Goal: Task Accomplishment & Management: Complete application form

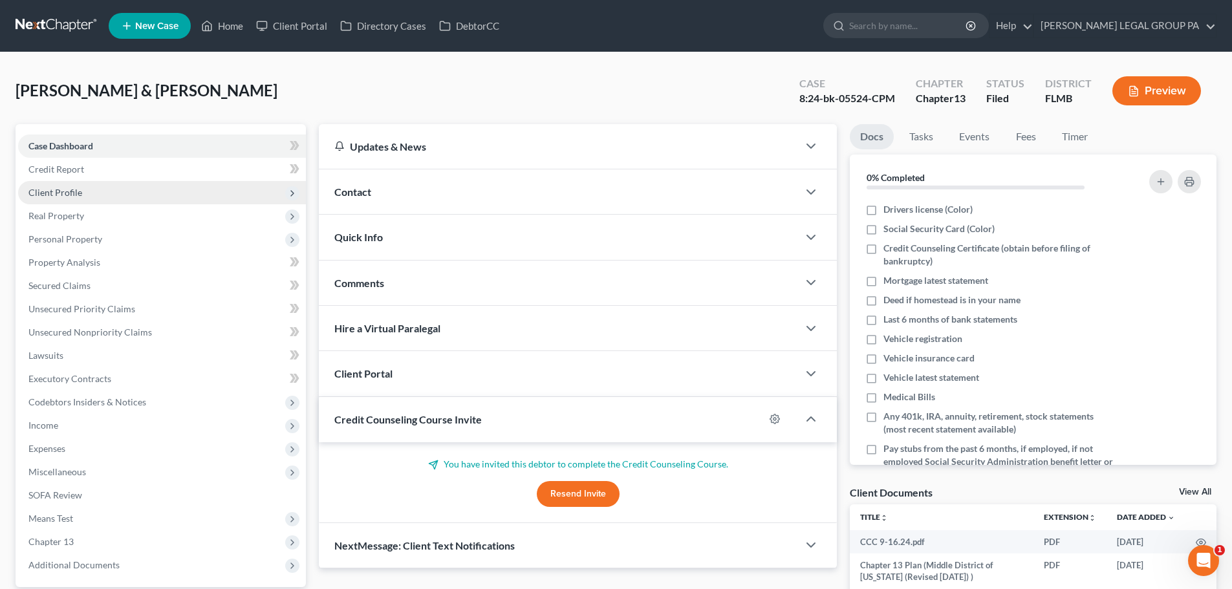
click at [69, 194] on span "Client Profile" at bounding box center [55, 192] width 54 height 11
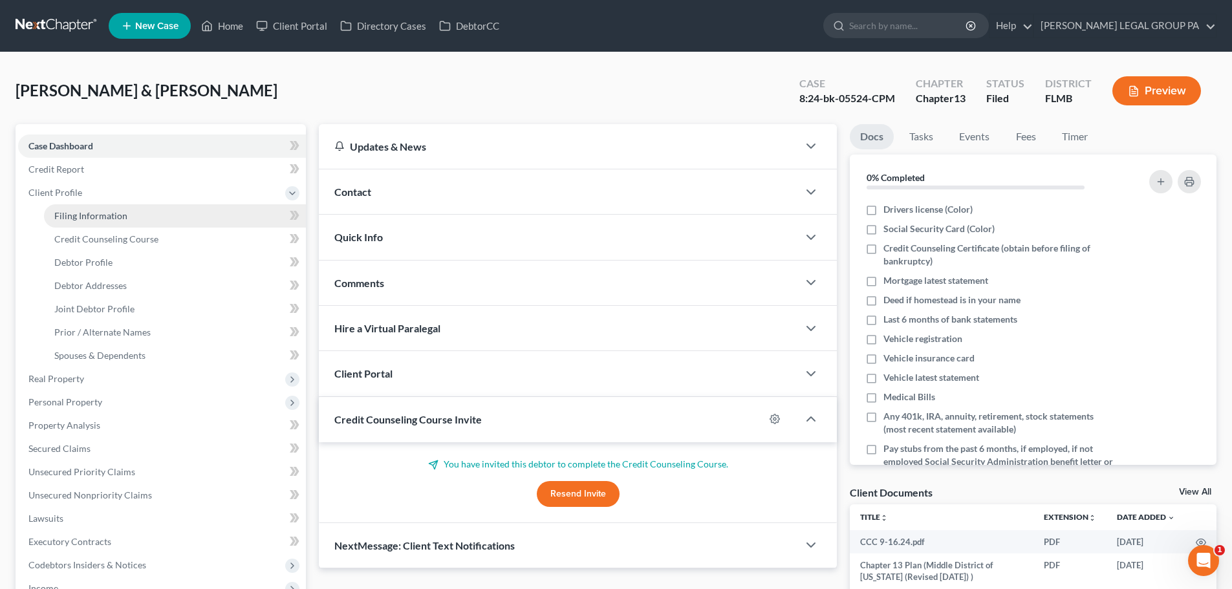
click at [90, 216] on span "Filing Information" at bounding box center [90, 215] width 73 height 11
select select "1"
select select "3"
select select "9"
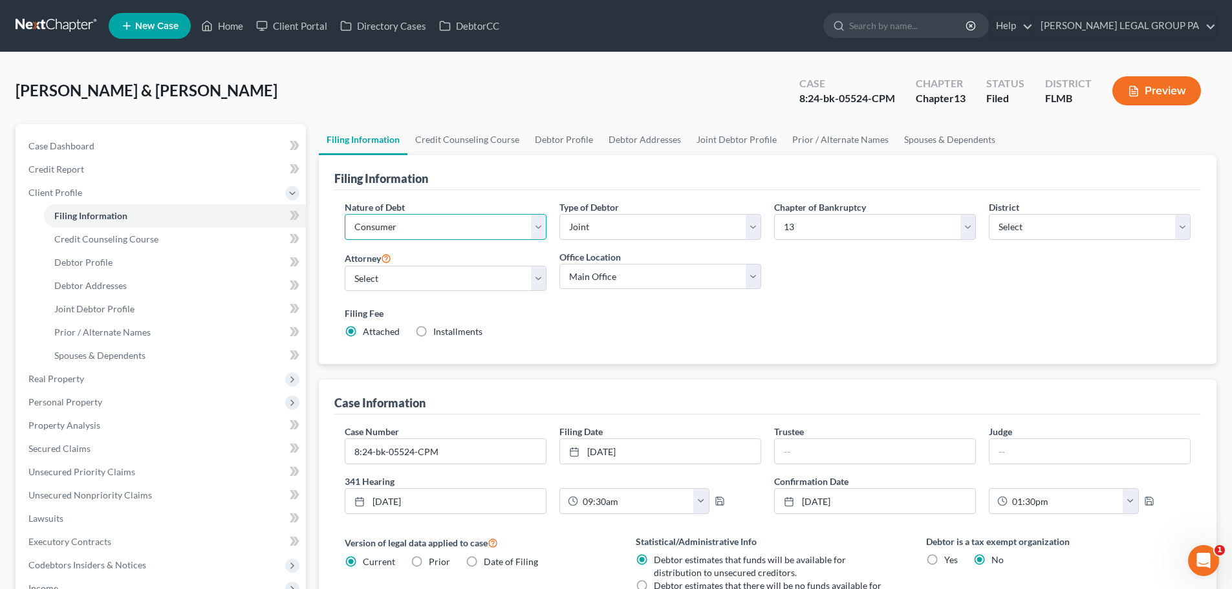
click at [470, 230] on select "Select Business Consumer Other" at bounding box center [446, 227] width 202 height 26
click at [133, 238] on span "Credit Counseling Course" at bounding box center [106, 239] width 104 height 11
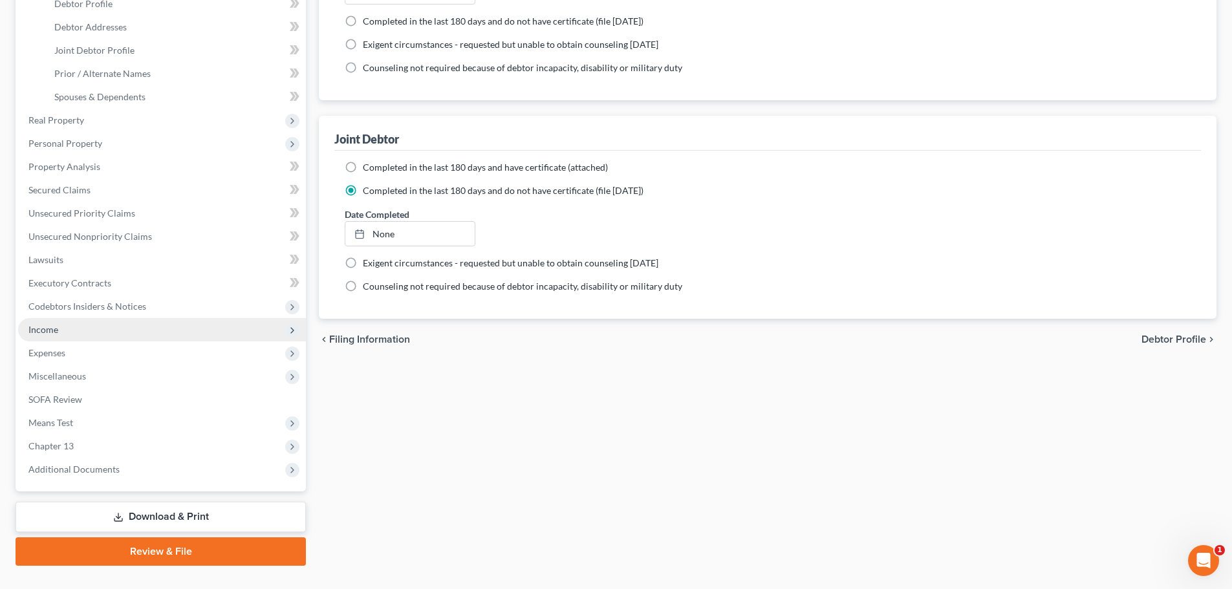
click at [53, 324] on span "Income" at bounding box center [43, 329] width 30 height 11
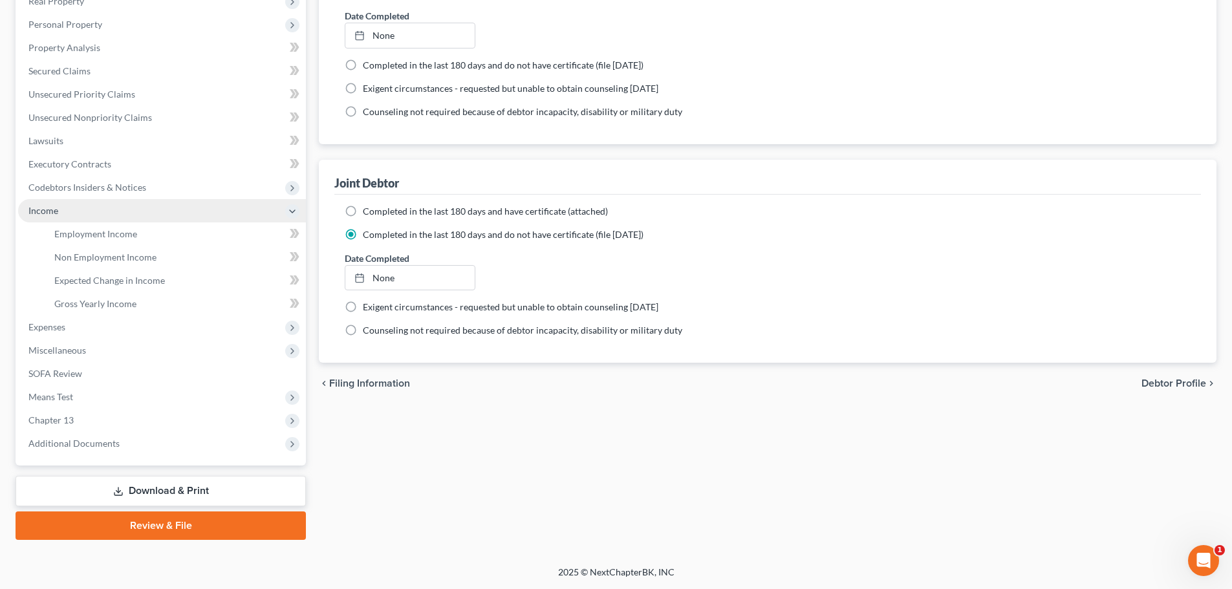
scroll to position [215, 0]
click at [99, 227] on link "Employment Income" at bounding box center [175, 234] width 262 height 23
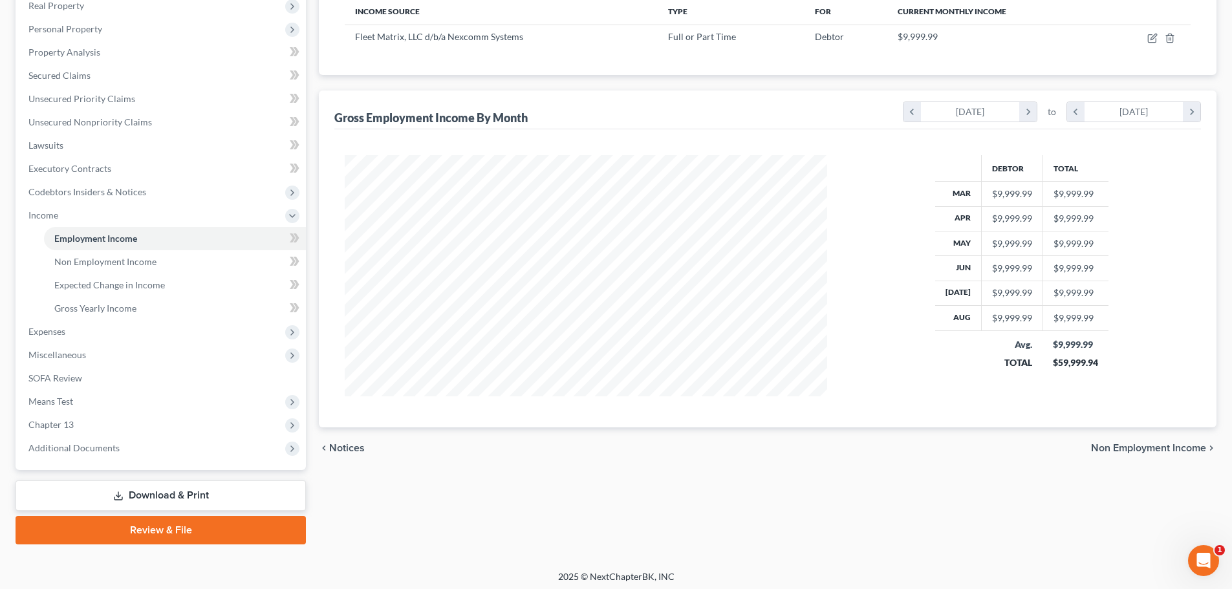
scroll to position [215, 0]
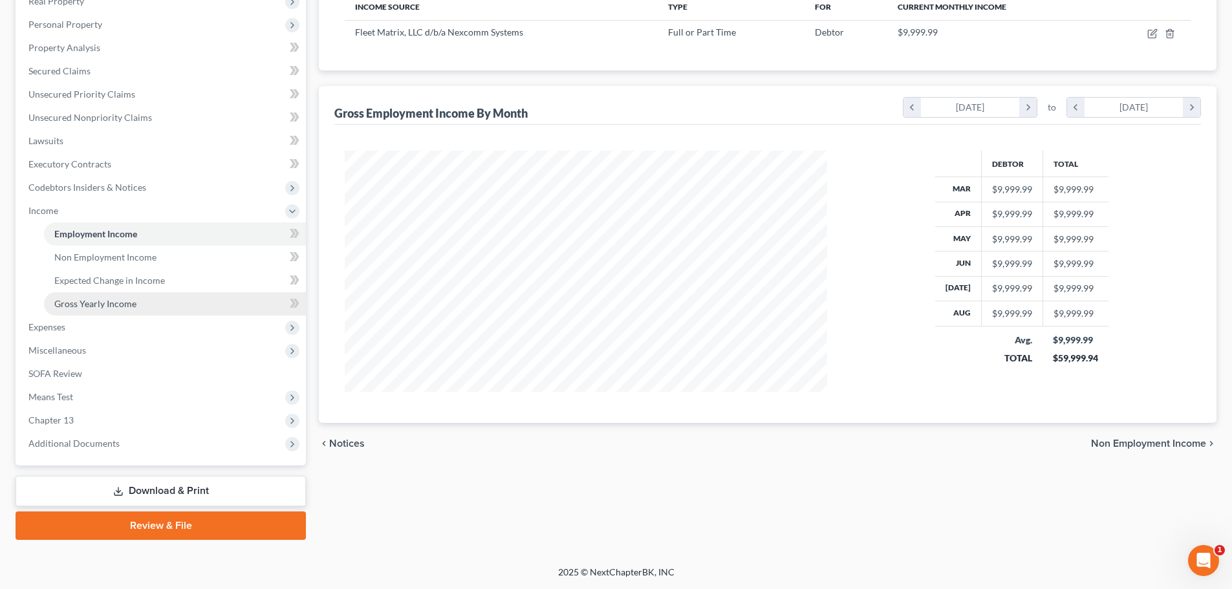
click at [95, 301] on span "Gross Yearly Income" at bounding box center [95, 303] width 82 height 11
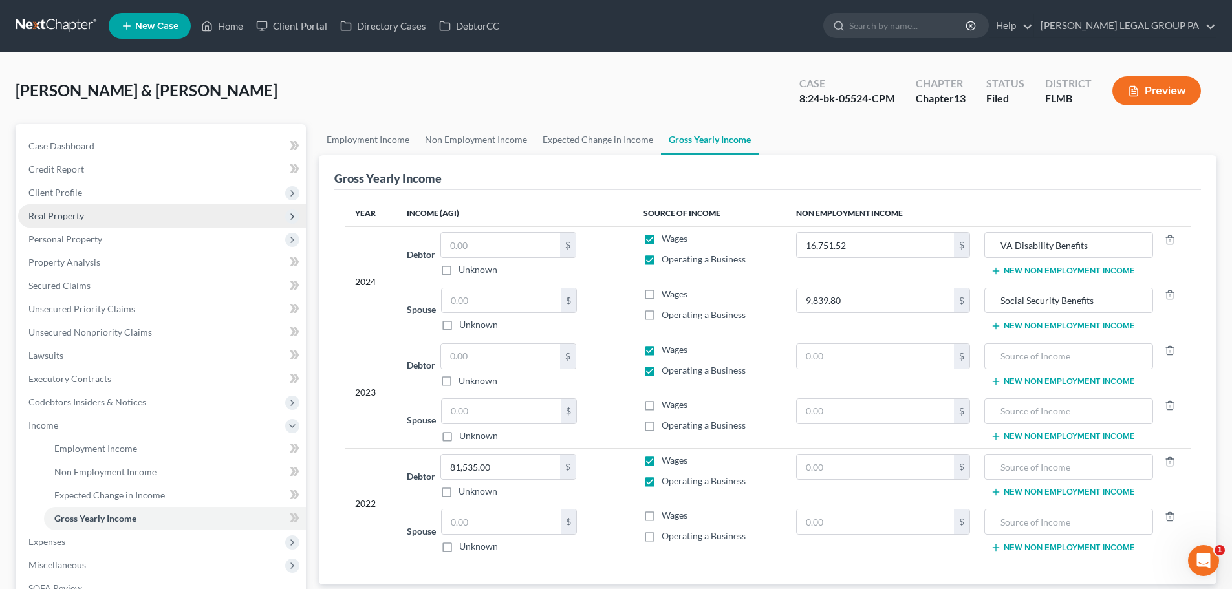
click at [87, 212] on span "Real Property" at bounding box center [162, 215] width 288 height 23
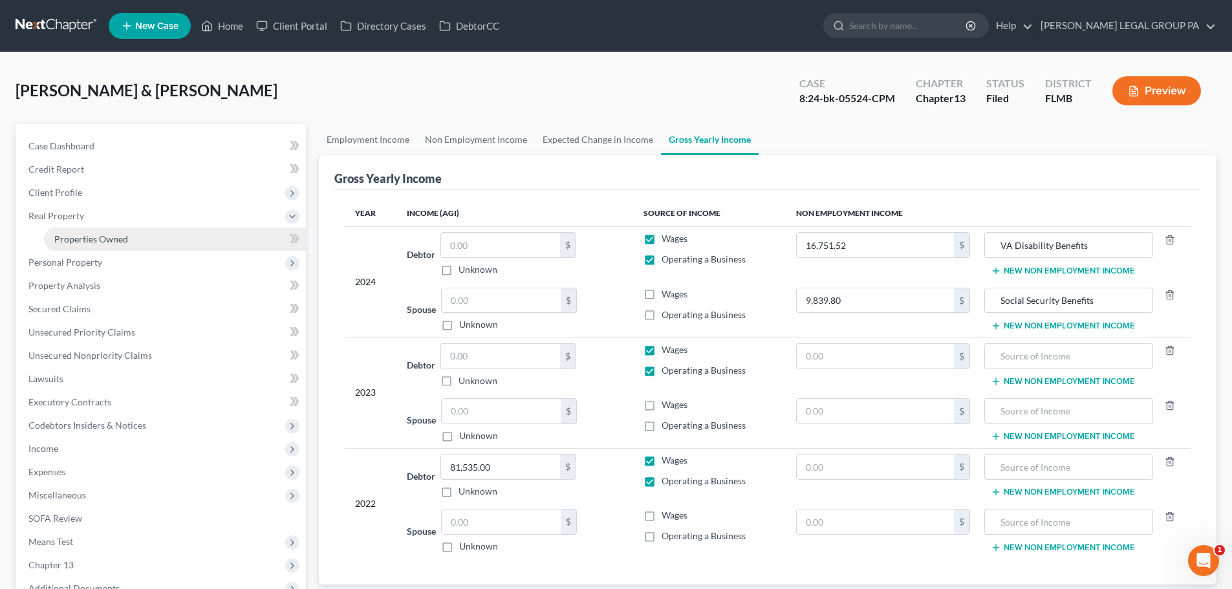
click at [107, 234] on span "Properties Owned" at bounding box center [91, 239] width 74 height 11
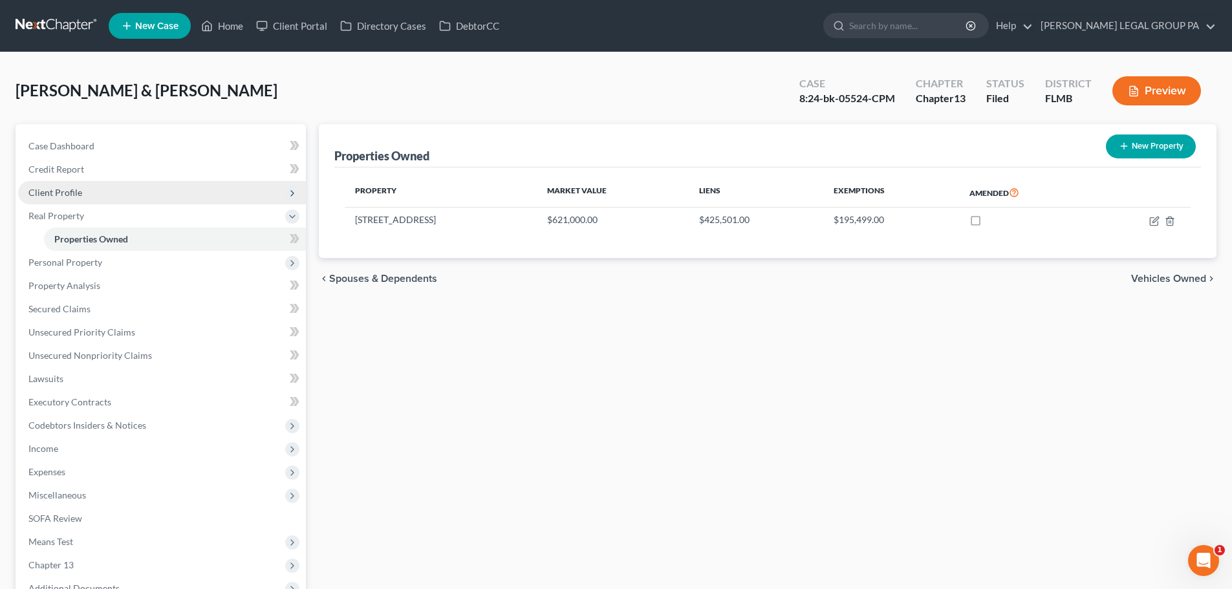
click at [63, 190] on span "Client Profile" at bounding box center [55, 192] width 54 height 11
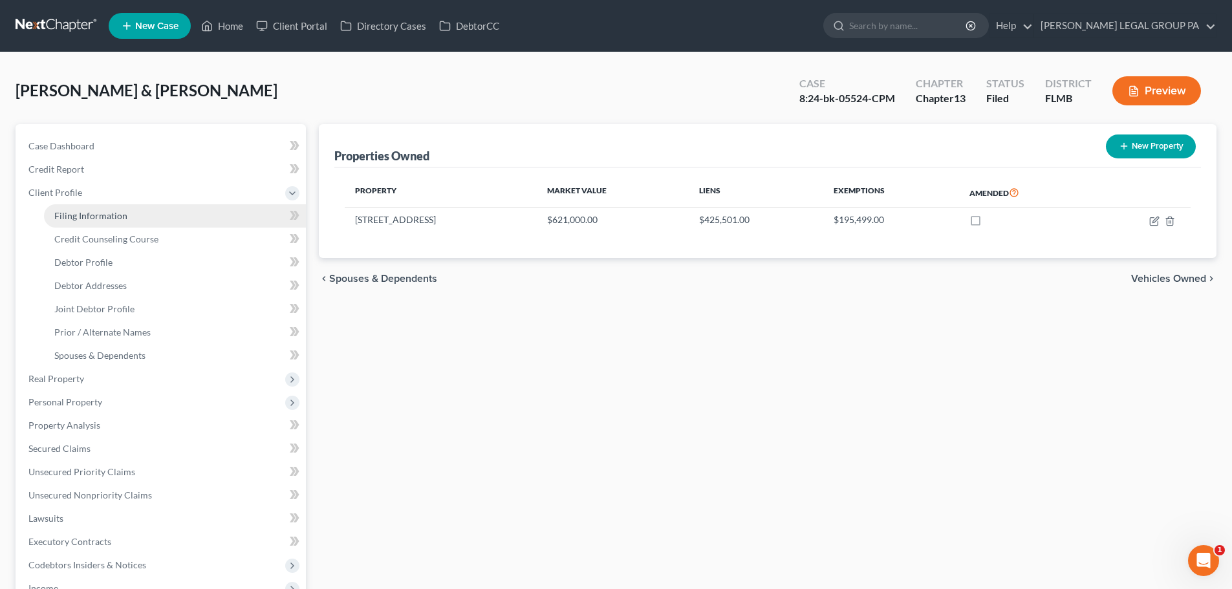
click at [111, 211] on span "Filing Information" at bounding box center [90, 215] width 73 height 11
select select "1"
select select "3"
select select "15"
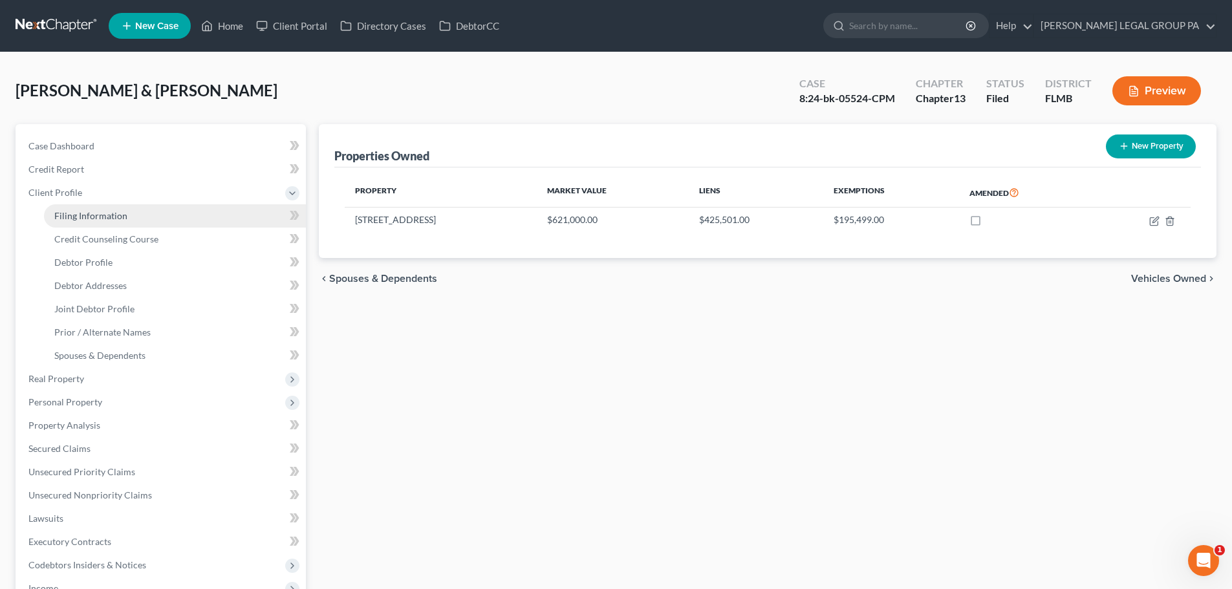
select select "0"
select select "9"
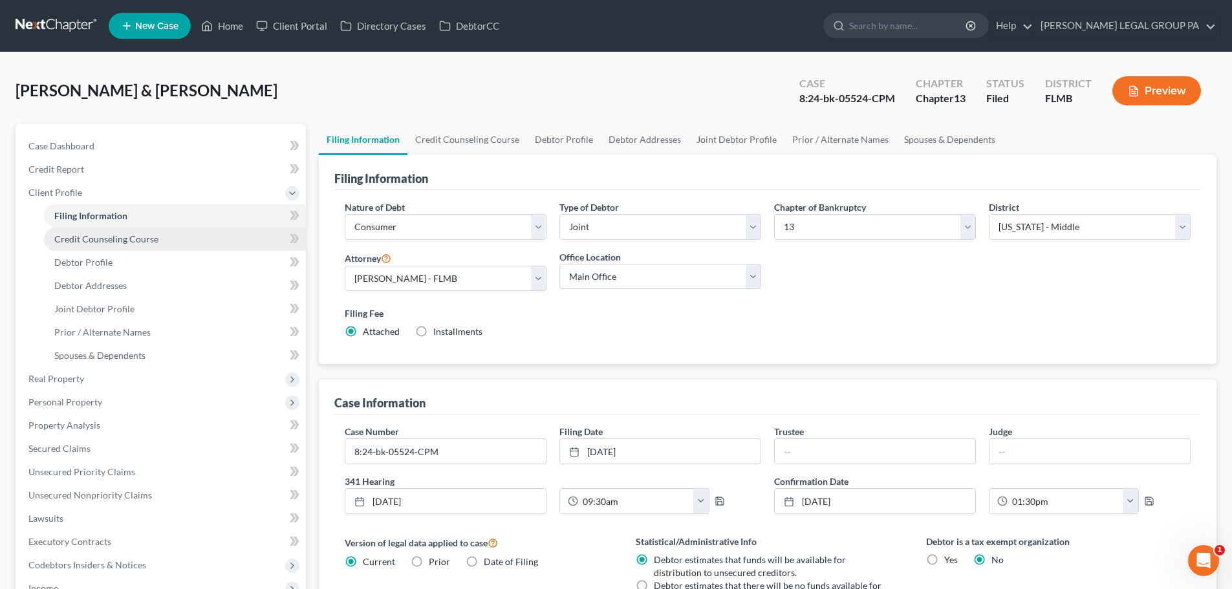
click at [140, 235] on span "Credit Counseling Course" at bounding box center [106, 239] width 104 height 11
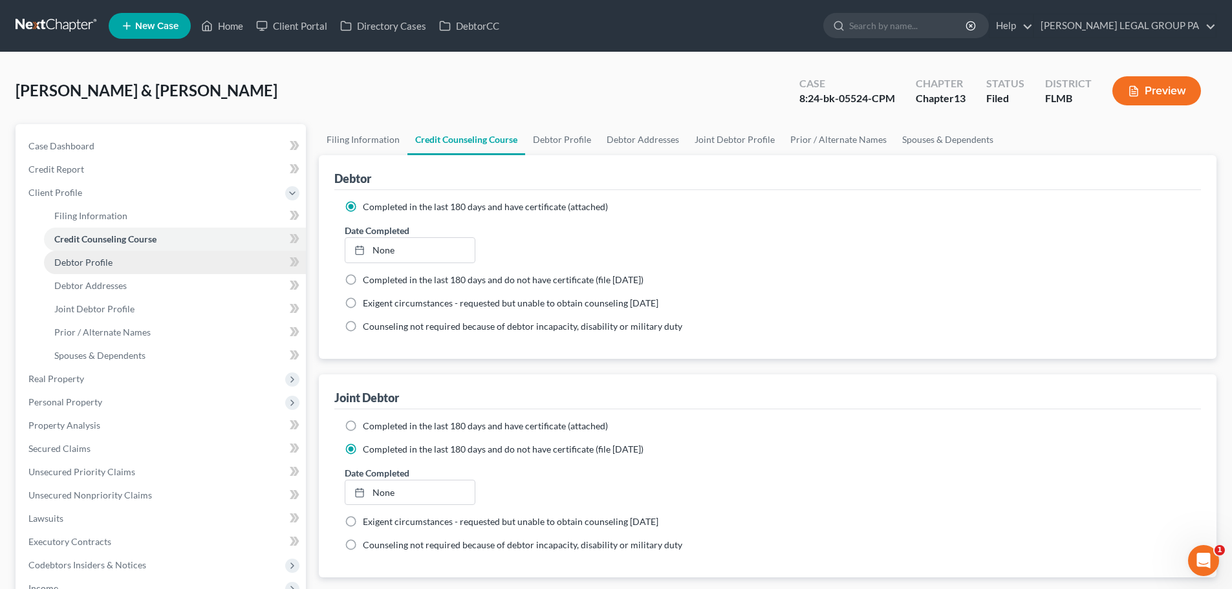
click at [118, 259] on link "Debtor Profile" at bounding box center [175, 262] width 262 height 23
select select "1"
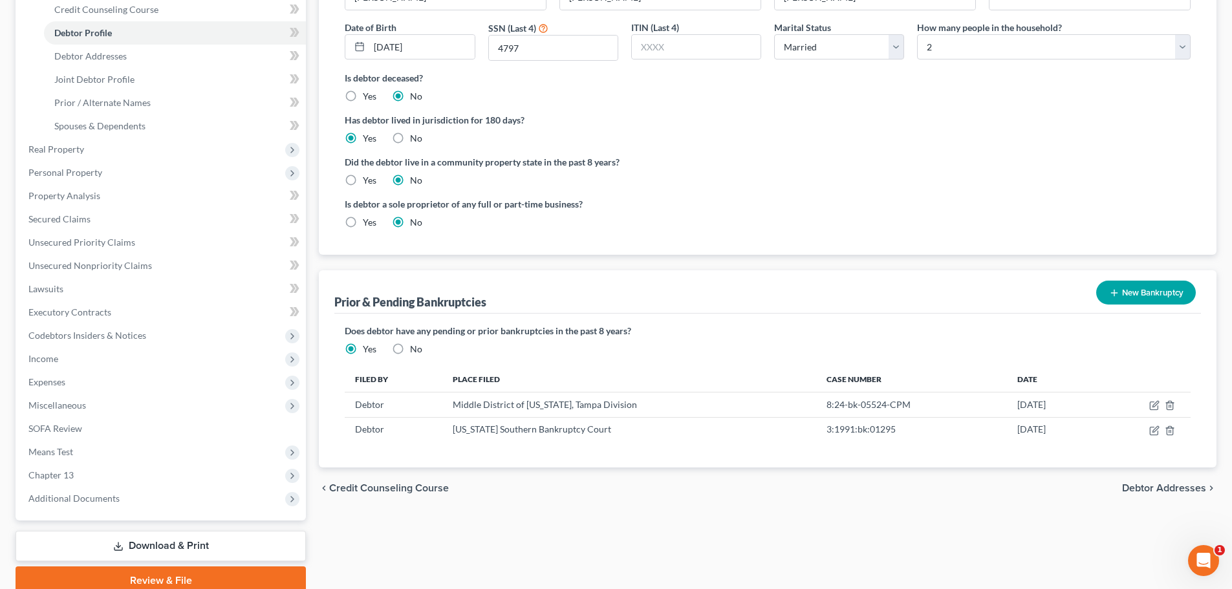
scroll to position [259, 0]
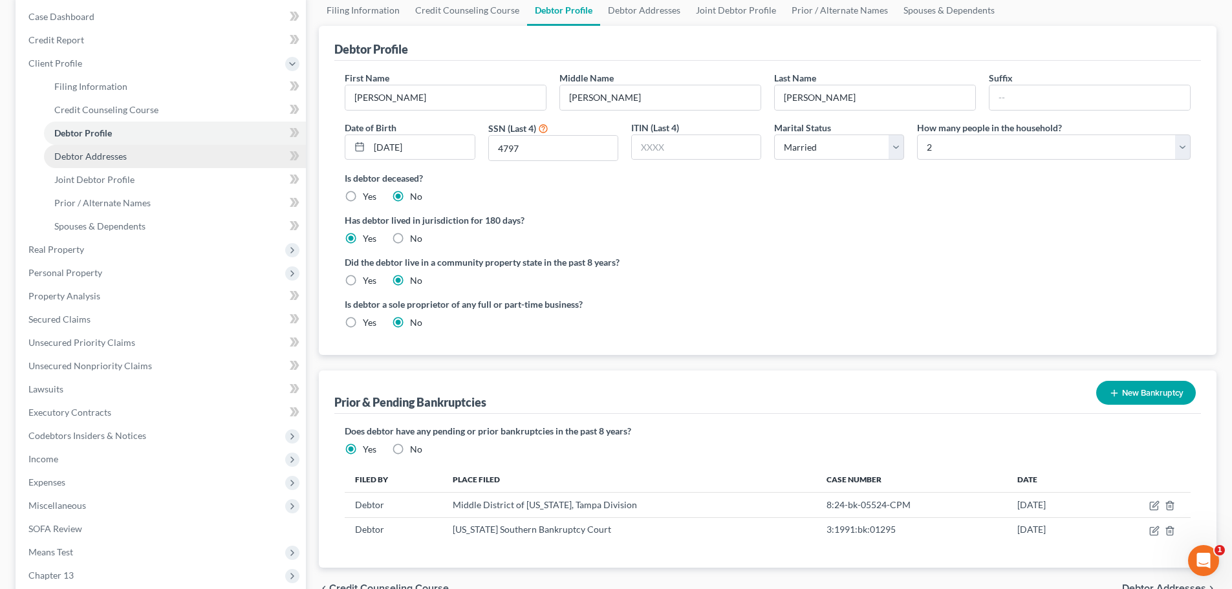
click at [99, 155] on span "Debtor Addresses" at bounding box center [90, 156] width 72 height 11
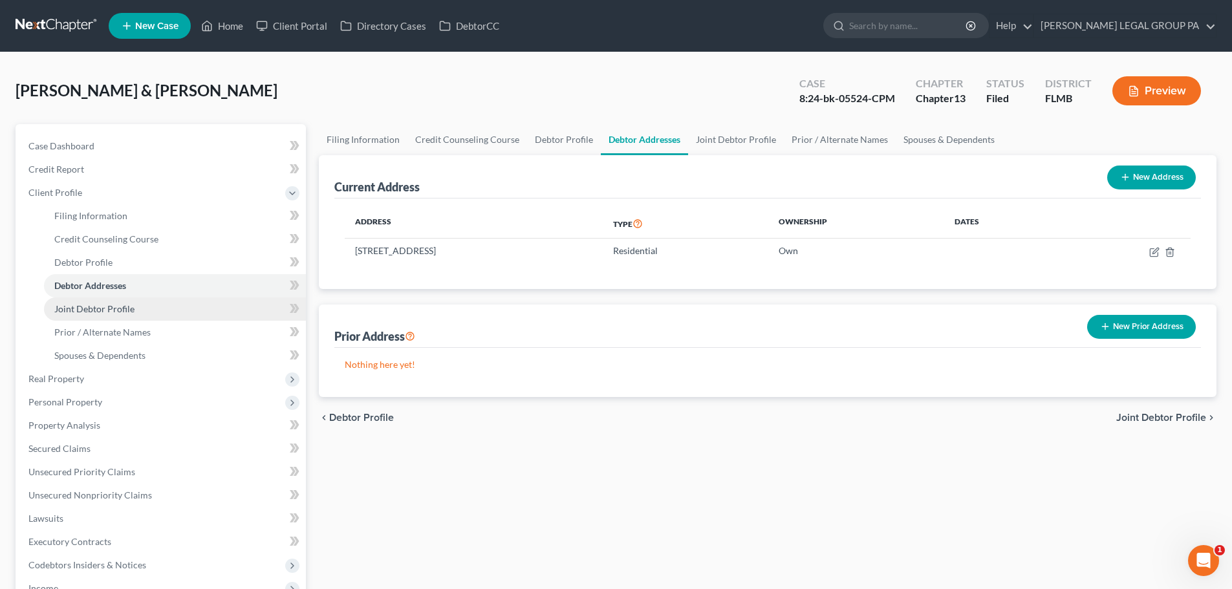
click at [115, 309] on span "Joint Debtor Profile" at bounding box center [94, 308] width 80 height 11
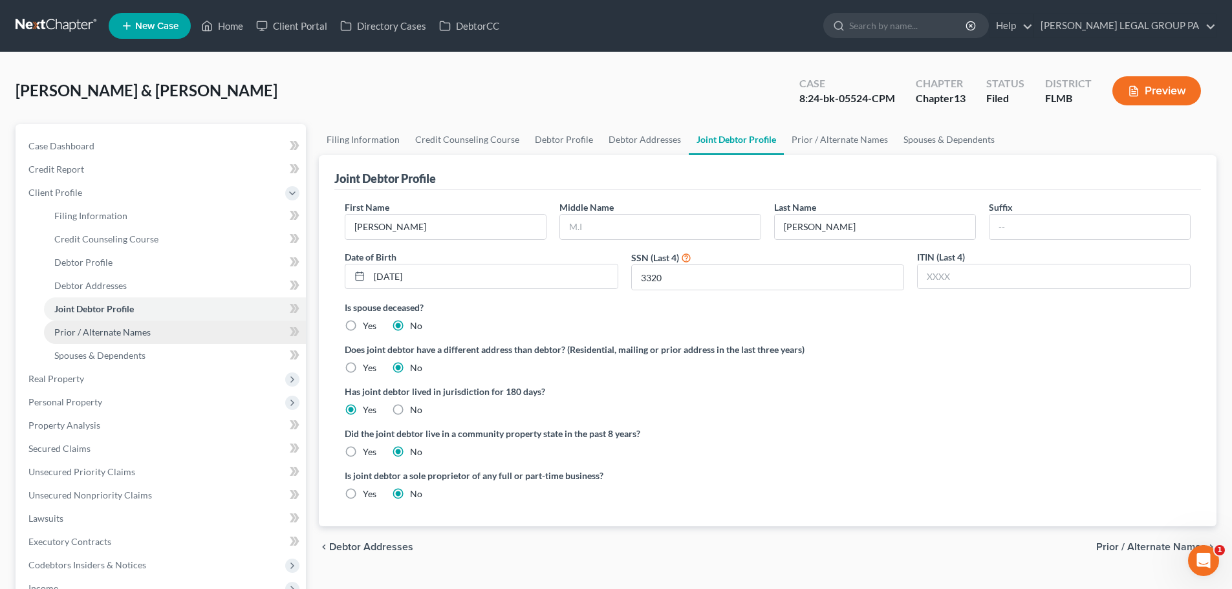
click at [135, 333] on span "Prior / Alternate Names" at bounding box center [102, 332] width 96 height 11
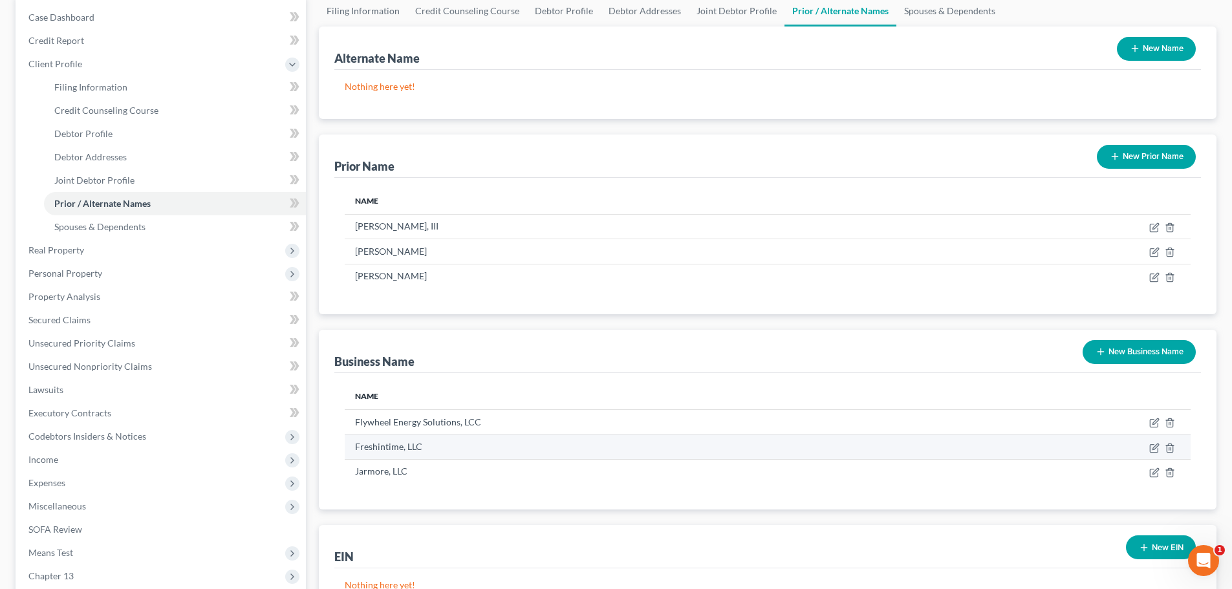
scroll to position [129, 0]
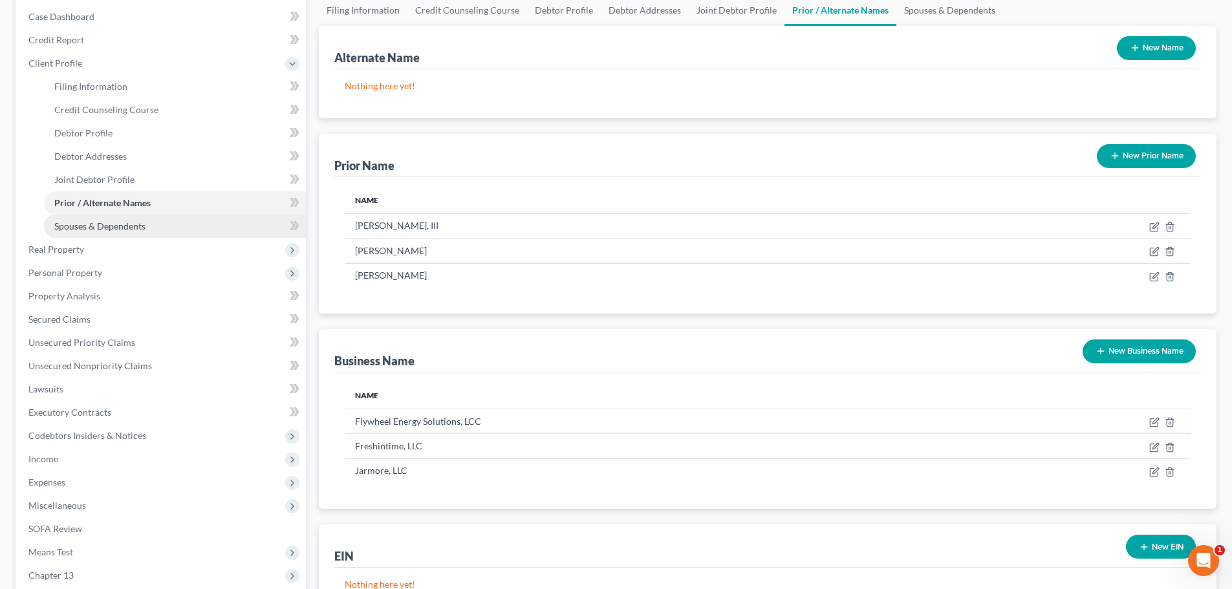
click at [78, 227] on span "Spouses & Dependents" at bounding box center [99, 226] width 91 height 11
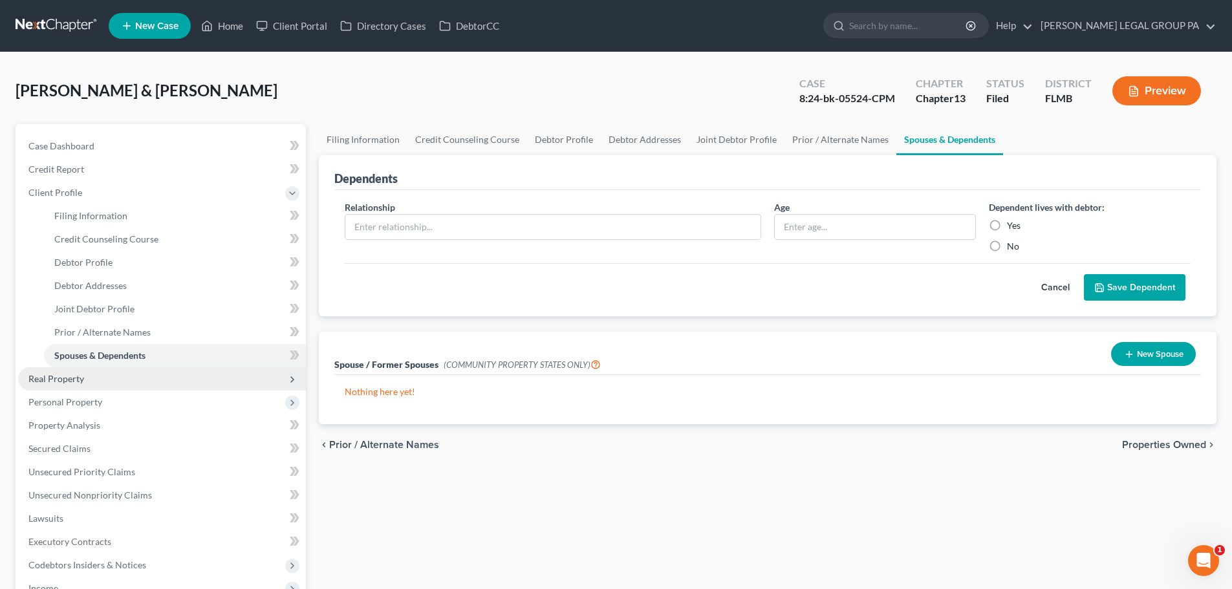
click at [67, 385] on span "Real Property" at bounding box center [162, 378] width 288 height 23
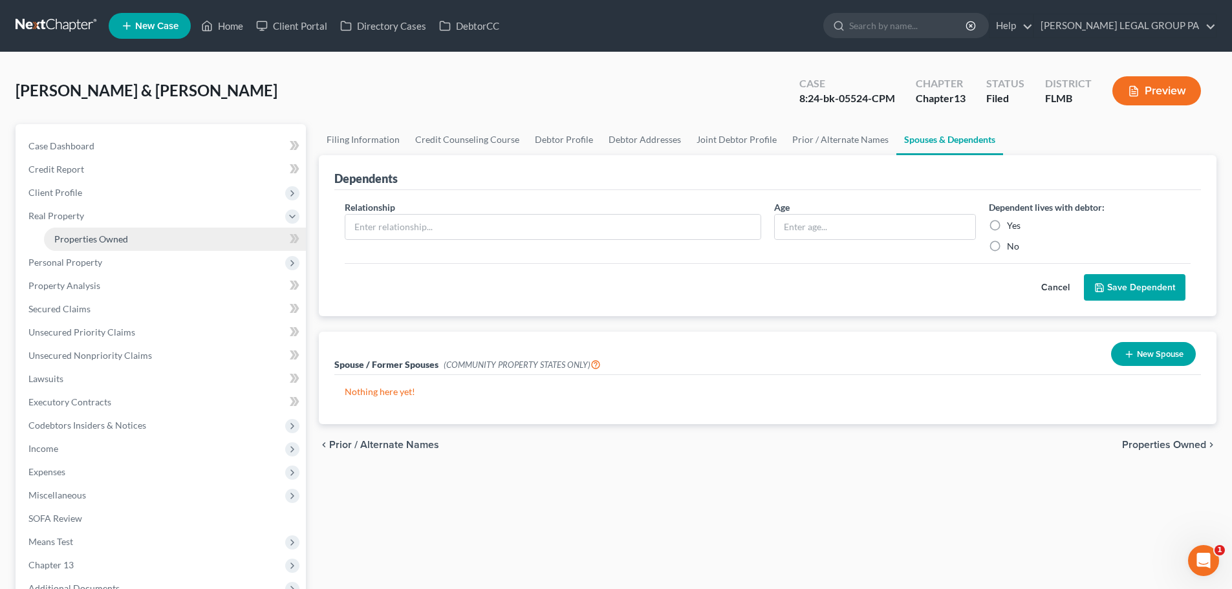
click at [94, 237] on span "Properties Owned" at bounding box center [91, 239] width 74 height 11
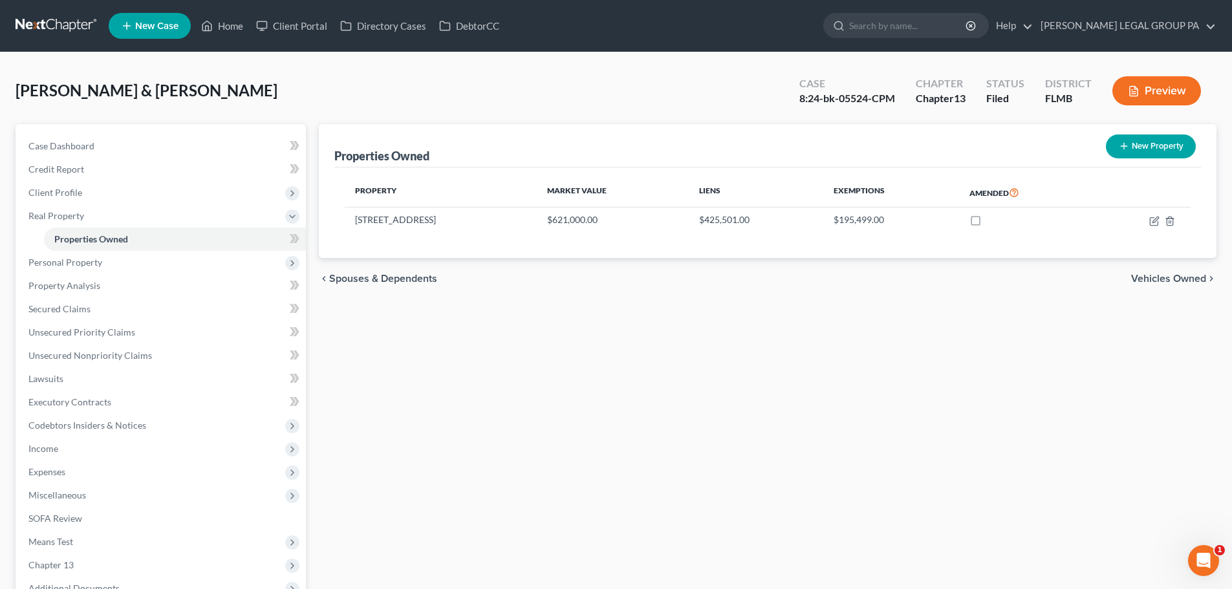
click at [772, 348] on div "Properties Owned New Property Property Market Value Liens Exemptions Amended 57…" at bounding box center [767, 404] width 911 height 561
click at [87, 262] on span "Personal Property" at bounding box center [65, 262] width 74 height 11
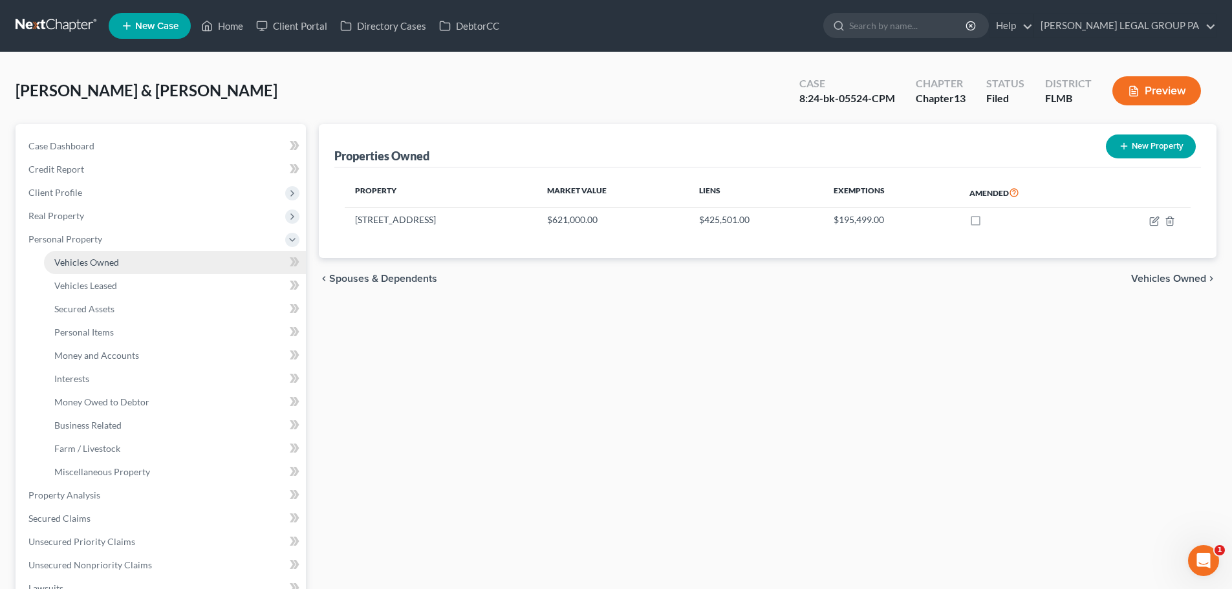
click at [91, 267] on span "Vehicles Owned" at bounding box center [86, 262] width 65 height 11
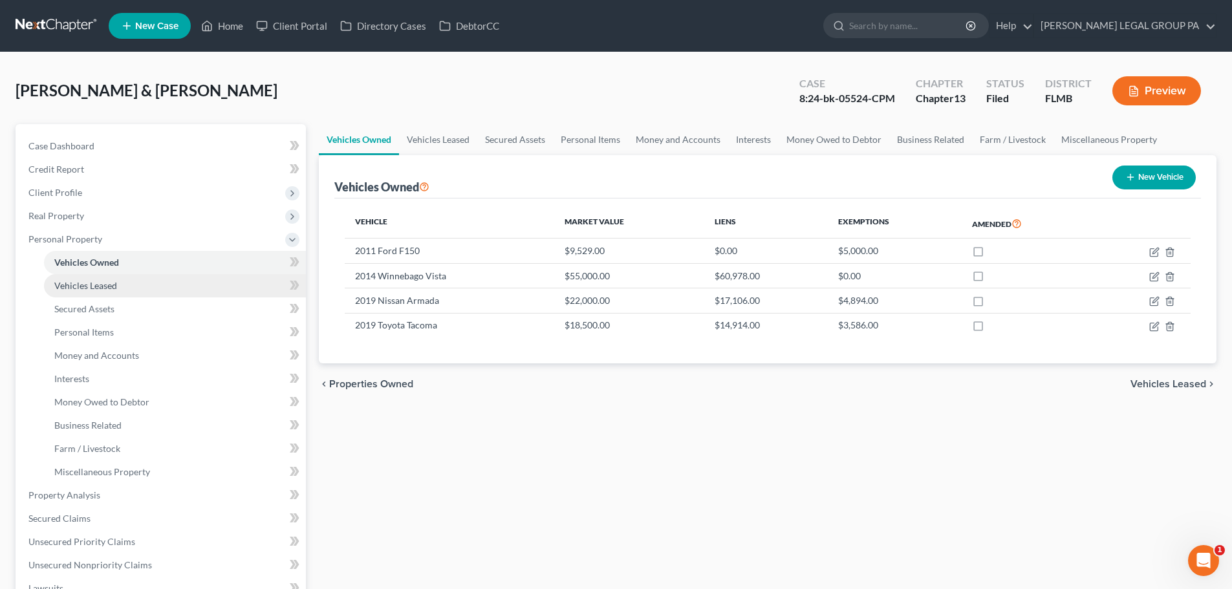
click at [113, 293] on link "Vehicles Leased" at bounding box center [175, 285] width 262 height 23
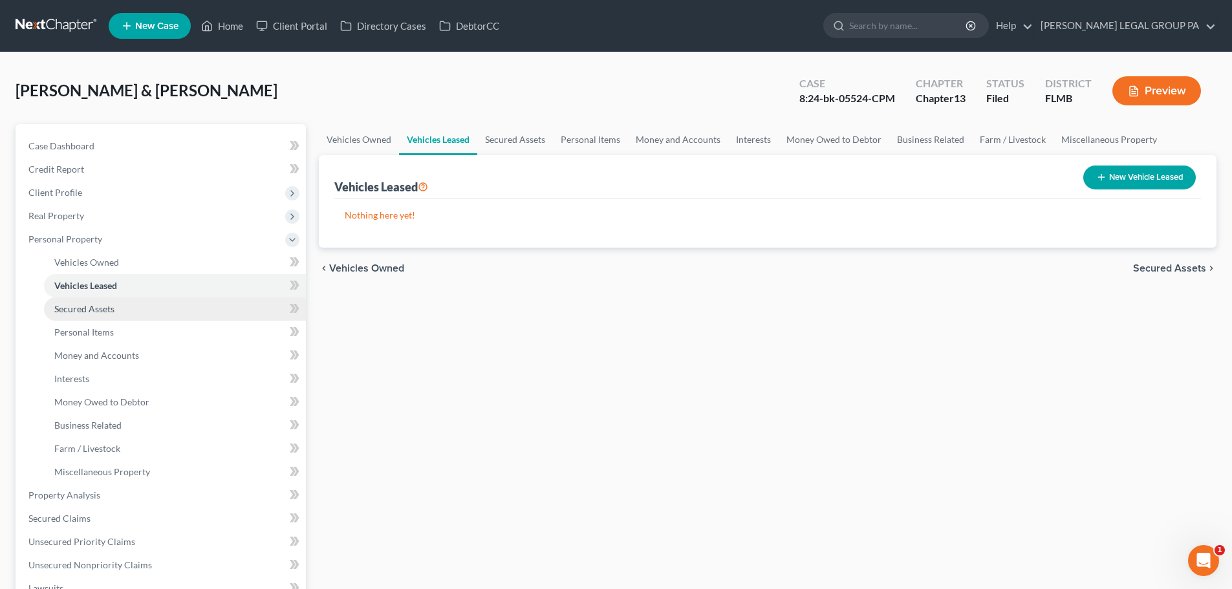
click at [103, 311] on span "Secured Assets" at bounding box center [84, 308] width 60 height 11
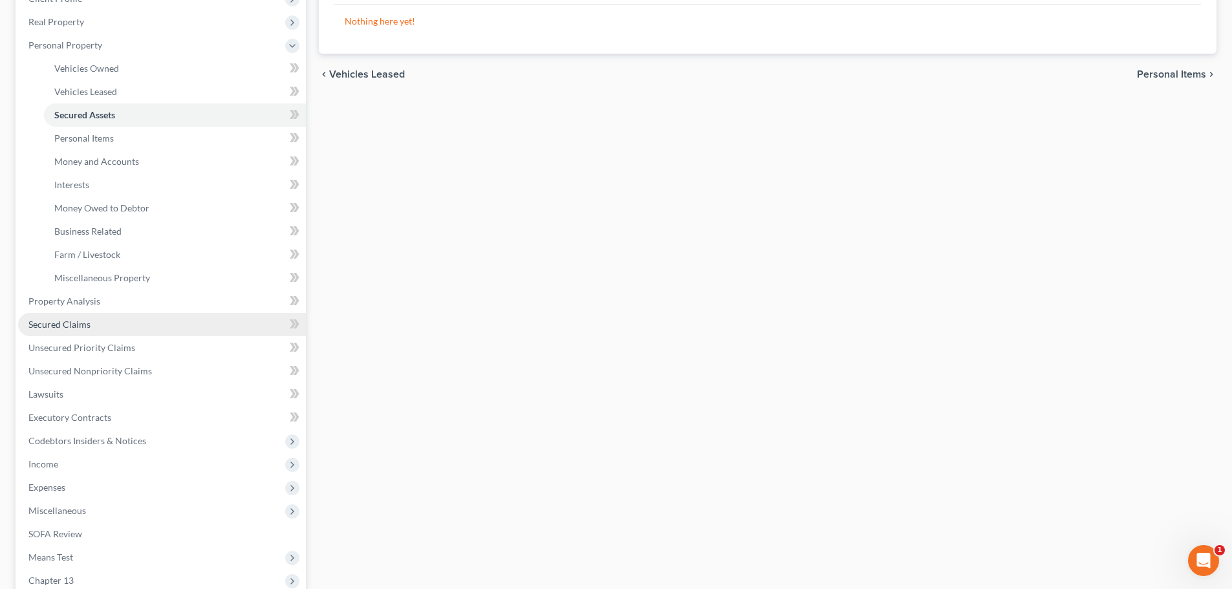
click at [83, 316] on link "Secured Claims" at bounding box center [162, 324] width 288 height 23
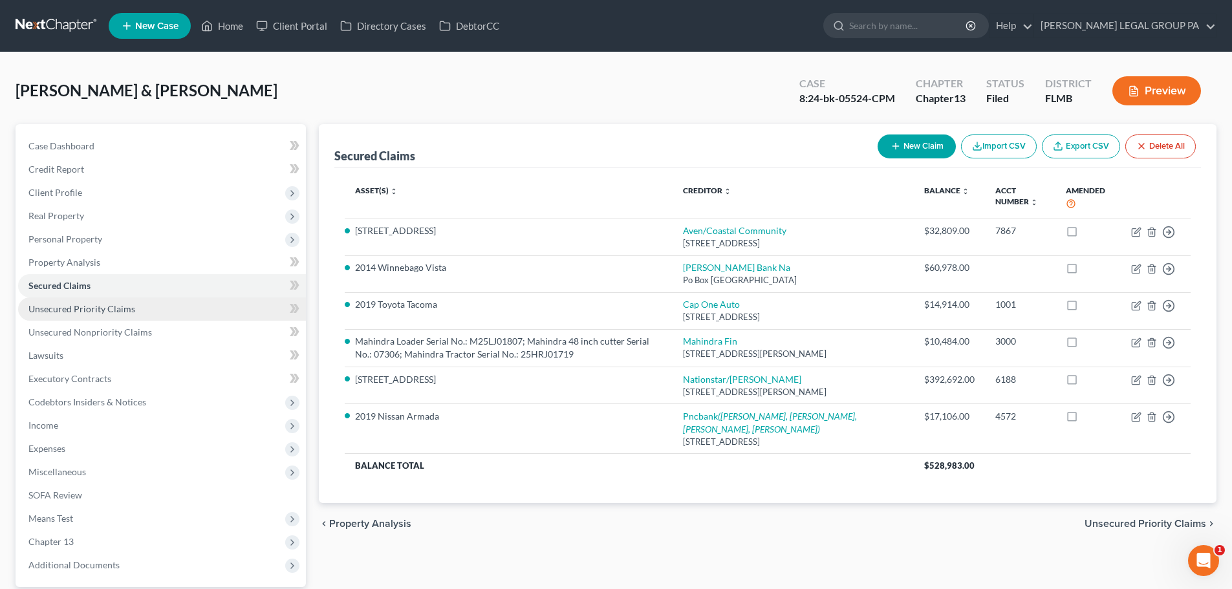
click at [83, 309] on span "Unsecured Priority Claims" at bounding box center [81, 308] width 107 height 11
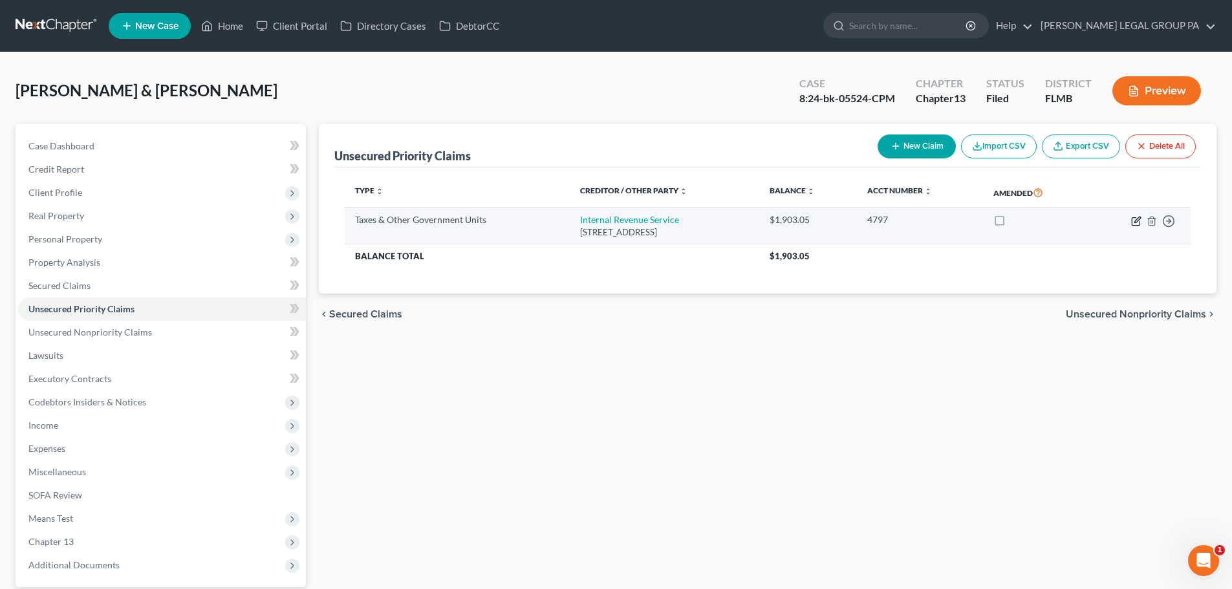
click at [1139, 216] on icon "button" at bounding box center [1137, 221] width 10 height 10
select select "0"
select select "39"
select select "0"
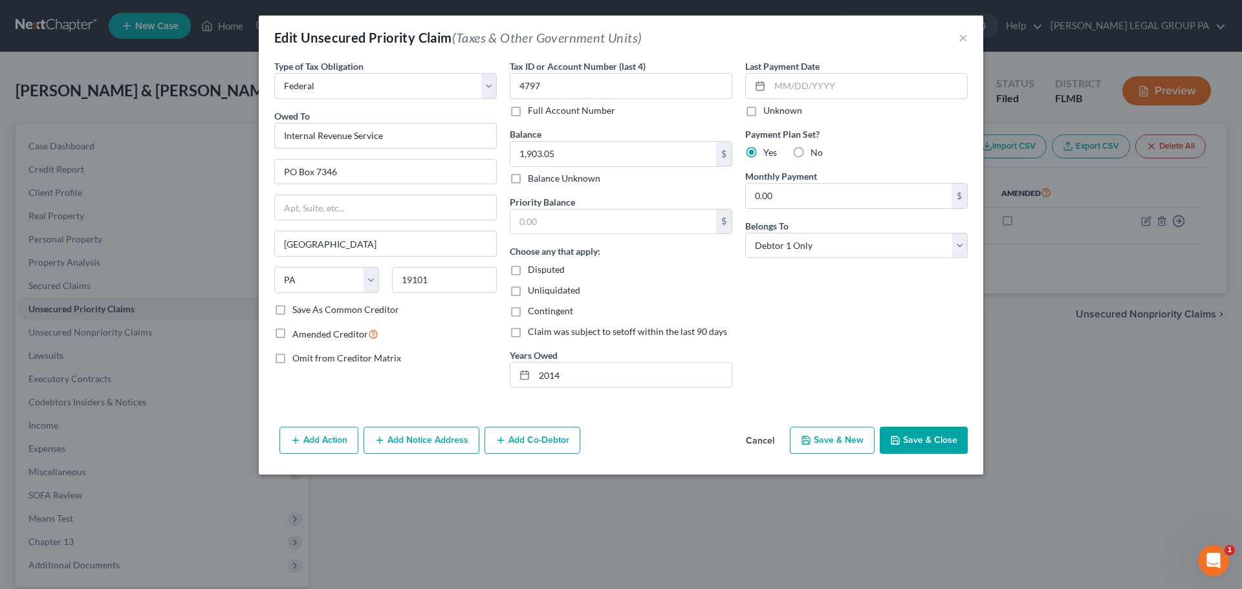
click at [930, 453] on button "Save & Close" at bounding box center [924, 440] width 88 height 27
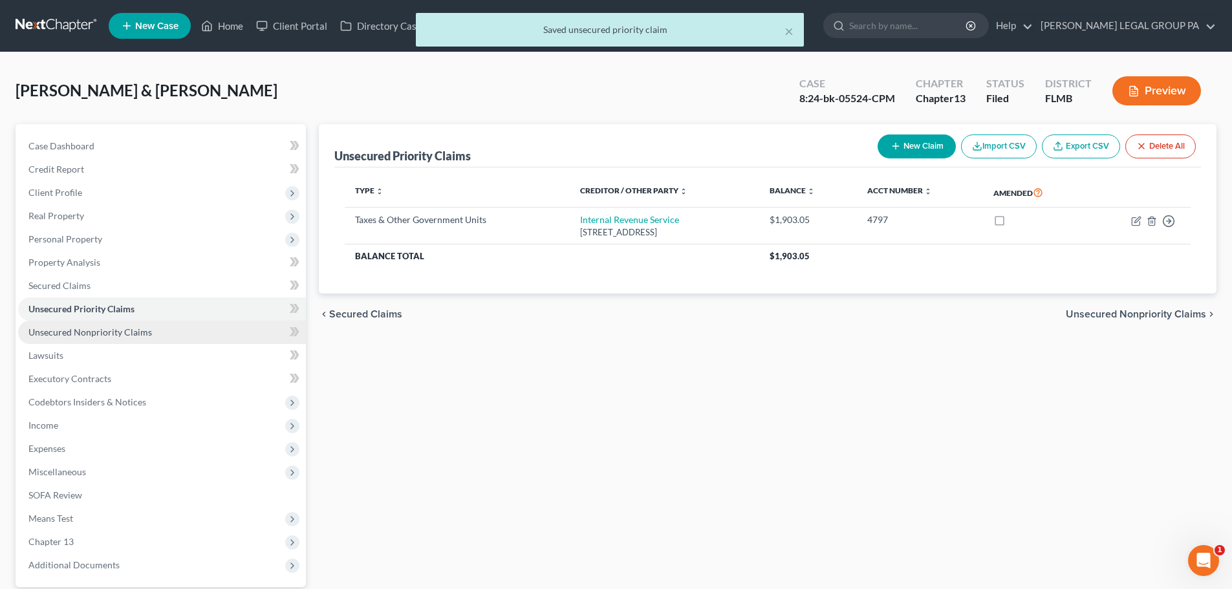
click at [94, 331] on span "Unsecured Nonpriority Claims" at bounding box center [90, 332] width 124 height 11
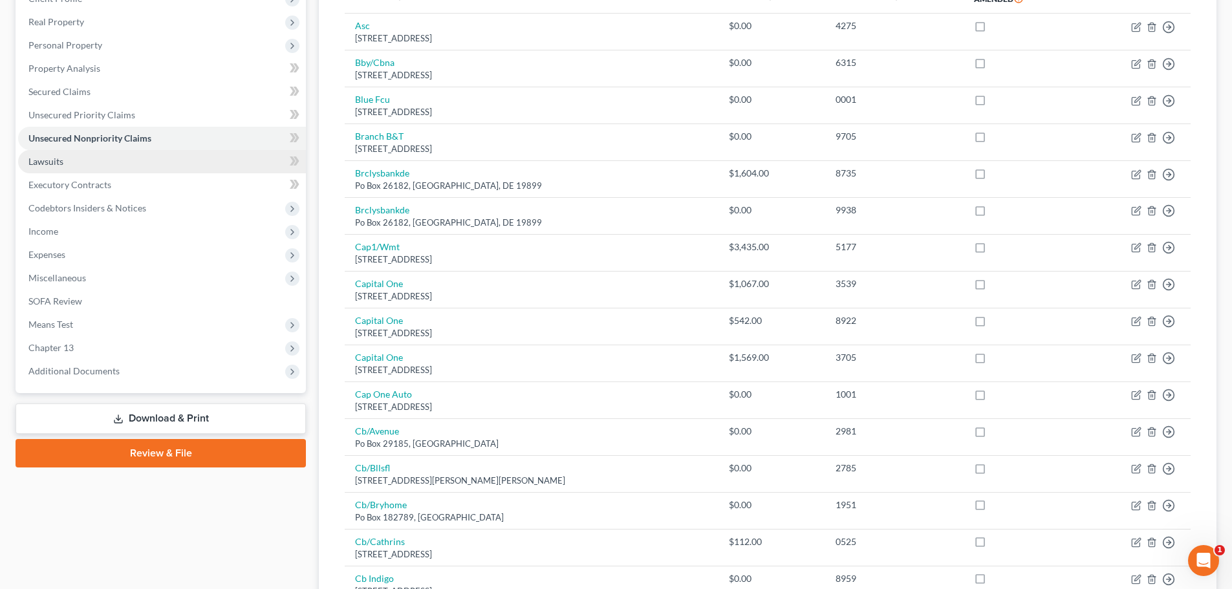
click at [165, 162] on link "Lawsuits" at bounding box center [162, 161] width 288 height 23
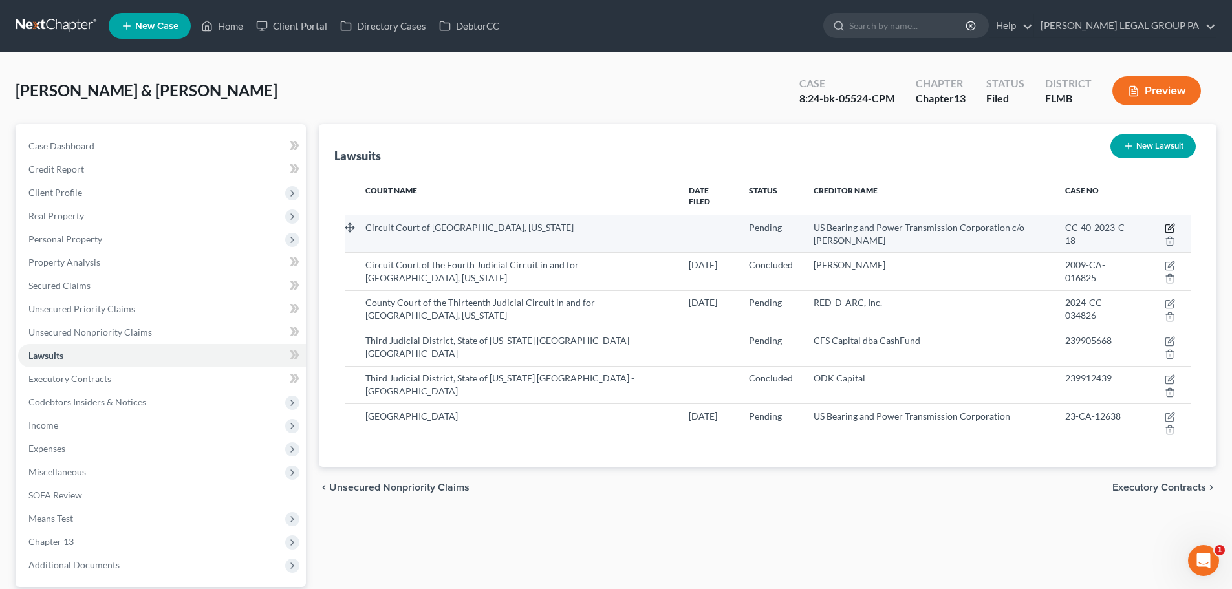
click at [1166, 225] on icon "button" at bounding box center [1170, 229] width 8 height 8
select select "51"
select select "0"
select select "3"
select select "9"
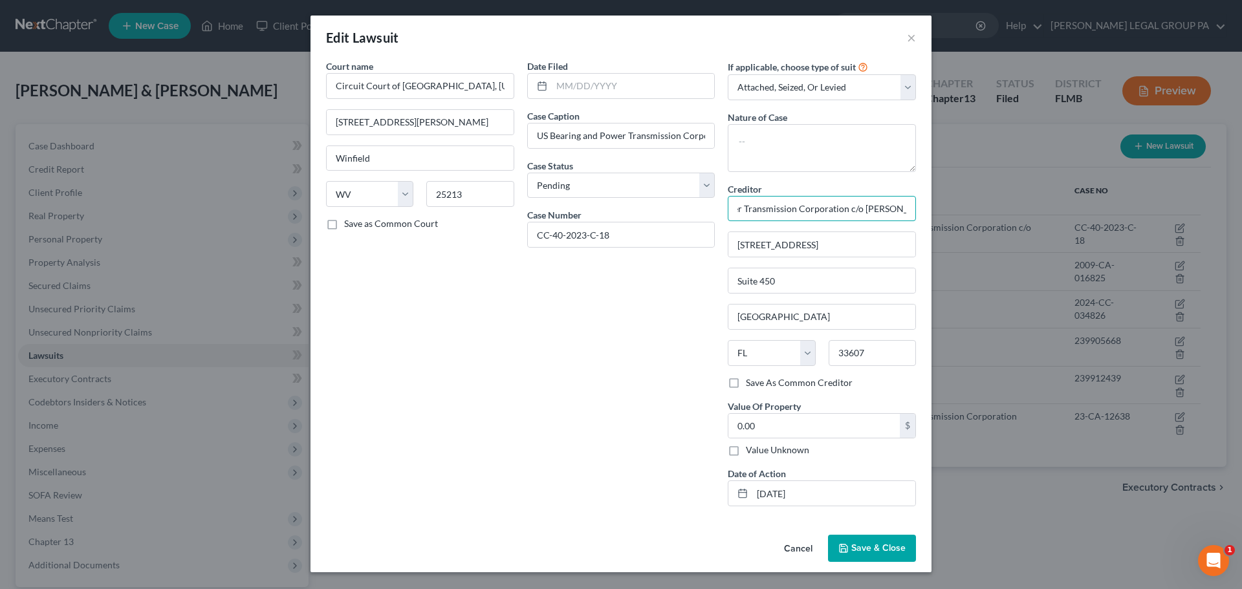
scroll to position [0, 123]
drag, startPoint x: 886, startPoint y: 206, endPoint x: 809, endPoint y: 210, distance: 77.1
click at [809, 210] on input "US Bearing and Power Transmission Corporation c/o [PERSON_NAME]" at bounding box center [822, 209] width 188 height 26
drag, startPoint x: 908, startPoint y: 209, endPoint x: 698, endPoint y: 206, distance: 210.3
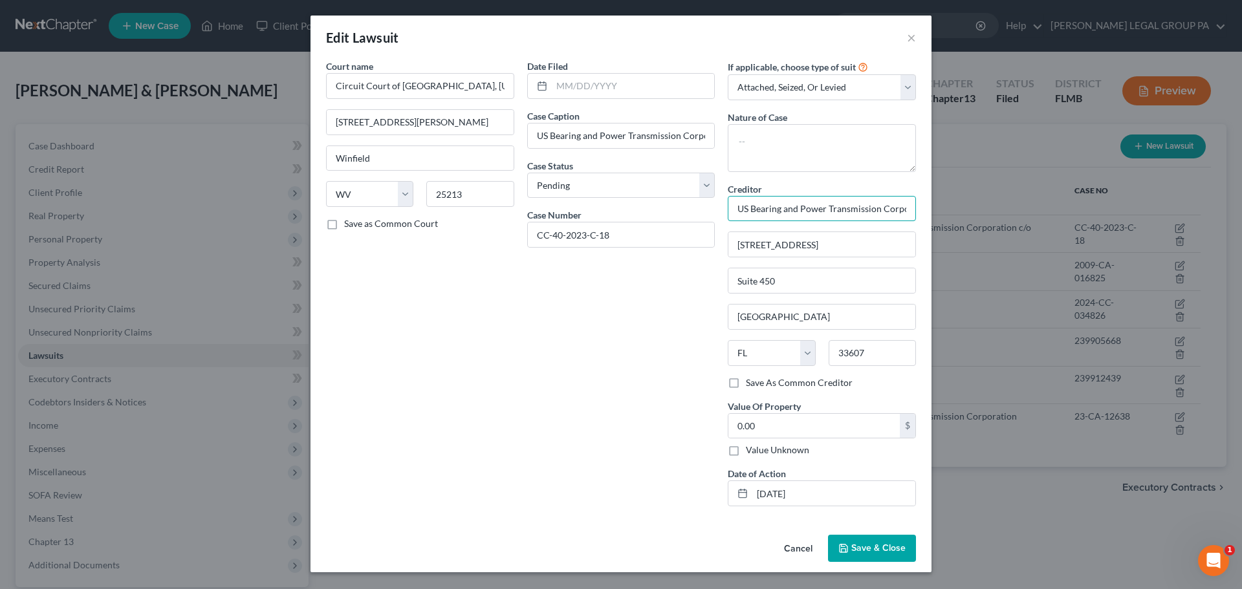
click at [698, 206] on div "Court name * Circuit Court of Putnam County, West Virginia 3389 Winfield rd Win…" at bounding box center [621, 288] width 603 height 457
click at [882, 549] on span "Save & Close" at bounding box center [878, 548] width 54 height 11
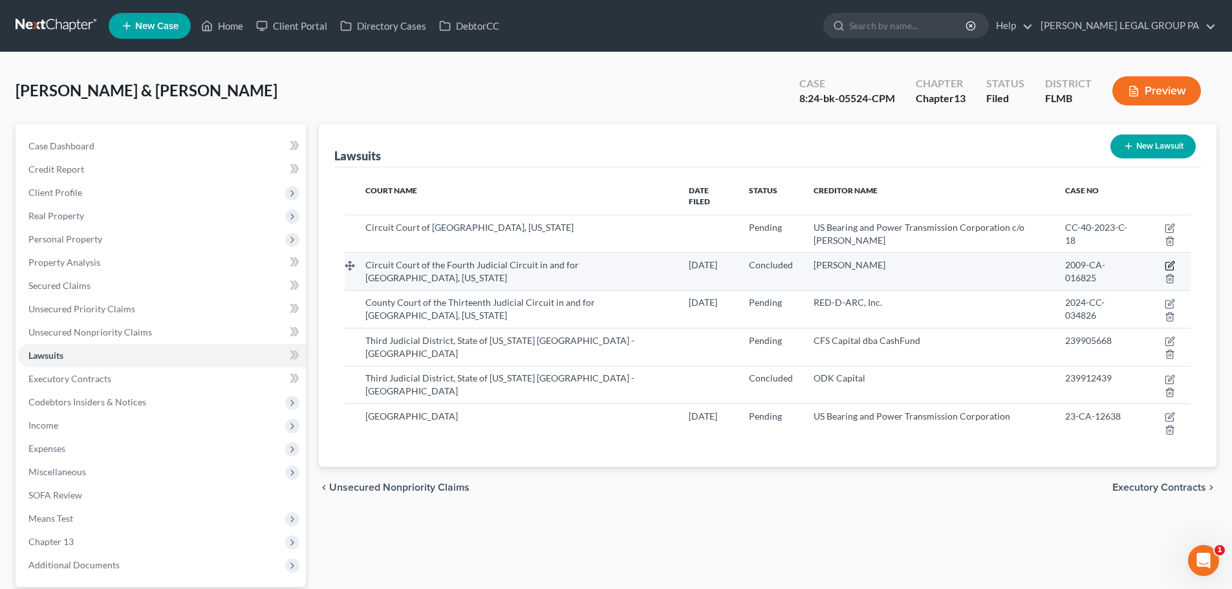
click at [1168, 261] on icon "button" at bounding box center [1170, 266] width 10 height 10
select select "9"
select select "2"
select select "1"
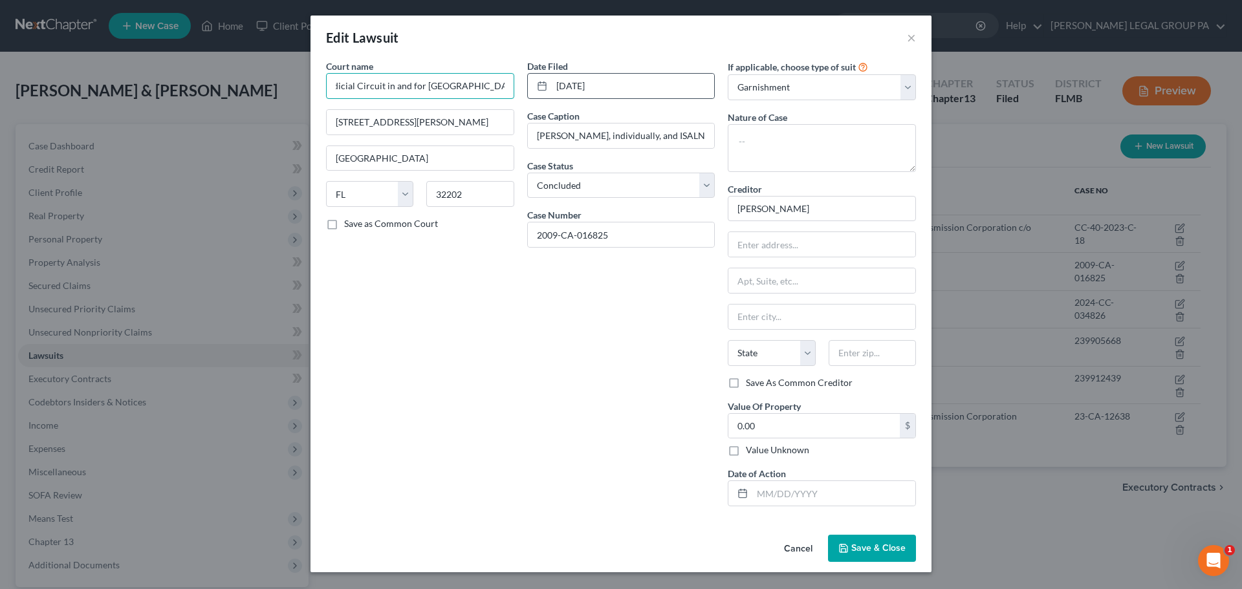
scroll to position [0, 124]
drag, startPoint x: 336, startPoint y: 86, endPoint x: 549, endPoint y: 89, distance: 212.9
click at [549, 89] on div "Court name * Circuit Court of the Fourth Judicial Circuit in and for Duval Coun…" at bounding box center [621, 288] width 603 height 457
click at [508, 104] on div "Court name * Circuit Court of the Fourth Judicial Circuit in and for Duval Coun…" at bounding box center [420, 288] width 201 height 457
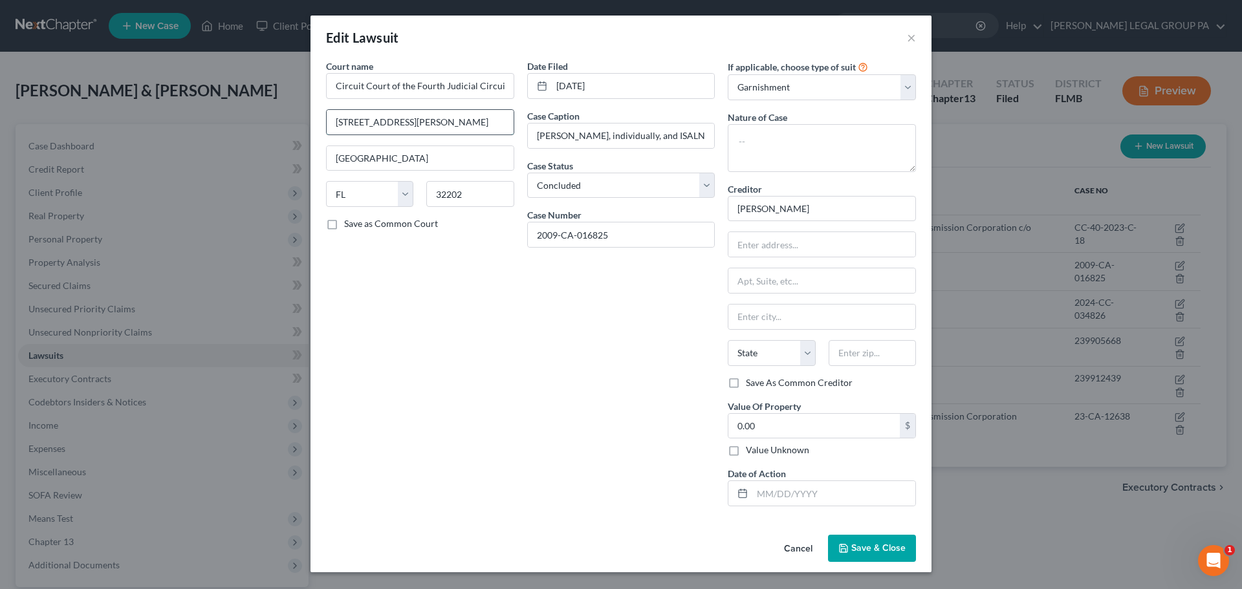
click at [467, 122] on input "[STREET_ADDRESS][PERSON_NAME]" at bounding box center [420, 122] width 187 height 25
click at [870, 560] on button "Save & Close" at bounding box center [872, 548] width 88 height 27
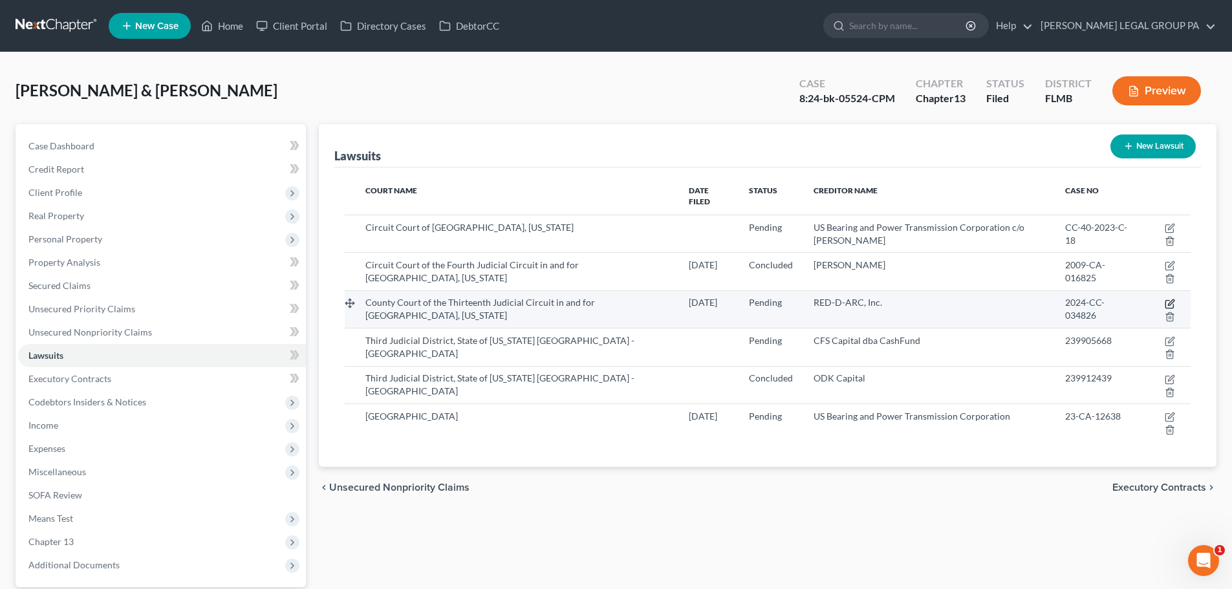
click at [1168, 301] on icon "button" at bounding box center [1170, 305] width 8 height 8
select select "9"
select select "0"
select select "4"
select select "45"
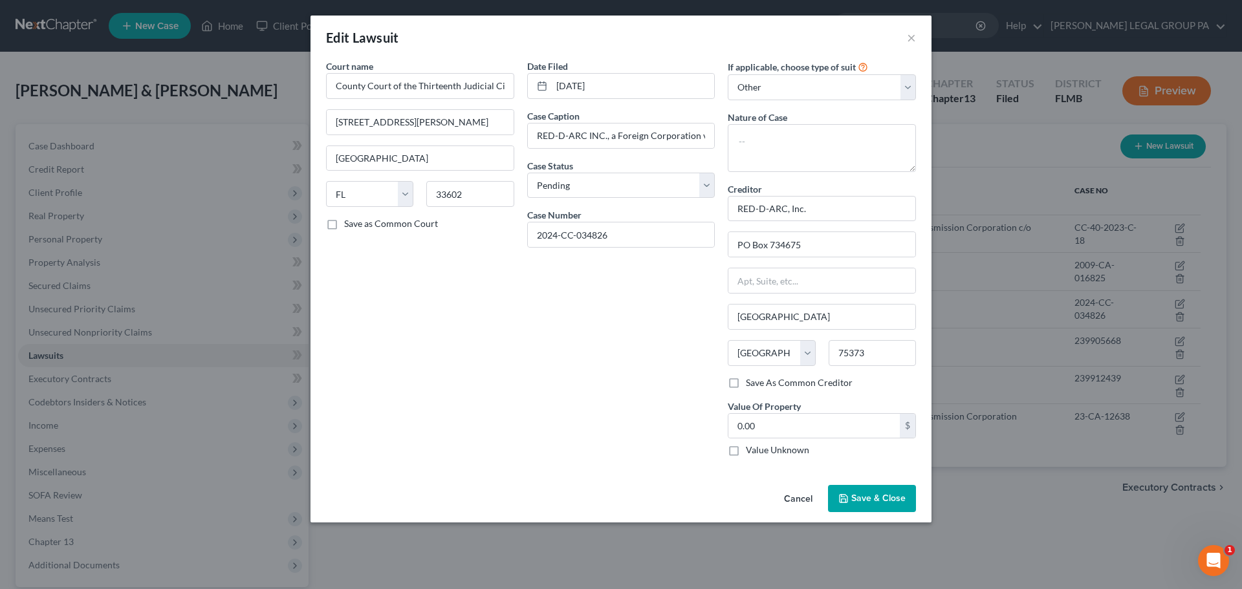
click at [879, 498] on span "Save & Close" at bounding box center [878, 498] width 54 height 11
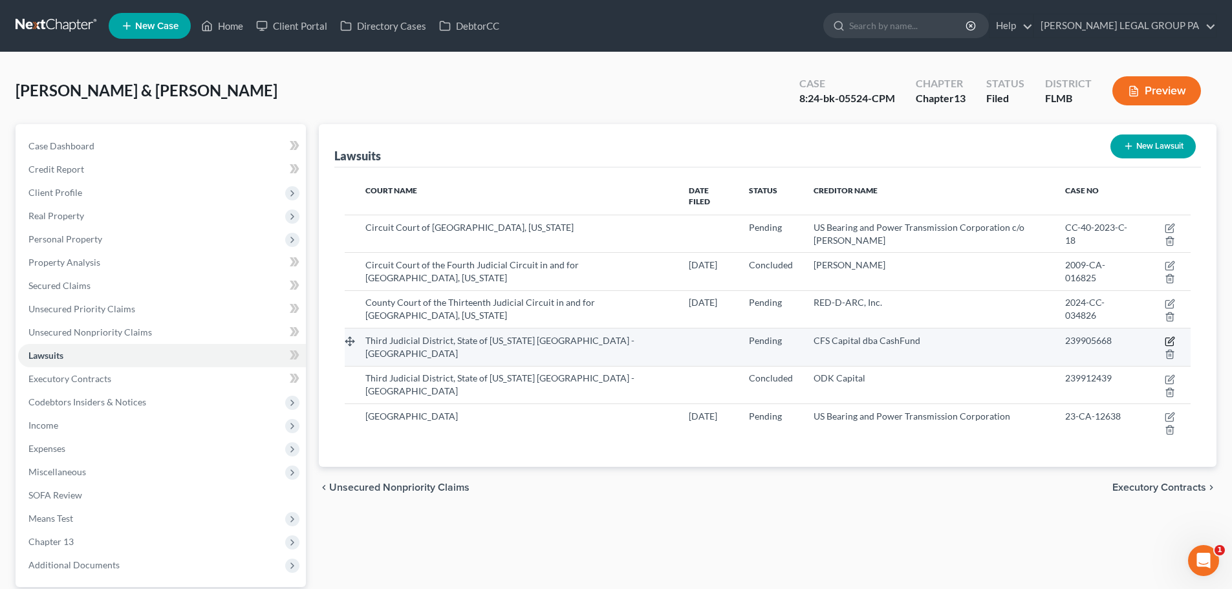
click at [1172, 338] on icon "button" at bounding box center [1171, 341] width 6 height 6
select select "46"
select select "0"
select select "4"
select select "5"
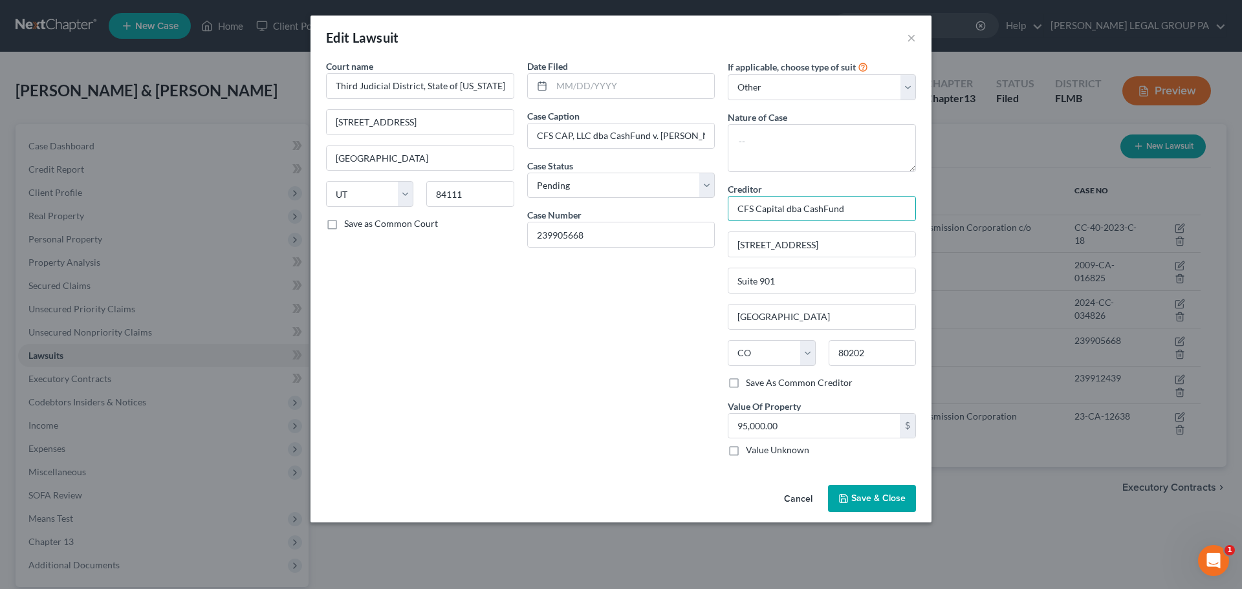
drag, startPoint x: 874, startPoint y: 207, endPoint x: 690, endPoint y: 210, distance: 184.4
click at [690, 210] on div "Court name * Third Judicial District, State of Utah Salt Lake County - Salt Lak…" at bounding box center [621, 264] width 603 height 408
click at [869, 504] on button "Save & Close" at bounding box center [872, 498] width 88 height 27
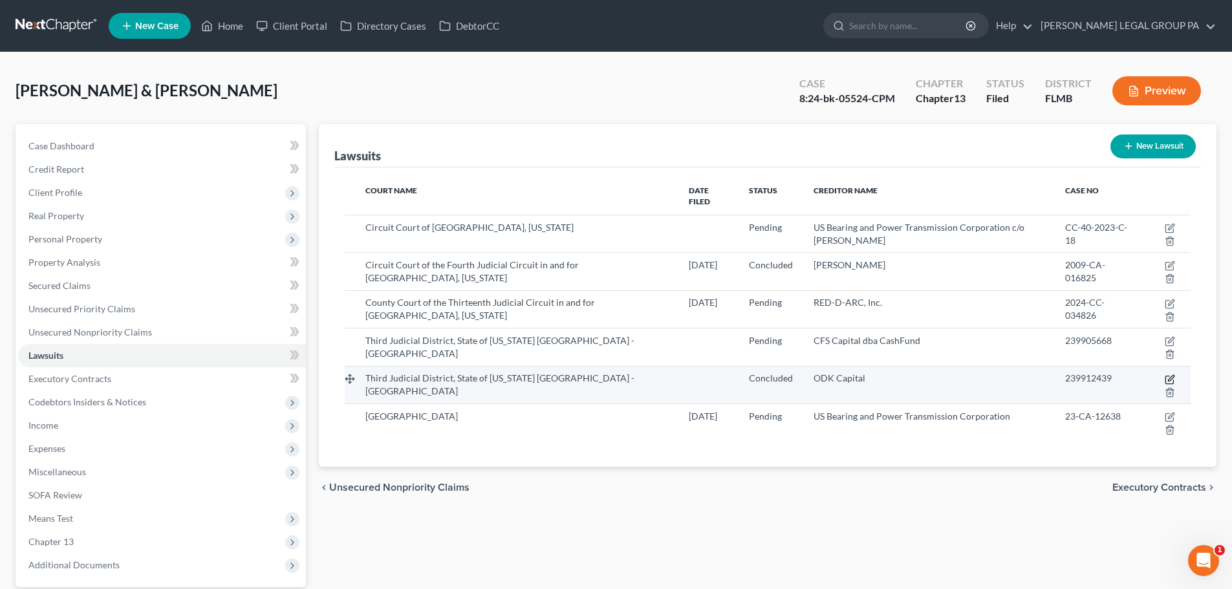
click at [1167, 375] on icon "button" at bounding box center [1170, 380] width 10 height 10
select select "46"
select select "2"
select select "4"
select select "46"
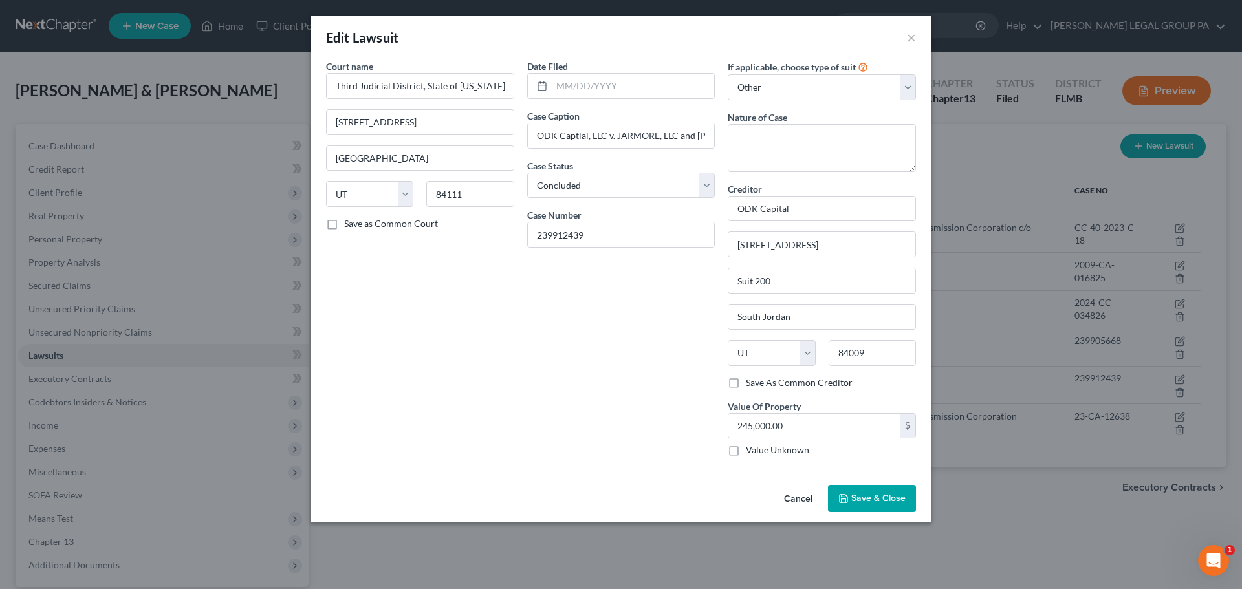
click at [898, 504] on span "Save & Close" at bounding box center [878, 498] width 54 height 11
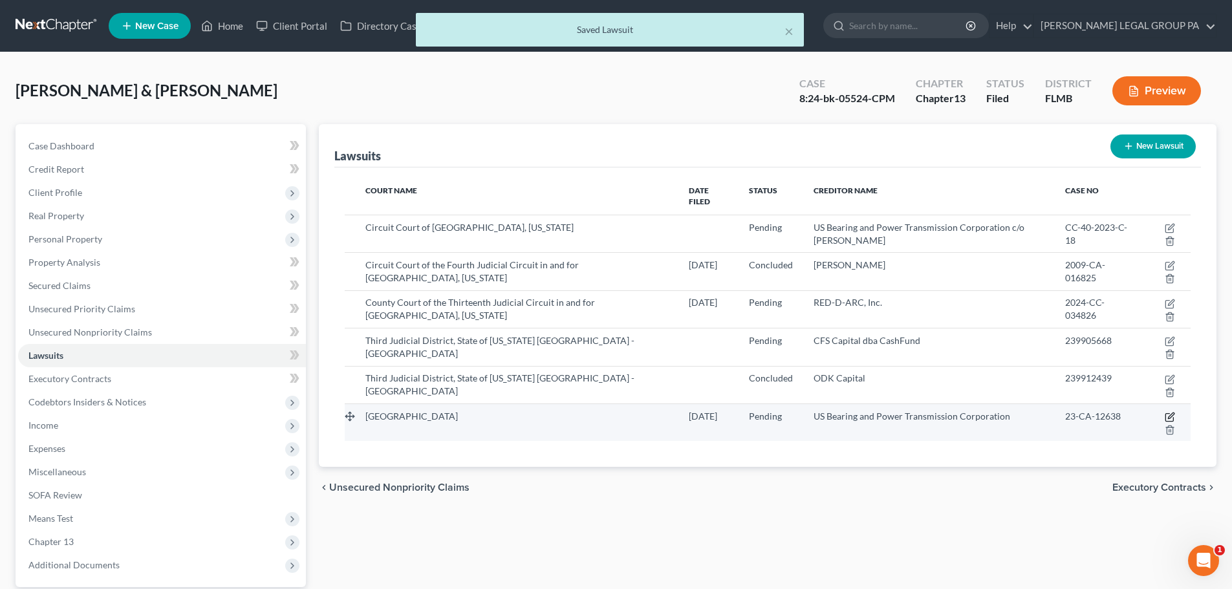
click at [1168, 412] on icon "button" at bounding box center [1170, 417] width 10 height 10
select select "9"
select select "0"
select select "3"
select select "9"
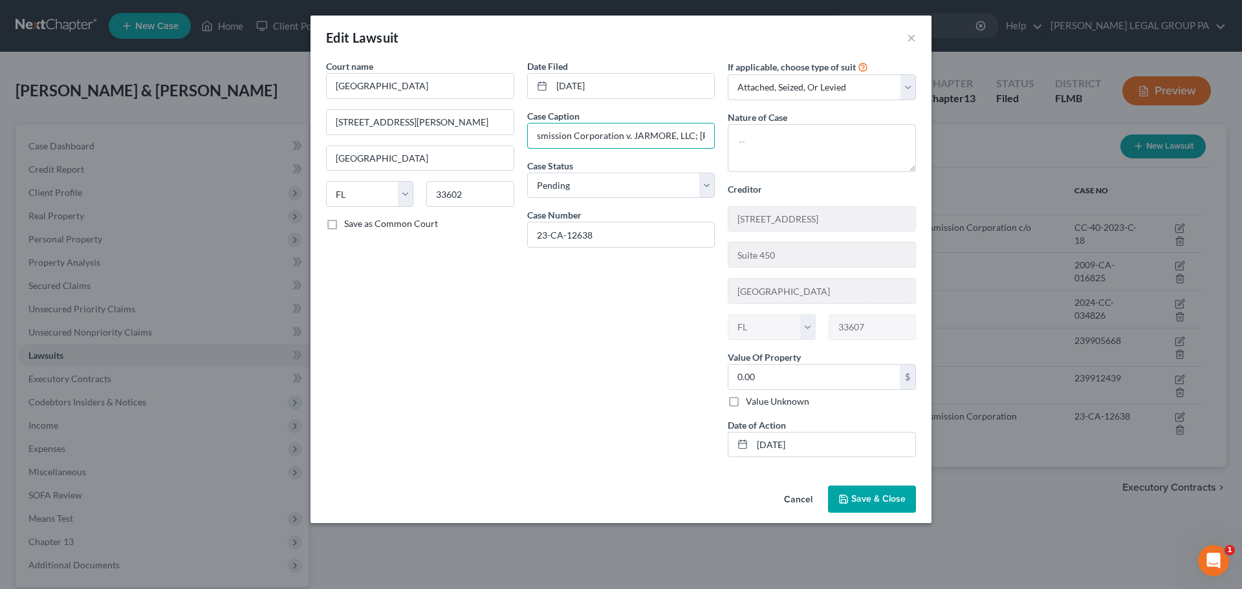
scroll to position [0, 122]
drag, startPoint x: 534, startPoint y: 131, endPoint x: 606, endPoint y: 150, distance: 74.4
click at [606, 150] on div "Date Filed [DATE] Case Caption US Bearing and Power Transmission Corporation v.…" at bounding box center [621, 264] width 201 height 408
click at [883, 513] on div "Cancel Save & Close" at bounding box center [621, 502] width 621 height 43
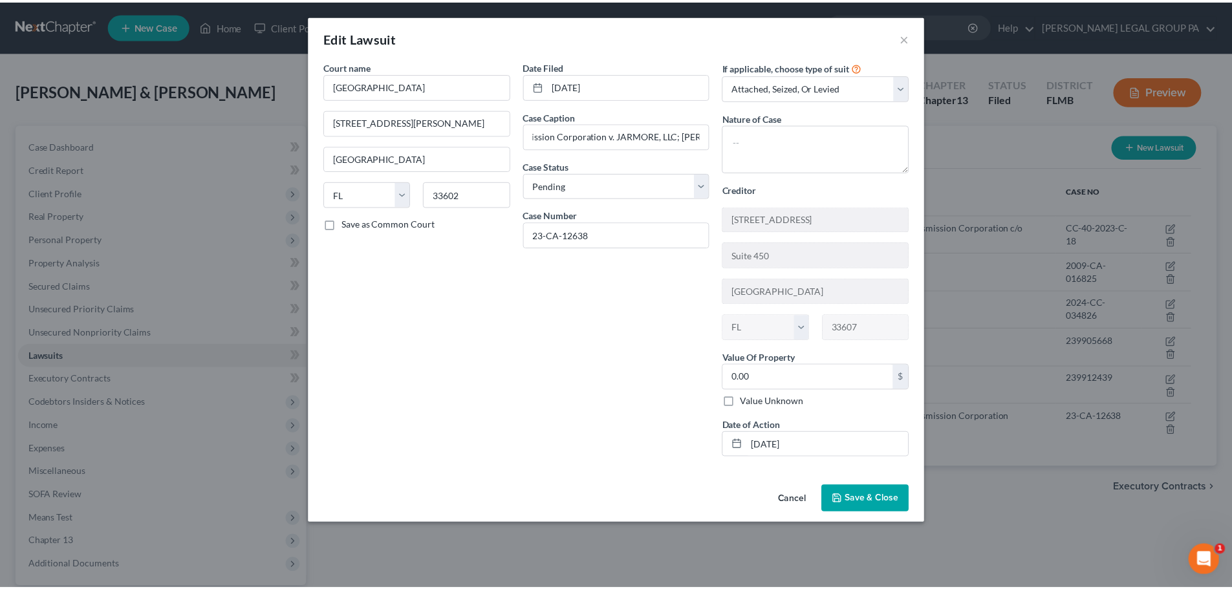
scroll to position [0, 0]
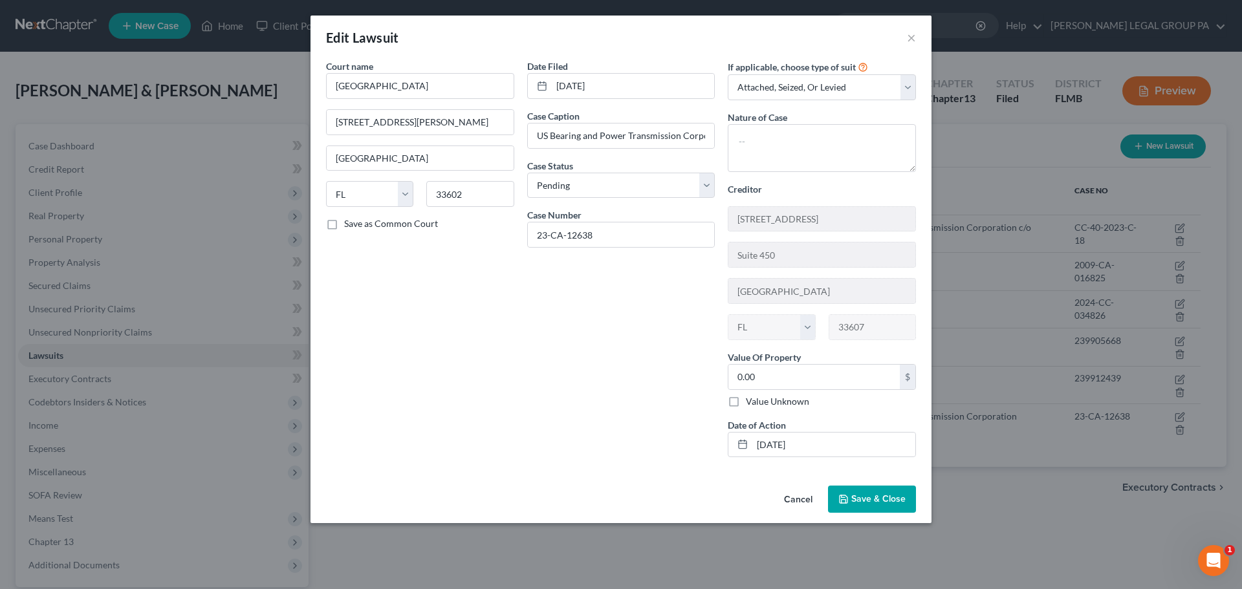
click at [882, 502] on span "Save & Close" at bounding box center [878, 499] width 54 height 11
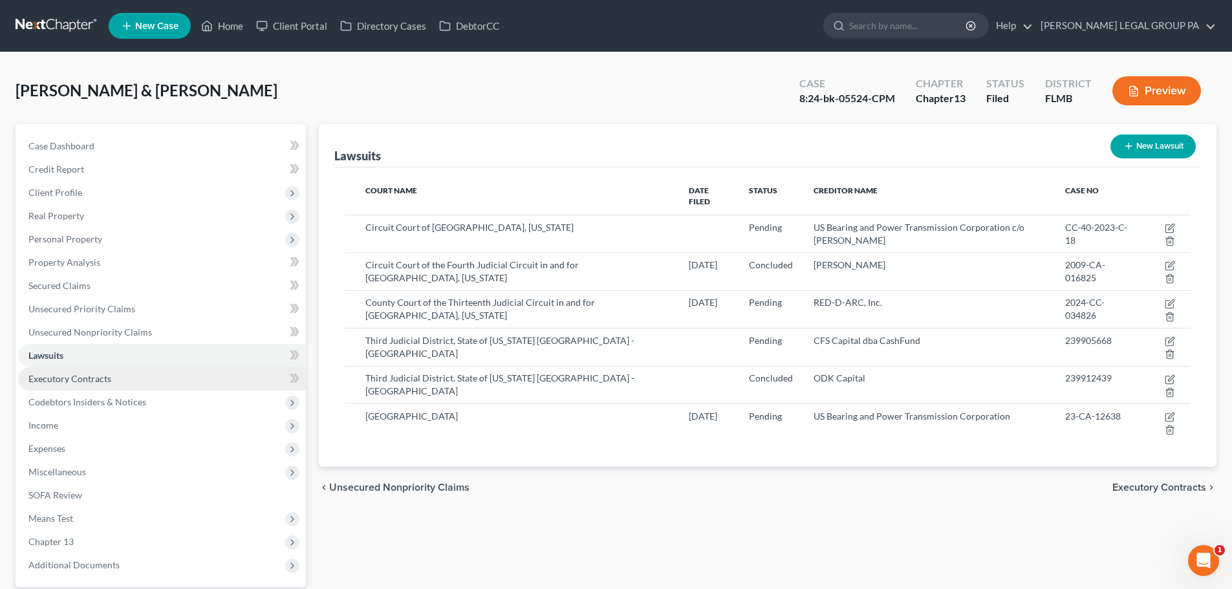
click at [152, 375] on link "Executory Contracts" at bounding box center [162, 378] width 288 height 23
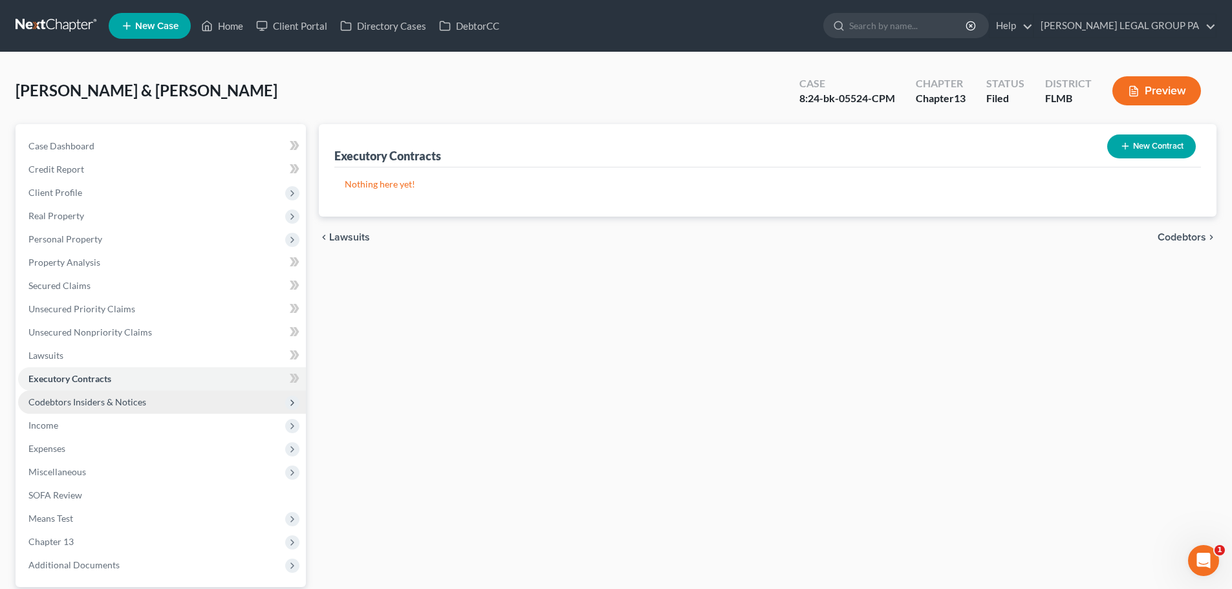
click at [120, 406] on span "Codebtors Insiders & Notices" at bounding box center [87, 402] width 118 height 11
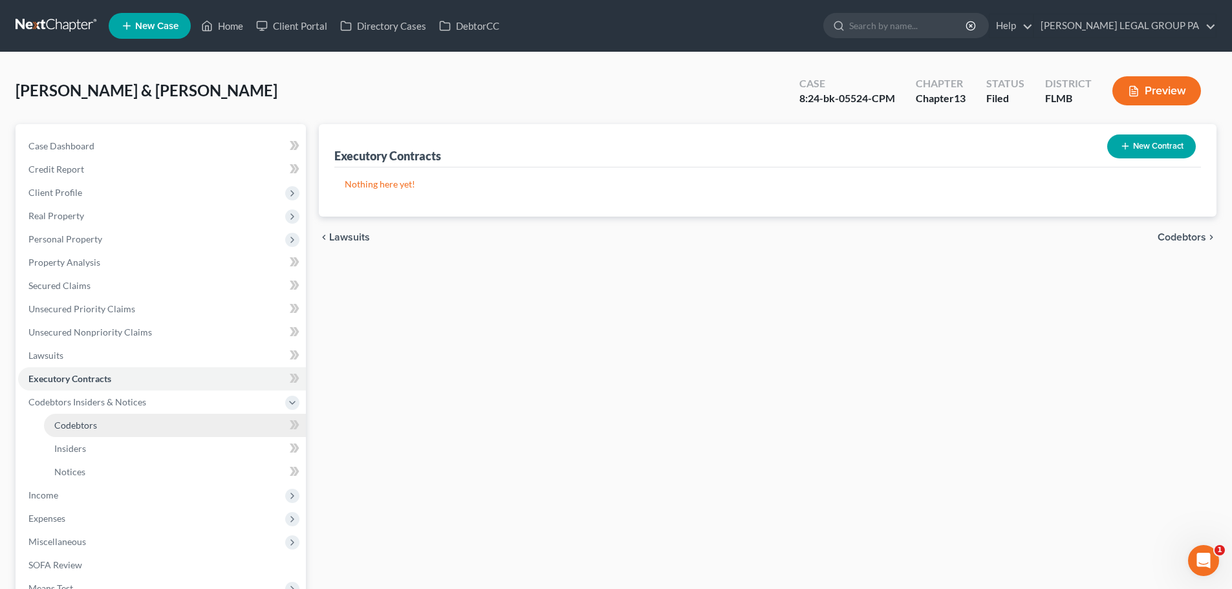
click at [97, 422] on link "Codebtors" at bounding box center [175, 425] width 262 height 23
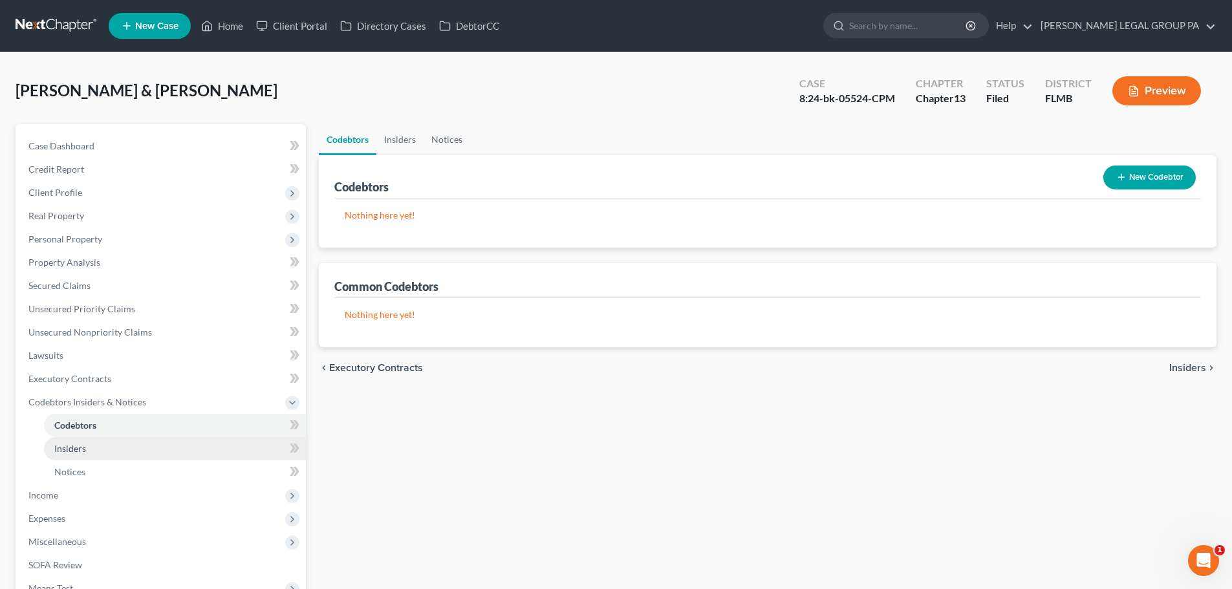
click at [89, 452] on link "Insiders" at bounding box center [175, 448] width 262 height 23
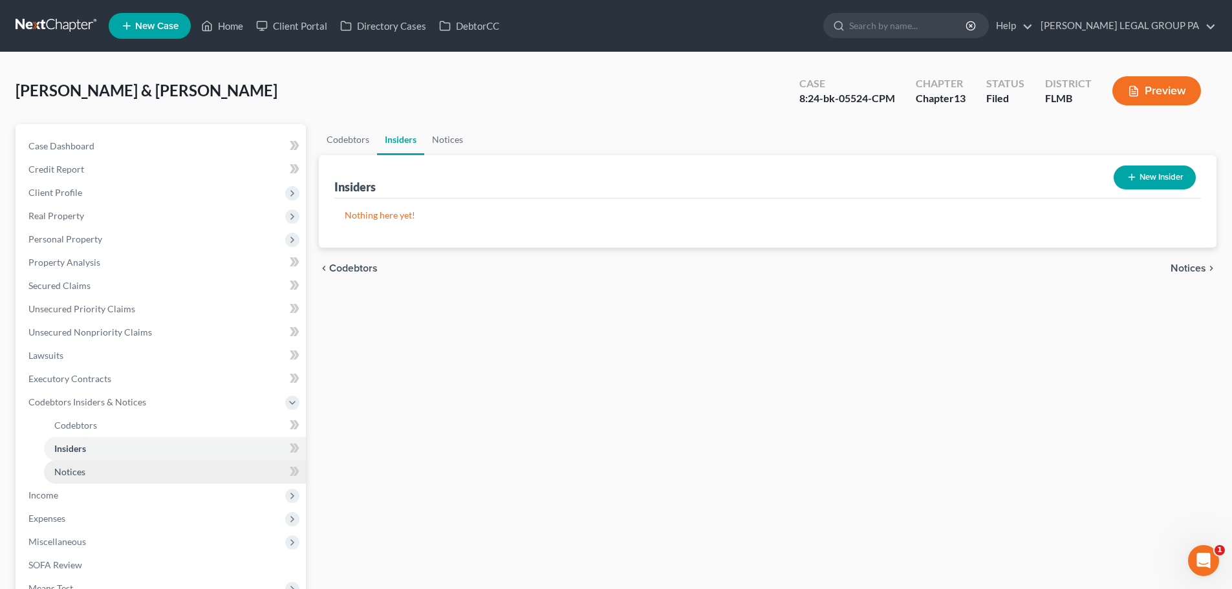
click at [82, 469] on span "Notices" at bounding box center [69, 471] width 31 height 11
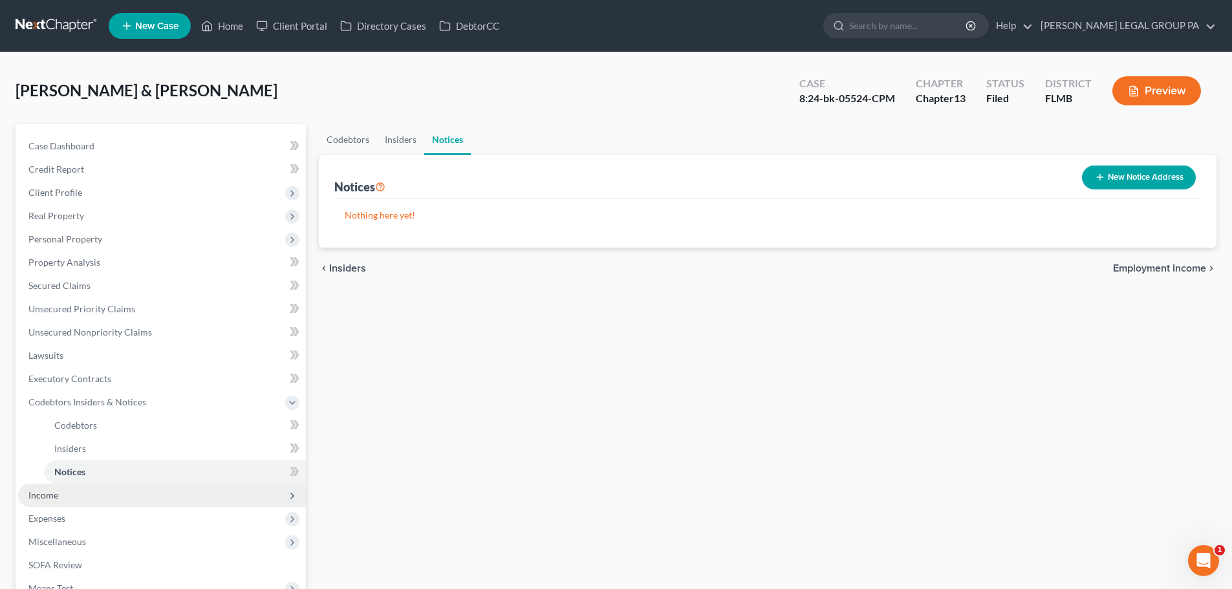
click at [49, 493] on span "Income" at bounding box center [43, 495] width 30 height 11
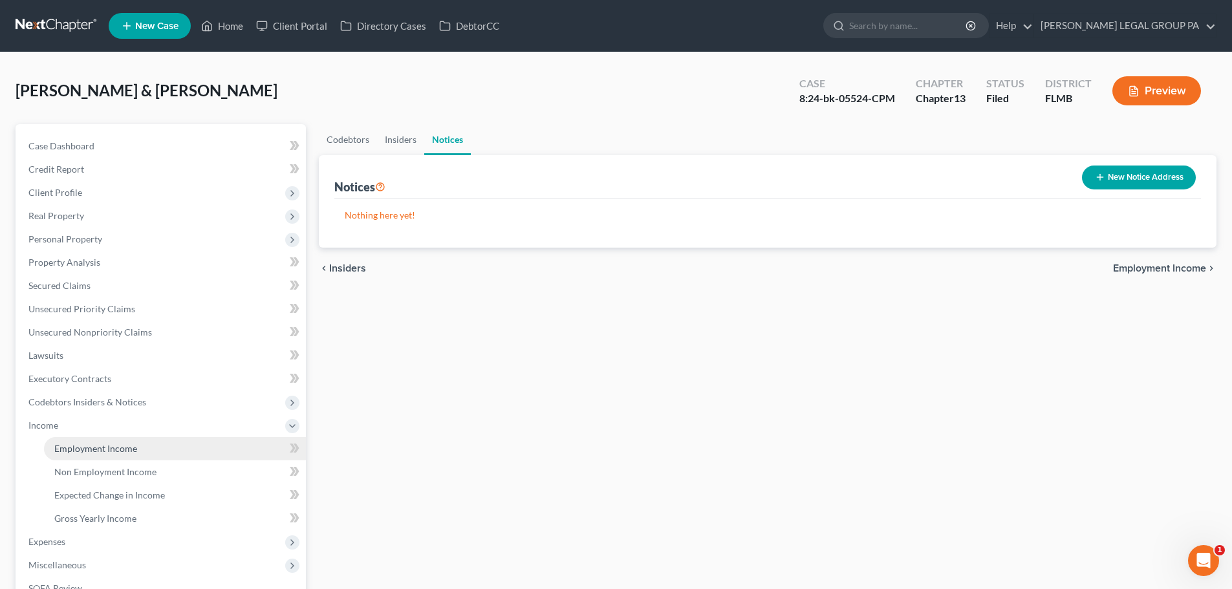
click at [86, 440] on link "Employment Income" at bounding box center [175, 448] width 262 height 23
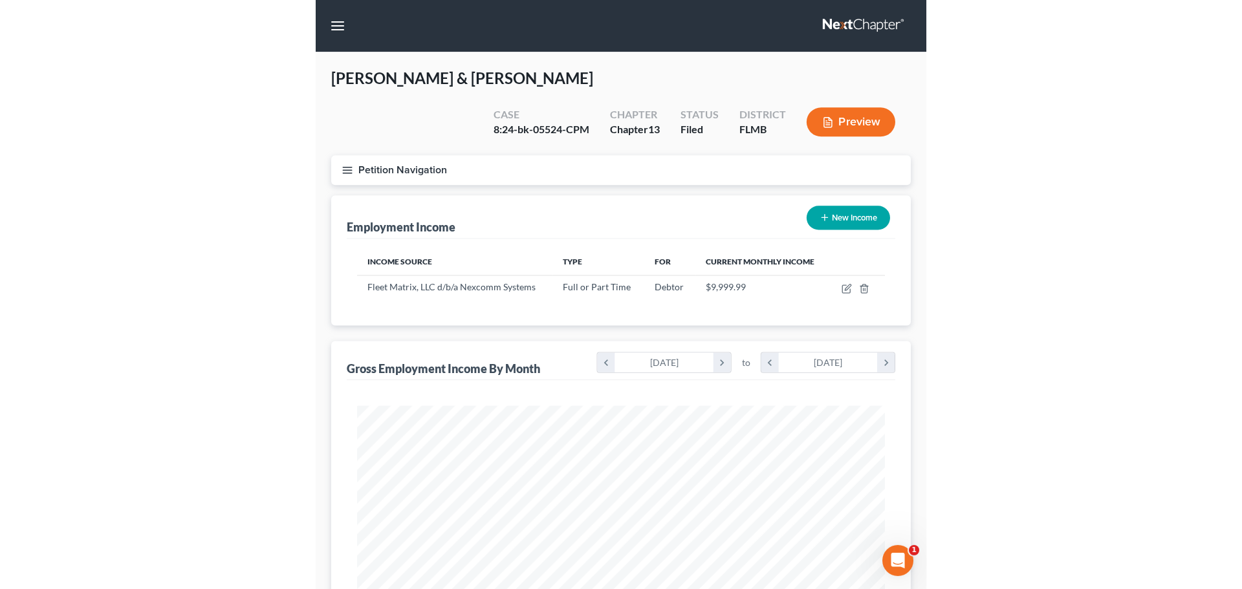
scroll to position [646704, 646437]
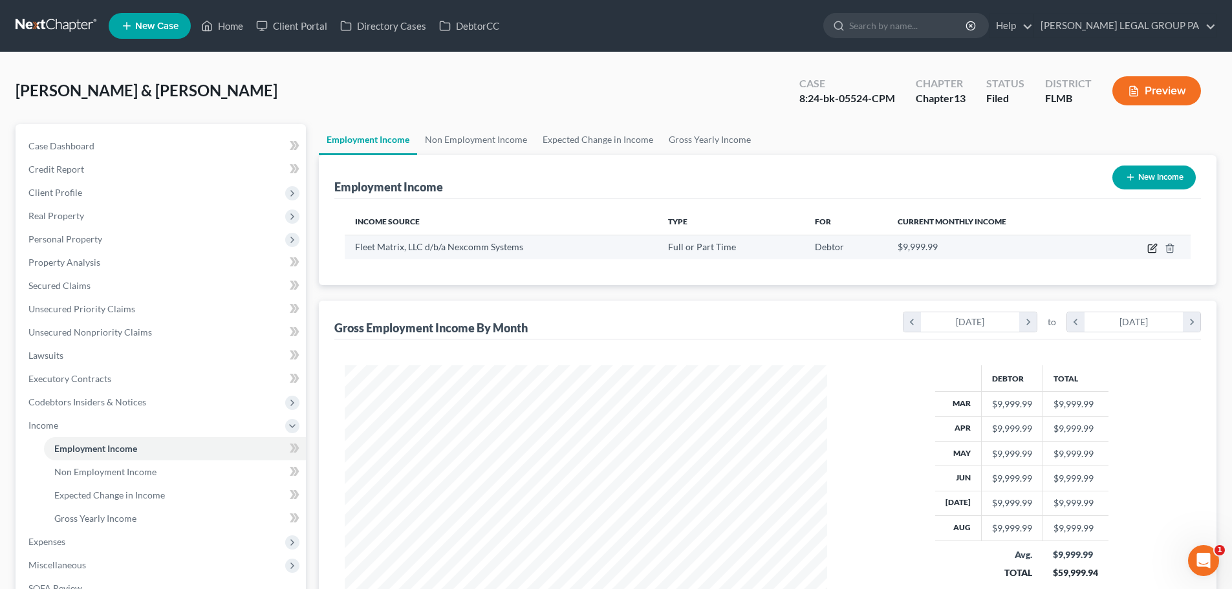
click at [1150, 249] on icon "button" at bounding box center [1153, 248] width 10 height 10
select select "0"
select select "9"
select select "3"
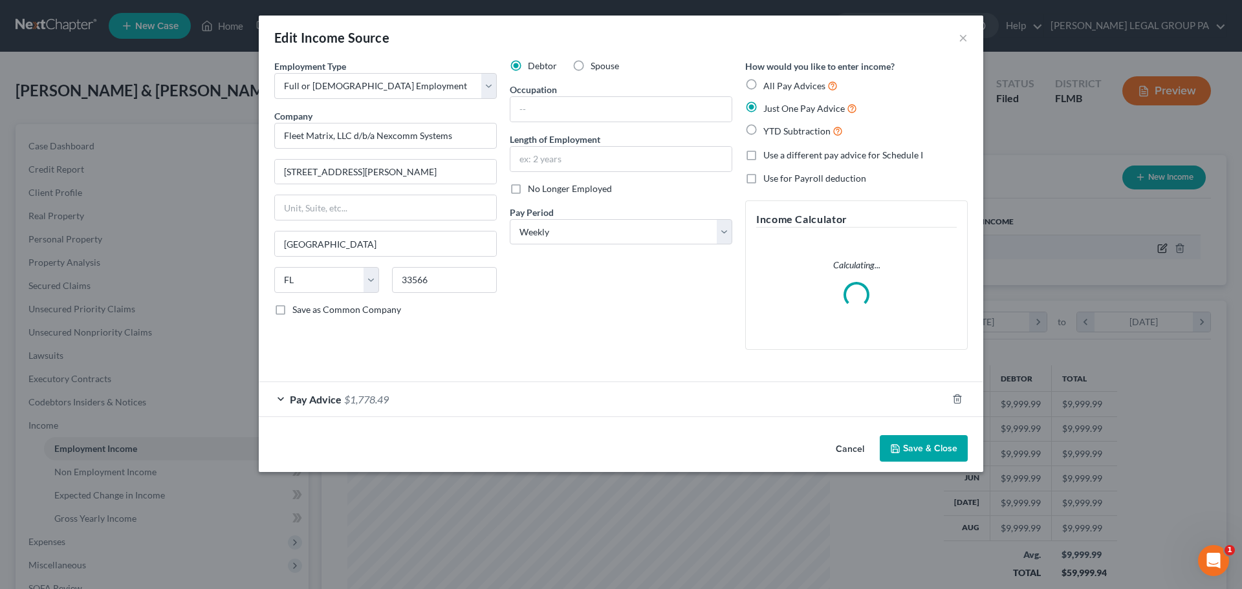
scroll to position [243, 513]
click at [358, 403] on span "$1,778.49" at bounding box center [366, 399] width 45 height 12
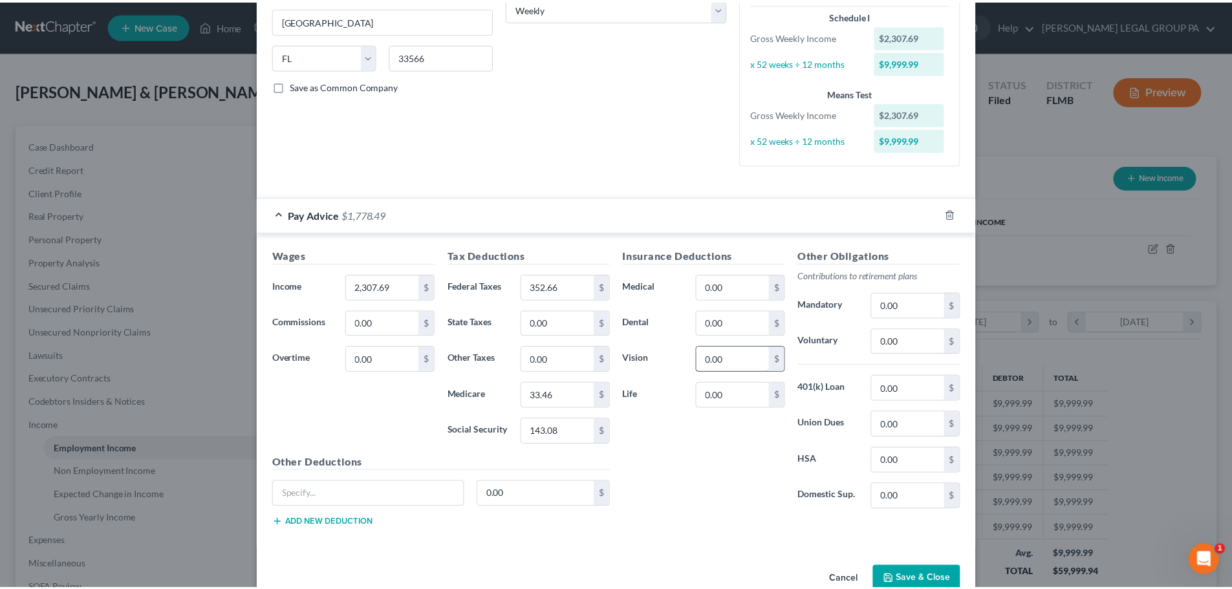
scroll to position [254, 0]
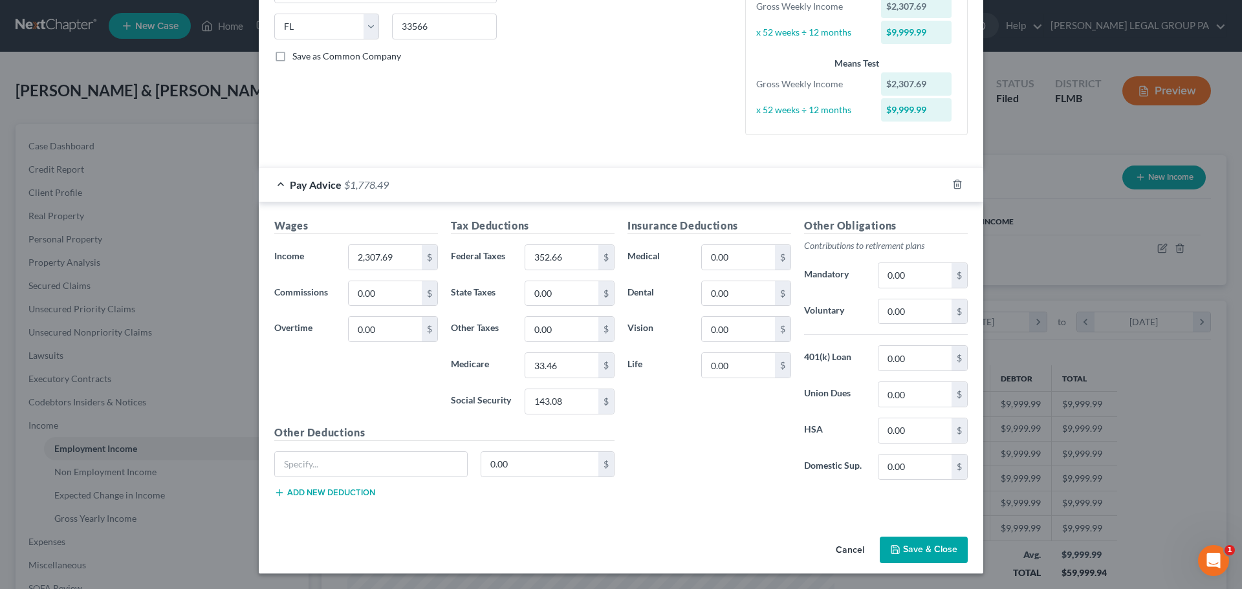
click at [908, 551] on button "Save & Close" at bounding box center [924, 550] width 88 height 27
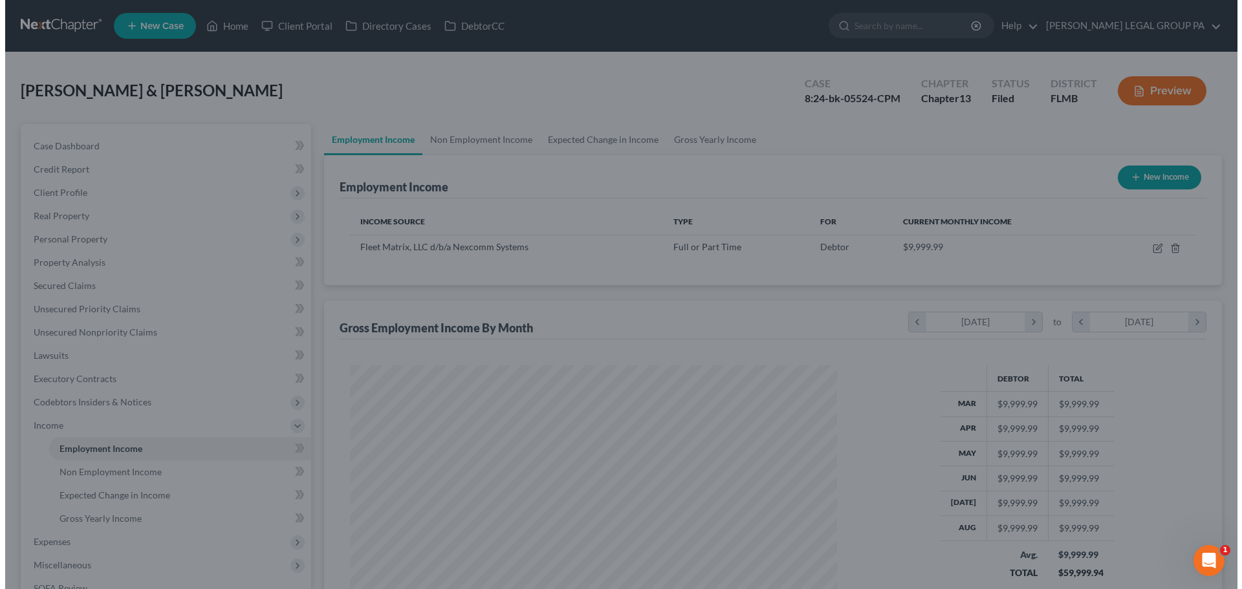
scroll to position [646704, 646437]
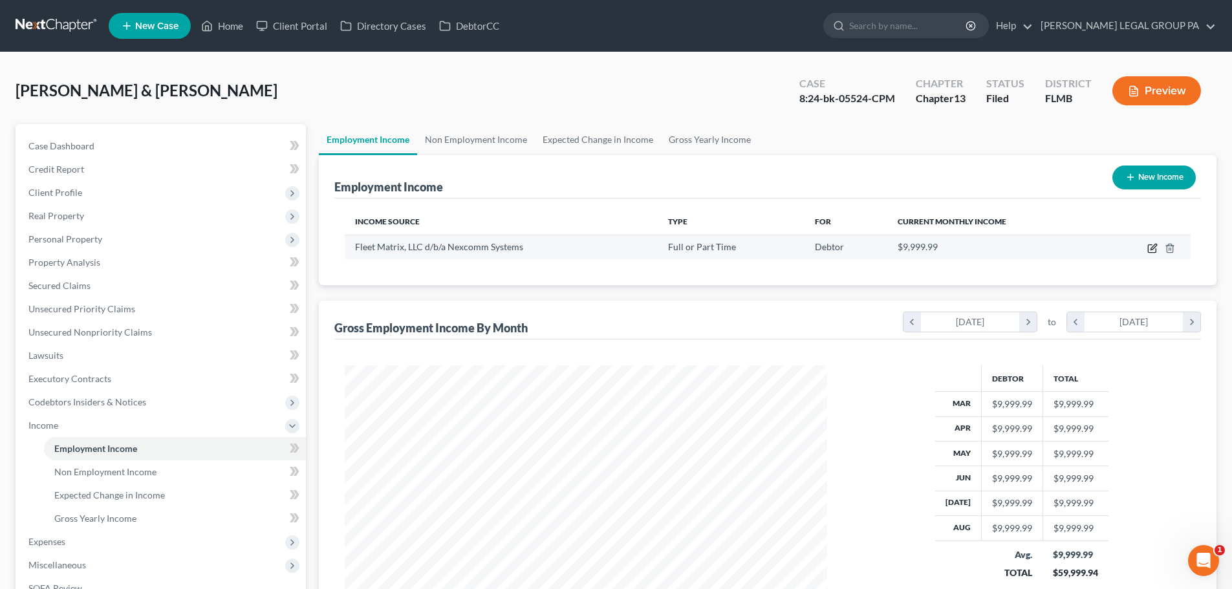
click at [1153, 248] on icon "button" at bounding box center [1153, 248] width 10 height 10
select select "0"
select select "9"
select select "3"
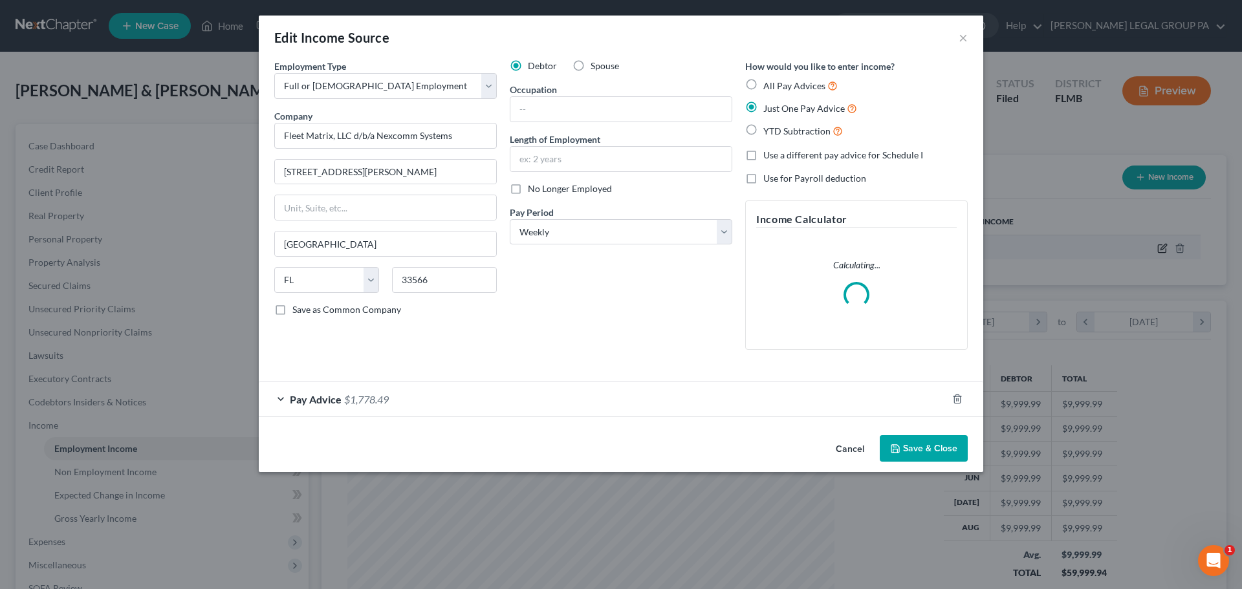
scroll to position [243, 513]
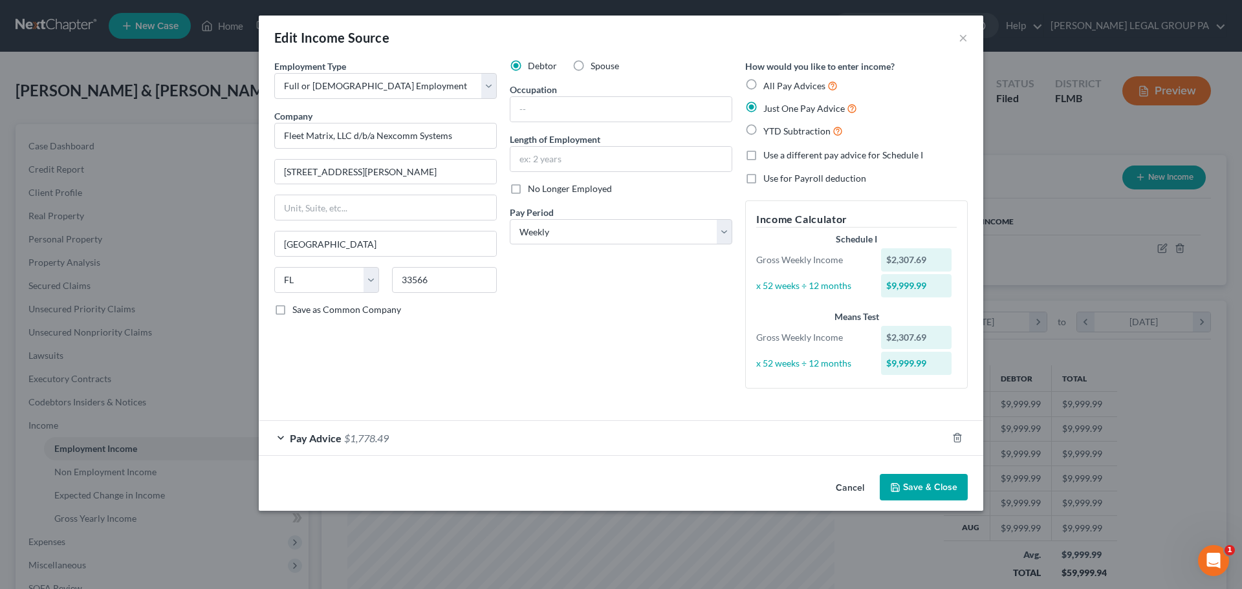
click at [329, 442] on span "Pay Advice" at bounding box center [316, 438] width 52 height 12
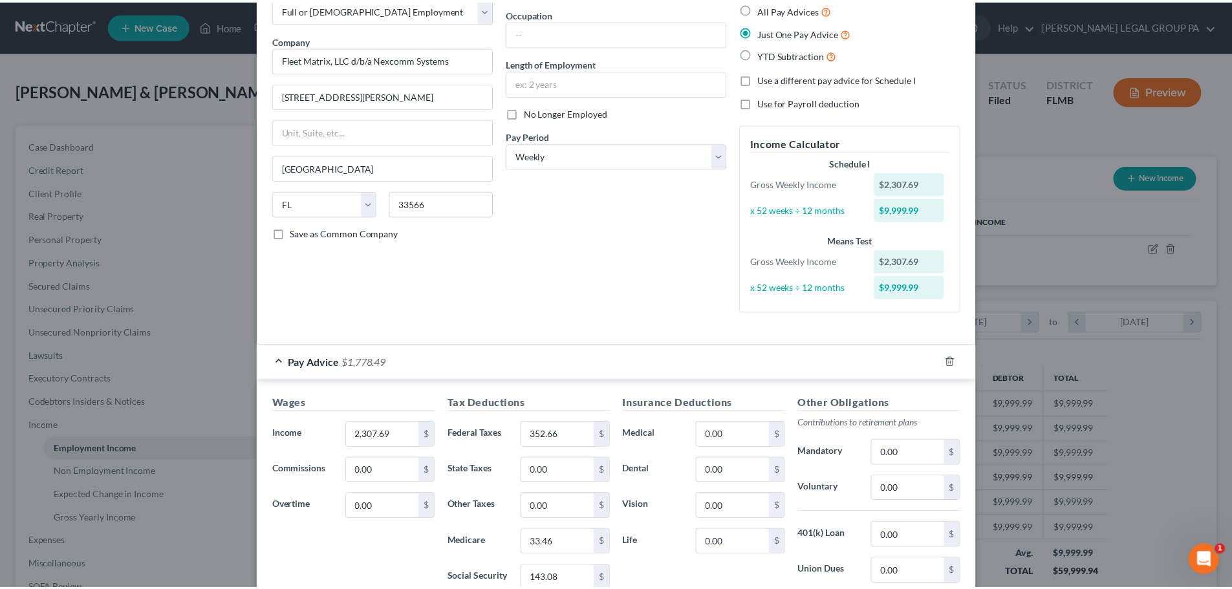
scroll to position [254, 0]
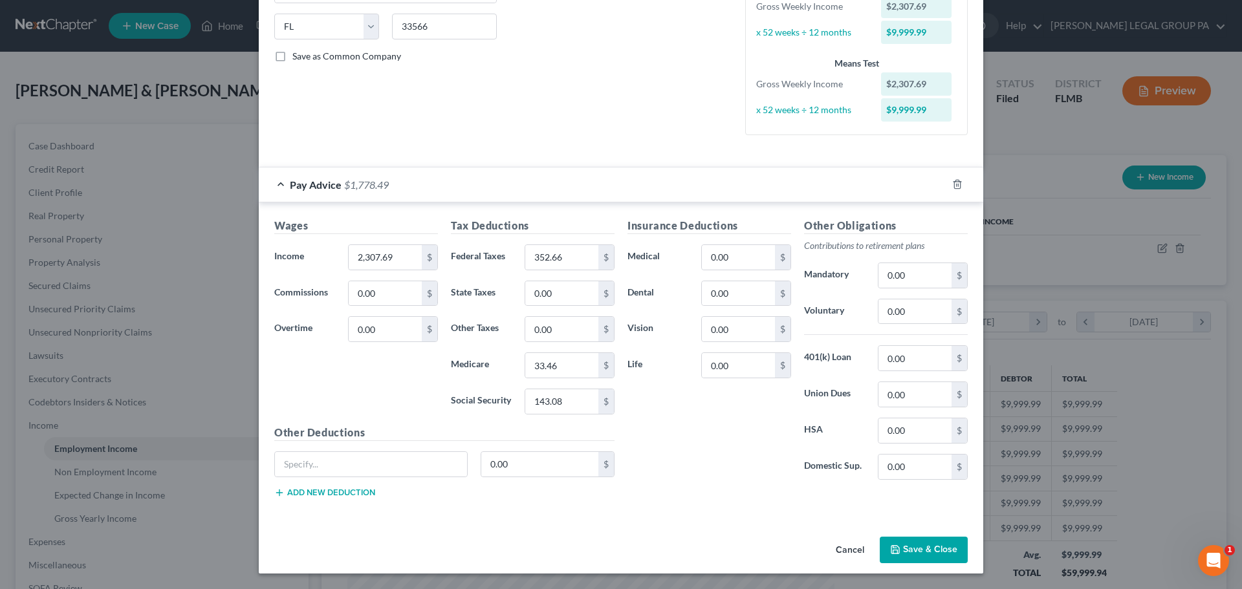
click at [913, 547] on button "Save & Close" at bounding box center [924, 550] width 88 height 27
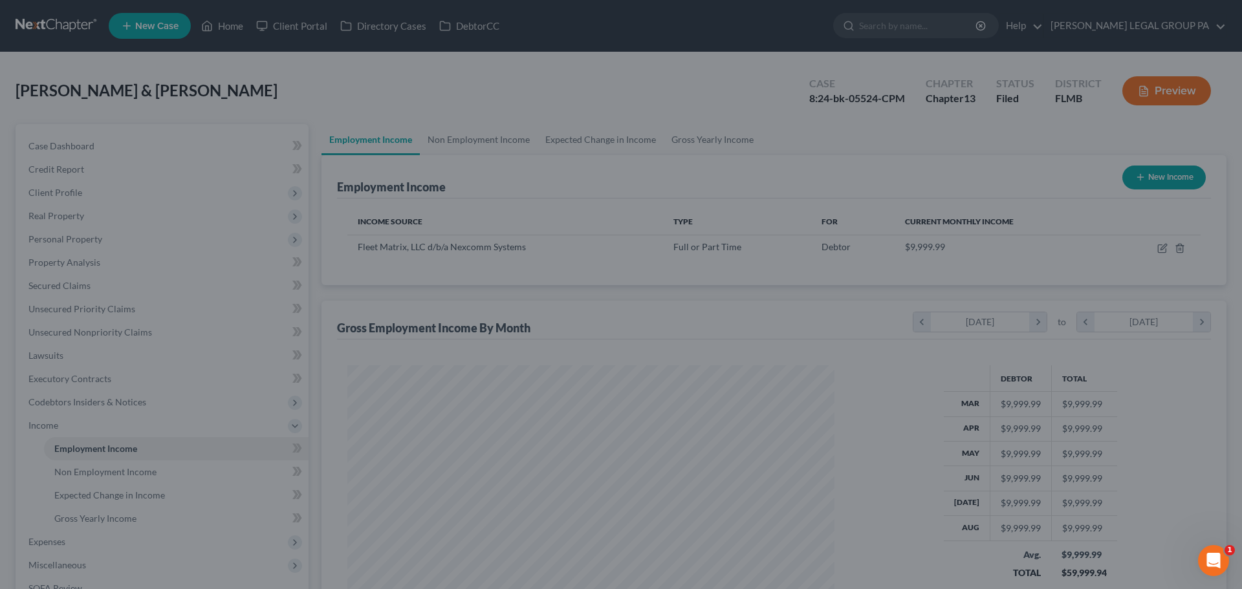
scroll to position [646704, 646437]
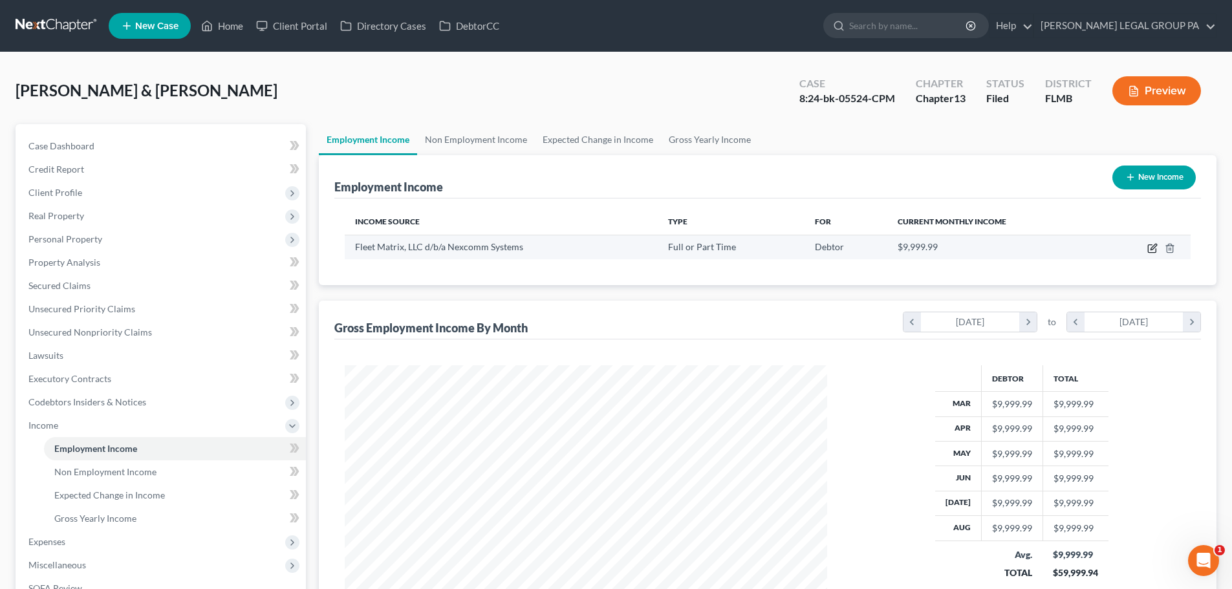
click at [1153, 250] on icon "button" at bounding box center [1153, 248] width 10 height 10
select select "0"
select select "9"
select select "3"
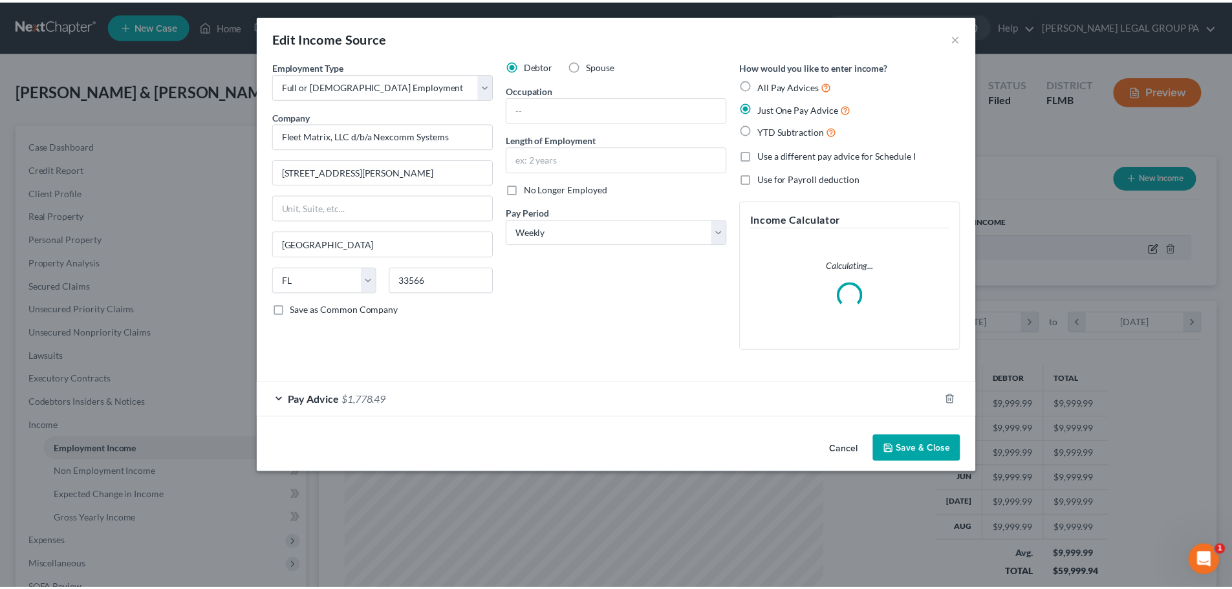
scroll to position [243, 513]
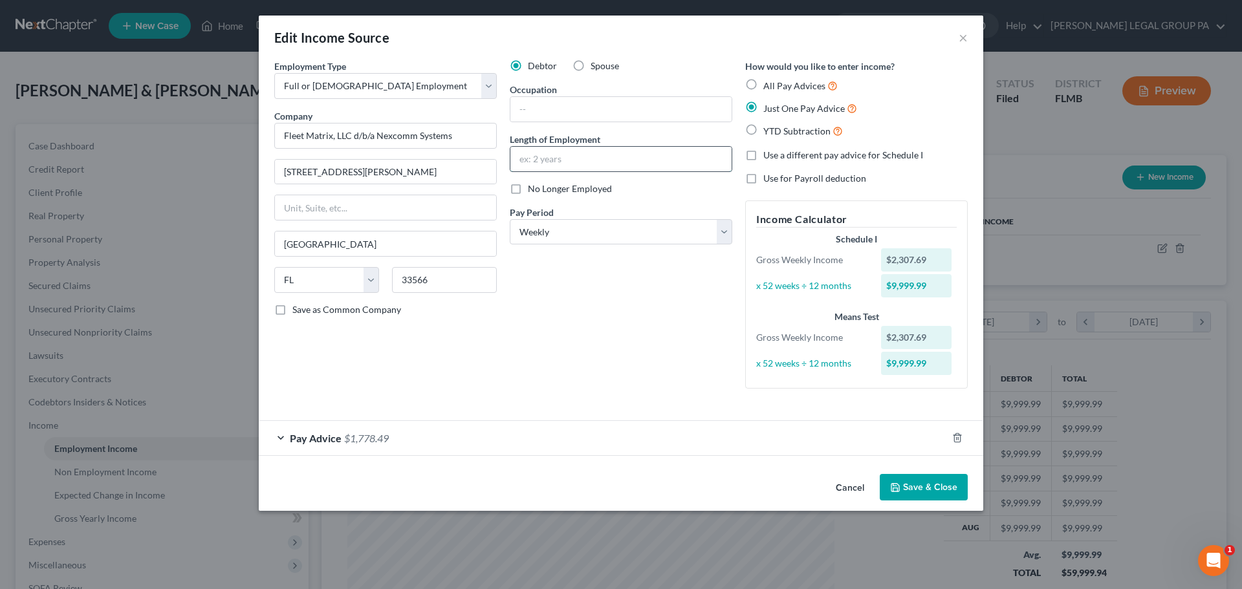
click at [562, 162] on input "text" at bounding box center [620, 159] width 221 height 25
type input "8 Months"
click at [517, 253] on div "Debtor Spouse Occupation Length of Employment 8 Months No Longer Employed Pay P…" at bounding box center [620, 230] width 235 height 340
click at [941, 486] on button "Save & Close" at bounding box center [924, 487] width 88 height 27
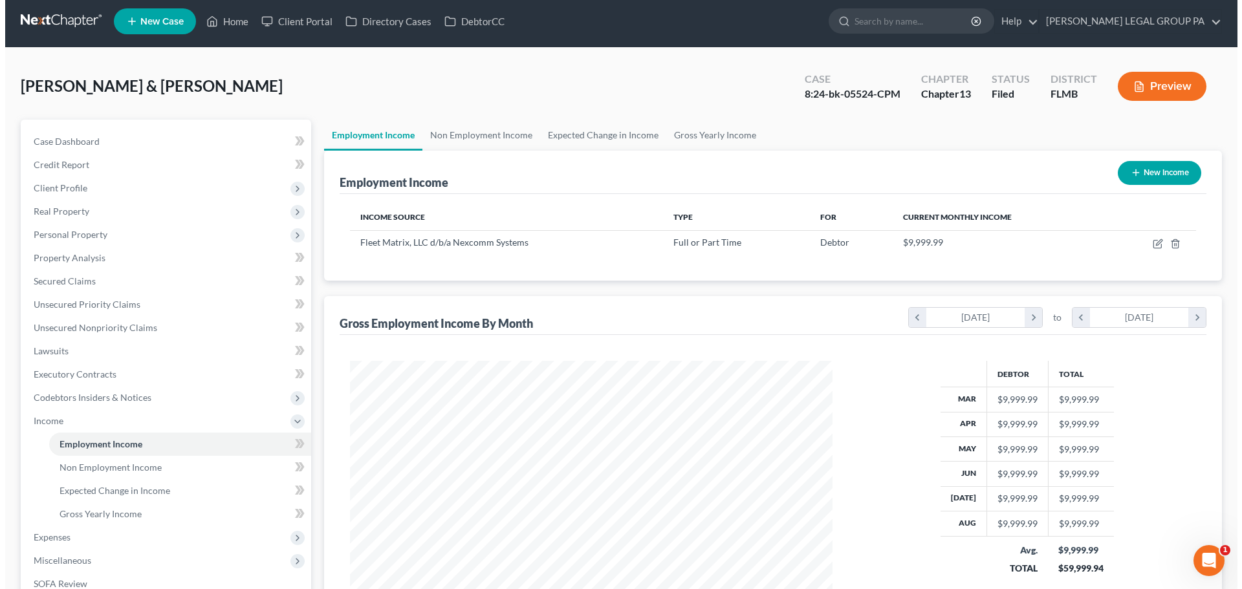
scroll to position [0, 0]
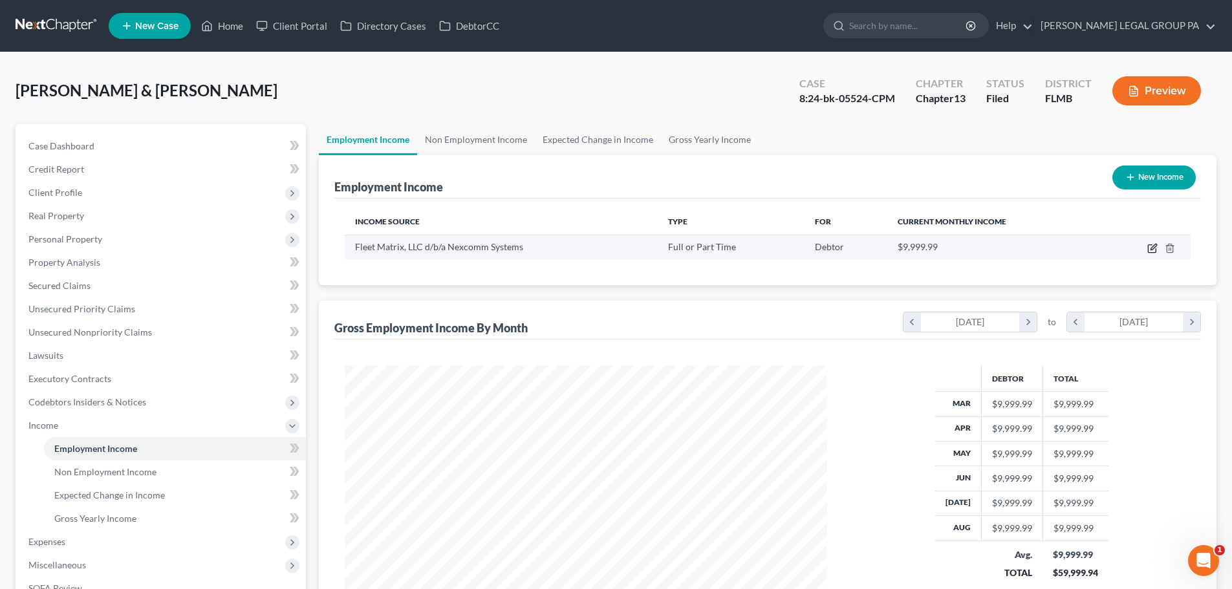
click at [1151, 246] on icon "button" at bounding box center [1153, 248] width 10 height 10
select select "0"
select select "9"
select select "3"
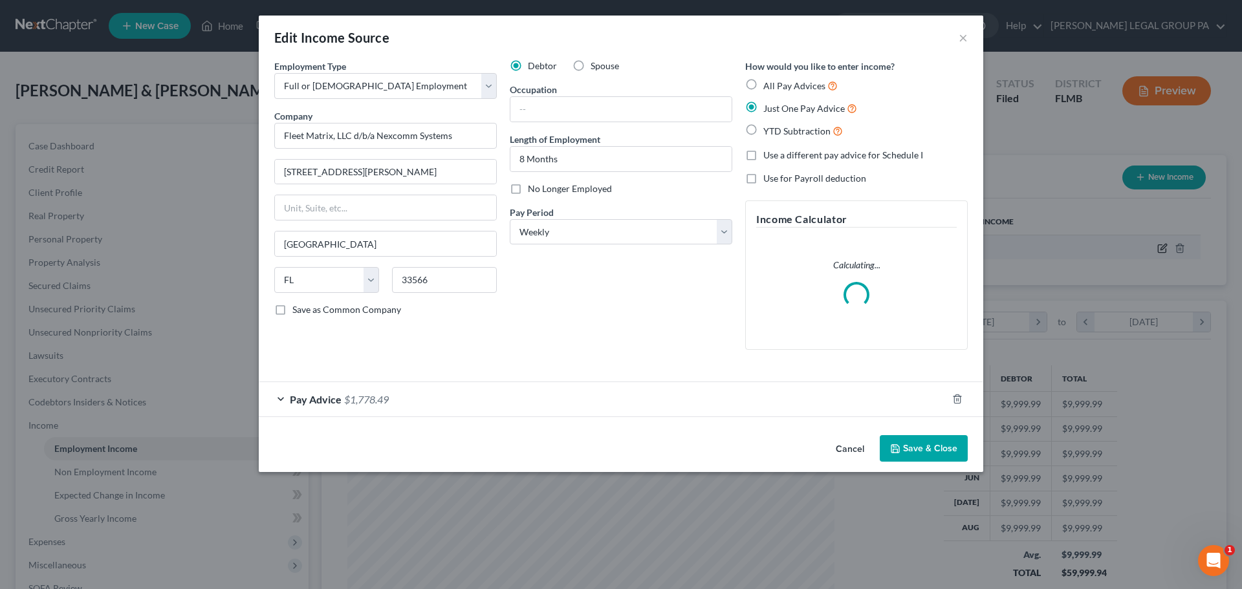
scroll to position [243, 513]
click at [360, 394] on span "$1,778.49" at bounding box center [366, 399] width 45 height 12
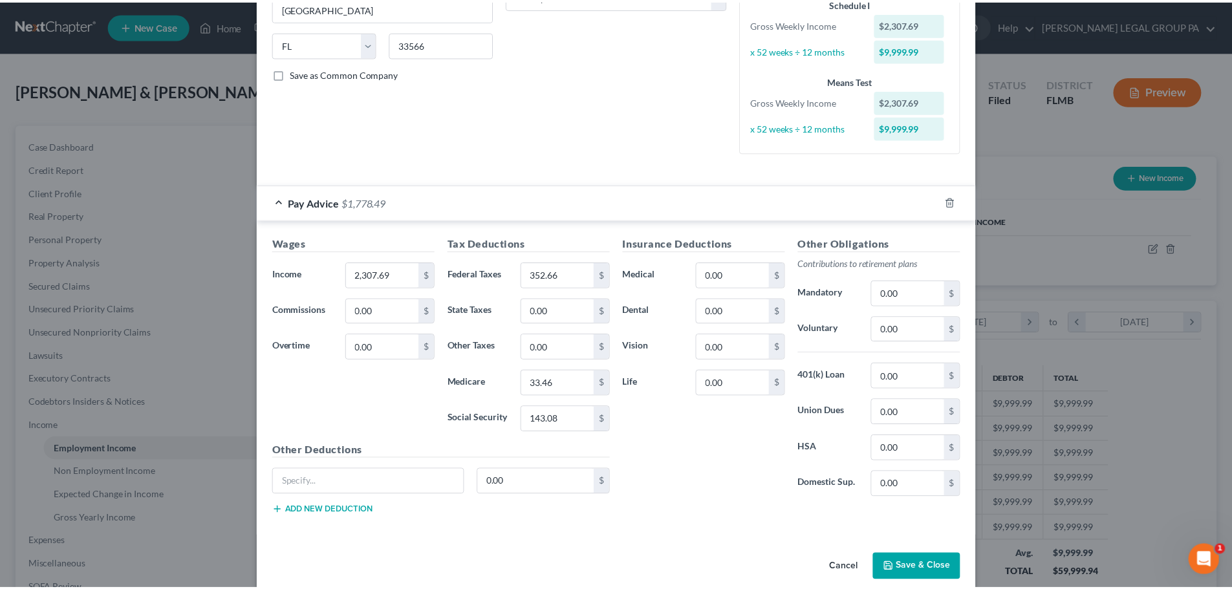
scroll to position [254, 0]
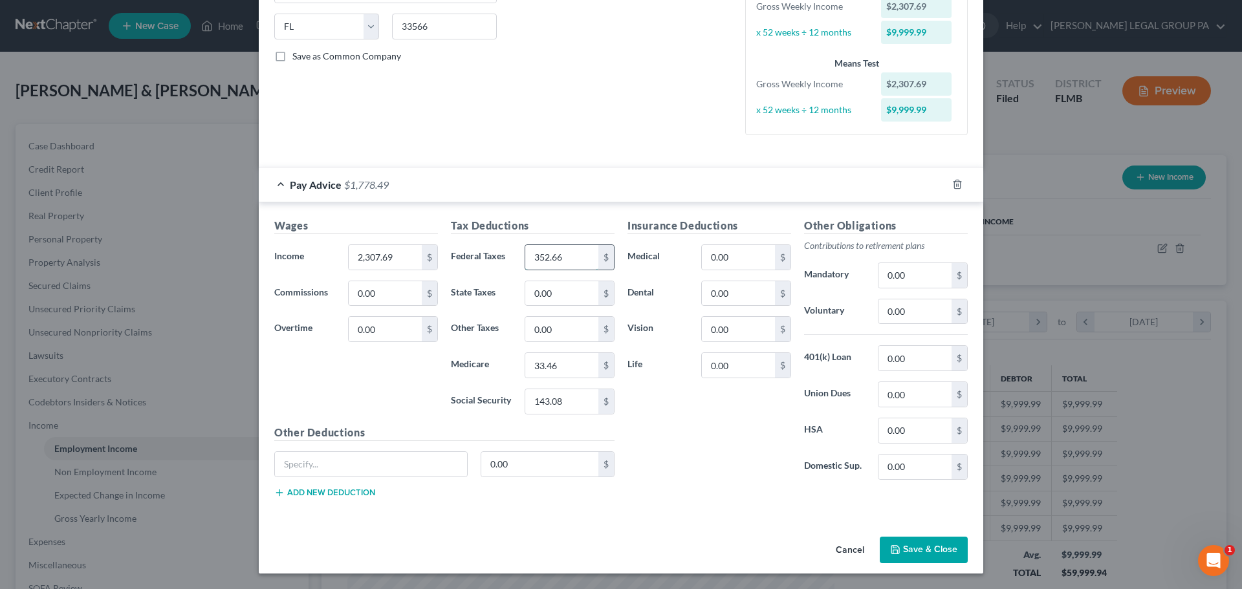
click at [569, 252] on input "352.66" at bounding box center [561, 257] width 73 height 25
type input "353.66"
click at [934, 549] on button "Save & Close" at bounding box center [924, 550] width 88 height 27
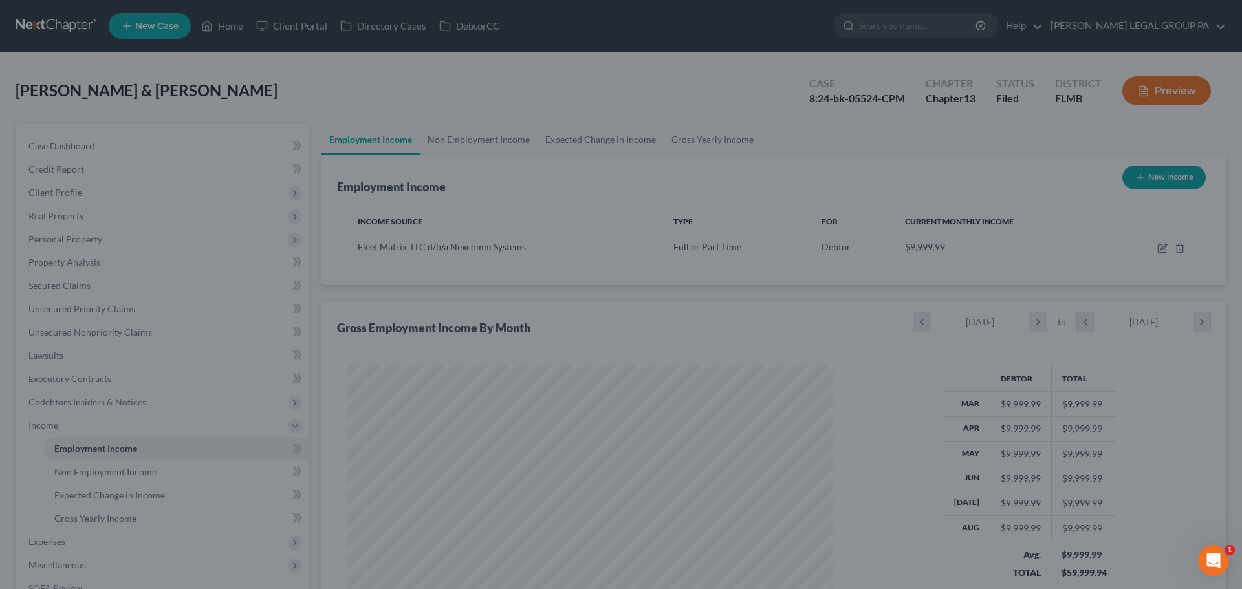
scroll to position [646704, 646437]
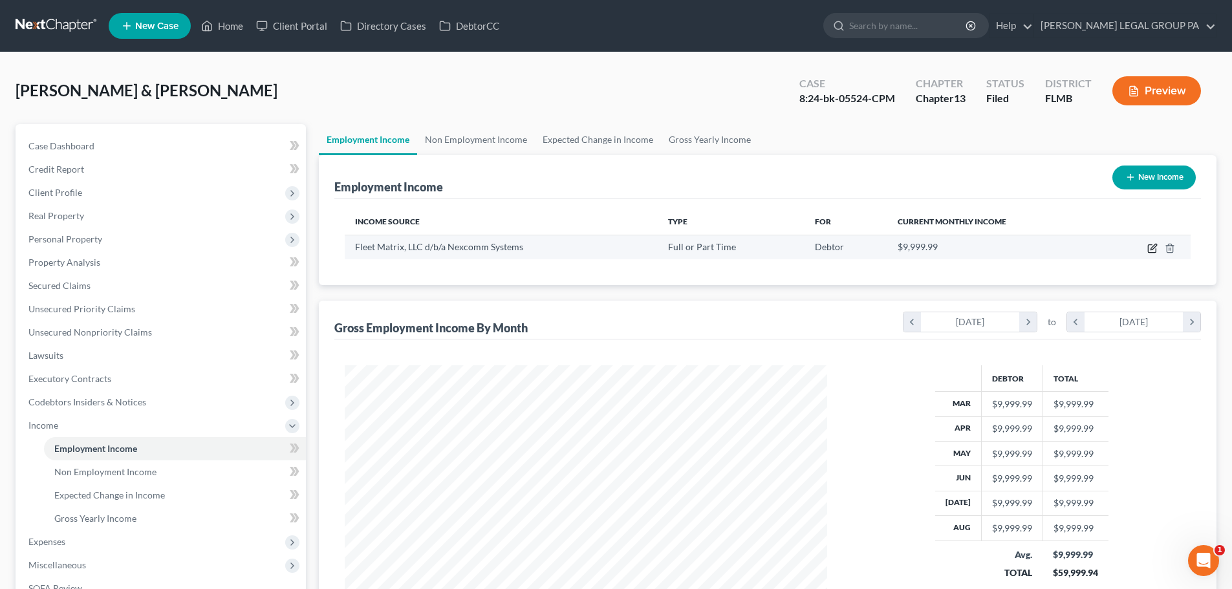
click at [1154, 248] on icon "button" at bounding box center [1154, 247] width 6 height 6
select select "0"
select select "9"
select select "3"
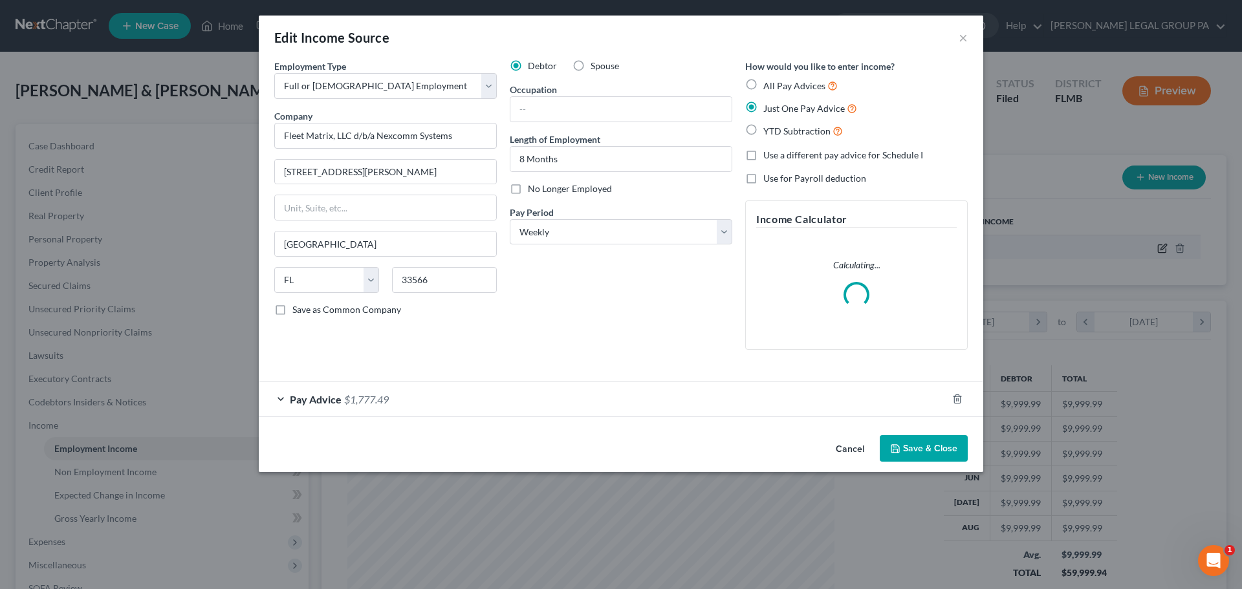
scroll to position [243, 513]
click at [364, 393] on div "Pay Advice $1,777.49" at bounding box center [603, 399] width 688 height 34
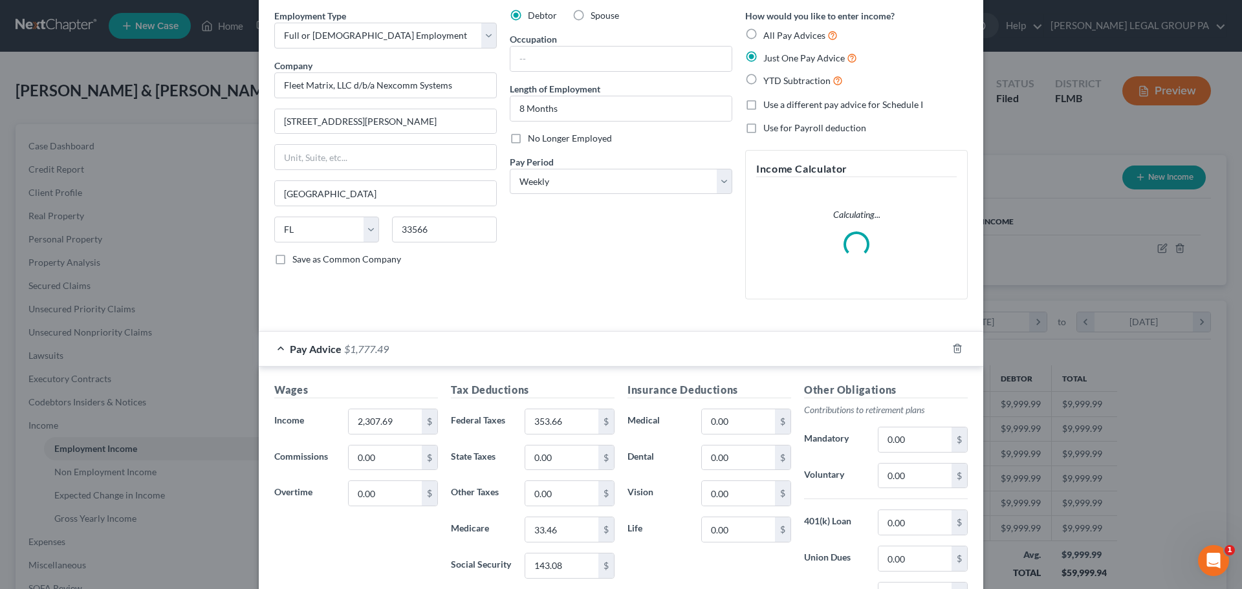
scroll to position [194, 0]
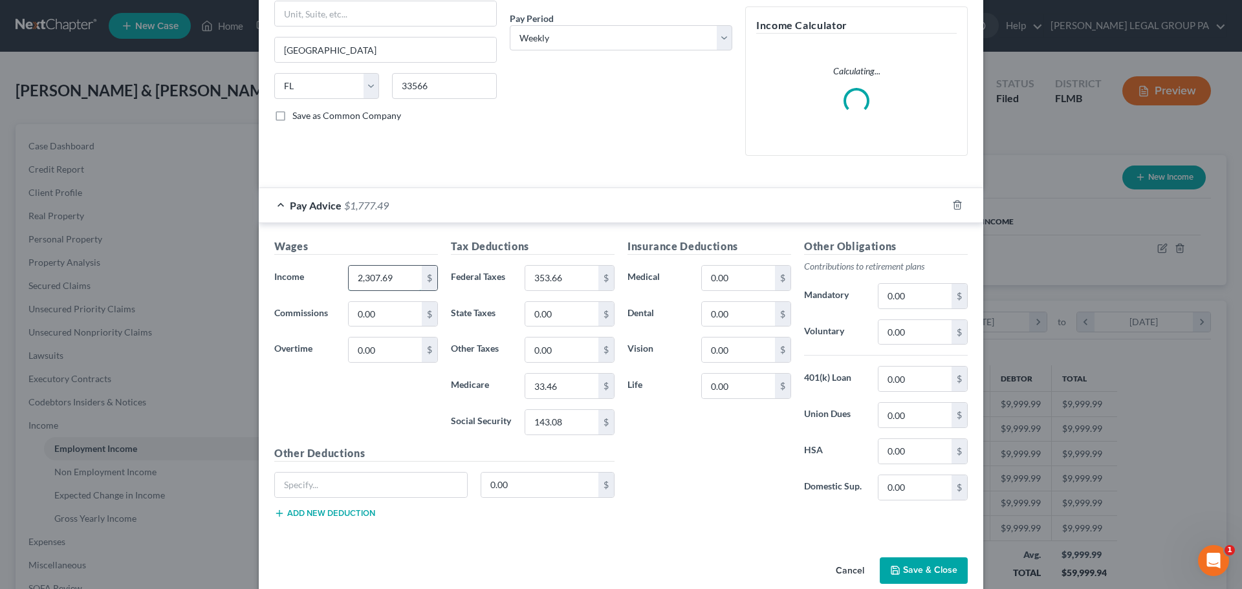
click at [396, 272] on input "2,307.69" at bounding box center [385, 278] width 73 height 25
click at [374, 276] on input "2,307.69" at bounding box center [385, 278] width 73 height 25
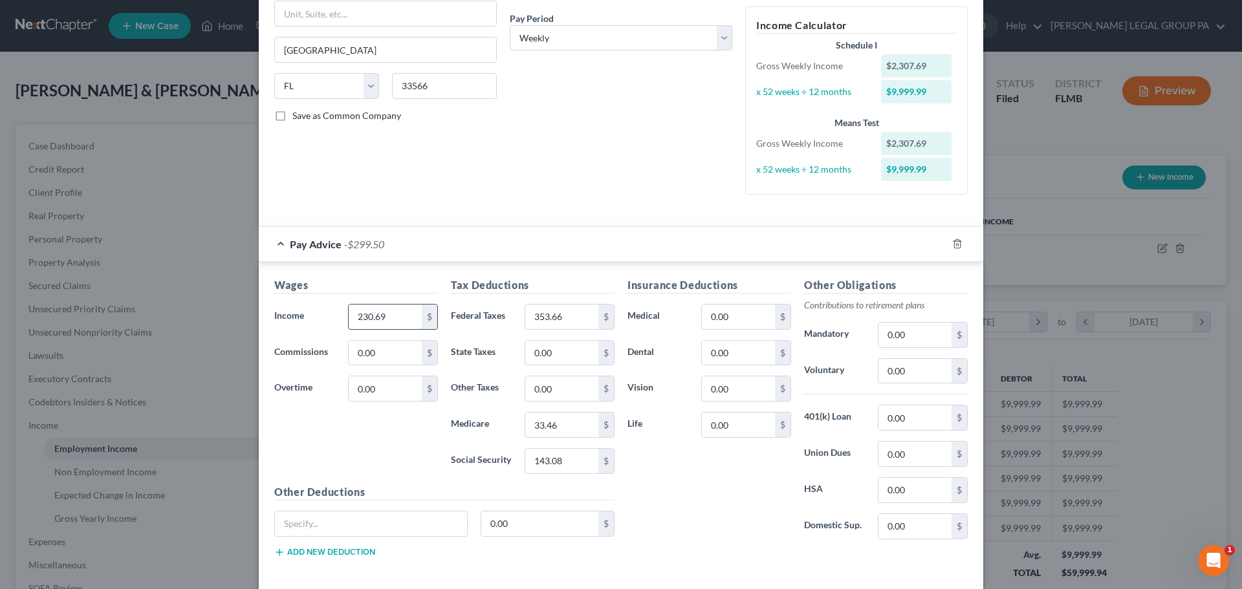
drag, startPoint x: 399, startPoint y: 316, endPoint x: 369, endPoint y: 312, distance: 30.0
click at [369, 312] on input "230.69" at bounding box center [385, 317] width 73 height 25
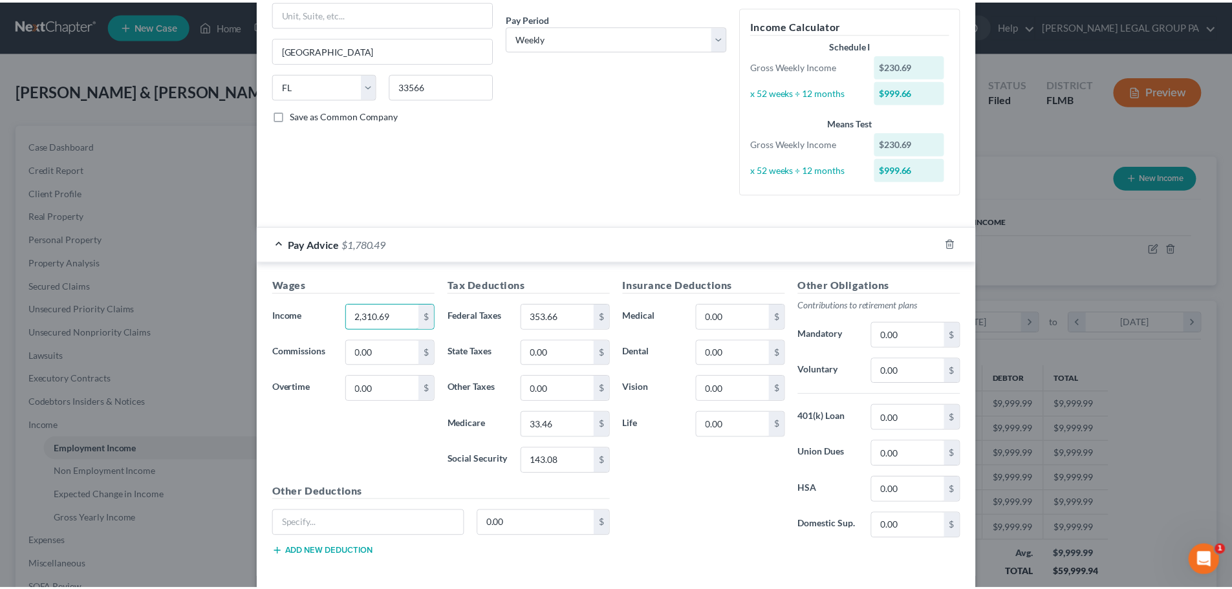
scroll to position [254, 0]
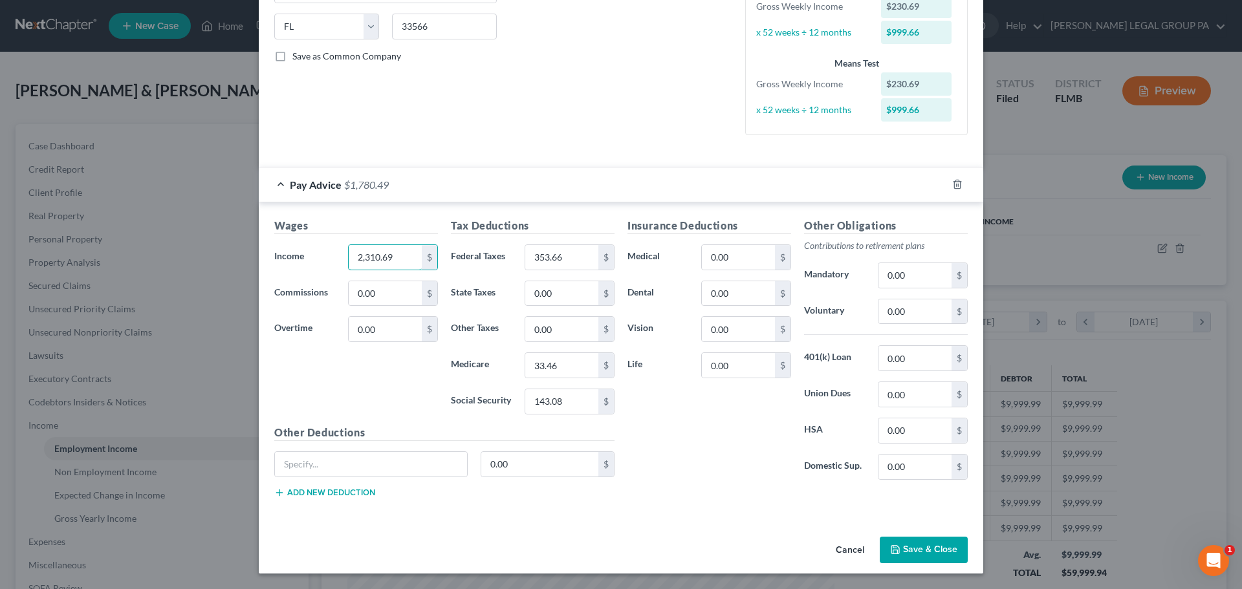
type input "2,310.69"
click at [936, 554] on button "Save & Close" at bounding box center [924, 550] width 88 height 27
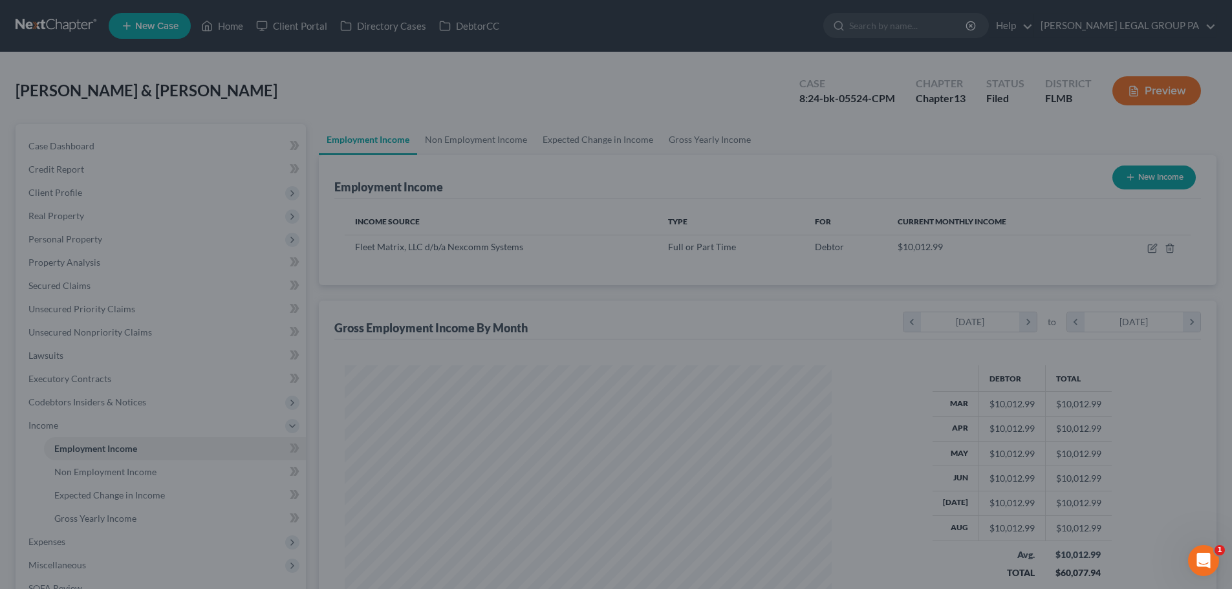
scroll to position [646704, 646437]
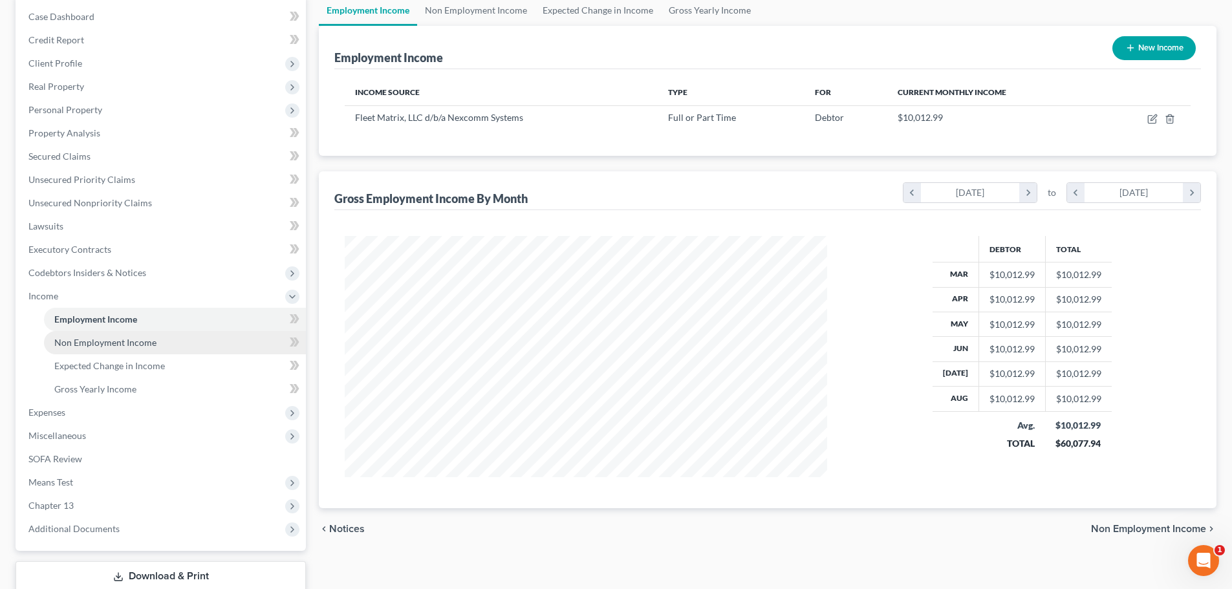
click at [154, 341] on span "Non Employment Income" at bounding box center [105, 342] width 102 height 11
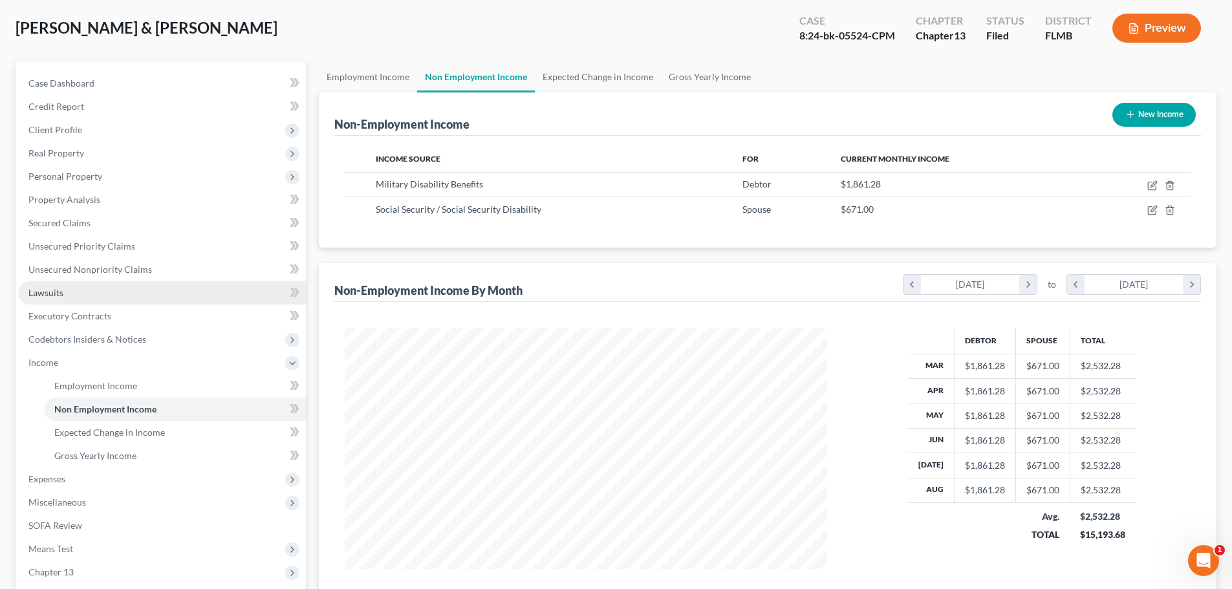
scroll to position [194, 0]
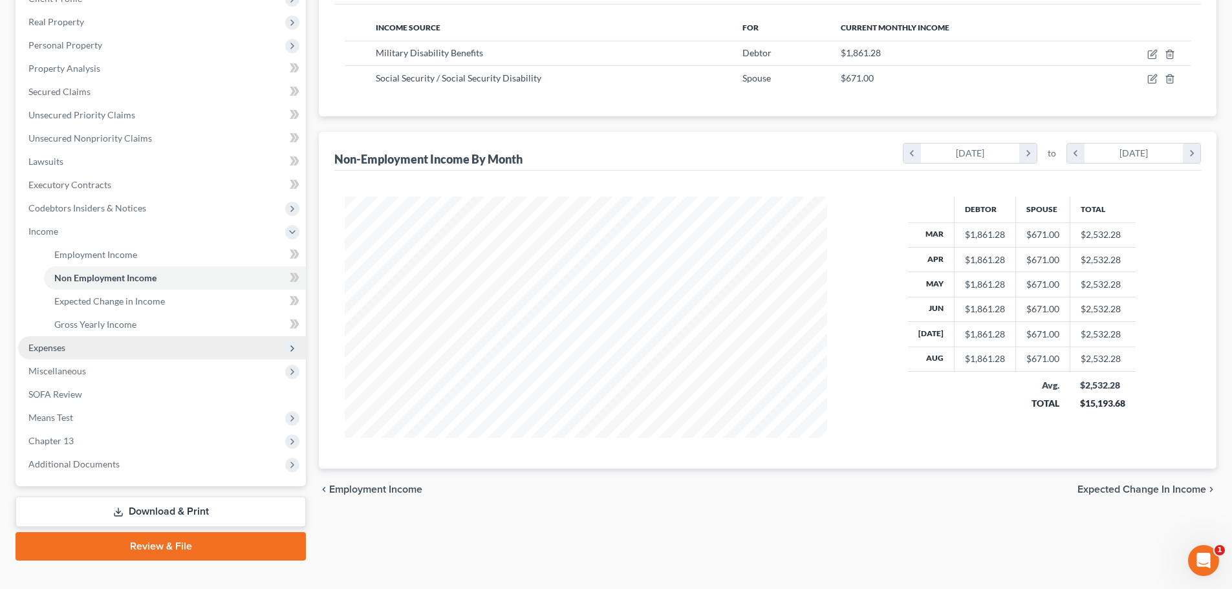
click at [102, 348] on span "Expenses" at bounding box center [162, 347] width 288 height 23
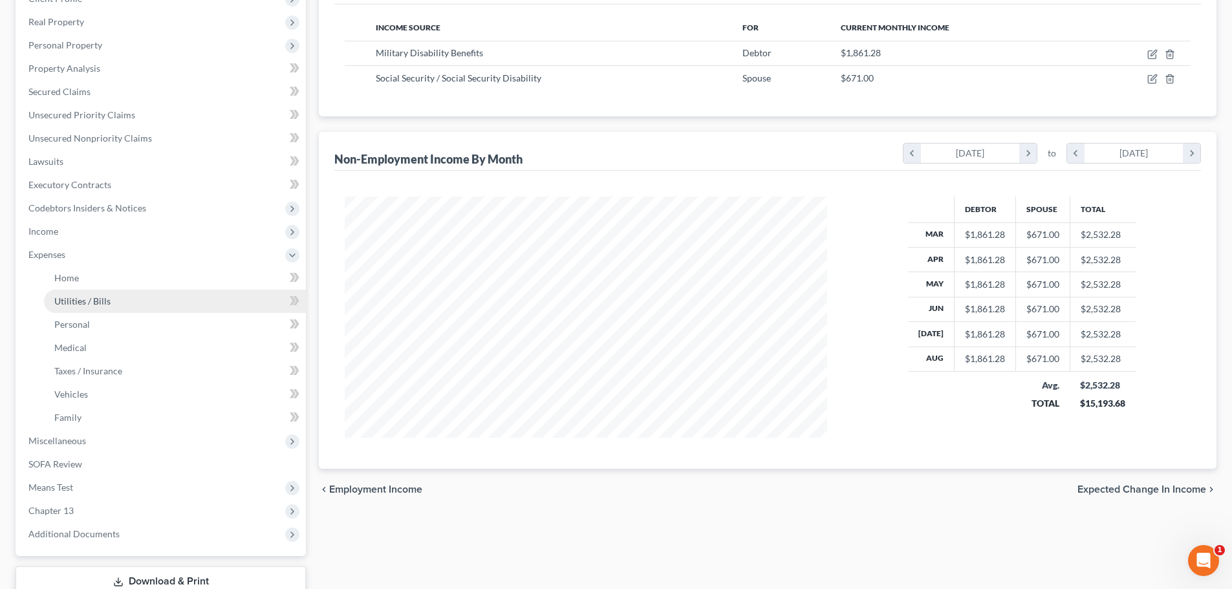
click at [90, 306] on span "Utilities / Bills" at bounding box center [82, 301] width 56 height 11
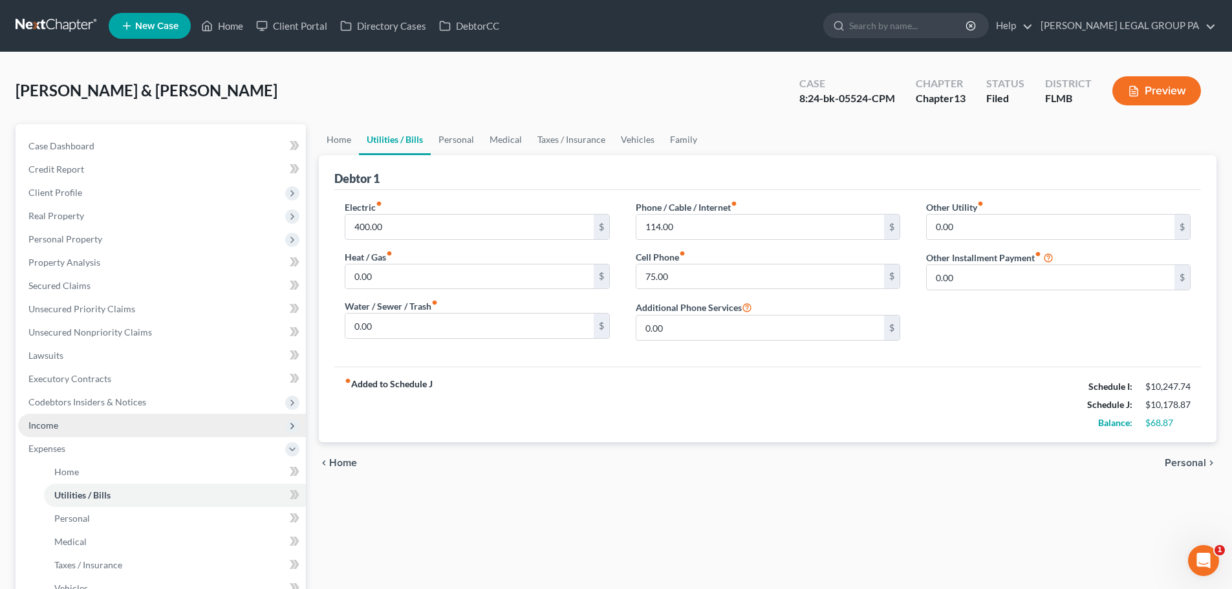
click at [71, 429] on span "Income" at bounding box center [162, 425] width 288 height 23
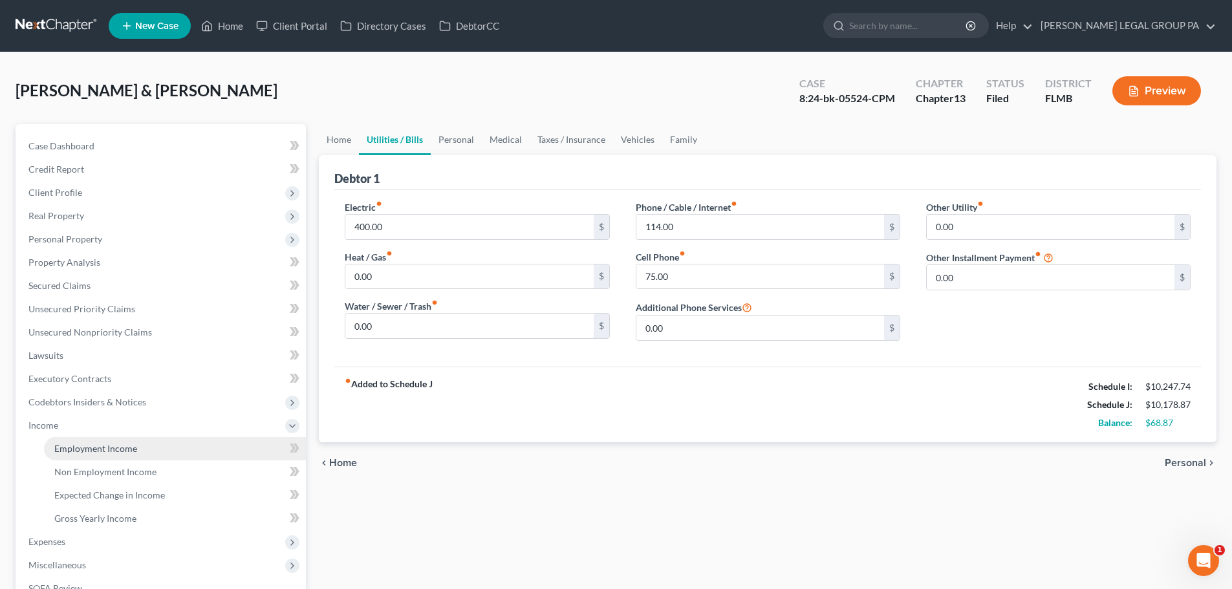
click at [114, 454] on span "Employment Income" at bounding box center [95, 448] width 83 height 11
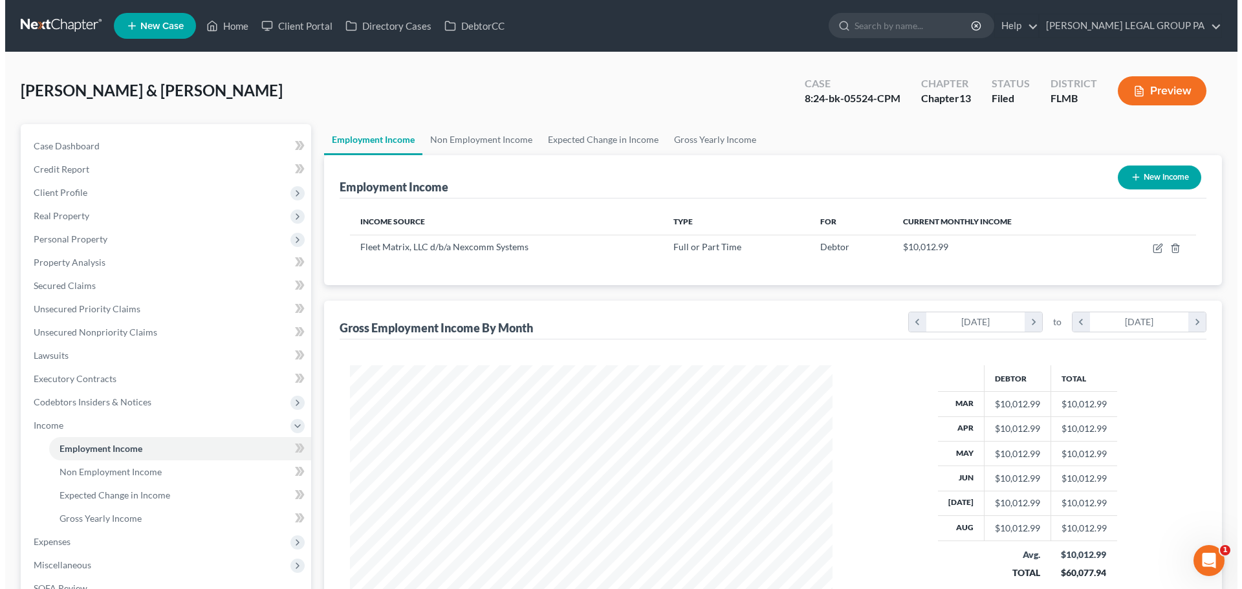
scroll to position [241, 508]
click at [1147, 184] on button "New Income" at bounding box center [1154, 178] width 83 height 24
select select "0"
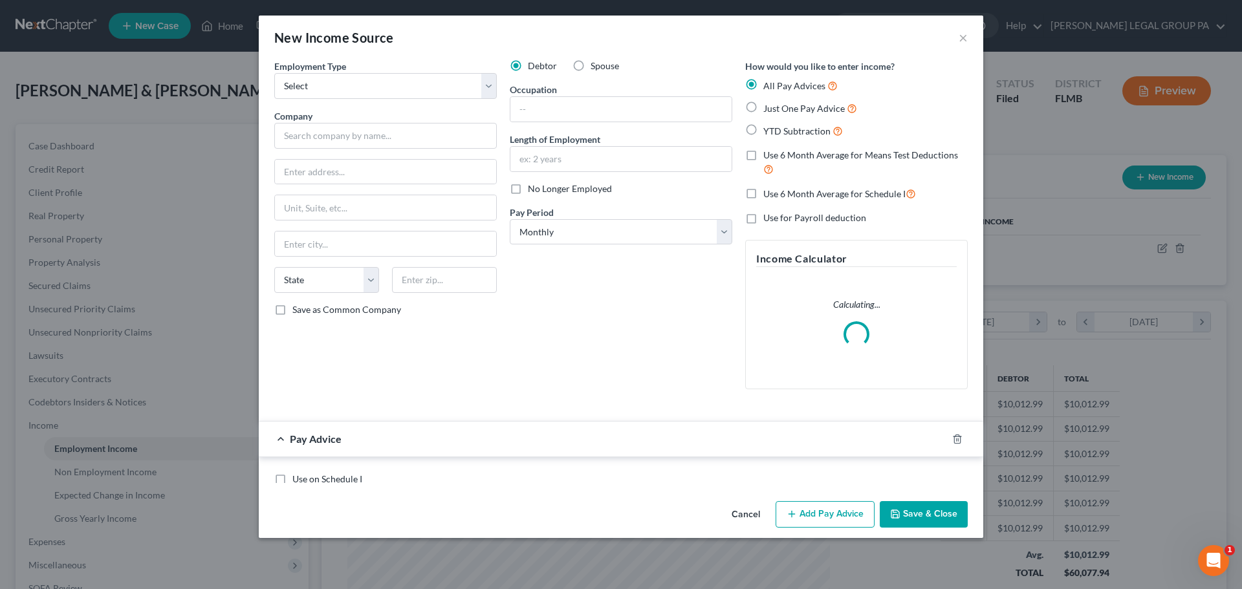
scroll to position [243, 513]
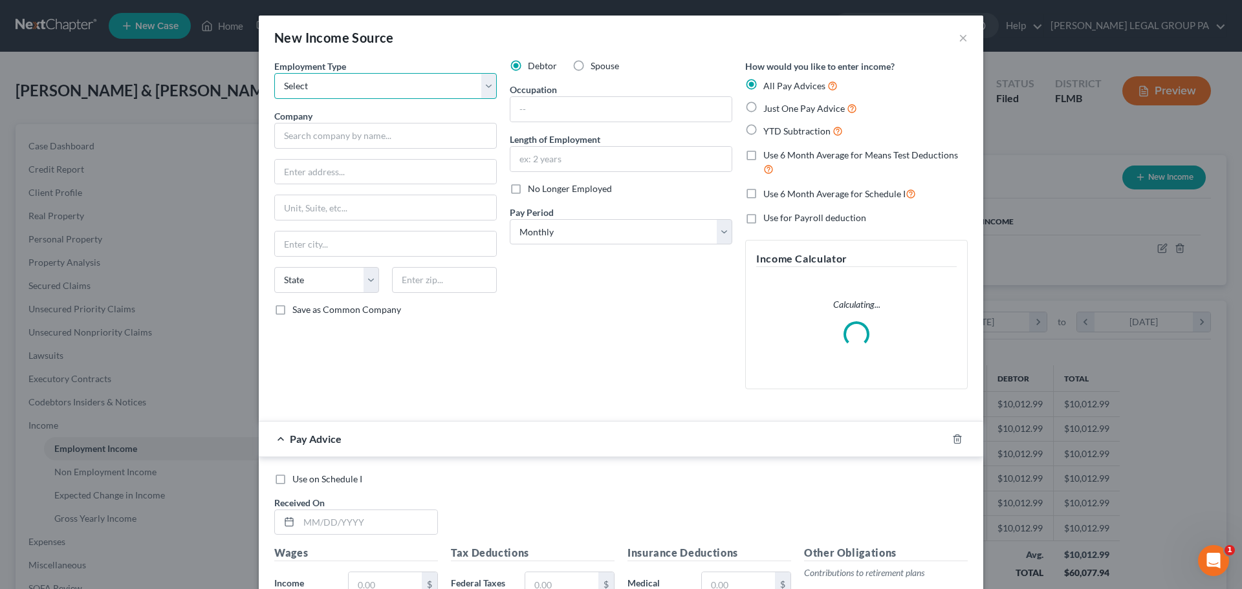
click at [322, 83] on select "Select Full or Part Time Employment Self Employment" at bounding box center [385, 86] width 223 height 26
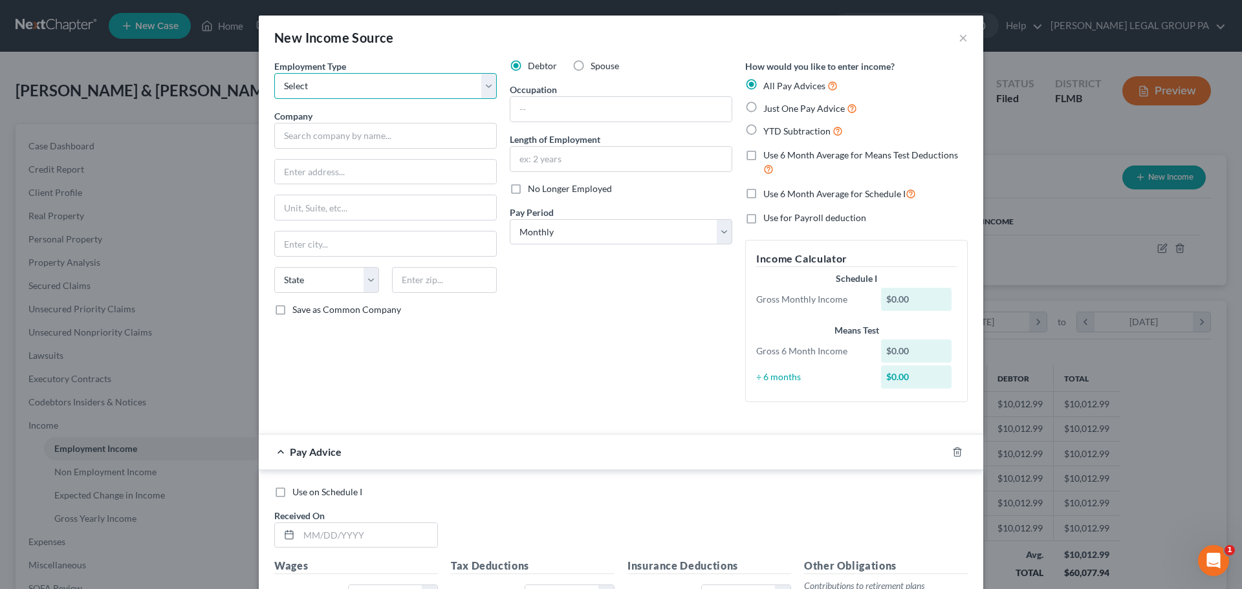
select select "0"
click at [274, 73] on select "Select Full or Part Time Employment Self Employment" at bounding box center [385, 86] width 223 height 26
click at [345, 144] on input "text" at bounding box center [385, 136] width 223 height 26
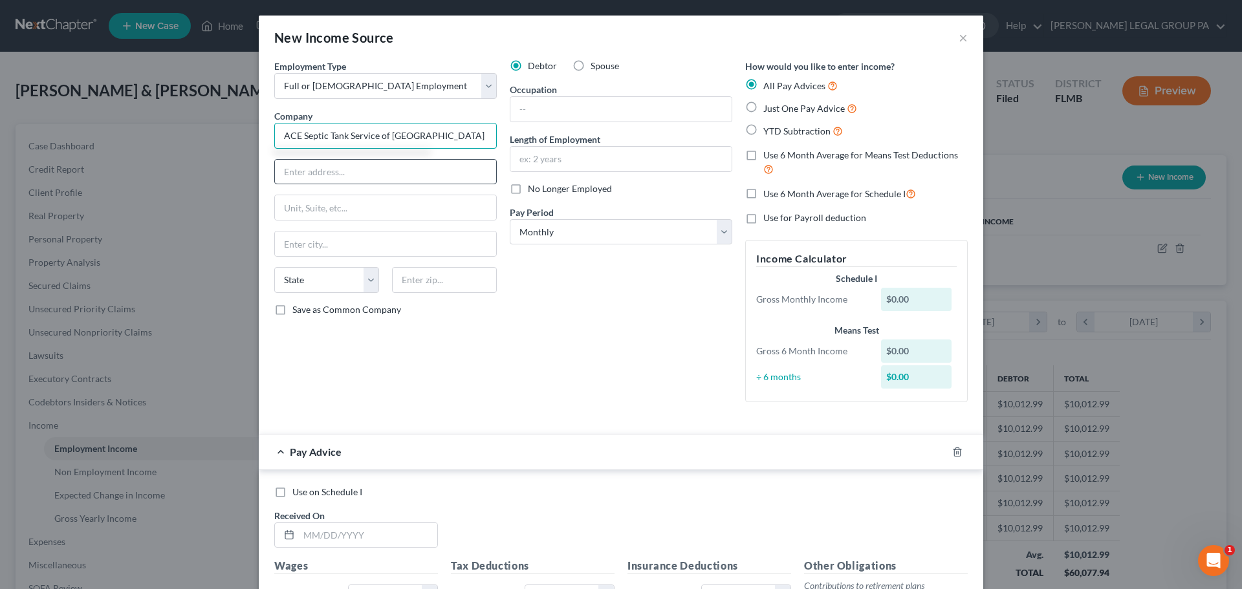
type input "ACE Septic Tank Service of [GEOGRAPHIC_DATA]"
click at [363, 160] on input "text" at bounding box center [385, 172] width 221 height 25
type input "[STREET_ADDRESS]"
click at [402, 272] on input "text" at bounding box center [444, 280] width 105 height 26
type input "34638"
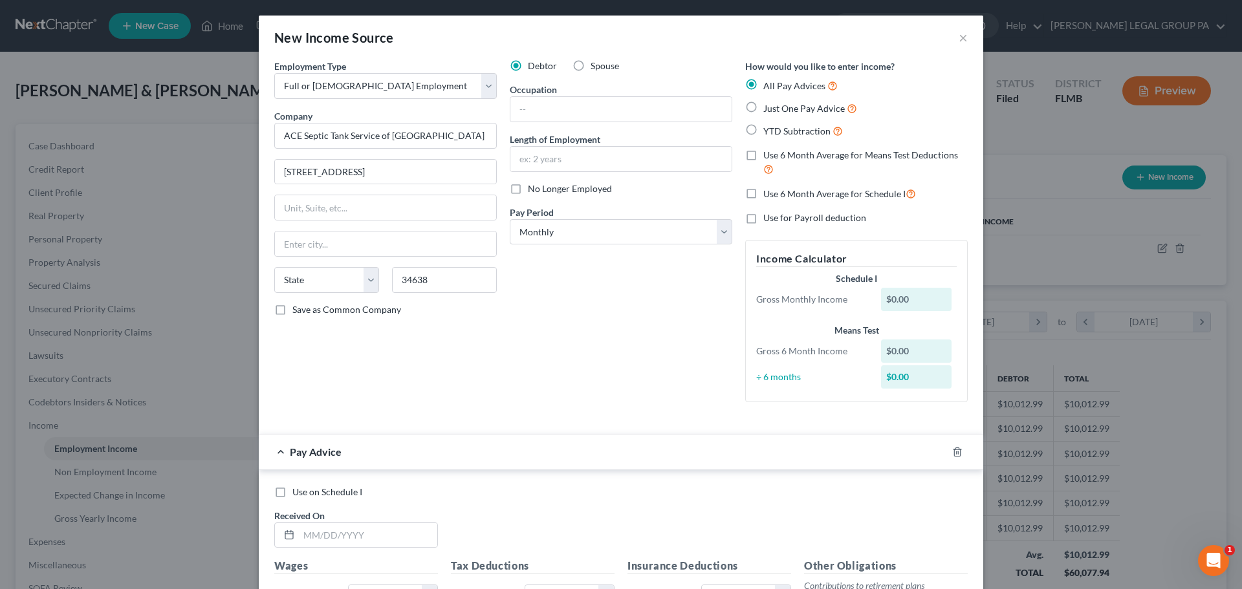
click at [506, 362] on div "Debtor Spouse Occupation Length of Employment No Longer Employed Pay Period * S…" at bounding box center [620, 236] width 235 height 353
click at [494, 345] on div "Employment Type * Select Full or Part Time Employment Self Employment Company *…" at bounding box center [385, 236] width 235 height 353
click at [409, 306] on div "Save as Common Company" at bounding box center [385, 309] width 223 height 13
click at [591, 121] on input "text" at bounding box center [620, 109] width 221 height 25
click at [492, 297] on div "State AL AK AR AZ CA CO CT DE DC FL GA GU HI ID IL IN IA KS KY LA ME MD MA MI M…" at bounding box center [385, 285] width 235 height 36
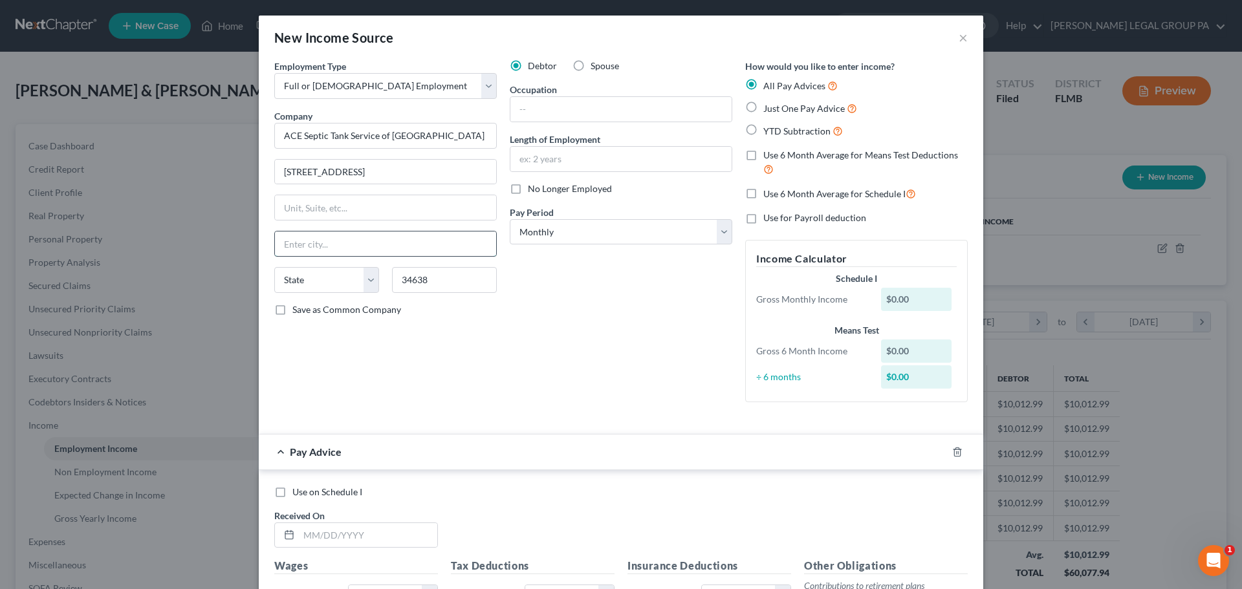
click at [351, 249] on input "text" at bounding box center [385, 244] width 221 height 25
type input "Land o Lakes"
click at [304, 283] on select "State [US_STATE] AK AR AZ CA CO CT DE DC [GEOGRAPHIC_DATA] [GEOGRAPHIC_DATA] GU…" at bounding box center [326, 280] width 105 height 26
select select "9"
click at [274, 267] on select "State [US_STATE] AK AR AZ CA CO CT DE DC [GEOGRAPHIC_DATA] [GEOGRAPHIC_DATA] GU…" at bounding box center [326, 280] width 105 height 26
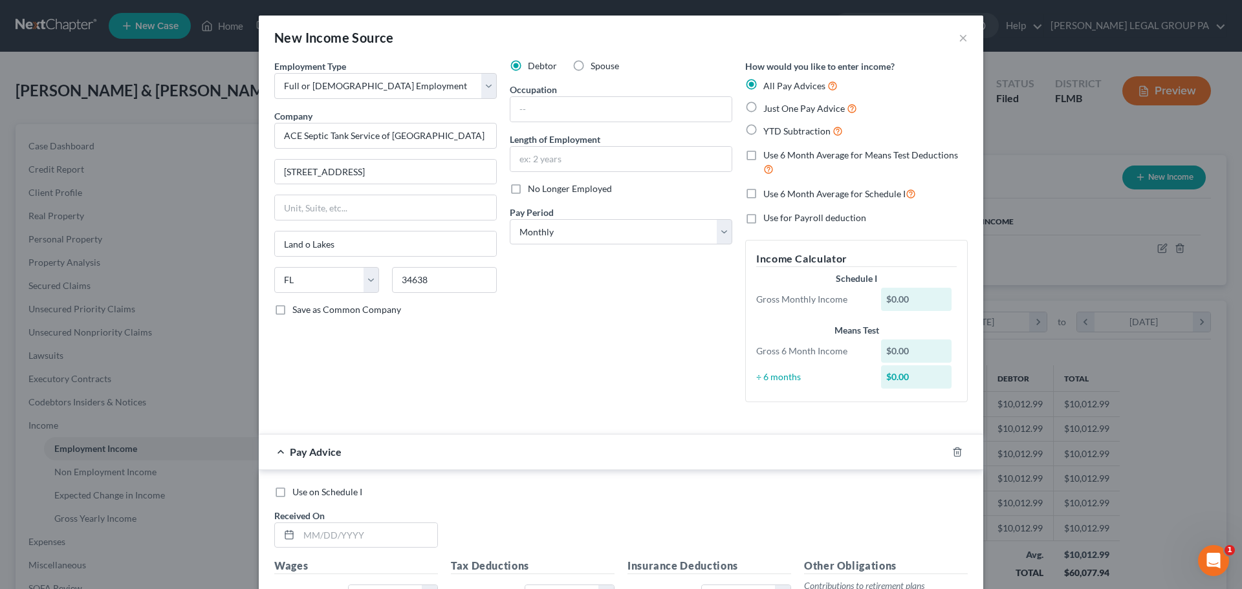
click at [490, 371] on div "Employment Type * Select Full or Part Time Employment Self Employment Company *…" at bounding box center [385, 236] width 235 height 353
click at [763, 109] on label "Just One Pay Advice" at bounding box center [810, 108] width 94 height 15
click at [769, 109] on input "Just One Pay Advice" at bounding box center [773, 105] width 8 height 8
radio input "true"
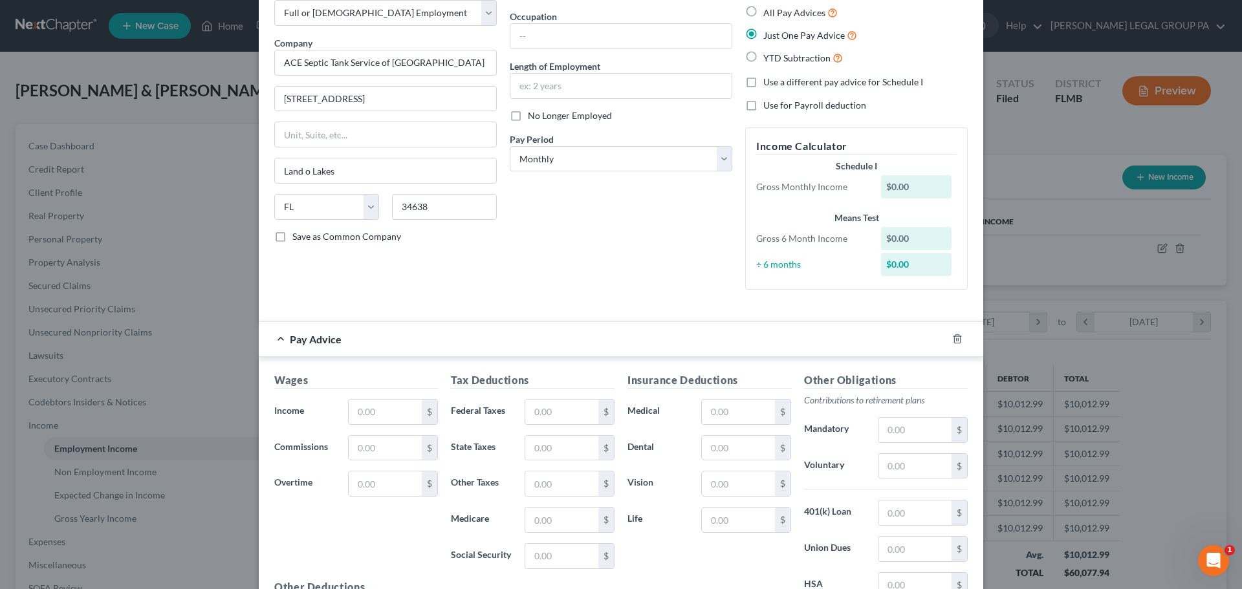
scroll to position [129, 0]
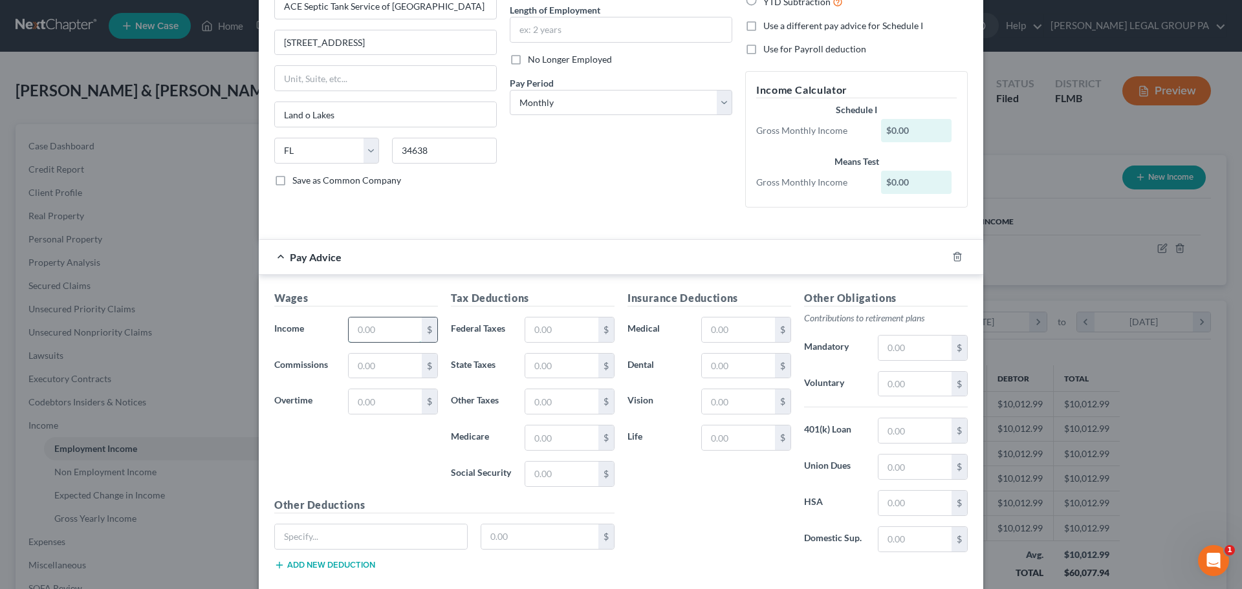
click at [351, 322] on input "text" at bounding box center [385, 330] width 73 height 25
type input "4,000"
click at [581, 324] on input "text" at bounding box center [561, 330] width 73 height 25
type input "323.13"
click at [569, 450] on div "$" at bounding box center [570, 438] width 90 height 26
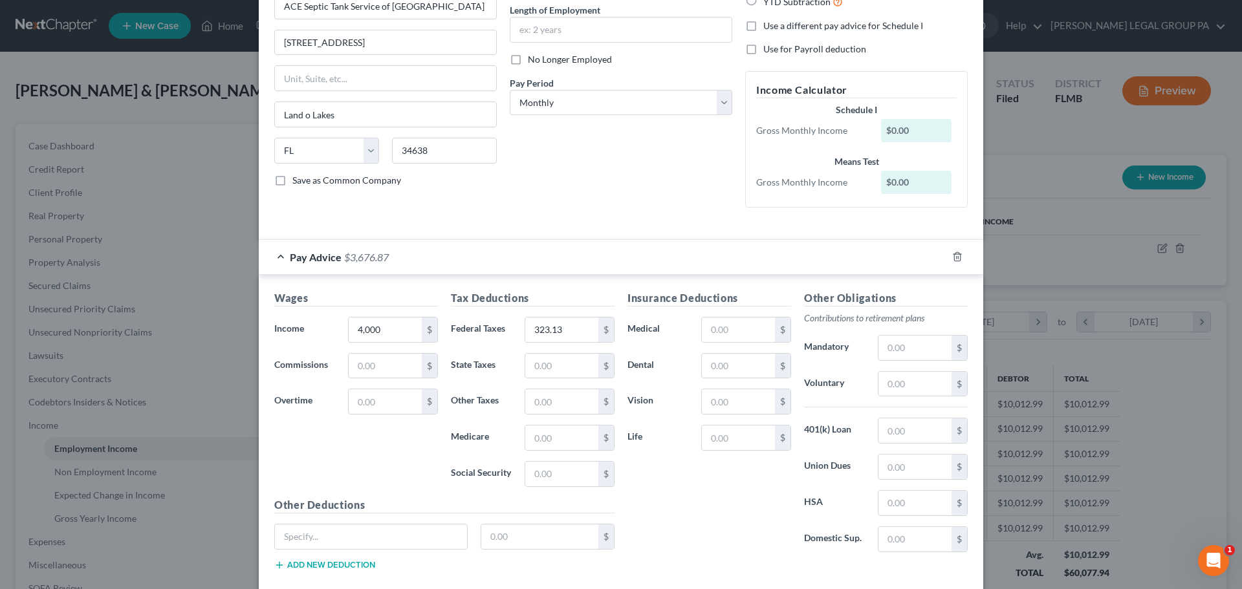
click at [563, 422] on div "Tax Deductions Federal Taxes 323.13 $ State Taxes $ Other Taxes $ Medicare $ So…" at bounding box center [532, 393] width 177 height 207
click at [563, 439] on input "text" at bounding box center [561, 438] width 73 height 25
type input "58"
click at [578, 466] on input "text" at bounding box center [561, 474] width 73 height 25
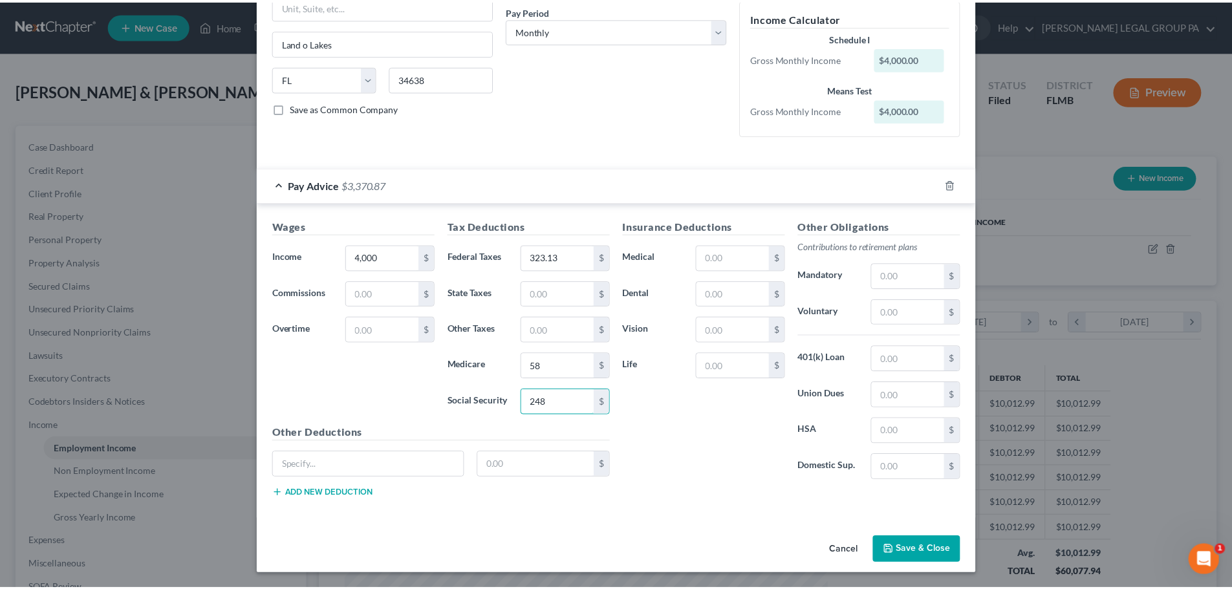
scroll to position [202, 0]
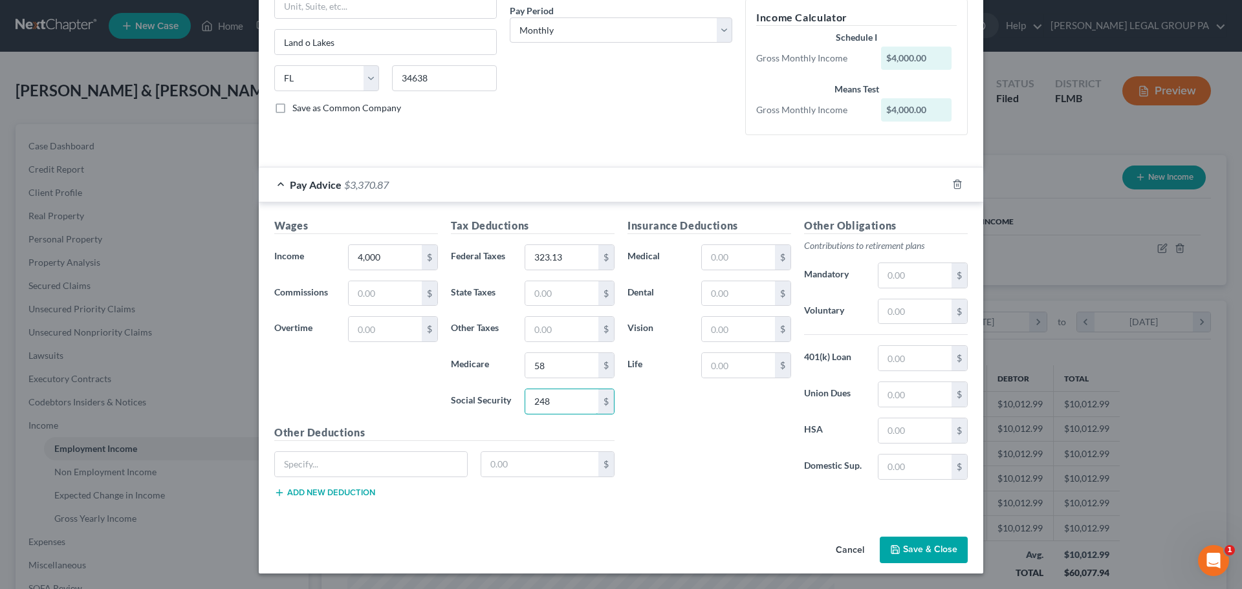
type input "248"
click at [932, 548] on button "Save & Close" at bounding box center [924, 550] width 88 height 27
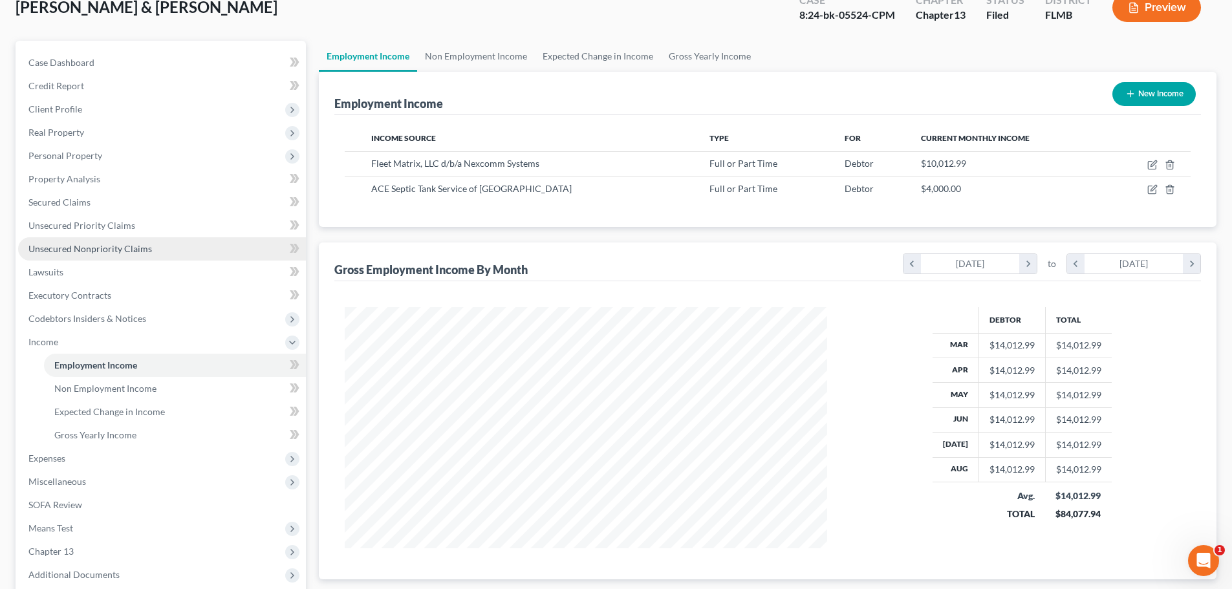
scroll to position [194, 0]
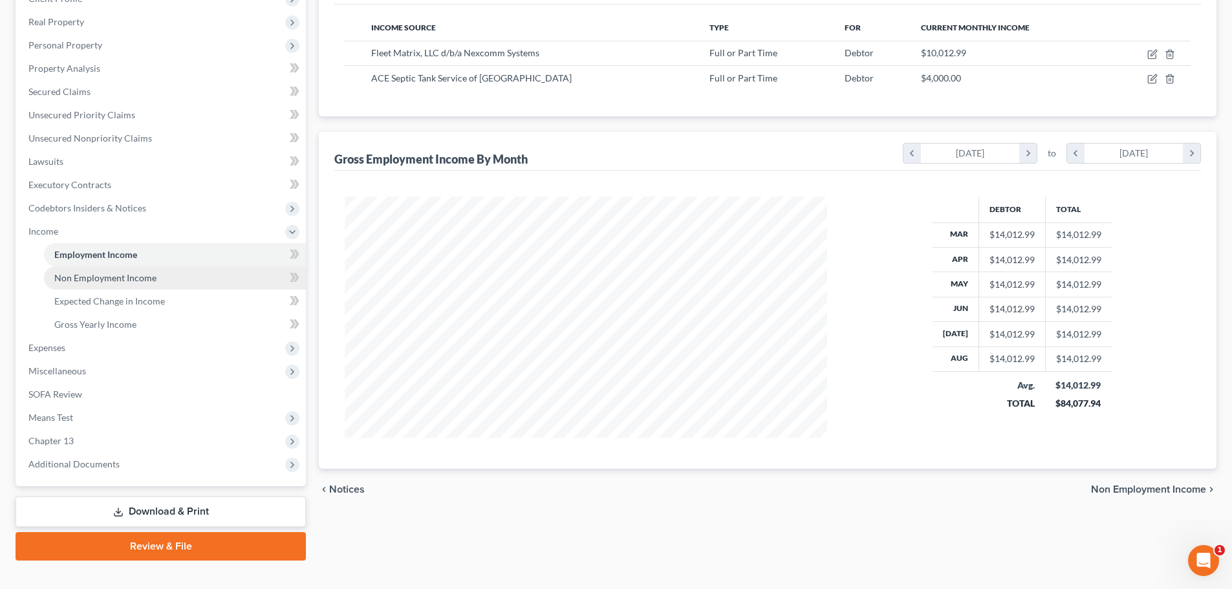
click at [135, 283] on link "Non Employment Income" at bounding box center [175, 278] width 262 height 23
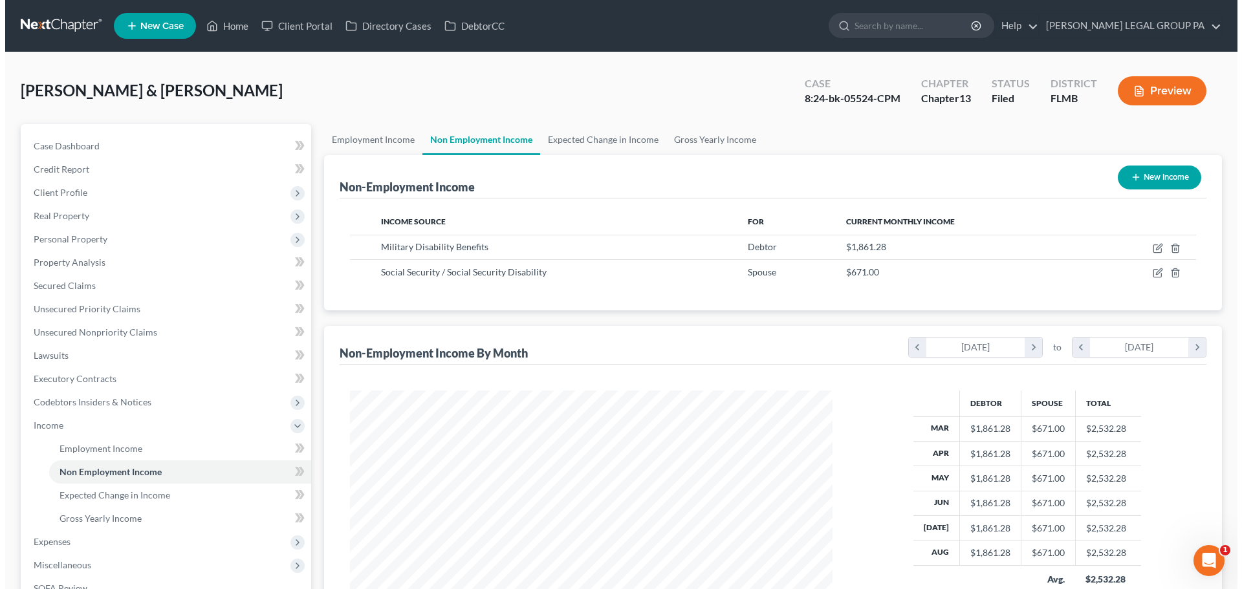
scroll to position [241, 508]
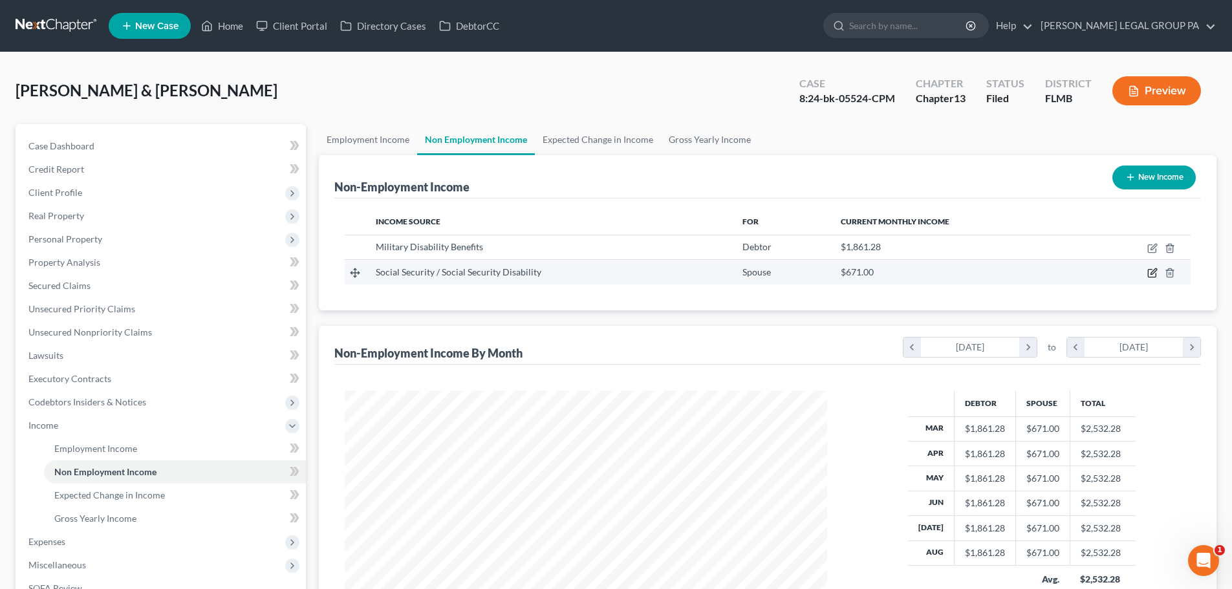
click at [1155, 272] on icon "button" at bounding box center [1154, 272] width 6 height 6
select select "4"
select select "0"
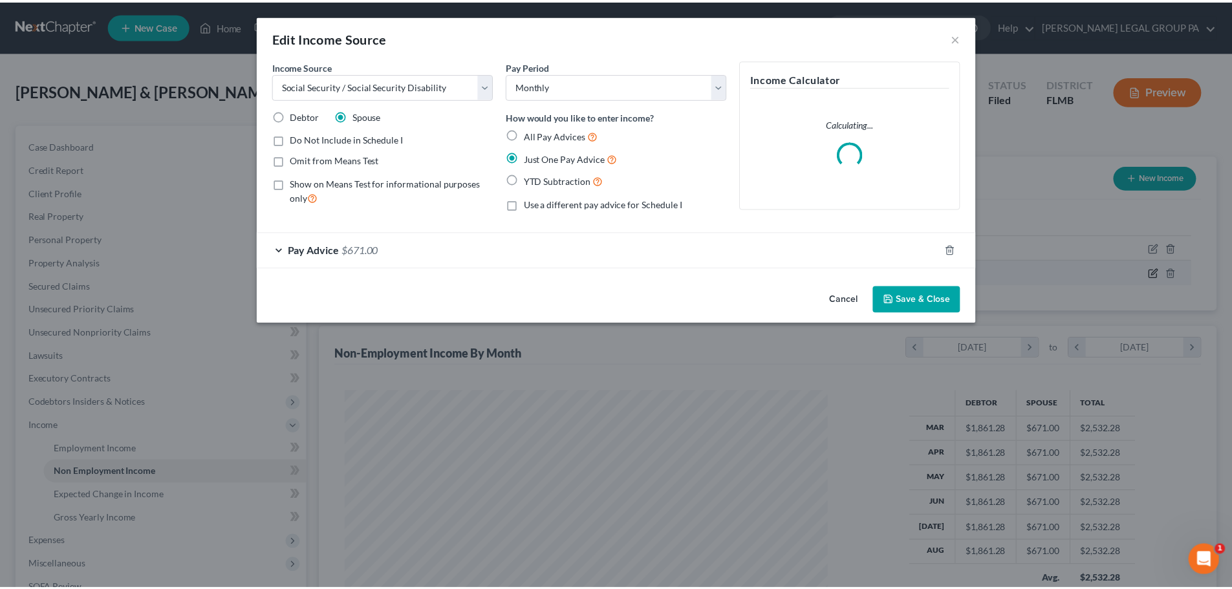
scroll to position [243, 513]
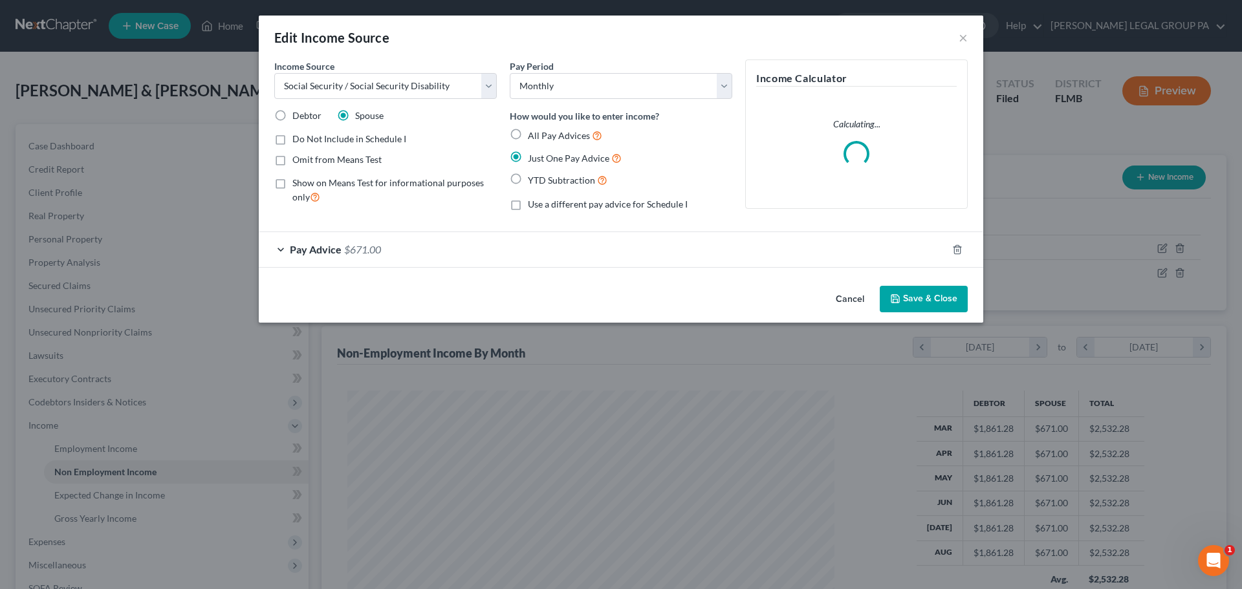
click at [294, 121] on label "Debtor" at bounding box center [306, 115] width 29 height 13
click at [298, 118] on input "Debtor" at bounding box center [302, 113] width 8 height 8
radio input "true"
click at [382, 254] on div "Pay Advice $671.00" at bounding box center [603, 249] width 688 height 34
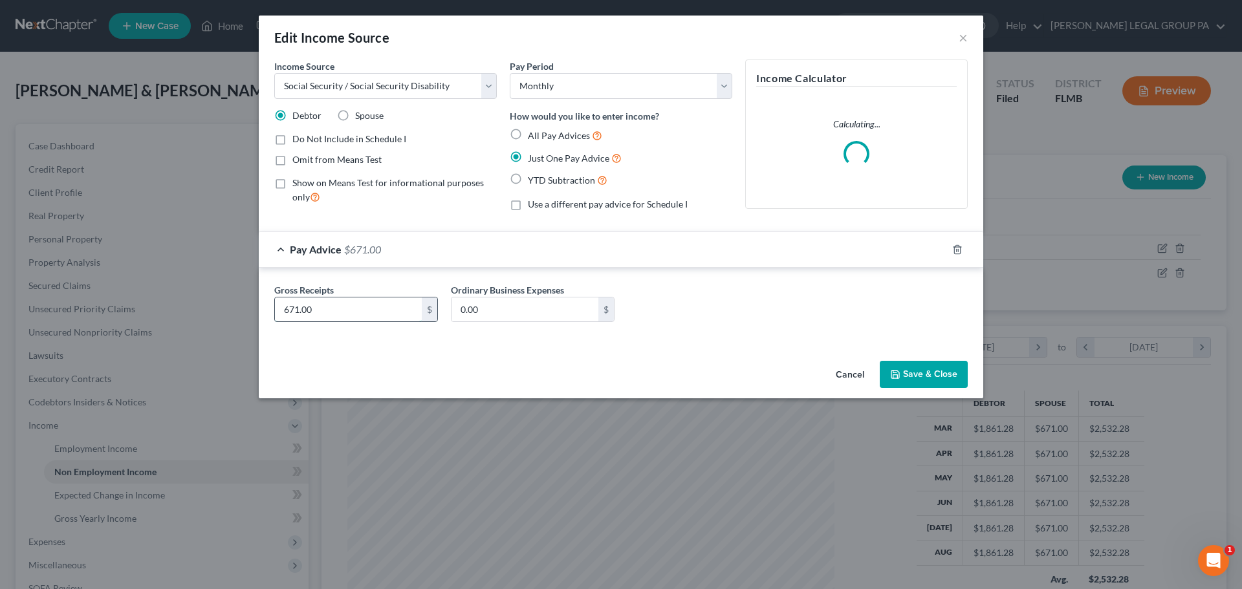
click at [389, 310] on input "671.00" at bounding box center [348, 310] width 147 height 25
type input "2,039"
click at [945, 376] on button "Save & Close" at bounding box center [924, 374] width 88 height 27
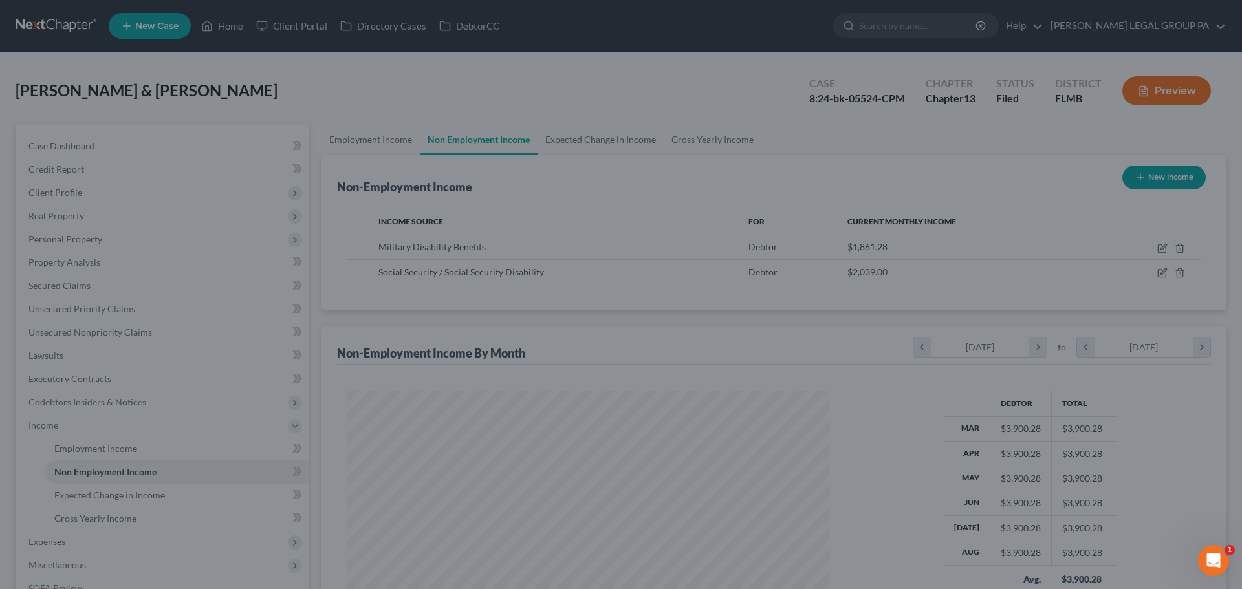
scroll to position [646704, 646437]
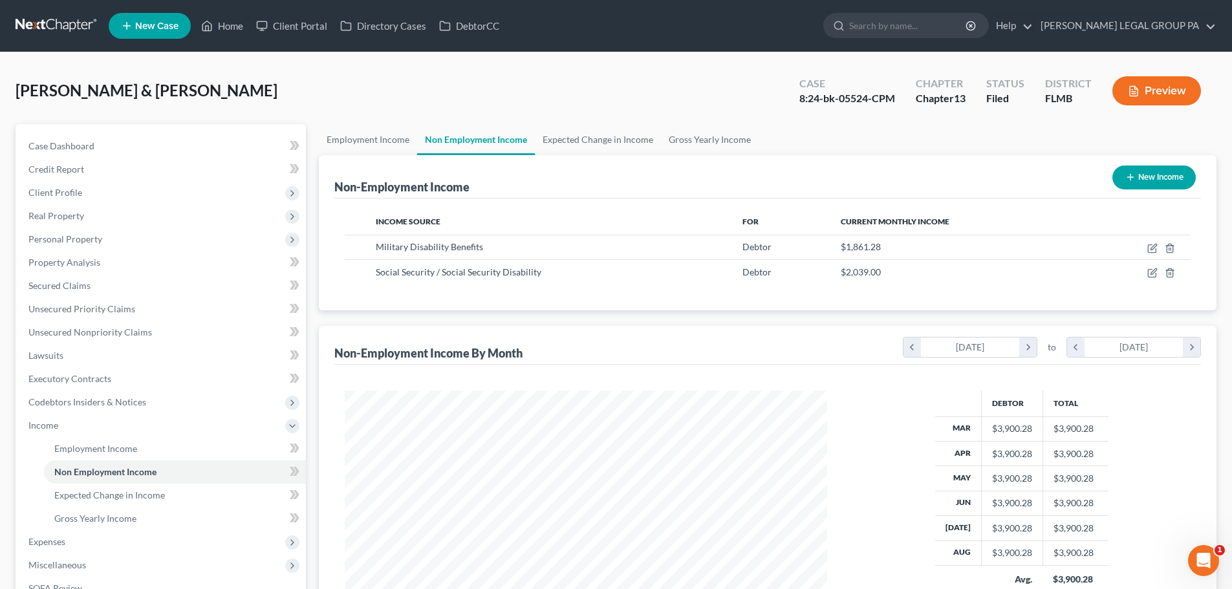
click at [1143, 180] on button "New Income" at bounding box center [1154, 178] width 83 height 24
select select "0"
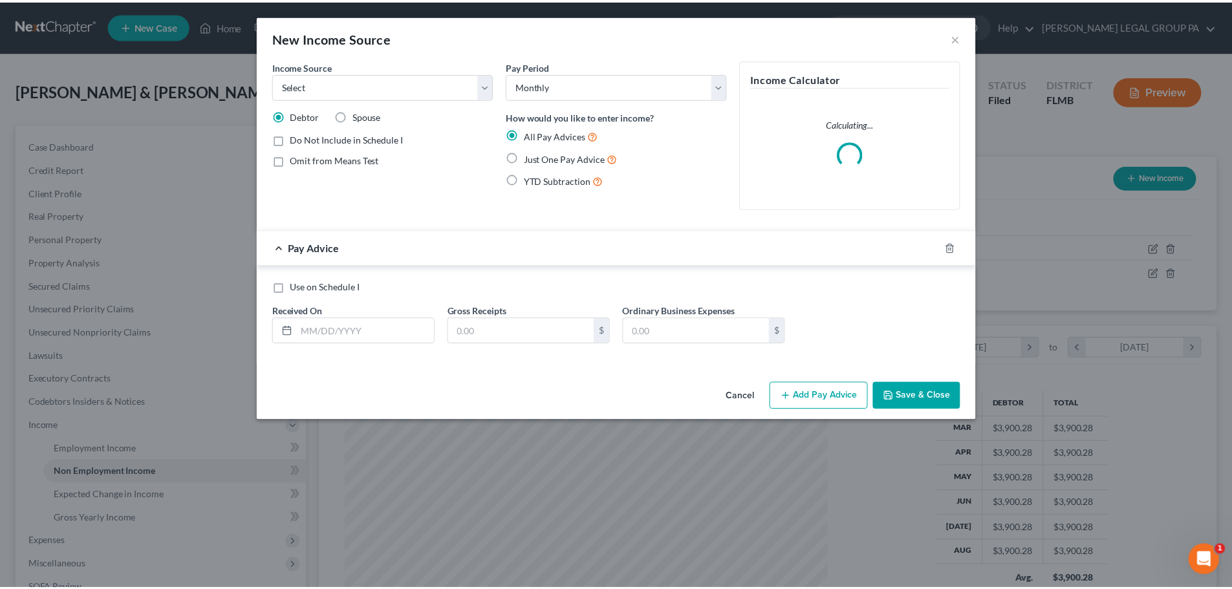
scroll to position [243, 513]
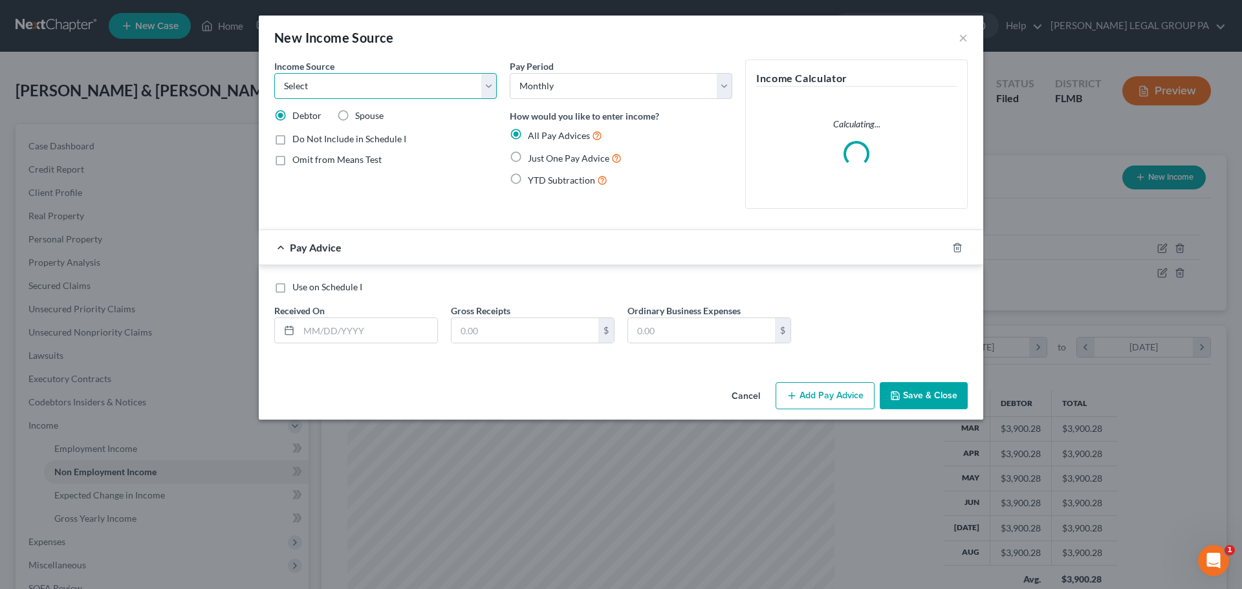
click at [365, 88] on select "Select Unemployment Disability (from employer) Pension Retirement Social Securi…" at bounding box center [385, 86] width 223 height 26
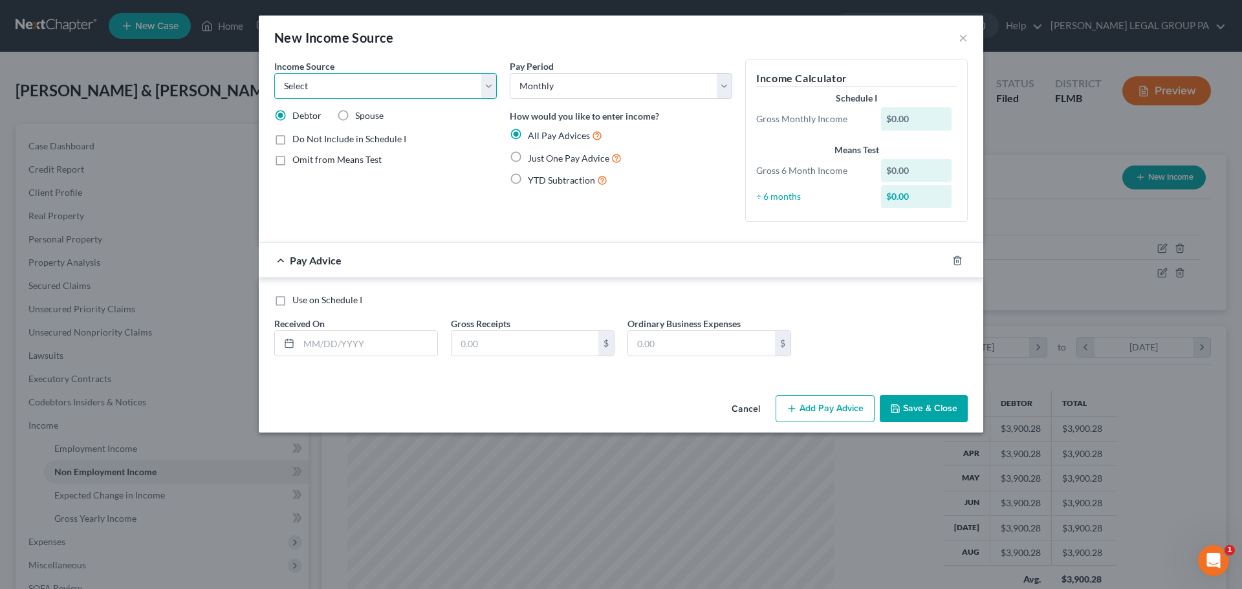
select select "4"
click at [274, 73] on select "Select Unemployment Disability (from employer) Pension Retirement Social Securi…" at bounding box center [385, 86] width 223 height 26
click at [558, 156] on span "Just One Pay Advice" at bounding box center [569, 158] width 82 height 11
click at [541, 156] on input "Just One Pay Advice" at bounding box center [537, 155] width 8 height 8
radio input "true"
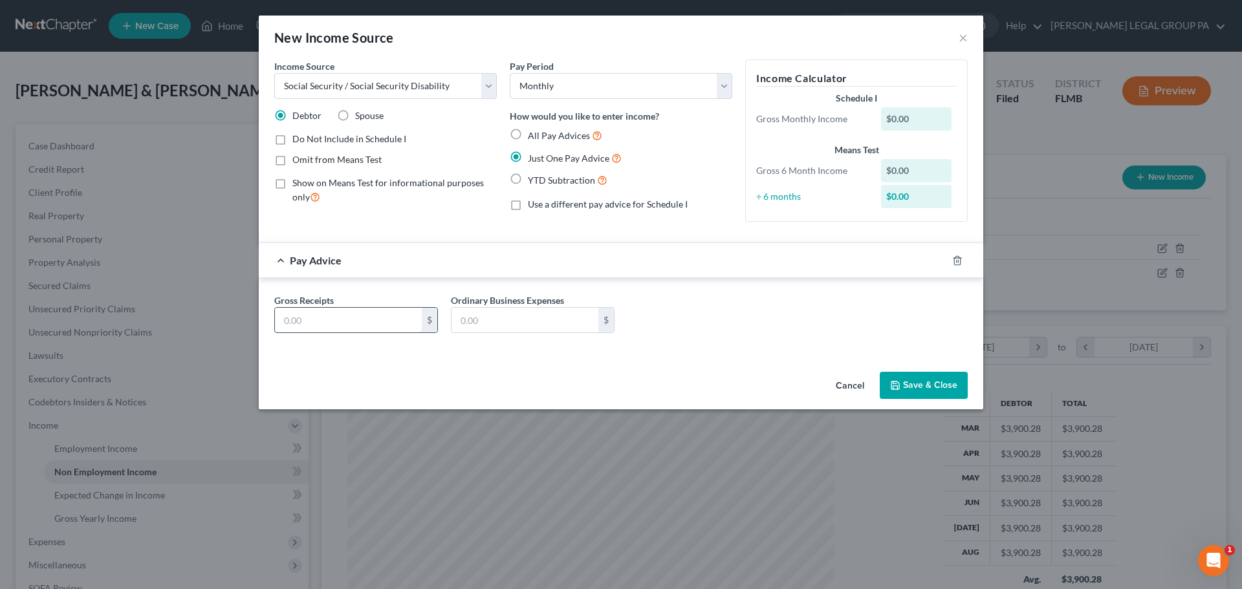
click at [386, 318] on input "text" at bounding box center [348, 320] width 147 height 25
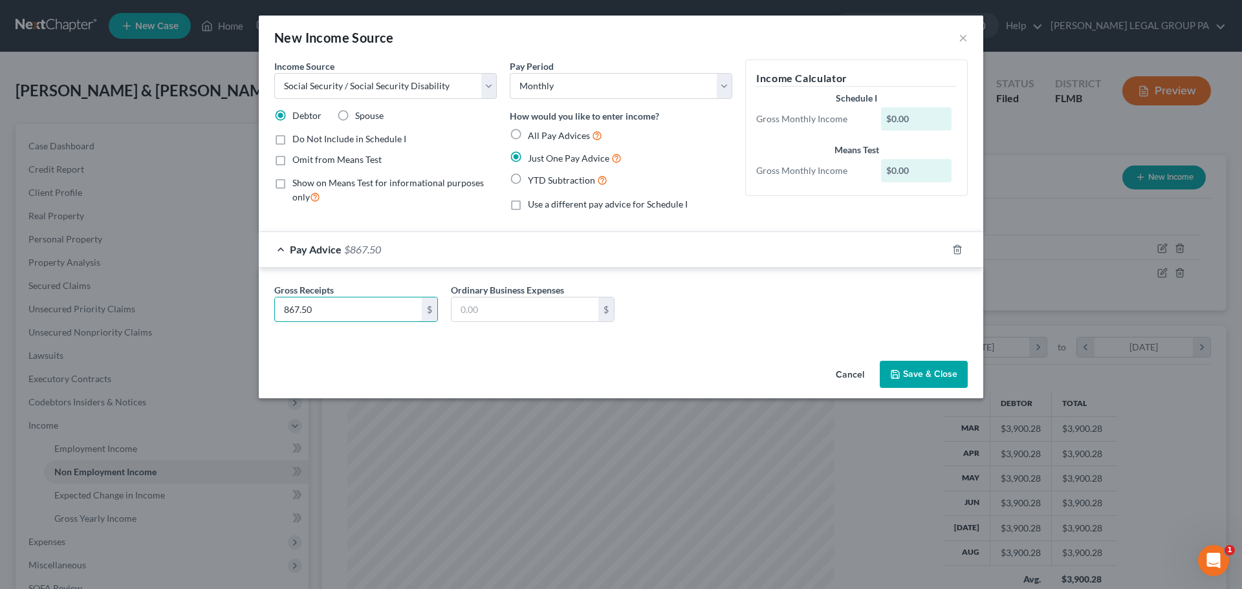
type input "867.50"
click at [366, 115] on span "Spouse" at bounding box center [369, 115] width 28 height 11
click at [366, 115] on input "Spouse" at bounding box center [364, 113] width 8 height 8
radio input "true"
click at [946, 374] on button "Save & Close" at bounding box center [924, 374] width 88 height 27
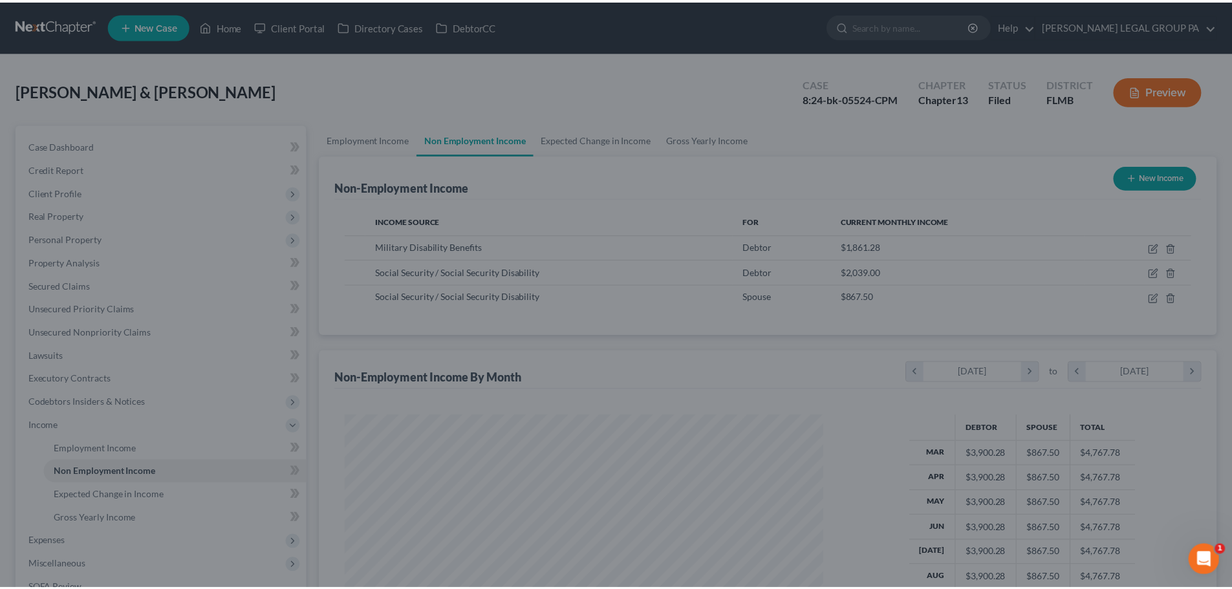
scroll to position [646704, 646437]
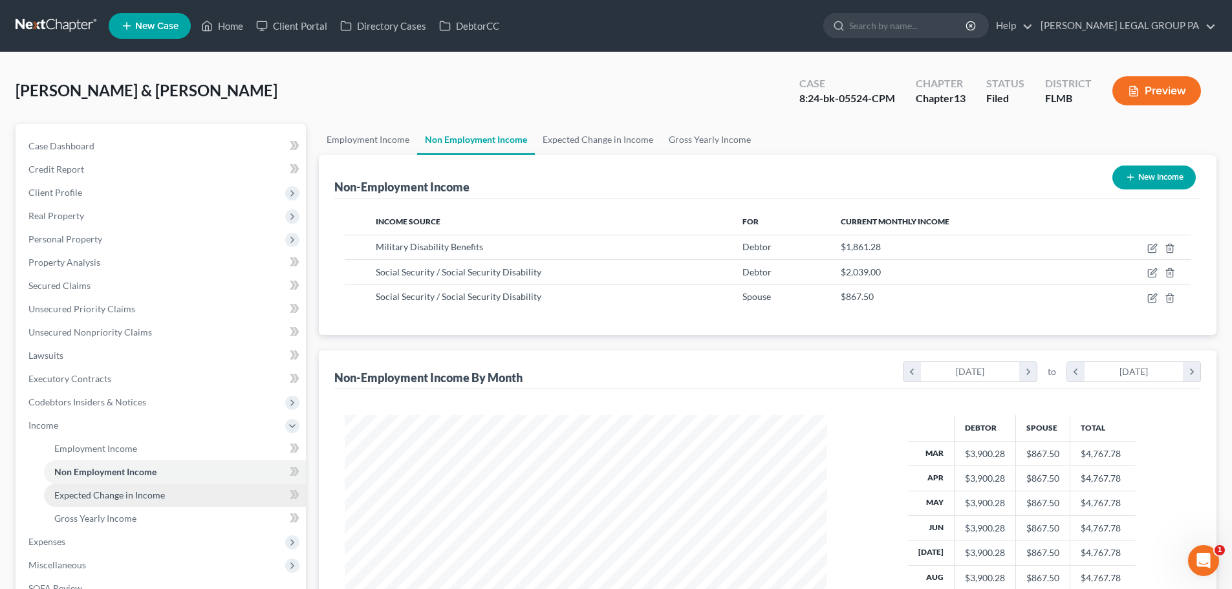
click at [110, 494] on span "Expected Change in Income" at bounding box center [109, 495] width 111 height 11
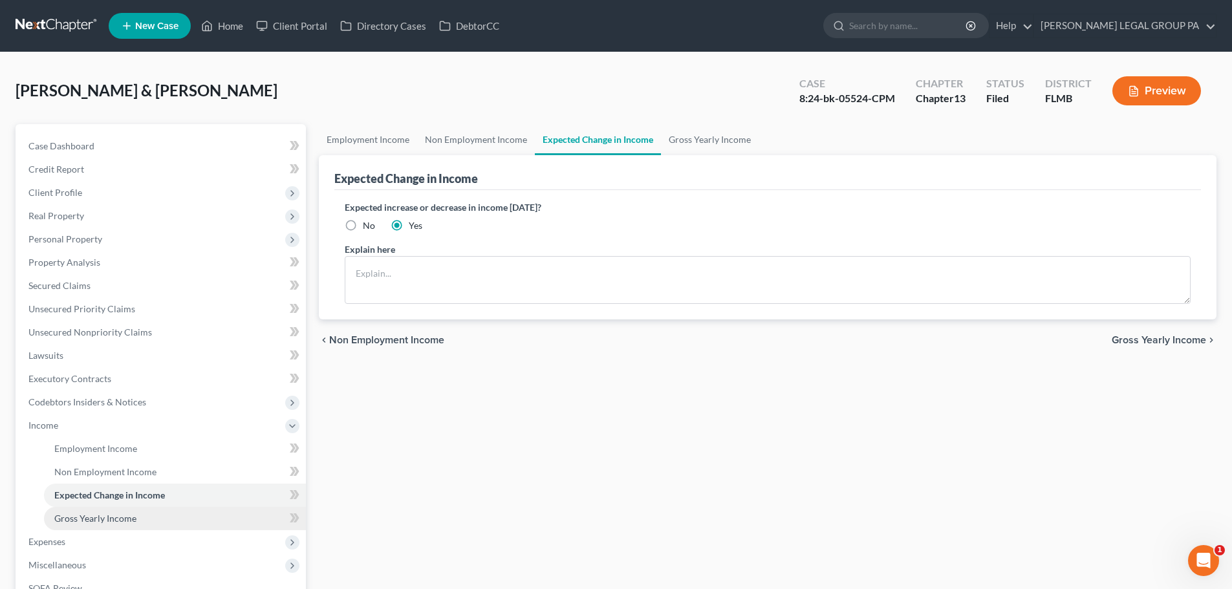
click at [116, 517] on span "Gross Yearly Income" at bounding box center [95, 518] width 82 height 11
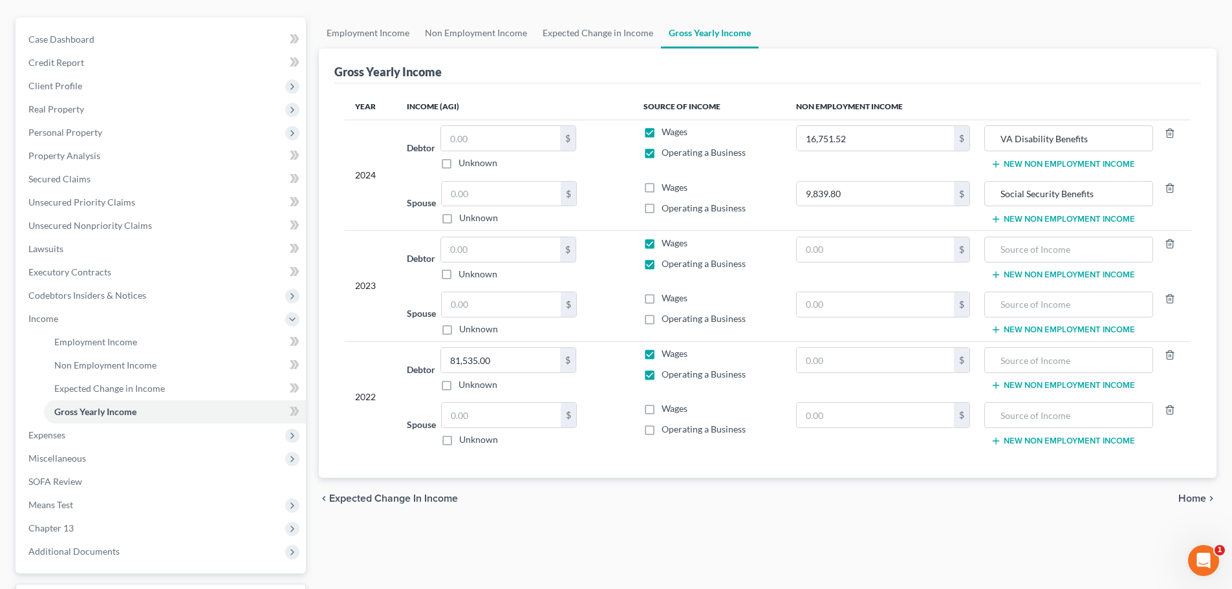
scroll to position [129, 0]
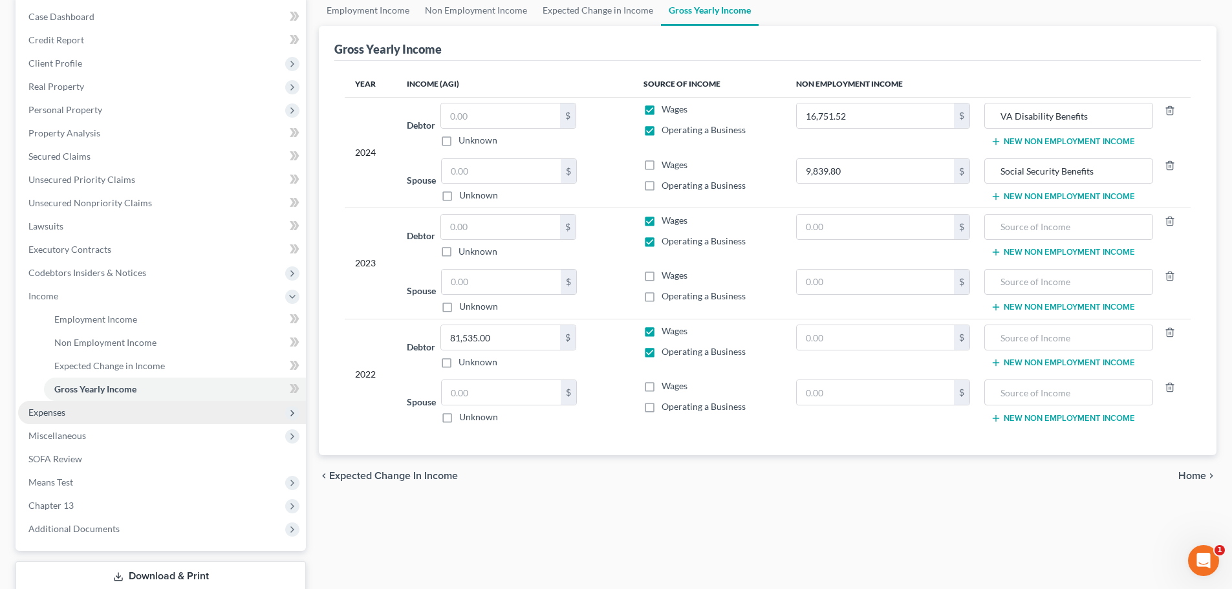
click at [71, 412] on span "Expenses" at bounding box center [162, 412] width 288 height 23
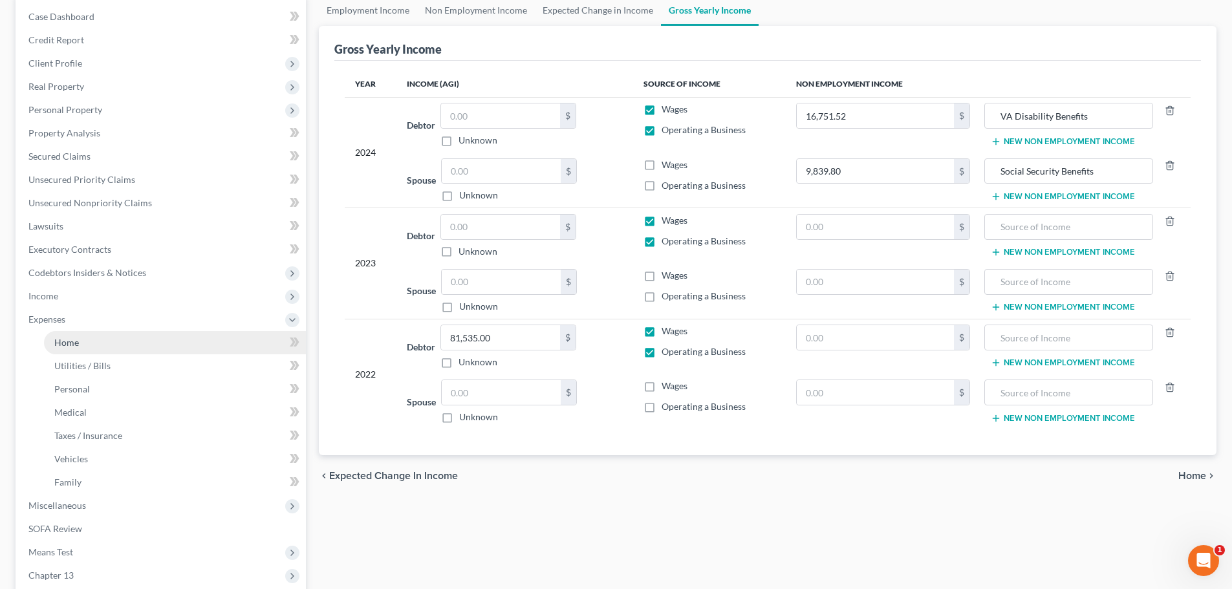
click at [85, 343] on link "Home" at bounding box center [175, 342] width 262 height 23
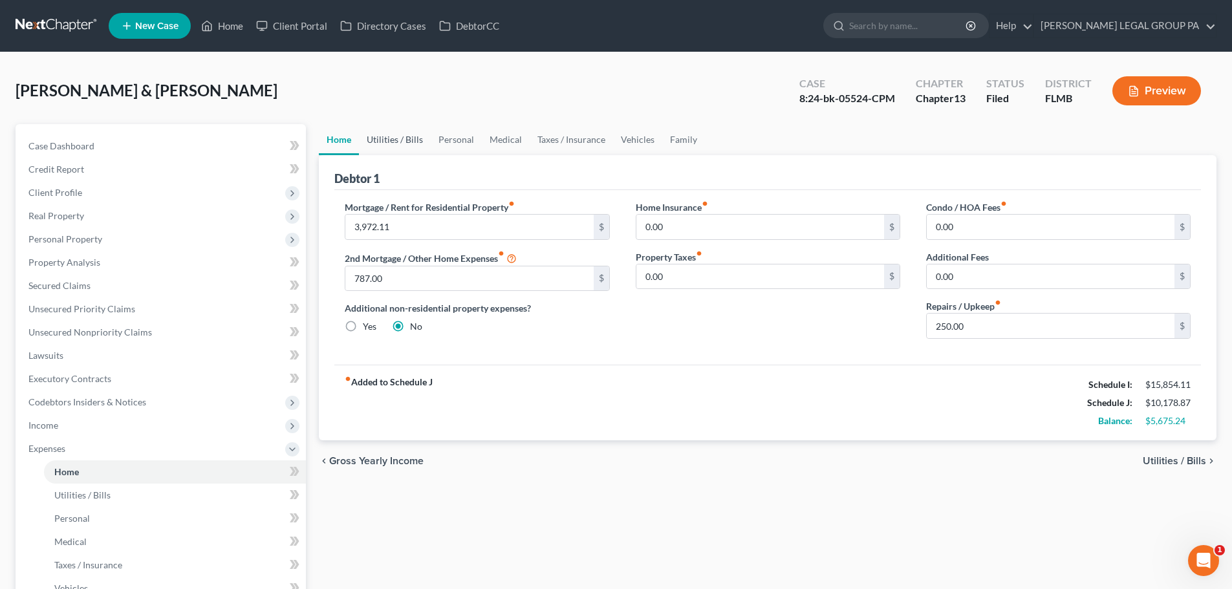
click at [382, 144] on link "Utilities / Bills" at bounding box center [395, 139] width 72 height 31
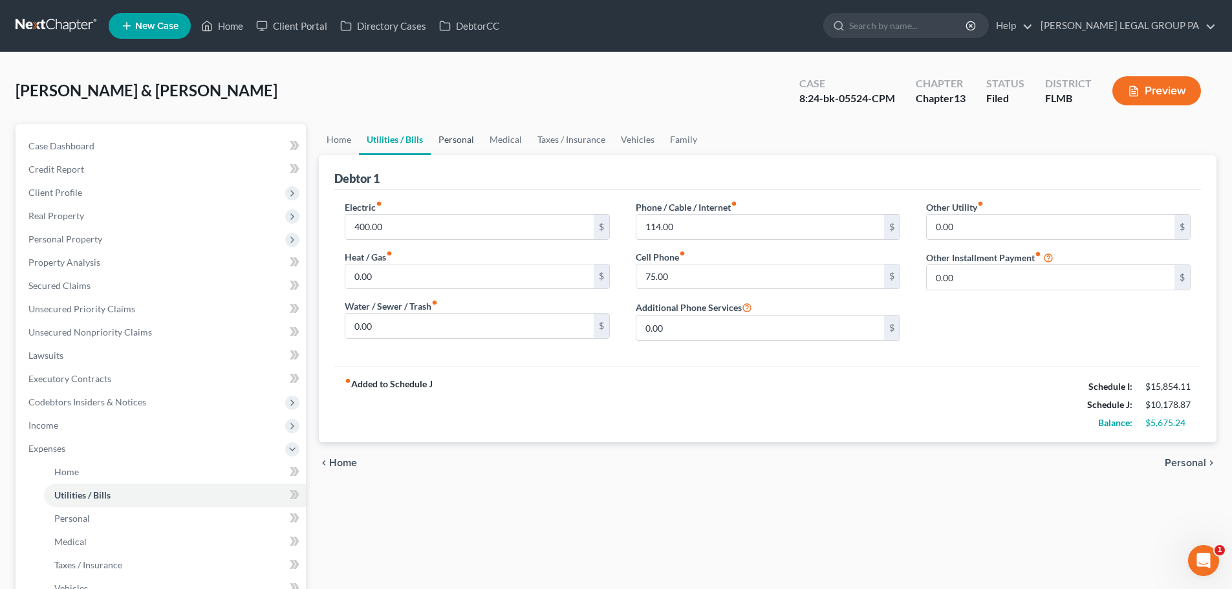
click at [452, 141] on link "Personal" at bounding box center [456, 139] width 51 height 31
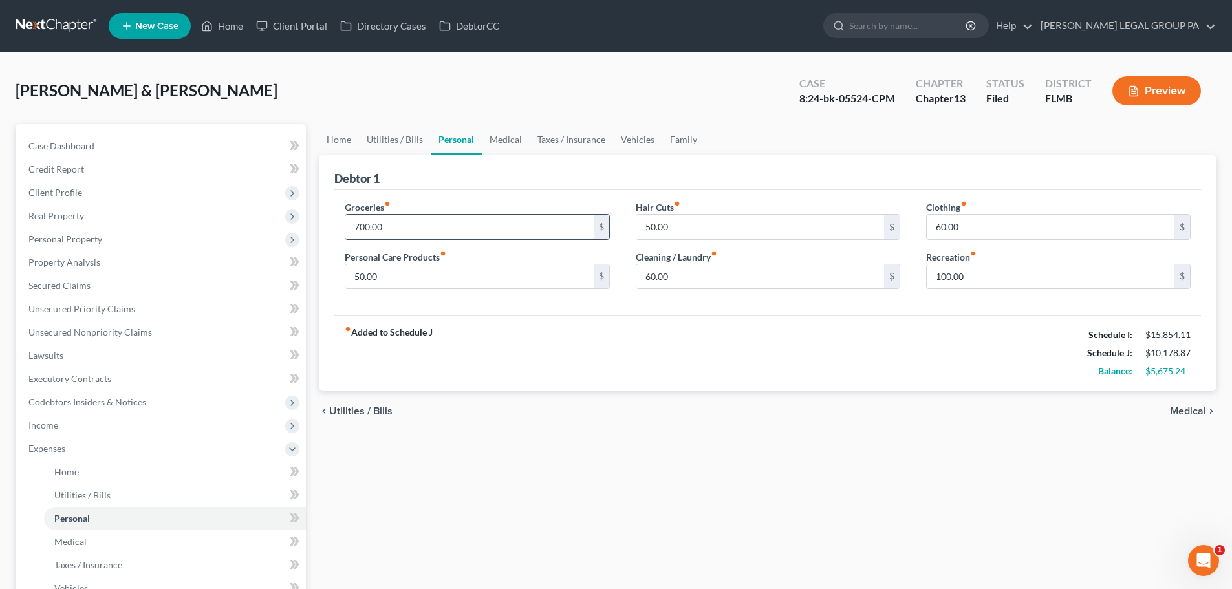
click at [428, 228] on input "700.00" at bounding box center [469, 227] width 248 height 25
type input "1,000"
click at [503, 141] on link "Medical" at bounding box center [506, 139] width 48 height 31
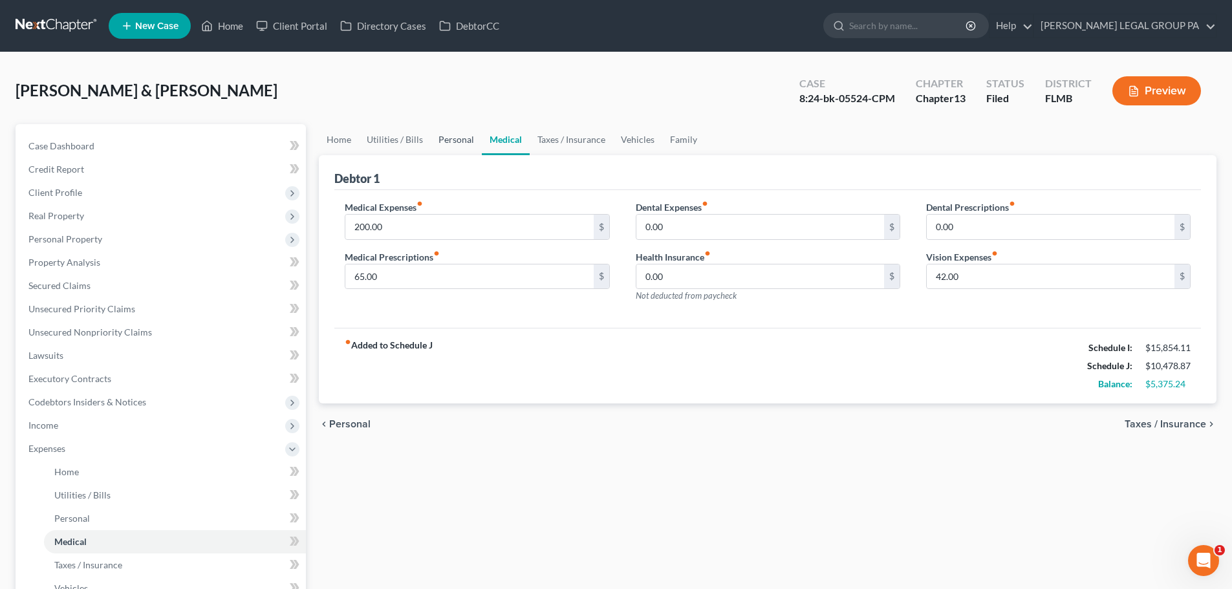
click at [460, 138] on link "Personal" at bounding box center [456, 139] width 51 height 31
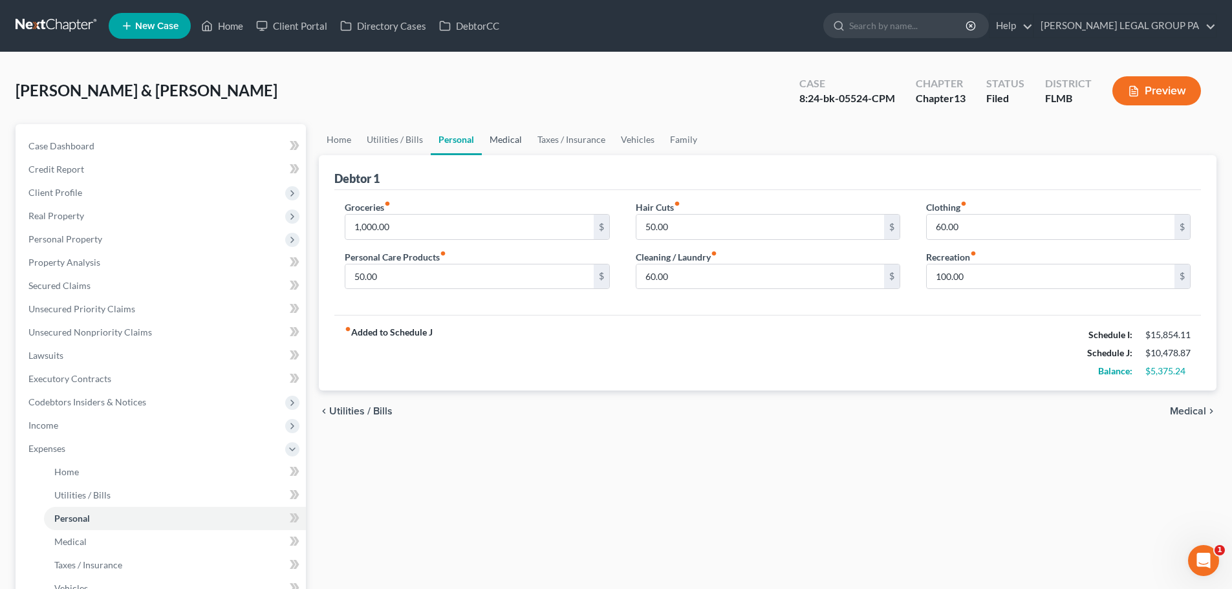
click at [503, 142] on link "Medical" at bounding box center [506, 139] width 48 height 31
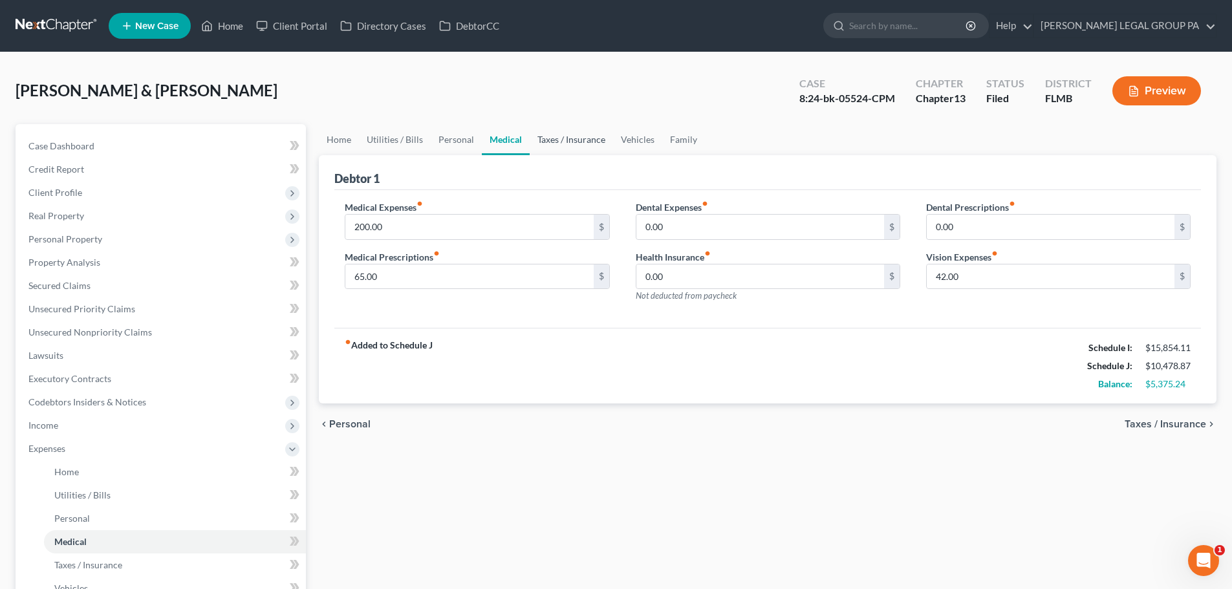
click at [543, 148] on link "Taxes / Insurance" at bounding box center [571, 139] width 83 height 31
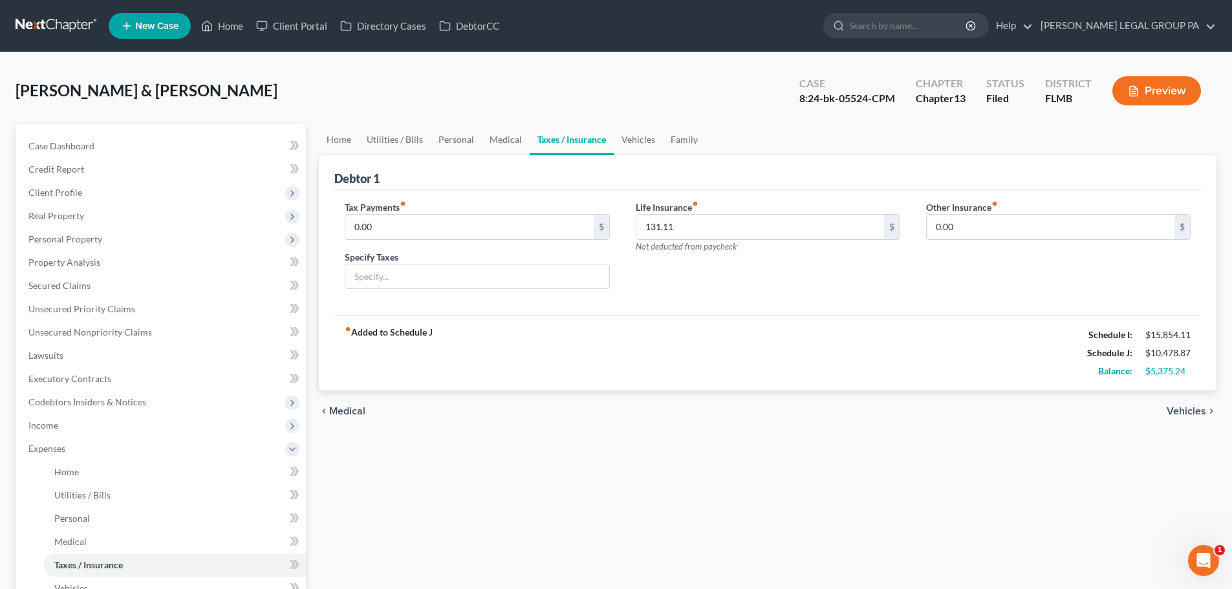
click at [637, 156] on div "Debtor 1" at bounding box center [767, 172] width 867 height 35
click at [635, 145] on link "Vehicles" at bounding box center [638, 139] width 49 height 31
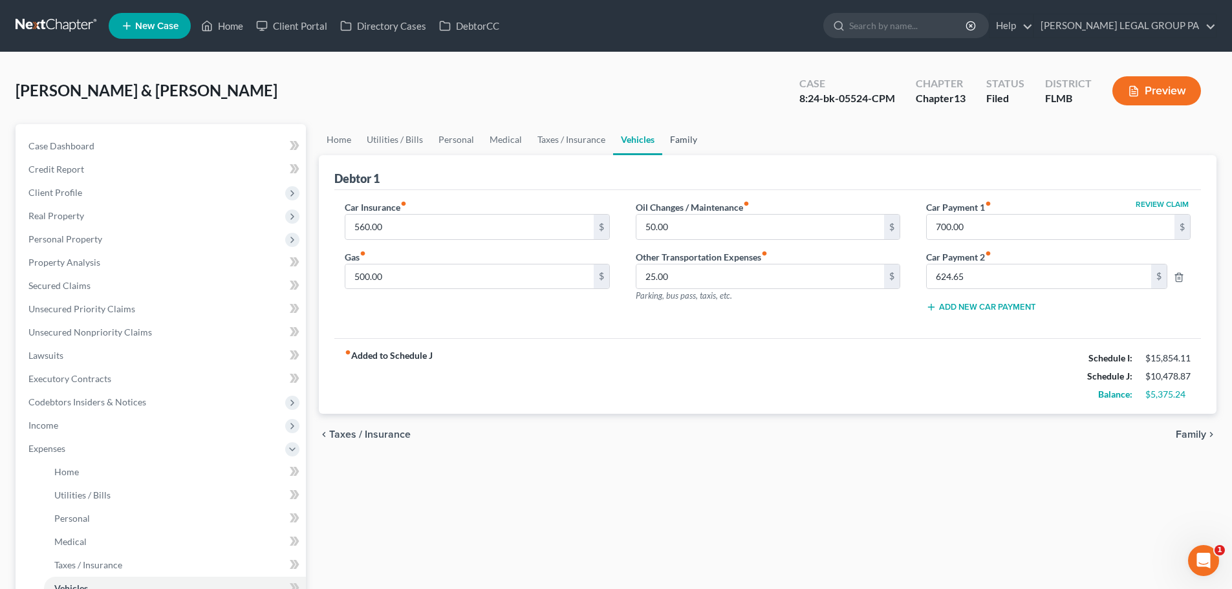
click at [681, 134] on link "Family" at bounding box center [683, 139] width 43 height 31
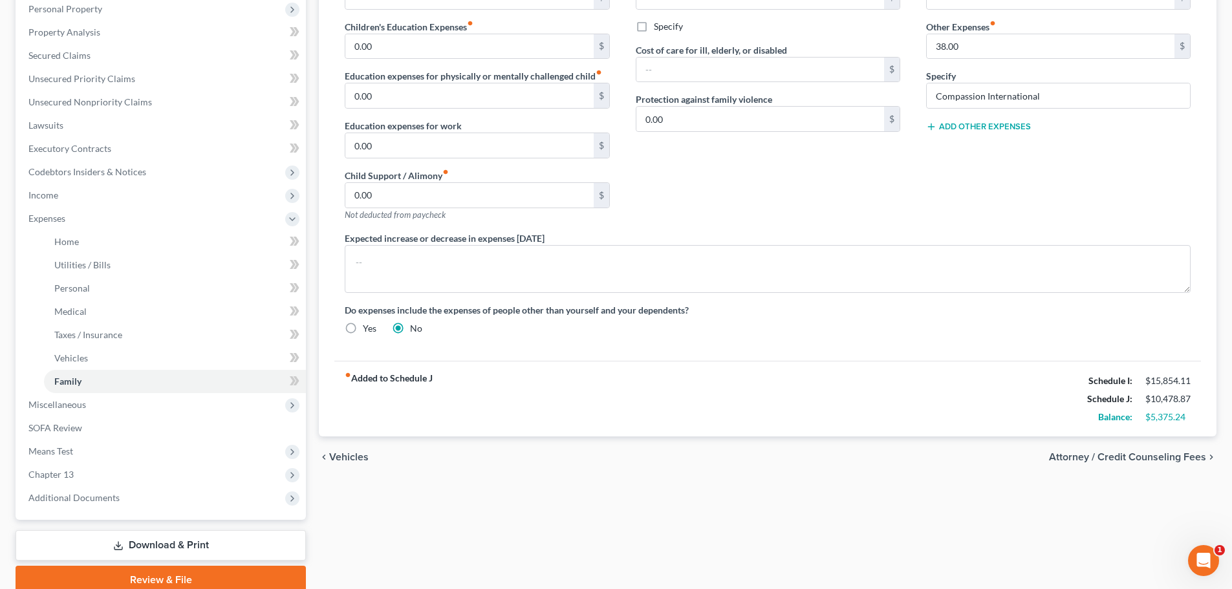
scroll to position [259, 0]
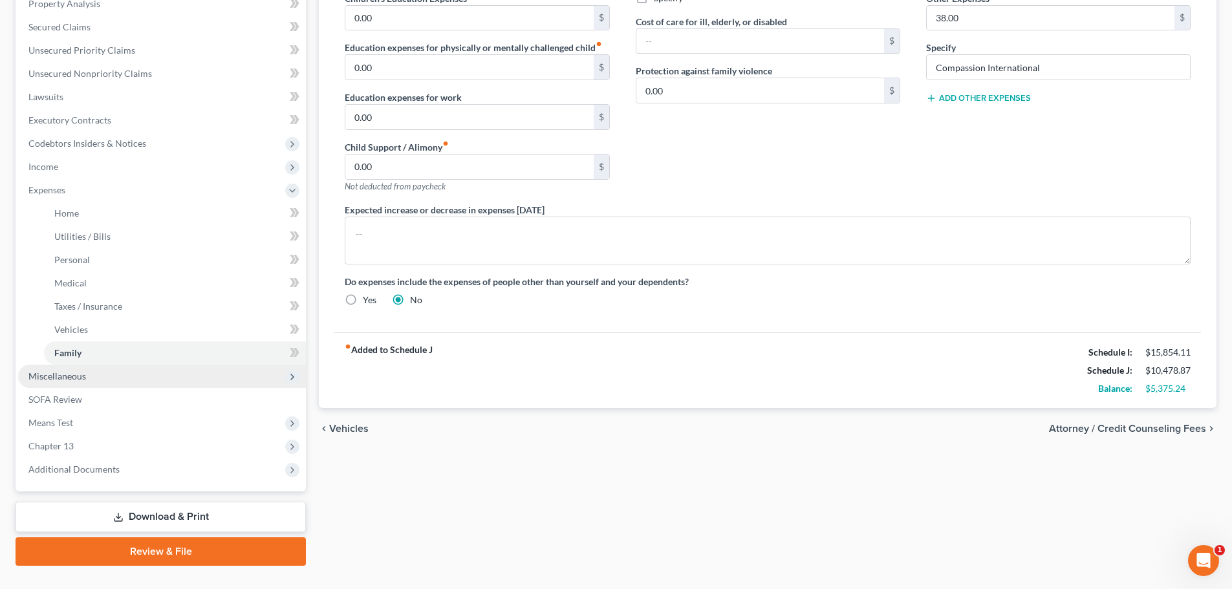
click at [77, 380] on span "Miscellaneous" at bounding box center [57, 376] width 58 height 11
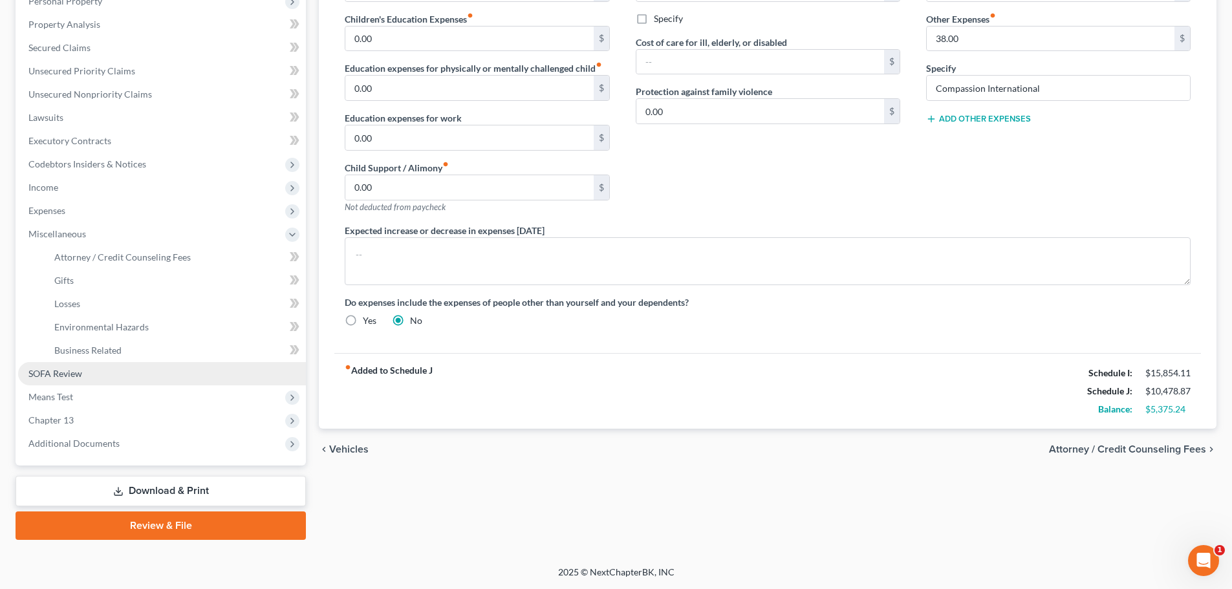
scroll to position [238, 0]
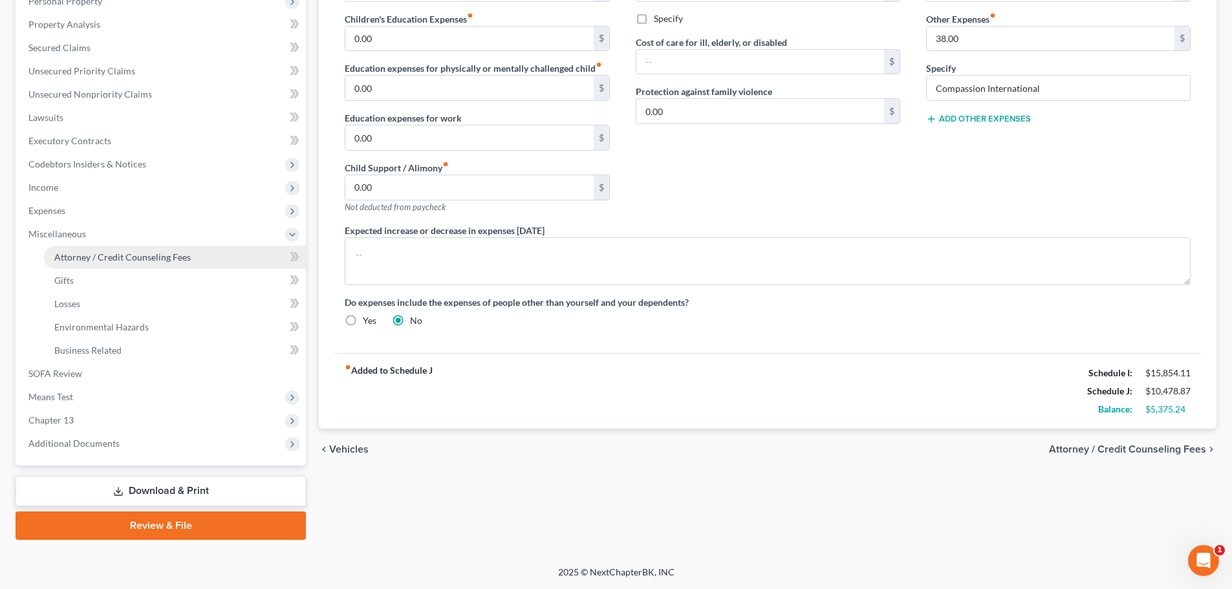
click at [116, 259] on span "Attorney / Credit Counseling Fees" at bounding box center [122, 257] width 137 height 11
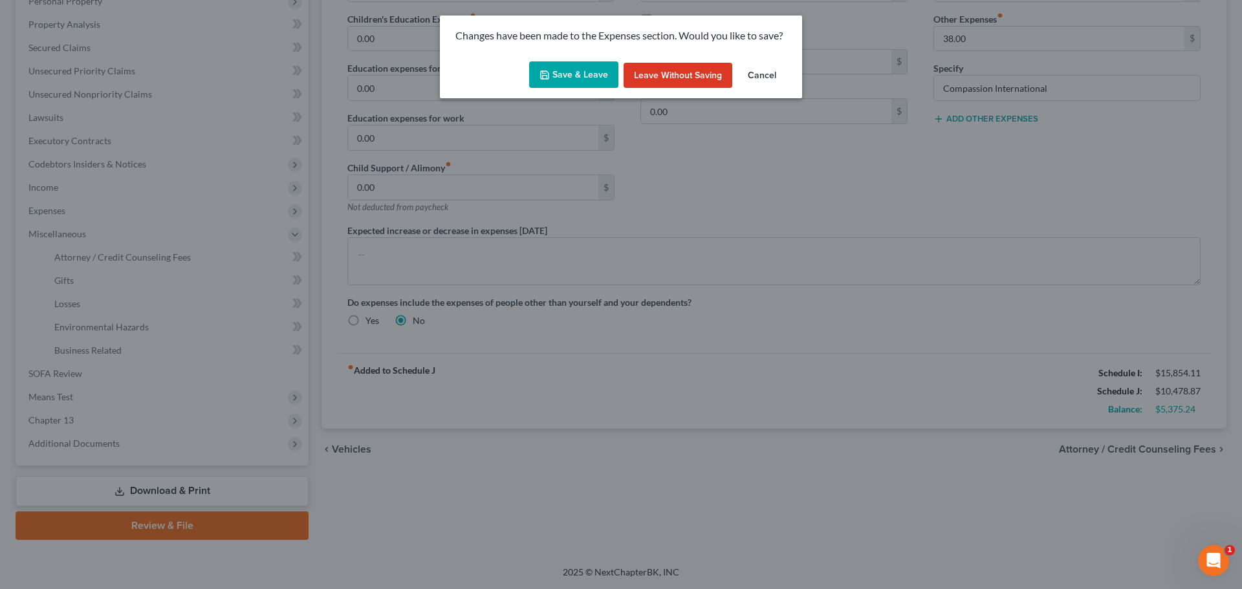
click at [598, 68] on button "Save & Leave" at bounding box center [573, 74] width 89 height 27
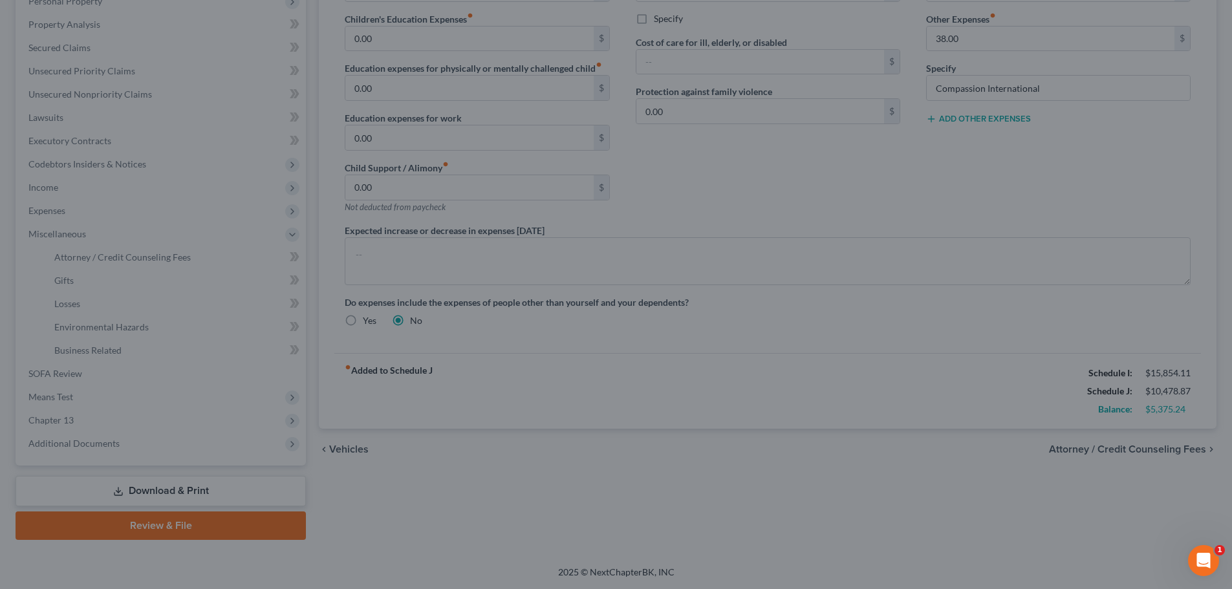
select select "0"
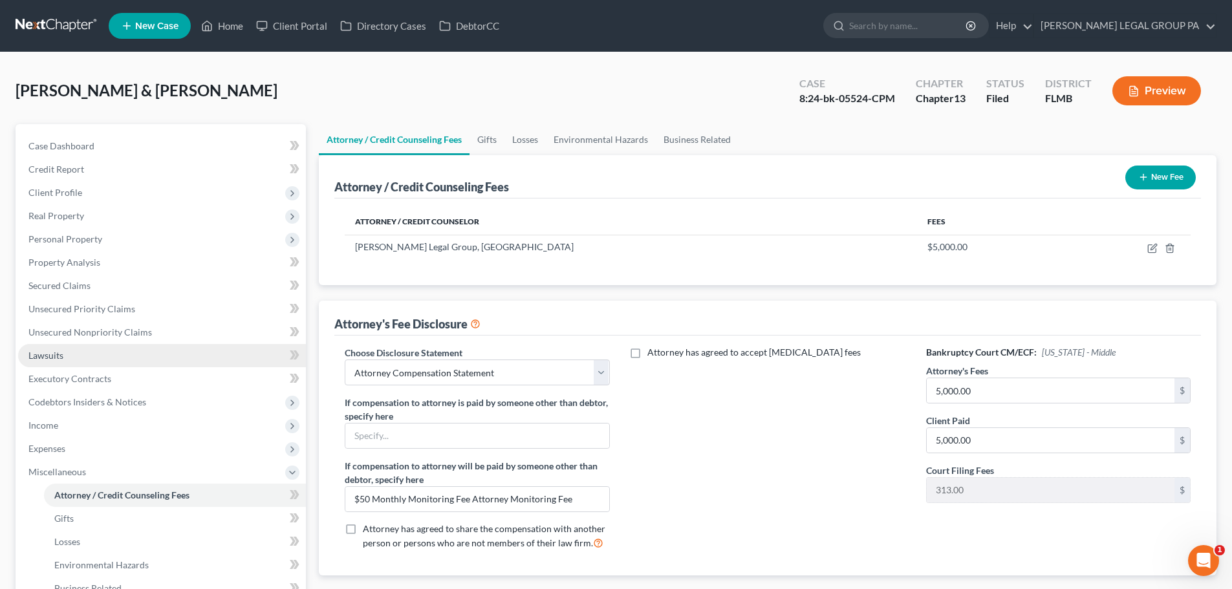
click at [46, 355] on span "Lawsuits" at bounding box center [45, 355] width 35 height 11
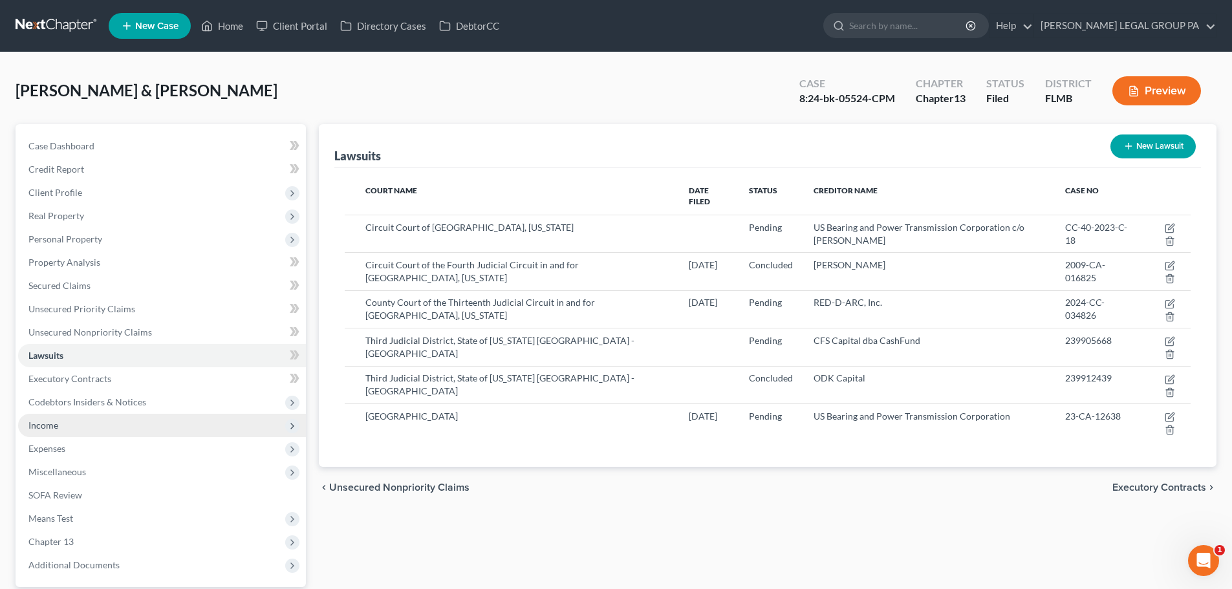
click at [56, 425] on span "Income" at bounding box center [43, 425] width 30 height 11
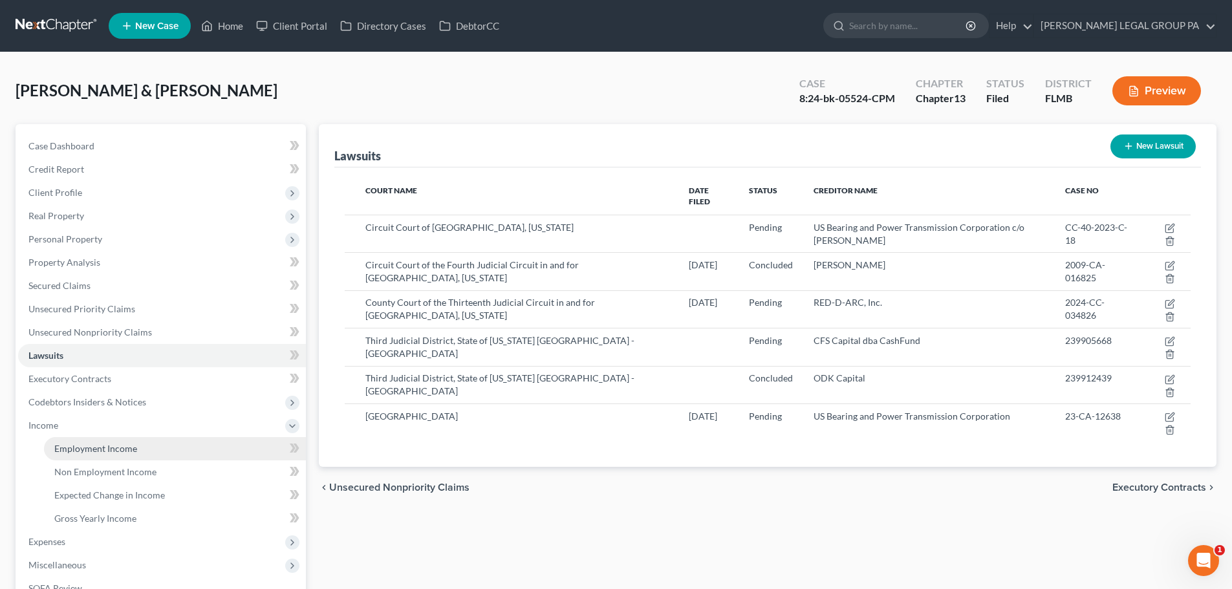
click at [109, 439] on link "Employment Income" at bounding box center [175, 448] width 262 height 23
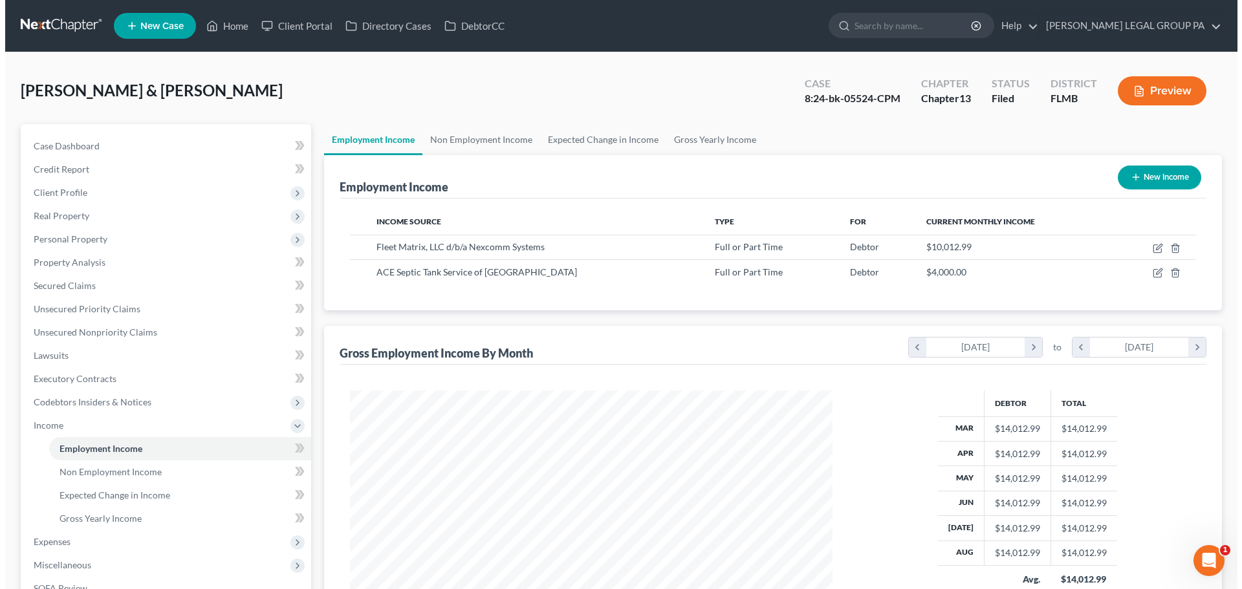
scroll to position [241, 508]
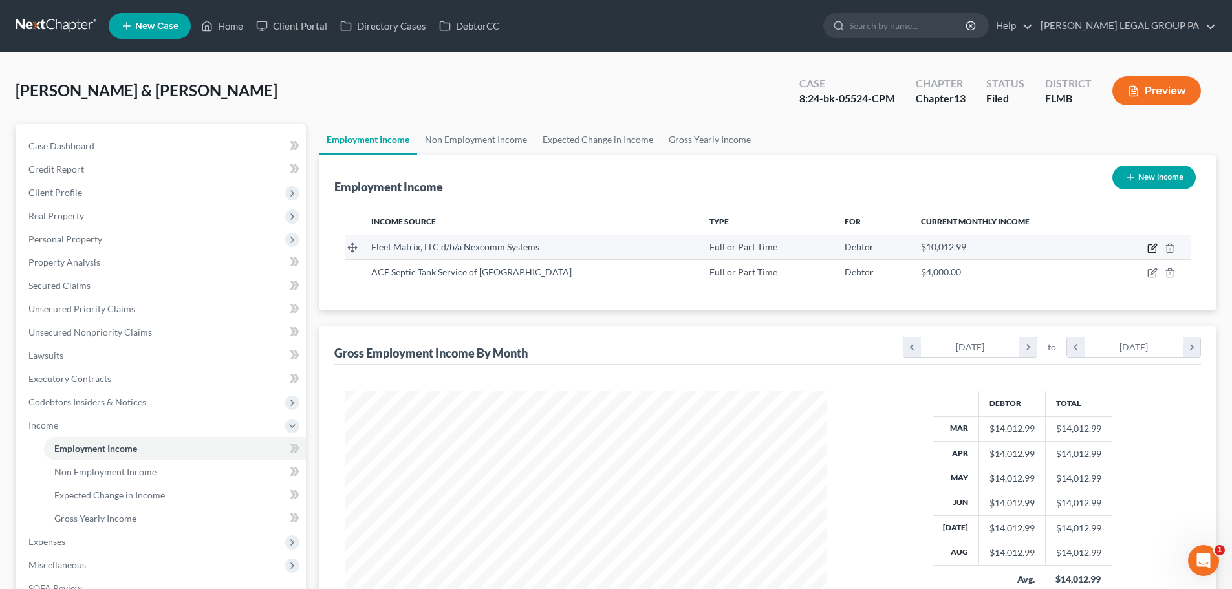
click at [1155, 252] on icon "button" at bounding box center [1153, 248] width 10 height 10
select select "0"
select select "9"
select select "3"
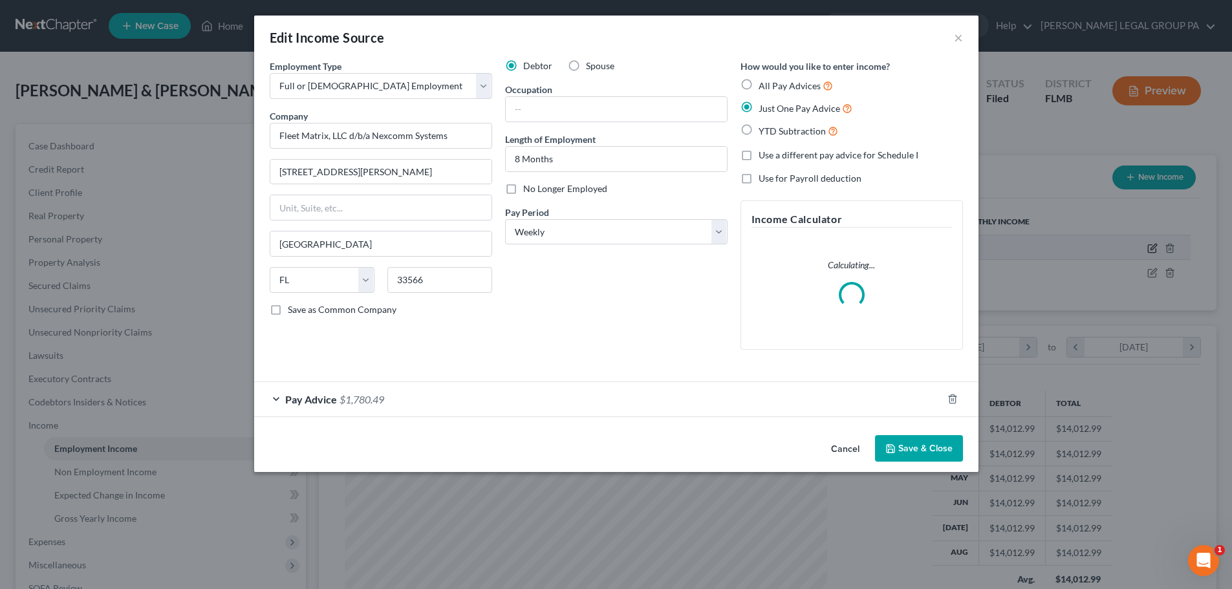
scroll to position [243, 513]
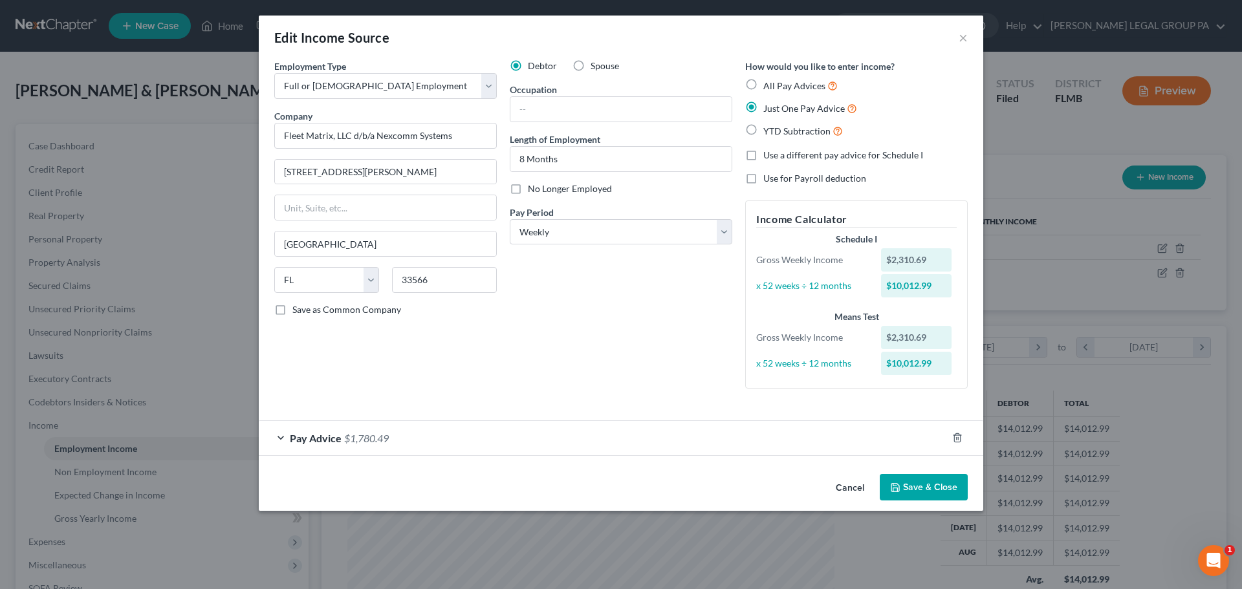
click at [356, 440] on span "$1,780.49" at bounding box center [366, 438] width 45 height 12
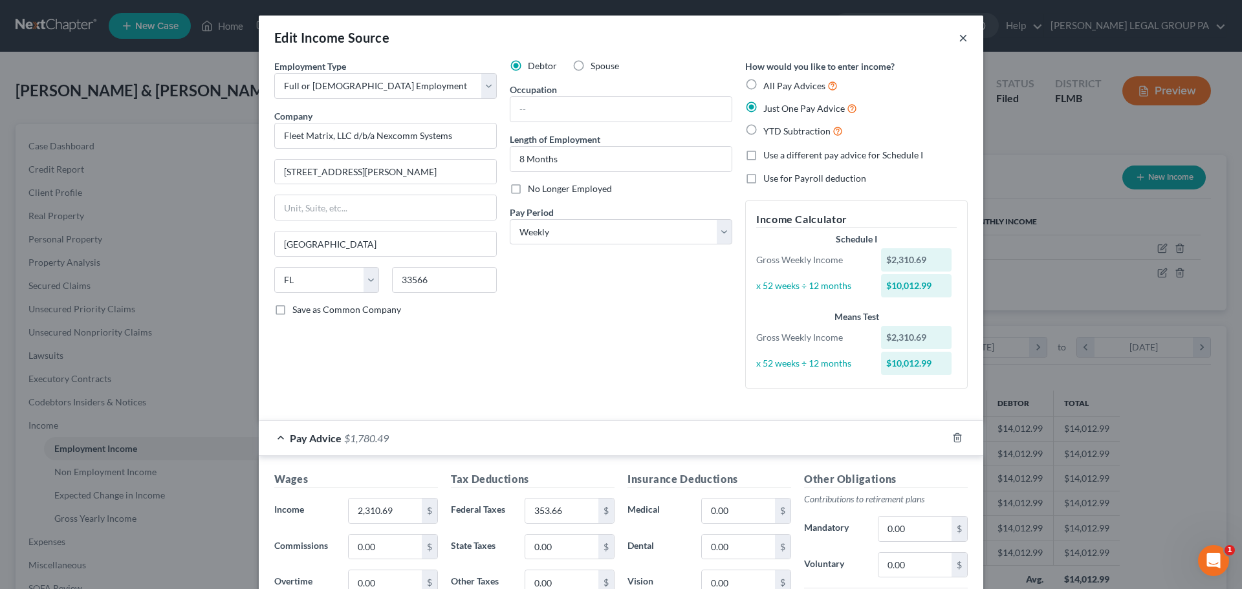
click at [960, 37] on button "×" at bounding box center [963, 38] width 9 height 16
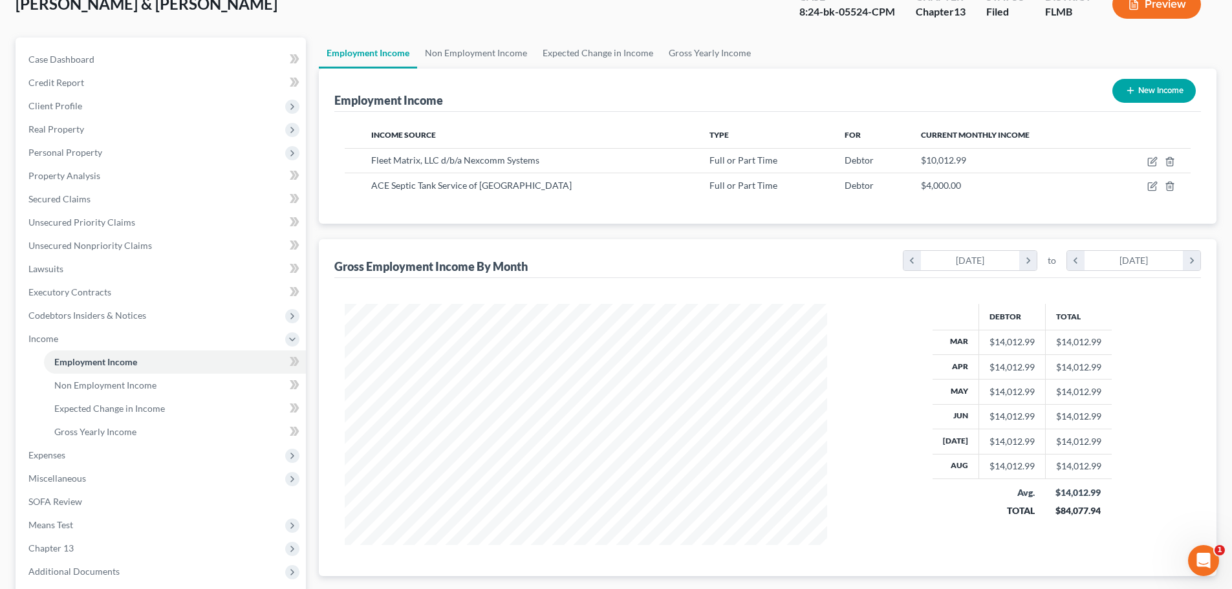
scroll to position [150, 0]
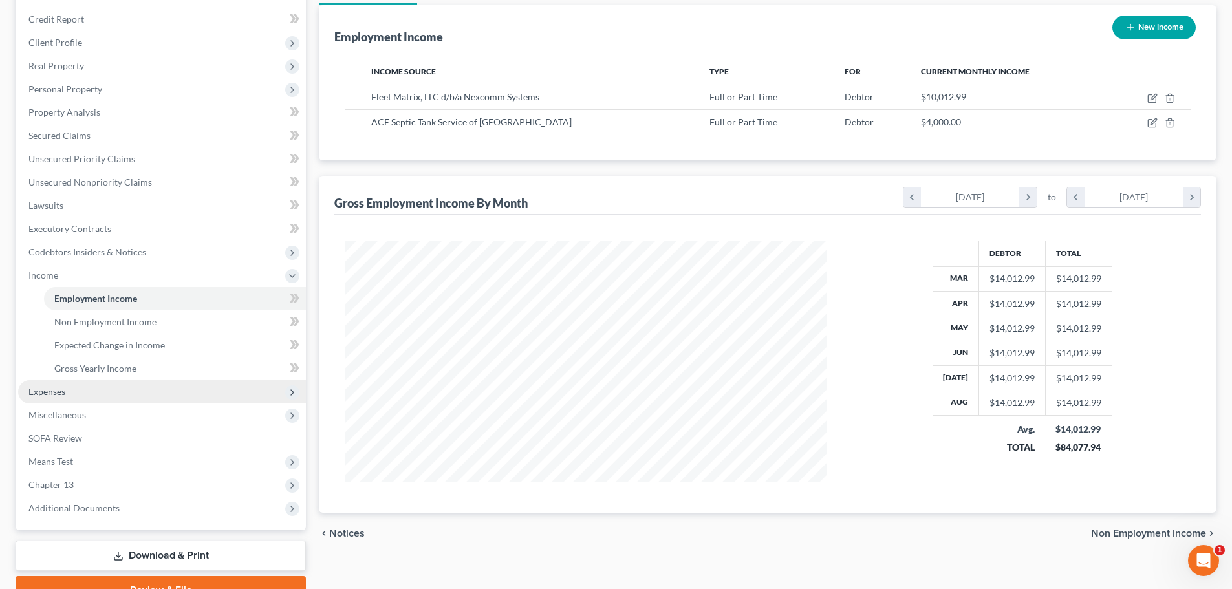
click at [66, 388] on span "Expenses" at bounding box center [162, 391] width 288 height 23
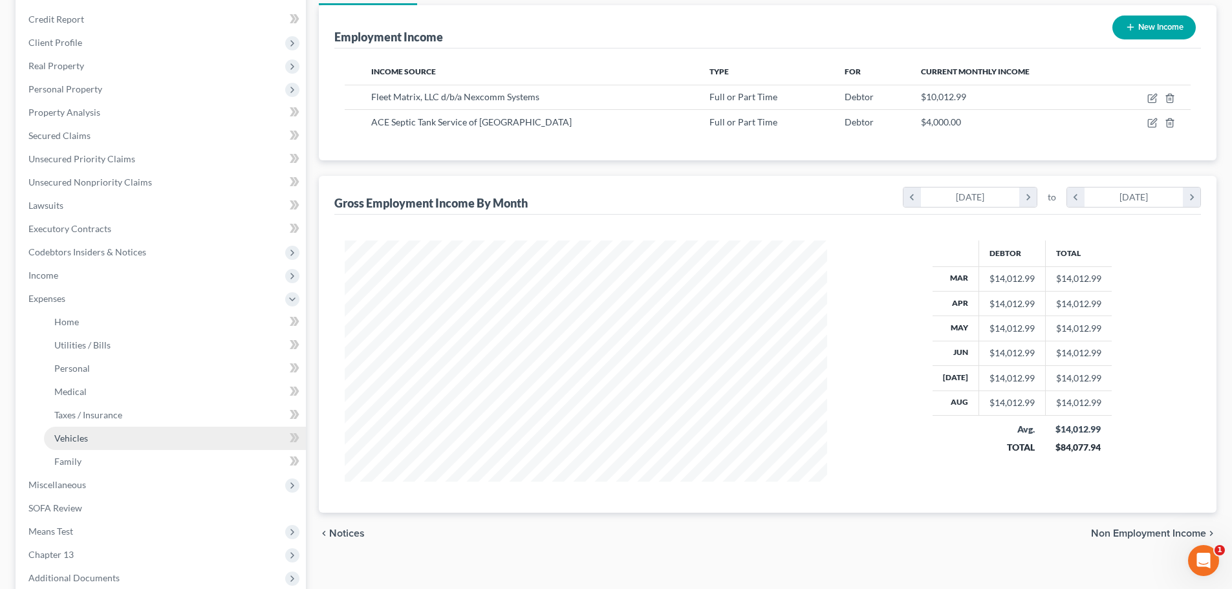
click at [87, 443] on link "Vehicles" at bounding box center [175, 438] width 262 height 23
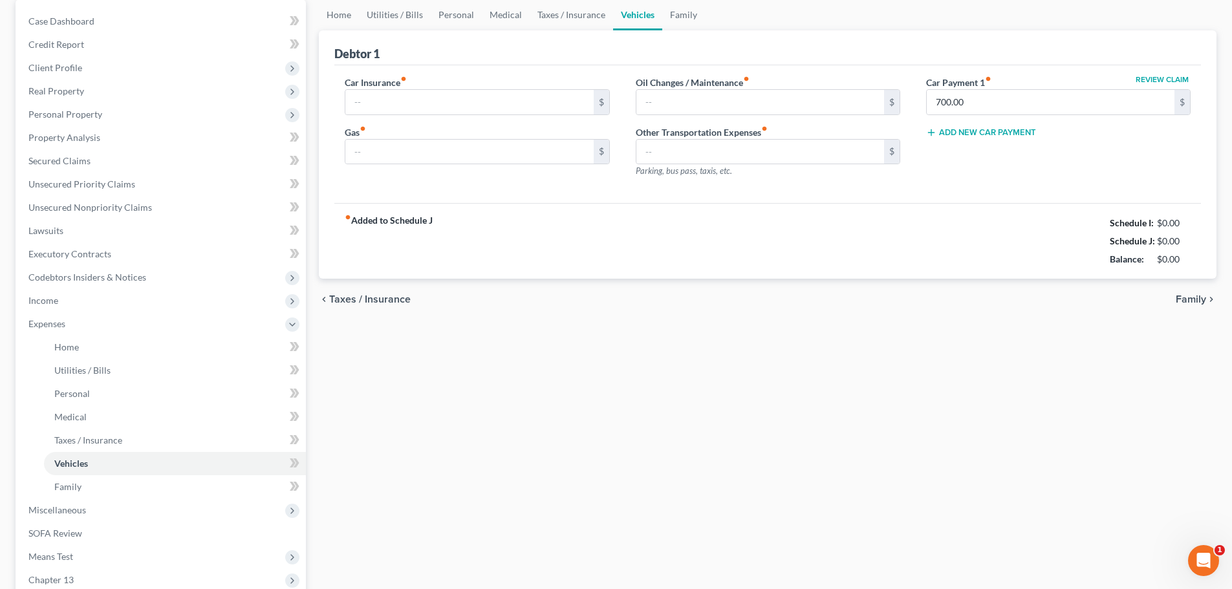
type input "560.00"
type input "500.00"
type input "50.00"
type input "25.00"
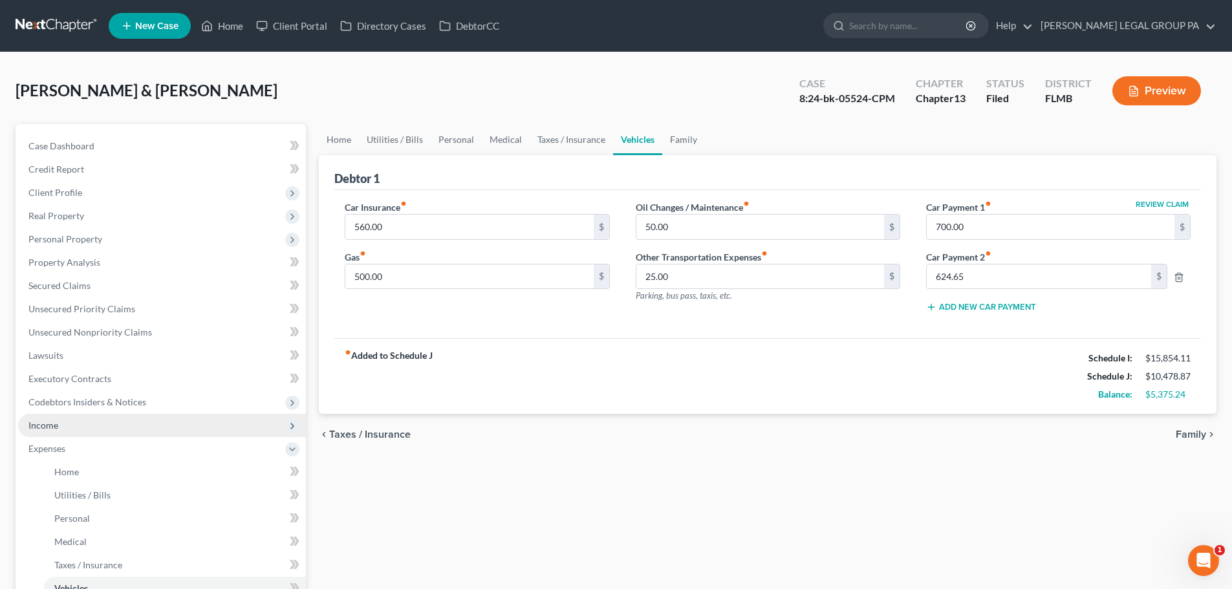
click at [71, 436] on span "Income" at bounding box center [162, 425] width 288 height 23
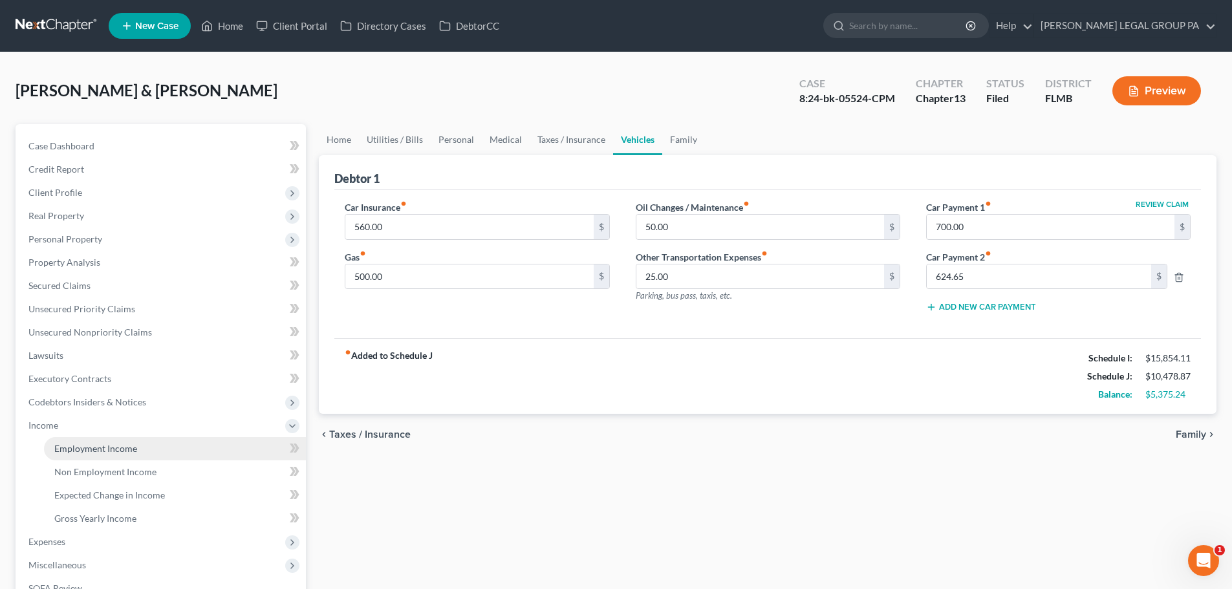
click at [91, 452] on span "Employment Income" at bounding box center [95, 448] width 83 height 11
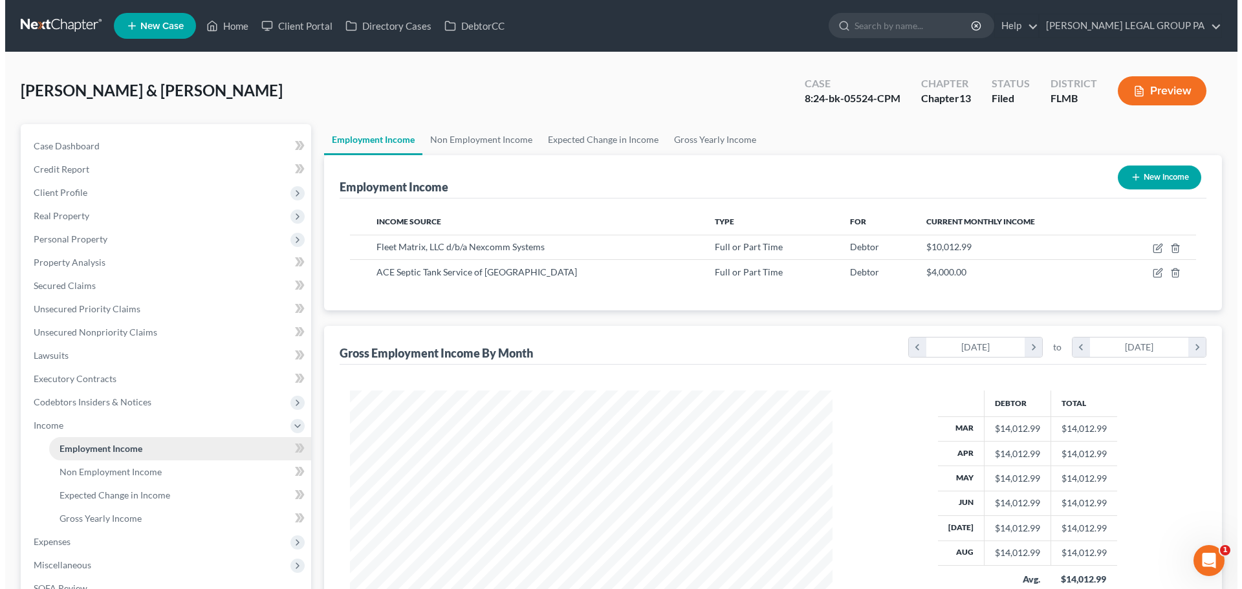
scroll to position [241, 508]
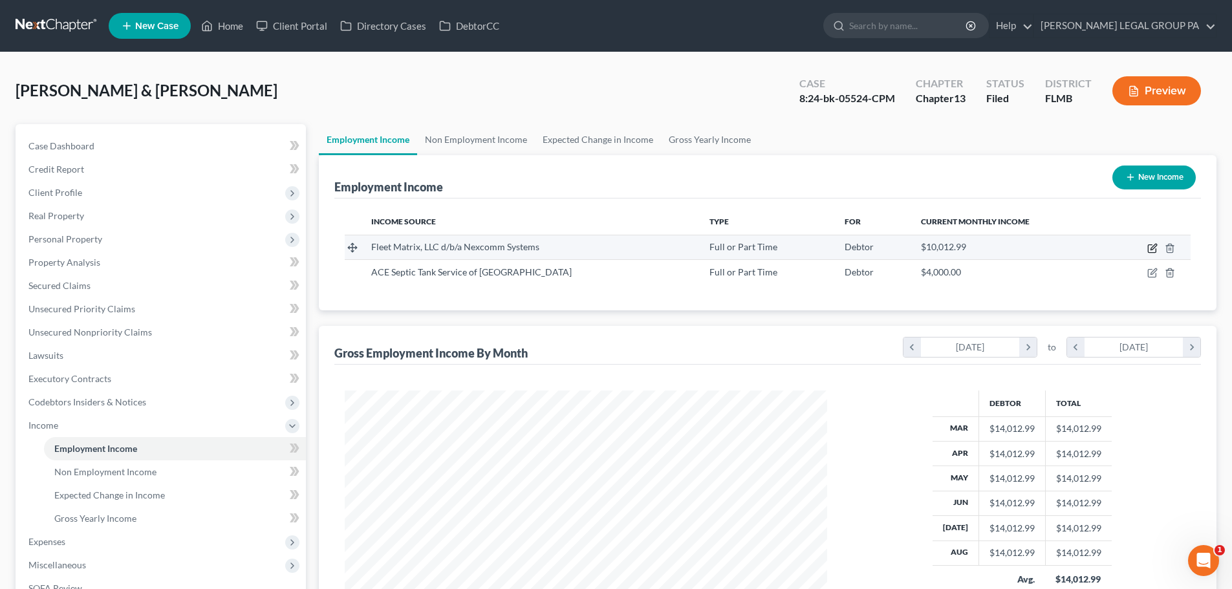
click at [1155, 248] on icon "button" at bounding box center [1153, 248] width 10 height 10
select select "0"
select select "9"
select select "3"
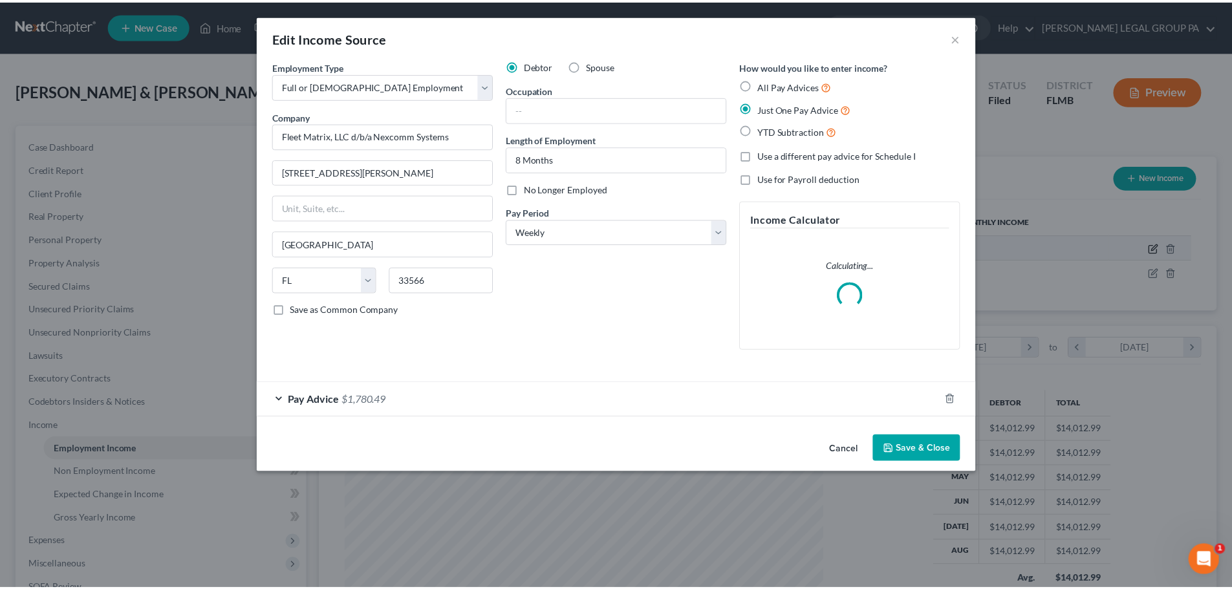
scroll to position [243, 513]
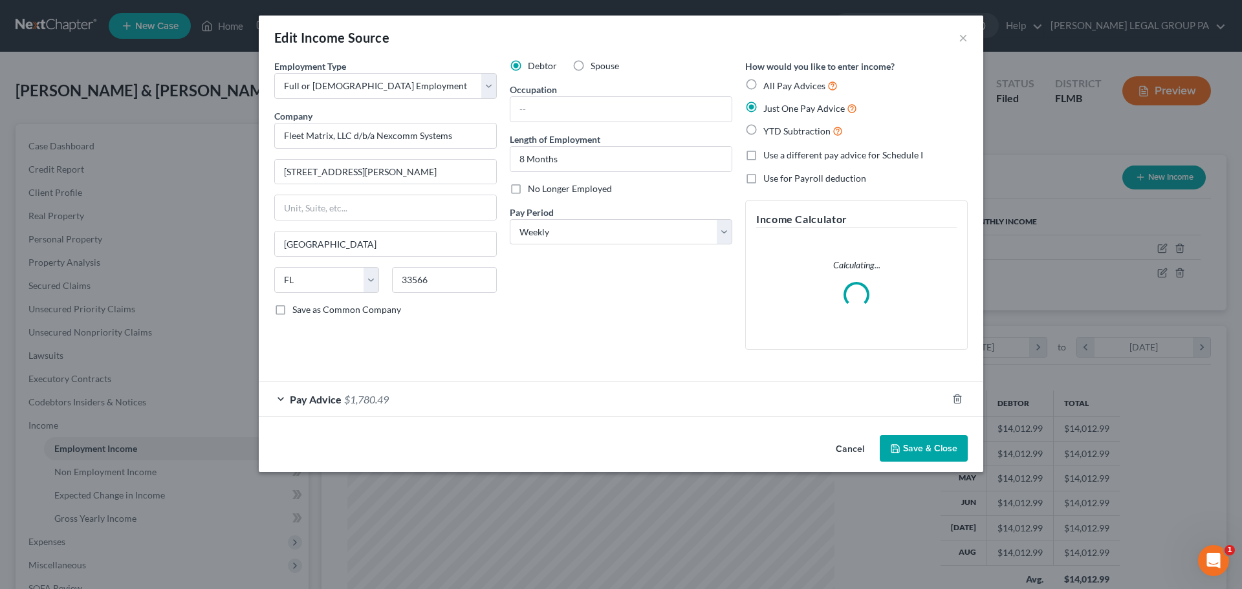
click at [926, 455] on button "Save & Close" at bounding box center [924, 448] width 88 height 27
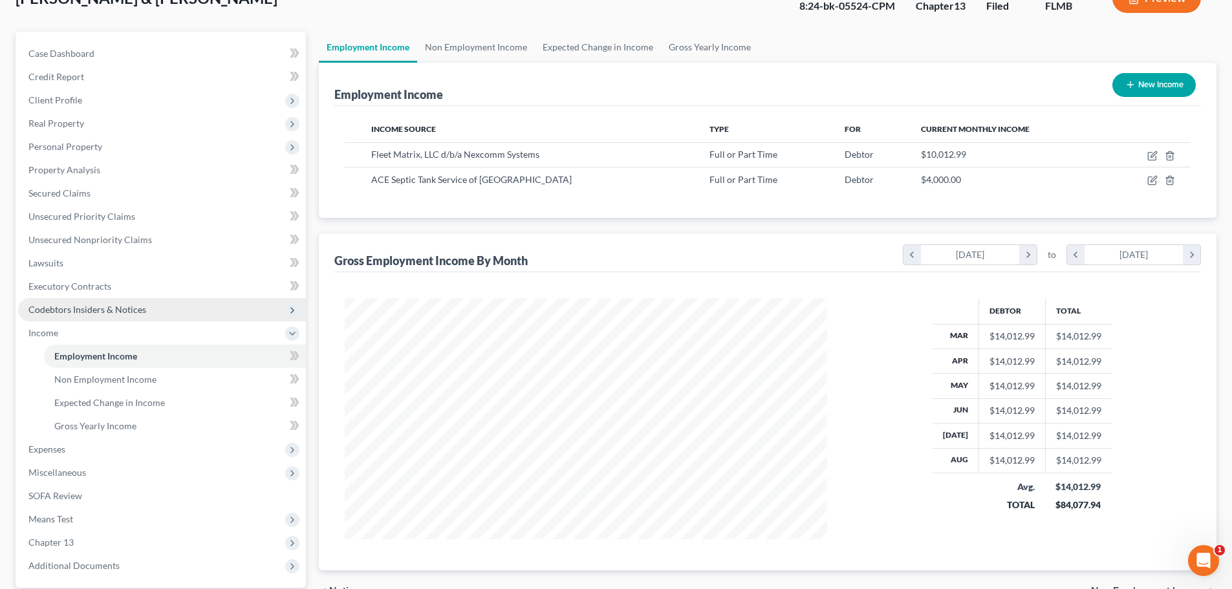
scroll to position [215, 0]
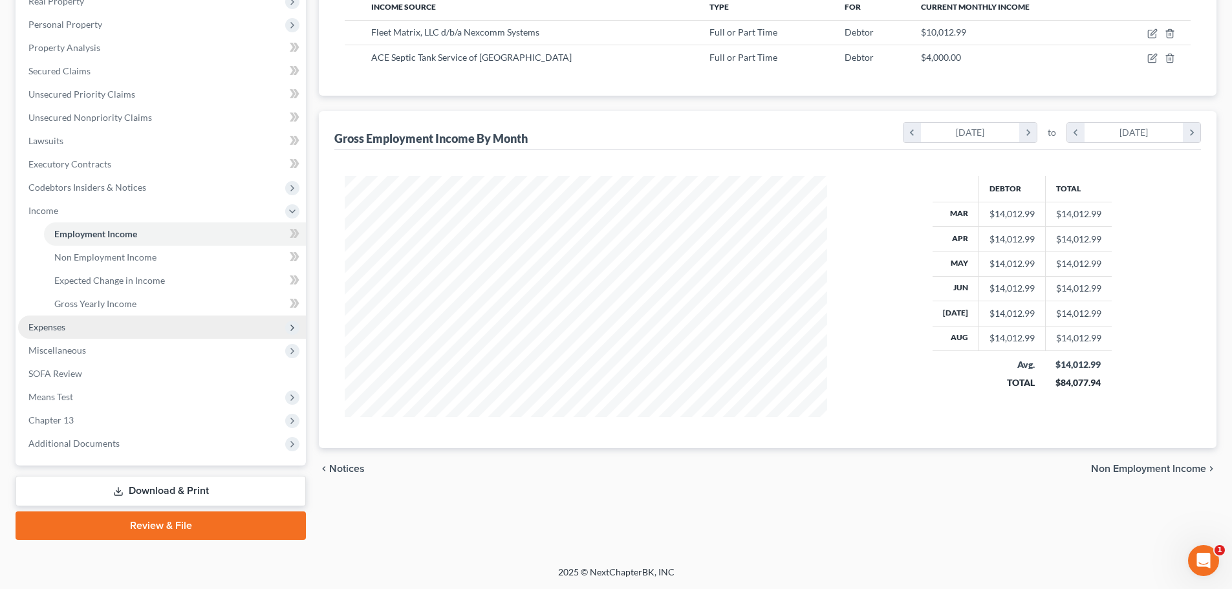
click at [61, 322] on span "Expenses" at bounding box center [46, 327] width 37 height 11
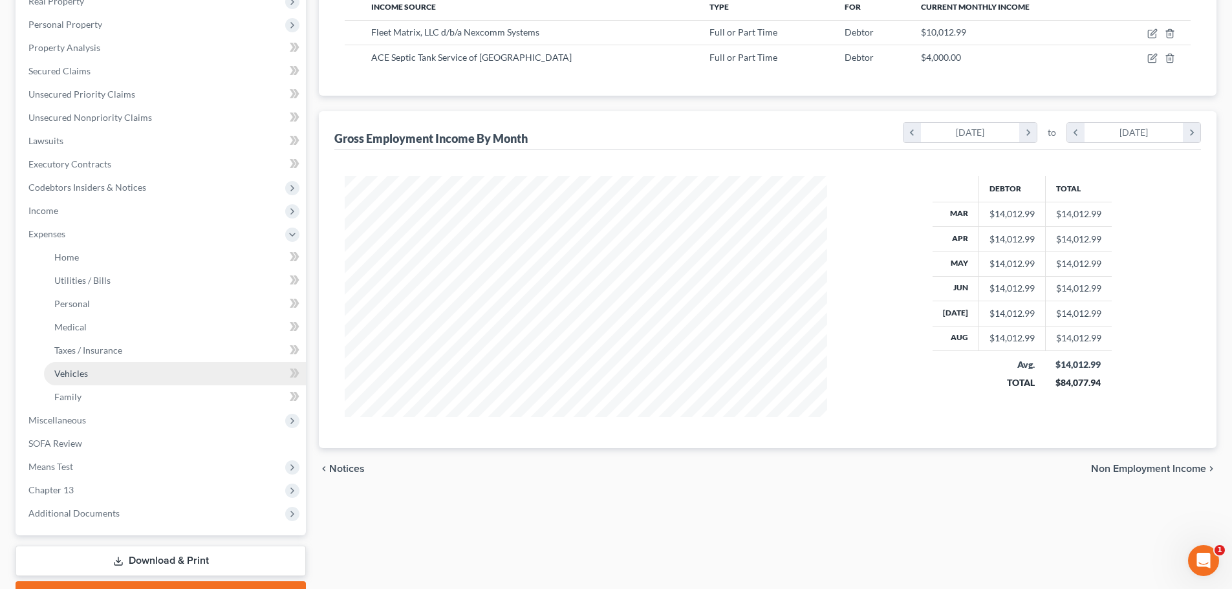
click at [89, 382] on link "Vehicles" at bounding box center [175, 373] width 262 height 23
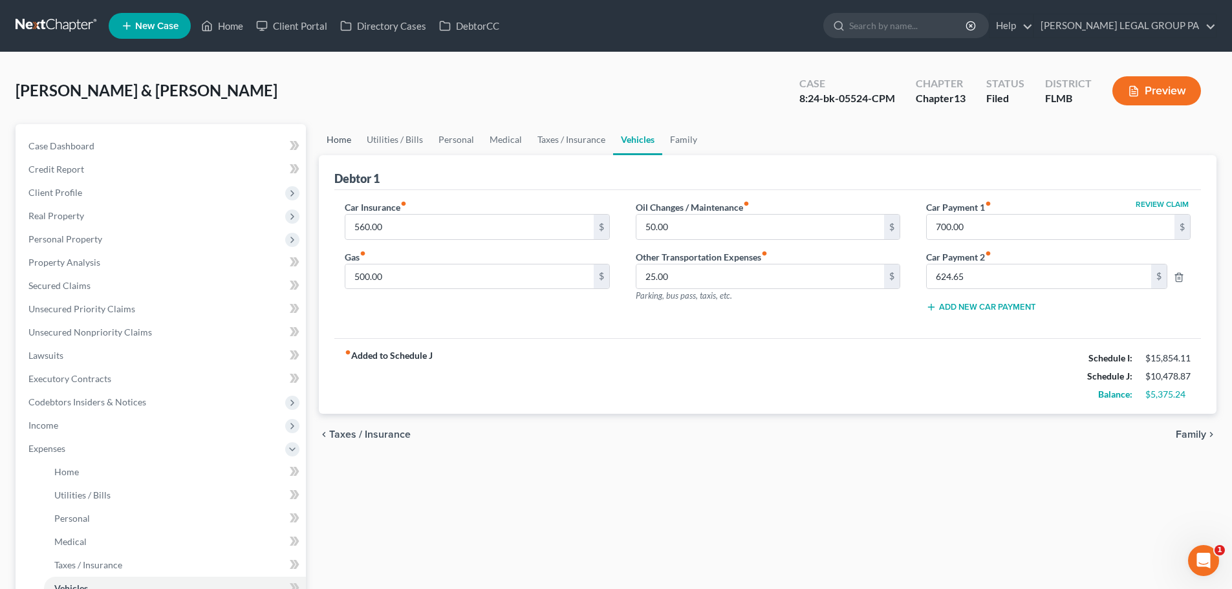
click at [355, 137] on link "Home" at bounding box center [339, 139] width 40 height 31
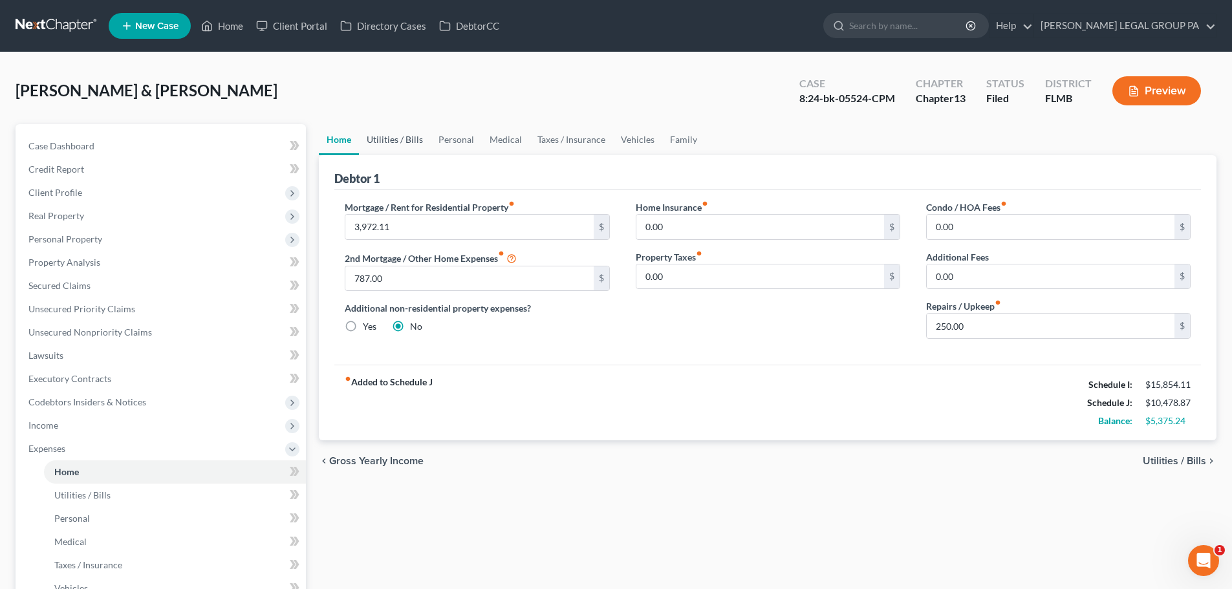
click at [388, 135] on link "Utilities / Bills" at bounding box center [395, 139] width 72 height 31
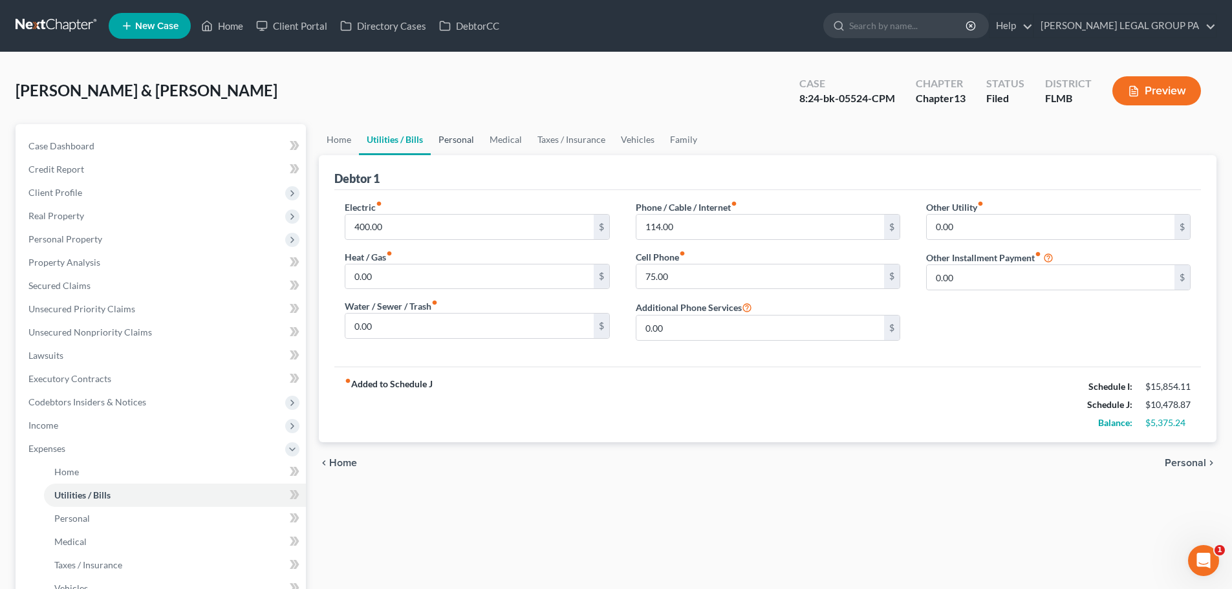
click at [443, 140] on link "Personal" at bounding box center [456, 139] width 51 height 31
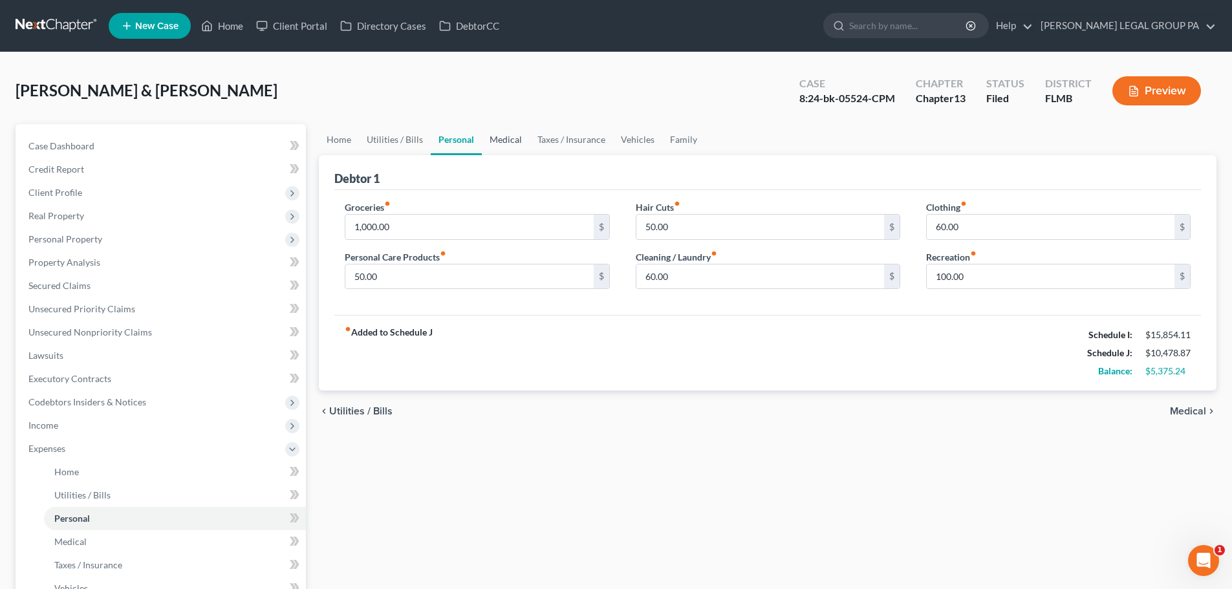
click at [505, 140] on link "Medical" at bounding box center [506, 139] width 48 height 31
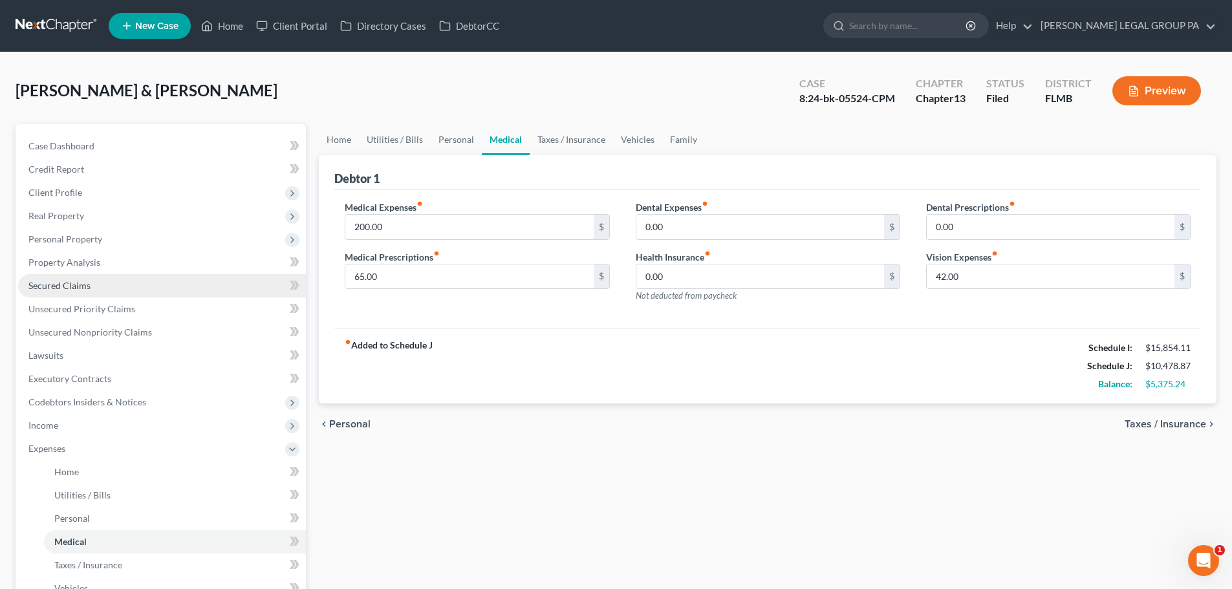
click at [85, 287] on span "Secured Claims" at bounding box center [59, 285] width 62 height 11
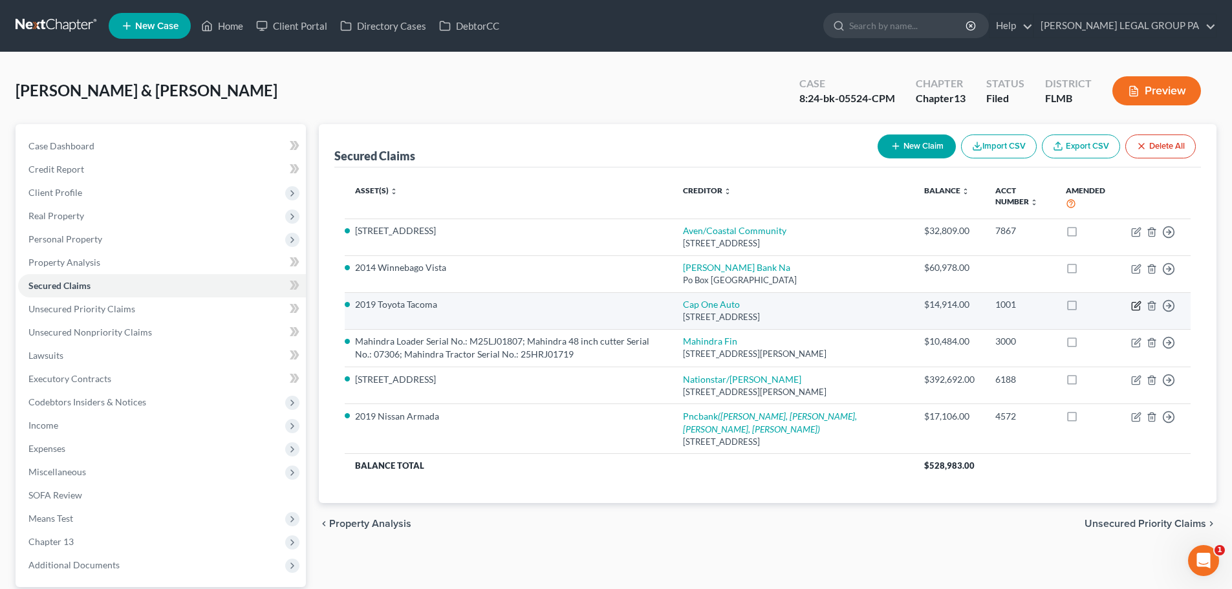
click at [1137, 304] on icon "button" at bounding box center [1138, 304] width 6 height 6
select select "45"
select select "15"
select select "0"
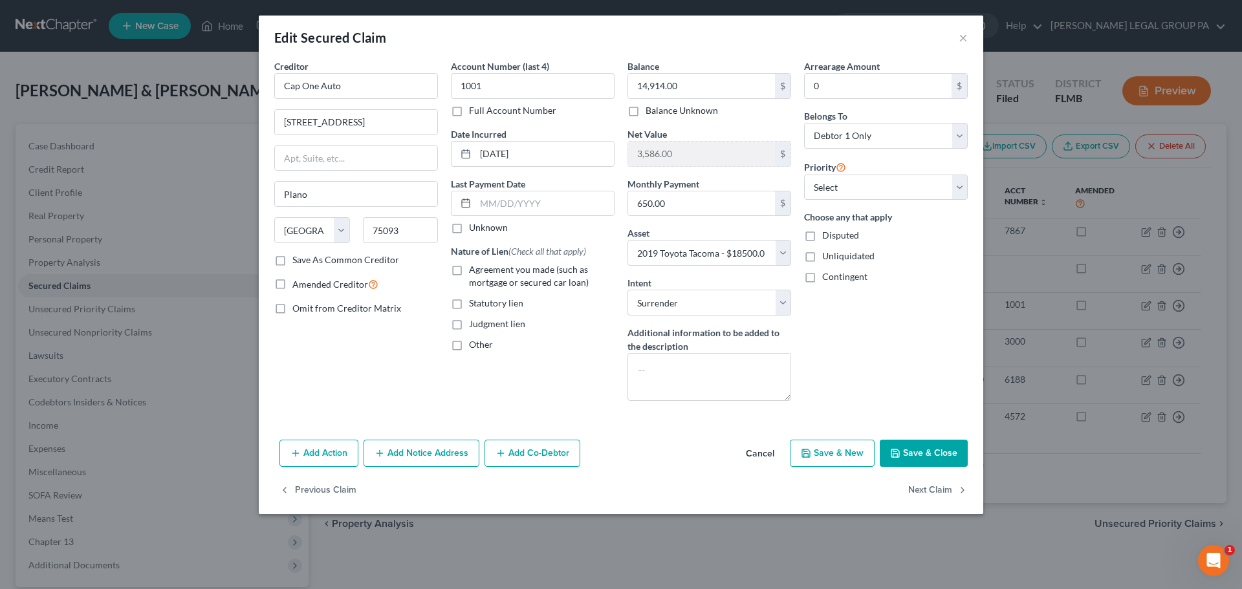
click at [930, 456] on button "Save & Close" at bounding box center [924, 453] width 88 height 27
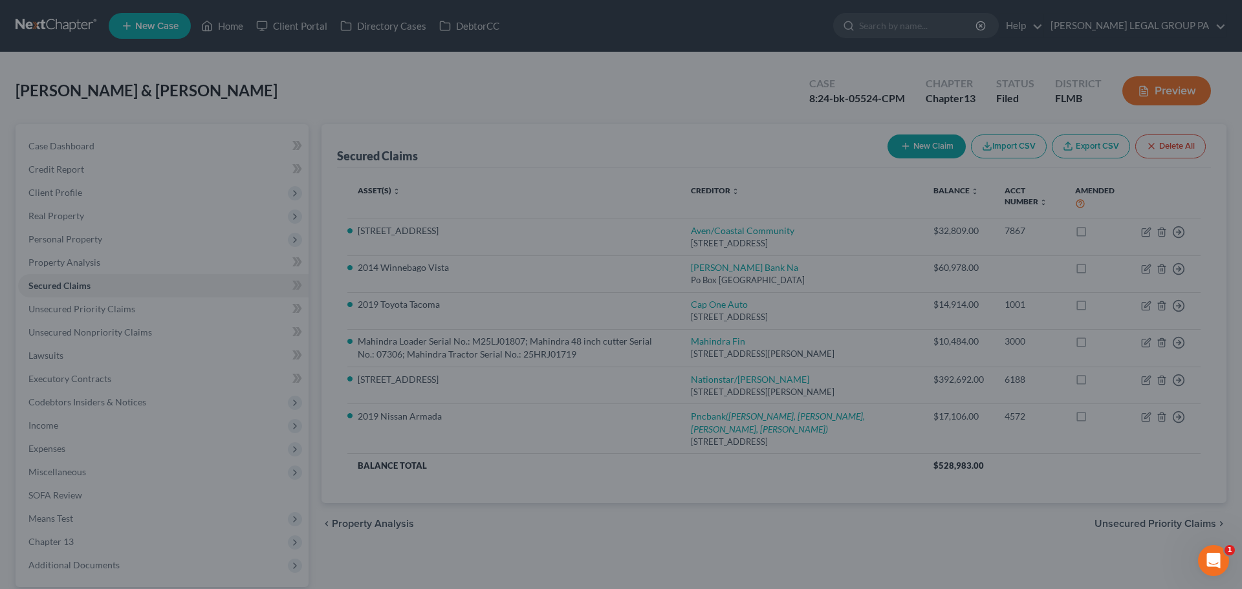
select select "15"
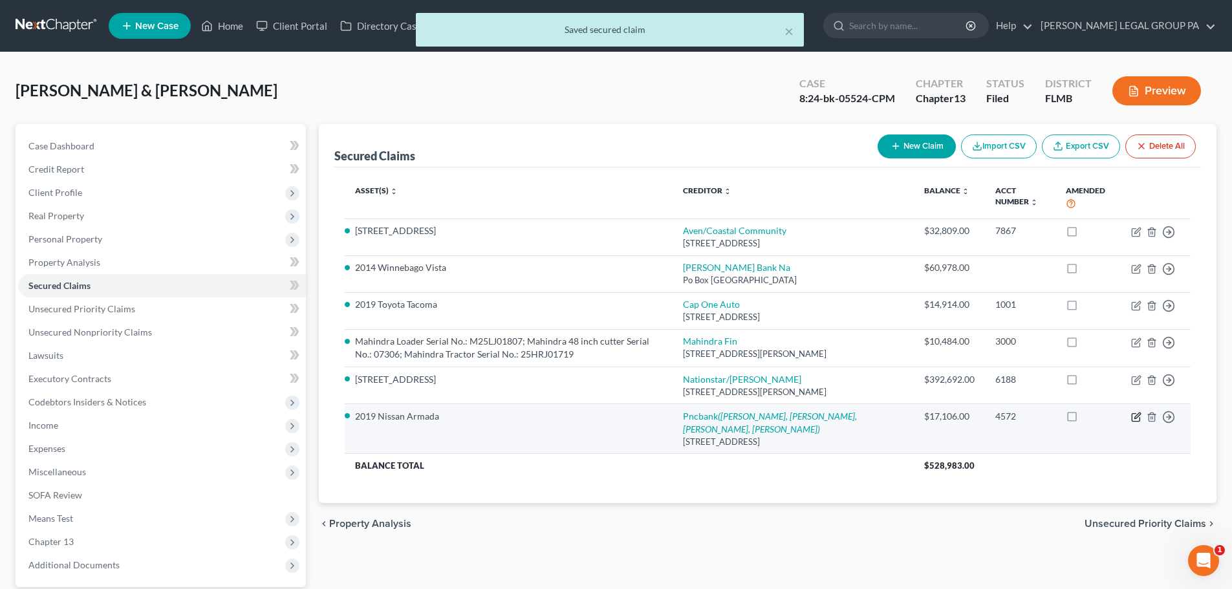
click at [1135, 418] on icon "button" at bounding box center [1137, 417] width 10 height 10
select select "39"
select select "8"
select select "4"
select select "2"
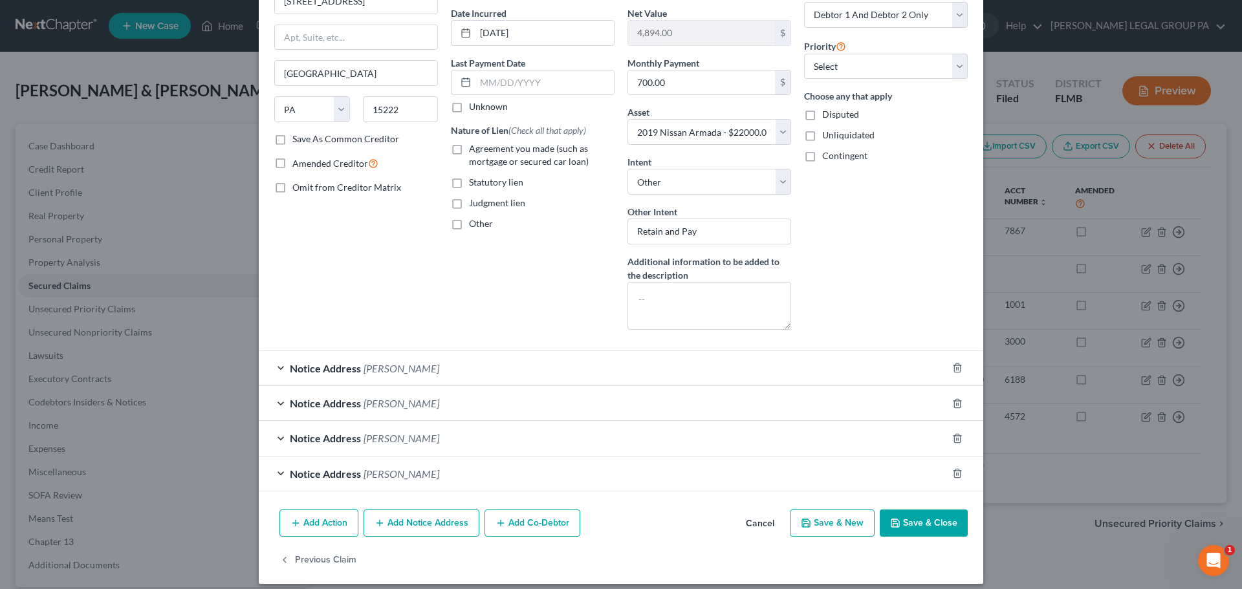
scroll to position [131, 0]
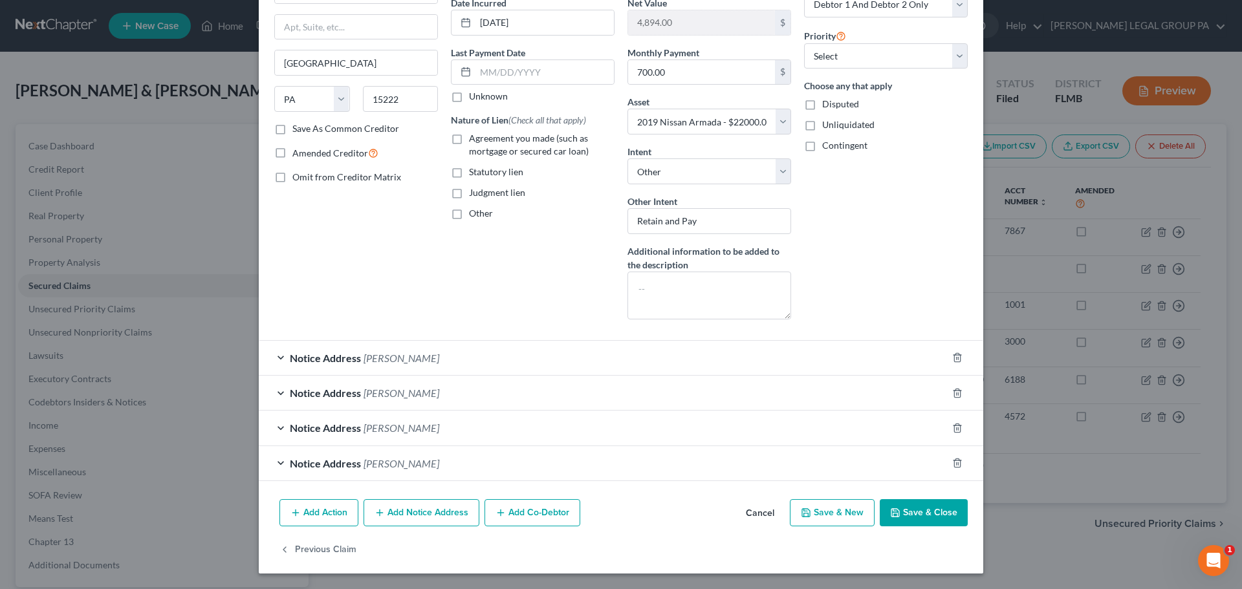
click at [324, 360] on span "Notice Address" at bounding box center [325, 358] width 71 height 12
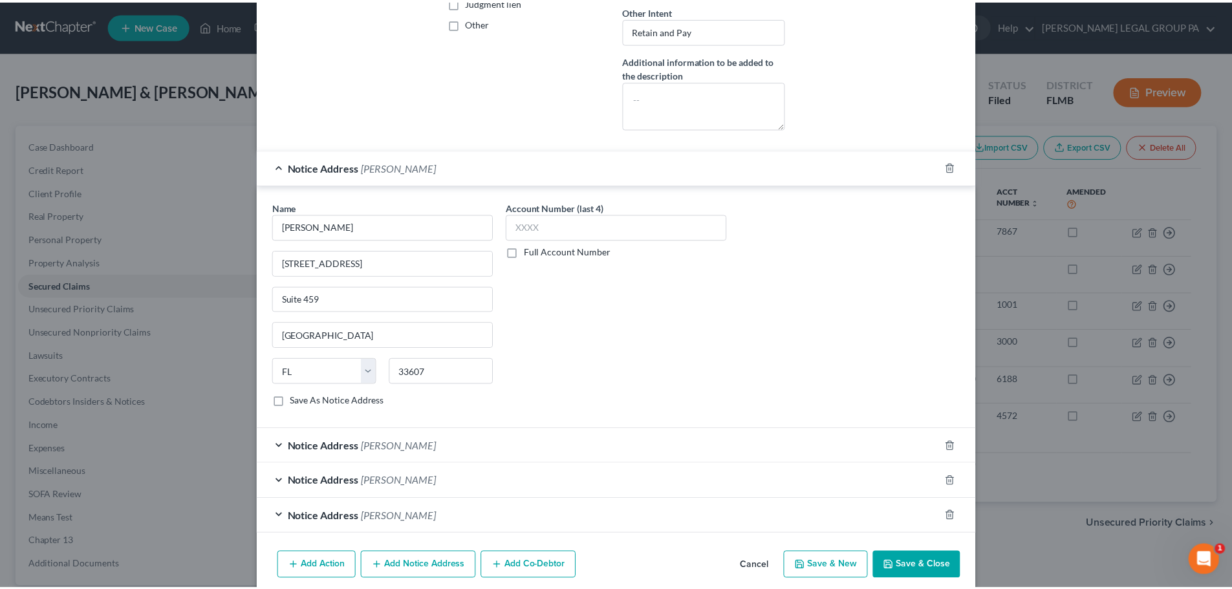
scroll to position [325, 0]
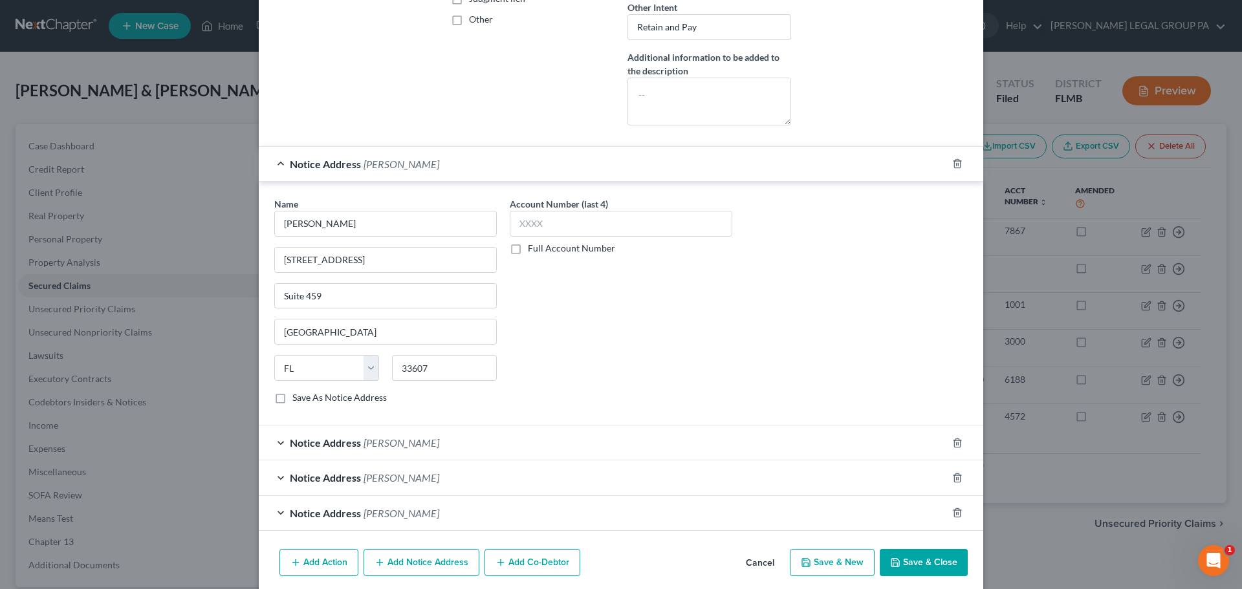
click at [917, 559] on button "Save & Close" at bounding box center [924, 562] width 88 height 27
select select
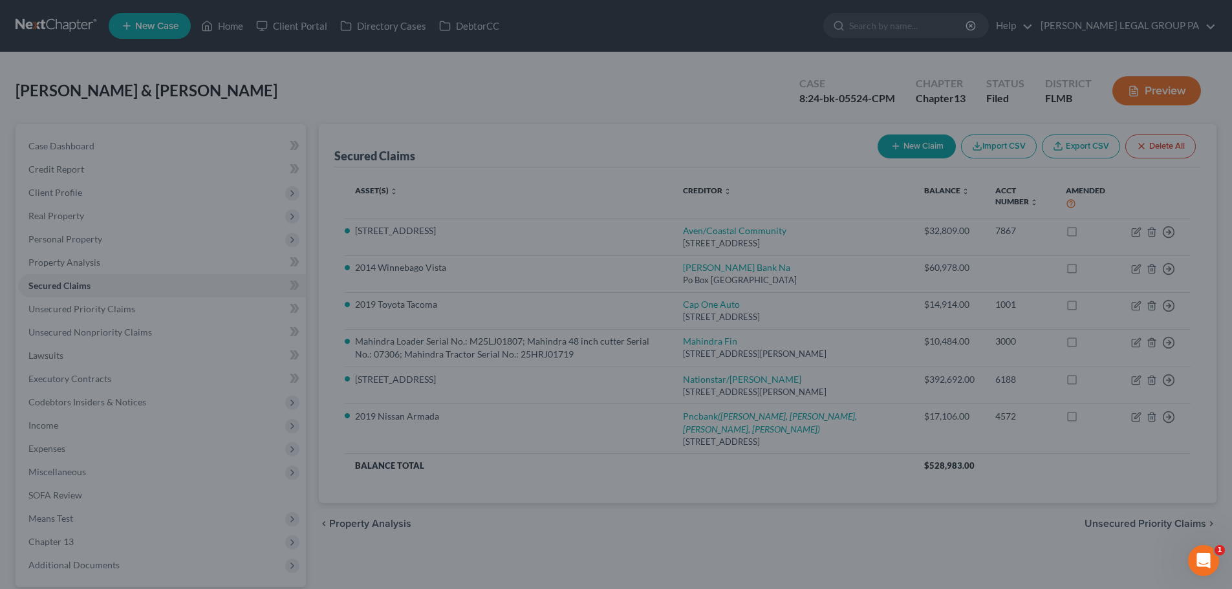
scroll to position [0, 0]
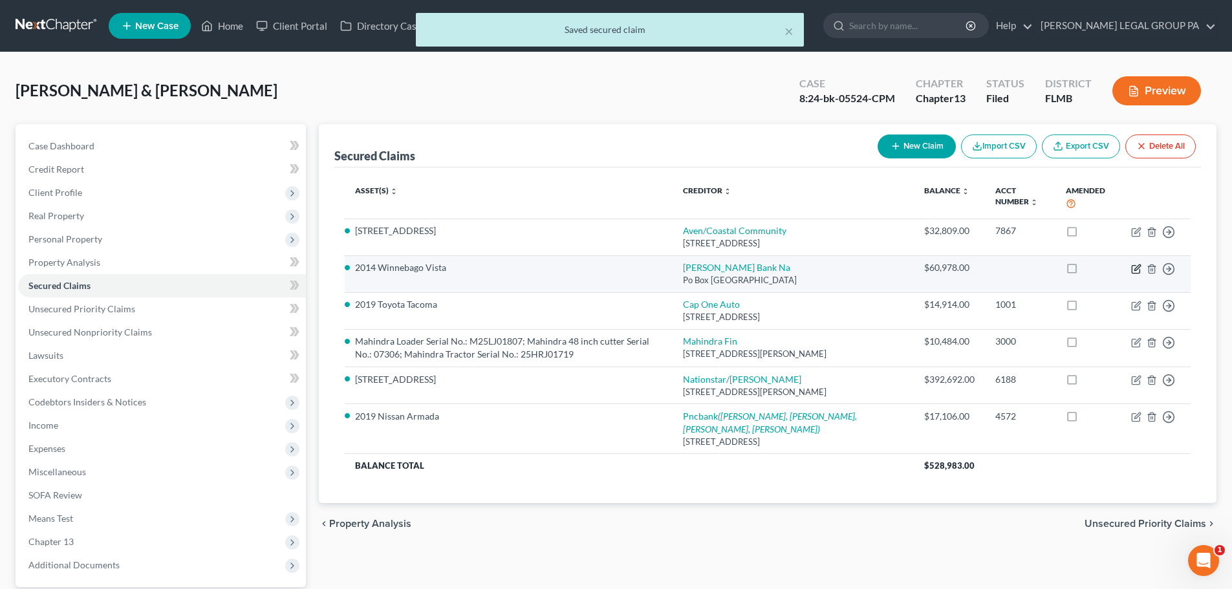
click at [1134, 269] on icon "button" at bounding box center [1137, 269] width 10 height 10
select select "14"
select select "7"
select select "0"
select select "1"
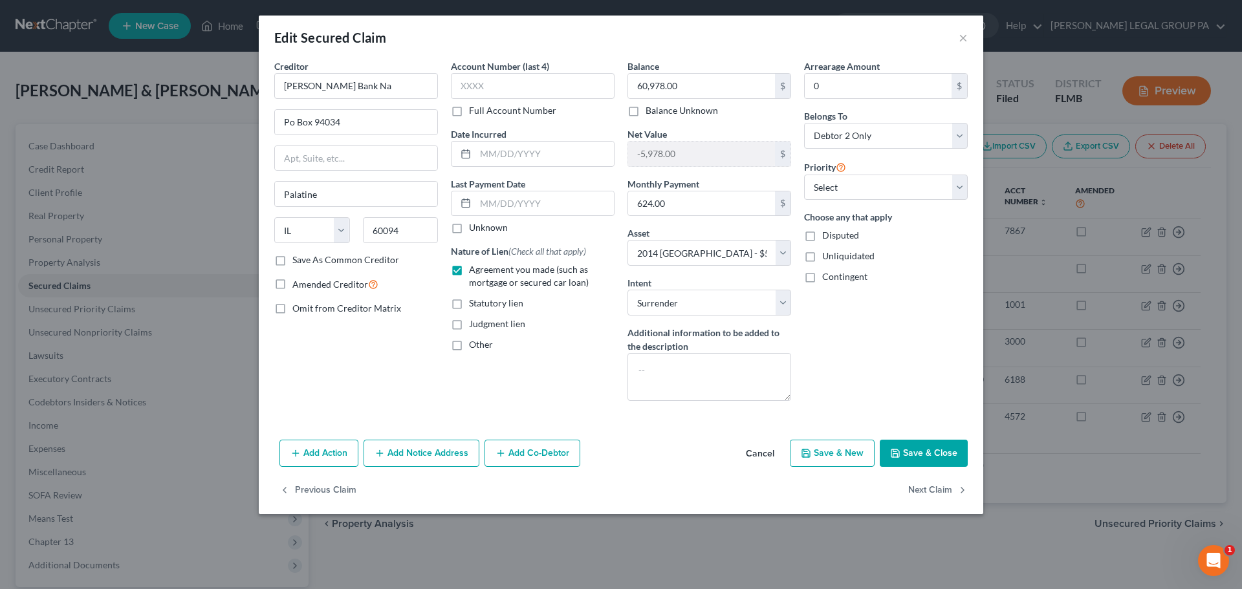
click at [914, 449] on button "Save & Close" at bounding box center [924, 453] width 88 height 27
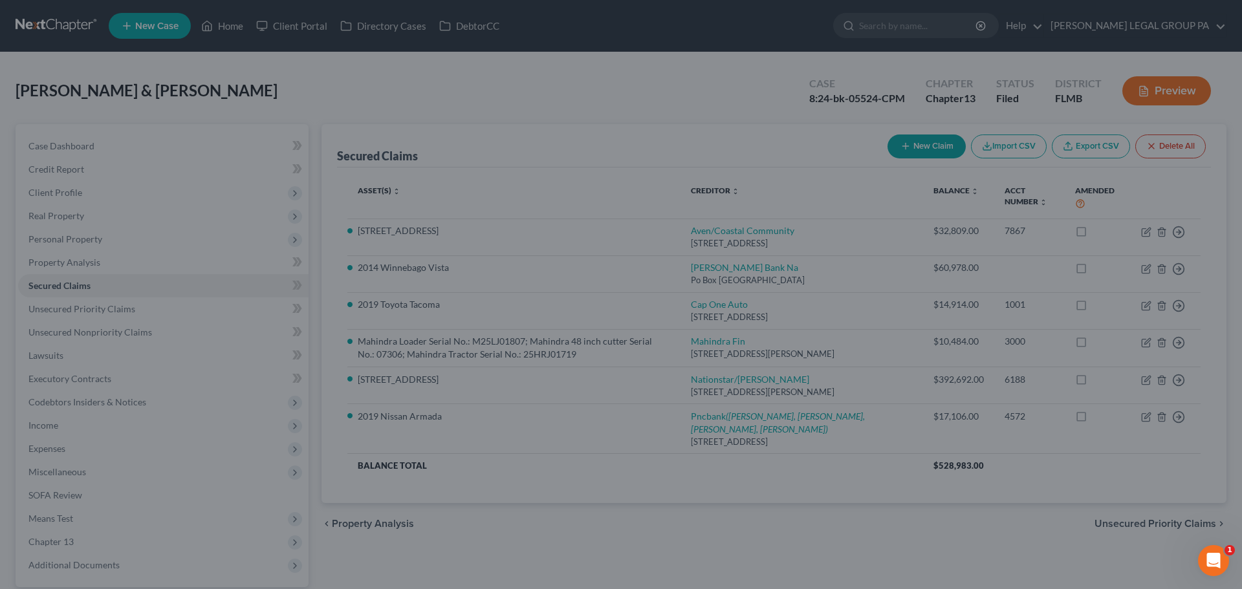
select select "7"
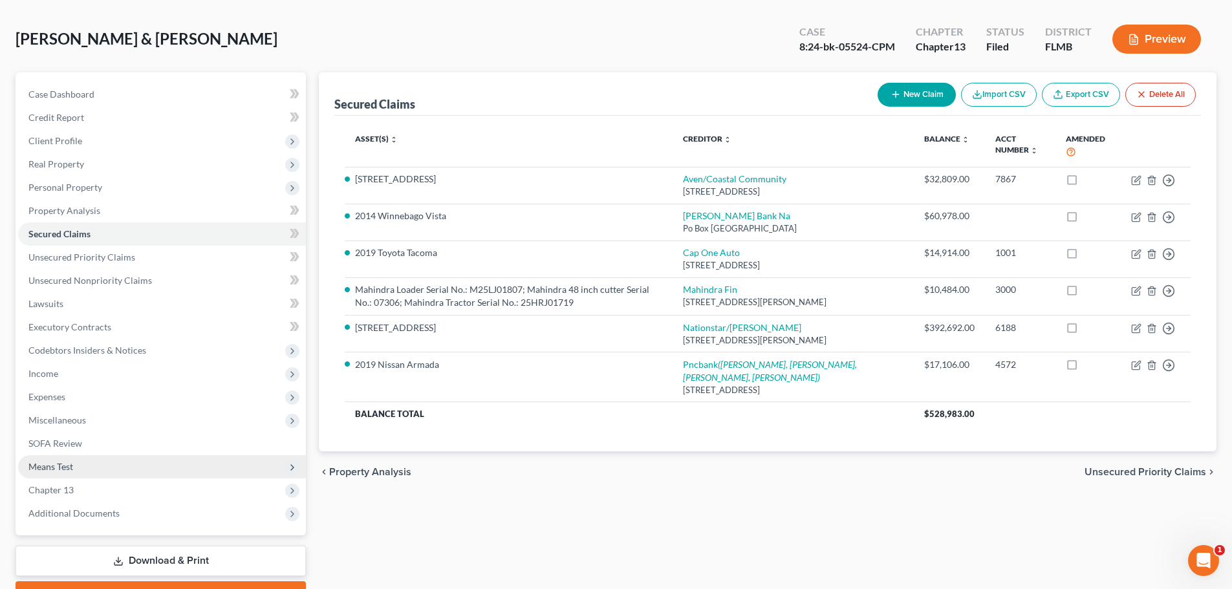
scroll to position [122, 0]
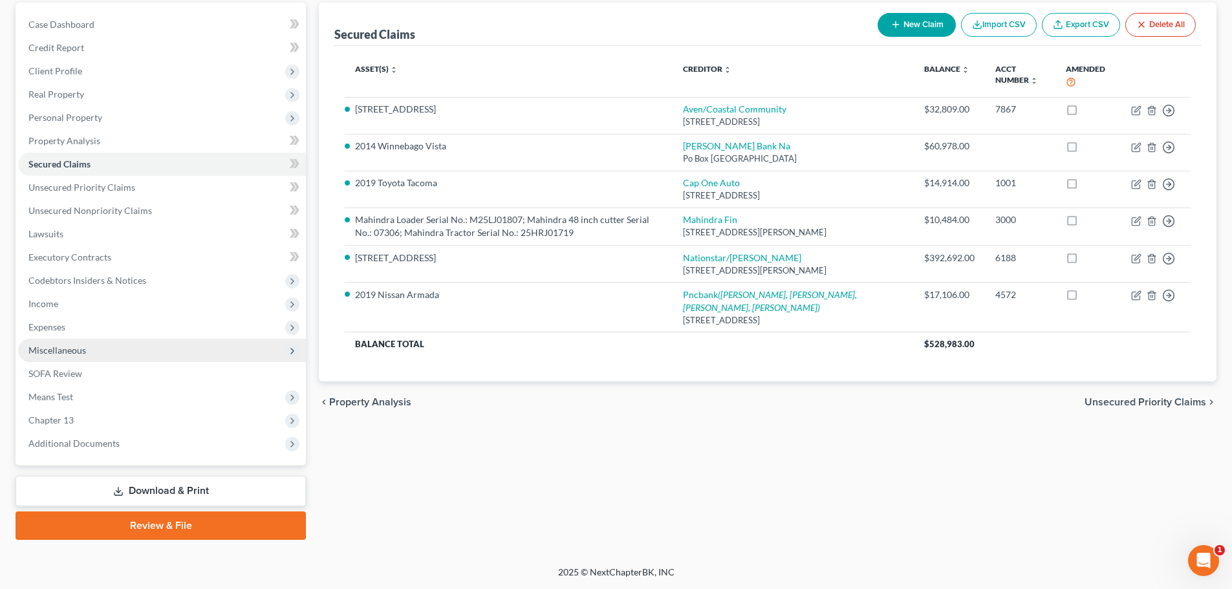
click at [85, 342] on span "Miscellaneous" at bounding box center [162, 350] width 288 height 23
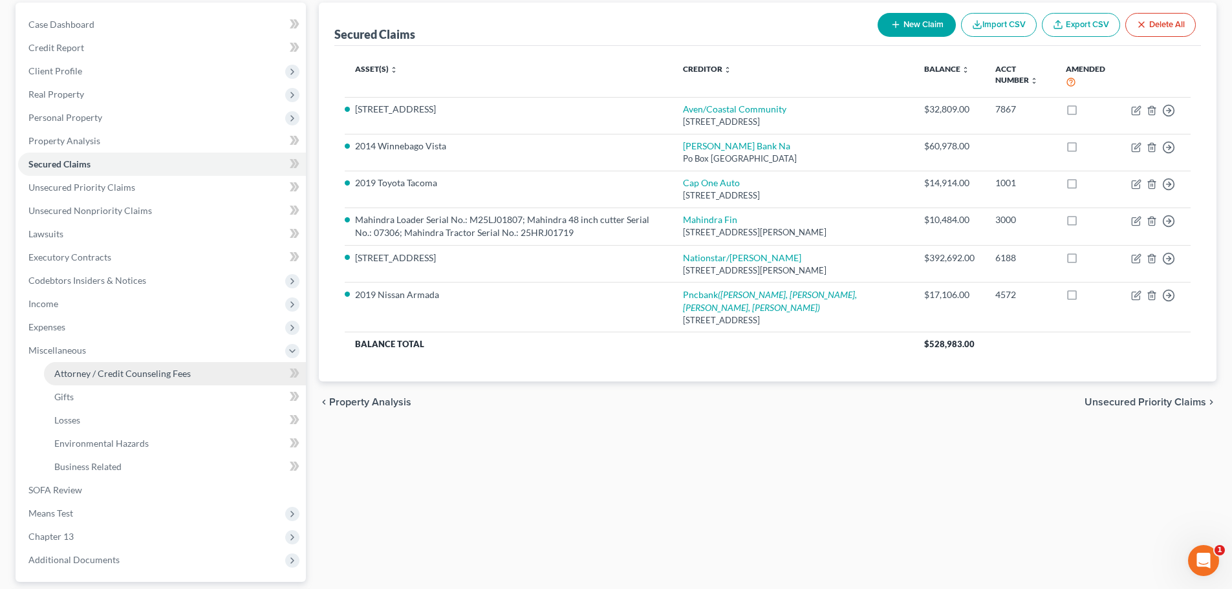
click at [84, 374] on span "Attorney / Credit Counseling Fees" at bounding box center [122, 373] width 137 height 11
select select "0"
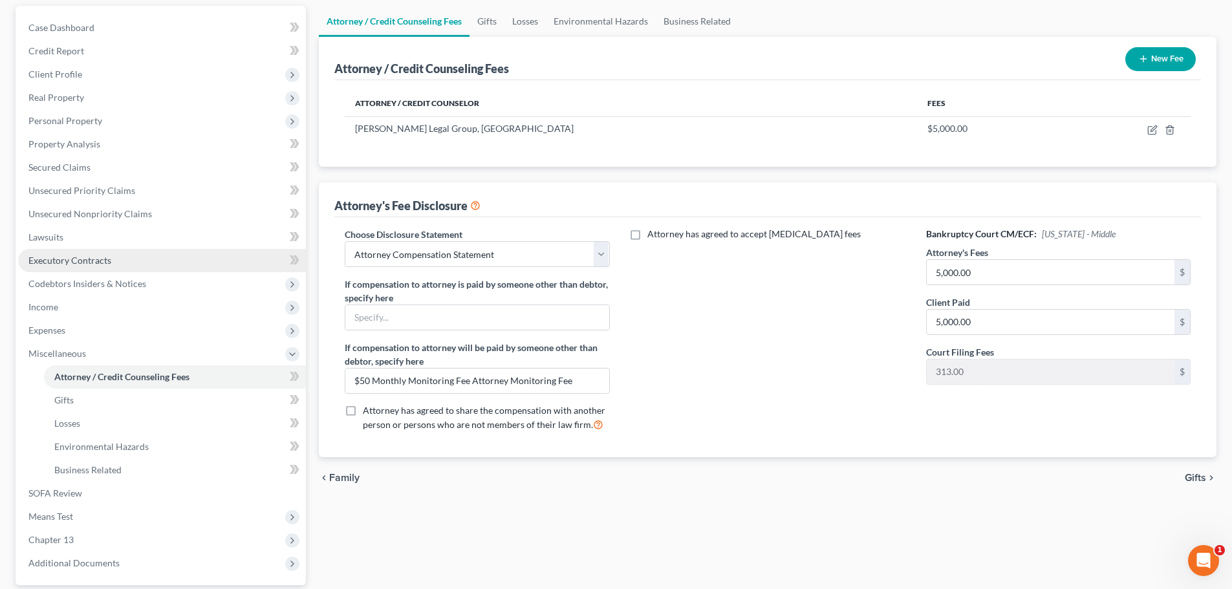
scroll to position [129, 0]
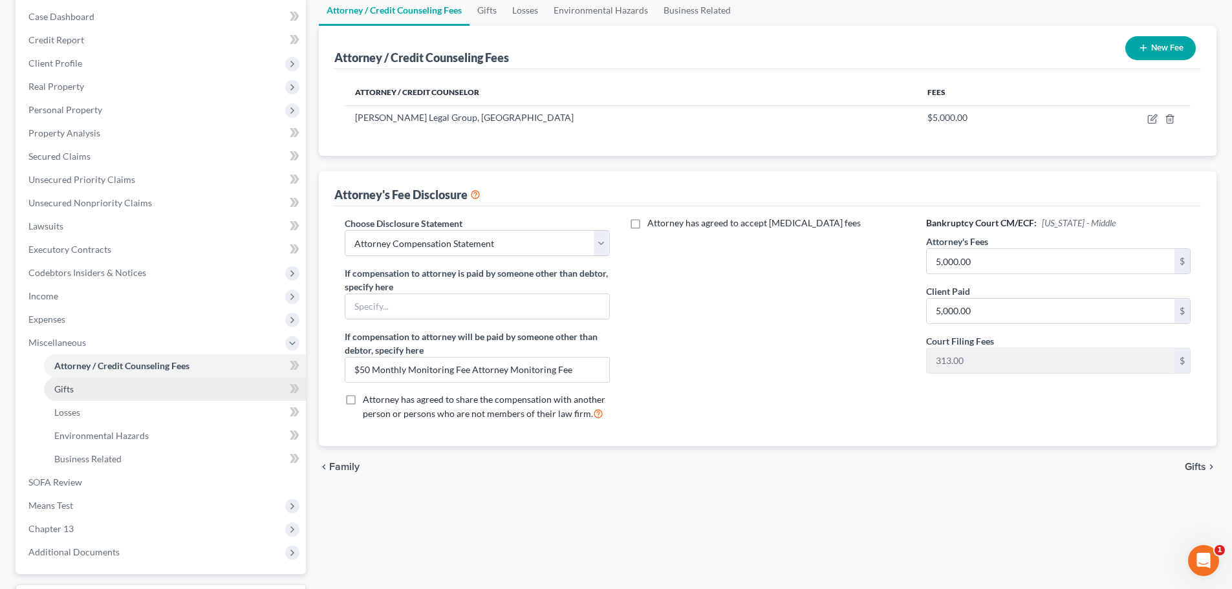
click at [80, 386] on link "Gifts" at bounding box center [175, 389] width 262 height 23
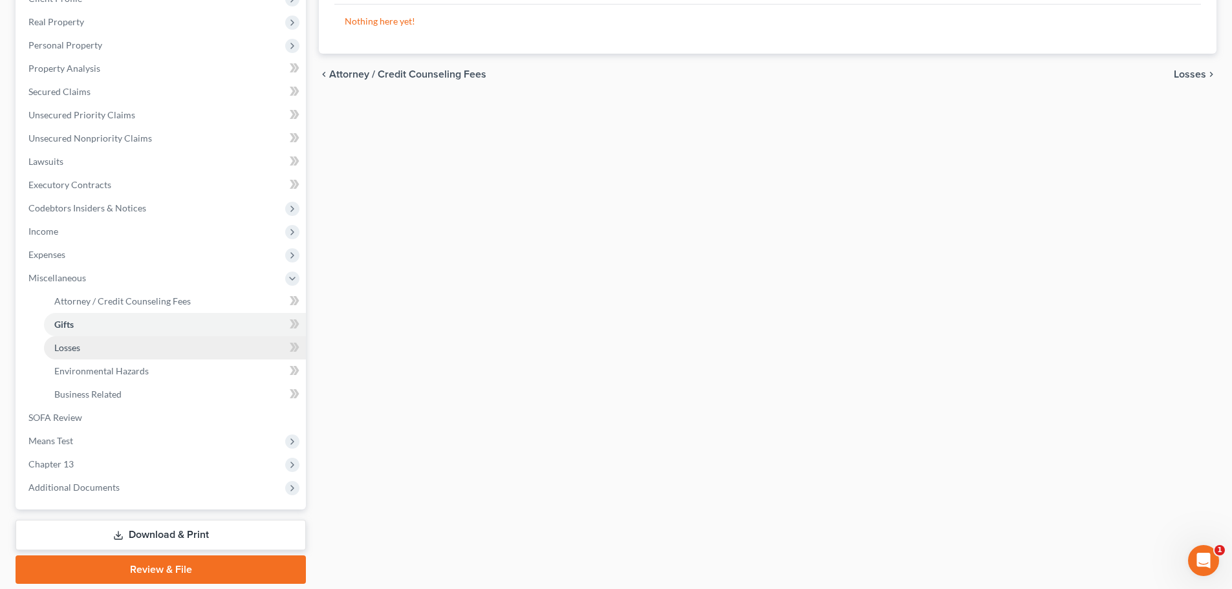
click at [76, 345] on span "Losses" at bounding box center [67, 347] width 26 height 11
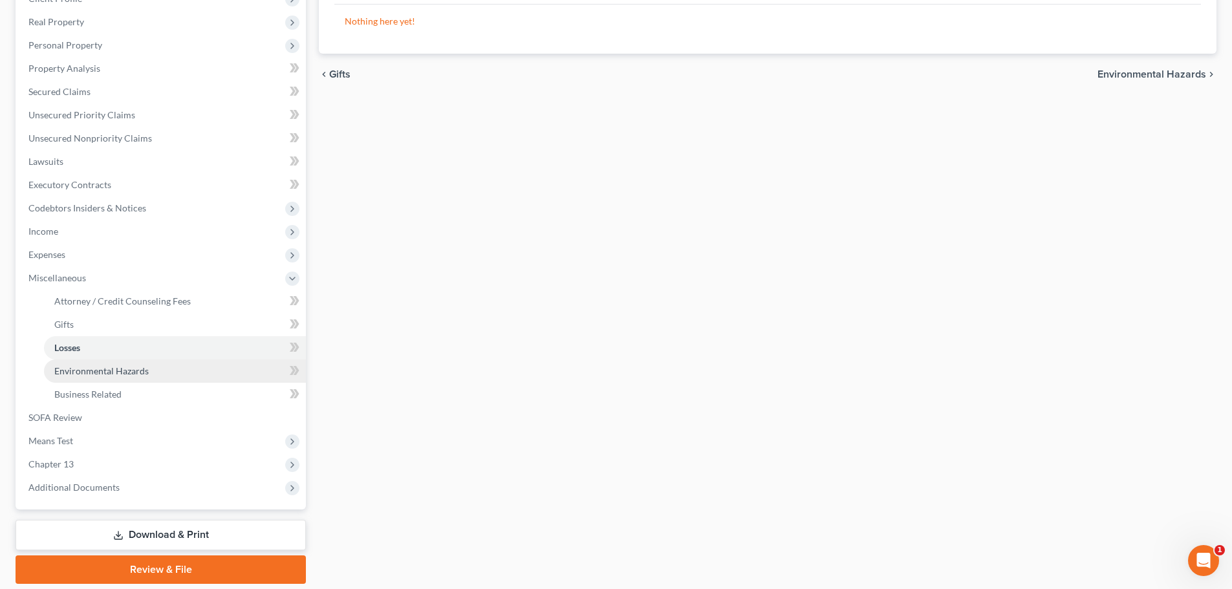
click at [91, 371] on span "Environmental Hazards" at bounding box center [101, 371] width 94 height 11
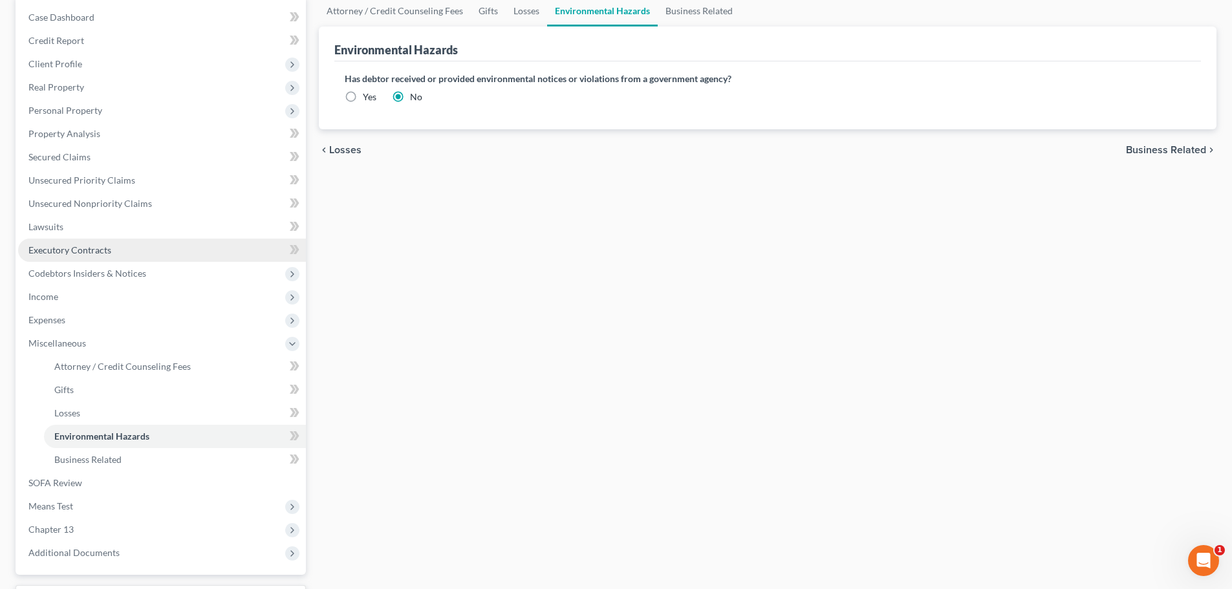
scroll to position [129, 0]
click at [100, 456] on span "Business Related" at bounding box center [87, 459] width 67 height 11
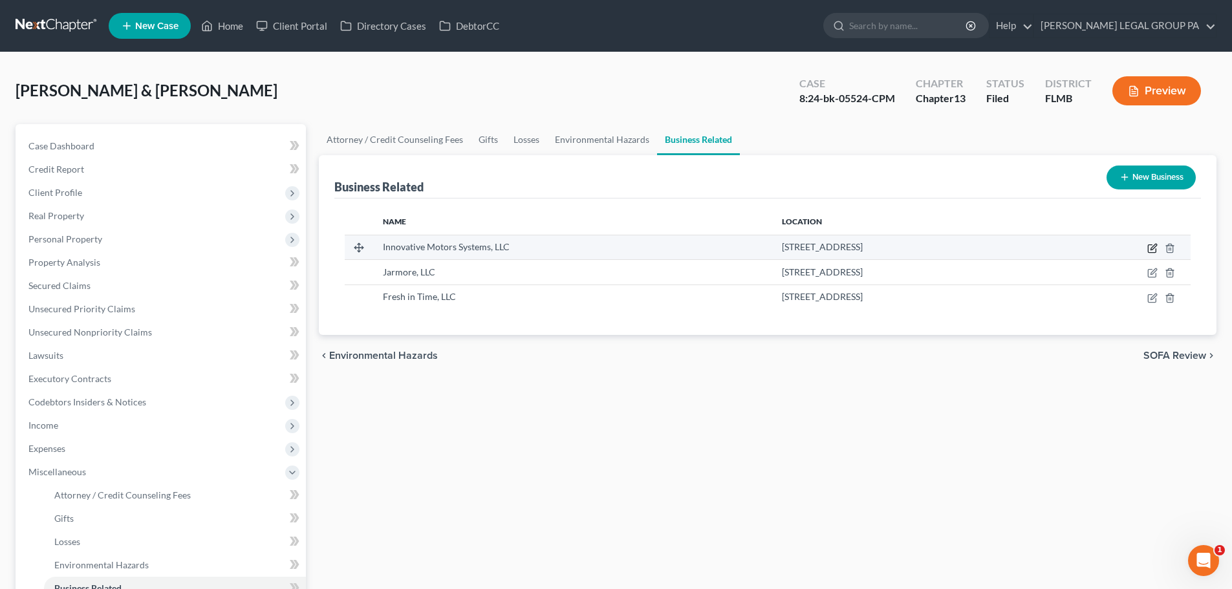
click at [1152, 247] on icon "button" at bounding box center [1153, 248] width 10 height 10
select select "owner"
select select "9"
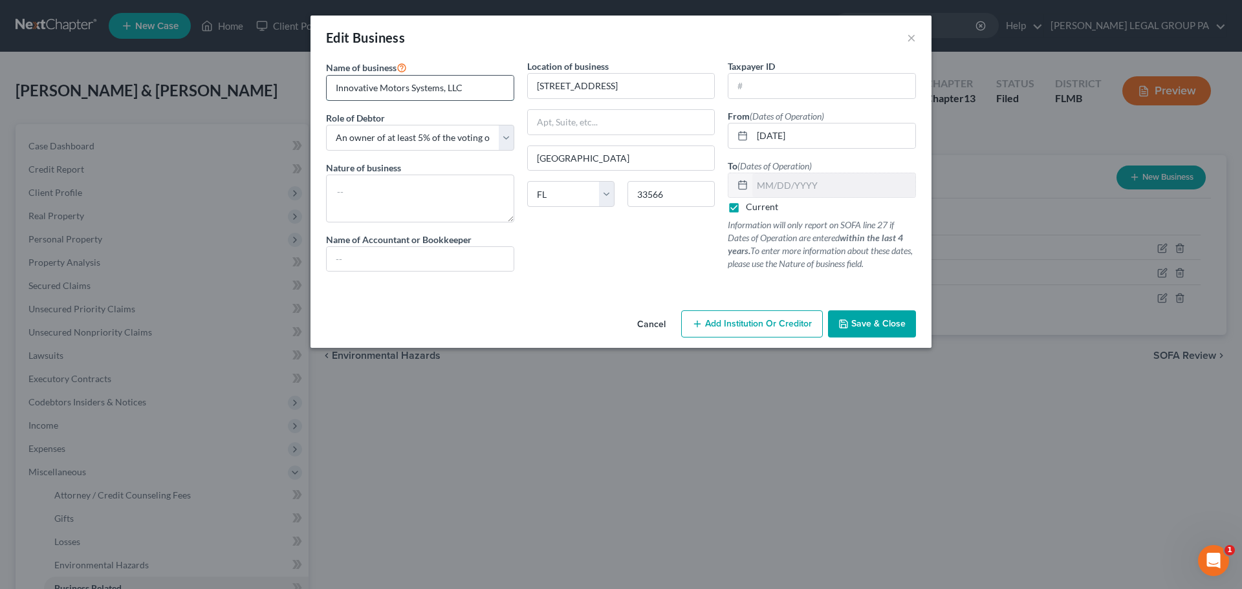
drag, startPoint x: 456, startPoint y: 88, endPoint x: 361, endPoint y: 93, distance: 95.2
click at [322, 83] on div "Name of business * Innovative Motors Systems, LLC Role of Debtor * Select A mem…" at bounding box center [420, 171] width 201 height 223
click at [887, 318] on button "Save & Close" at bounding box center [872, 324] width 88 height 27
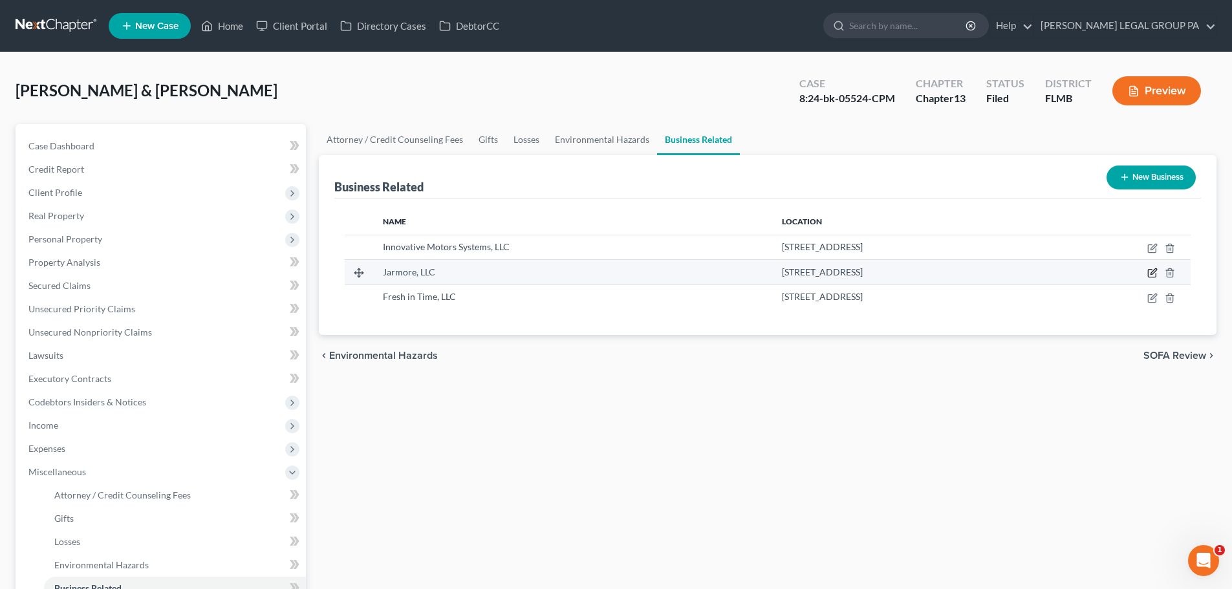
click at [1152, 269] on icon "button" at bounding box center [1153, 273] width 10 height 10
select select "owner"
select select "9"
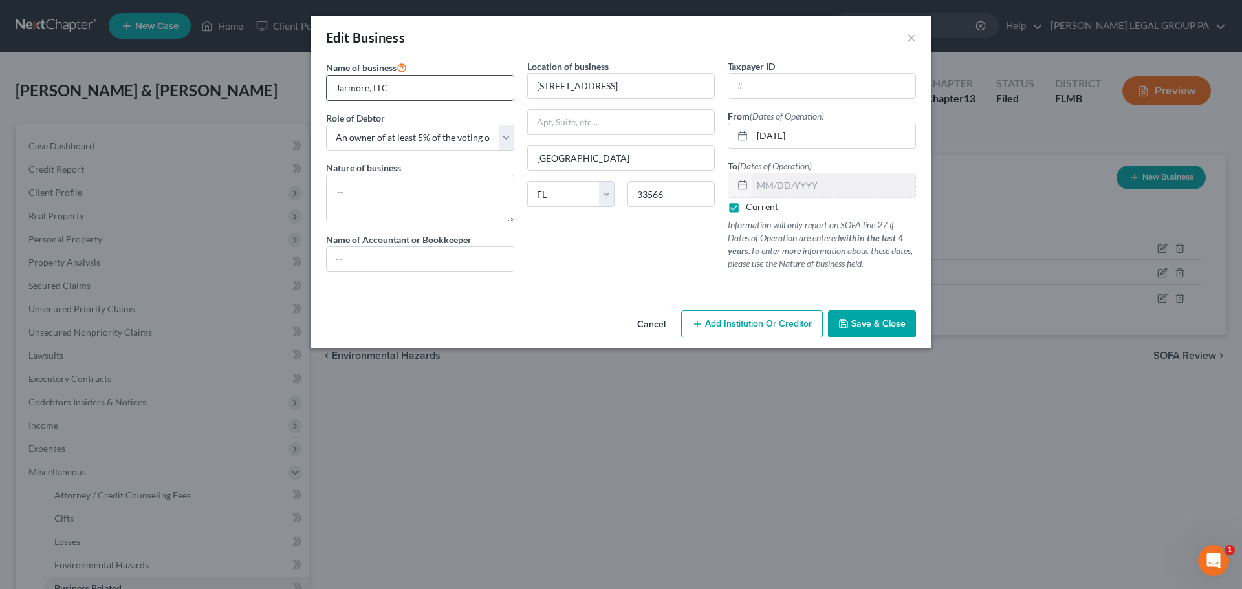
drag, startPoint x: 398, startPoint y: 92, endPoint x: 326, endPoint y: 87, distance: 72.0
click at [326, 87] on div "Jarmore, LLC" at bounding box center [420, 88] width 188 height 26
click at [877, 323] on span "Save & Close" at bounding box center [878, 323] width 54 height 11
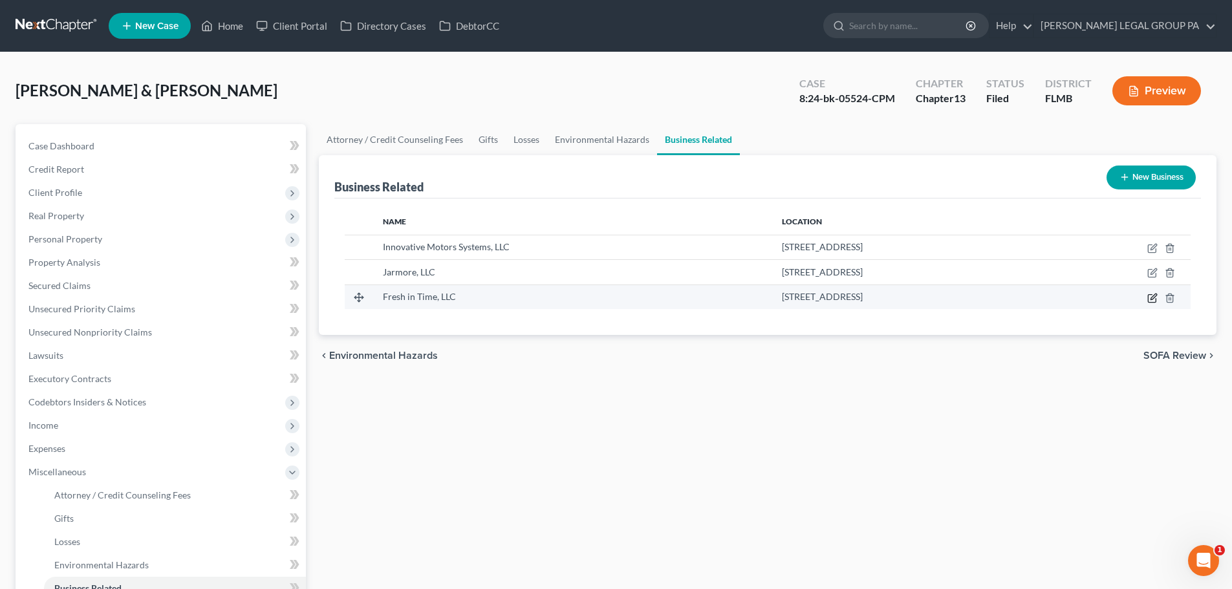
click at [1152, 296] on icon "button" at bounding box center [1153, 298] width 10 height 10
select select "owner"
select select "9"
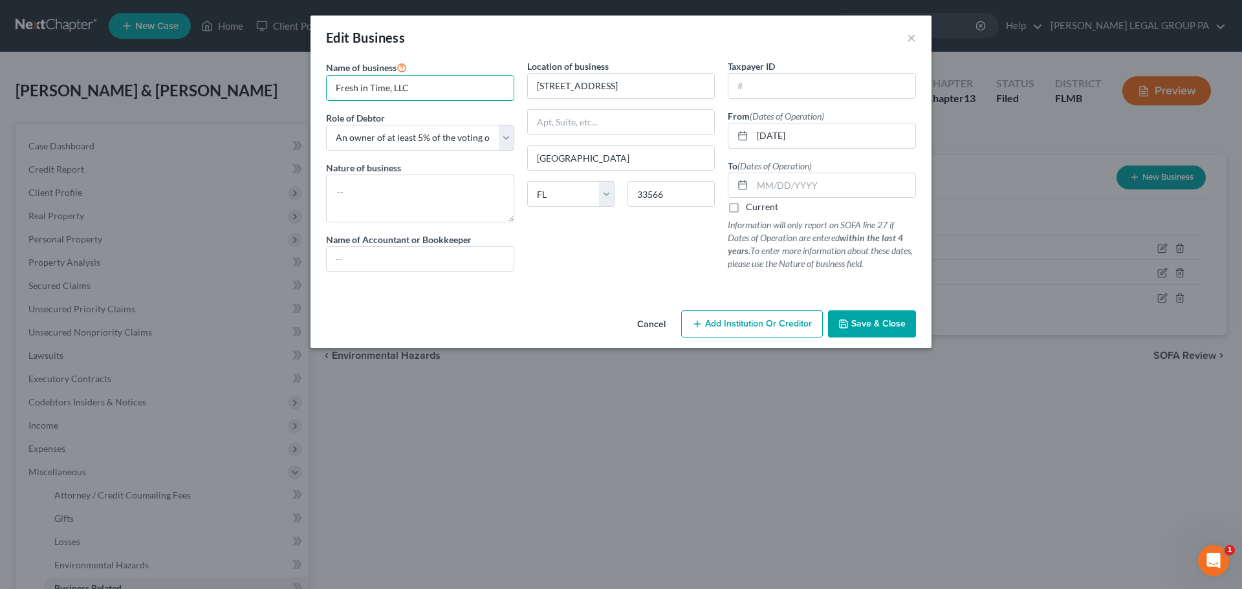
drag, startPoint x: 433, startPoint y: 85, endPoint x: 316, endPoint y: 80, distance: 117.2
click at [316, 80] on div "Name of business * Fresh in Time, LLC Role of Debtor * Select A member of a lim…" at bounding box center [621, 183] width 621 height 246
click at [876, 321] on span "Save & Close" at bounding box center [878, 323] width 54 height 11
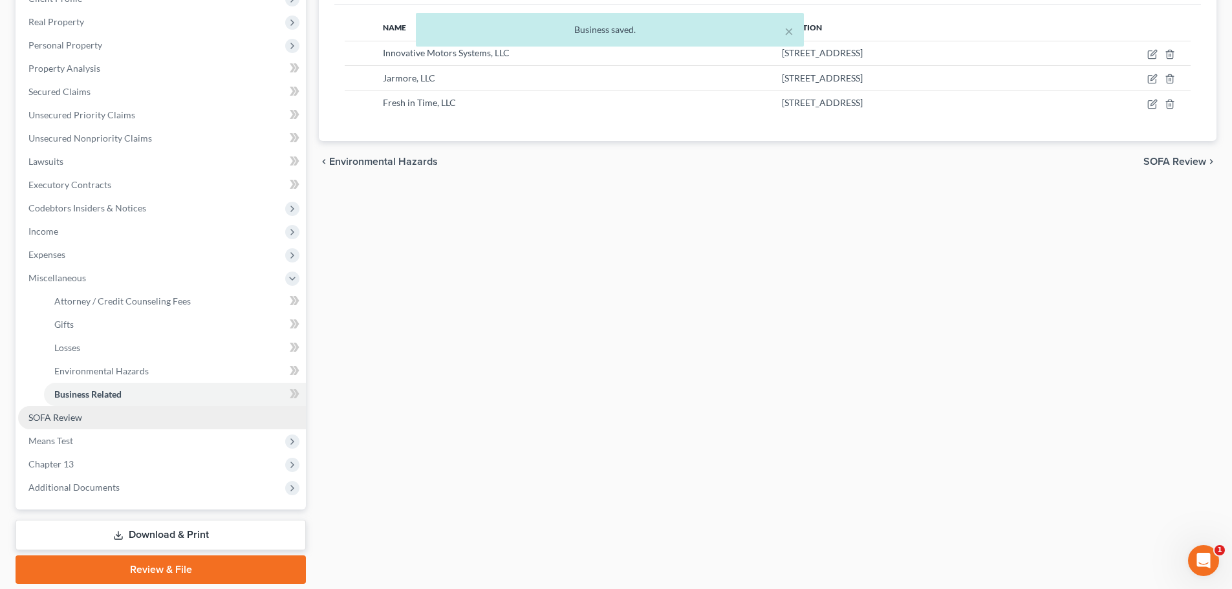
click at [66, 408] on link "SOFA Review" at bounding box center [162, 417] width 288 height 23
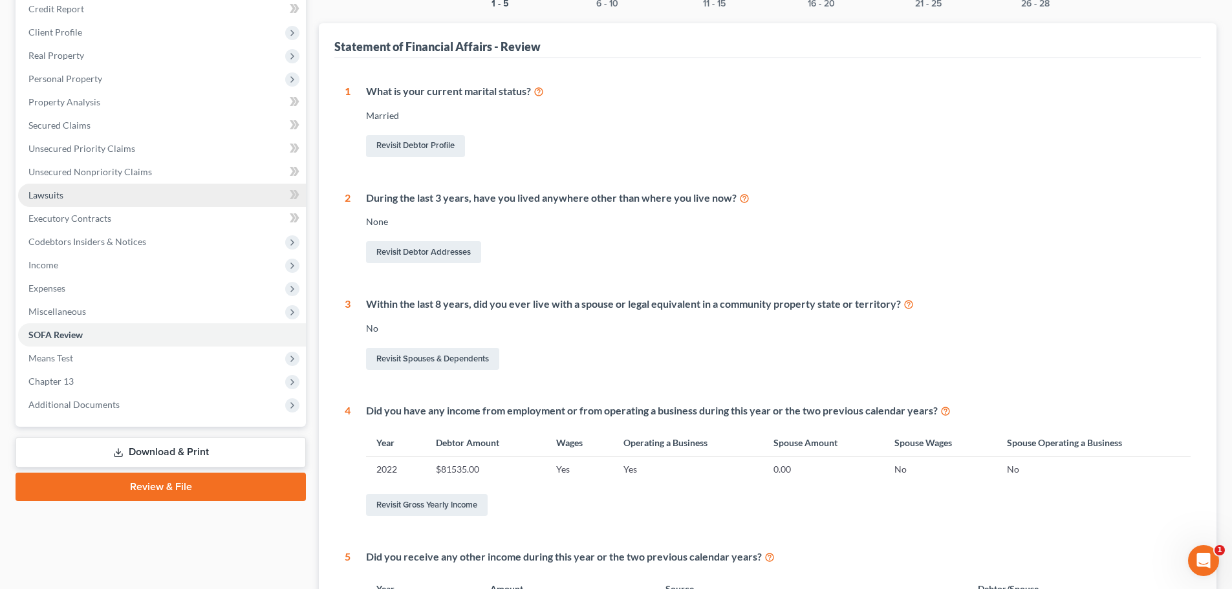
scroll to position [259, 0]
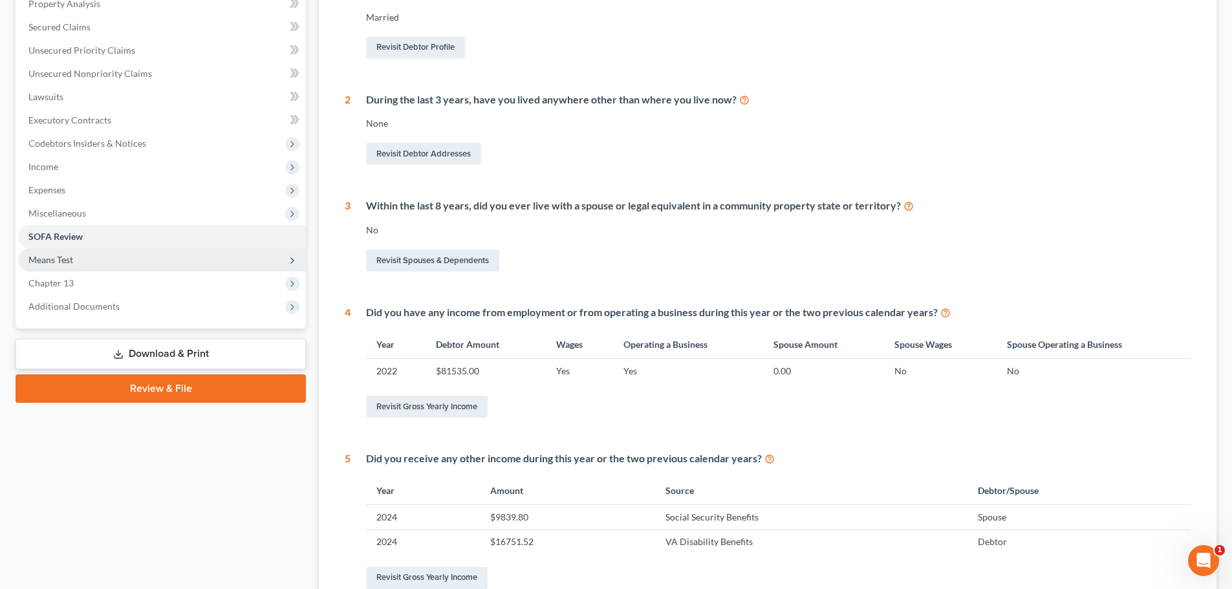
click at [60, 260] on span "Means Test" at bounding box center [50, 259] width 45 height 11
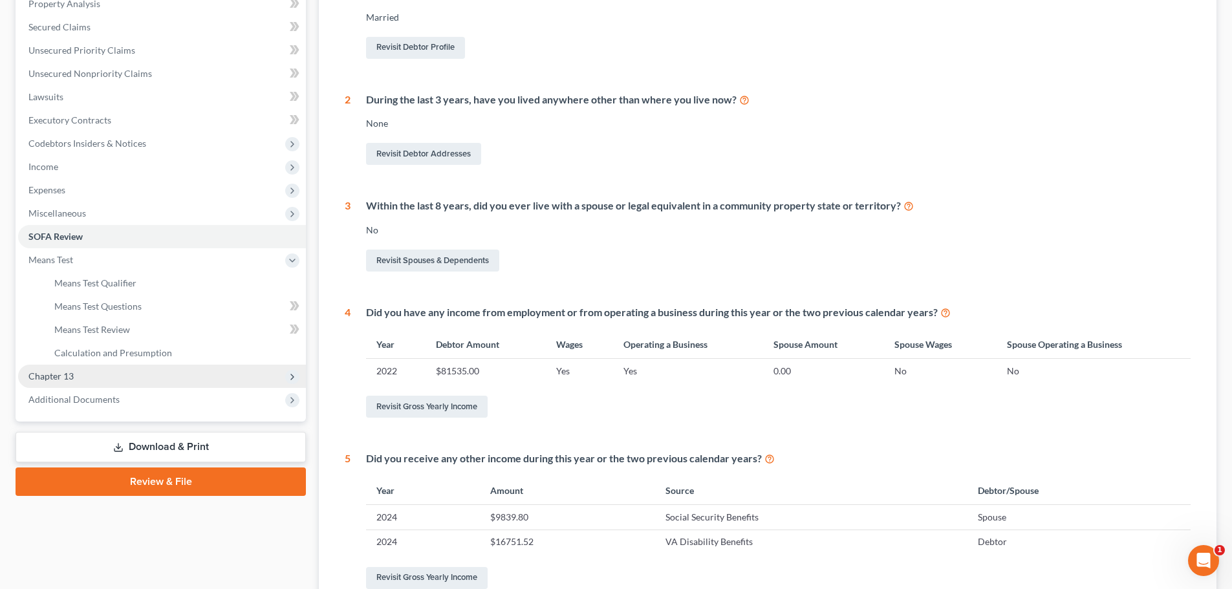
click at [66, 380] on span "Chapter 13" at bounding box center [50, 376] width 45 height 11
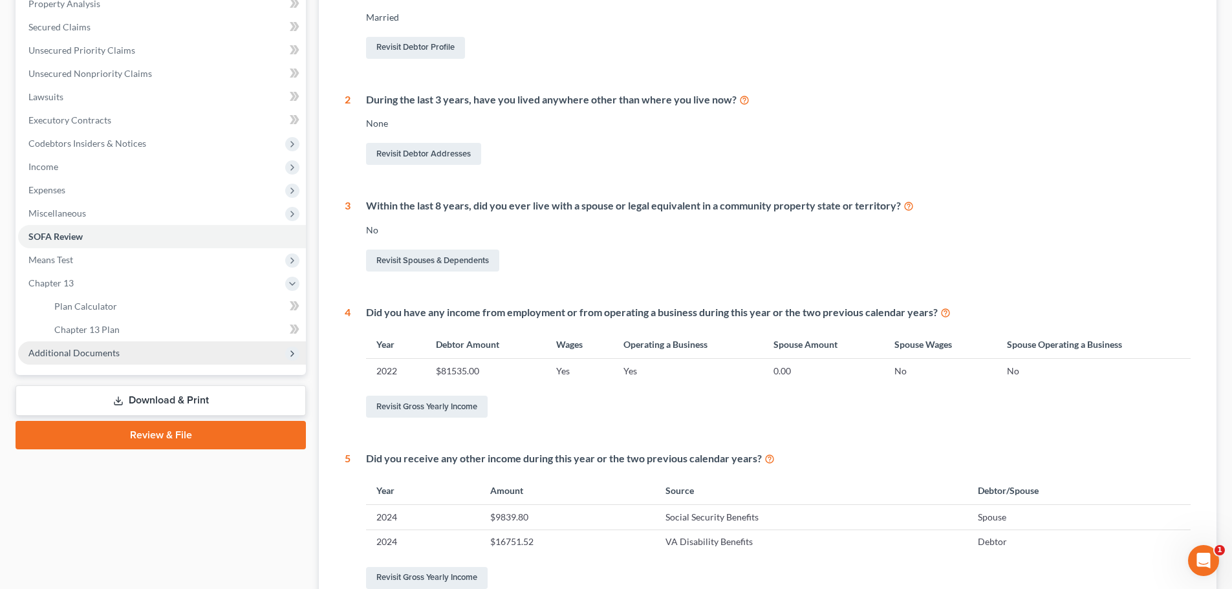
click at [72, 352] on span "Additional Documents" at bounding box center [73, 352] width 91 height 11
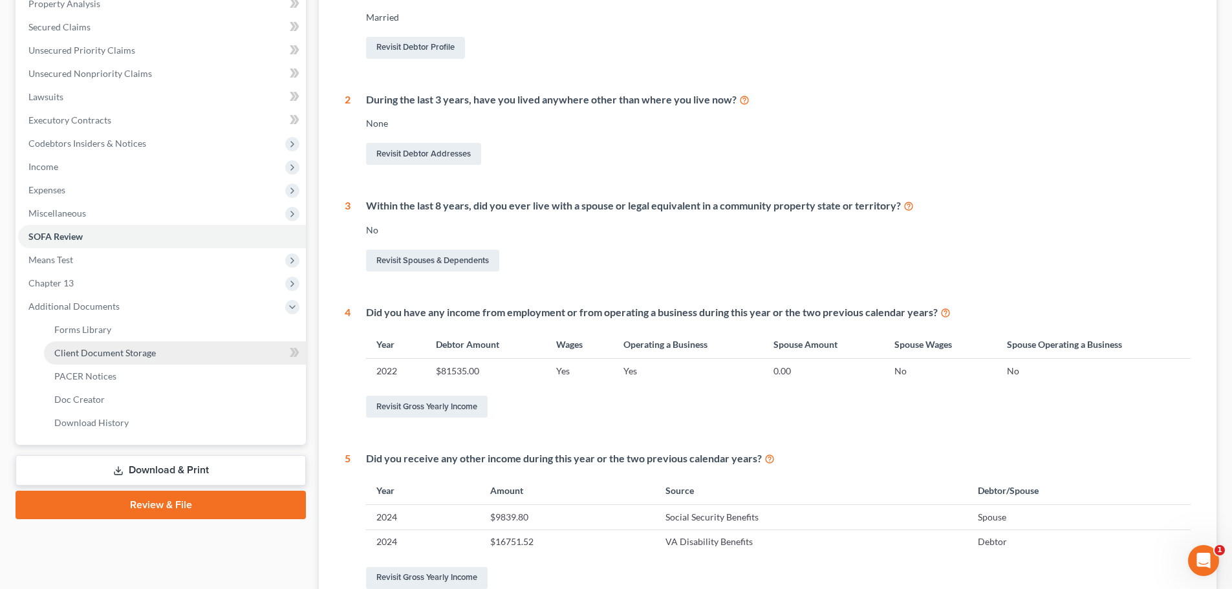
click at [95, 353] on span "Client Document Storage" at bounding box center [105, 352] width 102 height 11
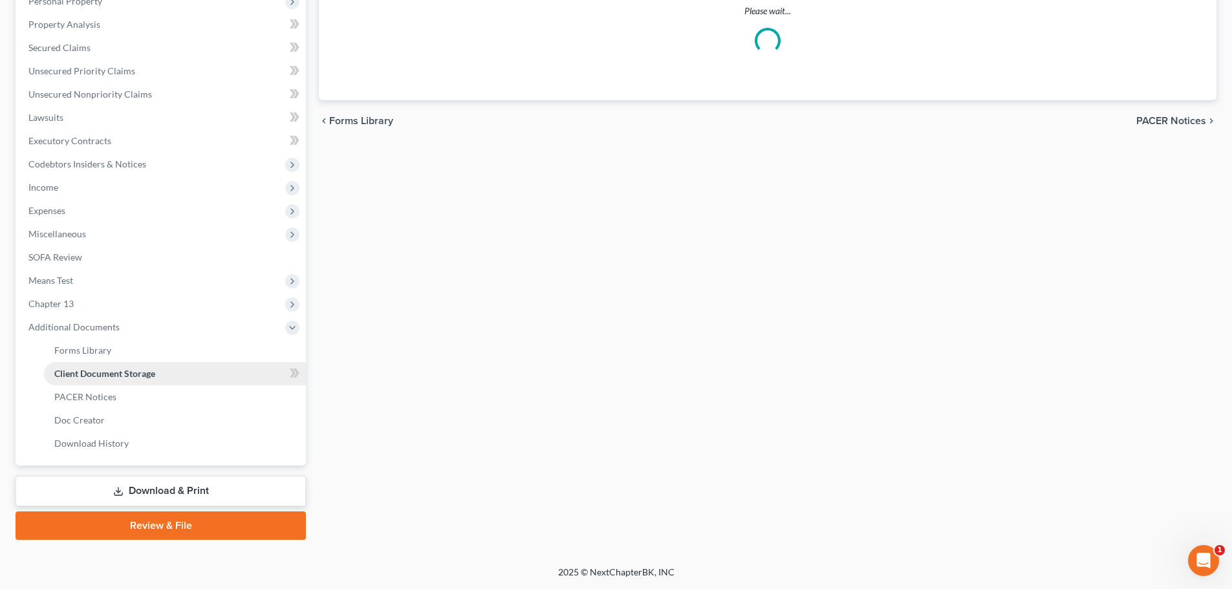
select select "12"
select select "9"
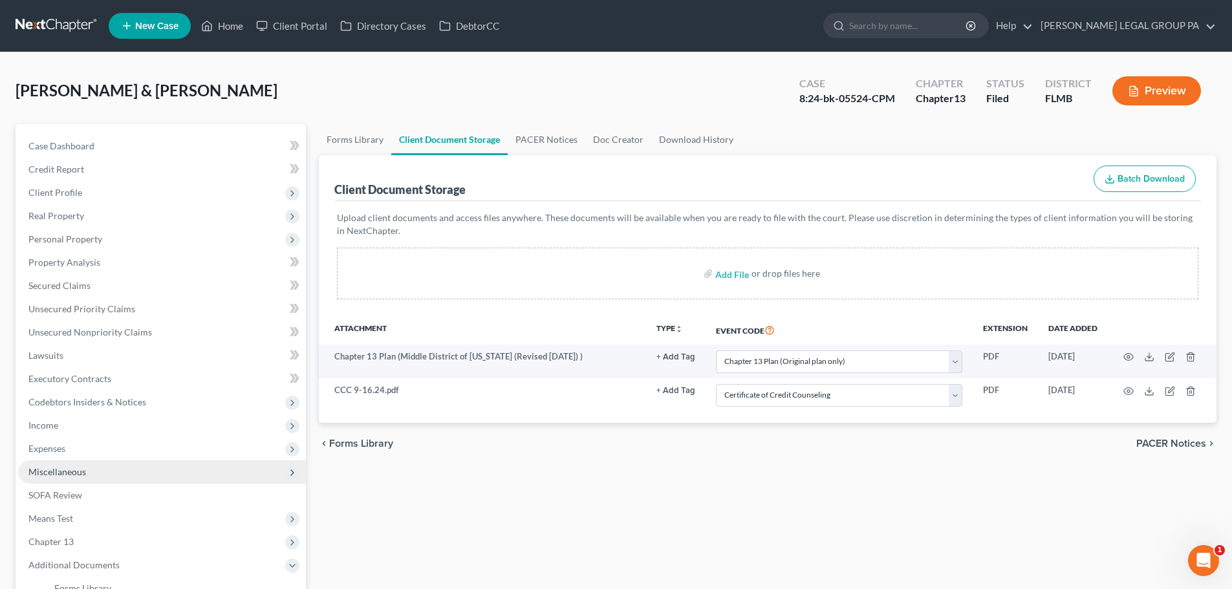
click at [99, 463] on span "Miscellaneous" at bounding box center [162, 472] width 288 height 23
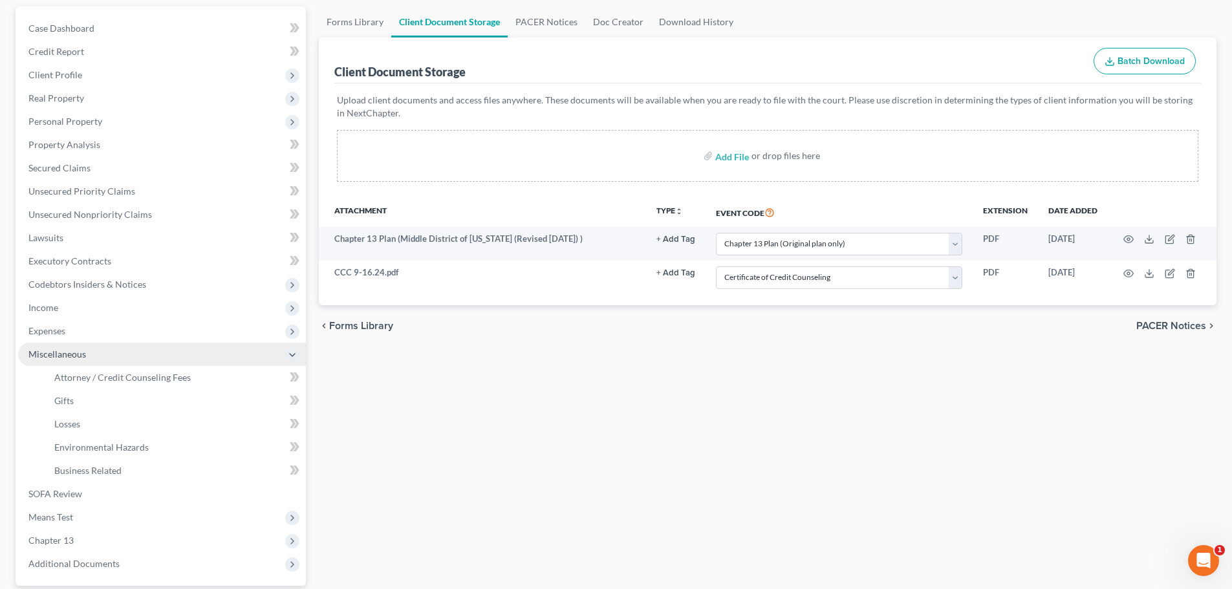
scroll to position [238, 0]
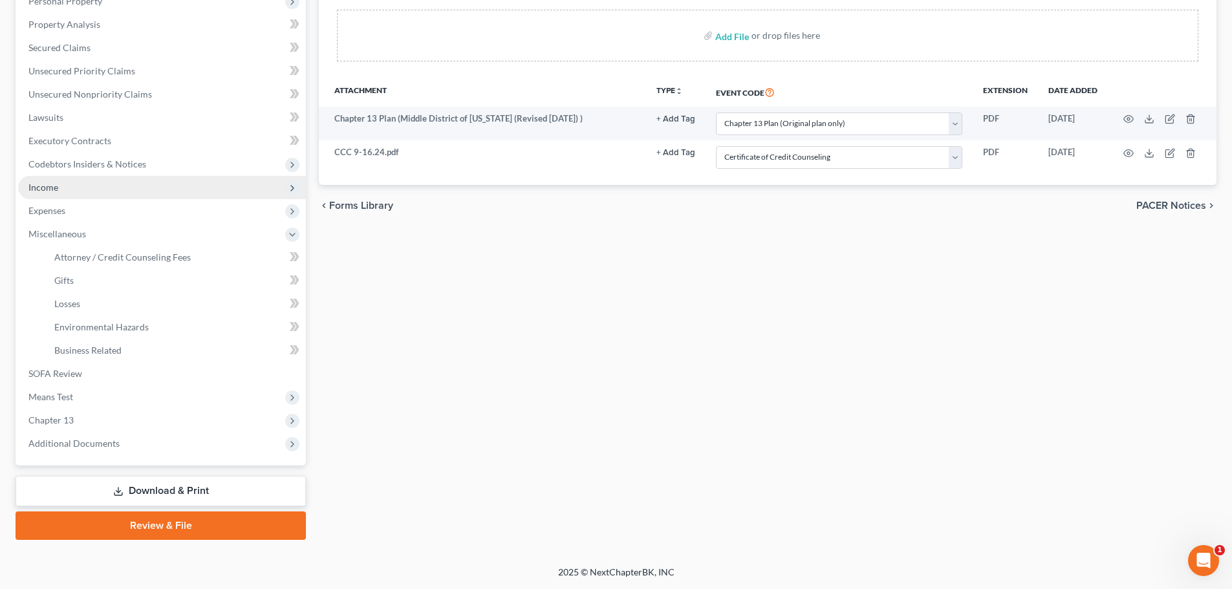
click at [61, 191] on span "Income" at bounding box center [162, 187] width 288 height 23
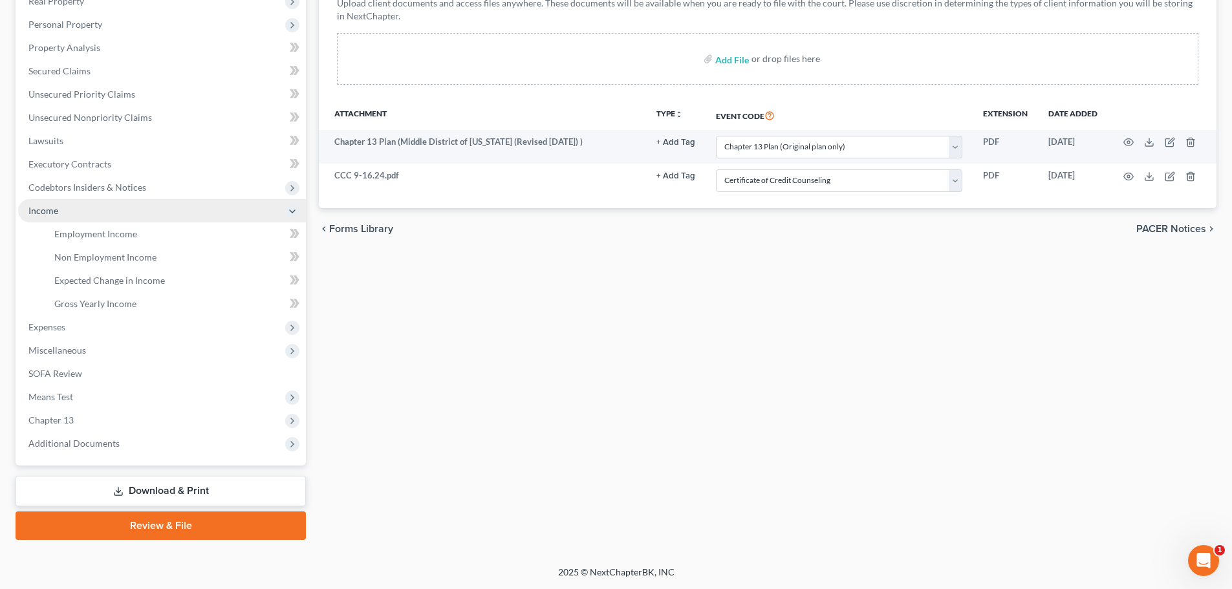
scroll to position [215, 0]
click at [113, 298] on span "Gross Yearly Income" at bounding box center [95, 303] width 82 height 11
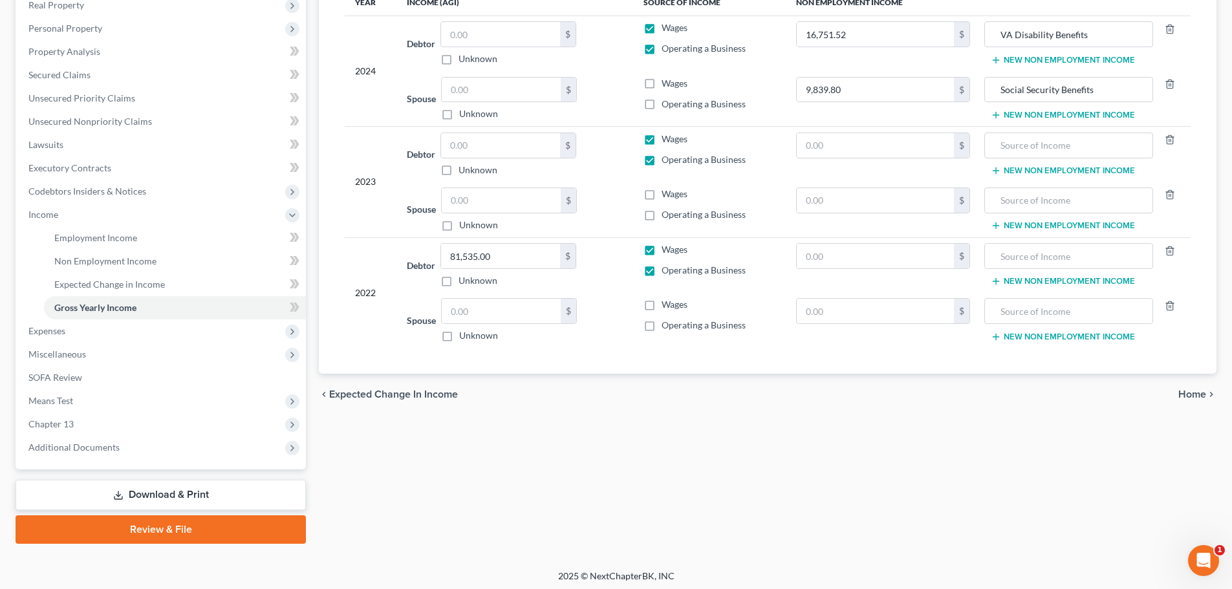
scroll to position [21, 0]
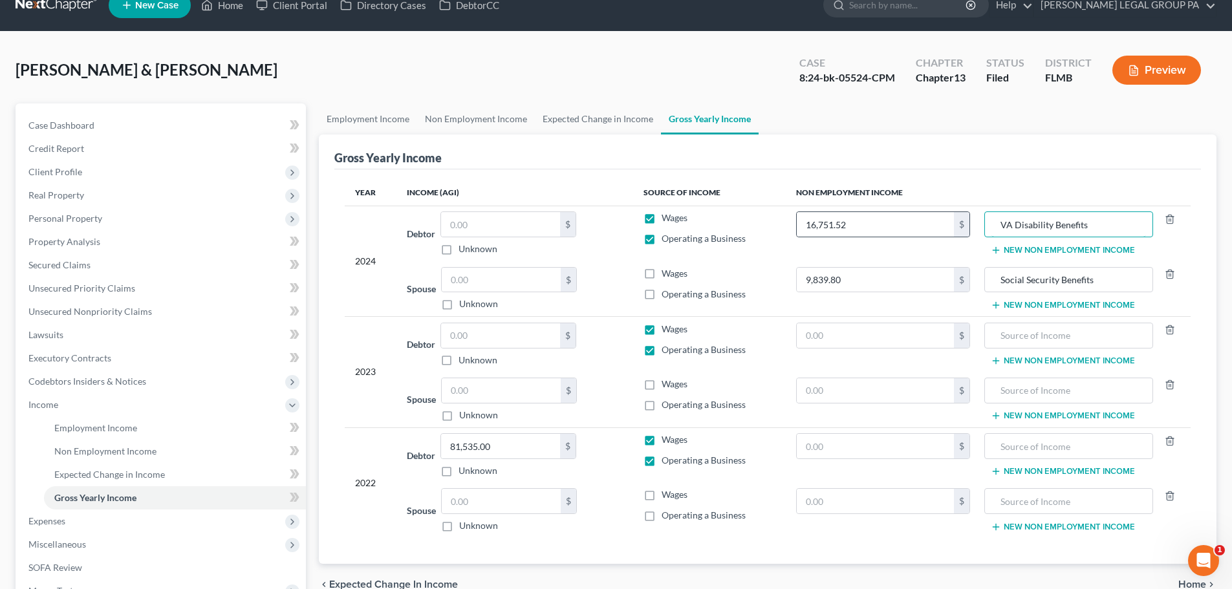
drag, startPoint x: 1104, startPoint y: 223, endPoint x: 962, endPoint y: 219, distance: 141.7
click at [962, 219] on tr "2024 Debtor $ Unknown Balance Undetermined $ Unknown Wages Operating a Business…" at bounding box center [768, 234] width 846 height 56
click at [944, 246] on td "16,751.52 $" at bounding box center [883, 234] width 195 height 56
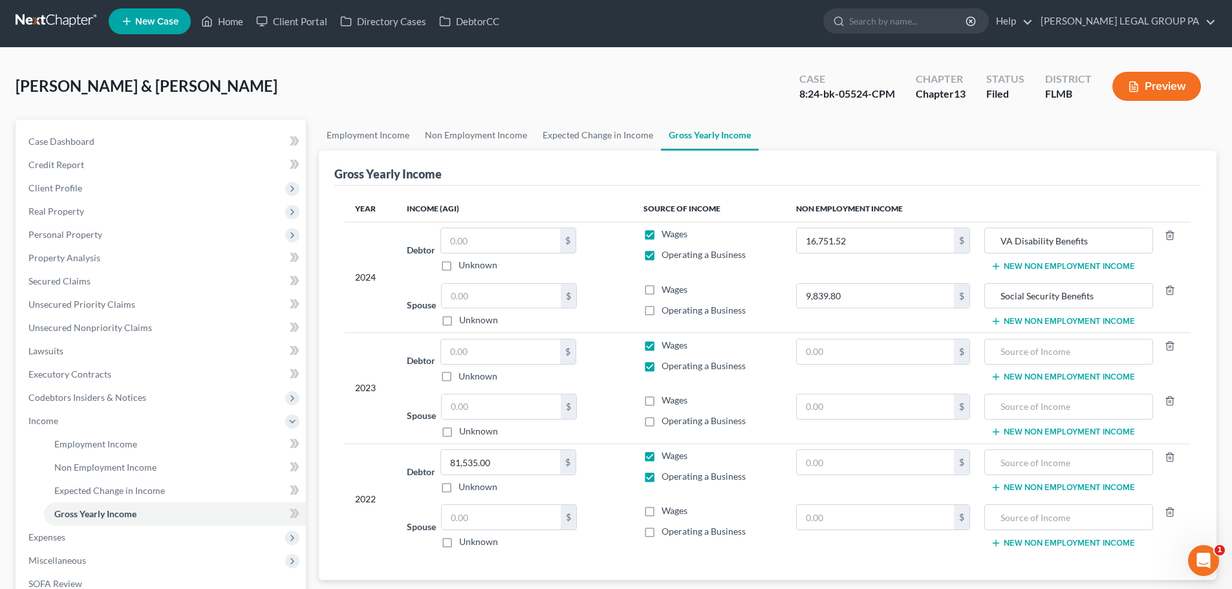
scroll to position [0, 0]
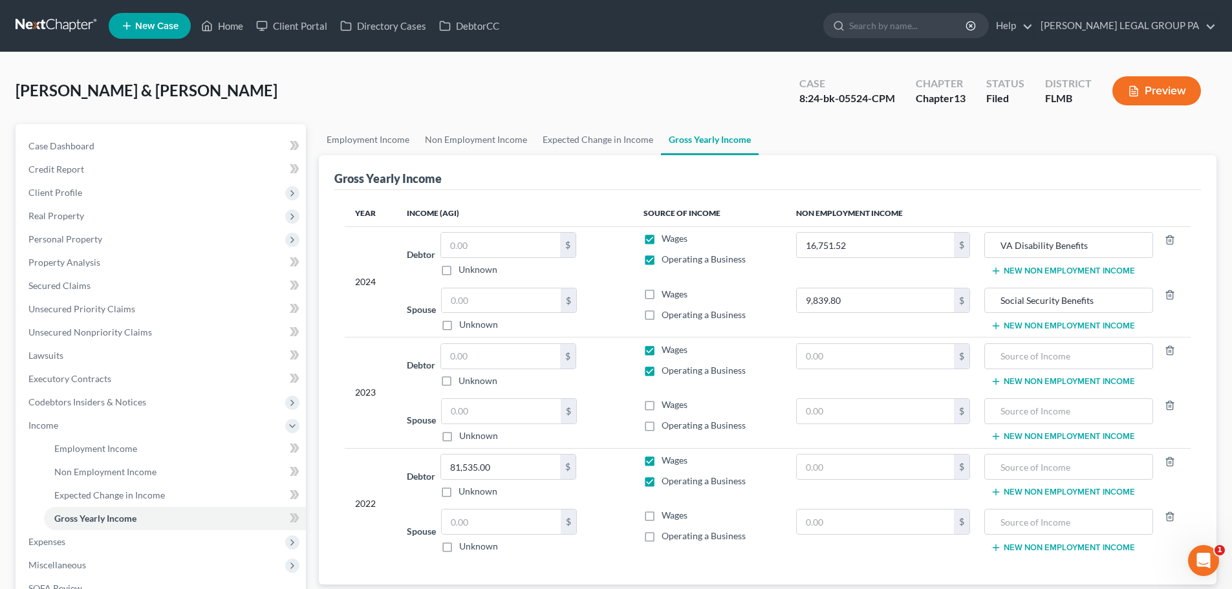
click at [702, 185] on div "Gross Yearly Income" at bounding box center [767, 172] width 867 height 35
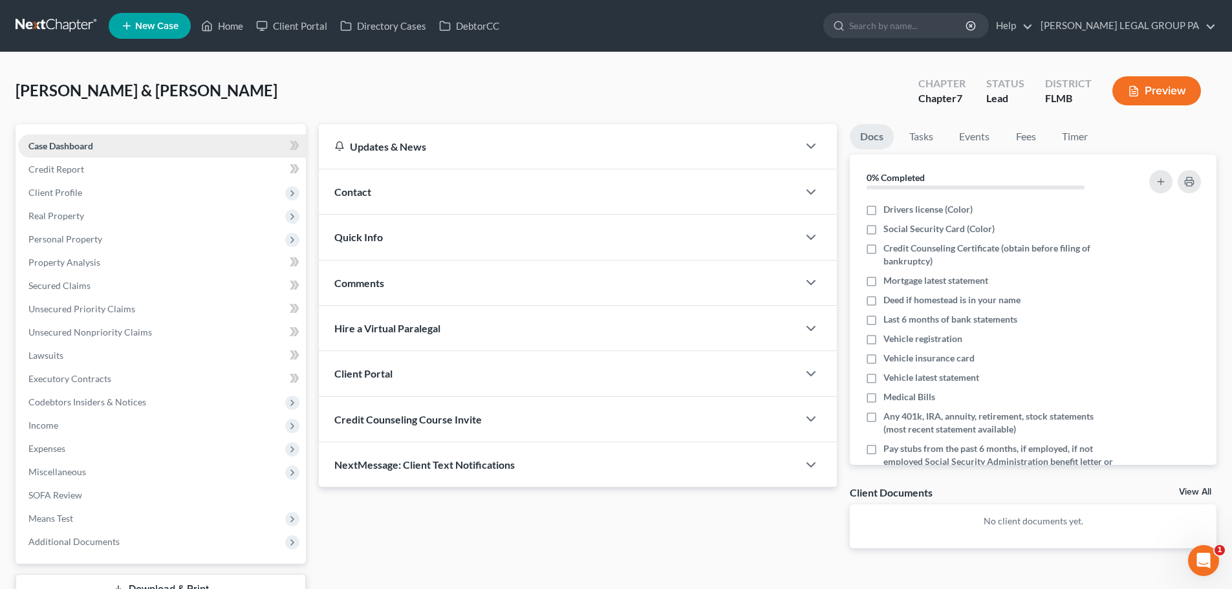
click at [103, 142] on link "Case Dashboard" at bounding box center [162, 146] width 288 height 23
click at [68, 168] on span "Credit Report" at bounding box center [56, 169] width 56 height 11
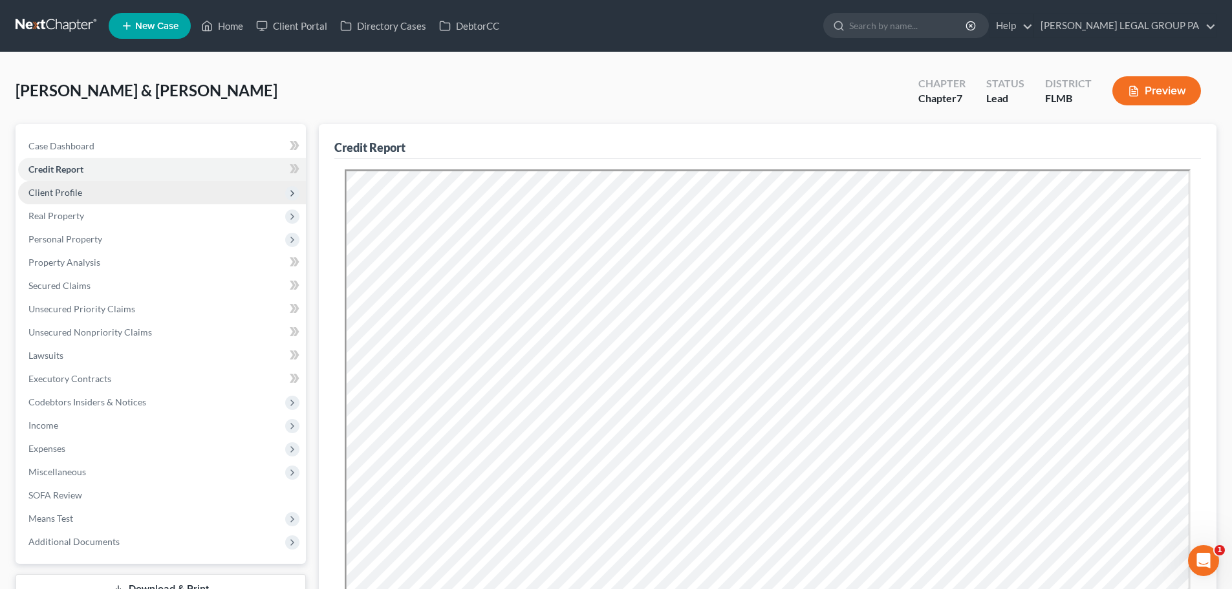
click at [74, 195] on span "Client Profile" at bounding box center [55, 192] width 54 height 11
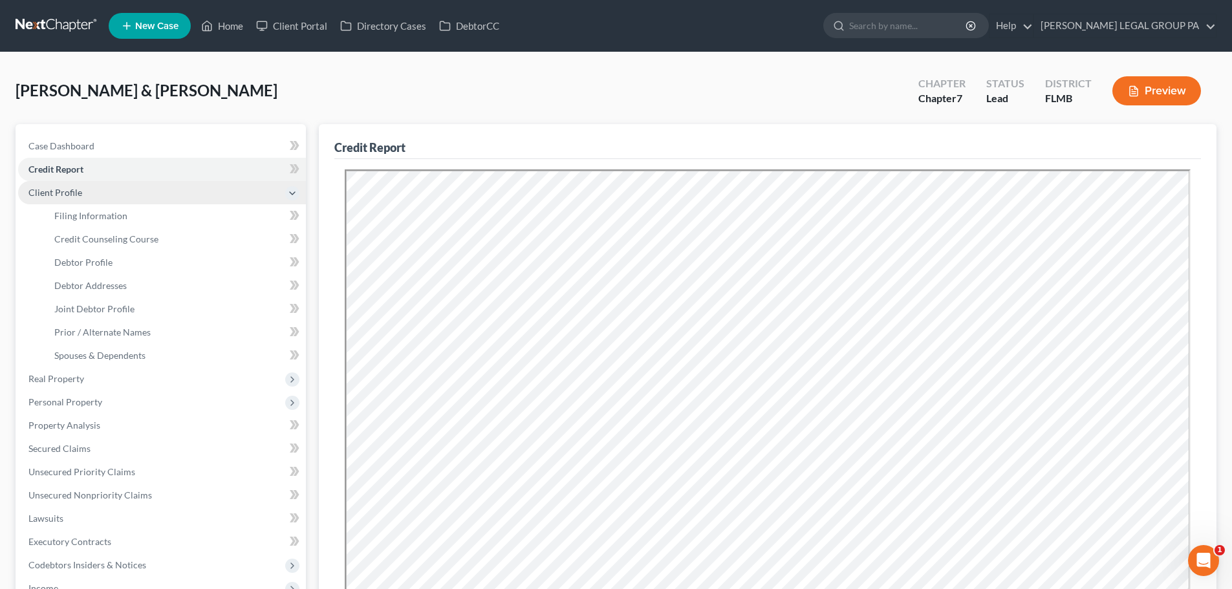
click at [74, 195] on span "Client Profile" at bounding box center [55, 192] width 54 height 11
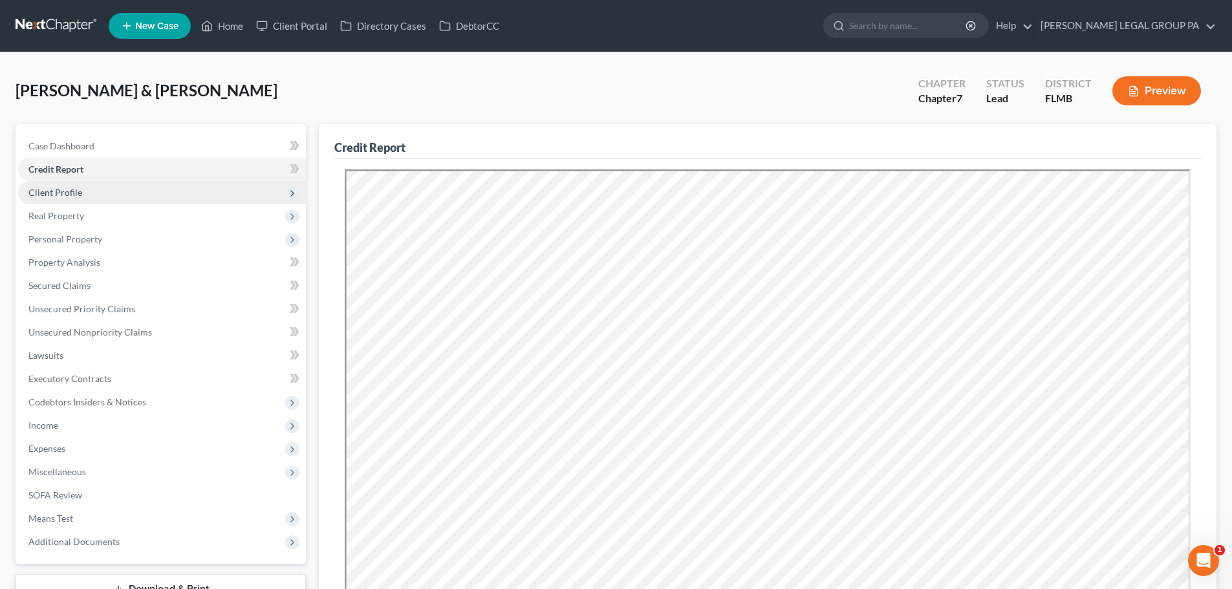
click at [67, 193] on span "Client Profile" at bounding box center [55, 192] width 54 height 11
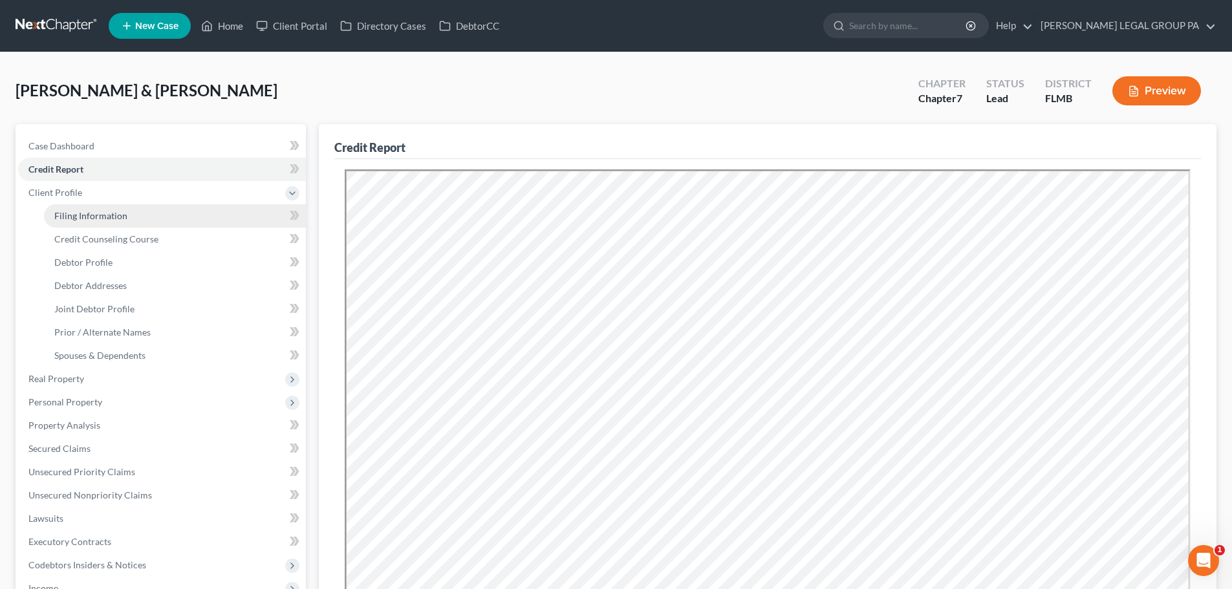
click at [93, 213] on span "Filing Information" at bounding box center [90, 215] width 73 height 11
select select "0"
select select "3"
select select "1"
select select "0"
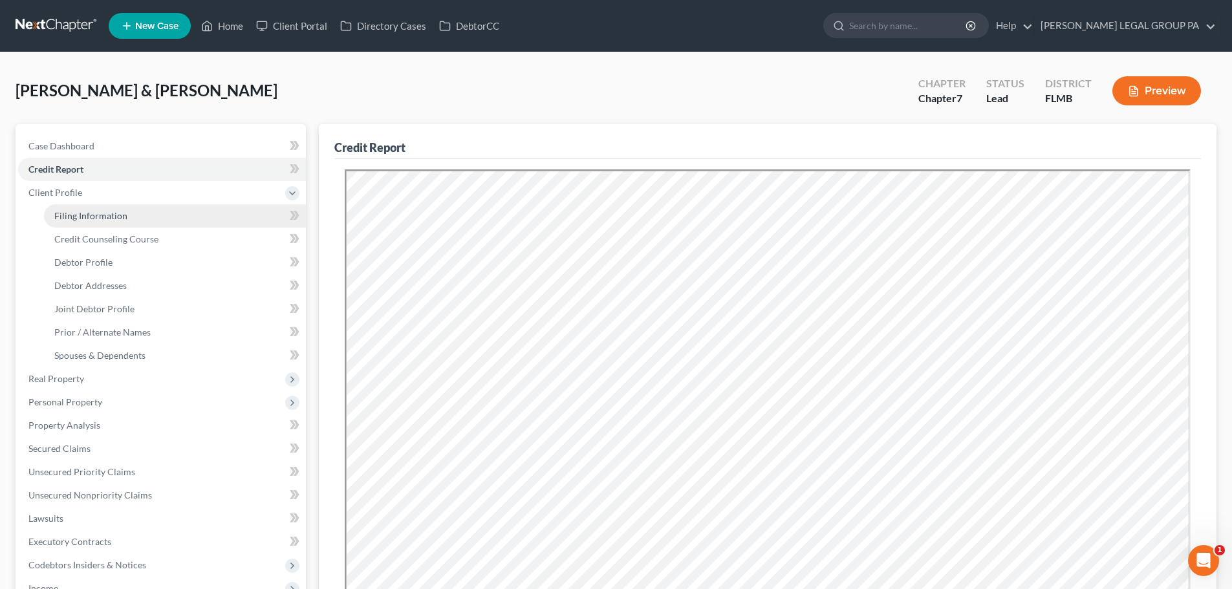
select select "9"
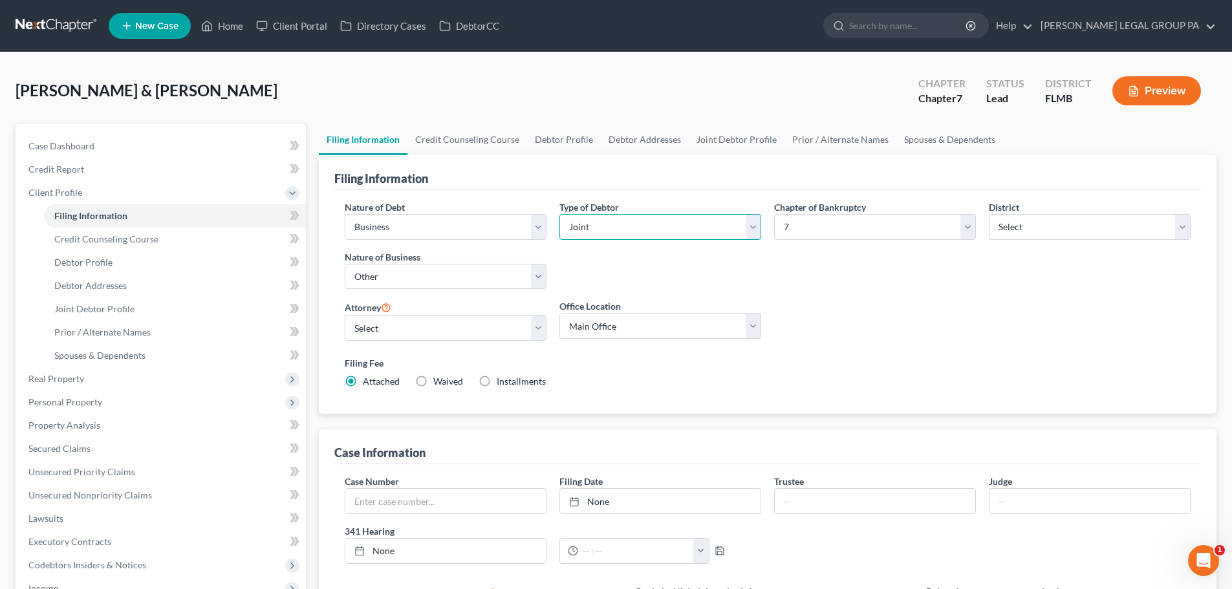
click at [643, 231] on select "Select Individual Joint" at bounding box center [661, 227] width 202 height 26
drag, startPoint x: 635, startPoint y: 186, endPoint x: 626, endPoint y: 197, distance: 13.8
click at [635, 186] on div "Filing Information" at bounding box center [767, 172] width 867 height 35
click at [471, 233] on select "Select Business Consumer Other" at bounding box center [446, 227] width 202 height 26
click at [454, 187] on div "Filing Information" at bounding box center [767, 172] width 867 height 35
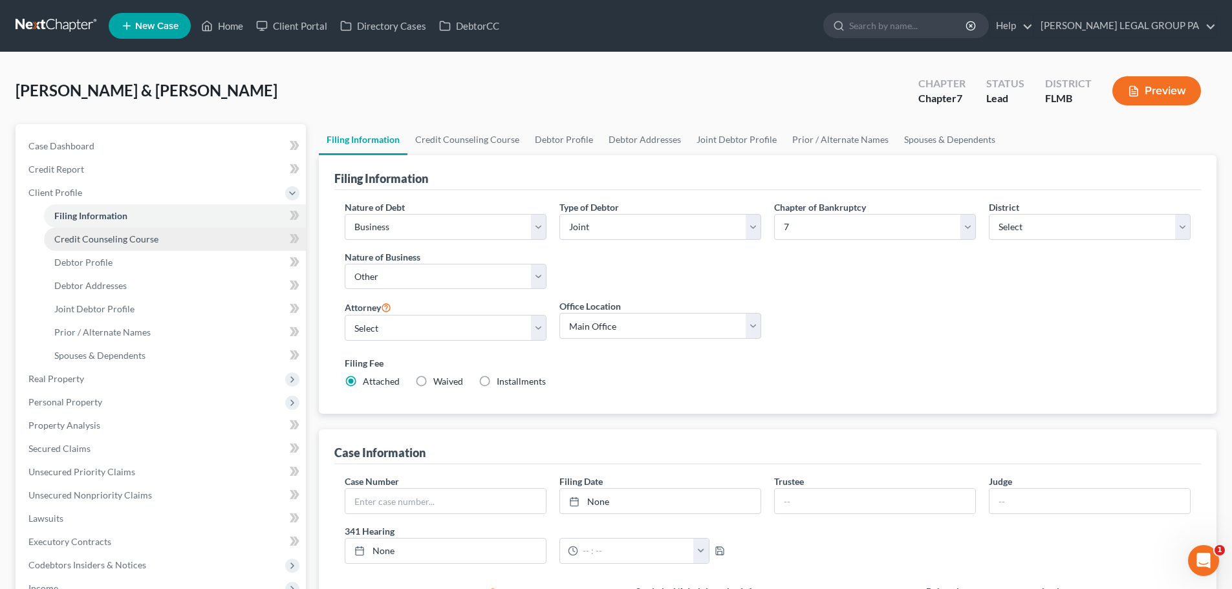
click at [129, 237] on span "Credit Counseling Course" at bounding box center [106, 239] width 104 height 11
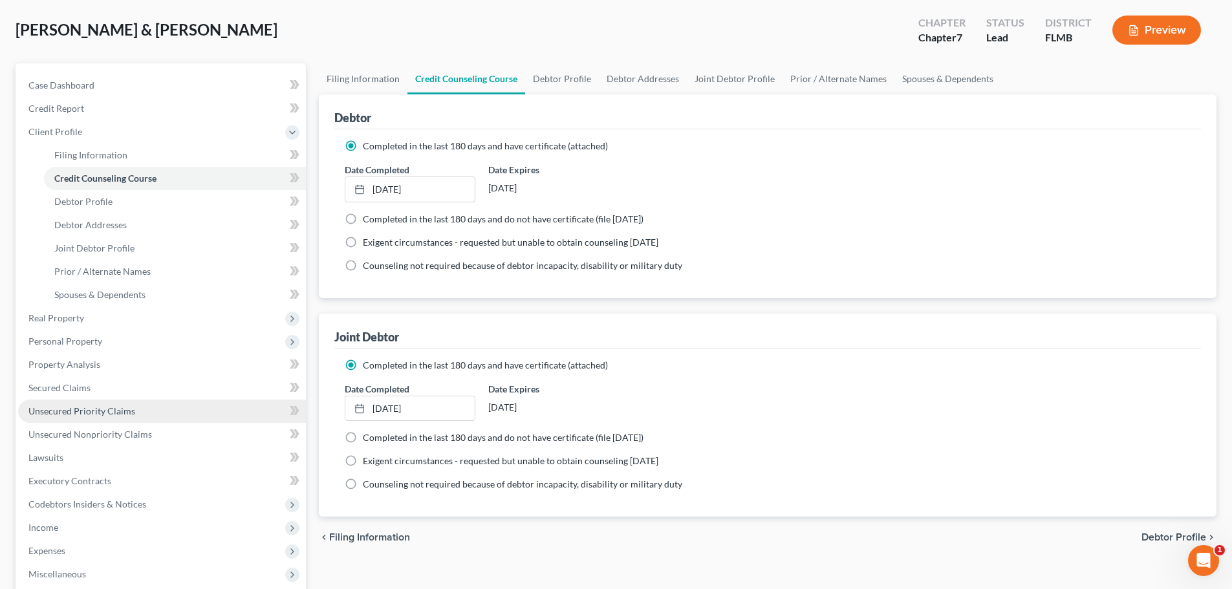
scroll to position [129, 0]
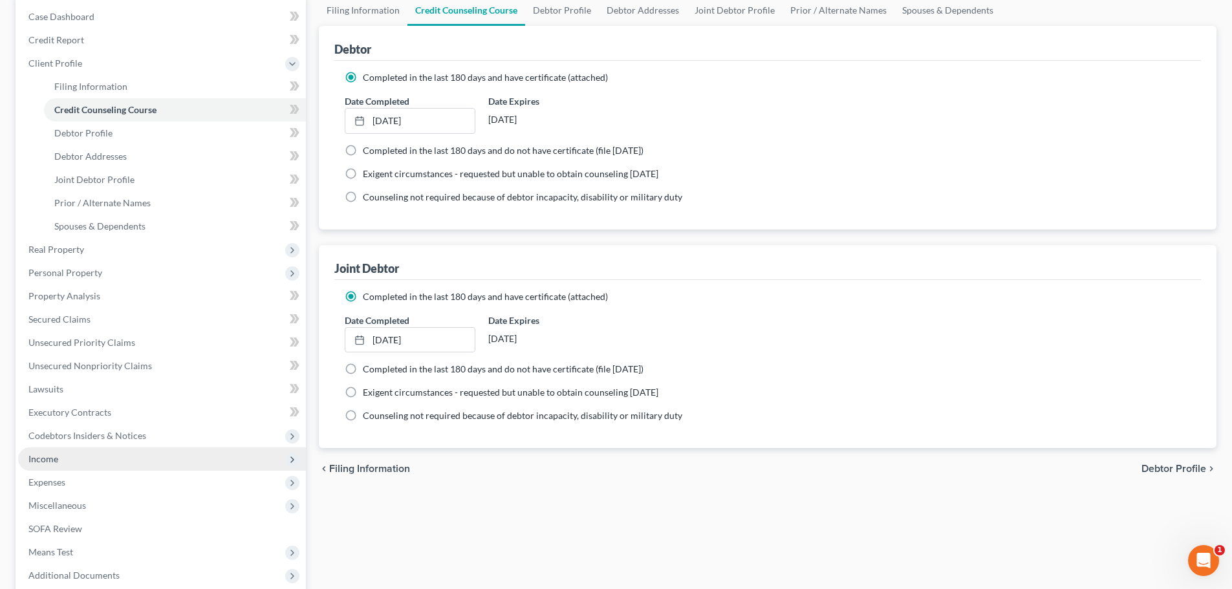
click at [43, 462] on span "Income" at bounding box center [43, 459] width 30 height 11
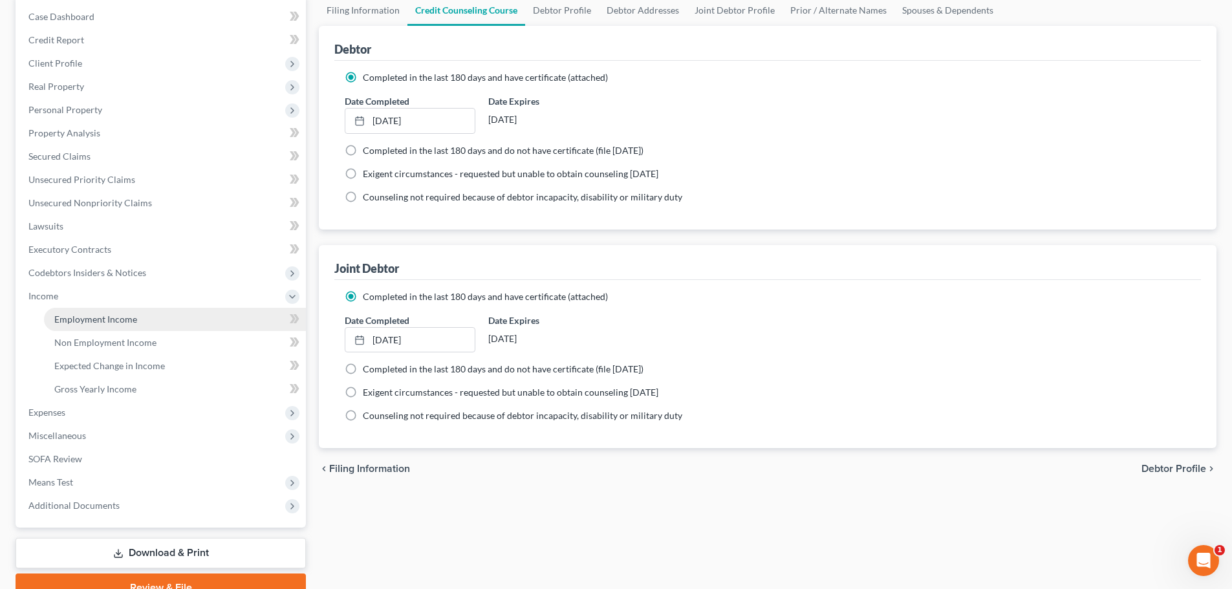
click at [103, 318] on span "Employment Income" at bounding box center [95, 319] width 83 height 11
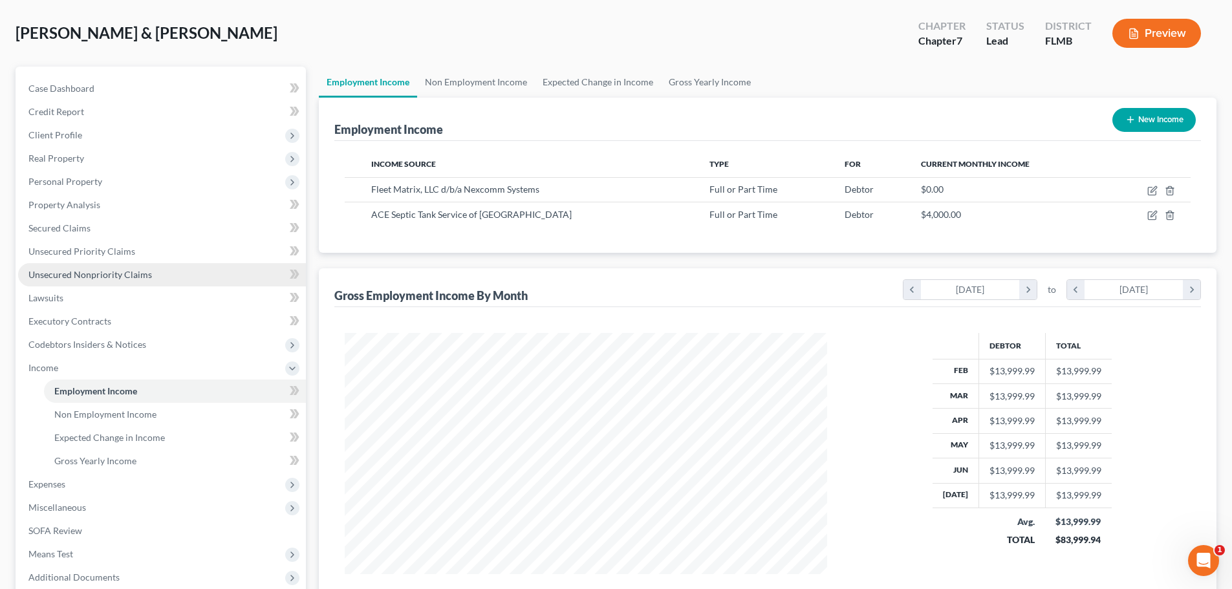
scroll to position [129, 0]
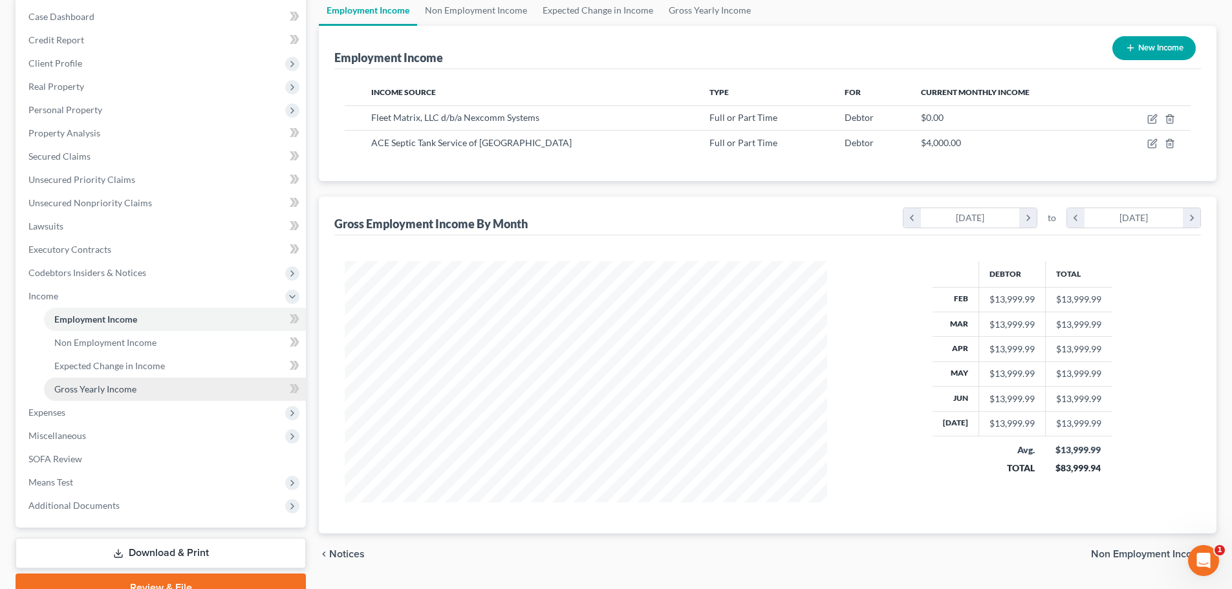
click at [114, 393] on span "Gross Yearly Income" at bounding box center [95, 389] width 82 height 11
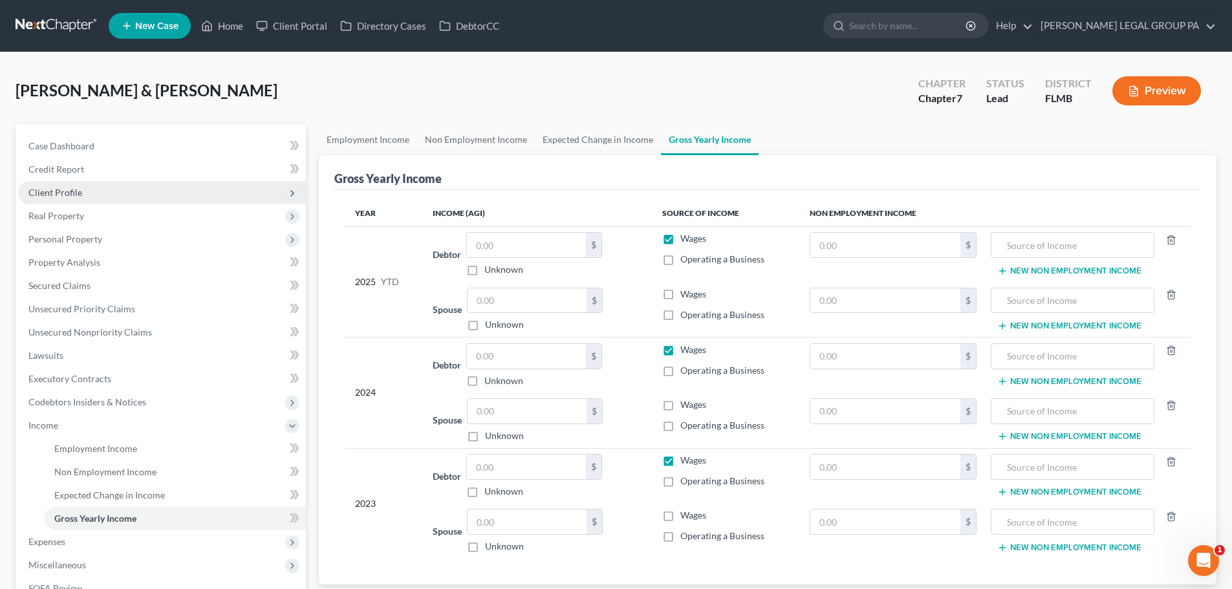
click at [90, 191] on span "Client Profile" at bounding box center [162, 192] width 288 height 23
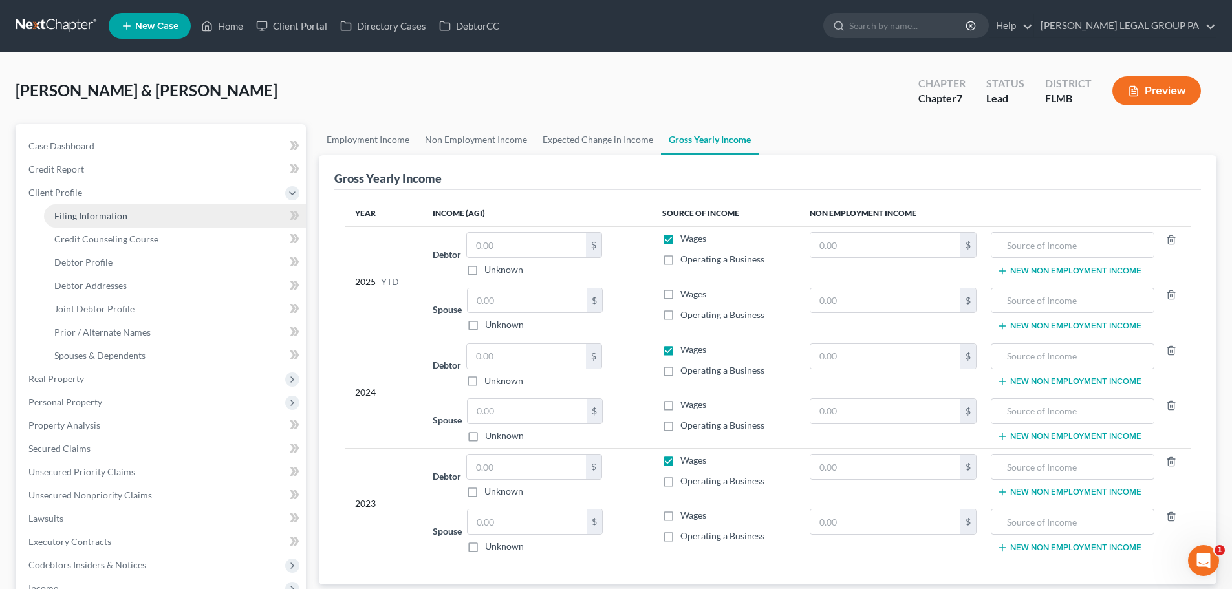
click at [109, 212] on span "Filing Information" at bounding box center [90, 215] width 73 height 11
select select "0"
select select "3"
select select "1"
select select "0"
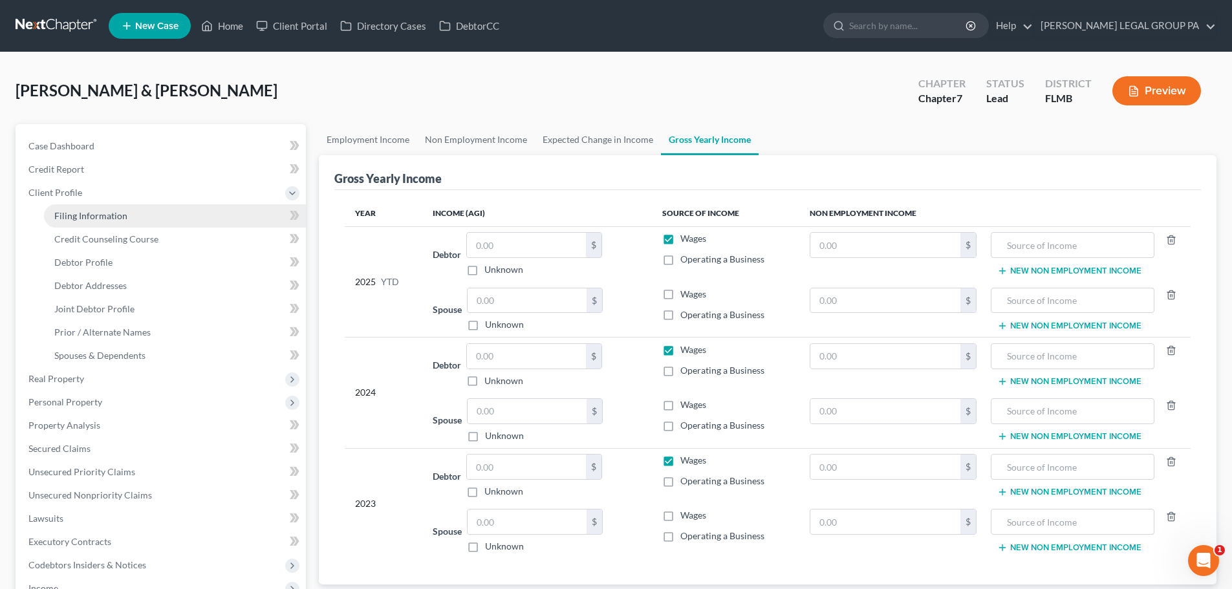
select select "15"
select select "0"
select select "9"
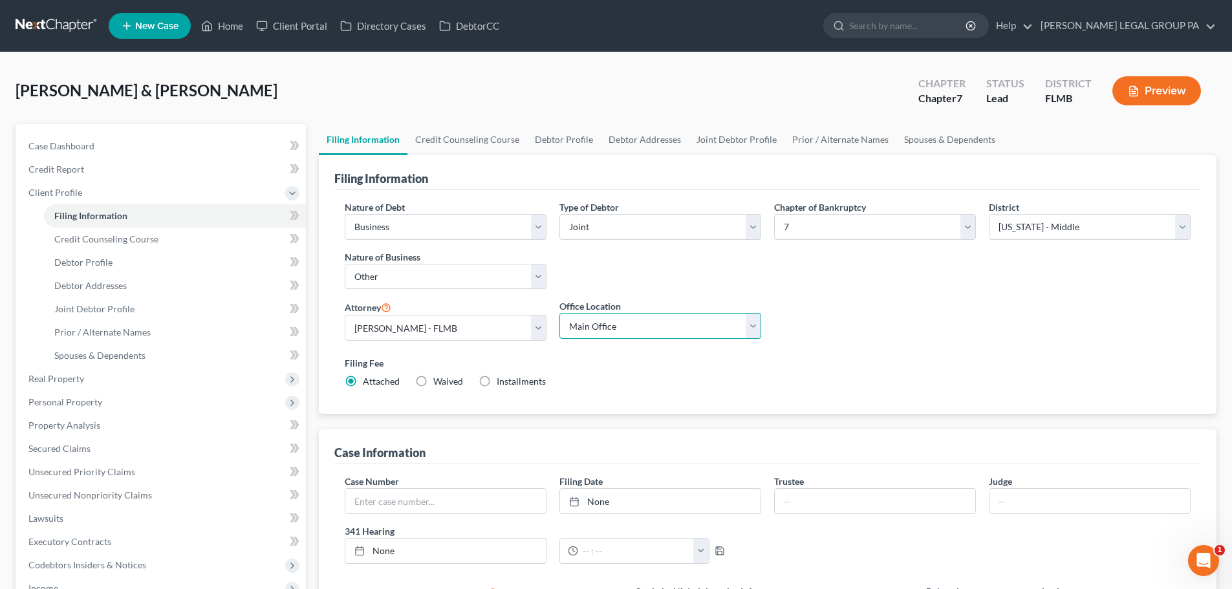
click at [689, 314] on select "Main Office [PERSON_NAME] Legal Group, [GEOGRAPHIC_DATA]" at bounding box center [661, 326] width 202 height 26
select select "0"
click at [560, 313] on select "Main Office [PERSON_NAME] Legal Group, [GEOGRAPHIC_DATA]" at bounding box center [661, 326] width 202 height 26
click at [697, 296] on div "Type of Debtor Select Individual Joint" at bounding box center [660, 251] width 215 height 100
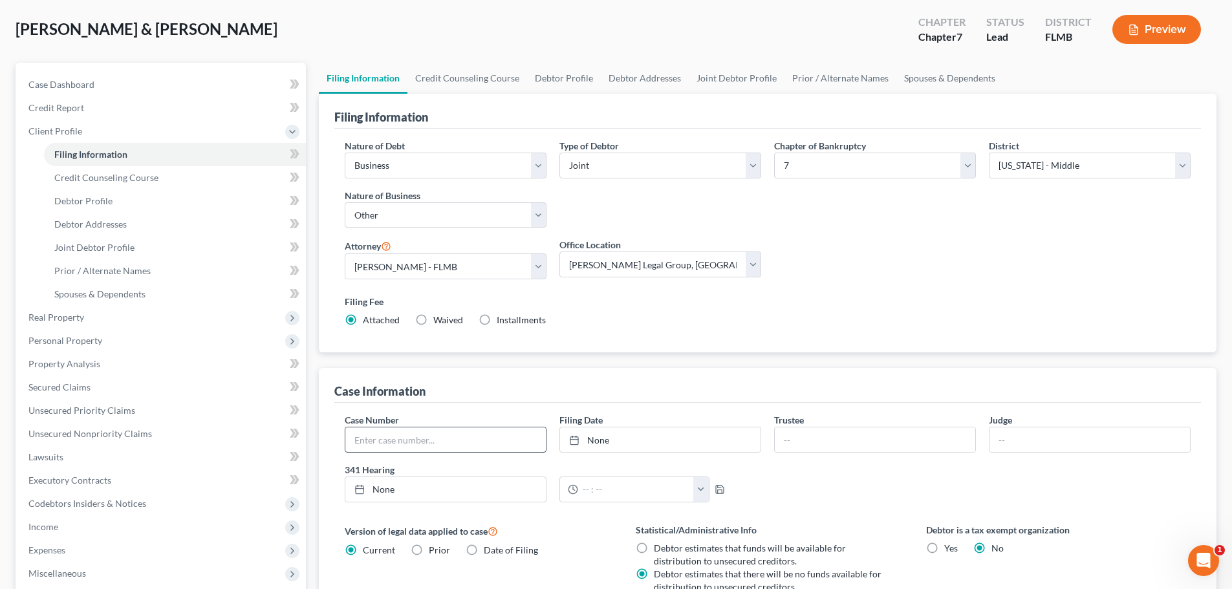
scroll to position [129, 0]
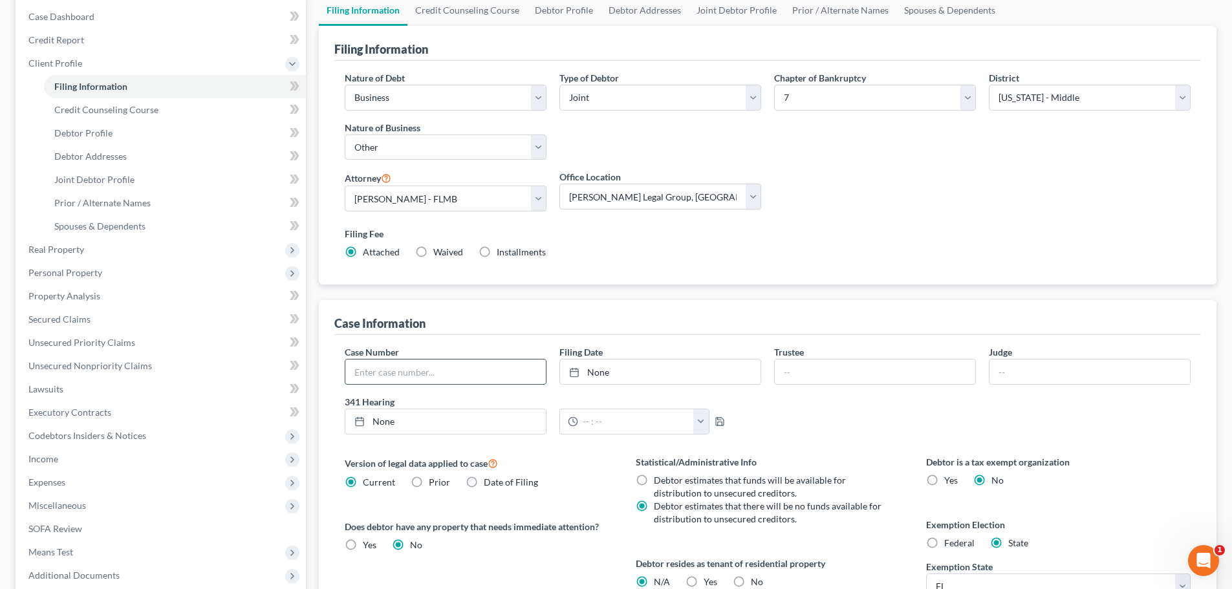
click at [524, 373] on input "text" at bounding box center [445, 372] width 201 height 25
click at [533, 323] on div "Case Information" at bounding box center [767, 317] width 867 height 35
click at [137, 110] on span "Credit Counseling Course" at bounding box center [106, 109] width 104 height 11
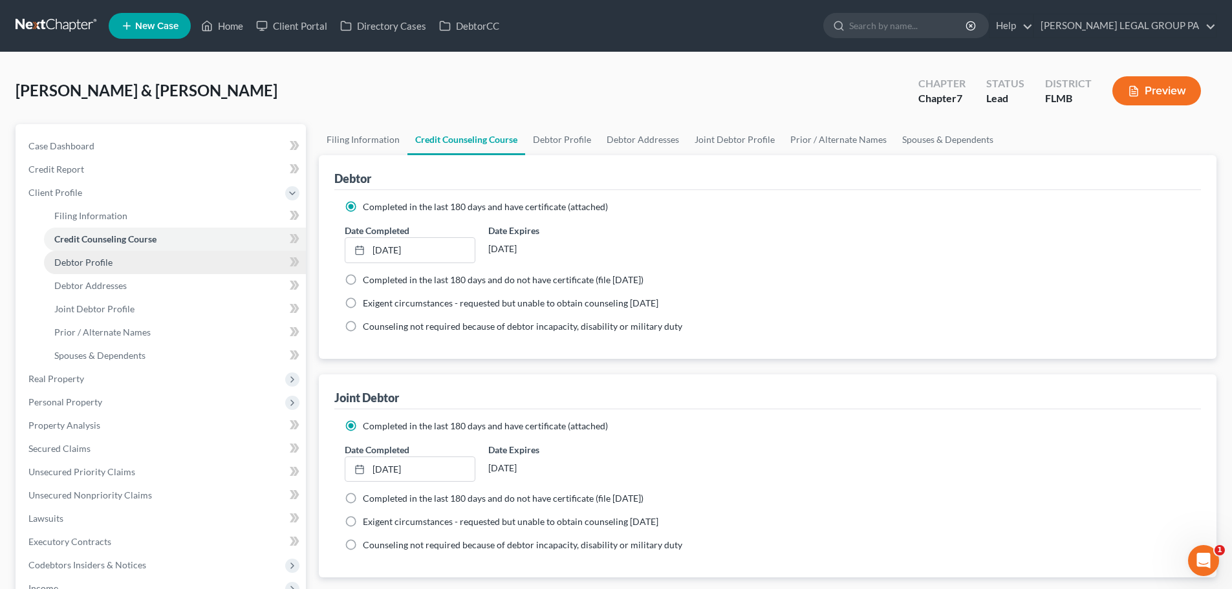
click at [85, 266] on span "Debtor Profile" at bounding box center [83, 262] width 58 height 11
select select "1"
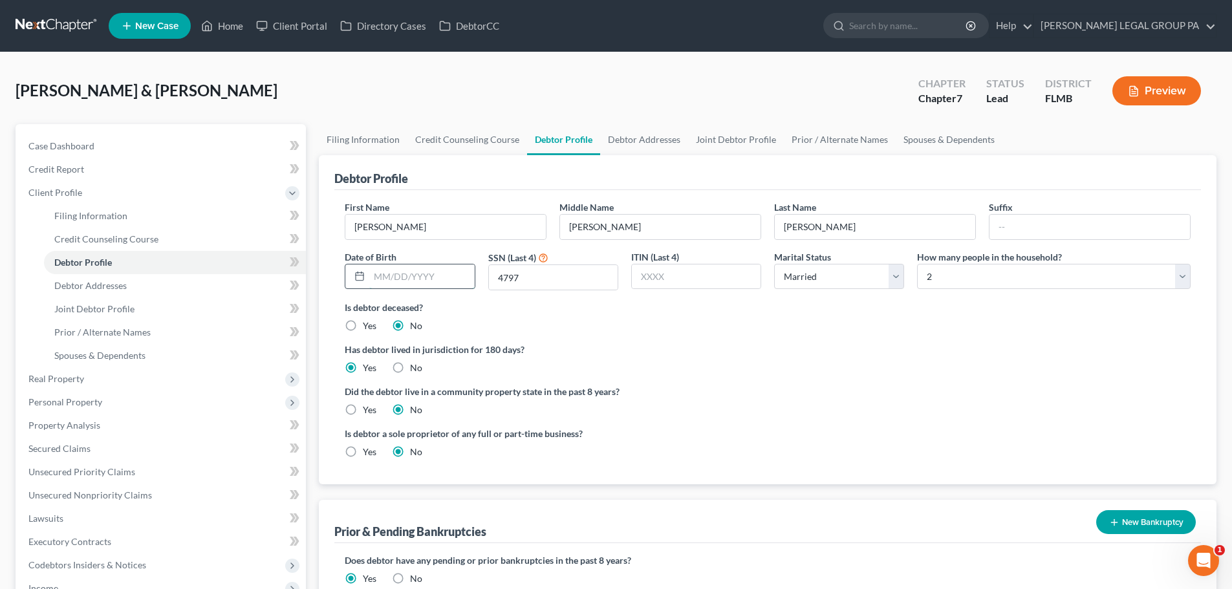
click at [430, 281] on input "text" at bounding box center [421, 277] width 105 height 25
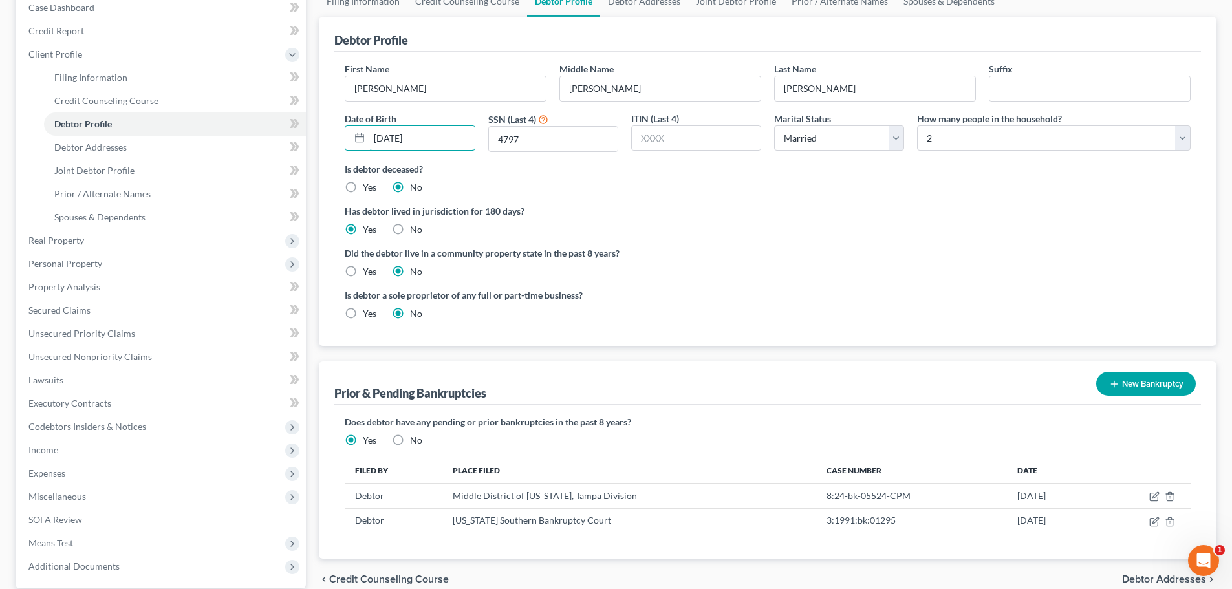
scroll to position [259, 0]
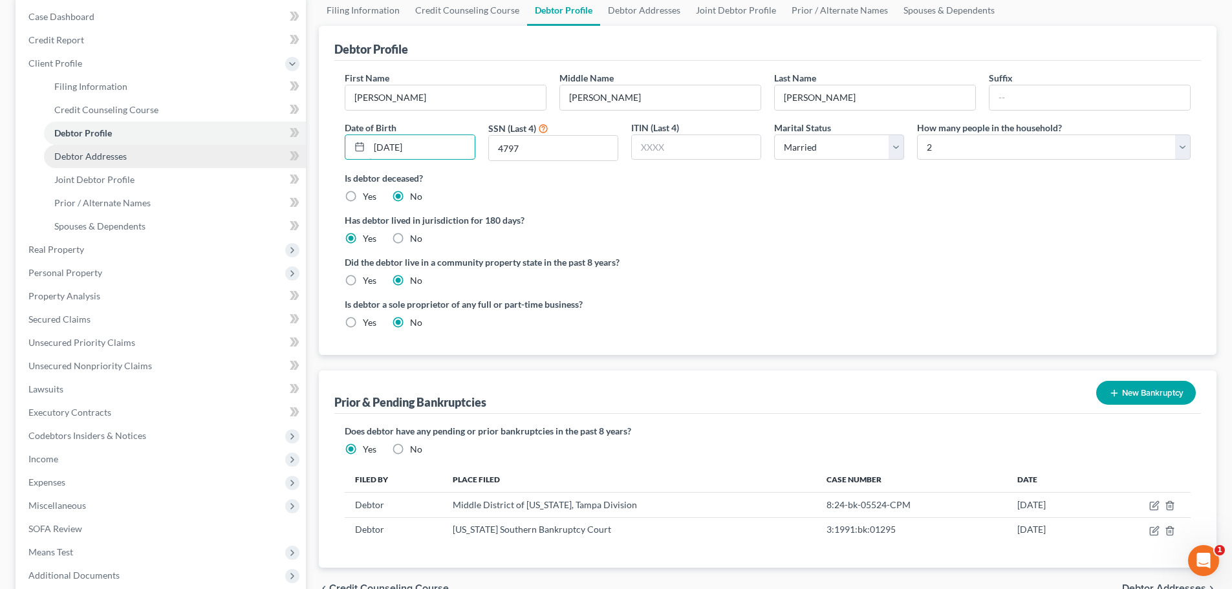
type input "[DATE]"
click at [121, 154] on span "Debtor Addresses" at bounding box center [90, 156] width 72 height 11
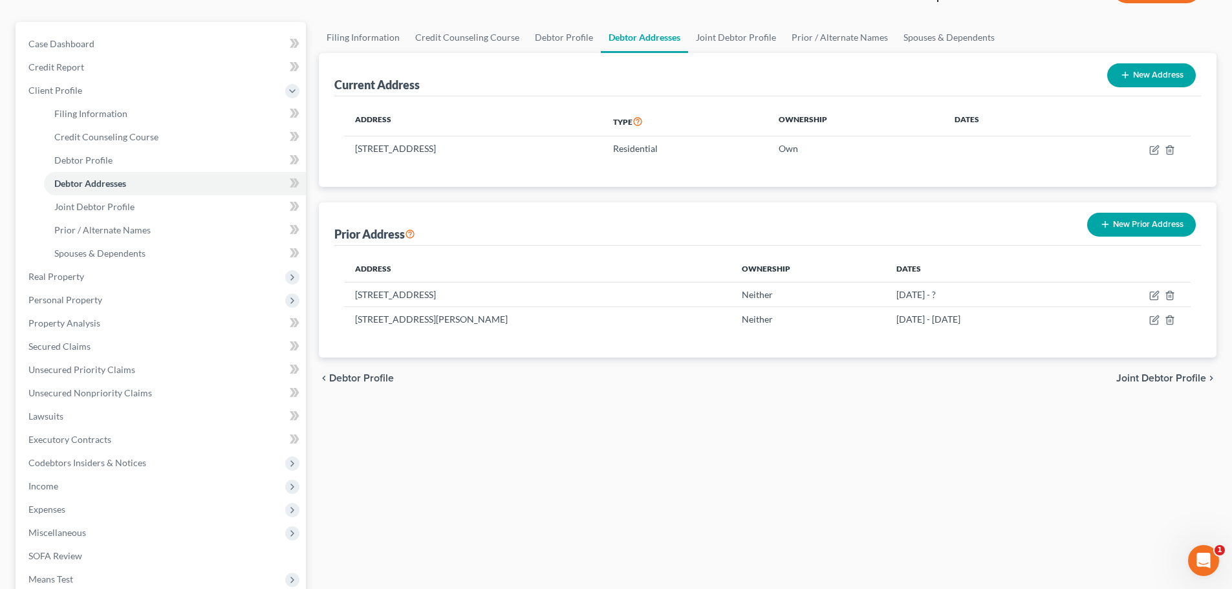
scroll to position [129, 0]
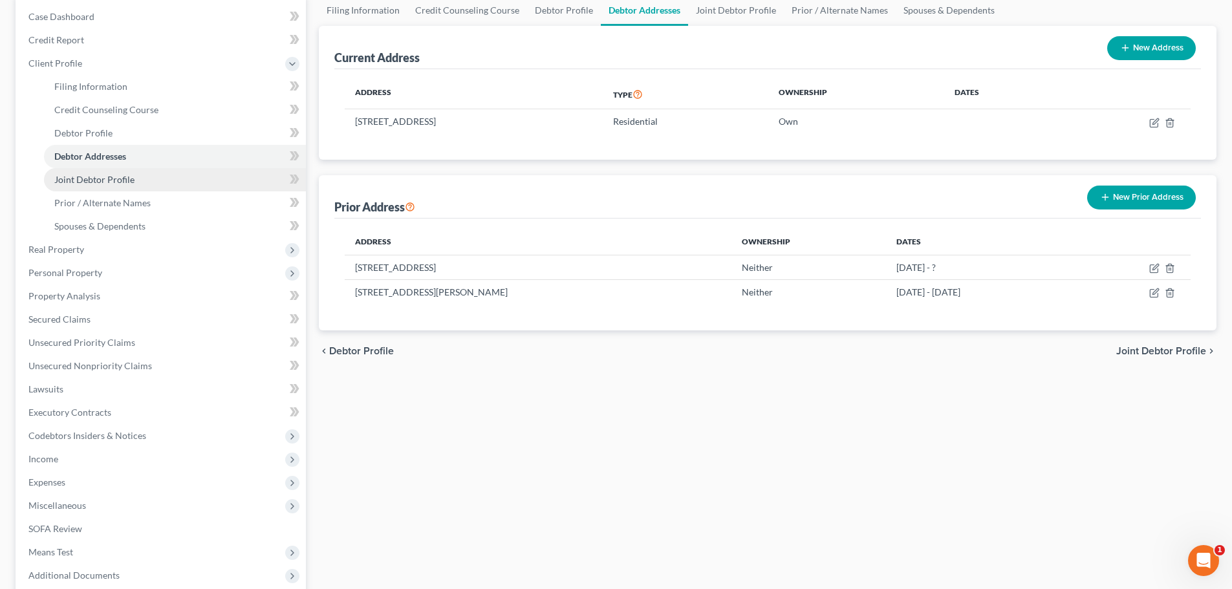
click at [76, 177] on span "Joint Debtor Profile" at bounding box center [94, 179] width 80 height 11
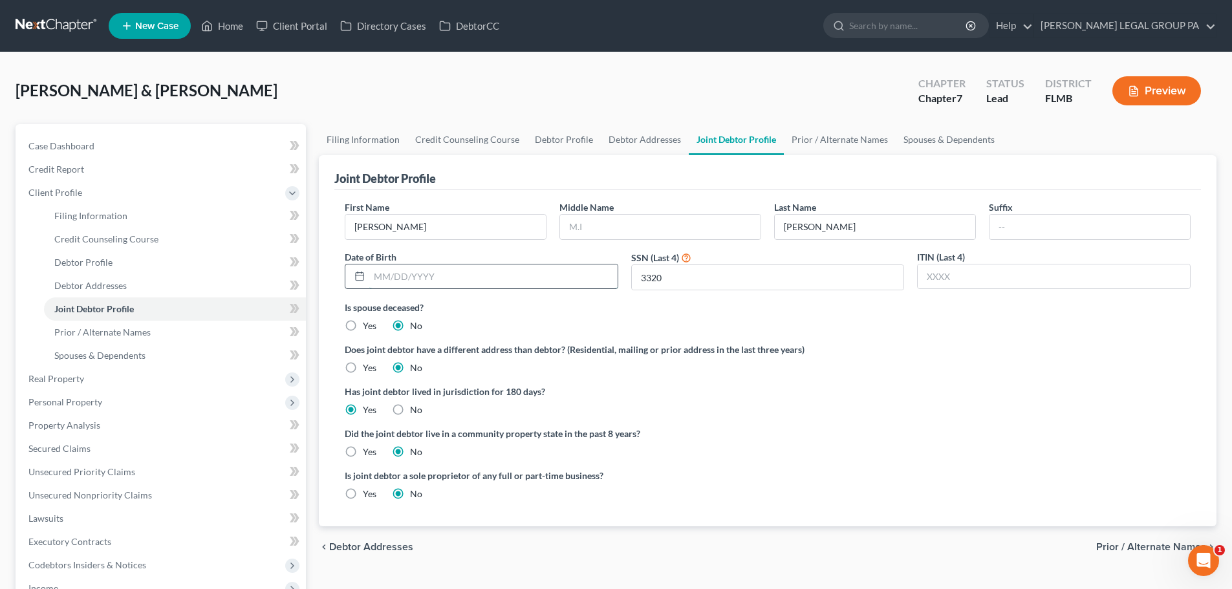
click at [493, 283] on input "text" at bounding box center [493, 277] width 248 height 25
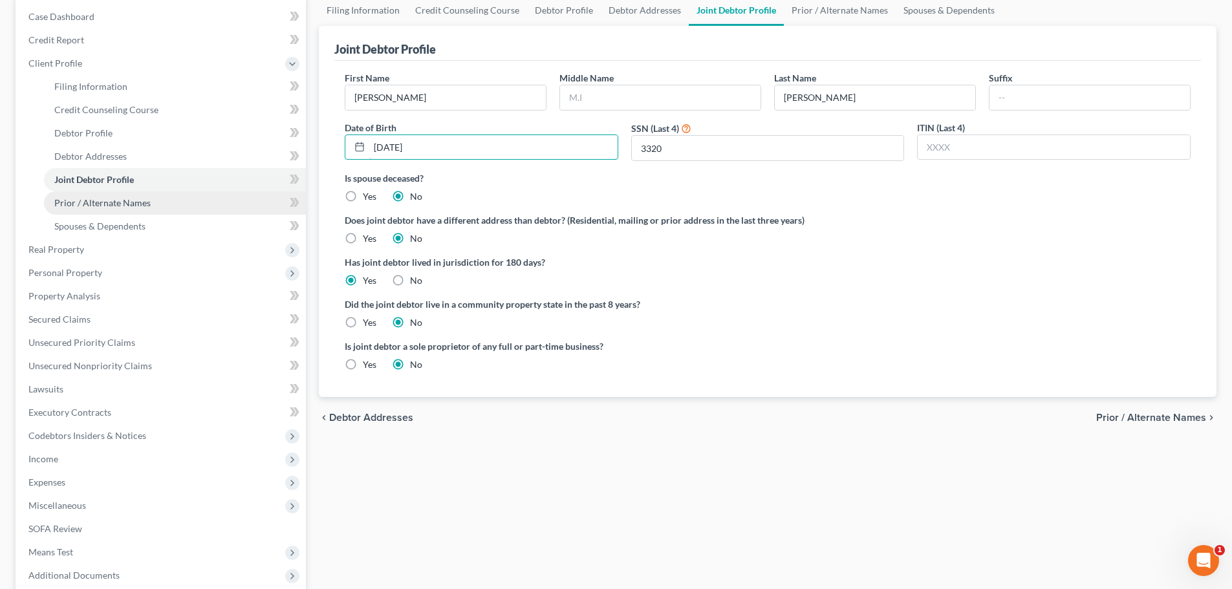
type input "[DATE]"
click at [114, 202] on span "Prior / Alternate Names" at bounding box center [102, 202] width 96 height 11
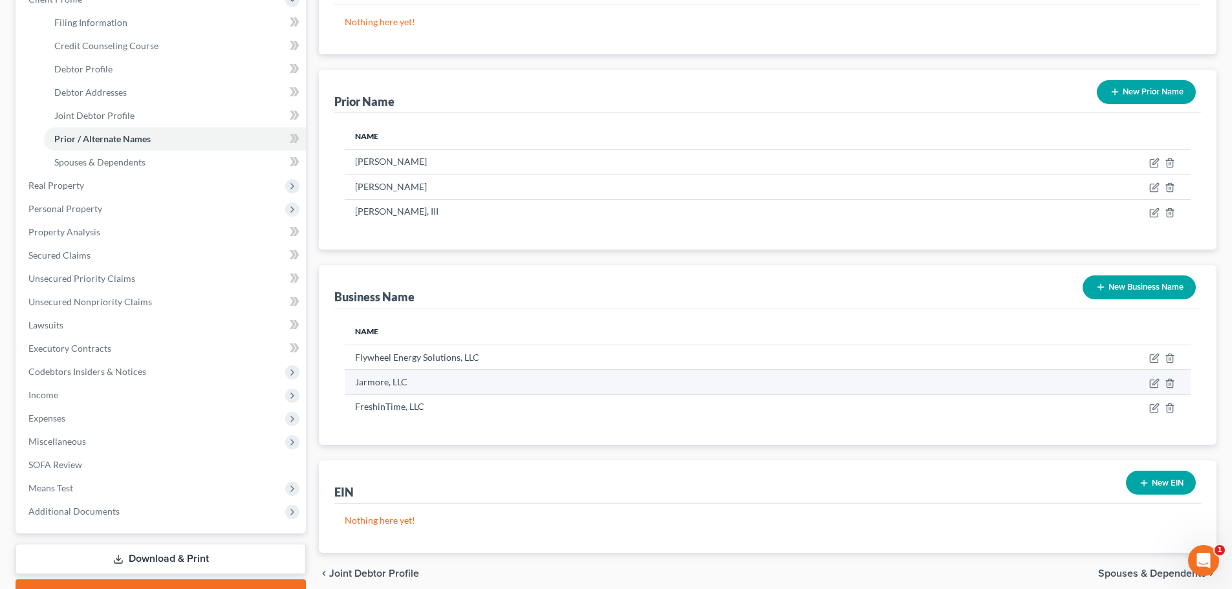
scroll to position [194, 0]
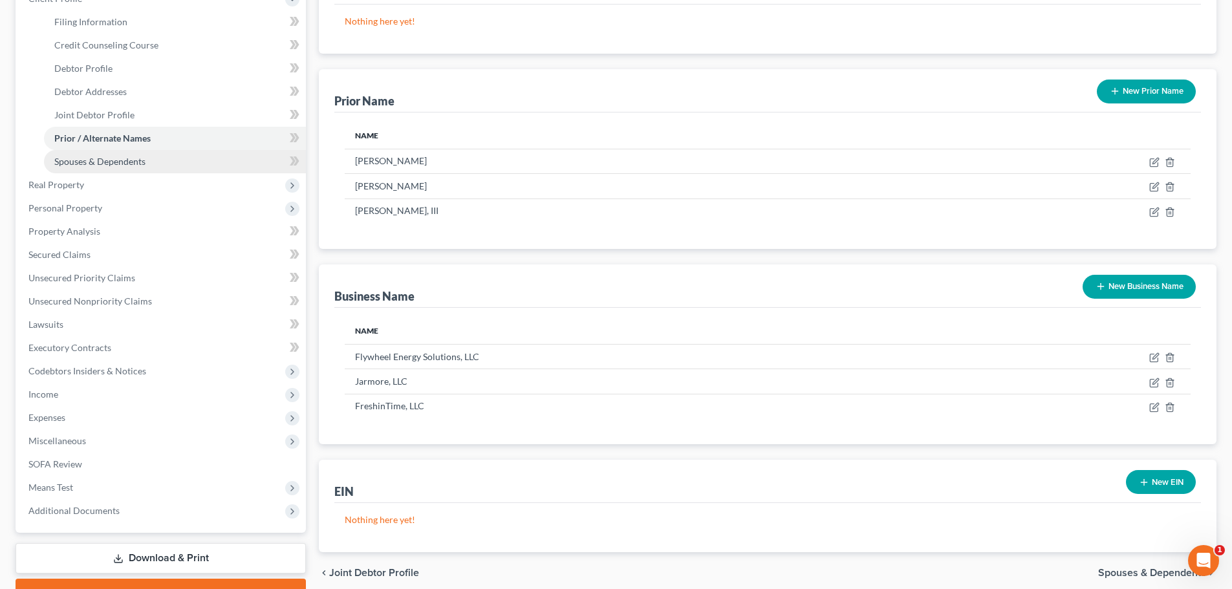
click at [87, 159] on span "Spouses & Dependents" at bounding box center [99, 161] width 91 height 11
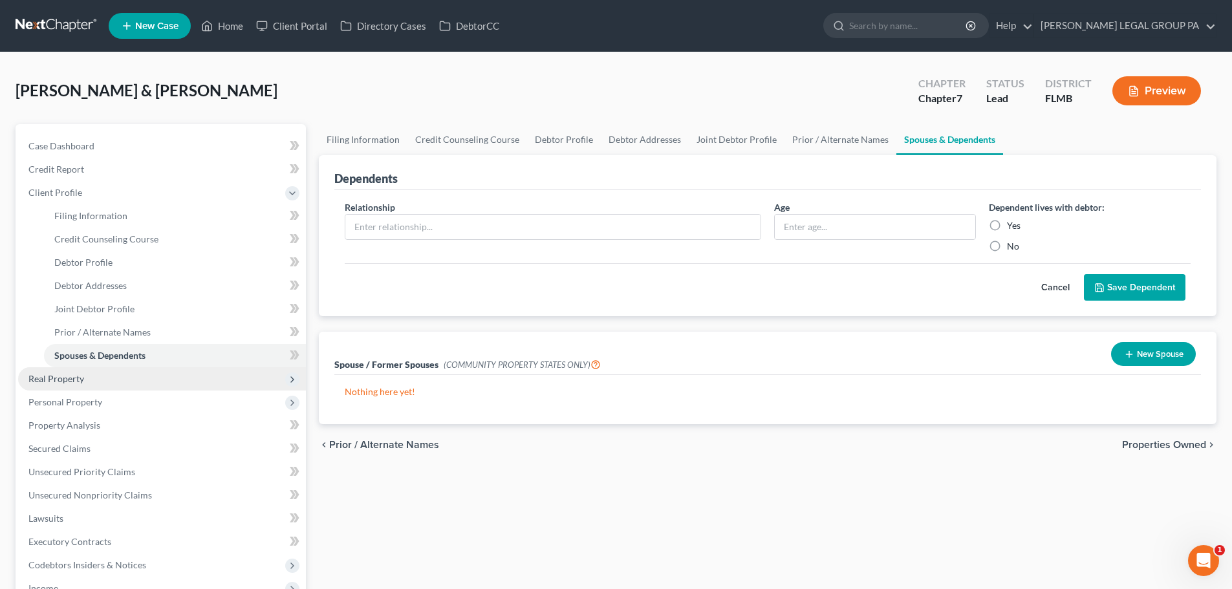
click at [109, 380] on span "Real Property" at bounding box center [162, 378] width 288 height 23
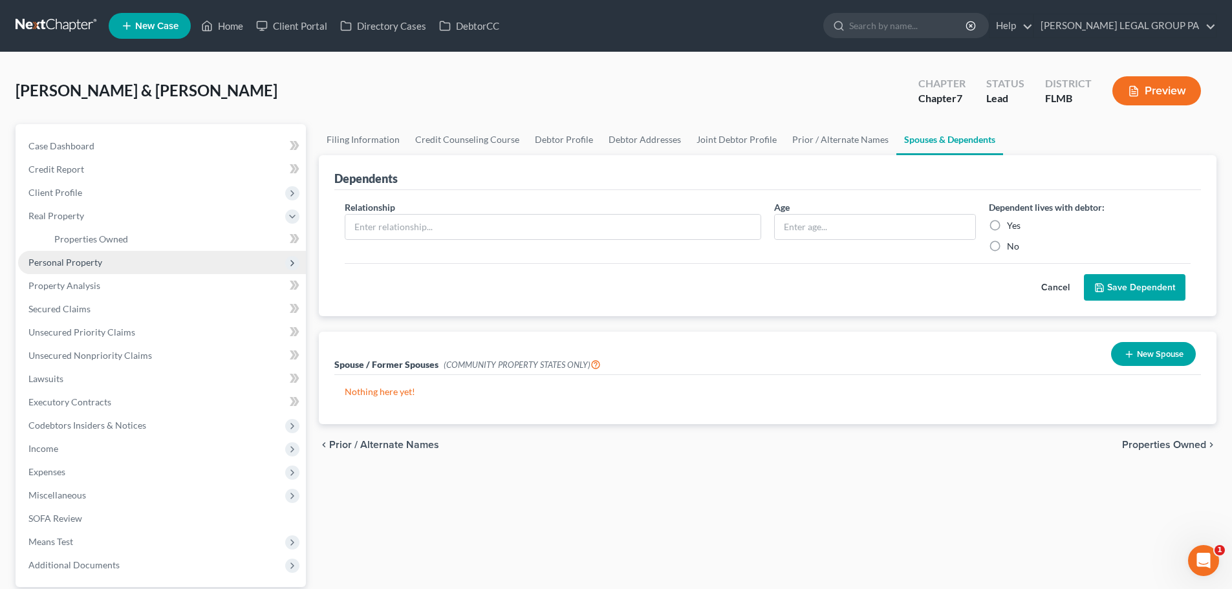
click at [83, 256] on span "Personal Property" at bounding box center [162, 262] width 288 height 23
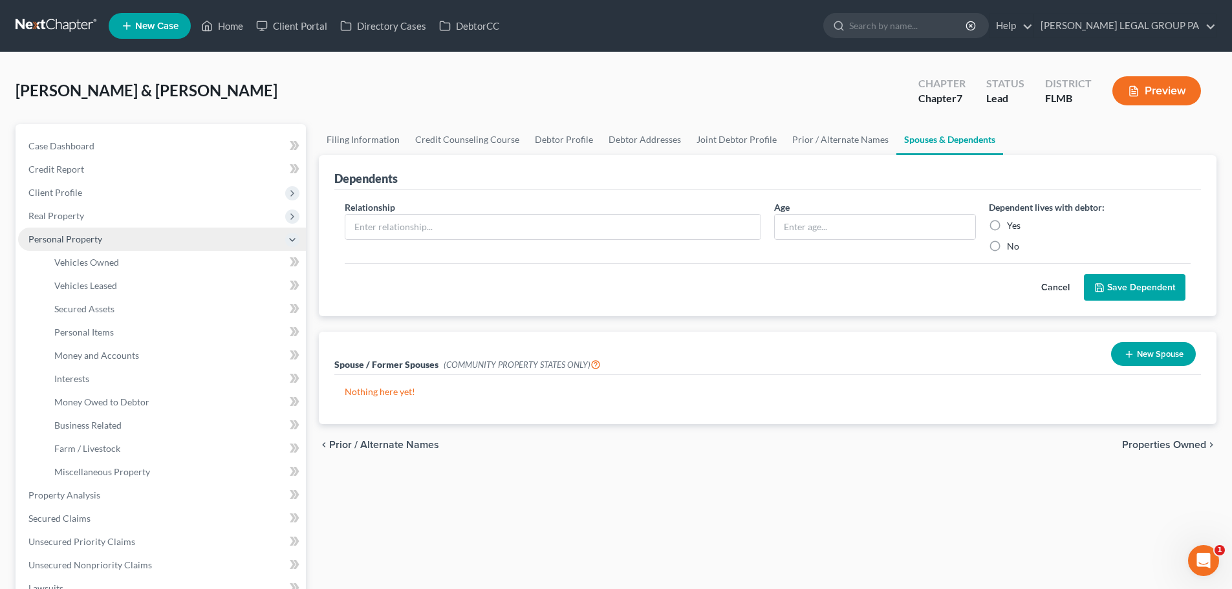
click at [91, 237] on span "Personal Property" at bounding box center [65, 239] width 74 height 11
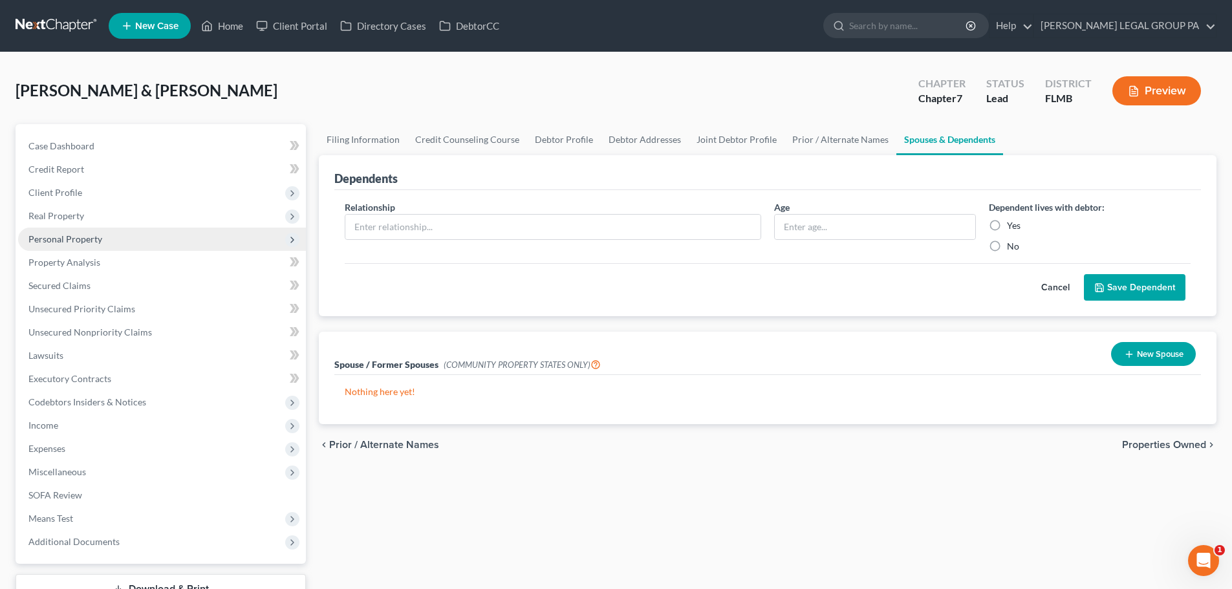
click at [91, 243] on span "Personal Property" at bounding box center [65, 239] width 74 height 11
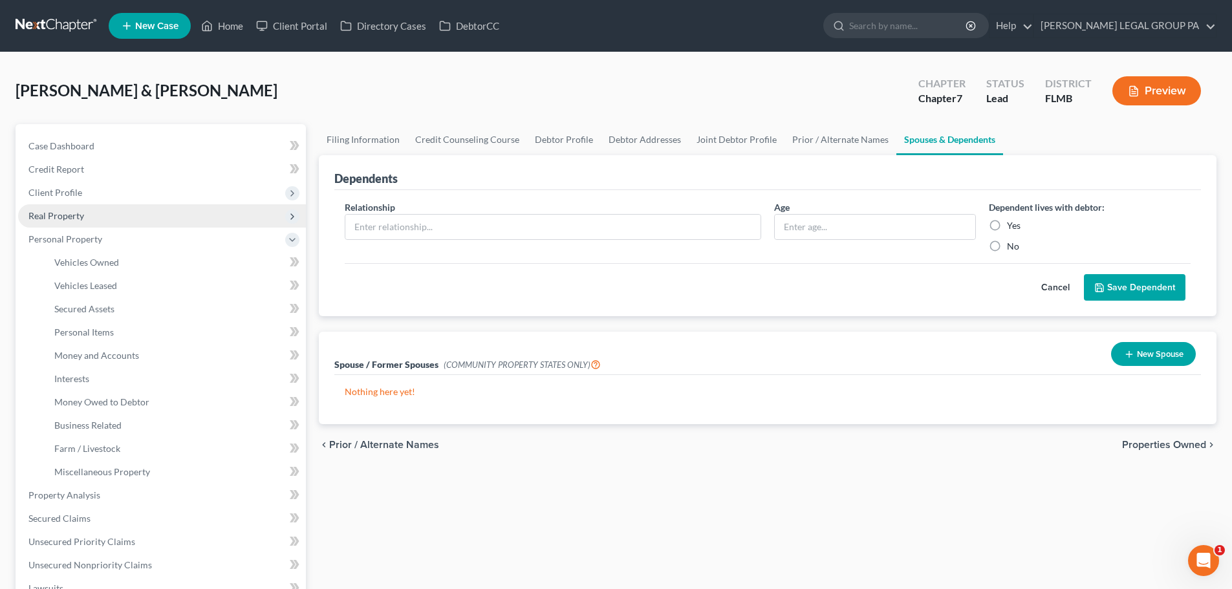
click at [85, 221] on span "Real Property" at bounding box center [162, 215] width 288 height 23
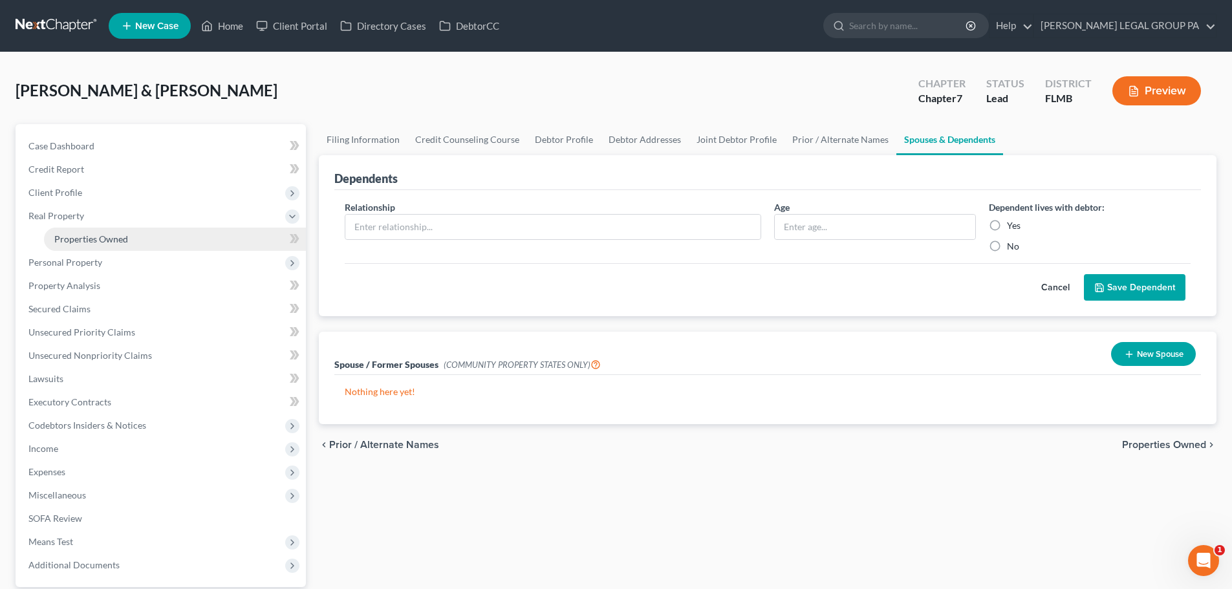
click at [94, 241] on span "Properties Owned" at bounding box center [91, 239] width 74 height 11
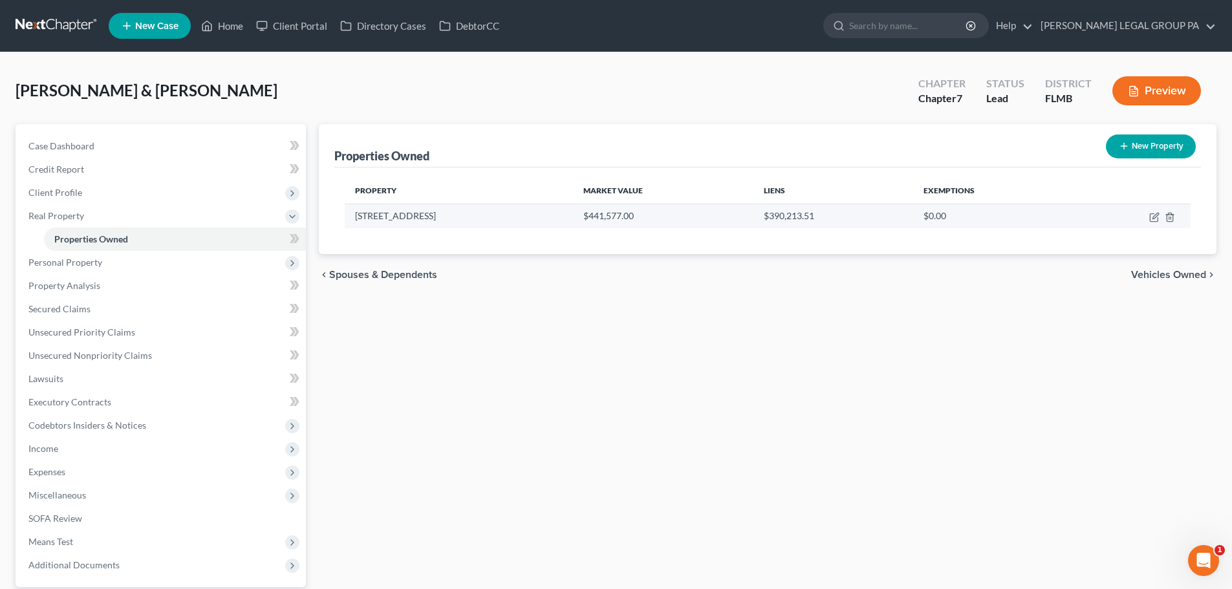
drag, startPoint x: 462, startPoint y: 218, endPoint x: 355, endPoint y: 217, distance: 106.7
click at [355, 217] on td "[STREET_ADDRESS]" at bounding box center [459, 216] width 228 height 25
copy td "[STREET_ADDRESS]"
click at [528, 232] on div "Property Market Value Liens Exemptions [STREET_ADDRESS] $441,577.00 $390,213.51…" at bounding box center [767, 211] width 867 height 87
click at [1153, 217] on icon "button" at bounding box center [1155, 217] width 10 height 10
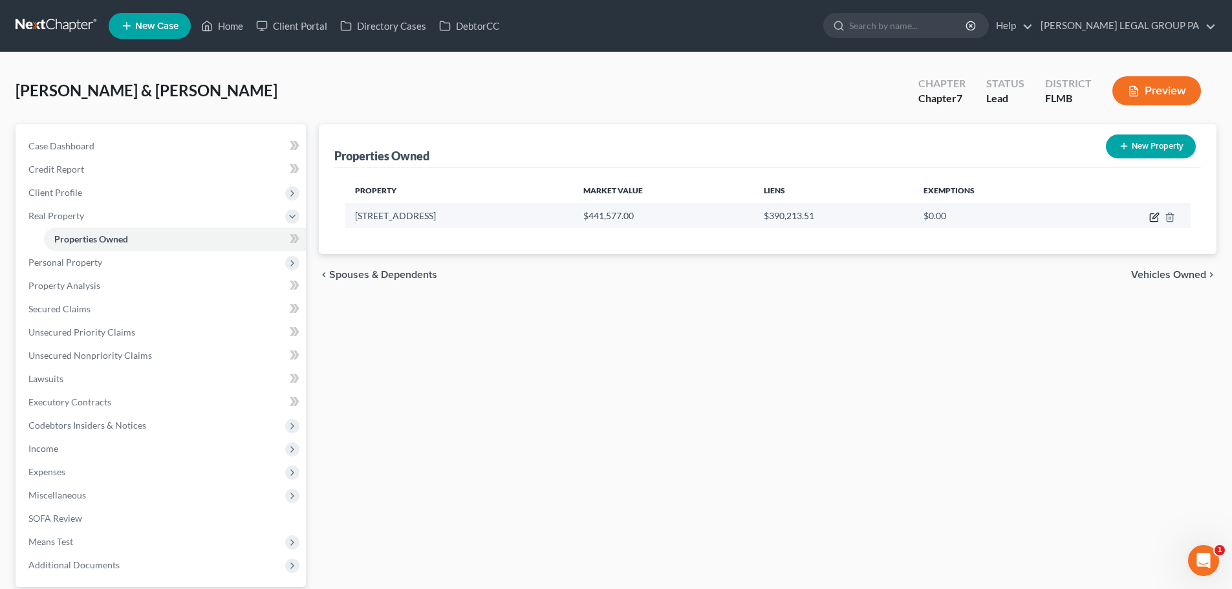
select select "9"
select select "2"
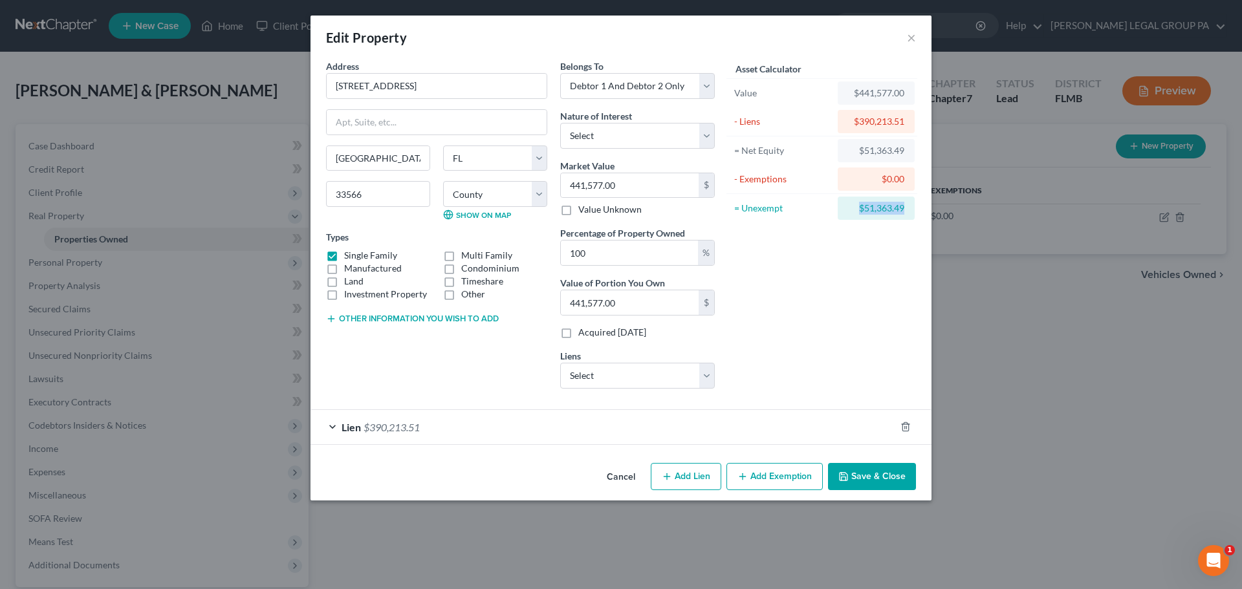
drag, startPoint x: 905, startPoint y: 208, endPoint x: 854, endPoint y: 208, distance: 51.1
click at [854, 208] on div "$51,363.49" at bounding box center [876, 208] width 77 height 23
copy div "$51,363.49"
click at [746, 472] on icon "button" at bounding box center [743, 477] width 10 height 10
select select "2"
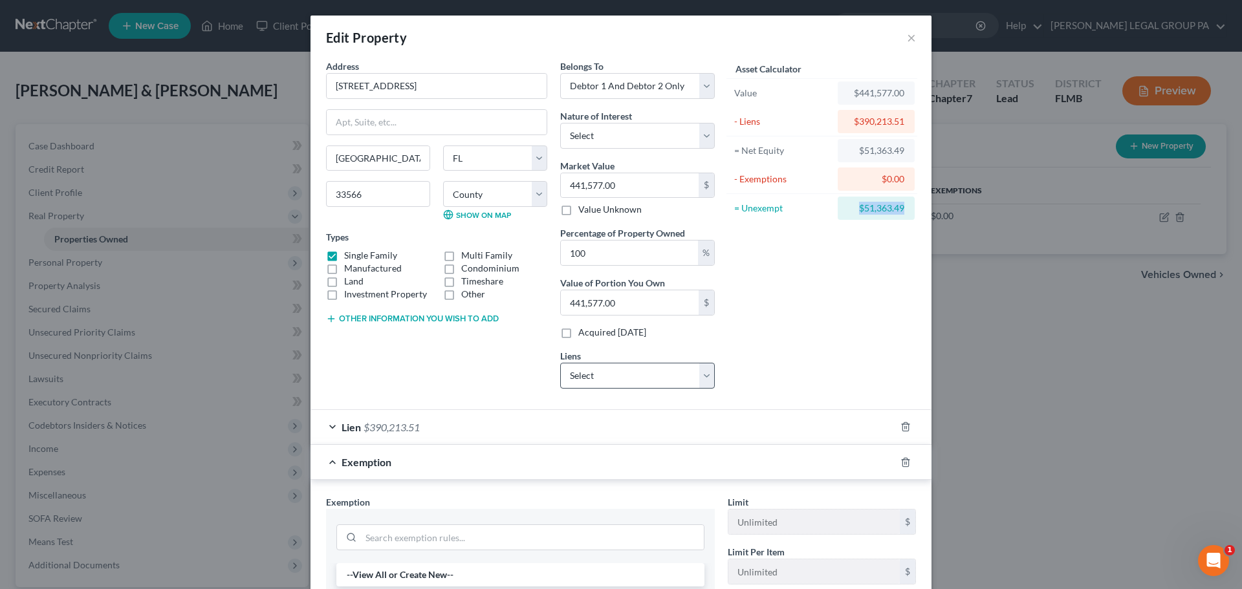
scroll to position [129, 0]
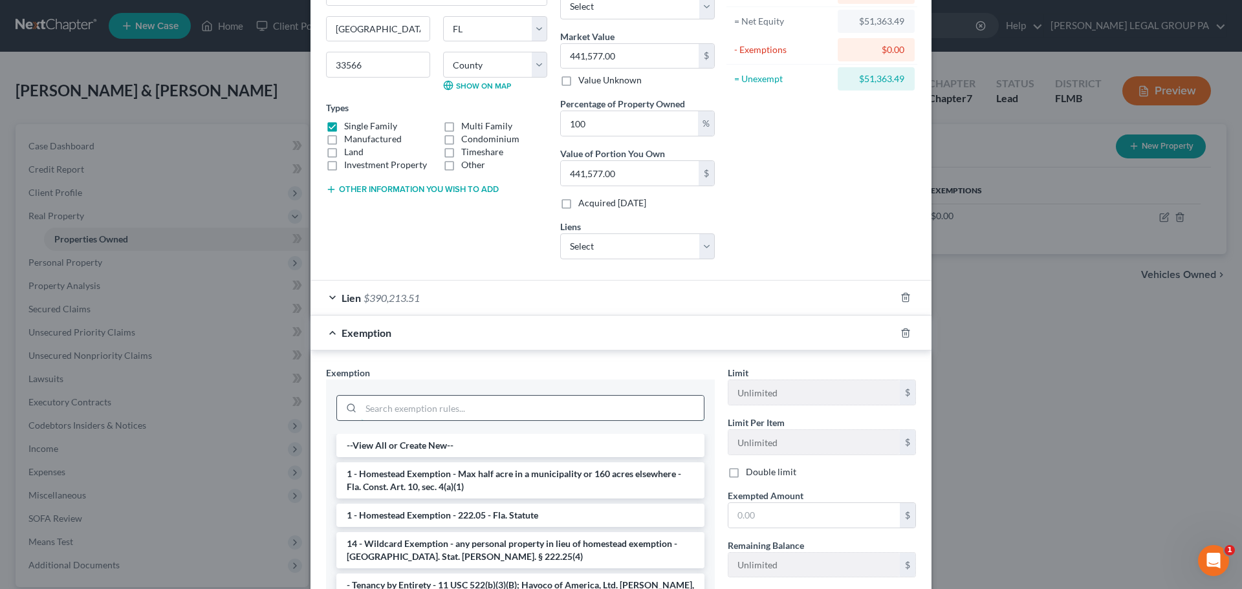
click at [615, 400] on input "search" at bounding box center [532, 408] width 343 height 25
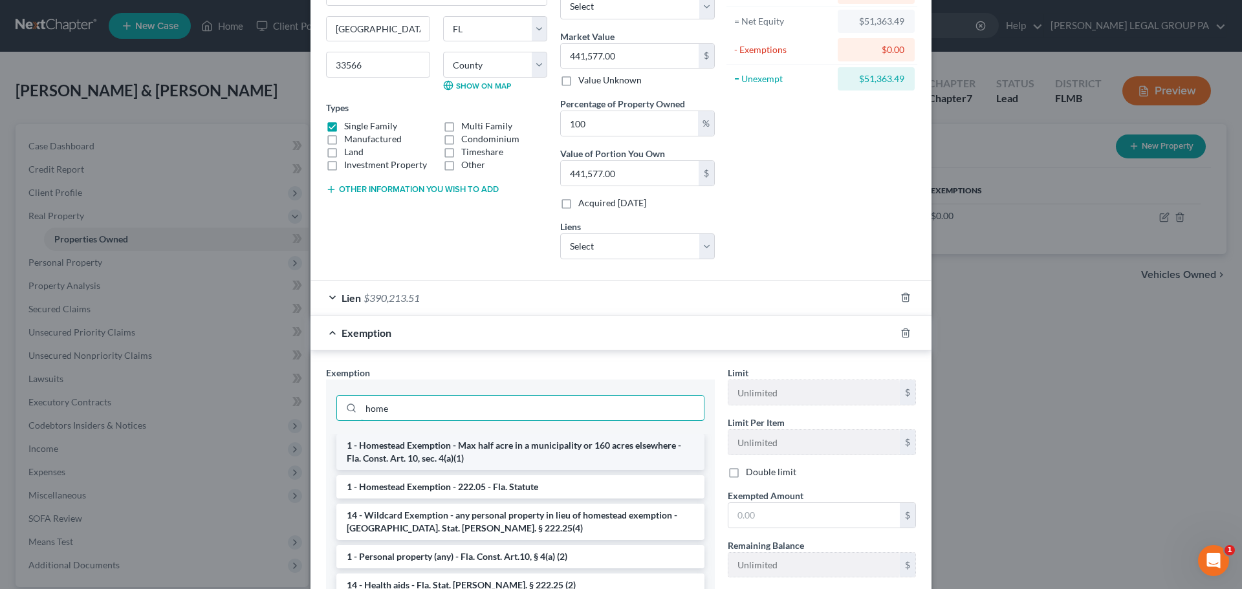
type input "home"
click at [589, 455] on li "1 - Homestead Exemption - Max half acre in a municipality or 160 acres elsewher…" at bounding box center [520, 452] width 368 height 36
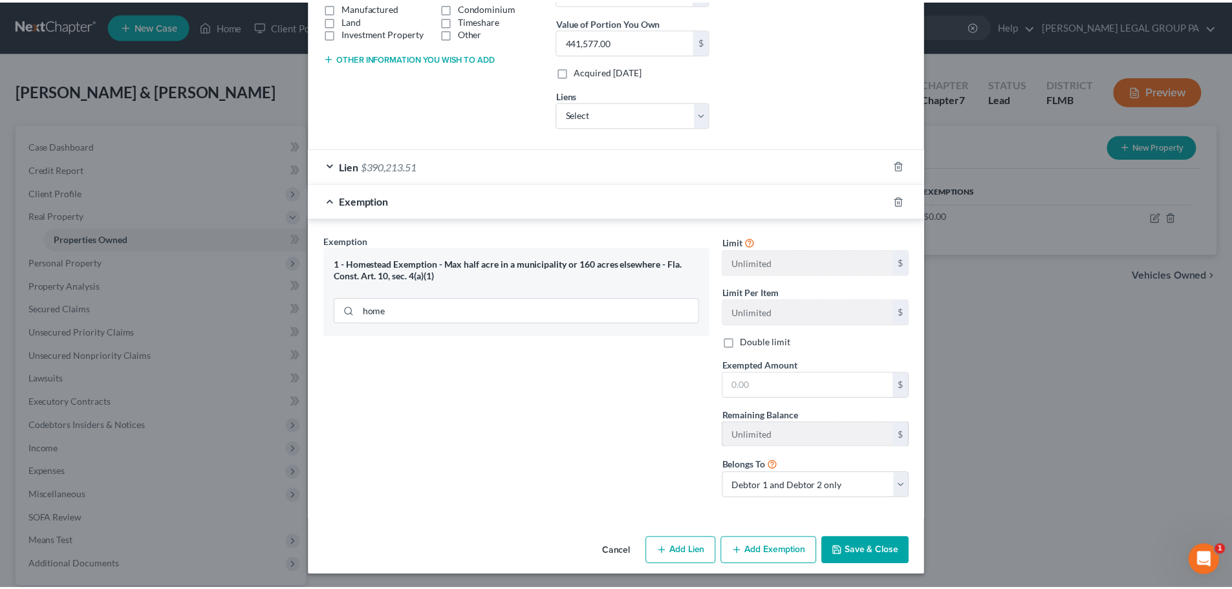
scroll to position [263, 0]
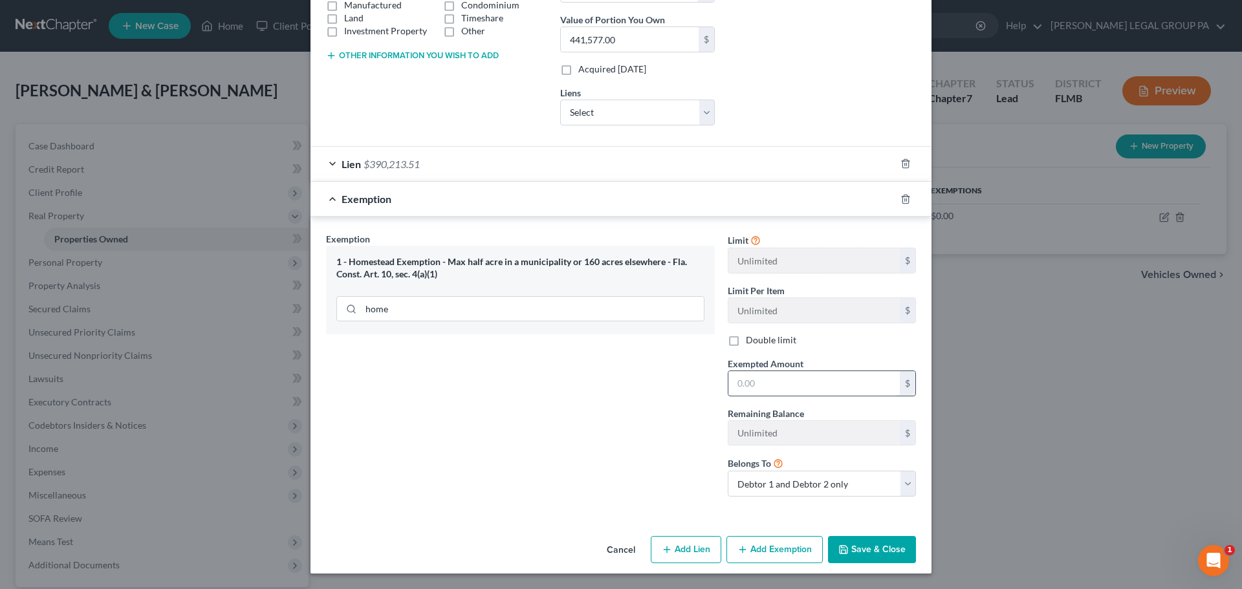
click at [752, 384] on input "text" at bounding box center [813, 383] width 171 height 25
paste input "$51,363.49"
type input "$51,363.49"
click at [882, 545] on button "Save & Close" at bounding box center [872, 549] width 88 height 27
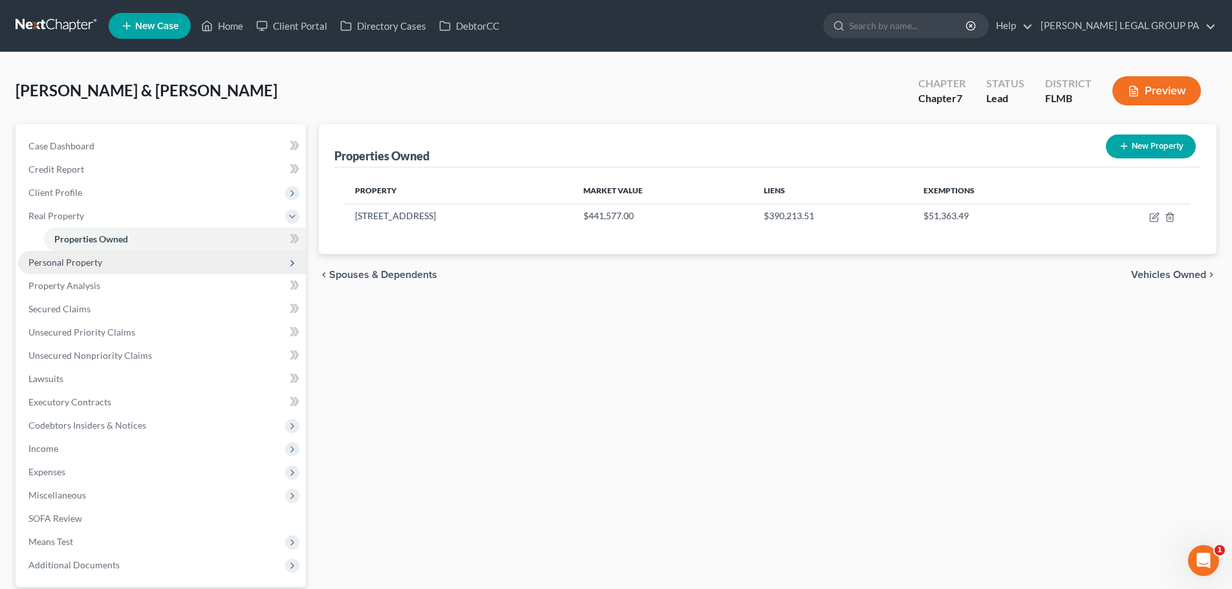
click at [71, 265] on span "Personal Property" at bounding box center [65, 262] width 74 height 11
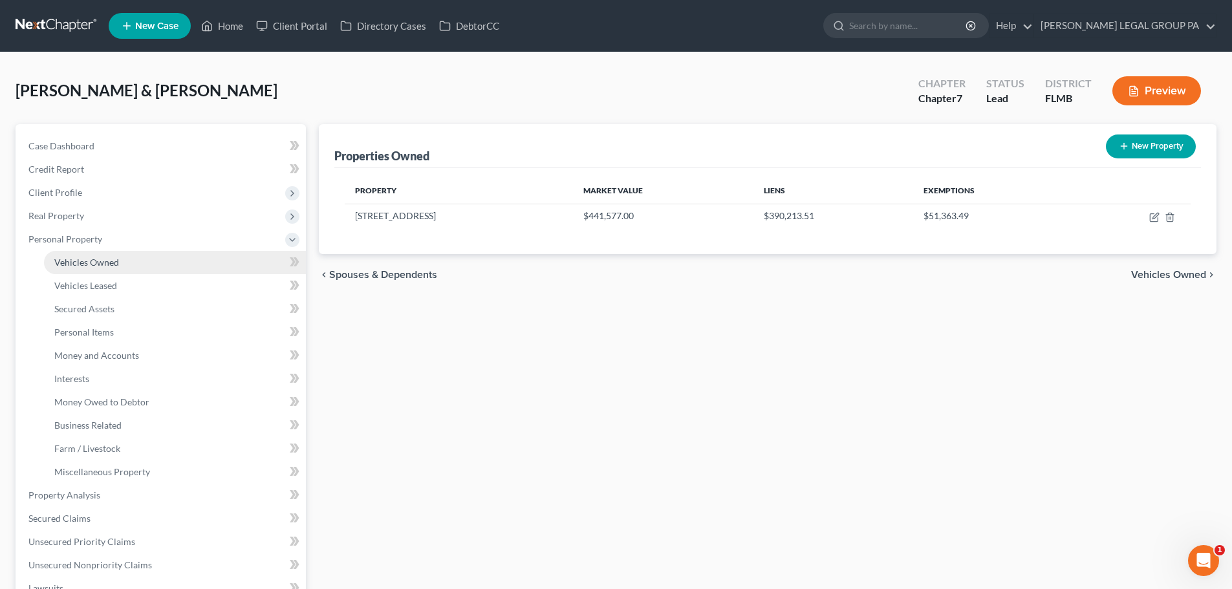
click at [90, 263] on span "Vehicles Owned" at bounding box center [86, 262] width 65 height 11
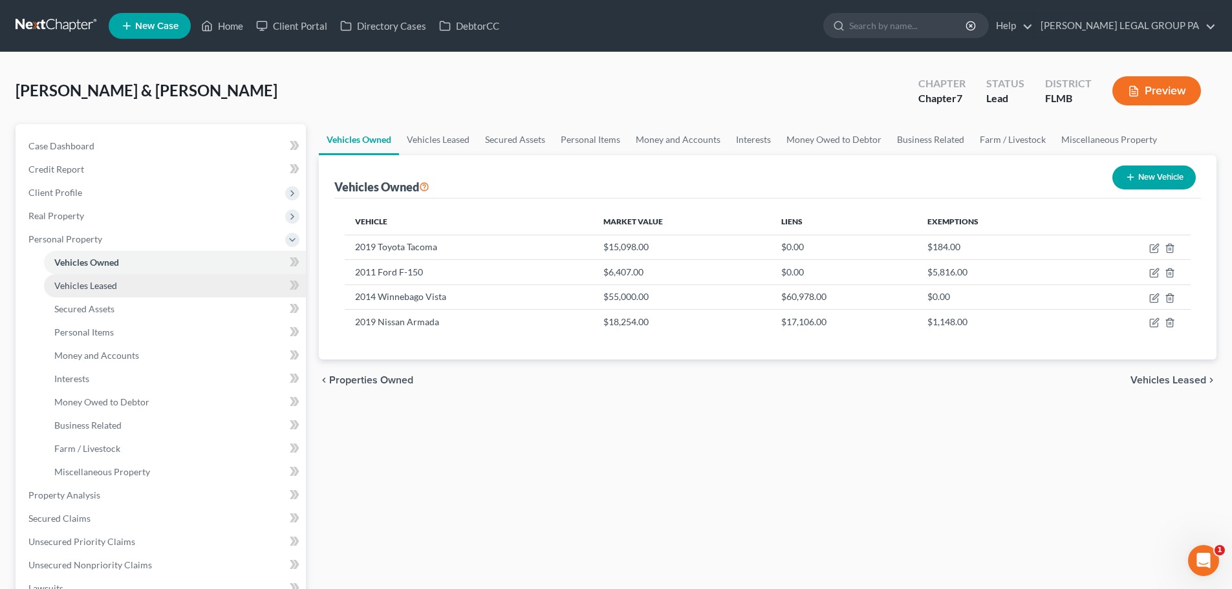
click at [85, 282] on span "Vehicles Leased" at bounding box center [85, 285] width 63 height 11
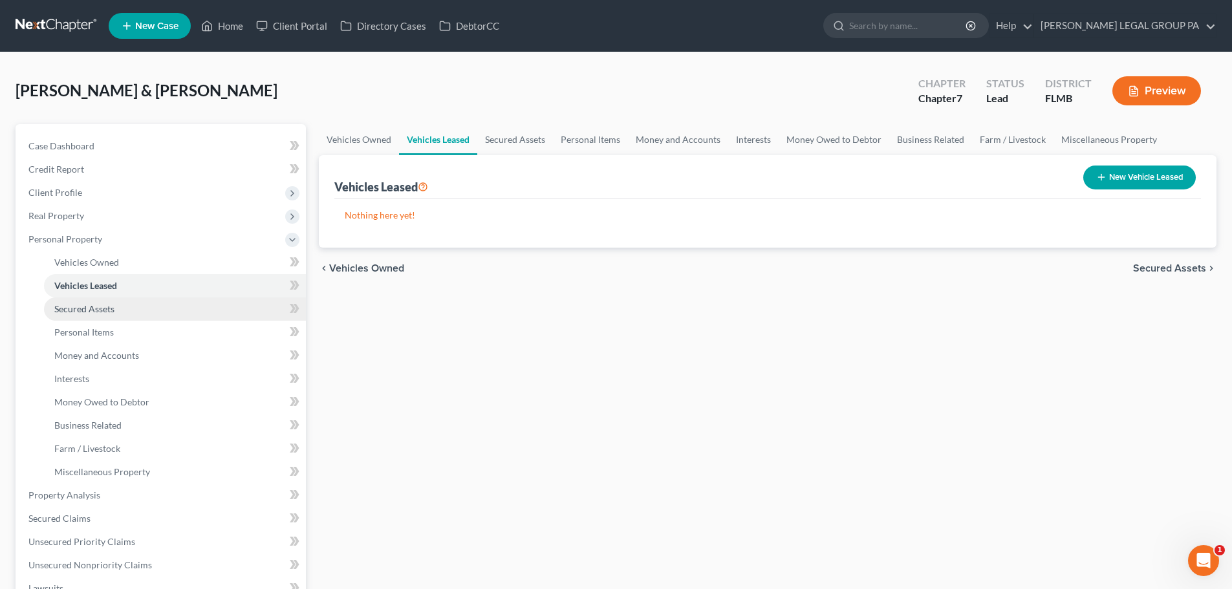
click at [101, 315] on link "Secured Assets" at bounding box center [175, 309] width 262 height 23
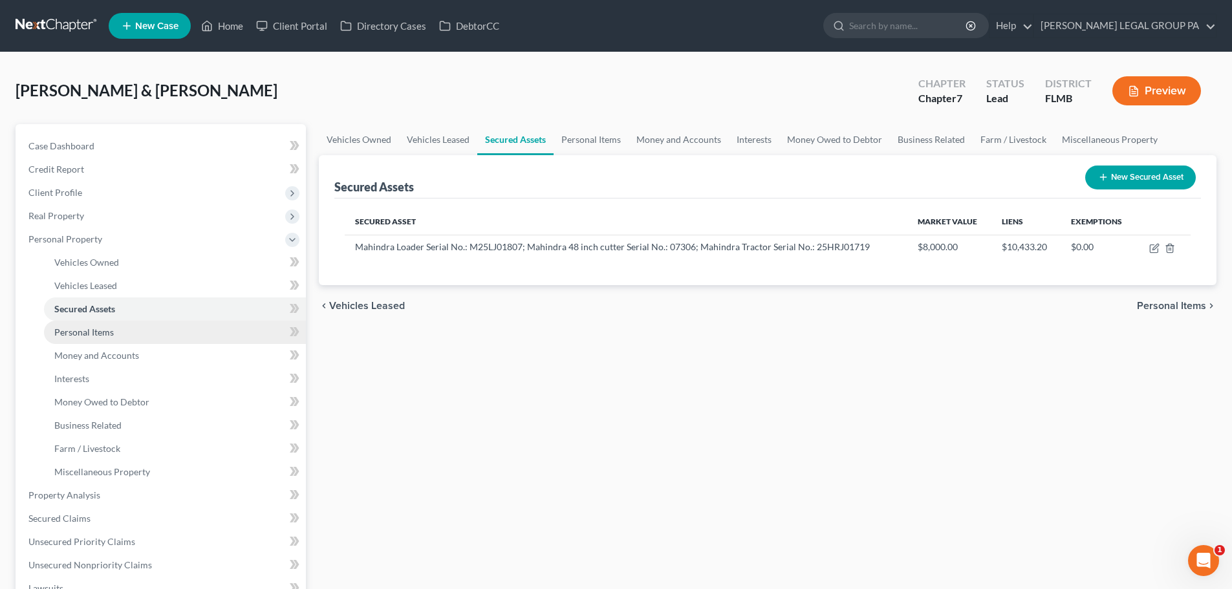
click at [80, 330] on span "Personal Items" at bounding box center [84, 332] width 60 height 11
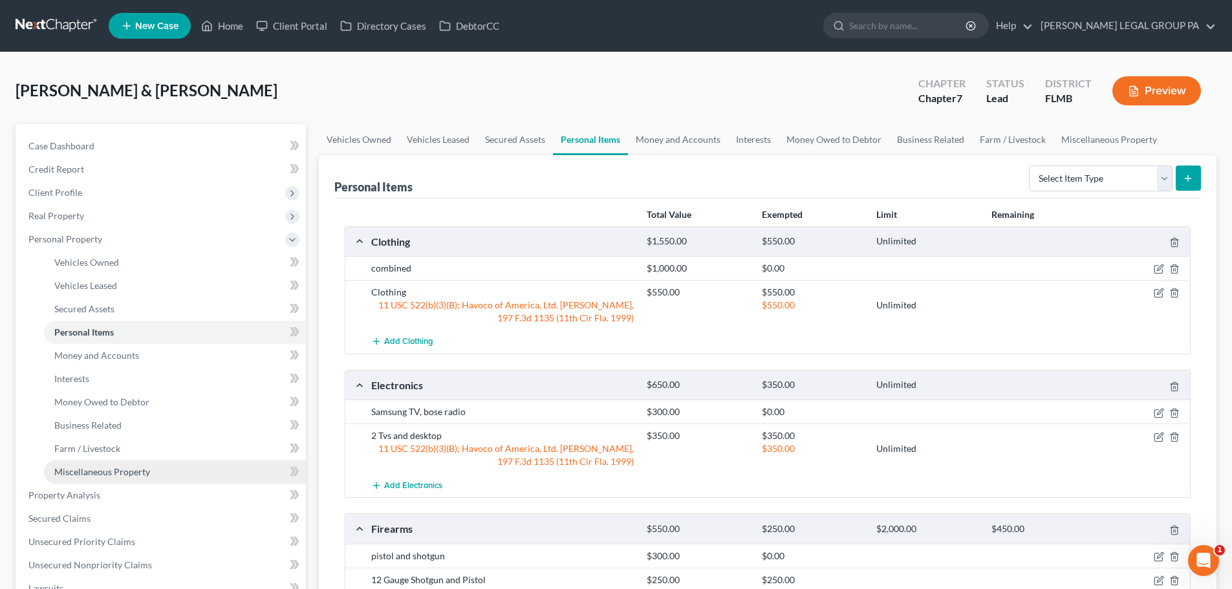
click at [86, 477] on link "Miscellaneous Property" at bounding box center [175, 472] width 262 height 23
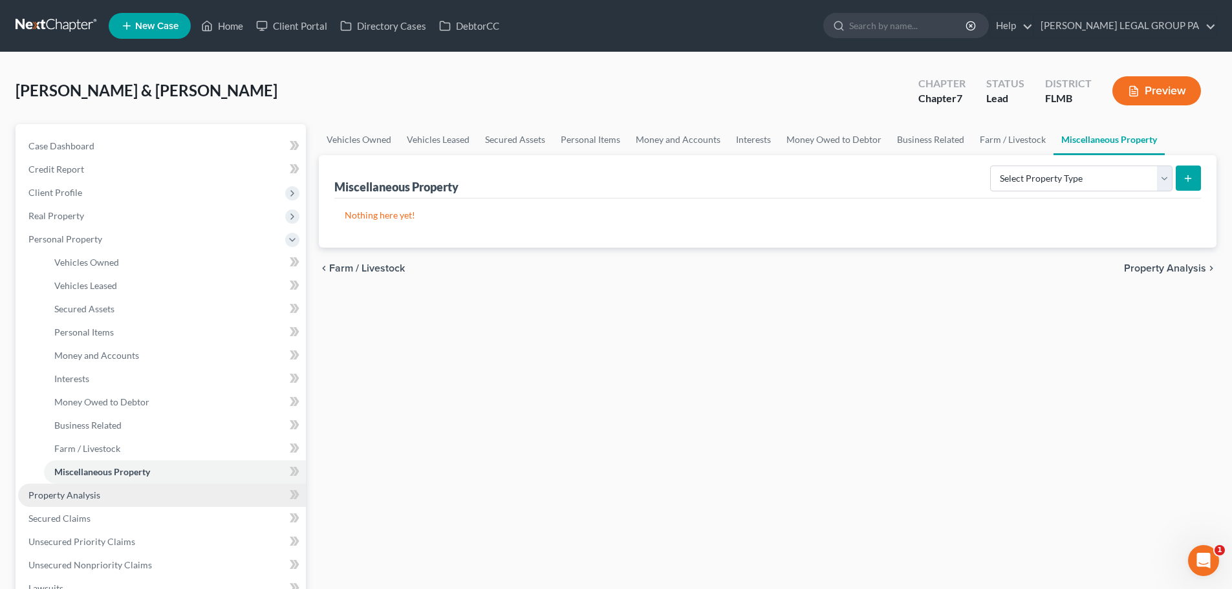
click at [96, 499] on span "Property Analysis" at bounding box center [64, 495] width 72 height 11
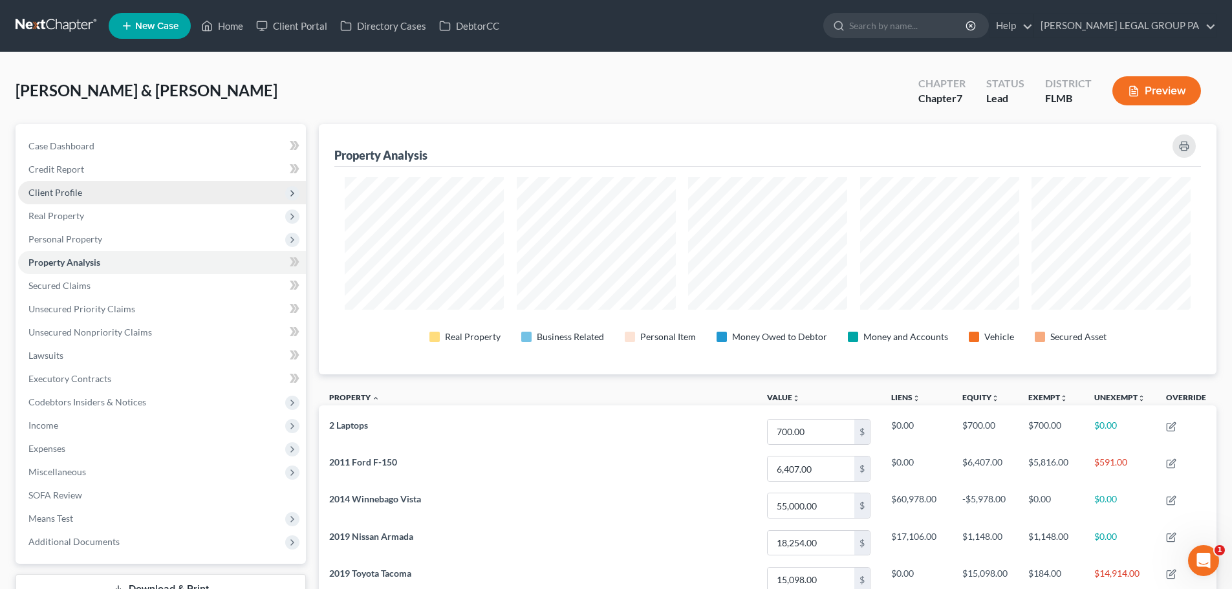
click at [69, 202] on span "Client Profile" at bounding box center [162, 192] width 288 height 23
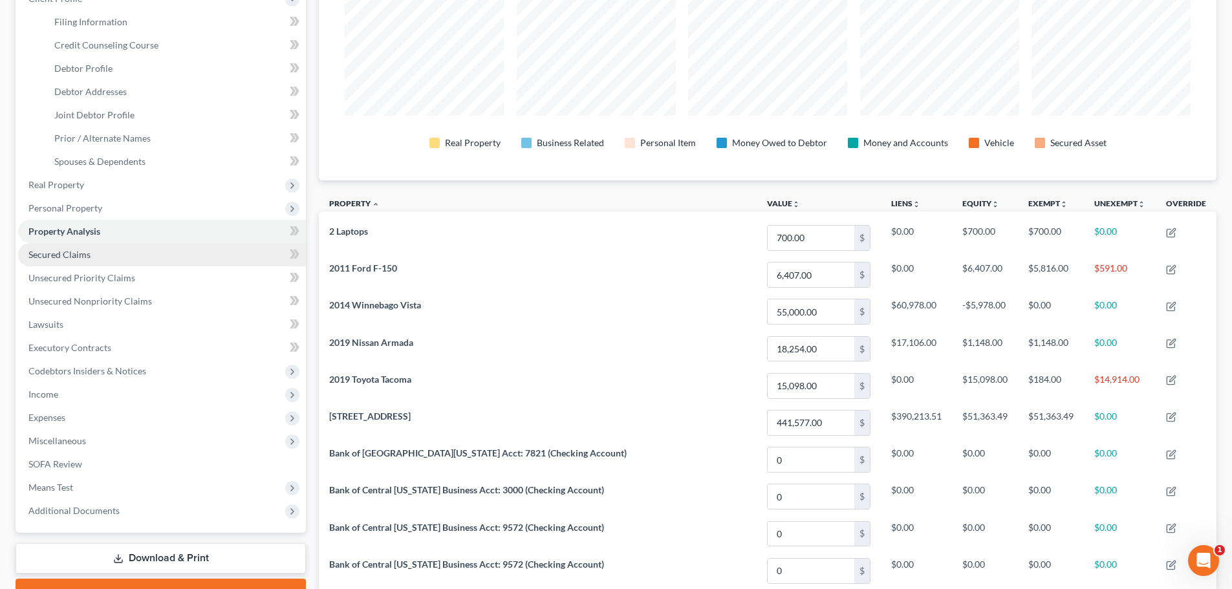
click at [83, 256] on span "Secured Claims" at bounding box center [59, 254] width 62 height 11
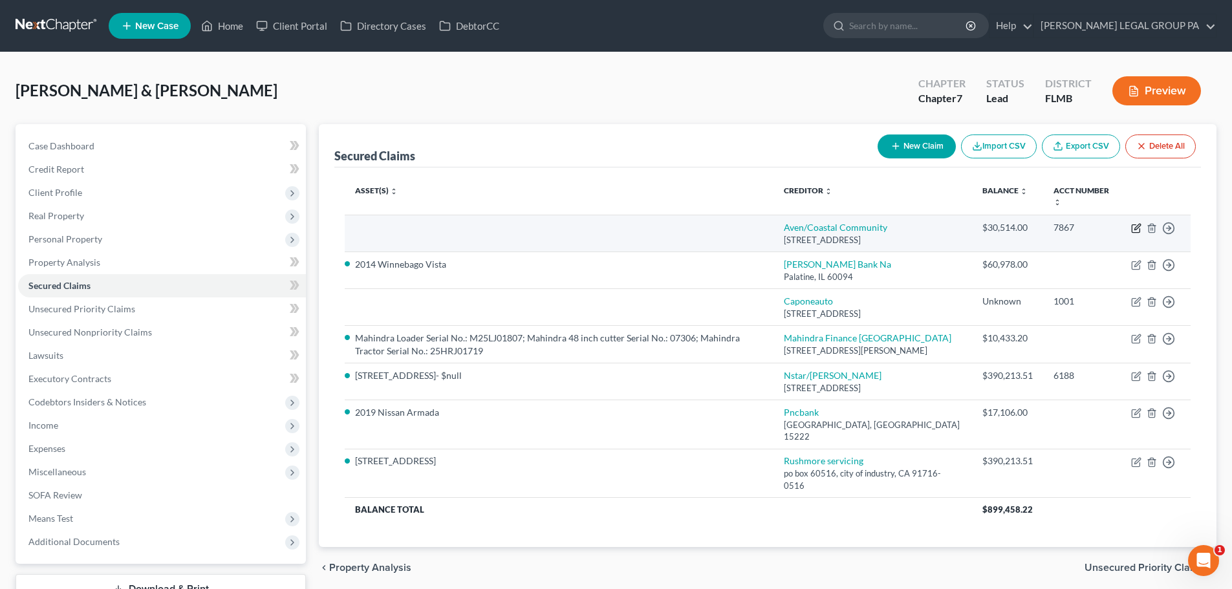
click at [1141, 230] on icon "button" at bounding box center [1137, 228] width 10 height 10
select select "4"
select select "2"
select select "1"
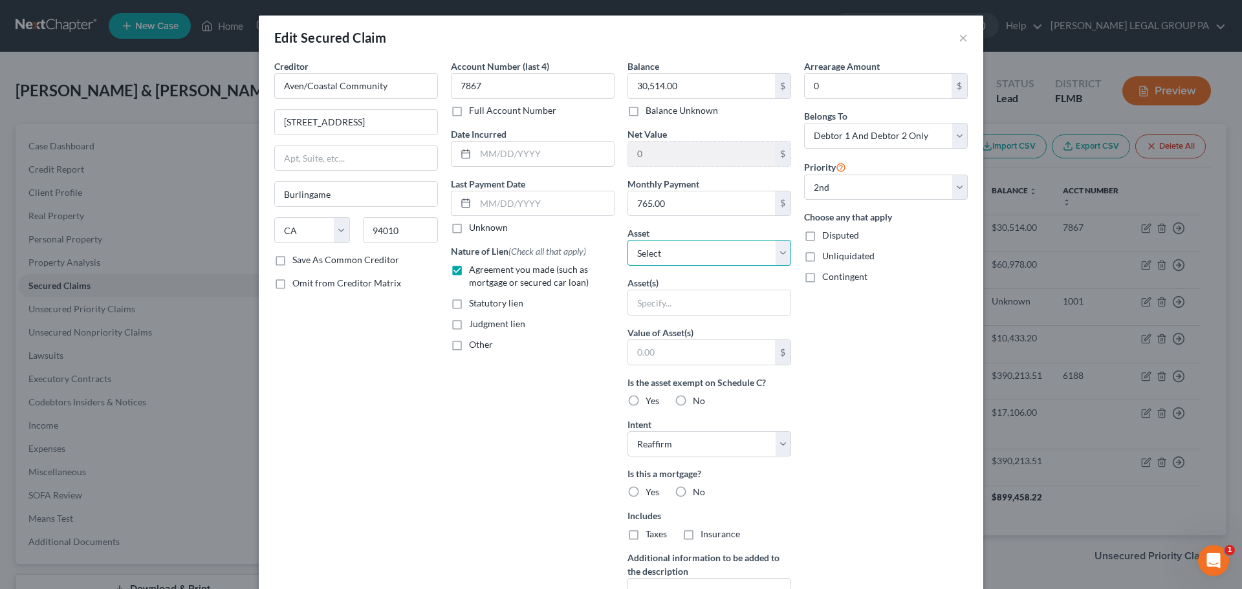
click at [682, 254] on select "Select Other Multiple Assets [STREET_ADDRESS] - $441577.0 Truist Business Acct:…" at bounding box center [710, 253] width 164 height 26
select select "2"
click at [628, 240] on select "Select Other Multiple Assets [STREET_ADDRESS] - $441577.0 Truist Business Acct:…" at bounding box center [710, 253] width 164 height 26
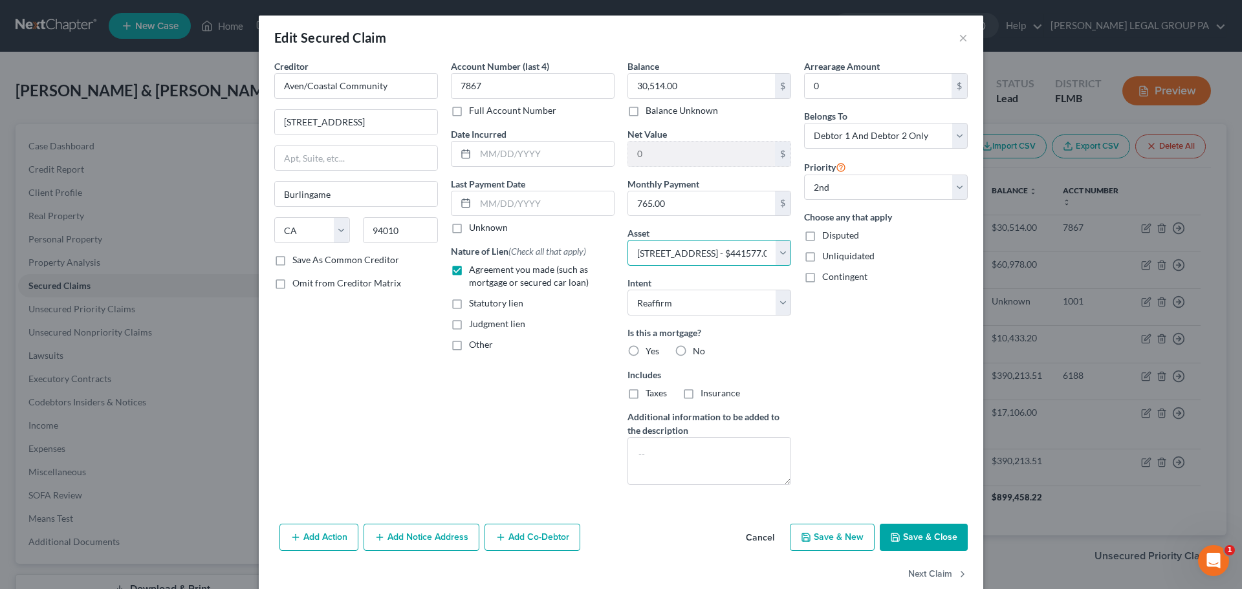
click at [773, 251] on select "Select Other Multiple Assets [STREET_ADDRESS] - $441577.0 Truist Business Acct:…" at bounding box center [710, 253] width 164 height 26
click at [775, 260] on select "Select Other Multiple Assets [STREET_ADDRESS] - $441577.0 Truist Business Acct:…" at bounding box center [710, 253] width 164 height 26
click at [730, 254] on select "Select Other Multiple Assets [STREET_ADDRESS] - $441577.0 Truist Business Acct:…" at bounding box center [710, 253] width 164 height 26
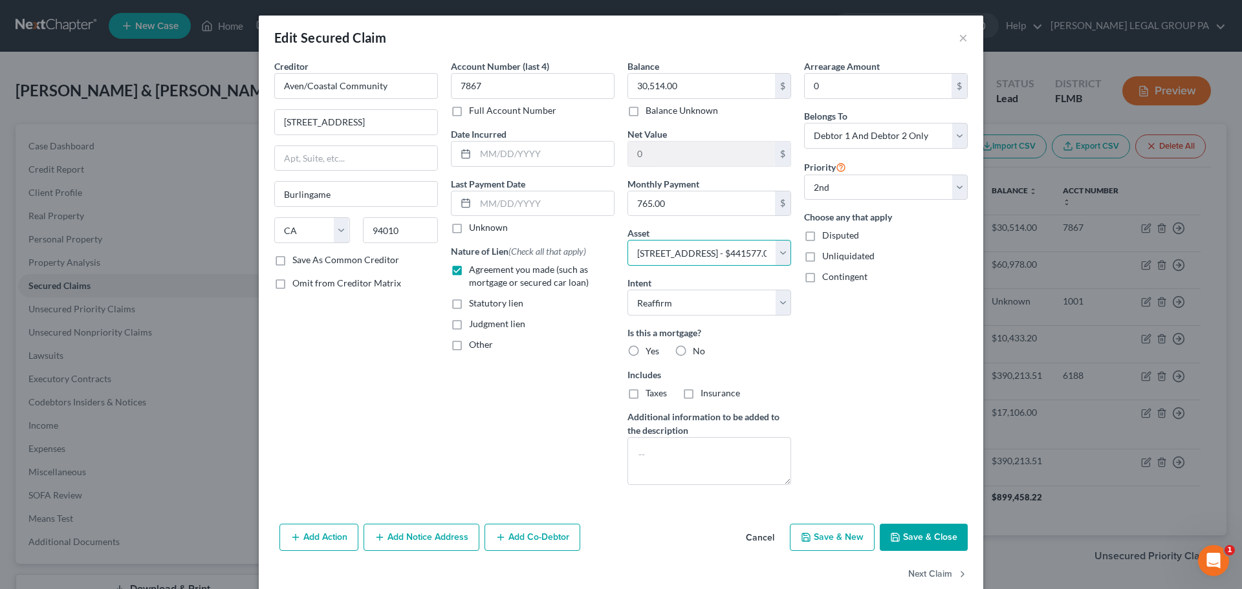
click at [628, 240] on select "Select Other Multiple Assets [STREET_ADDRESS] - $441577.0 Truist Business Acct:…" at bounding box center [710, 253] width 164 height 26
click at [901, 524] on button "Save & Close" at bounding box center [924, 537] width 88 height 27
select select
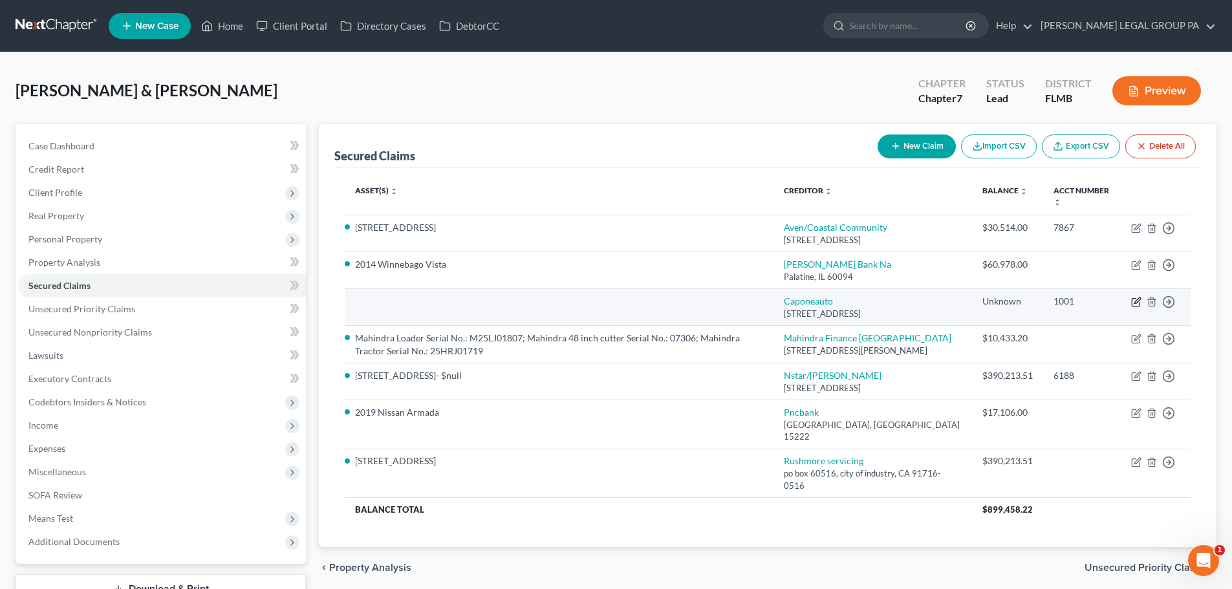
click at [1136, 307] on icon "button" at bounding box center [1136, 303] width 8 height 8
select select "45"
select select "0"
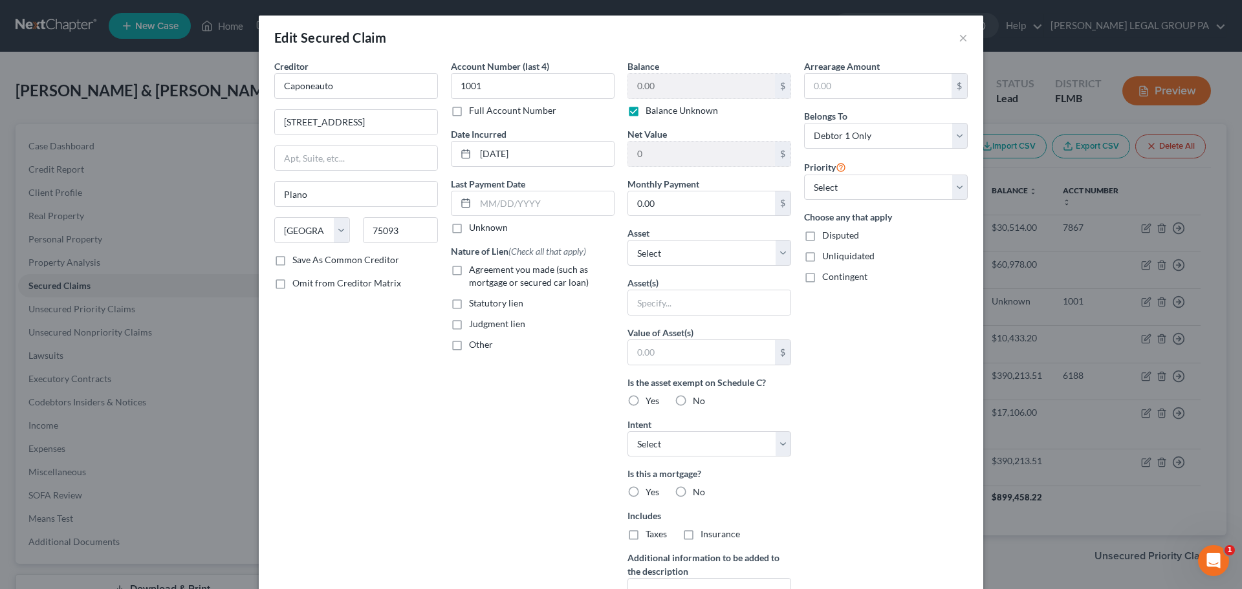
click at [688, 113] on label "Balance Unknown" at bounding box center [682, 110] width 72 height 13
click at [659, 113] on input "Balance Unknown" at bounding box center [655, 108] width 8 height 8
checkbox input "false"
click at [687, 86] on input "0.00" at bounding box center [701, 86] width 147 height 25
type input "14,914"
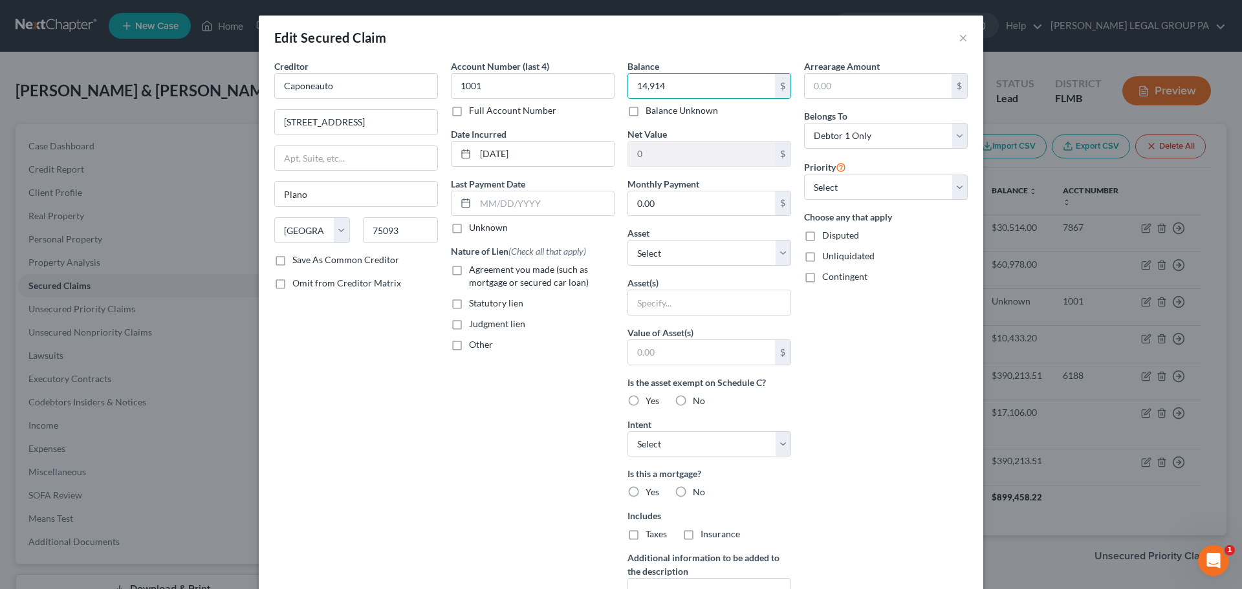
click at [753, 106] on div "Balance Unknown" at bounding box center [710, 110] width 164 height 13
click at [714, 260] on select "Select Other Multiple Assets [STREET_ADDRESS] - $441577.0 Truist Business Acct:…" at bounding box center [710, 253] width 164 height 26
select select "16"
click at [628, 240] on select "Select Other Multiple Assets [STREET_ADDRESS] - $441577.0 Truist Business Acct:…" at bounding box center [710, 253] width 164 height 26
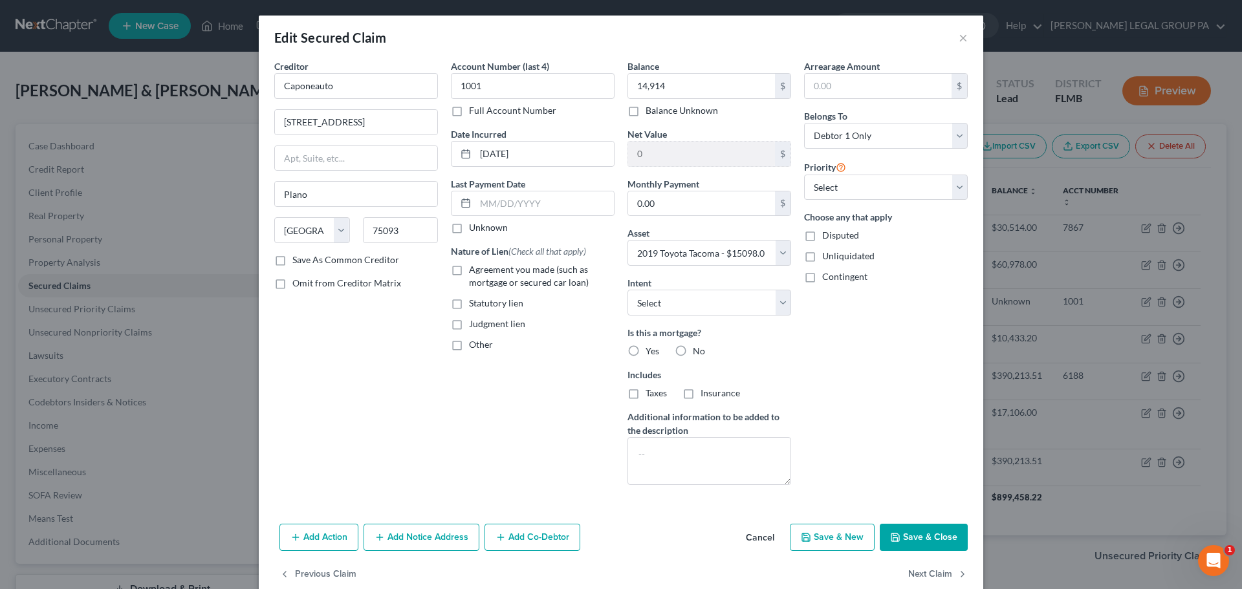
click at [921, 545] on button "Save & Close" at bounding box center [924, 537] width 88 height 27
select select
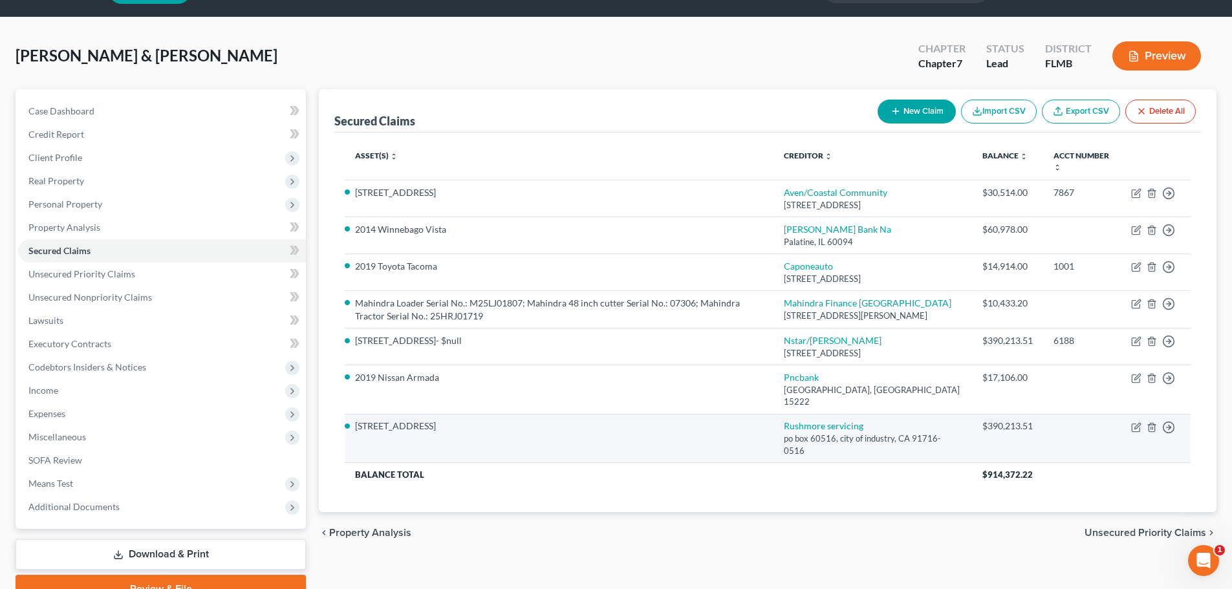
scroll to position [65, 0]
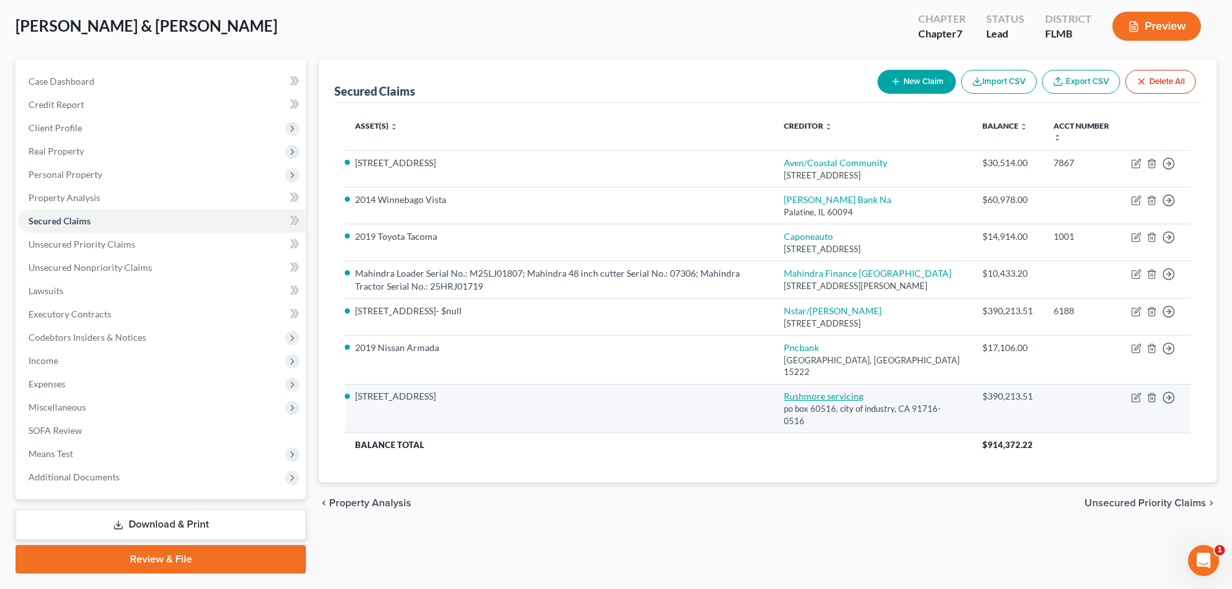
click at [818, 402] on link "Rushmore servicing" at bounding box center [824, 396] width 80 height 11
select select "4"
select select "2"
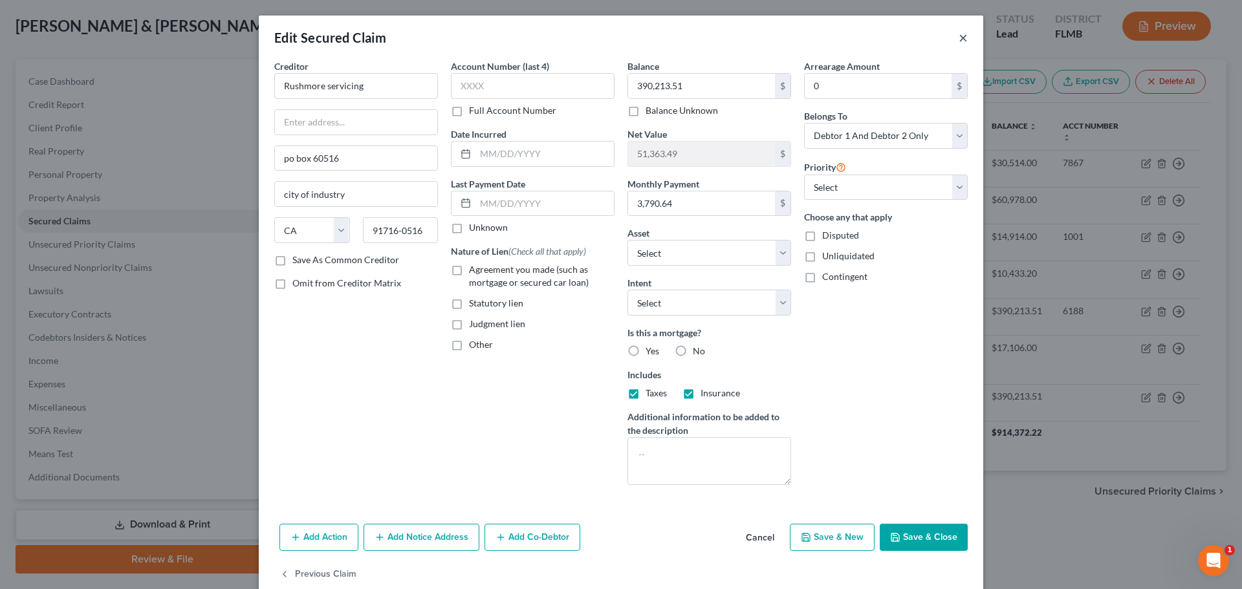
click at [959, 44] on button "×" at bounding box center [963, 38] width 9 height 16
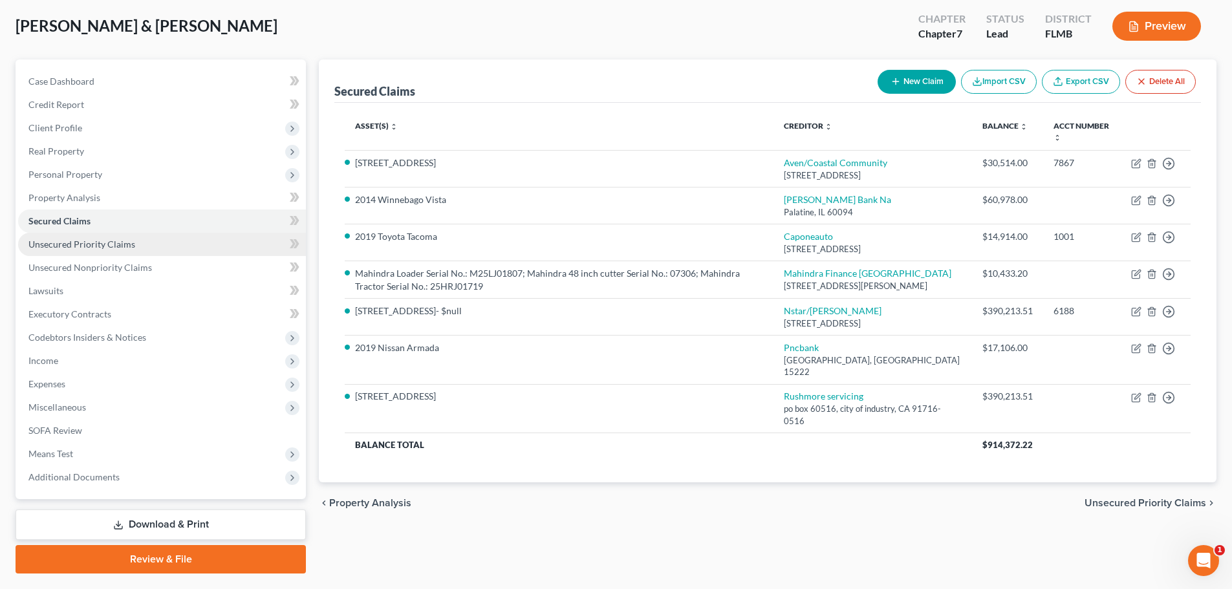
click at [108, 248] on span "Unsecured Priority Claims" at bounding box center [81, 244] width 107 height 11
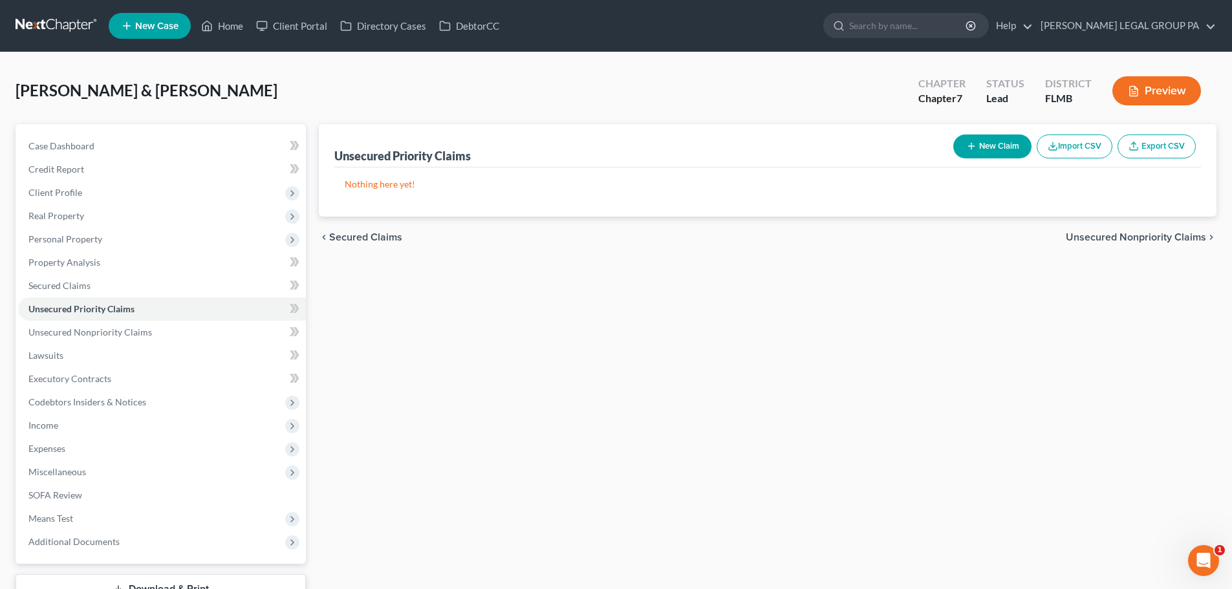
click at [998, 146] on button "New Claim" at bounding box center [993, 147] width 78 height 24
select select "2"
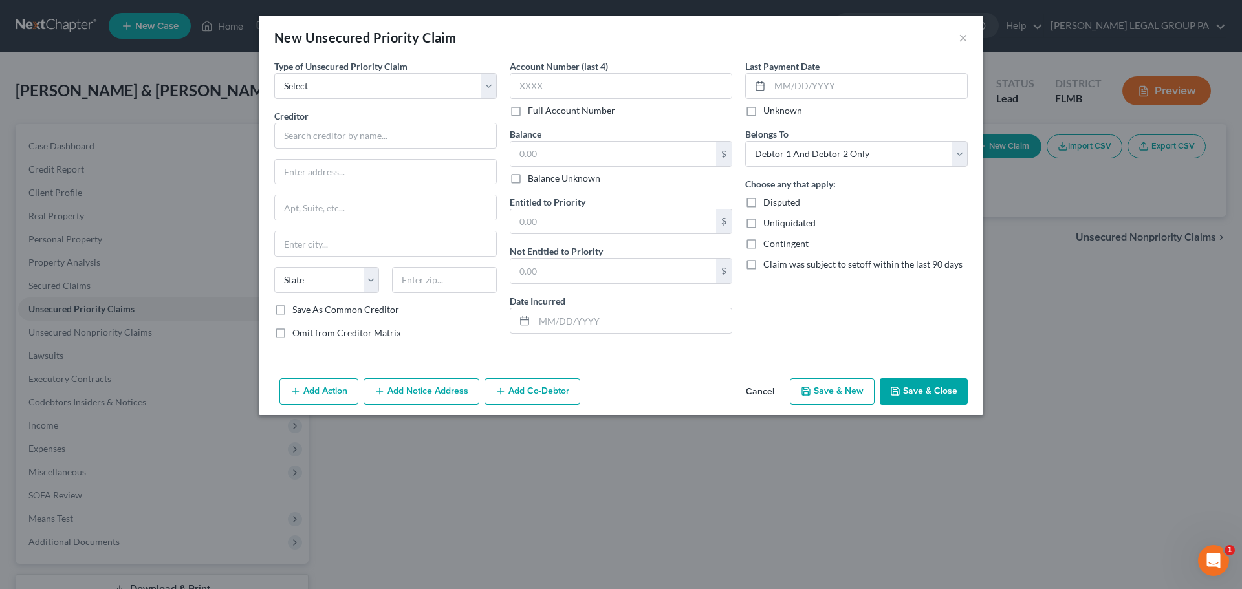
click at [376, 99] on div "Type of Unsecured Priority Claim * Select Taxes & Other Government Units Domest…" at bounding box center [385, 205] width 235 height 290
click at [367, 86] on select "Select Taxes & Other Government Units Domestic Support Obligations Extensions o…" at bounding box center [385, 86] width 223 height 26
click at [424, 56] on div "New Unsecured Priority Claim ×" at bounding box center [621, 38] width 725 height 44
click at [405, 90] on select "Select Taxes & Other Government Units Domestic Support Obligations Extensions o…" at bounding box center [385, 86] width 223 height 26
select select "0"
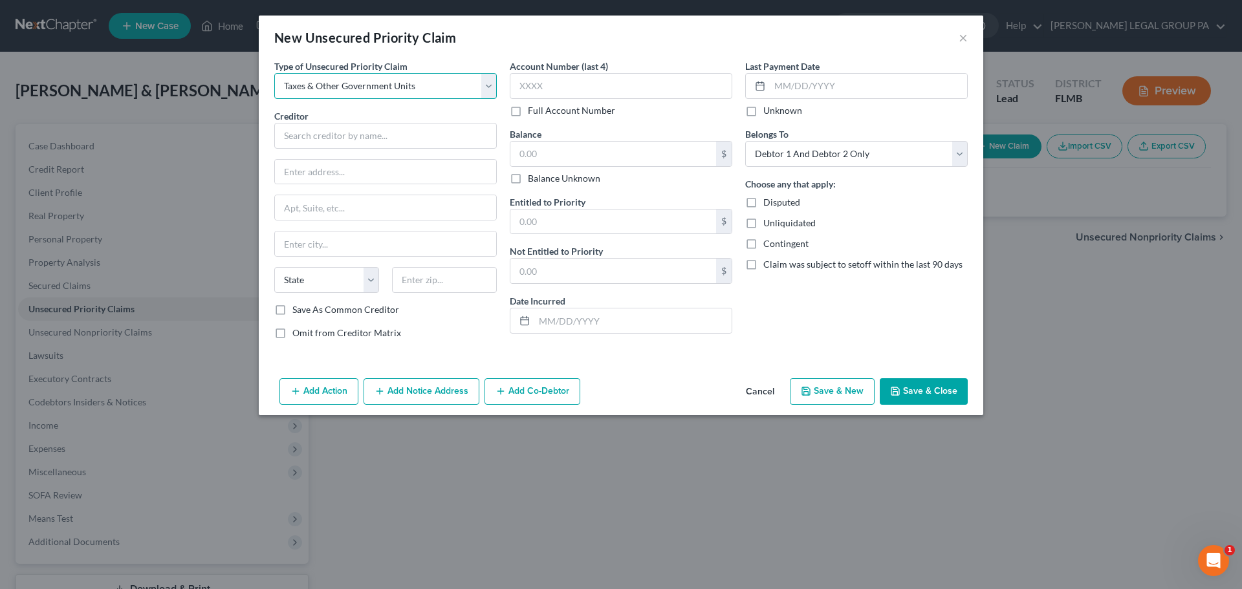
click at [274, 73] on select "Select Taxes & Other Government Units Domestic Support Obligations Extensions o…" at bounding box center [385, 86] width 223 height 26
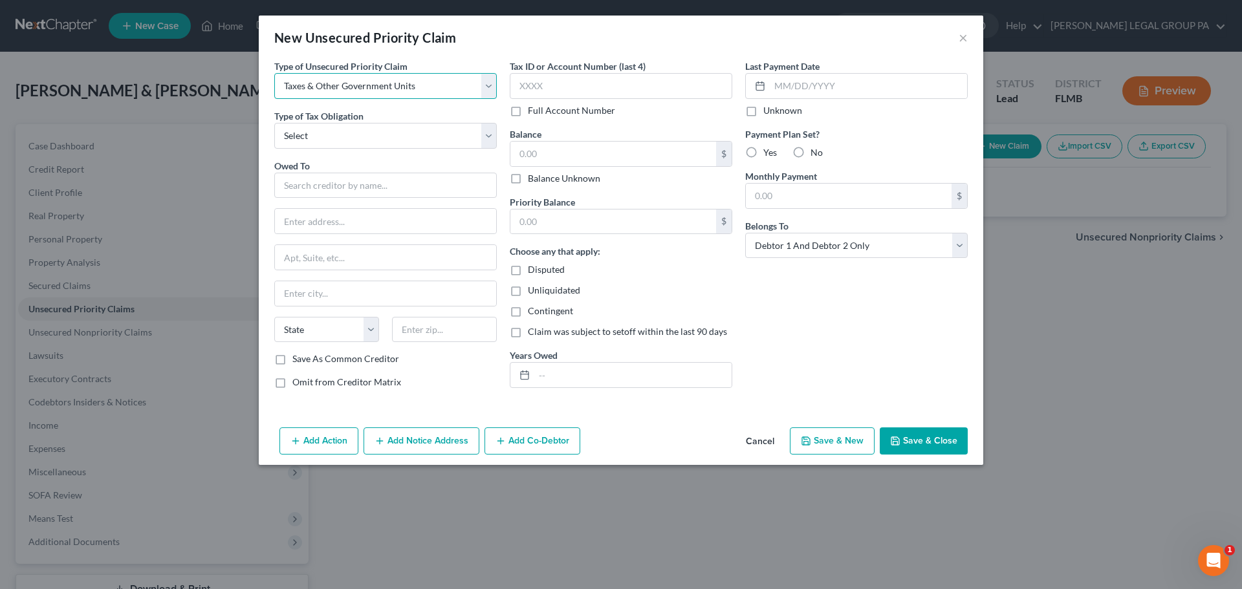
click at [305, 80] on select "Select Taxes & Other Government Units Domestic Support Obligations Extensions o…" at bounding box center [385, 86] width 223 height 26
click at [456, 49] on div "New Unsecured Priority Claim ×" at bounding box center [621, 38] width 725 height 44
click at [560, 81] on input "text" at bounding box center [621, 86] width 223 height 26
type input "4797"
click at [563, 154] on input "text" at bounding box center [613, 154] width 206 height 25
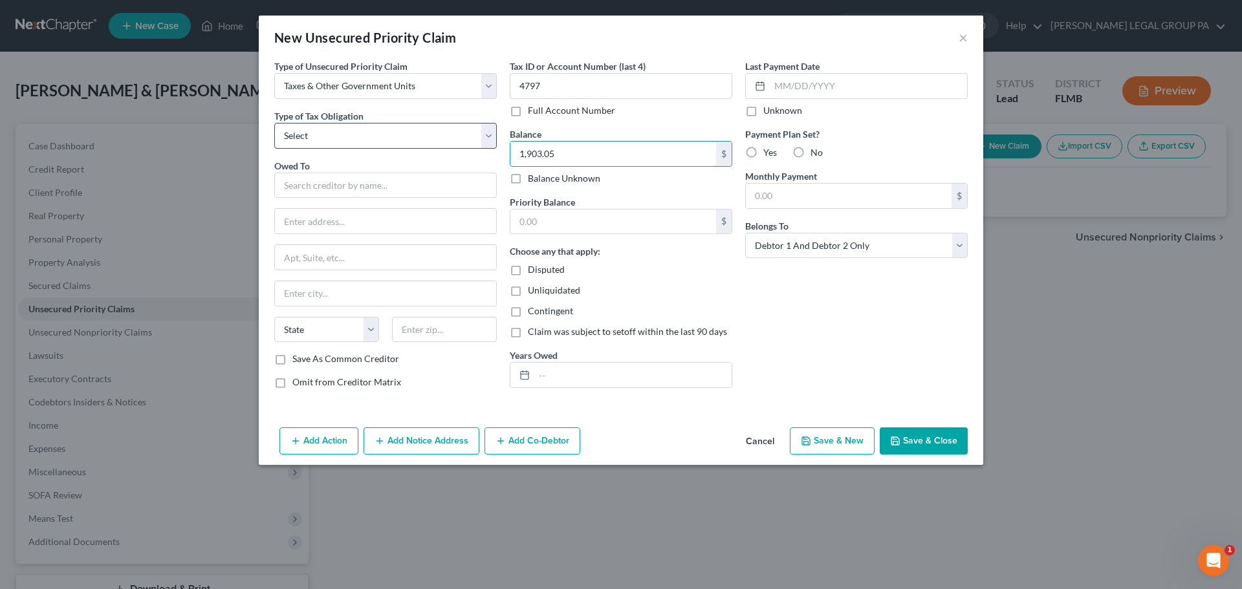
type input "1,903.05"
click at [356, 143] on select "Select Federal City State Franchise Tax Board Other" at bounding box center [385, 136] width 223 height 26
select select "0"
click at [274, 123] on select "Select Federal City State Franchise Tax Board Other" at bounding box center [385, 136] width 223 height 26
click at [332, 188] on input "text" at bounding box center [385, 186] width 223 height 26
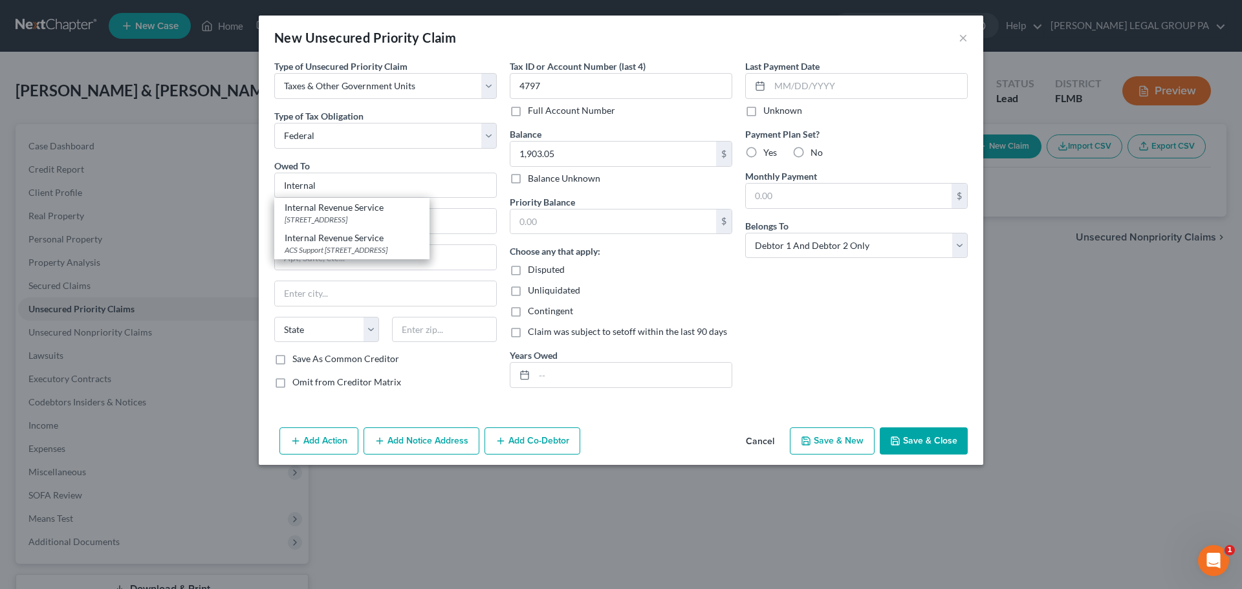
click at [346, 213] on div "Internal Revenue Service" at bounding box center [352, 207] width 135 height 13
type input "Internal Revenue Service"
type input "PO Box 7346"
type input "[GEOGRAPHIC_DATA]"
select select "39"
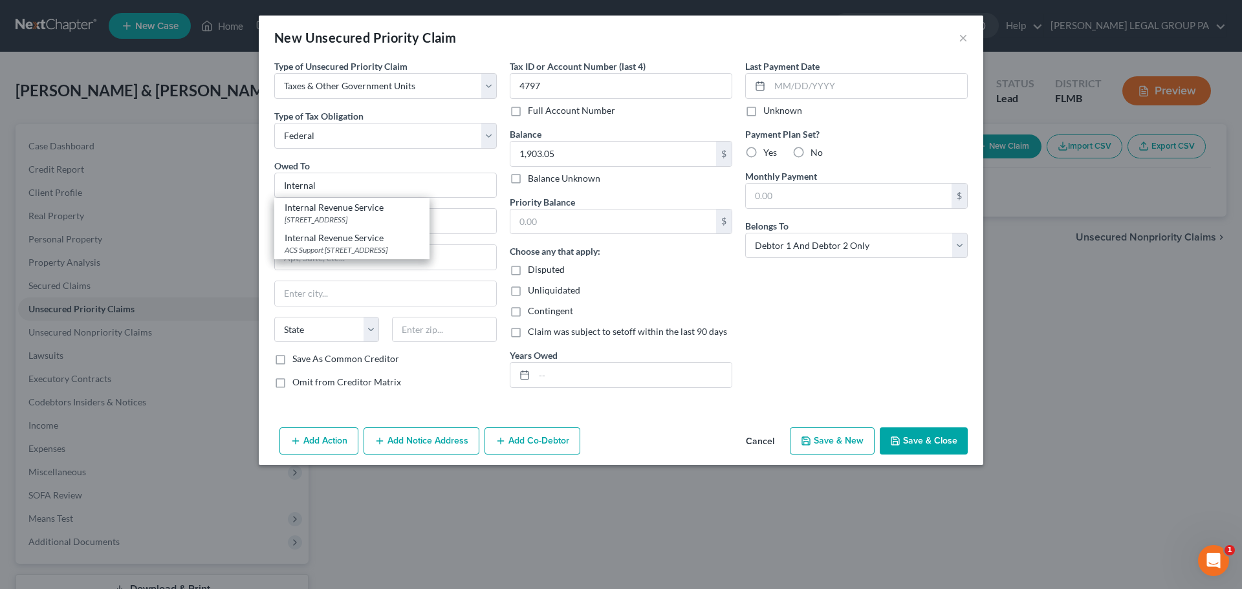
type input "19101"
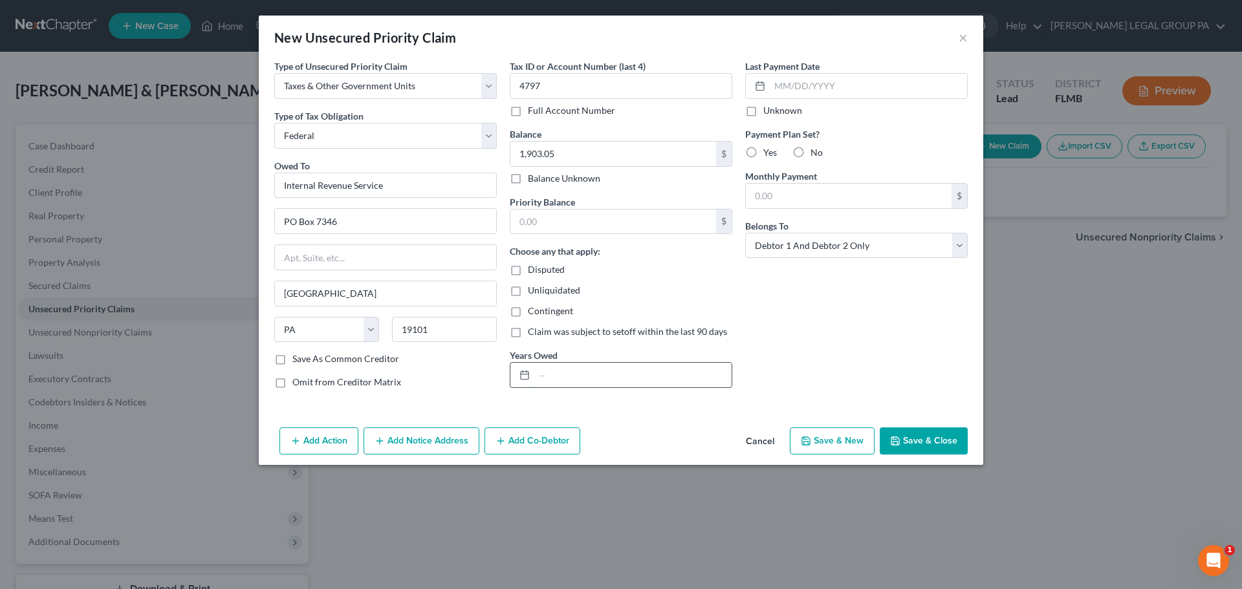
click at [559, 379] on input "text" at bounding box center [632, 375] width 197 height 25
type input "2014"
click at [763, 149] on div "Yes" at bounding box center [761, 152] width 32 height 13
click at [763, 149] on label "Yes" at bounding box center [770, 152] width 14 height 13
click at [769, 149] on input "Yes" at bounding box center [773, 150] width 8 height 8
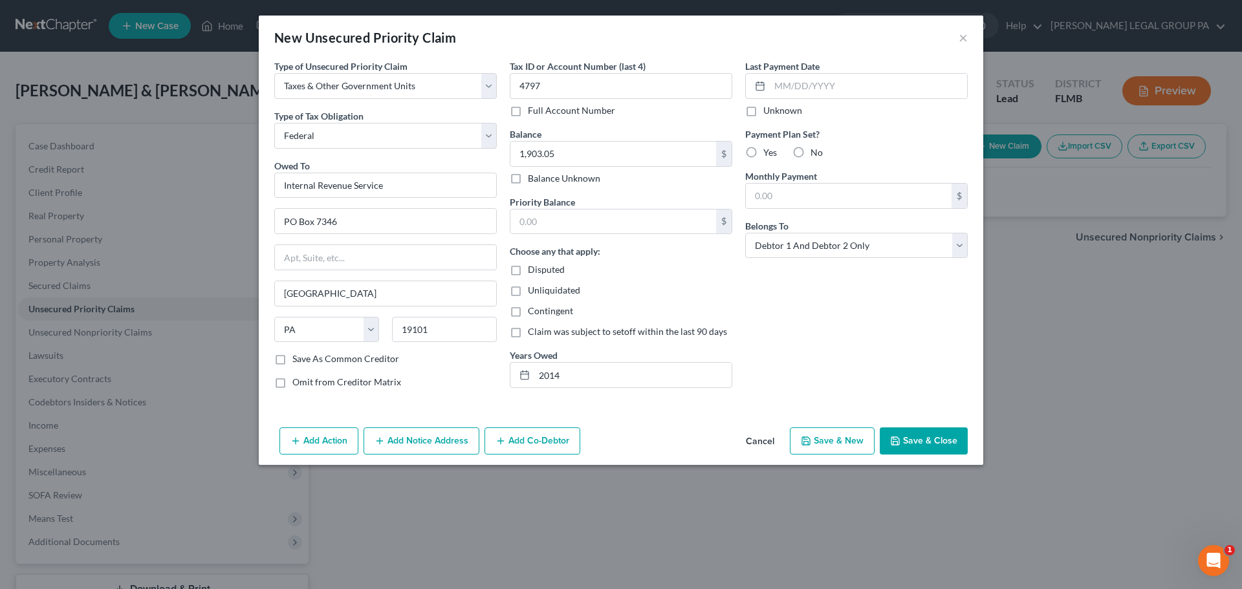
radio input "true"
click at [835, 258] on select "Select Debtor 1 Only Debtor 2 Only Debtor 1 And Debtor 2 Only At Least One Of T…" at bounding box center [856, 246] width 223 height 26
select select "0"
click at [745, 233] on select "Select Debtor 1 Only Debtor 2 Only Debtor 1 And Debtor 2 Only At Least One Of T…" at bounding box center [856, 246] width 223 height 26
click at [929, 443] on button "Save & Close" at bounding box center [924, 441] width 88 height 27
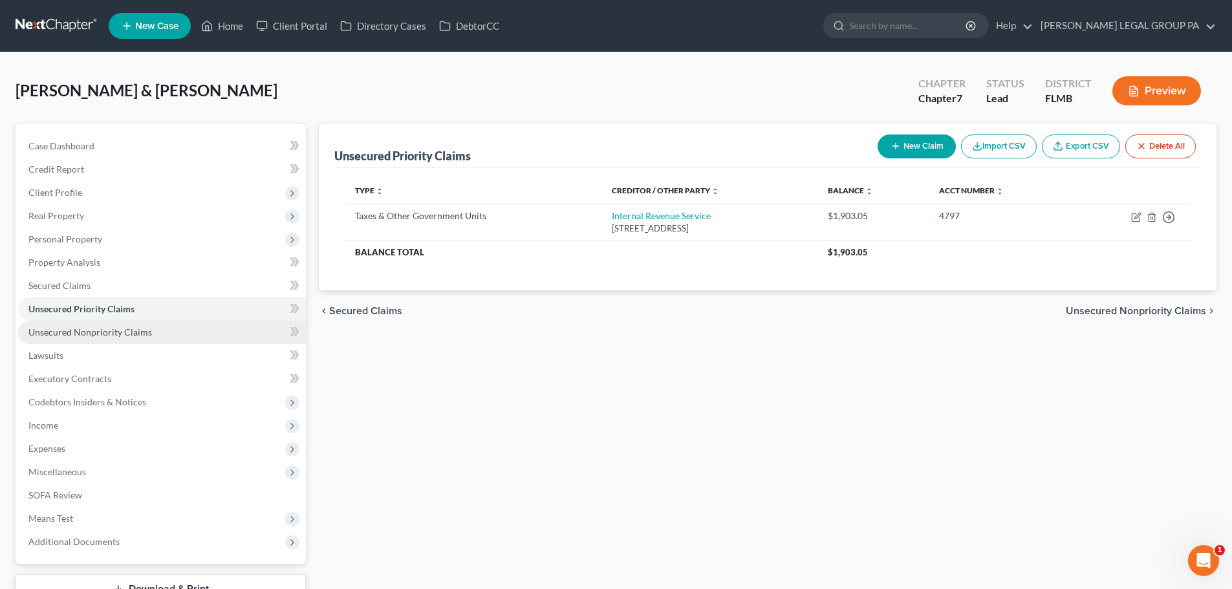
click at [113, 327] on span "Unsecured Nonpriority Claims" at bounding box center [90, 332] width 124 height 11
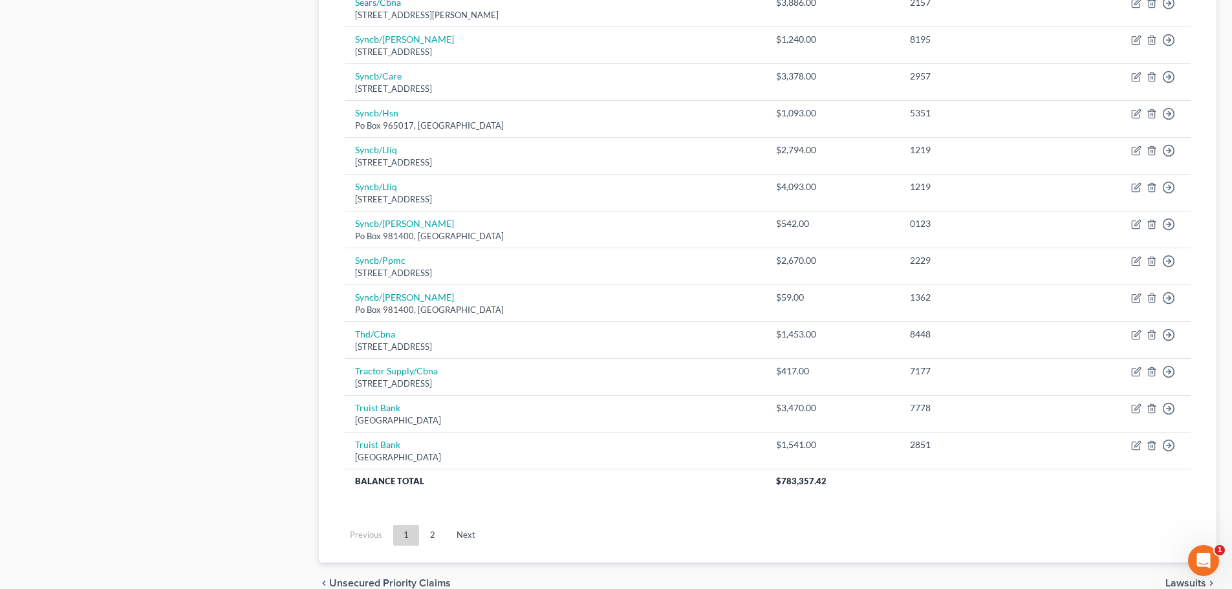
scroll to position [841, 0]
click at [432, 540] on link "2" at bounding box center [433, 535] width 26 height 21
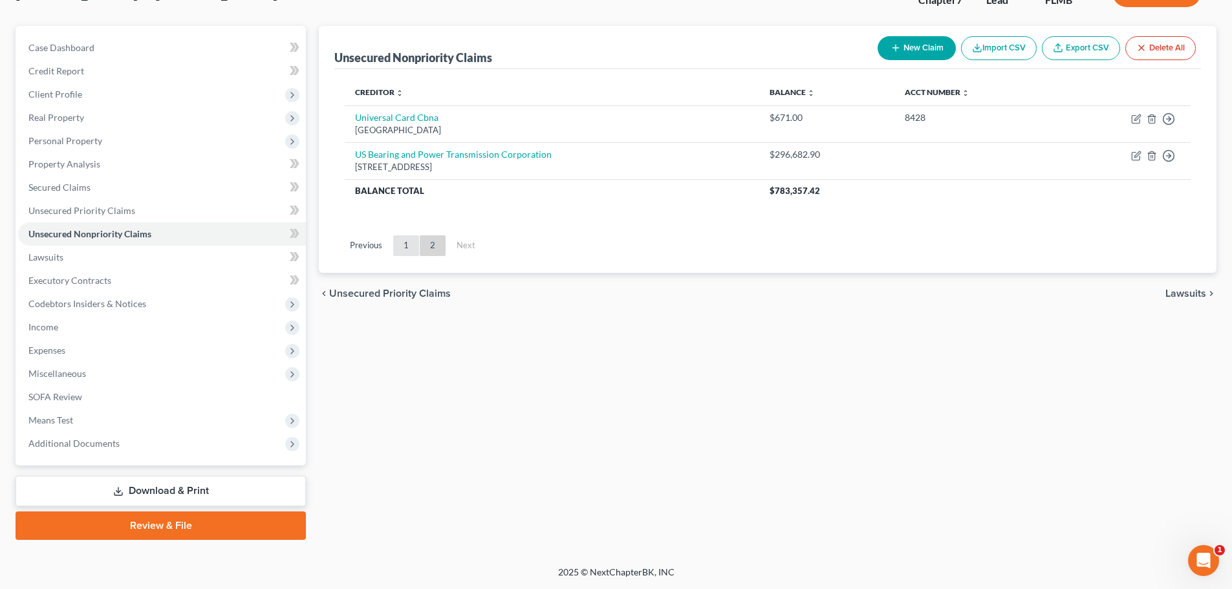
click at [402, 251] on link "1" at bounding box center [406, 245] width 26 height 21
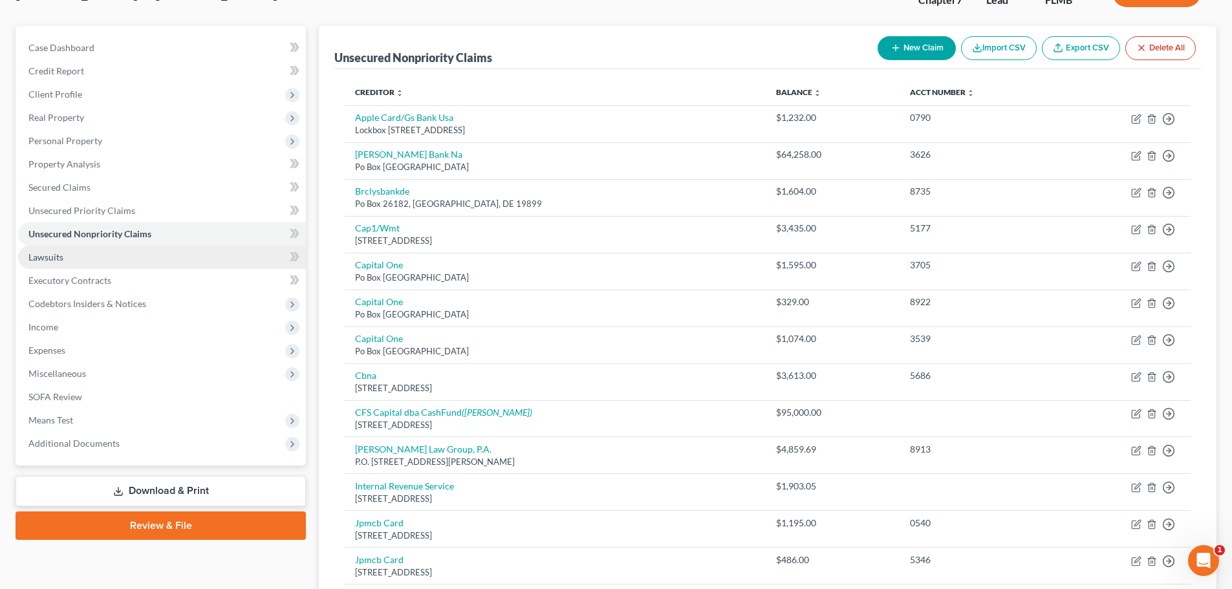
click at [74, 257] on link "Lawsuits" at bounding box center [162, 257] width 288 height 23
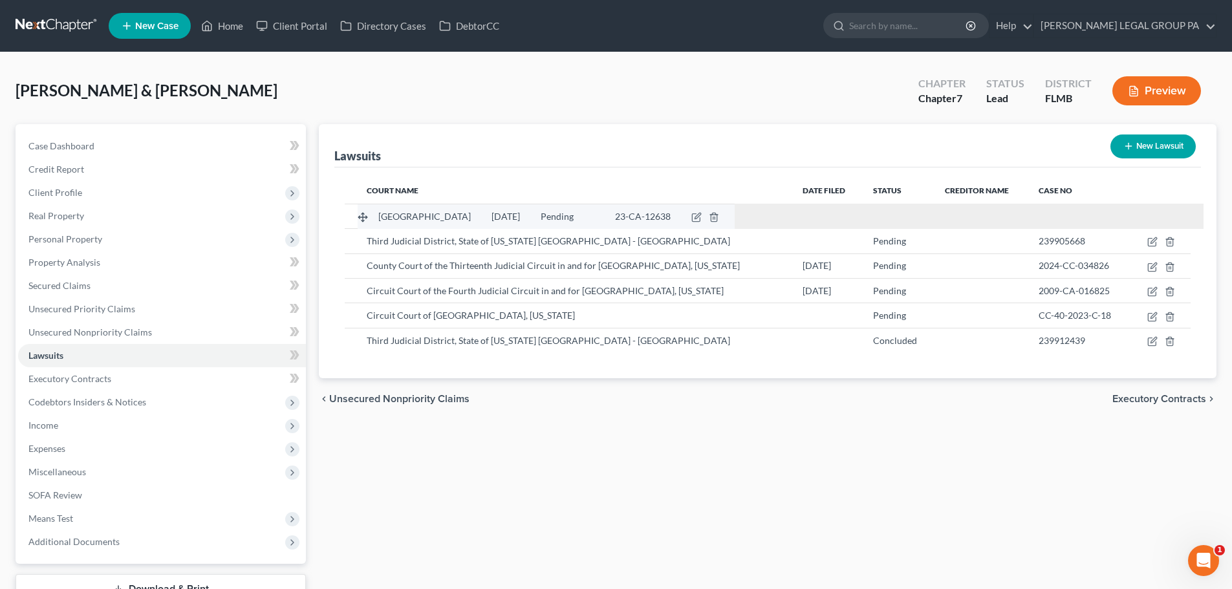
drag, startPoint x: 351, startPoint y: 213, endPoint x: 364, endPoint y: 213, distance: 12.9
click at [364, 213] on tbody "[GEOGRAPHIC_DATA] [DATE] Pending 23-CA-12638 [GEOGRAPHIC_DATA] [DATE] Pending 2…" at bounding box center [768, 278] width 846 height 149
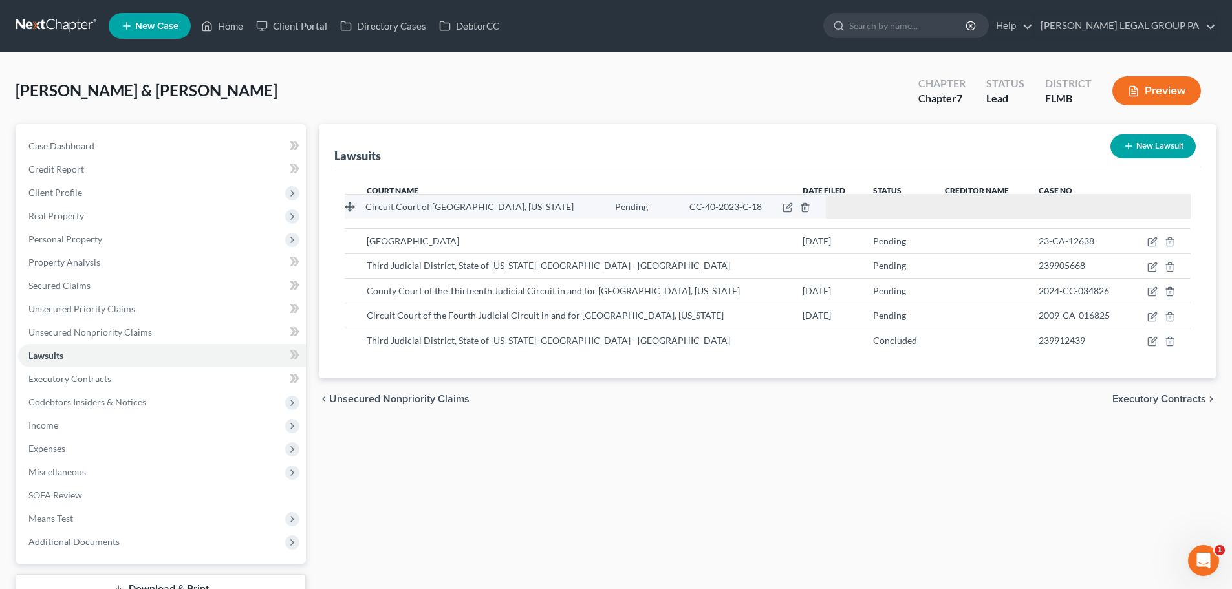
drag, startPoint x: 347, startPoint y: 314, endPoint x: 347, endPoint y: 205, distance: 109.3
click at [347, 205] on tbody "Circuit Court of [GEOGRAPHIC_DATA], [US_STATE] Pending CC-40-2023-C-18 Circuit …" at bounding box center [768, 278] width 846 height 149
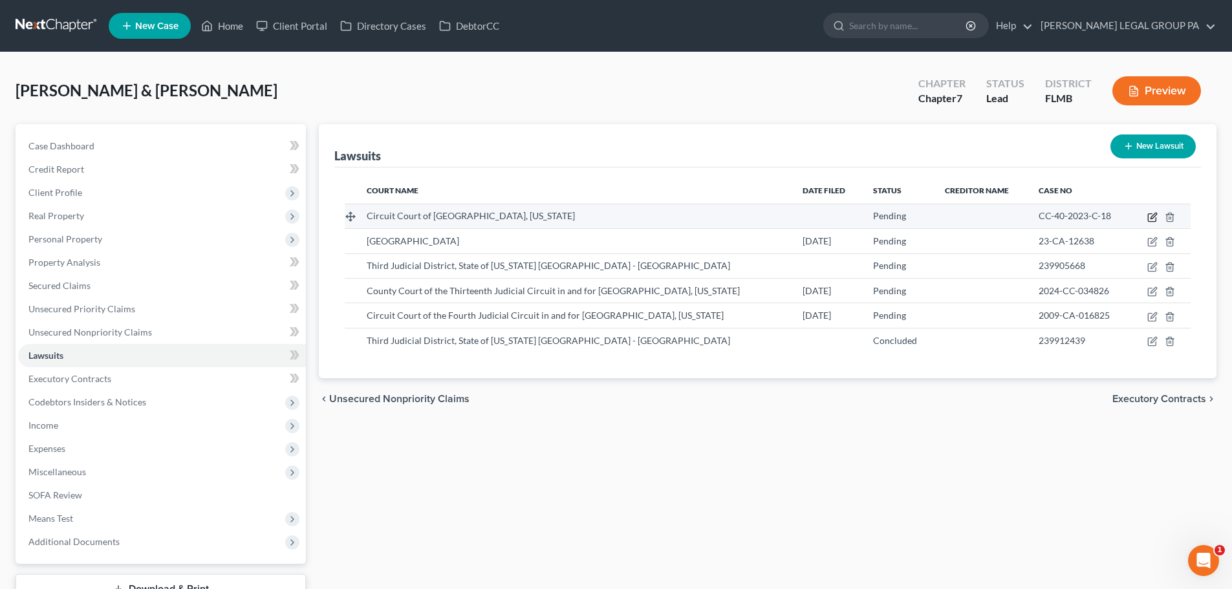
click at [1155, 218] on icon "button" at bounding box center [1153, 217] width 10 height 10
select select "51"
select select "0"
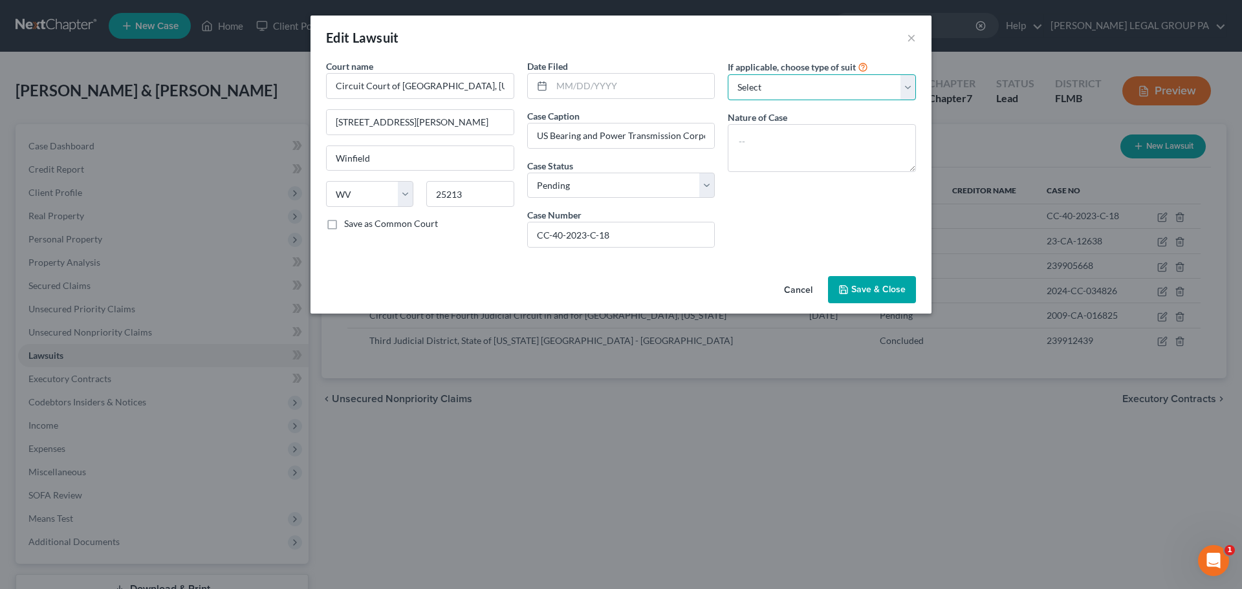
click at [783, 78] on select "Select Repossession Garnishment Foreclosure Attached, Seized, Or Levied Other" at bounding box center [822, 87] width 188 height 26
select select "3"
click at [728, 74] on select "Select Repossession Garnishment Foreclosure Attached, Seized, Or Levied Other" at bounding box center [822, 87] width 188 height 26
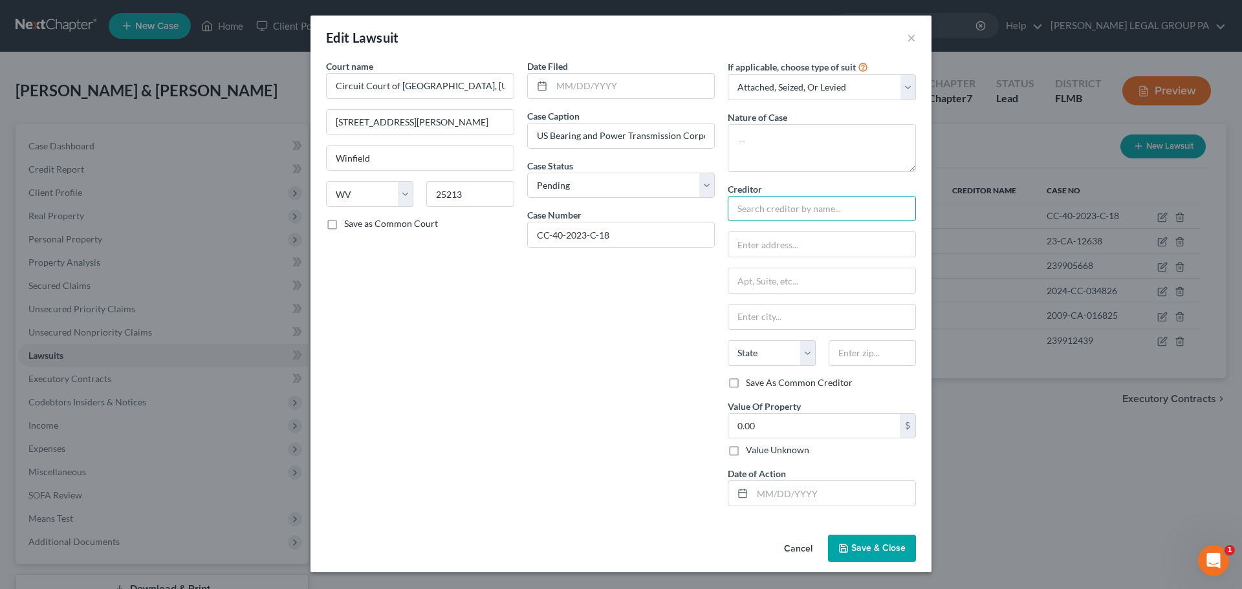
click at [812, 211] on input "text" at bounding box center [822, 209] width 188 height 26
drag, startPoint x: 900, startPoint y: 212, endPoint x: 650, endPoint y: 204, distance: 250.5
click at [650, 204] on div "Court name * Circuit Court of [GEOGRAPHIC_DATA][US_STATE][STREET_ADDRESS] [GEOG…" at bounding box center [621, 288] width 603 height 457
type input "orate"
drag, startPoint x: 702, startPoint y: 208, endPoint x: 674, endPoint y: 204, distance: 28.1
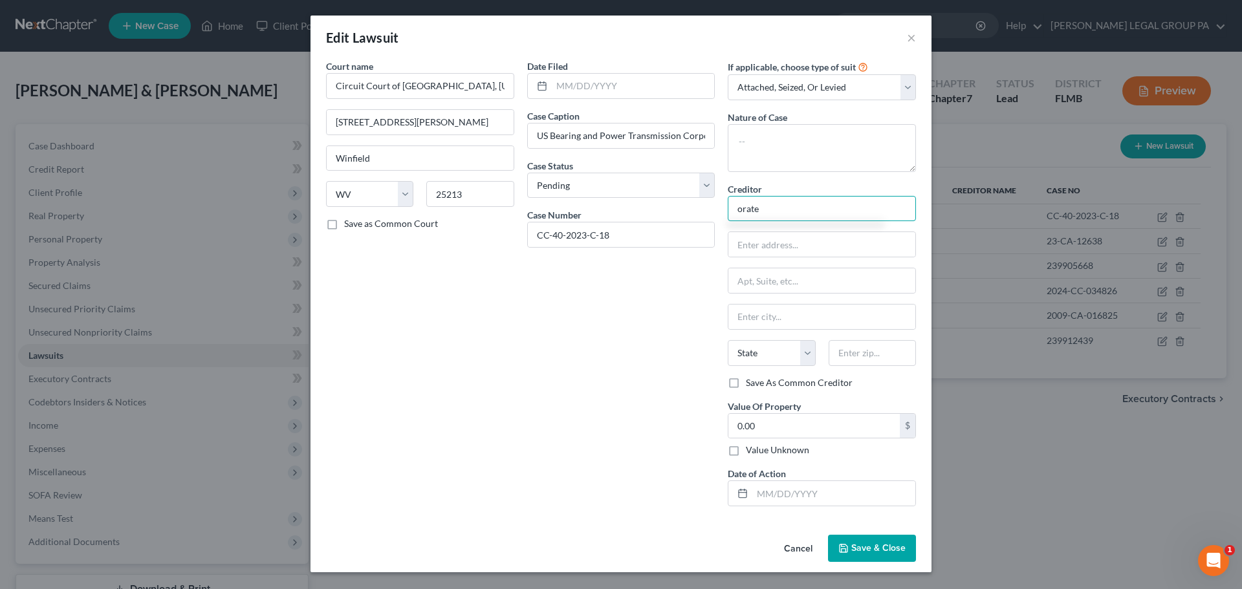
click at [674, 204] on div "Court name * Circuit Court of [GEOGRAPHIC_DATA][US_STATE][STREET_ADDRESS] [GEOG…" at bounding box center [621, 288] width 603 height 457
paste input "US Bearing and Power Transmission Corporation c/o [PERSON_NAME]"
type input "US Bearing and Power Transmission Corporation c/o [PERSON_NAME]"
click at [784, 247] on input "text" at bounding box center [821, 244] width 187 height 25
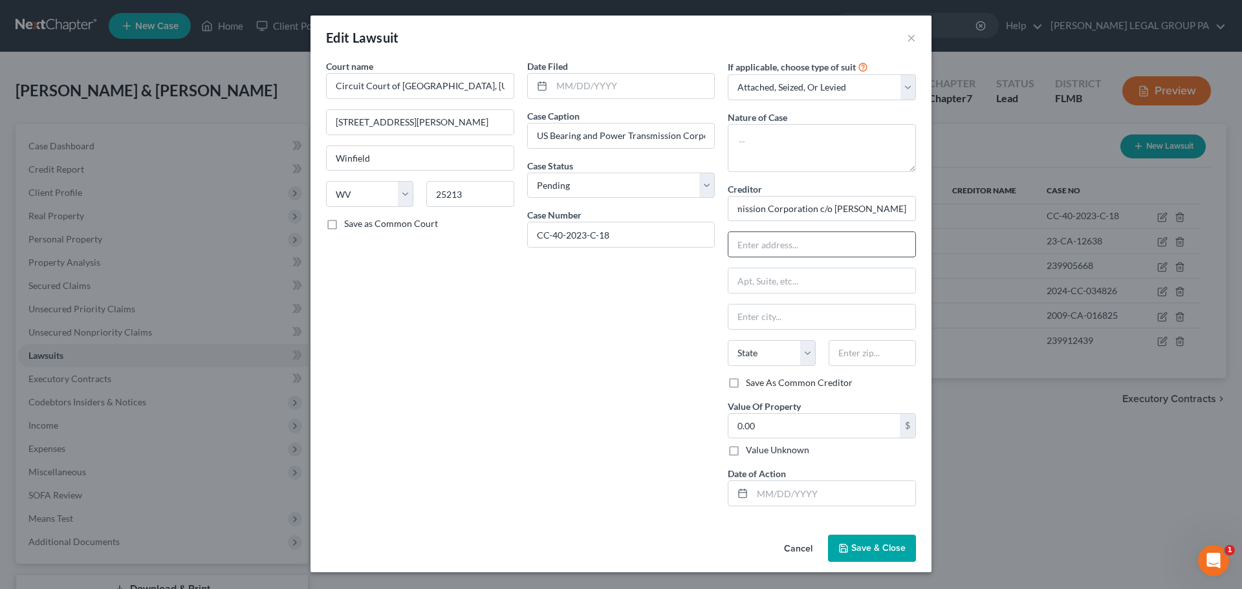
scroll to position [0, 0]
type input "[STREET_ADDRESS]"
click at [816, 285] on input "text" at bounding box center [821, 280] width 187 height 25
type input "Suite 450"
click at [774, 329] on input "text" at bounding box center [821, 317] width 187 height 25
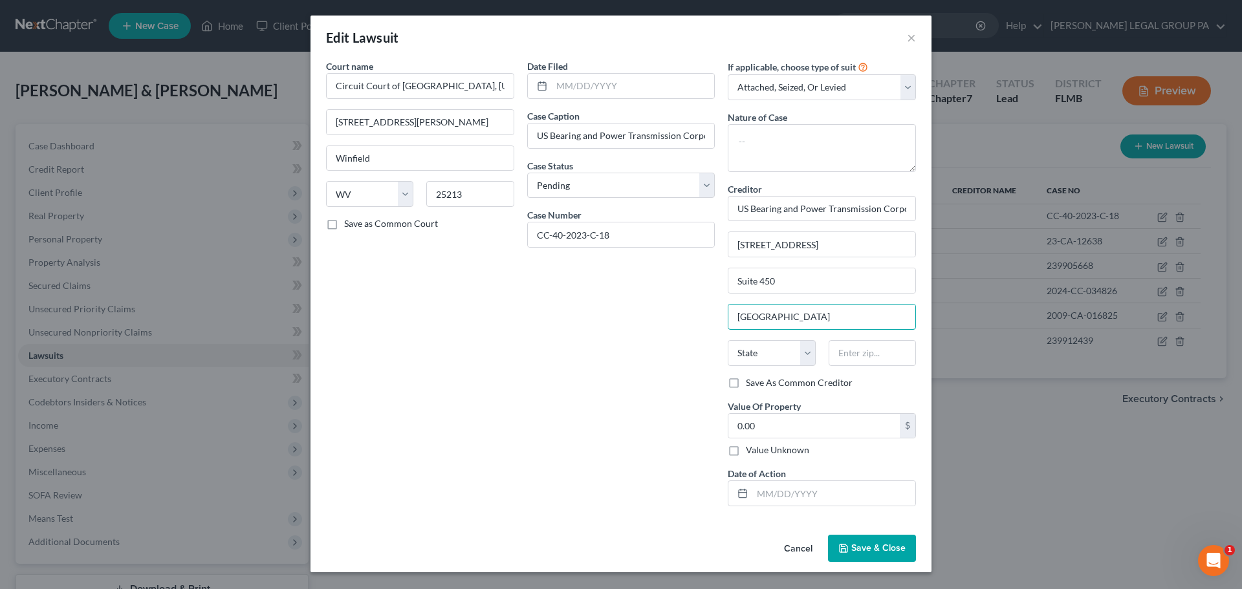
type input "[GEOGRAPHIC_DATA]"
click at [695, 335] on div "Date Filed Case Caption US Bearing and Power Transmission Corporation v. Jarmor…" at bounding box center [621, 288] width 201 height 457
click at [786, 355] on select "State [US_STATE] AK AR AZ CA CO CT DE DC [GEOGRAPHIC_DATA] [GEOGRAPHIC_DATA] GU…" at bounding box center [771, 353] width 87 height 26
select select "9"
click at [728, 340] on select "State [US_STATE] AK AR AZ CA CO CT DE DC [GEOGRAPHIC_DATA] [GEOGRAPHIC_DATA] GU…" at bounding box center [771, 353] width 87 height 26
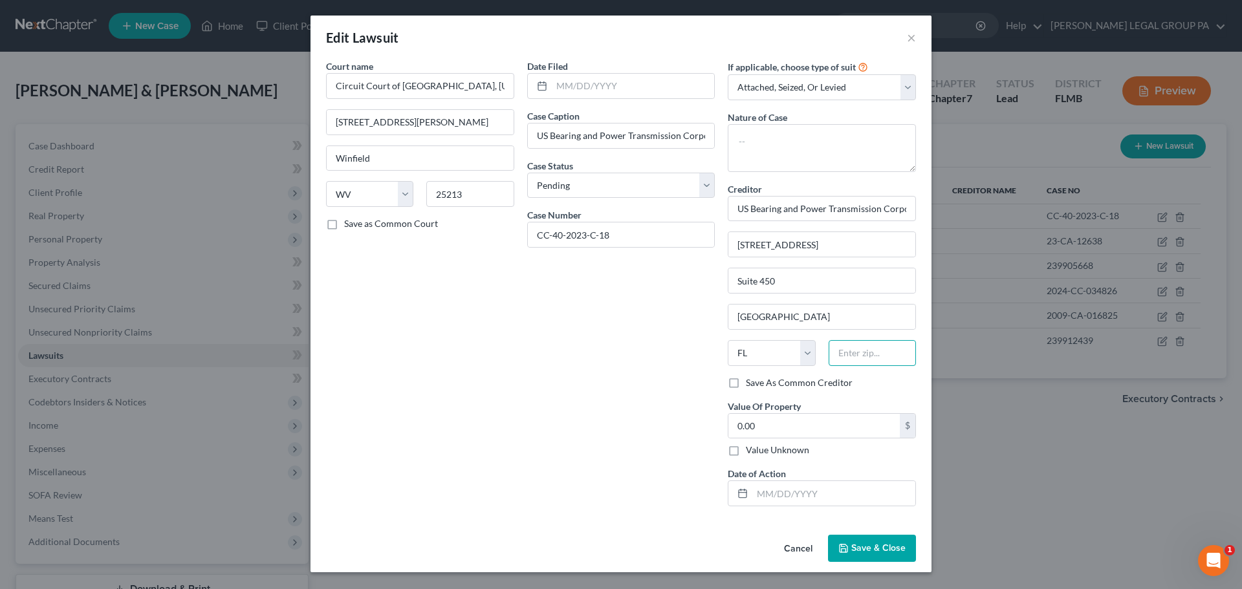
click at [860, 359] on input "text" at bounding box center [872, 353] width 87 height 26
type input "33607"
click at [684, 362] on div "Date Filed Case Caption US Bearing and Power Transmission Corporation v. Jarmor…" at bounding box center [621, 288] width 201 height 457
click at [846, 490] on input "text" at bounding box center [833, 493] width 163 height 25
type input "[DATE]"
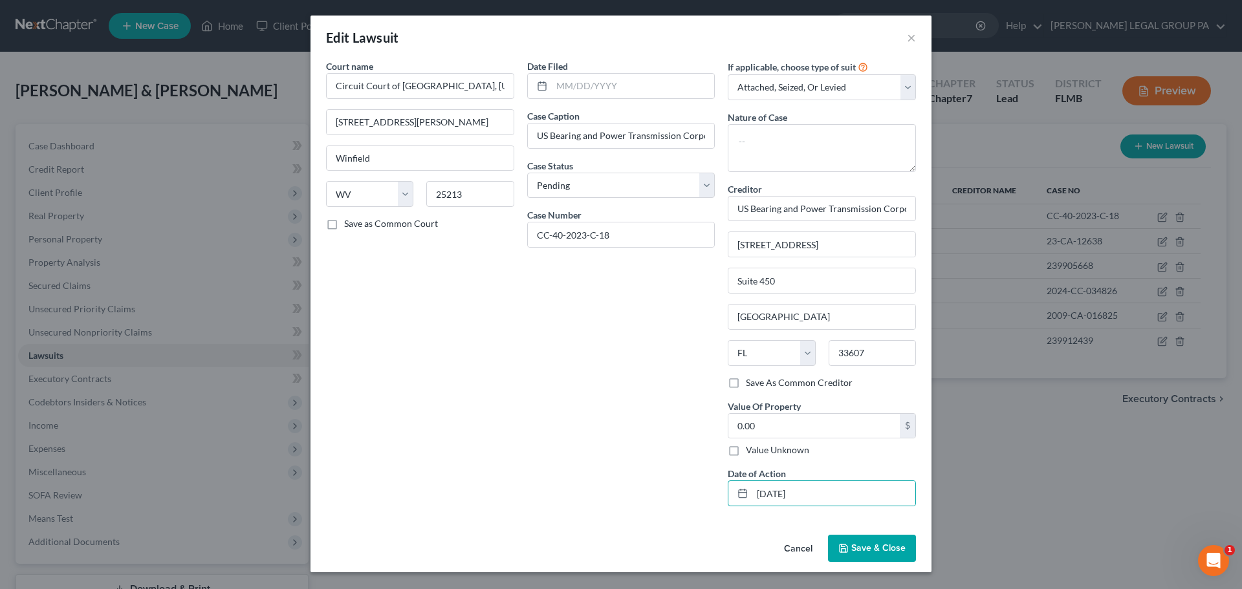
click at [871, 551] on span "Save & Close" at bounding box center [878, 548] width 54 height 11
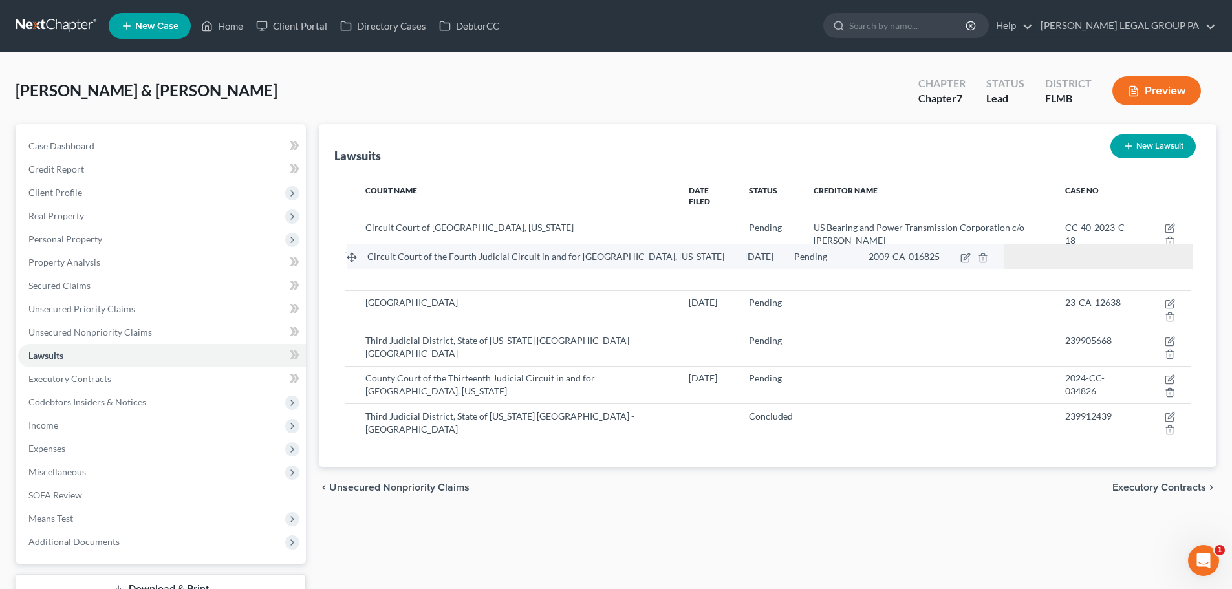
drag, startPoint x: 350, startPoint y: 364, endPoint x: 352, endPoint y: 250, distance: 113.9
click at [352, 250] on tbody "Circuit Court of the Fourth Judicial Circuit in and for [GEOGRAPHIC_DATA], [US_…" at bounding box center [768, 328] width 846 height 226
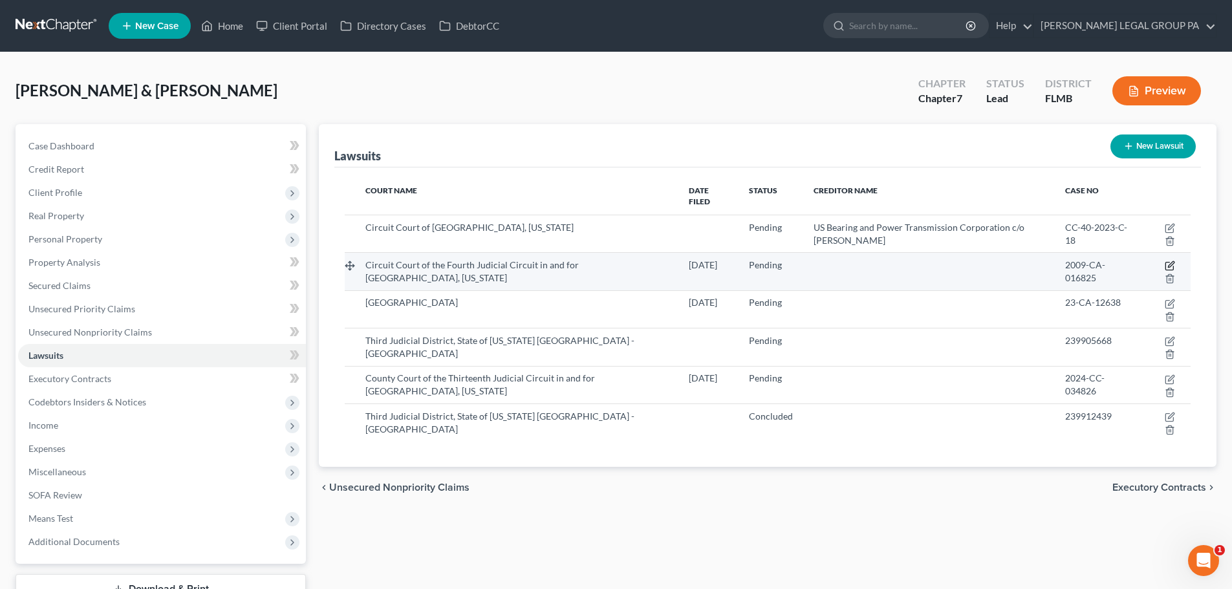
click at [1169, 261] on icon "button" at bounding box center [1170, 266] width 10 height 10
select select "9"
select select "0"
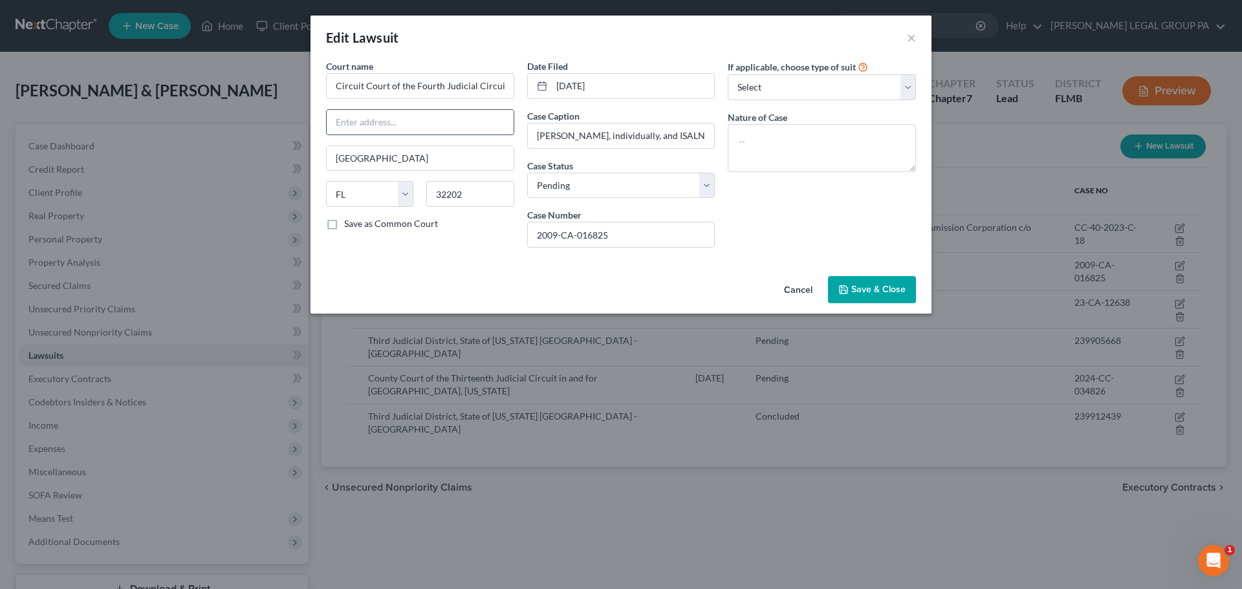
click at [407, 114] on input "text" at bounding box center [420, 122] width 187 height 25
drag, startPoint x: 333, startPoint y: 85, endPoint x: 567, endPoint y: 100, distance: 234.7
click at [567, 100] on div "Court name * Circuit Court of the Fourth Judicial Circuit in and for [GEOGRAPHI…" at bounding box center [621, 159] width 603 height 199
click at [464, 100] on div "Court name * Circuit Court of the Fourth Judicial Circuit in and for [GEOGRAPHI…" at bounding box center [420, 159] width 201 height 199
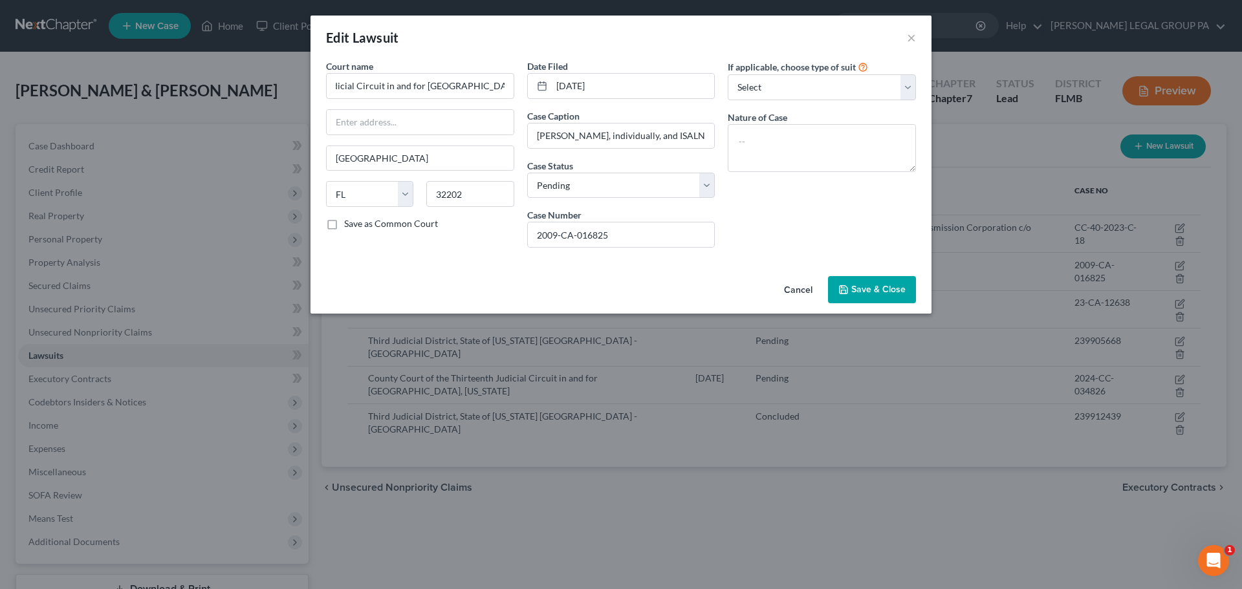
scroll to position [0, 0]
click at [381, 118] on input "text" at bounding box center [420, 122] width 187 height 25
type input "[STREET_ADDRESS][PERSON_NAME]"
click at [404, 164] on input "[GEOGRAPHIC_DATA]" at bounding box center [420, 158] width 187 height 25
click at [615, 190] on select "Select Pending On Appeal Concluded" at bounding box center [621, 186] width 188 height 26
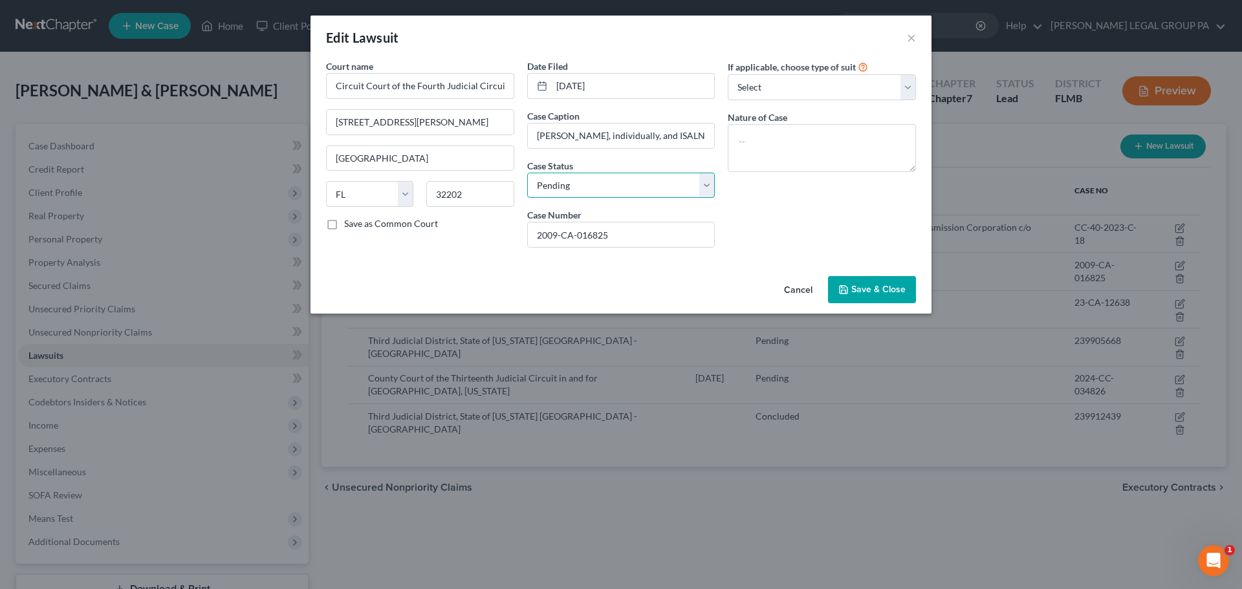
select select "2"
click at [527, 173] on select "Select Pending On Appeal Concluded" at bounding box center [621, 186] width 188 height 26
click at [783, 89] on select "Select Repossession Garnishment Foreclosure Attached, Seized, Or Levied Other" at bounding box center [822, 87] width 188 height 26
select select "1"
click at [728, 74] on select "Select Repossession Garnishment Foreclosure Attached, Seized, Or Levied Other" at bounding box center [822, 87] width 188 height 26
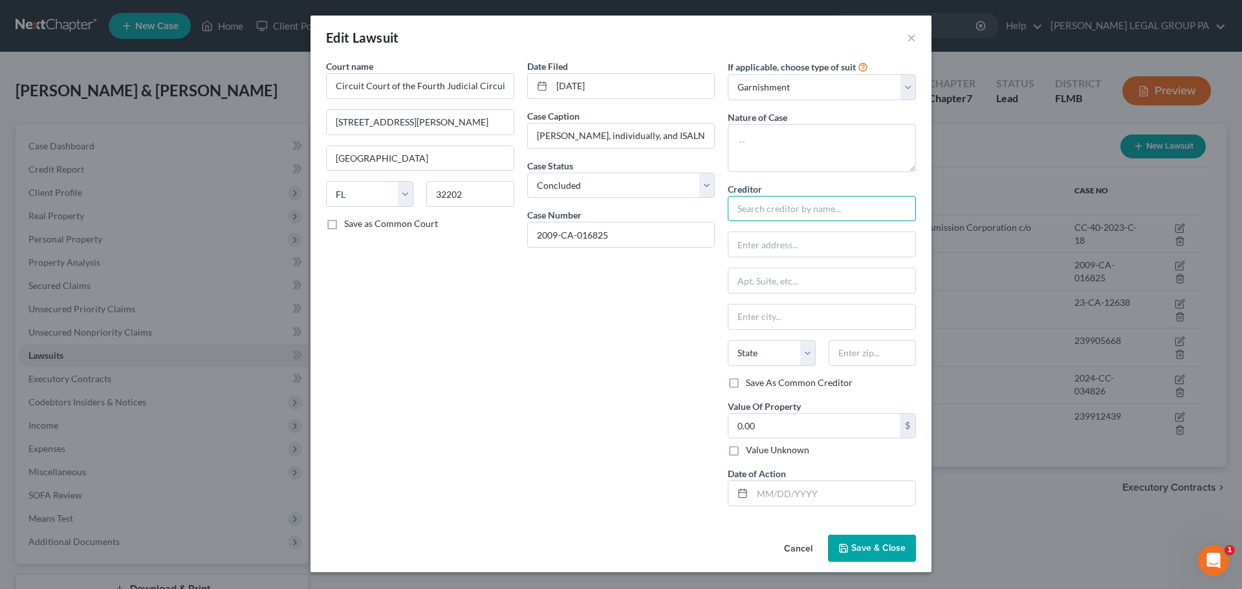
click at [759, 201] on input "text" at bounding box center [822, 209] width 188 height 26
type input "[PERSON_NAME]"
click at [806, 247] on input "text" at bounding box center [821, 244] width 187 height 25
click at [712, 281] on div "Date Filed [DATE] Case Caption [PERSON_NAME], individually, and ISALND PROPERTI…" at bounding box center [621, 288] width 201 height 457
click at [871, 545] on span "Save & Close" at bounding box center [878, 548] width 54 height 11
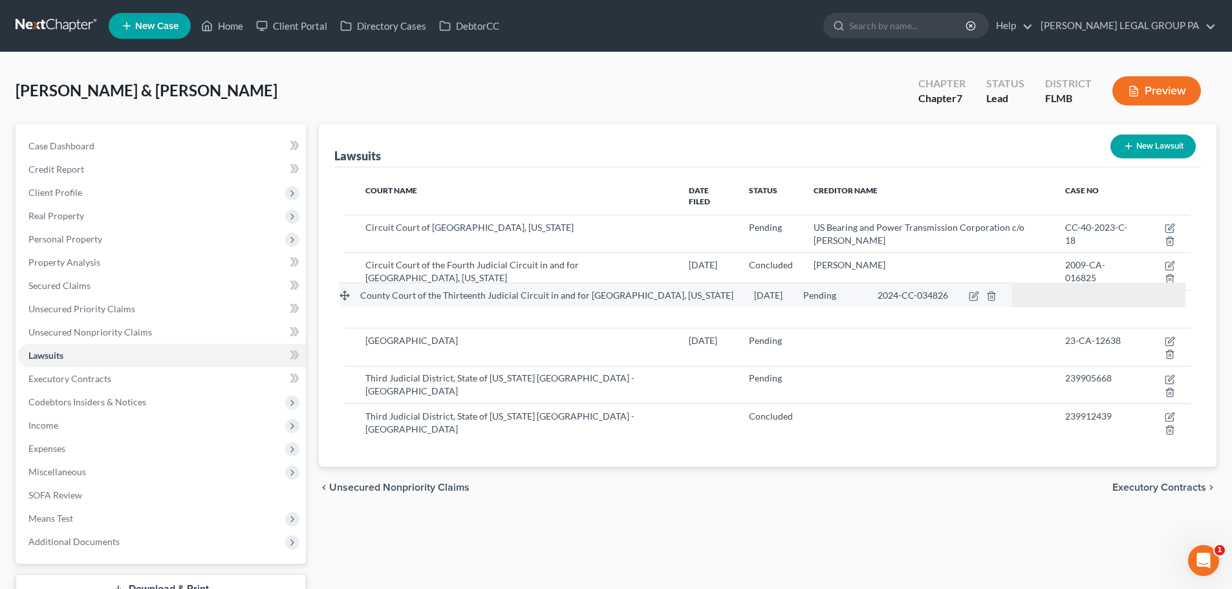
drag, startPoint x: 347, startPoint y: 370, endPoint x: 342, endPoint y: 292, distance: 77.8
click at [345, 292] on tbody "County Court of the Thirteenth Judicial Circuit in and for [GEOGRAPHIC_DATA], […" at bounding box center [768, 328] width 846 height 226
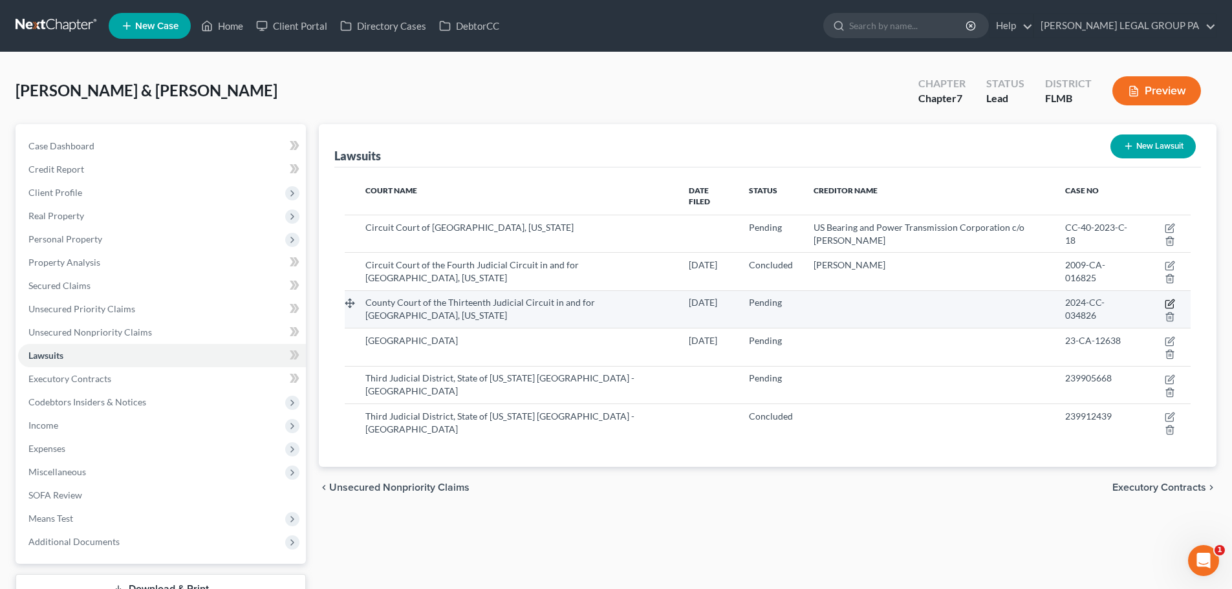
click at [1173, 300] on icon "button" at bounding box center [1171, 303] width 6 height 6
select select "9"
select select "0"
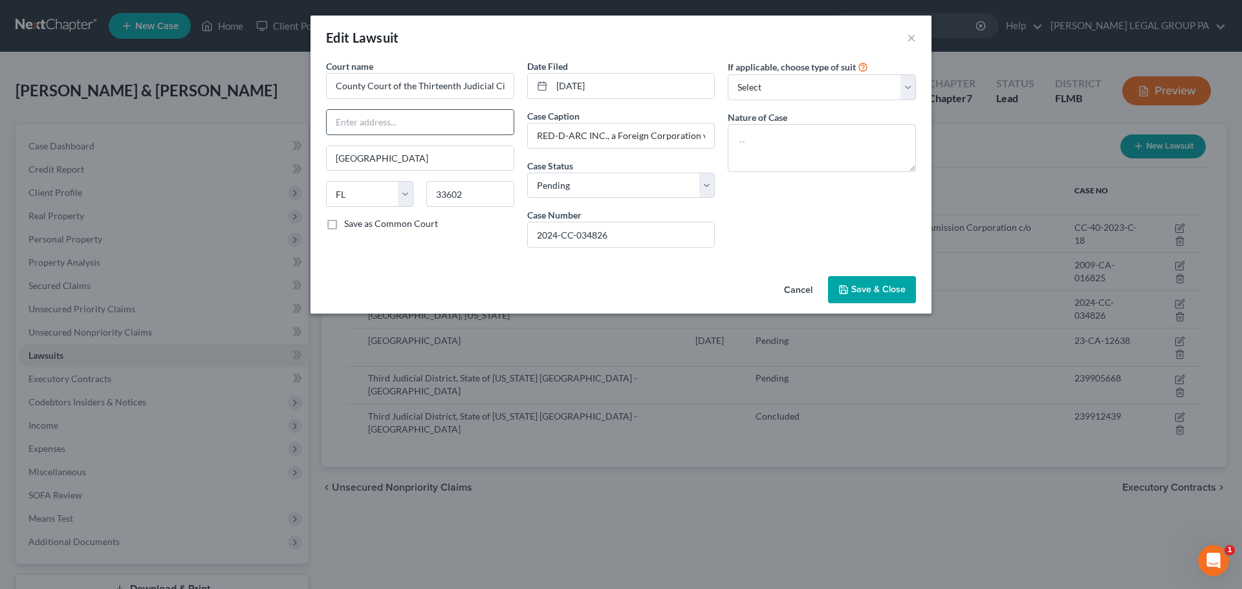
click at [402, 112] on input "text" at bounding box center [420, 122] width 187 height 25
type input "[STREET_ADDRESS][PERSON_NAME]"
click at [470, 230] on div "Save as Common Court" at bounding box center [420, 223] width 188 height 13
click at [780, 89] on select "Select Repossession Garnishment Foreclosure Attached, Seized, Or Levied Other" at bounding box center [822, 87] width 188 height 26
select select "4"
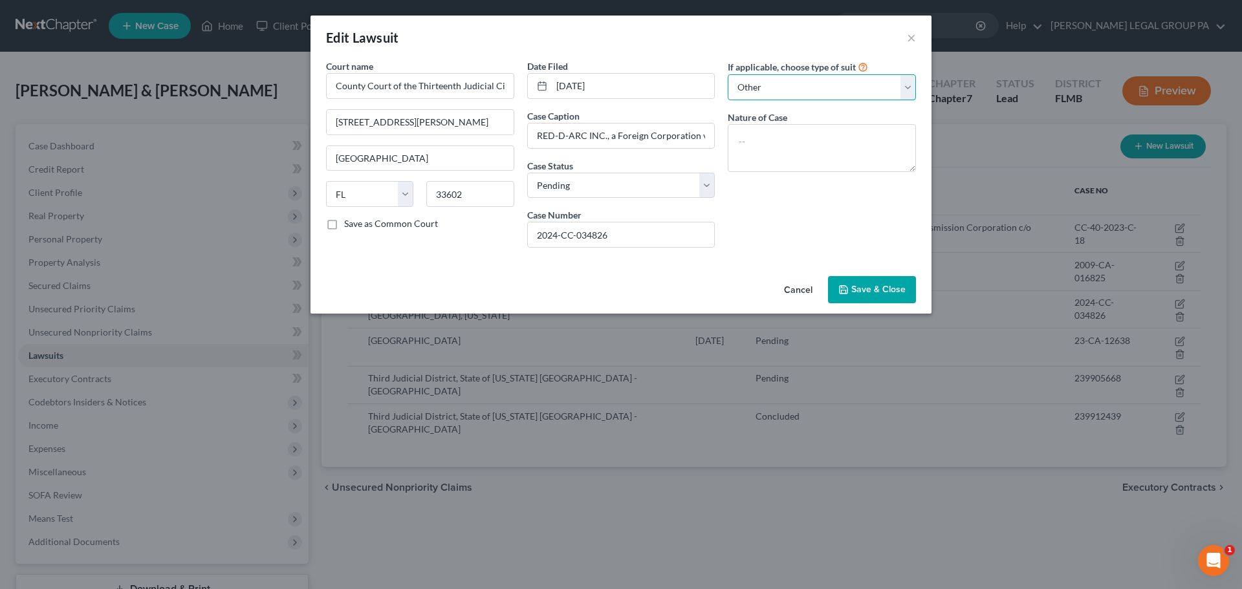
click at [728, 74] on select "Select Repossession Garnishment Foreclosure Attached, Seized, Or Levied Other" at bounding box center [822, 87] width 188 height 26
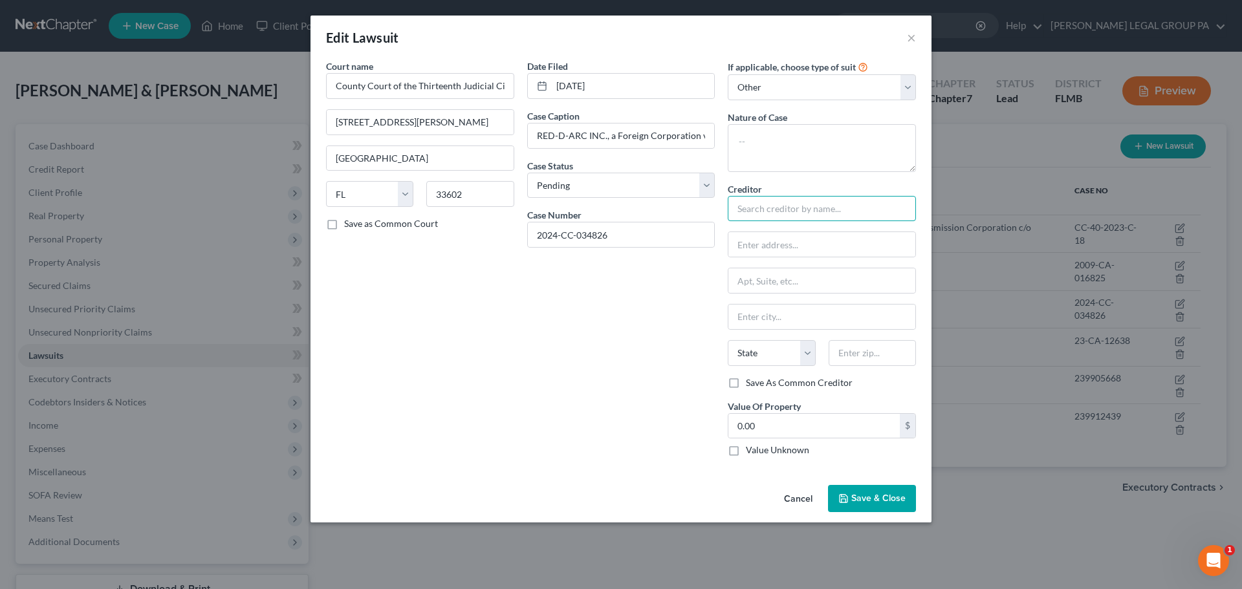
click at [811, 201] on input "text" at bounding box center [822, 209] width 188 height 26
type input "RED-D-ARC, Inc"
click at [774, 238] on input "text" at bounding box center [821, 244] width 187 height 25
type input "PO Box 734675"
click at [877, 356] on input "text" at bounding box center [872, 353] width 87 height 26
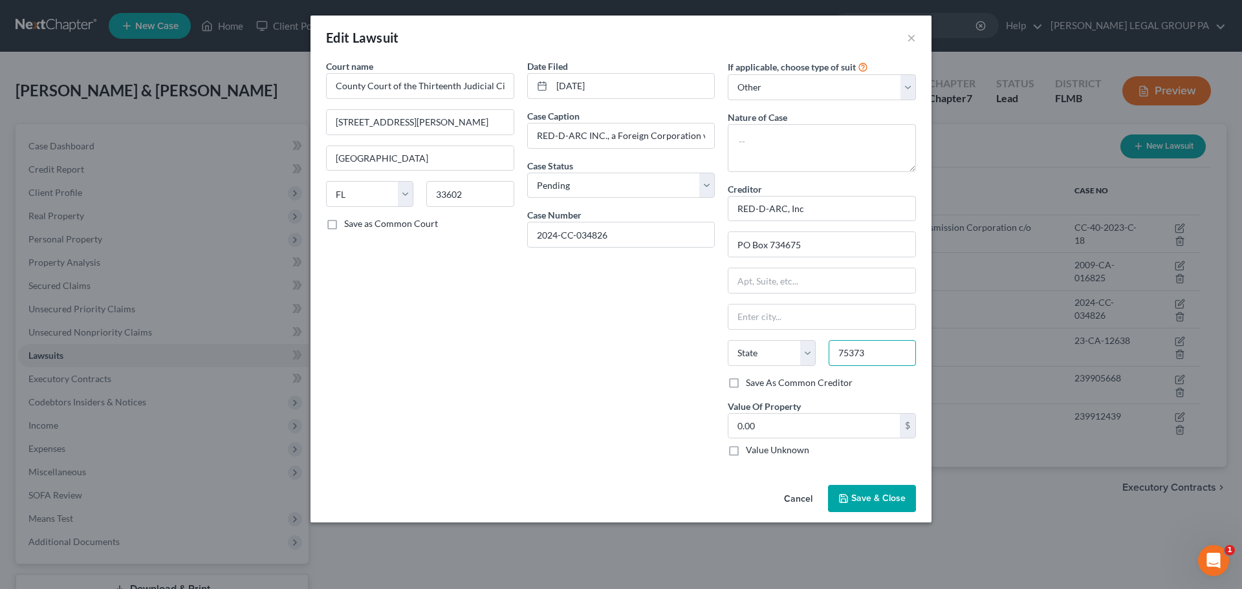
type input "75373"
click at [692, 332] on div "Date Filed [DATE] Case Caption RED-D-ARC INC., a Foreign Corporation v. JARMORE…" at bounding box center [621, 264] width 201 height 408
type input "[GEOGRAPHIC_DATA]"
select select "45"
click at [877, 501] on span "Save & Close" at bounding box center [878, 498] width 54 height 11
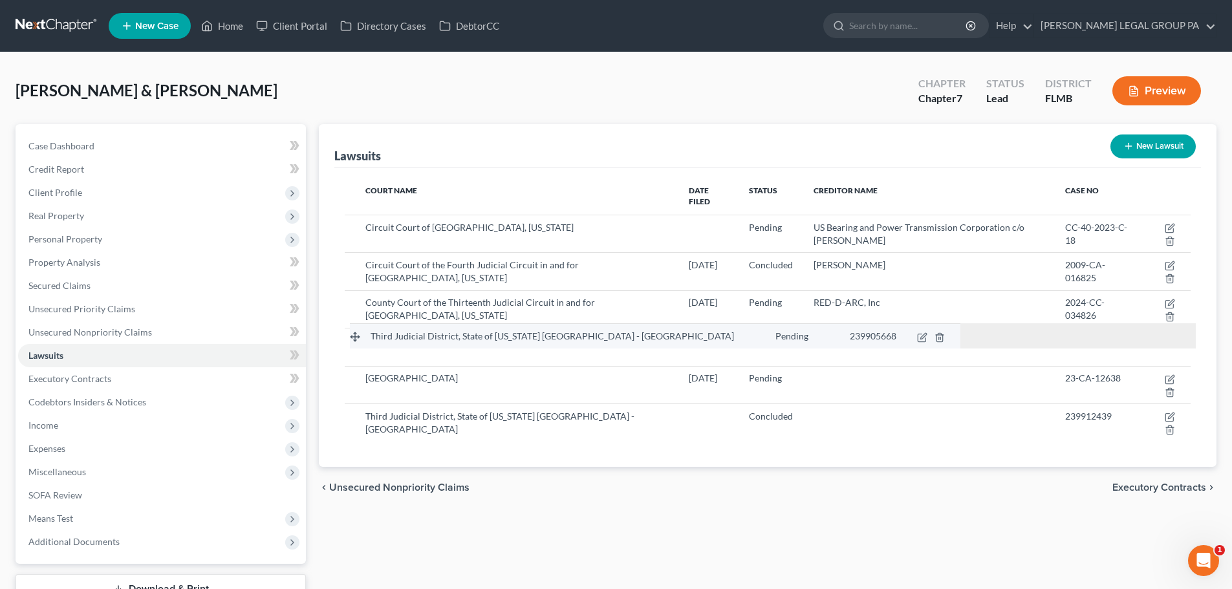
drag, startPoint x: 349, startPoint y: 366, endPoint x: 354, endPoint y: 330, distance: 36.0
click at [354, 330] on tbody "Third Judicial District, State of [US_STATE] [GEOGRAPHIC_DATA] - [GEOGRAPHIC_DA…" at bounding box center [768, 328] width 846 height 226
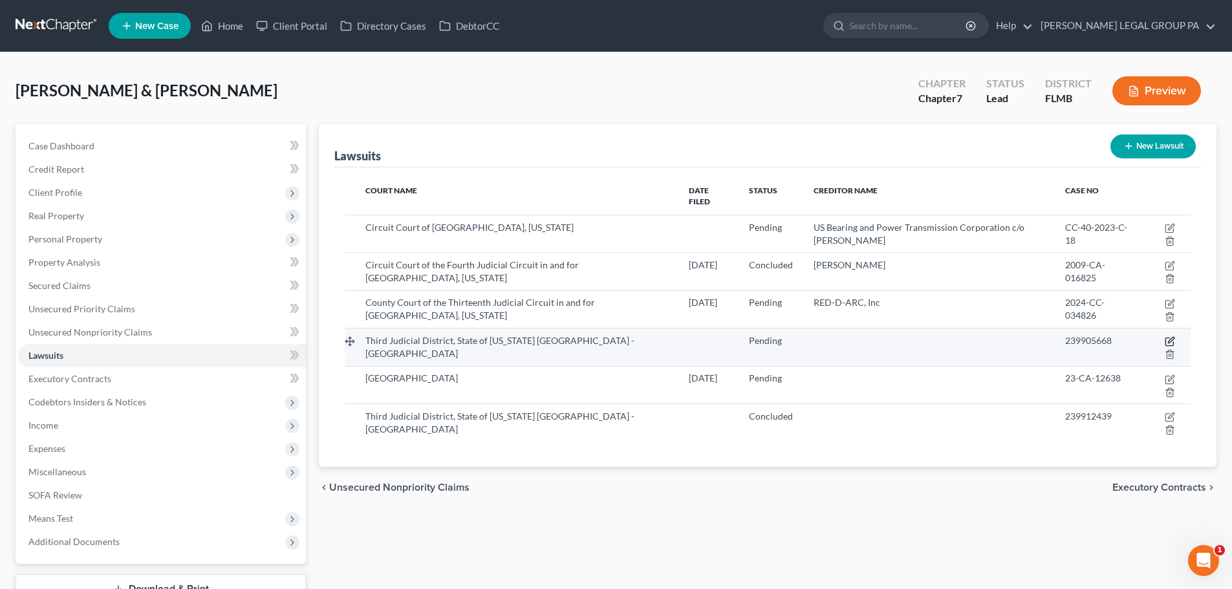
click at [1170, 338] on icon "button" at bounding box center [1170, 342] width 8 height 8
select select "46"
select select "0"
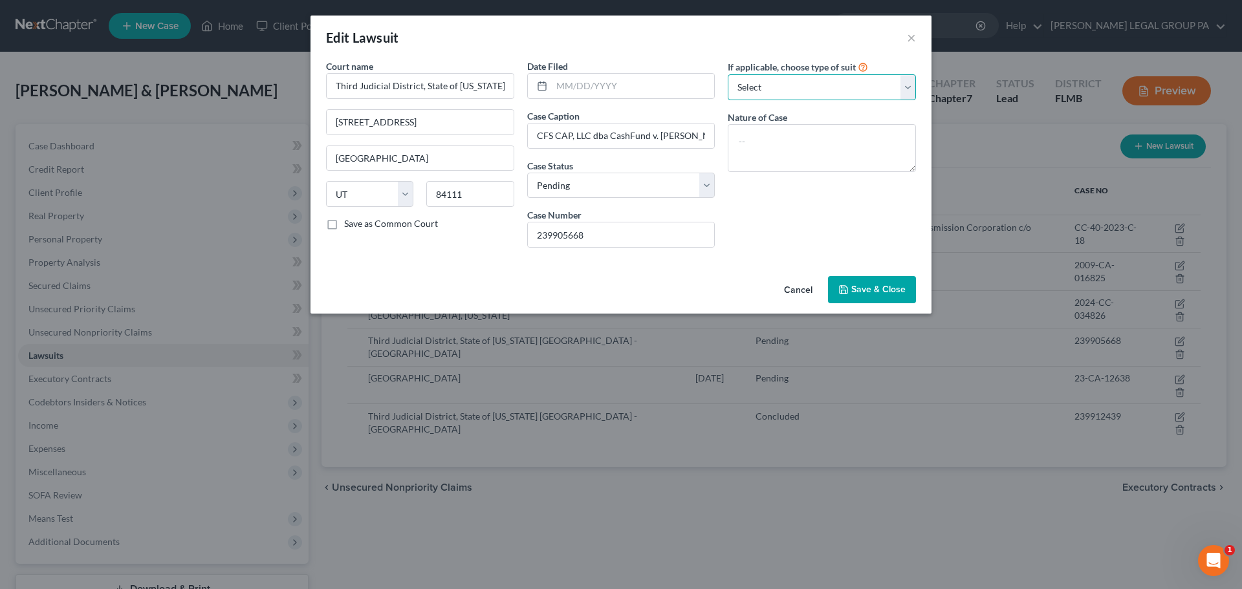
click at [813, 88] on select "Select Repossession Garnishment Foreclosure Attached, Seized, Or Levied Other" at bounding box center [822, 87] width 188 height 26
select select "4"
click at [728, 74] on select "Select Repossession Garnishment Foreclosure Attached, Seized, Or Levied Other" at bounding box center [822, 87] width 188 height 26
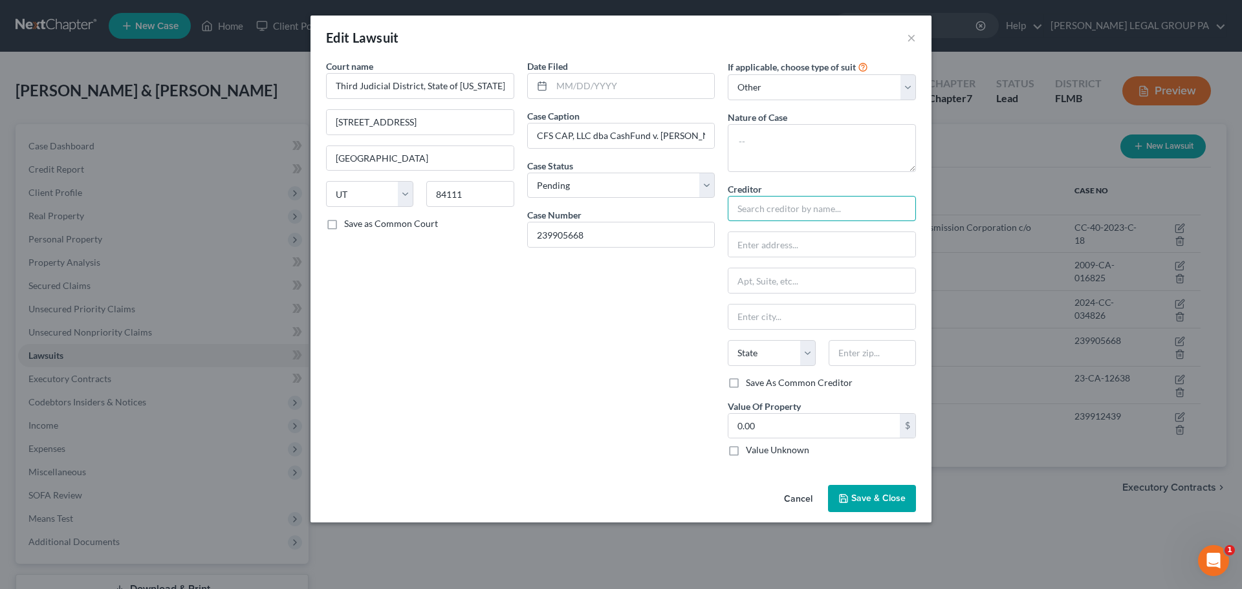
click at [795, 210] on input "text" at bounding box center [822, 209] width 188 height 26
paste input "CFS Capital dba CashFund"
type input "CFS Capital dba CashFund"
click at [814, 243] on input "text" at bounding box center [821, 244] width 187 height 25
type input "[STREET_ADDRESS]"
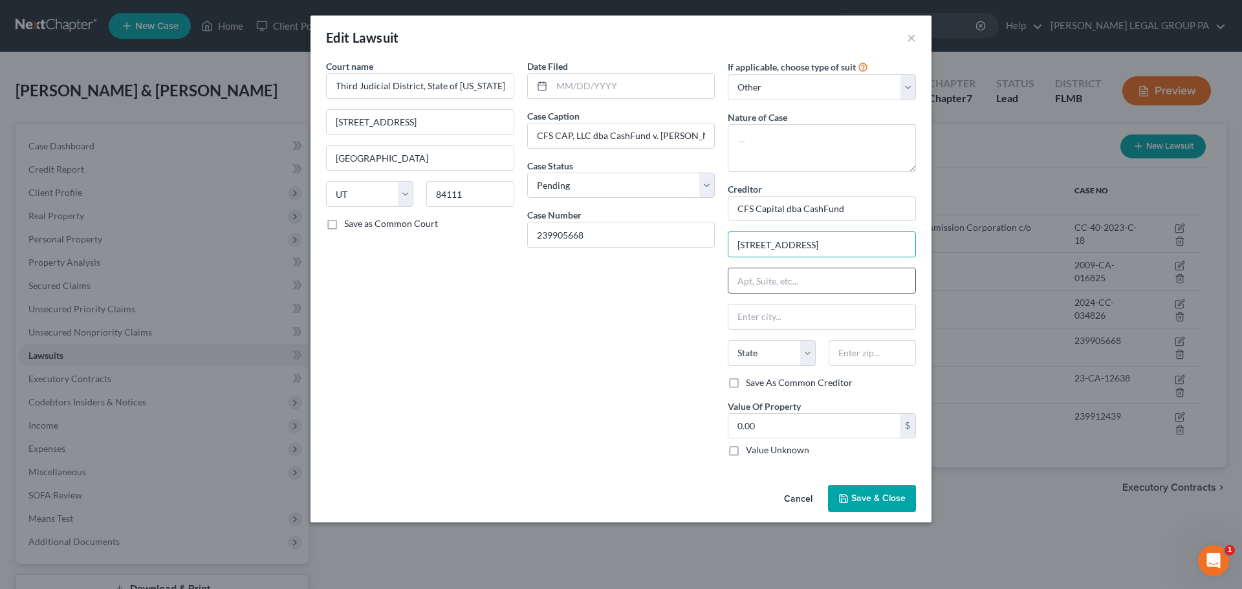
click at [788, 283] on input "text" at bounding box center [821, 280] width 187 height 25
type input "Suite 901"
click at [863, 359] on input "text" at bounding box center [872, 353] width 87 height 26
type input "80202"
click at [580, 345] on div "Date Filed Case Caption CFS CAP, LLC dba CashFund v. [PERSON_NAME] AND JARMOORE…" at bounding box center [621, 264] width 201 height 408
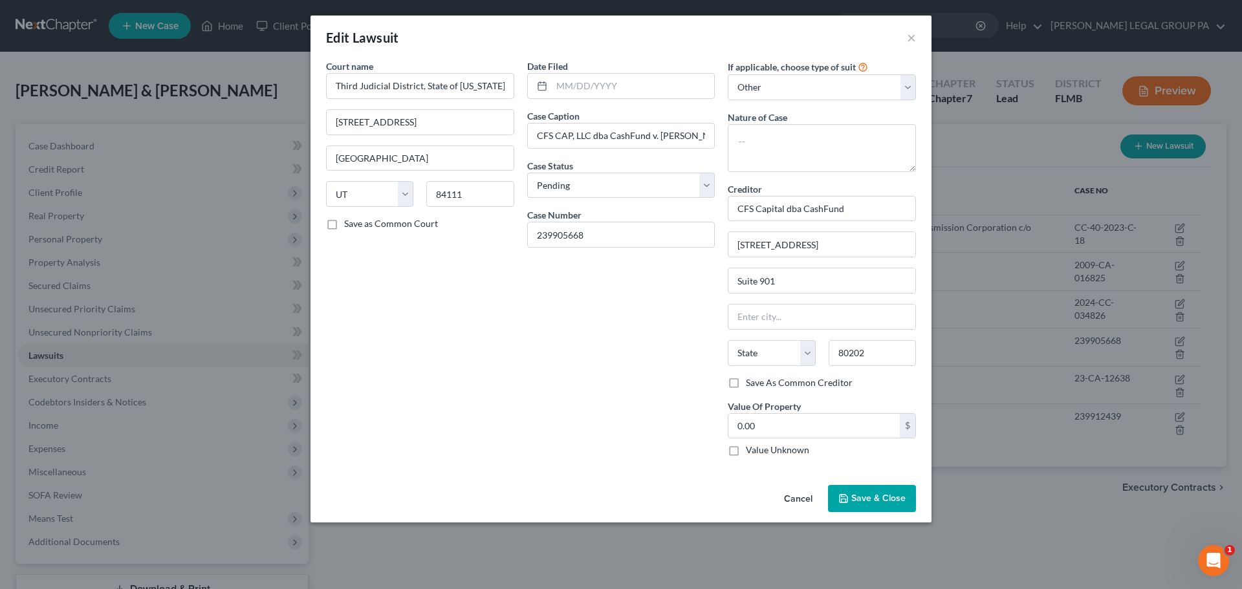
type input "[GEOGRAPHIC_DATA]"
select select "5"
click at [836, 422] on input "0.00" at bounding box center [813, 426] width 171 height 25
type input "95,000"
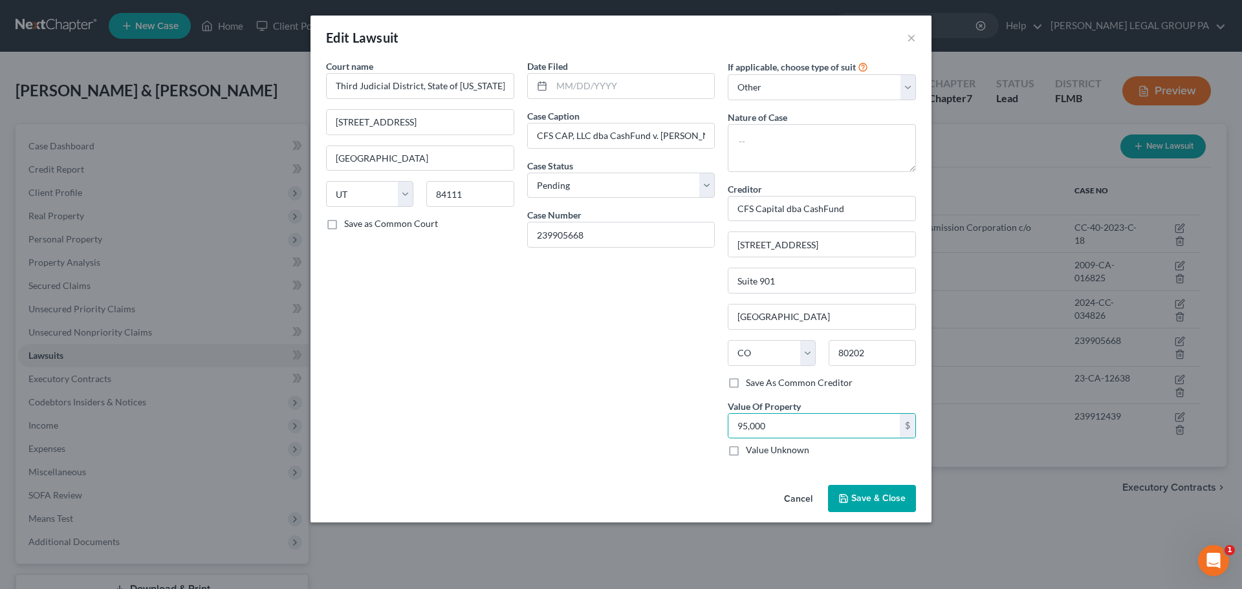
click at [891, 498] on span "Save & Close" at bounding box center [878, 498] width 54 height 11
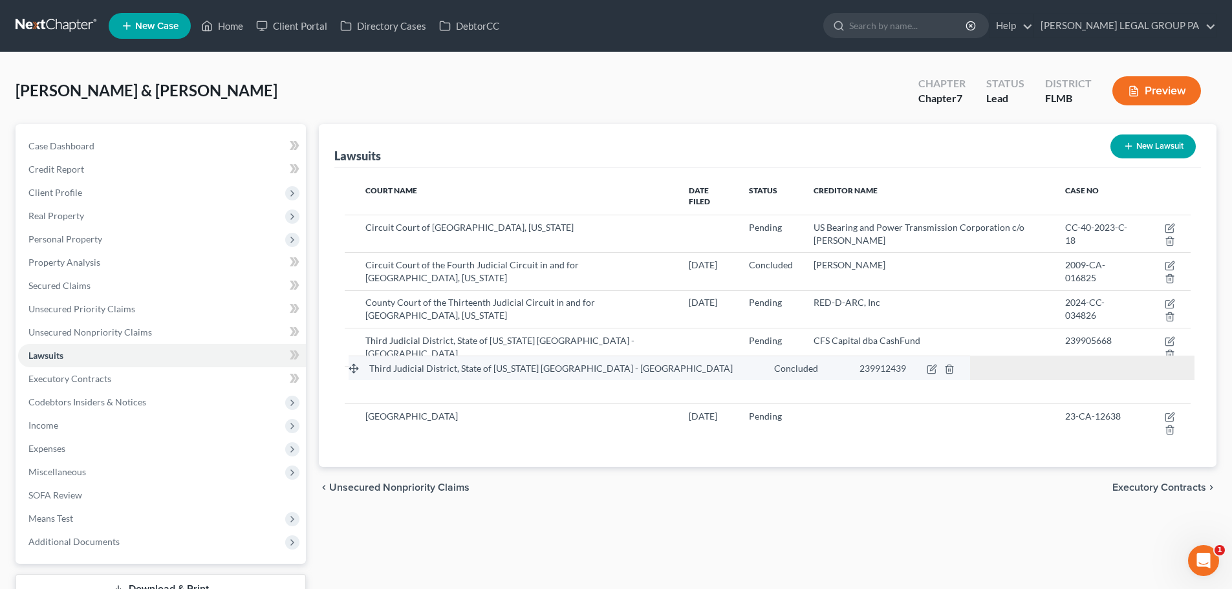
drag, startPoint x: 351, startPoint y: 404, endPoint x: 355, endPoint y: 363, distance: 40.9
click at [355, 363] on tbody "Third Judicial District, State of [US_STATE] [GEOGRAPHIC_DATA] - [GEOGRAPHIC_DA…" at bounding box center [768, 328] width 846 height 226
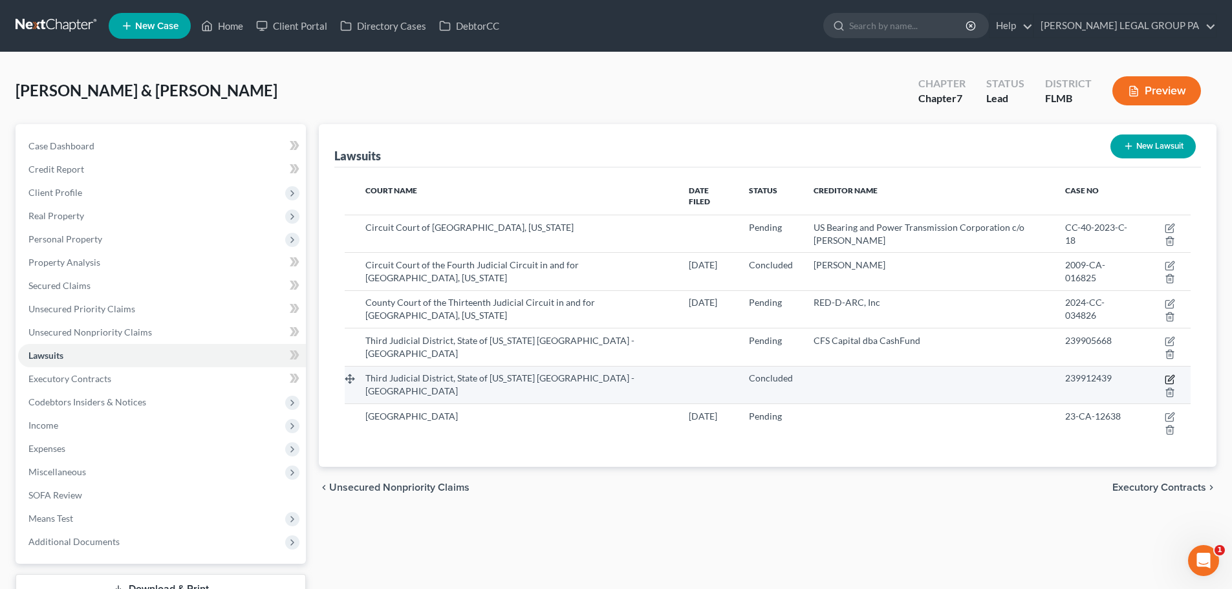
click at [1170, 375] on icon "button" at bounding box center [1170, 380] width 10 height 10
select select "46"
select select "2"
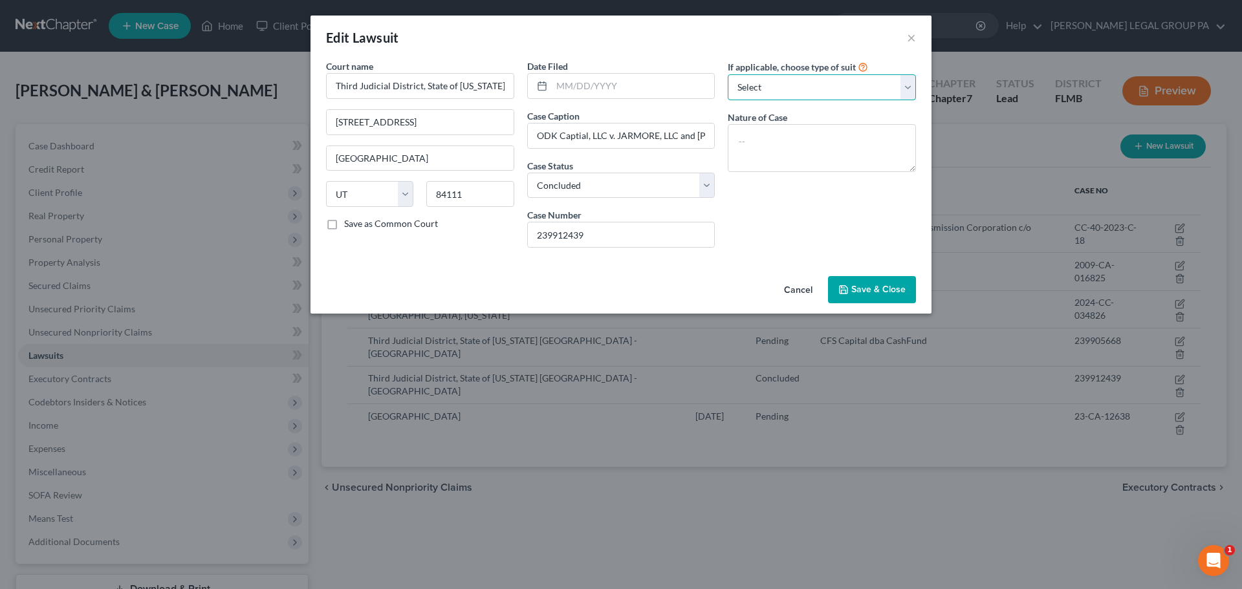
click at [785, 89] on select "Select Repossession Garnishment Foreclosure Attached, Seized, Or Levied Other" at bounding box center [822, 87] width 188 height 26
select select "4"
click at [728, 74] on select "Select Repossession Garnishment Foreclosure Attached, Seized, Or Levied Other" at bounding box center [822, 87] width 188 height 26
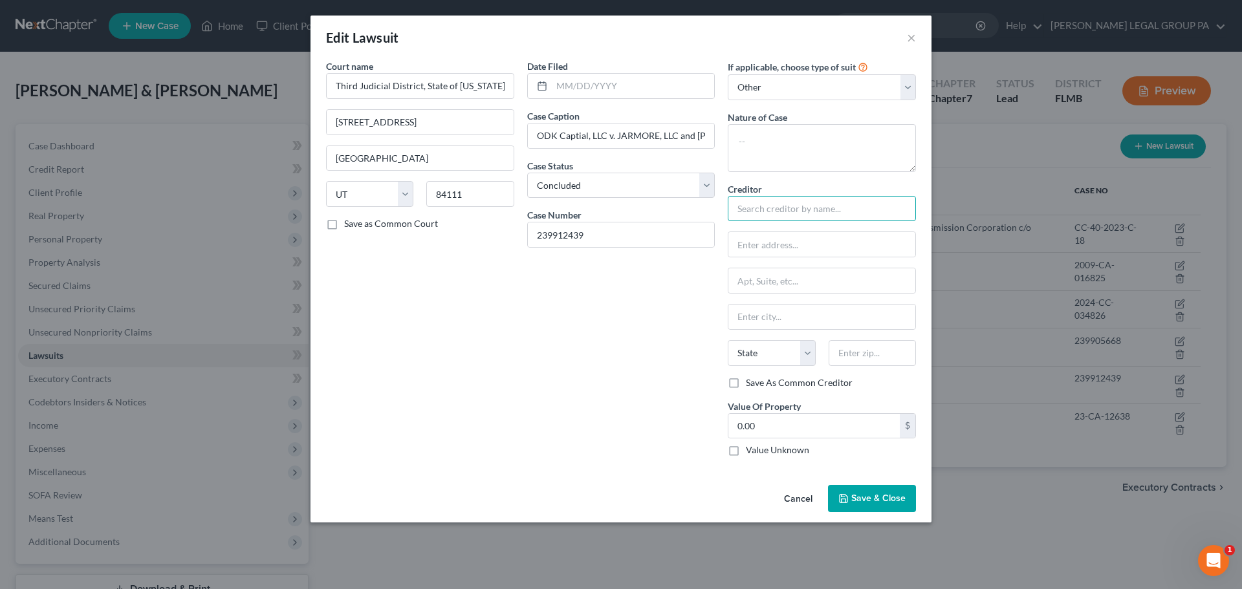
click at [786, 212] on input "text" at bounding box center [822, 209] width 188 height 26
type input "ODK Capital"
click at [764, 252] on input "text" at bounding box center [821, 244] width 187 height 25
type input "[STREET_ADDRESS]"
click at [877, 355] on input "text" at bounding box center [872, 353] width 87 height 26
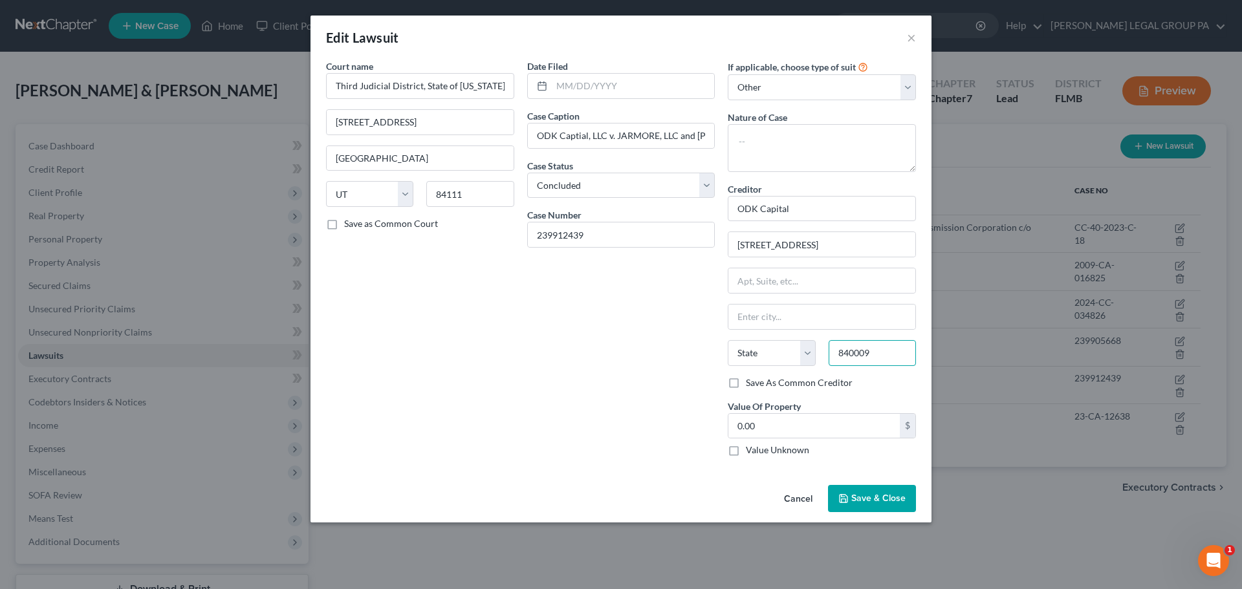
click at [861, 354] on input "840009" at bounding box center [872, 353] width 87 height 26
type input "84009"
click at [661, 356] on div "Date Filed Case Caption ODK Captial, LLC v. JARMORE, LLC and [PERSON_NAME] Case…" at bounding box center [621, 264] width 201 height 408
click at [683, 340] on div "Date Filed Case Caption ODK Captial, LLC v. JARMORE, LLC and [PERSON_NAME] Case…" at bounding box center [621, 264] width 201 height 408
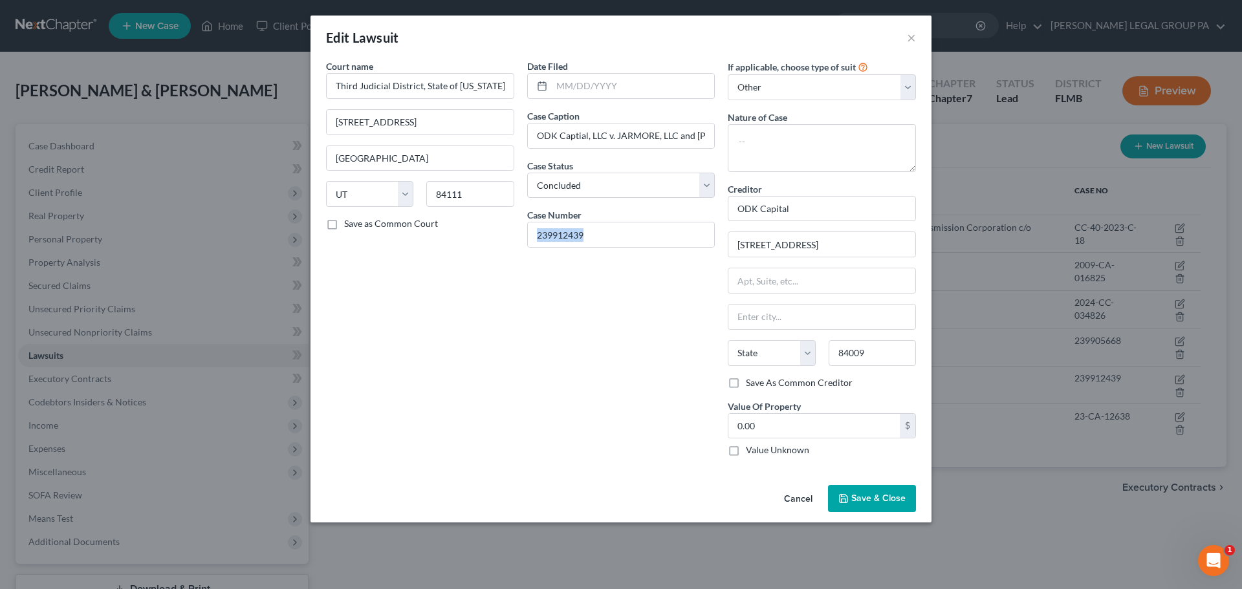
click at [669, 358] on div "Date Filed Case Caption ODK Captial, LLC v. JARMORE, LLC and [PERSON_NAME] Case…" at bounding box center [621, 264] width 201 height 408
click at [769, 364] on select "State [US_STATE] AK AR AZ CA CO CT DE DC [GEOGRAPHIC_DATA] [GEOGRAPHIC_DATA] GU…" at bounding box center [771, 353] width 87 height 26
select select "46"
click at [728, 340] on select "State [US_STATE] AK AR AZ CA CO CT DE DC [GEOGRAPHIC_DATA] [GEOGRAPHIC_DATA] GU…" at bounding box center [771, 353] width 87 height 26
click at [793, 283] on input "text" at bounding box center [821, 280] width 187 height 25
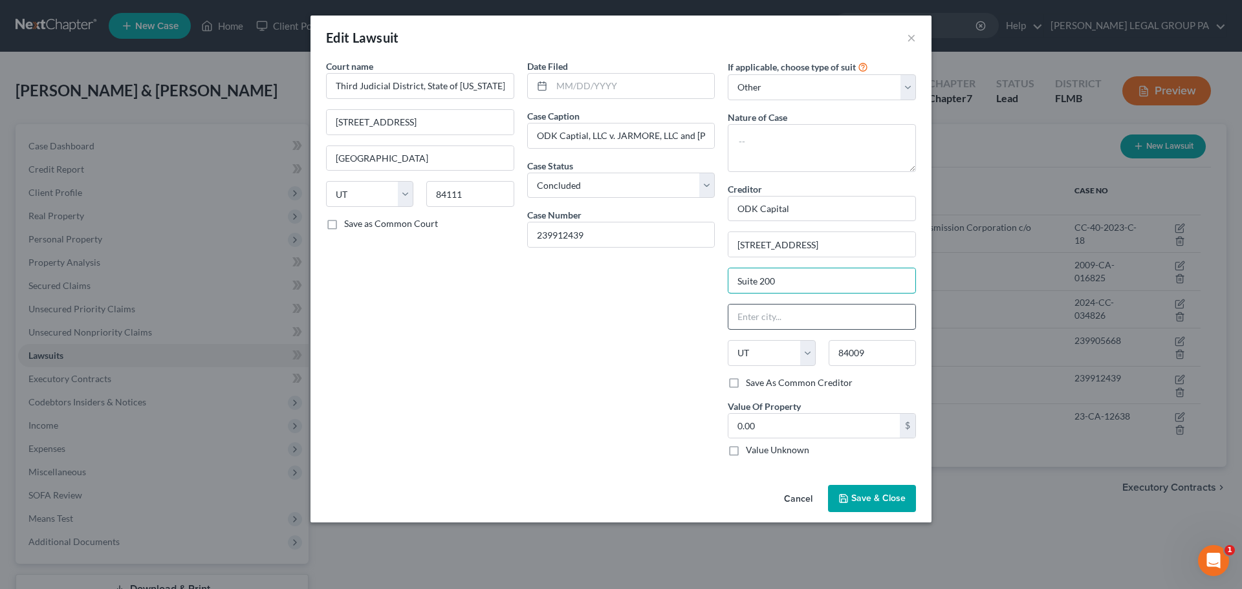
type input "Suite 200"
click at [793, 326] on input "text" at bounding box center [821, 317] width 187 height 25
type input "South Jordan"
click at [544, 338] on div "Date Filed Case Caption ODK Captial, LLC v. JARMORE, LLC and [PERSON_NAME] Case…" at bounding box center [621, 264] width 201 height 408
click at [814, 435] on input "0.00" at bounding box center [813, 426] width 171 height 25
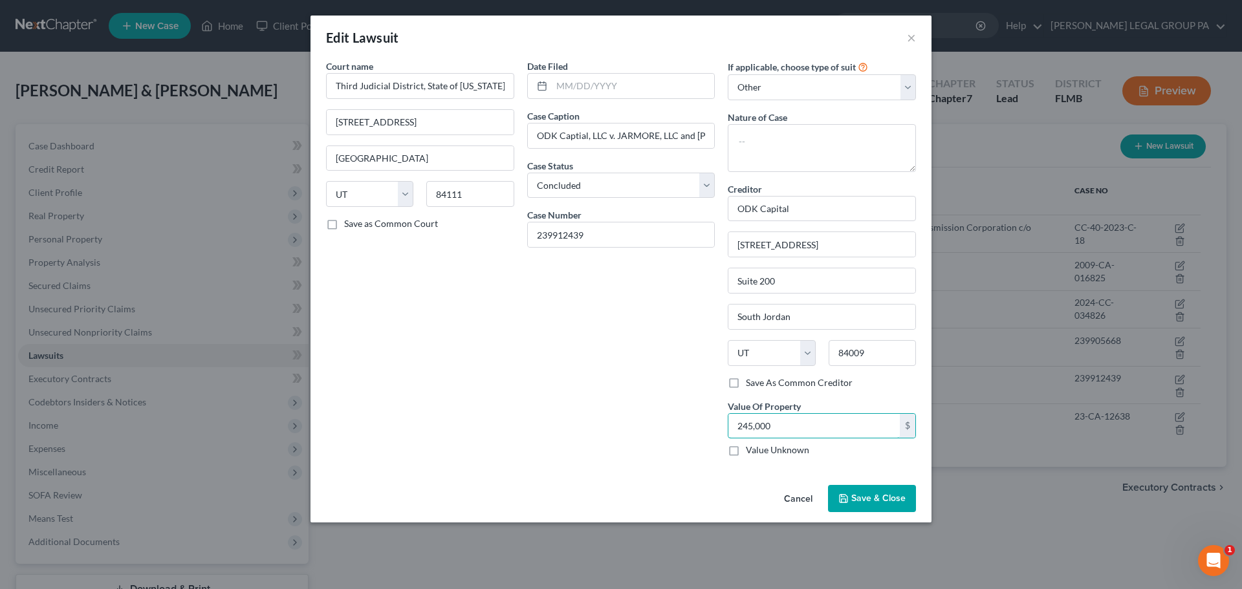
type input "245,000"
click at [857, 494] on span "Save & Close" at bounding box center [878, 498] width 54 height 11
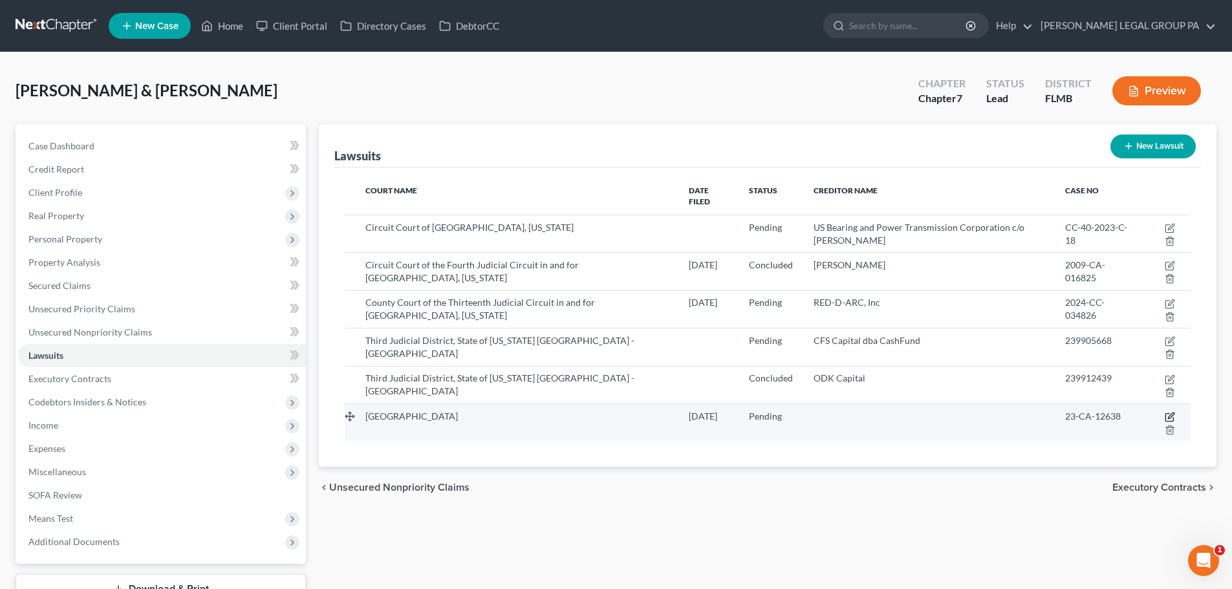
click at [1175, 412] on icon "button" at bounding box center [1170, 417] width 10 height 10
select select "9"
select select "0"
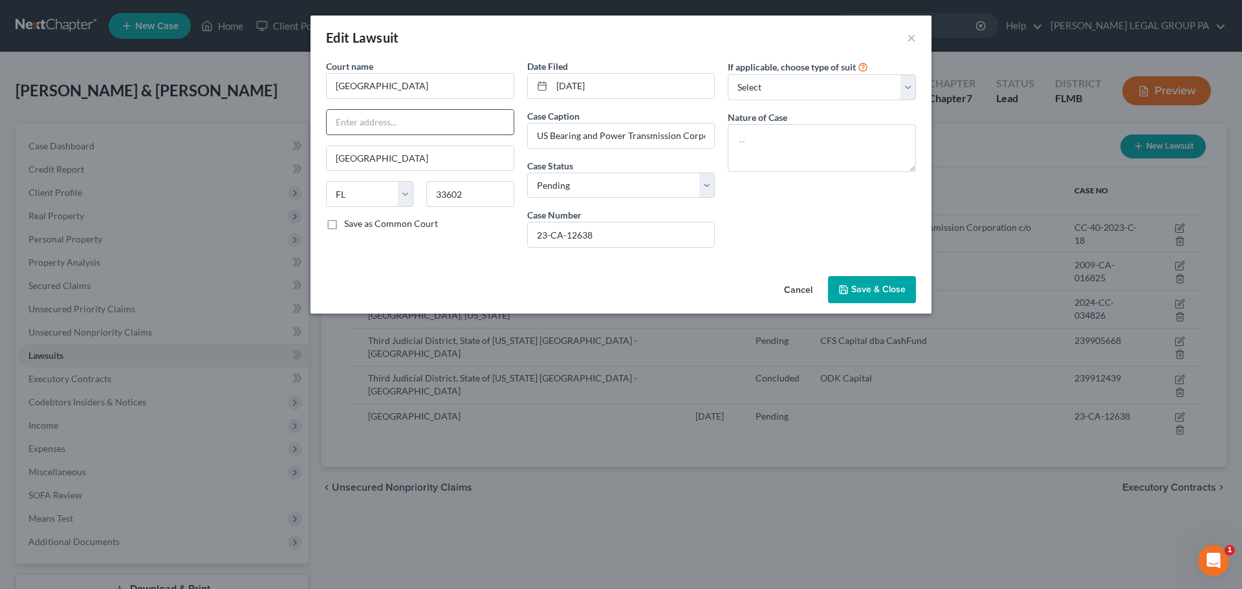
click at [442, 127] on input "text" at bounding box center [420, 122] width 187 height 25
type input "[STREET_ADDRESS][PERSON_NAME]"
click at [483, 230] on div "Save as Common Court" at bounding box center [420, 223] width 188 height 13
click at [785, 91] on select "Select Repossession Garnishment Foreclosure Attached, Seized, Or Levied Other" at bounding box center [822, 87] width 188 height 26
select select "3"
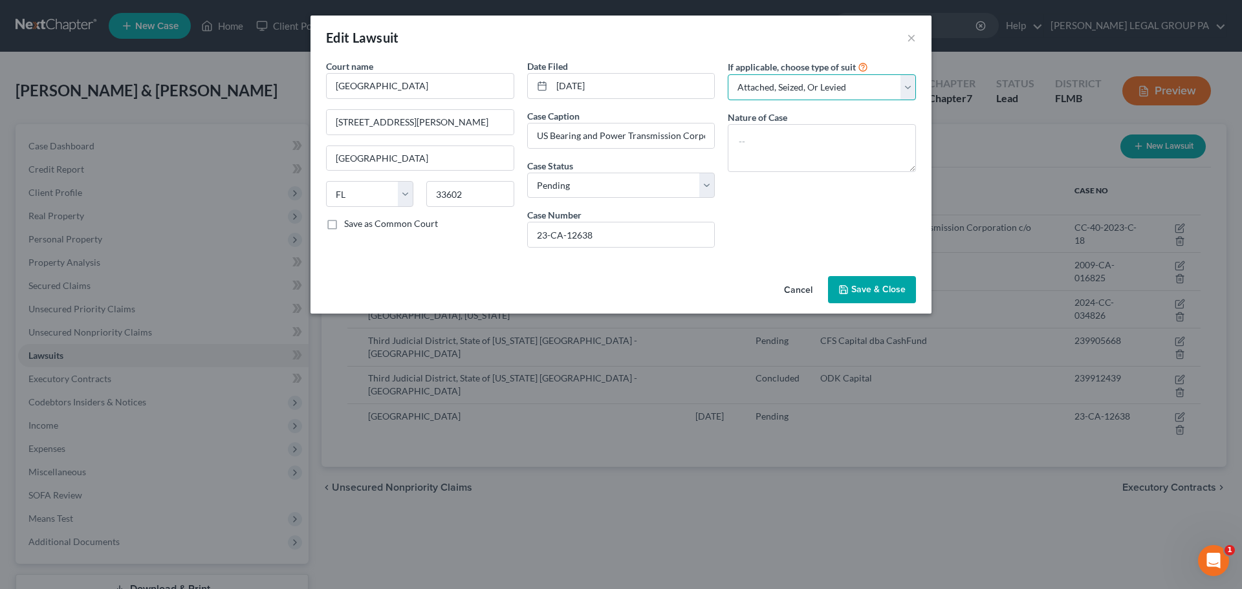
click at [728, 74] on select "Select Repossession Garnishment Foreclosure Attached, Seized, Or Levied Other" at bounding box center [822, 87] width 188 height 26
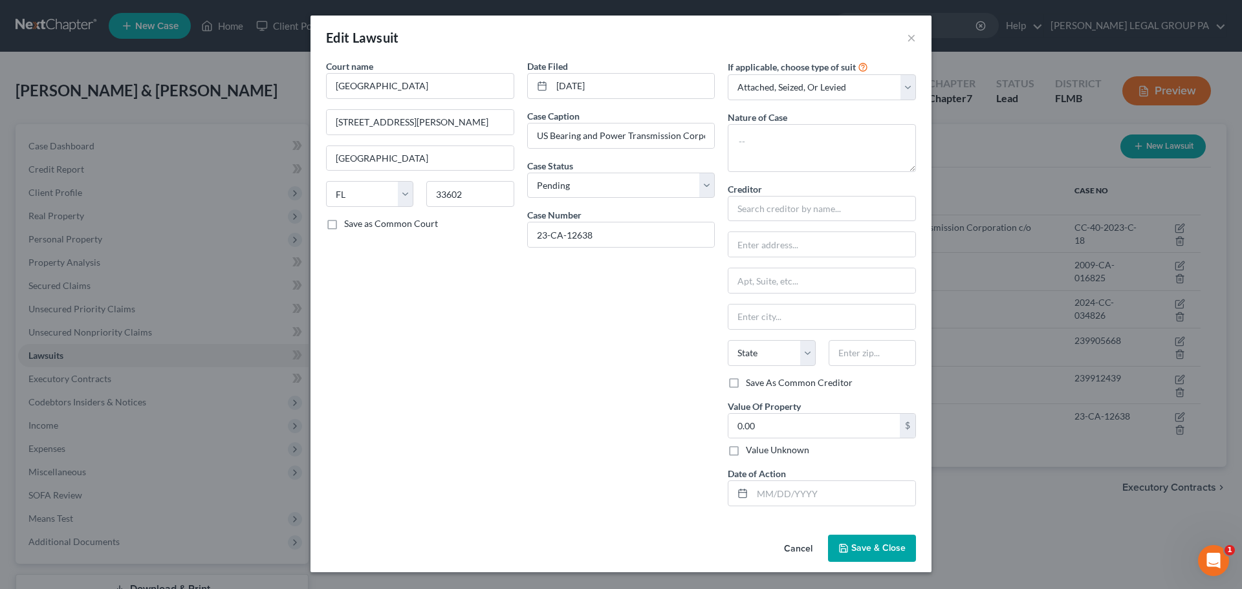
click at [801, 187] on div "Creditor *" at bounding box center [822, 201] width 188 height 39
click at [810, 212] on input "text" at bounding box center [822, 209] width 188 height 26
type input "[STREET_ADDRESS]"
click at [781, 255] on input "text" at bounding box center [821, 244] width 187 height 25
drag, startPoint x: 835, startPoint y: 213, endPoint x: 733, endPoint y: 207, distance: 101.8
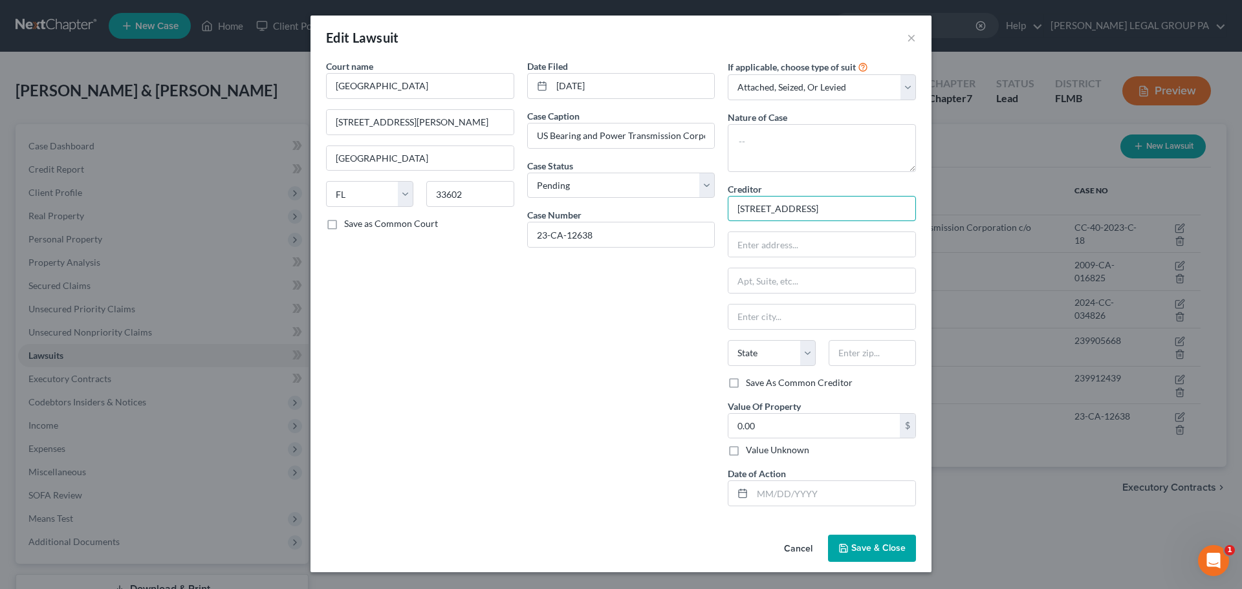
click at [733, 207] on input "[STREET_ADDRESS]" at bounding box center [822, 209] width 188 height 26
click at [794, 245] on input "text" at bounding box center [821, 244] width 187 height 25
paste input "[STREET_ADDRESS]"
type input "[STREET_ADDRESS]"
click at [785, 290] on input "text" at bounding box center [821, 280] width 187 height 25
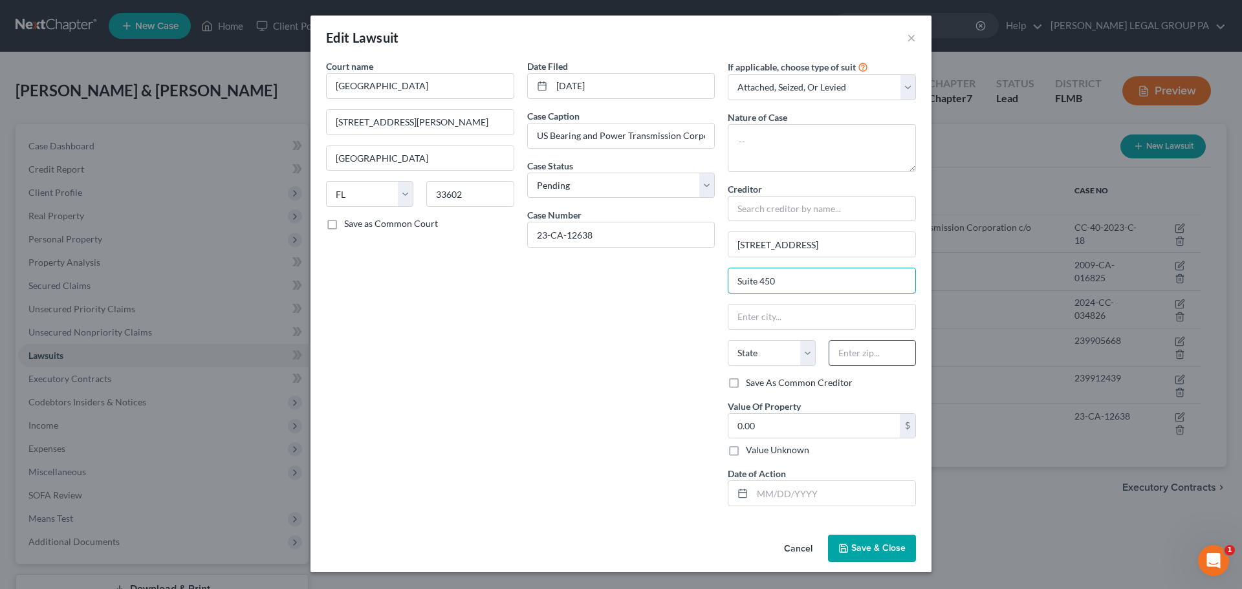
type input "Suite 450"
click at [876, 359] on input "text" at bounding box center [872, 353] width 87 height 26
type input "33607"
type input "[GEOGRAPHIC_DATA]"
select select "9"
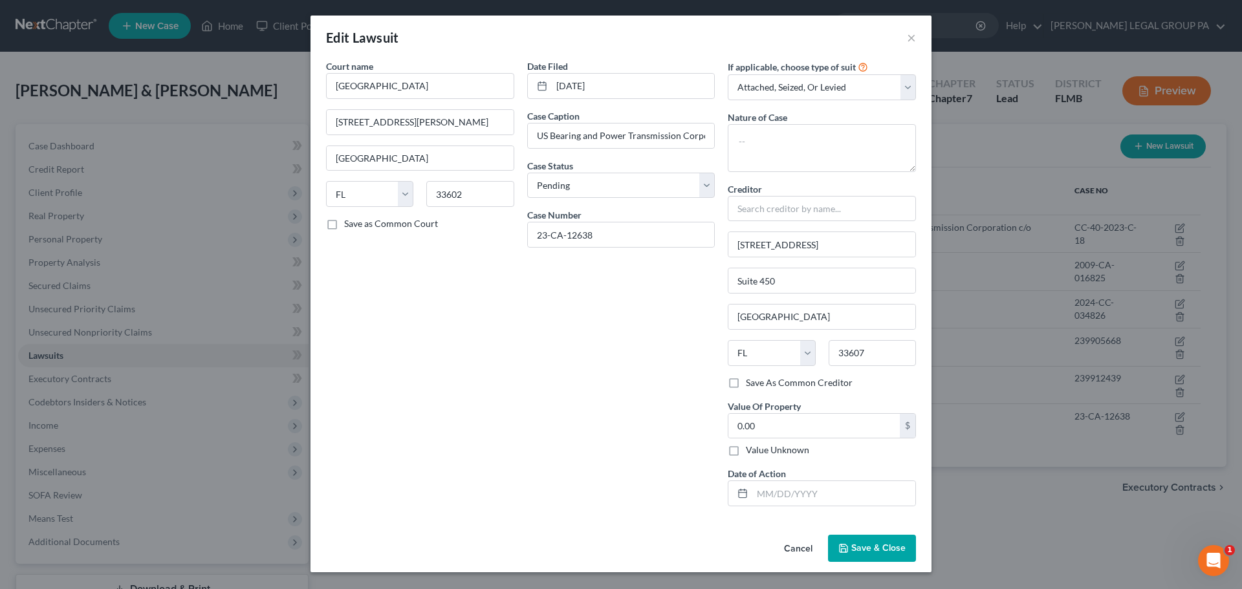
click at [633, 356] on div "Date Filed [DATE] Case Caption US Bearing and Power Transmission Corporation v.…" at bounding box center [621, 288] width 201 height 457
click at [928, 488] on div "Court name * Hillsborough County Circuit Court 800 E [PERSON_NAME] [GEOGRAPHIC_…" at bounding box center [621, 295] width 621 height 470
click at [849, 496] on input "text" at bounding box center [833, 493] width 163 height 25
type input "[DATE]"
click at [901, 542] on button "Save & Close" at bounding box center [872, 548] width 88 height 27
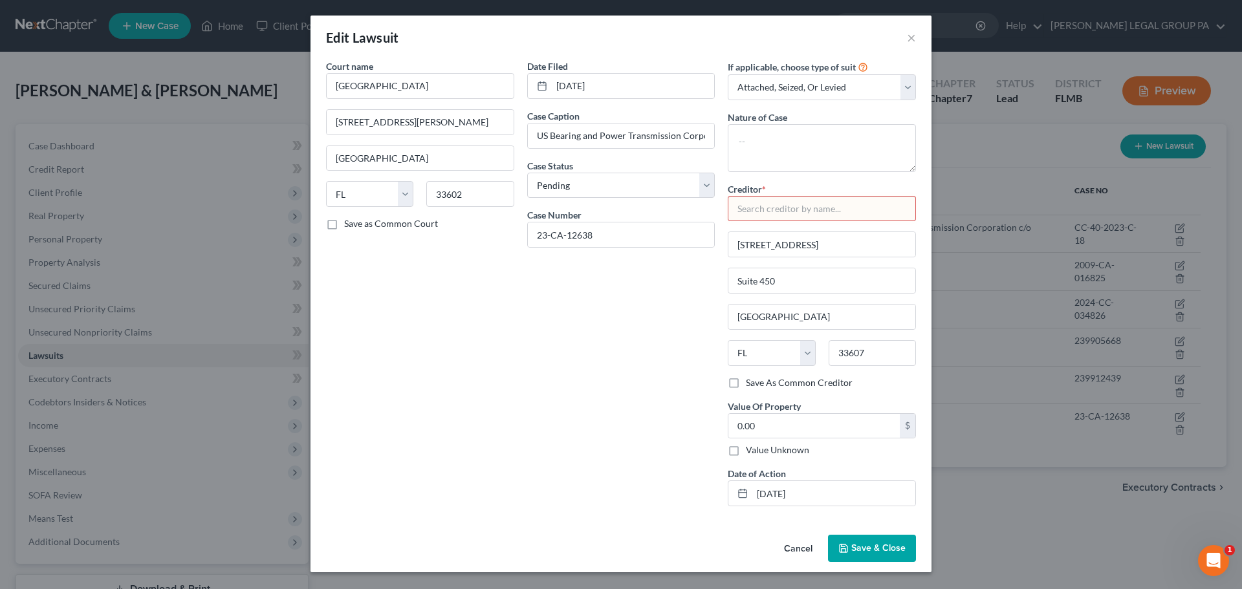
click at [783, 207] on input "text" at bounding box center [822, 209] width 188 height 26
type input "[STREET_ADDRESS]"
click at [875, 545] on span "Save & Close" at bounding box center [878, 548] width 54 height 11
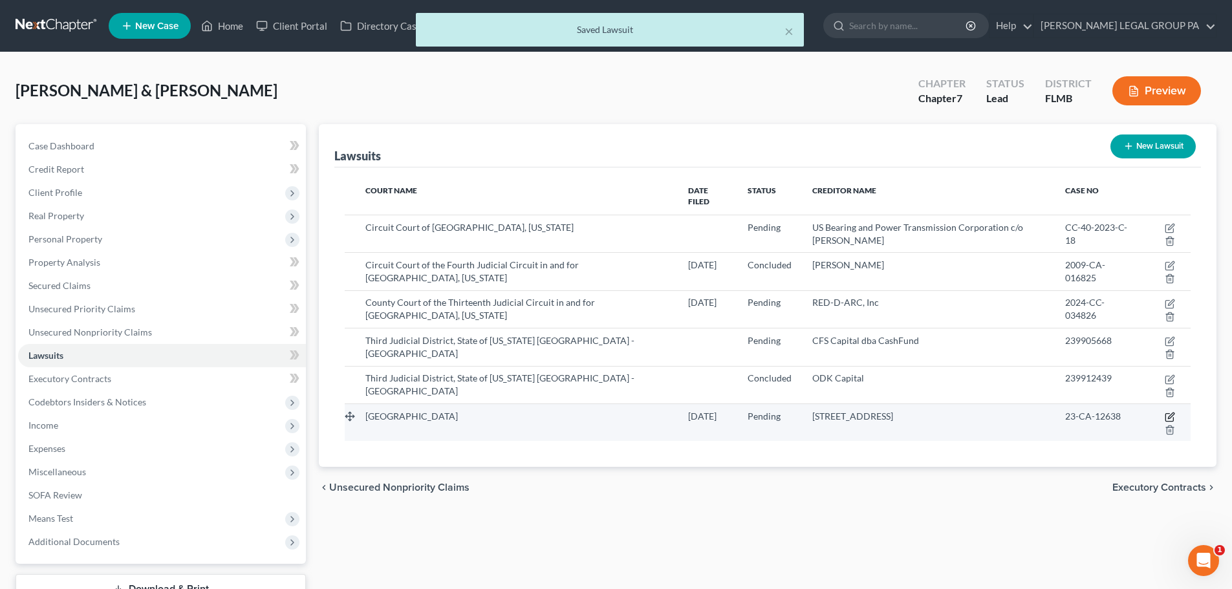
click at [1168, 412] on icon "button" at bounding box center [1170, 417] width 10 height 10
select select "9"
select select "0"
select select "3"
select select "9"
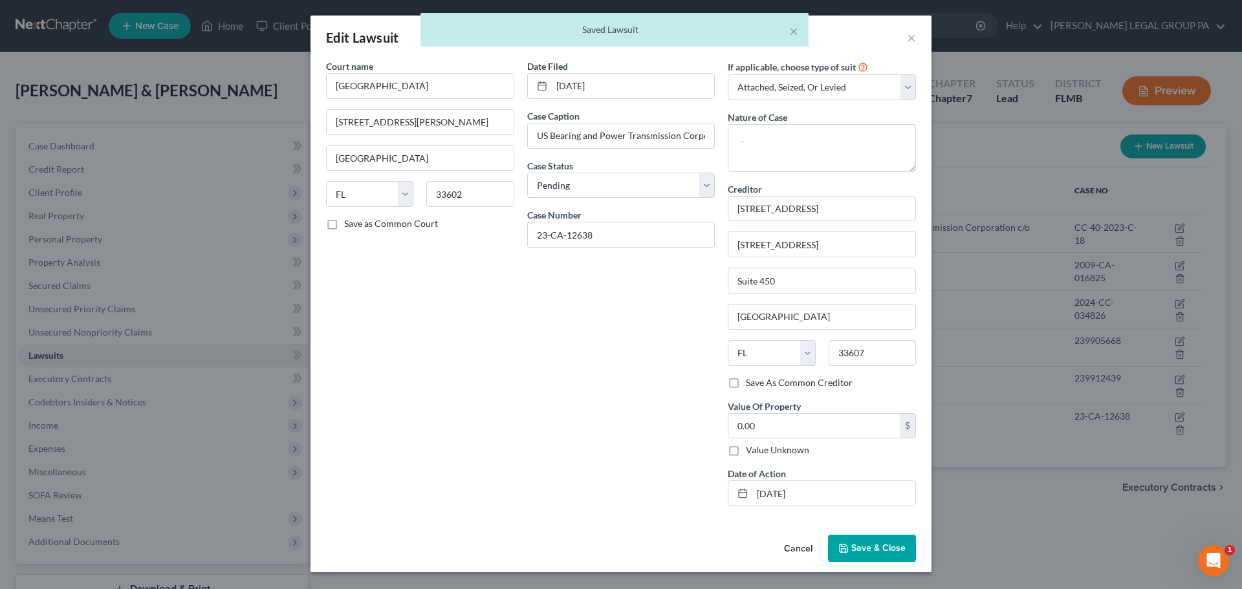
click at [888, 554] on button "Save & Close" at bounding box center [872, 548] width 88 height 27
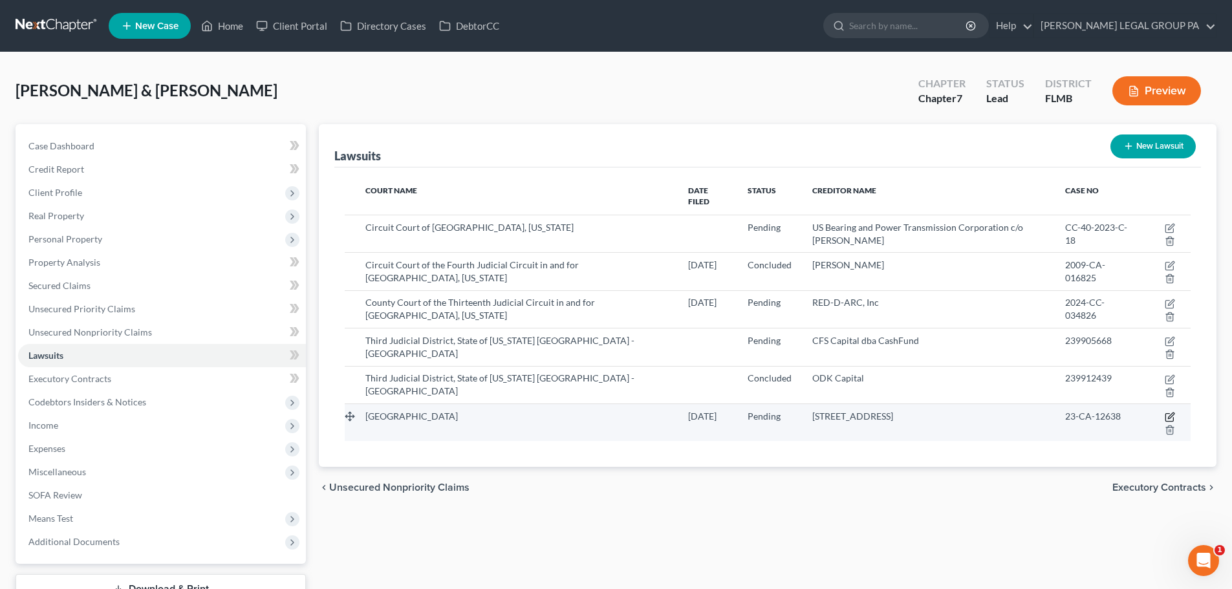
click at [1166, 414] on icon "button" at bounding box center [1170, 418] width 8 height 8
select select "9"
select select "0"
select select "3"
select select "9"
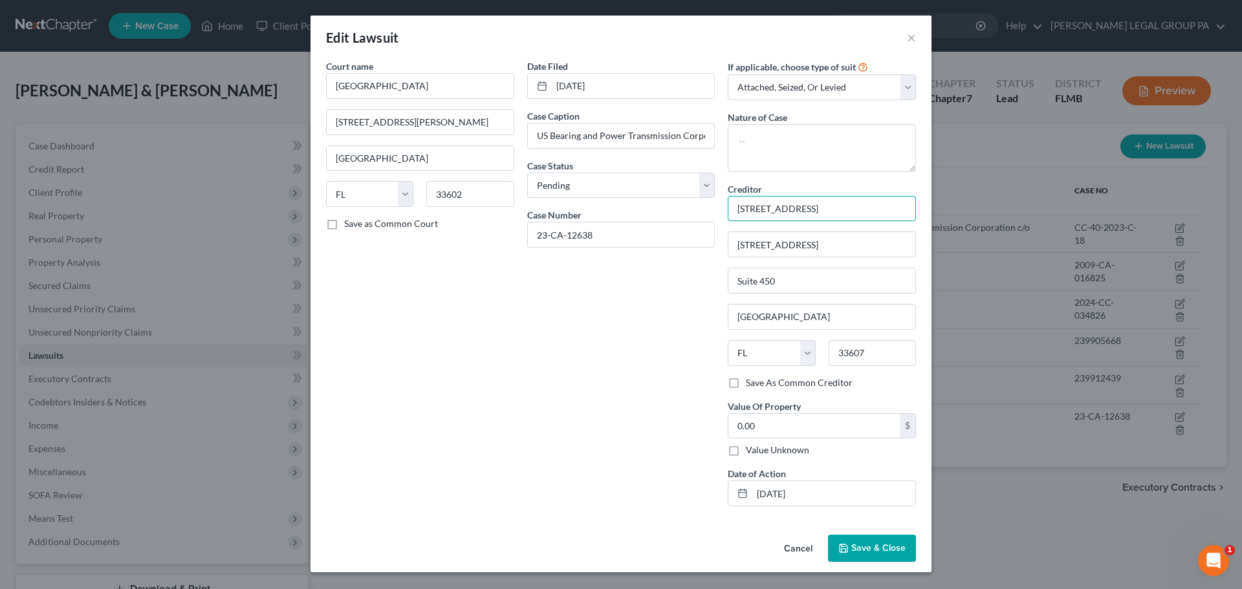
drag, startPoint x: 833, startPoint y: 199, endPoint x: 701, endPoint y: 204, distance: 132.1
click at [701, 204] on div "Court name * Hillsborough County Circuit Court 800 E [PERSON_NAME] [GEOGRAPHIC_…" at bounding box center [621, 288] width 603 height 457
paste input "US Bearing and Power Transmission Corporation"
type input "US Bearing and Power Transmission Corporation"
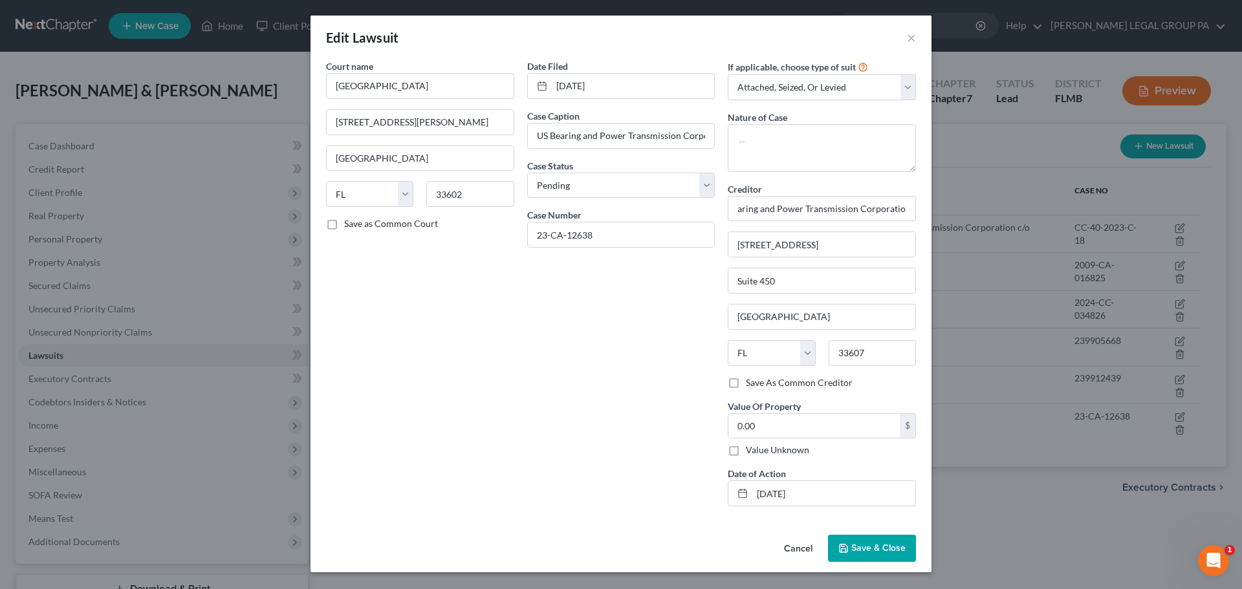
click at [887, 547] on span "Save & Close" at bounding box center [878, 548] width 54 height 11
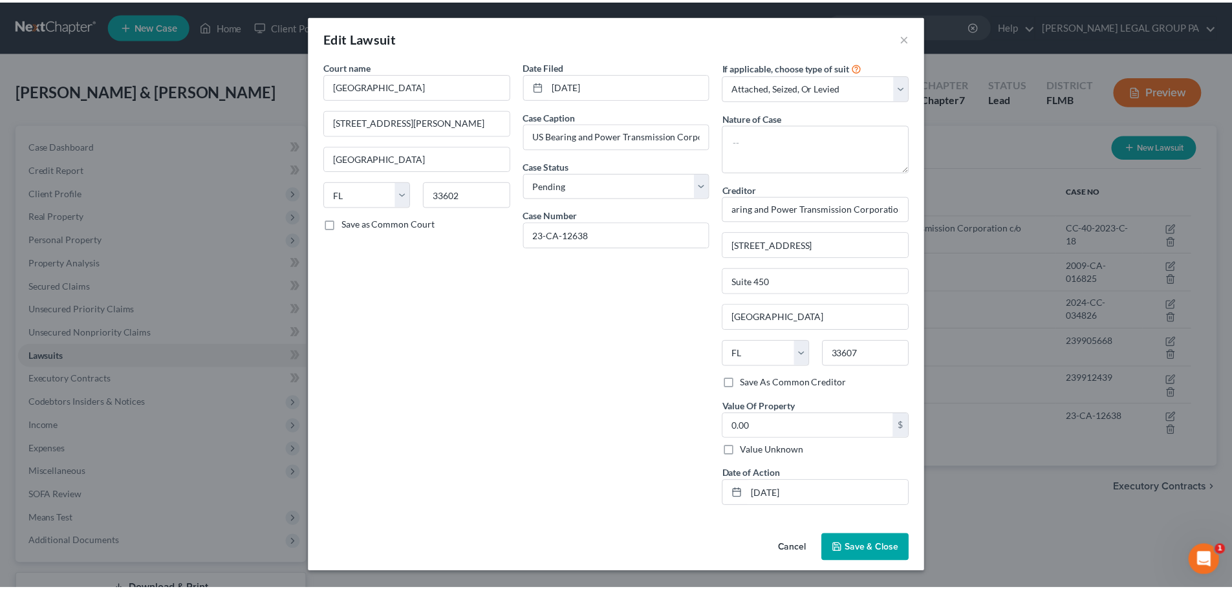
scroll to position [0, 0]
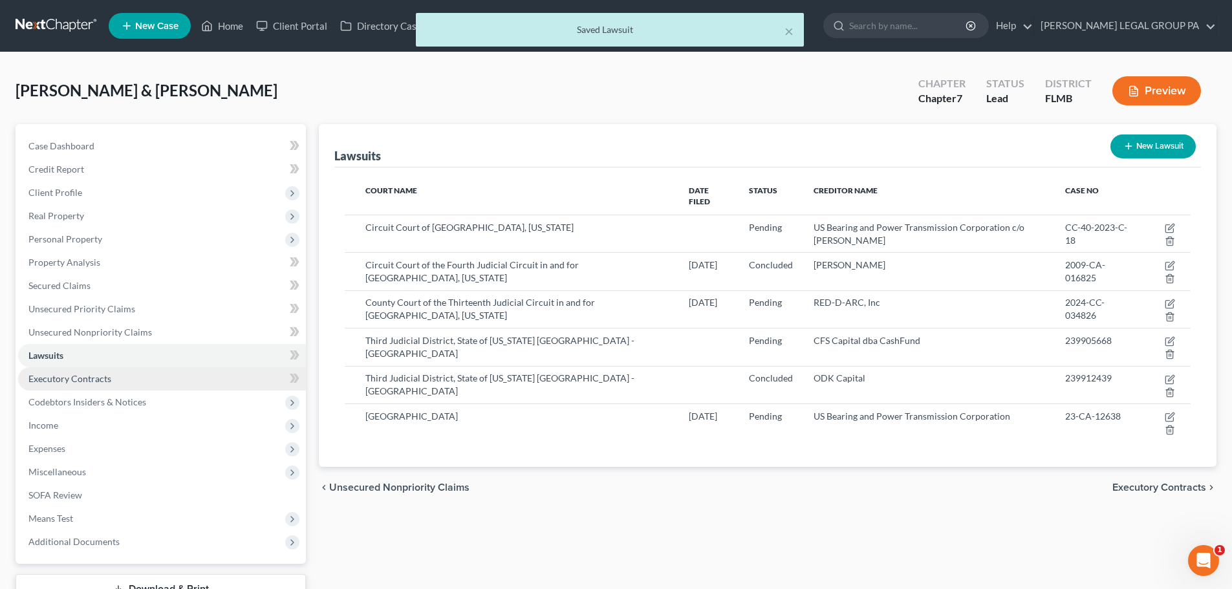
click at [77, 381] on span "Executory Contracts" at bounding box center [69, 378] width 83 height 11
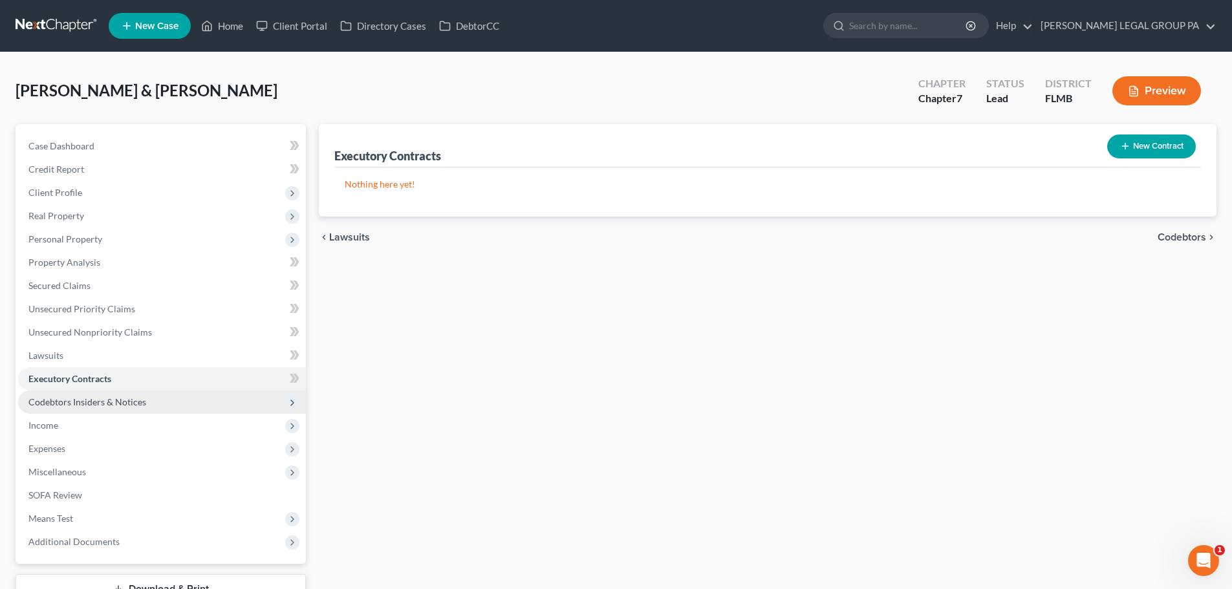
click at [115, 403] on span "Codebtors Insiders & Notices" at bounding box center [87, 402] width 118 height 11
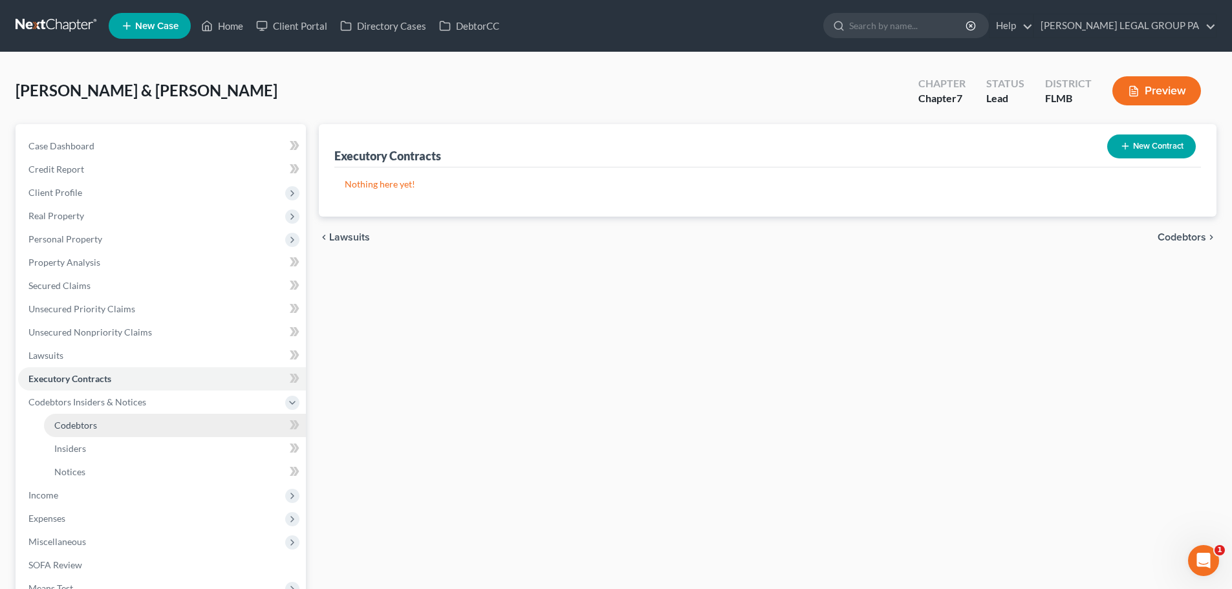
click at [98, 418] on link "Codebtors" at bounding box center [175, 425] width 262 height 23
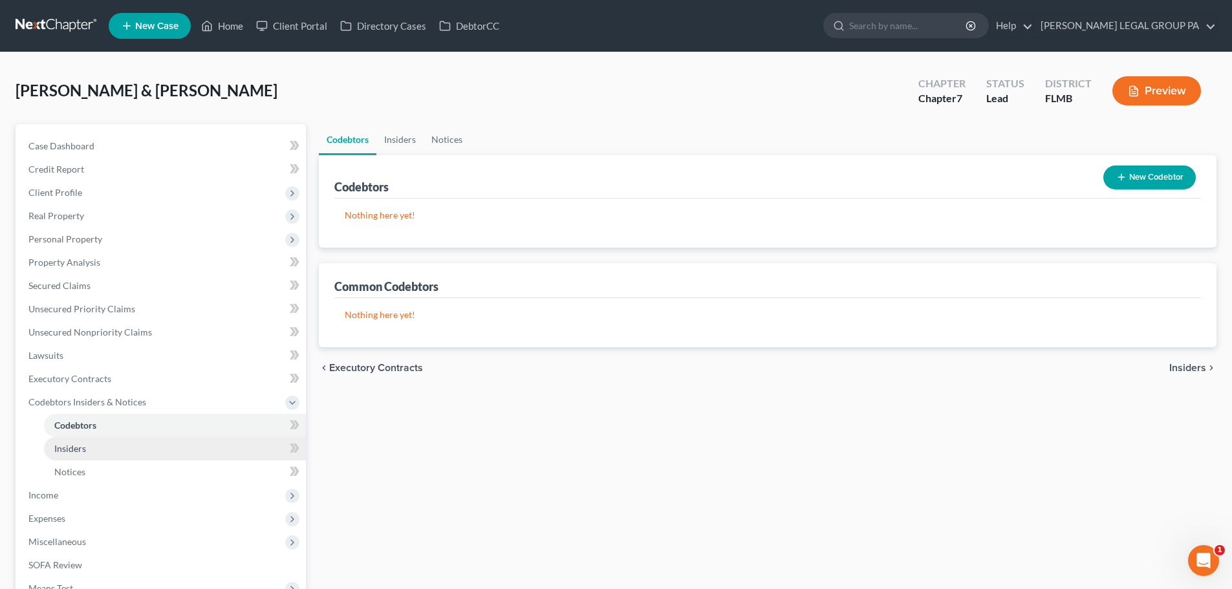
click at [87, 448] on link "Insiders" at bounding box center [175, 448] width 262 height 23
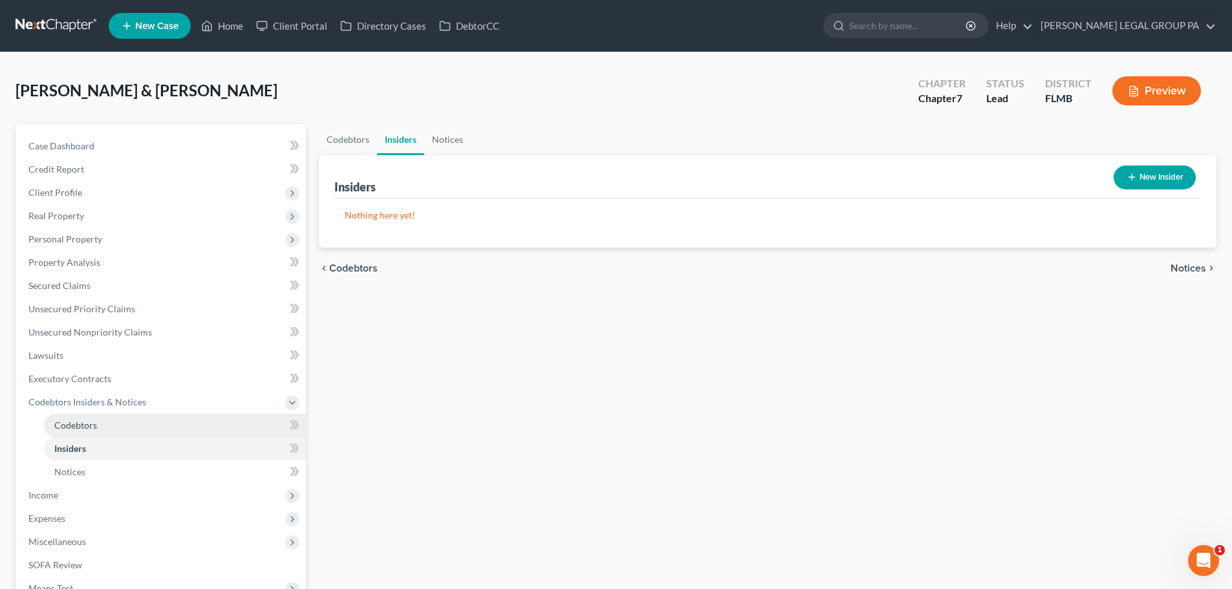
click at [87, 422] on span "Codebtors" at bounding box center [75, 425] width 43 height 11
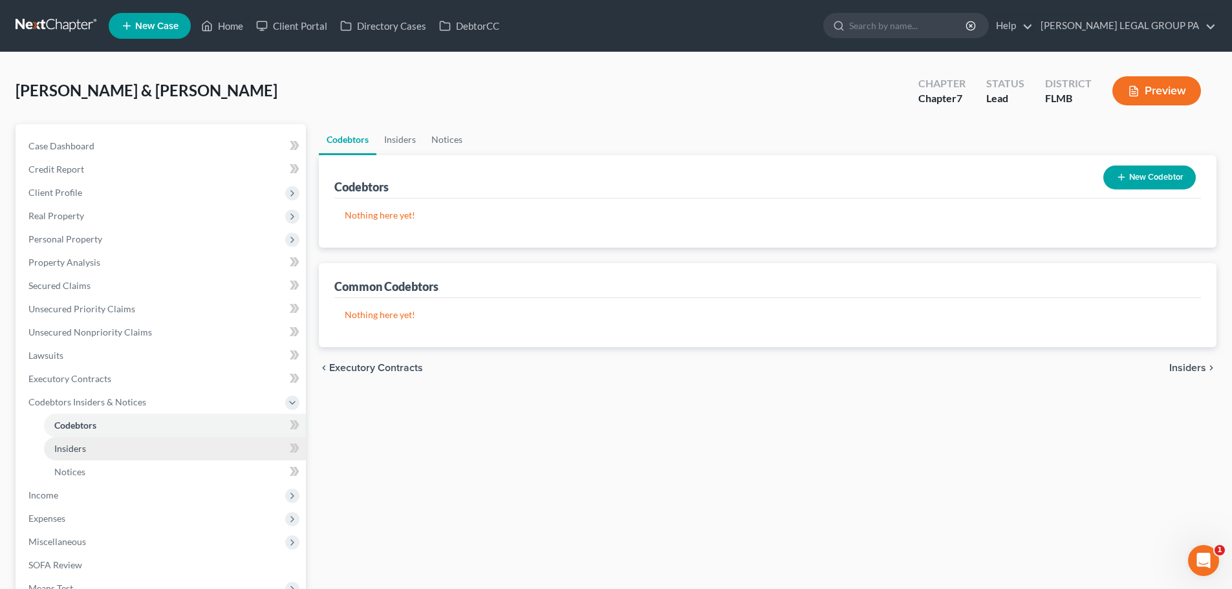
click at [80, 441] on link "Insiders" at bounding box center [175, 448] width 262 height 23
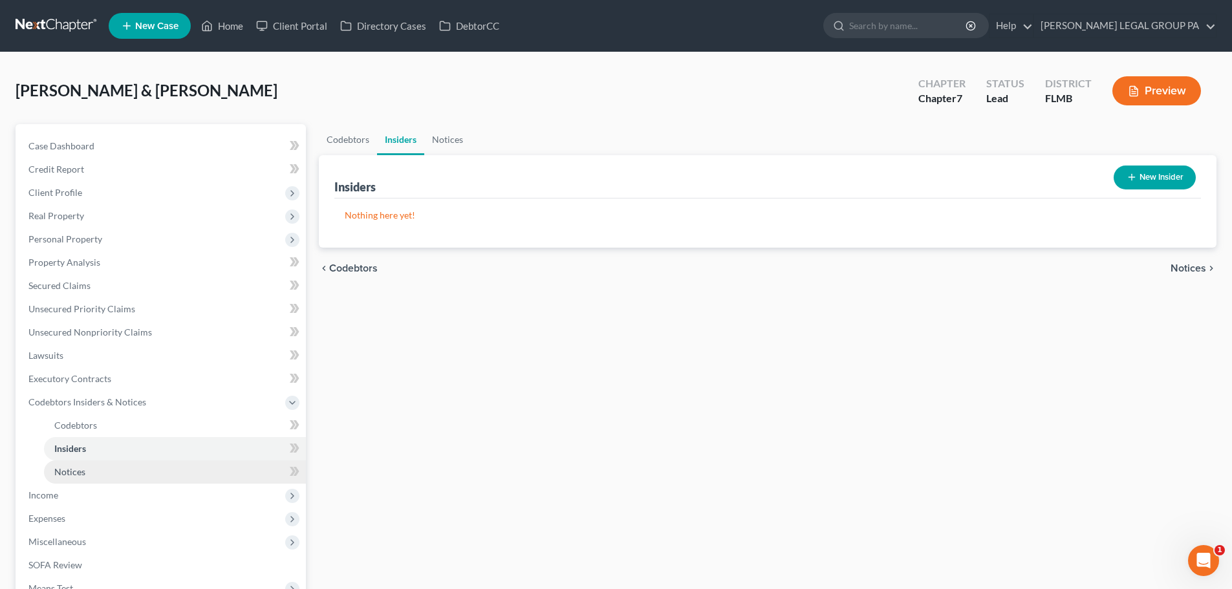
click at [78, 468] on span "Notices" at bounding box center [69, 471] width 31 height 11
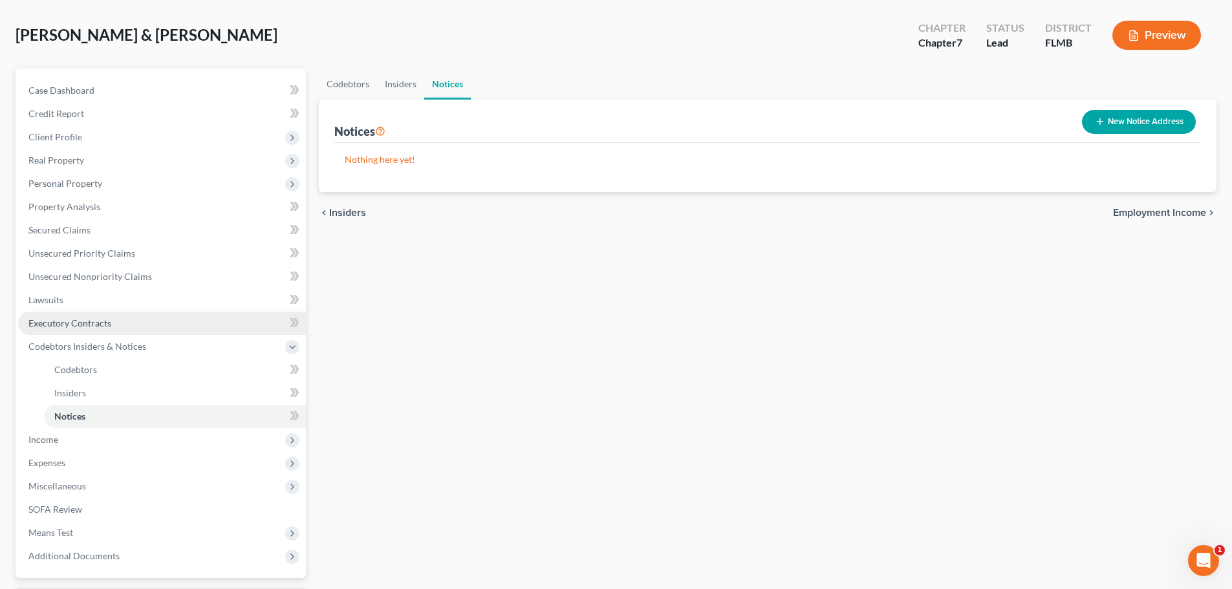
scroll to position [129, 0]
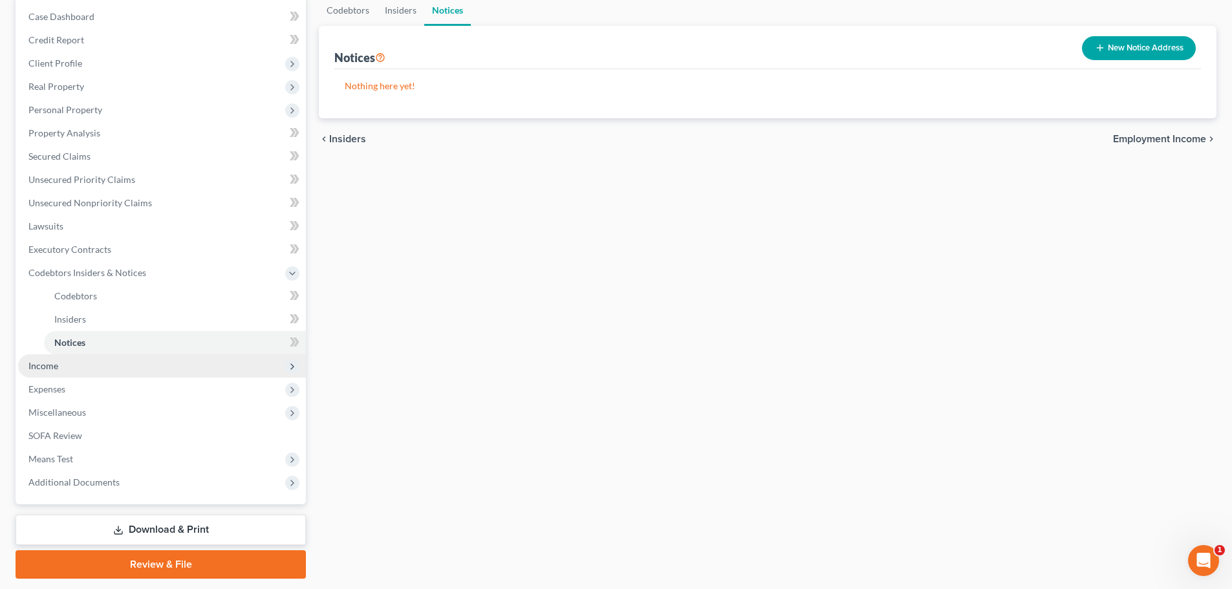
click at [49, 371] on span "Income" at bounding box center [43, 365] width 30 height 11
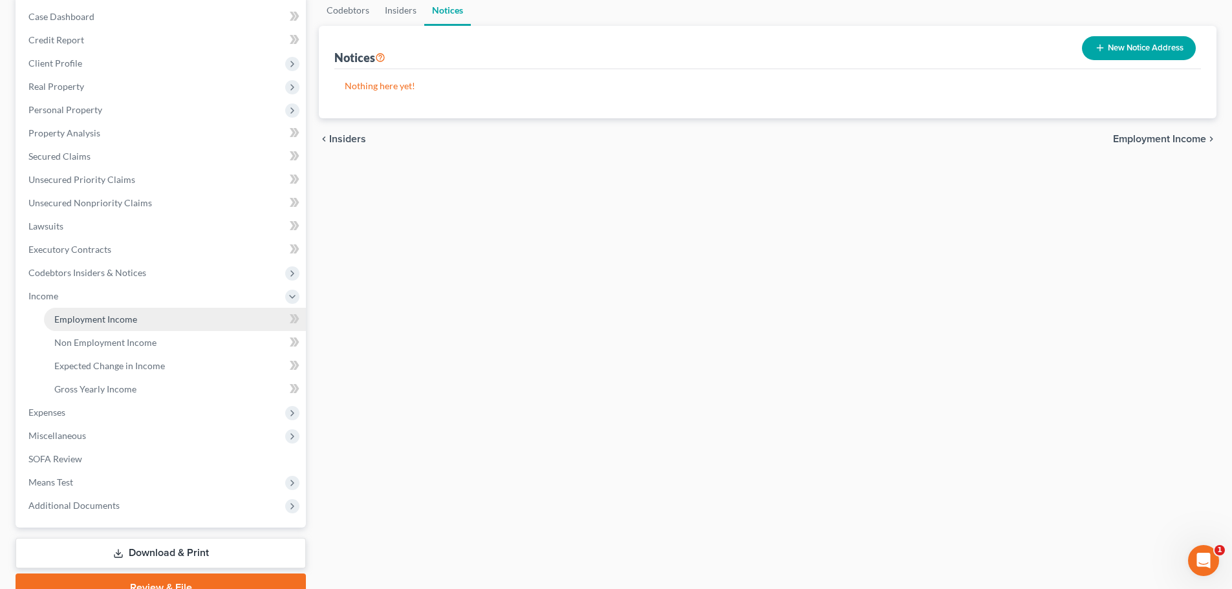
click at [73, 316] on span "Employment Income" at bounding box center [95, 319] width 83 height 11
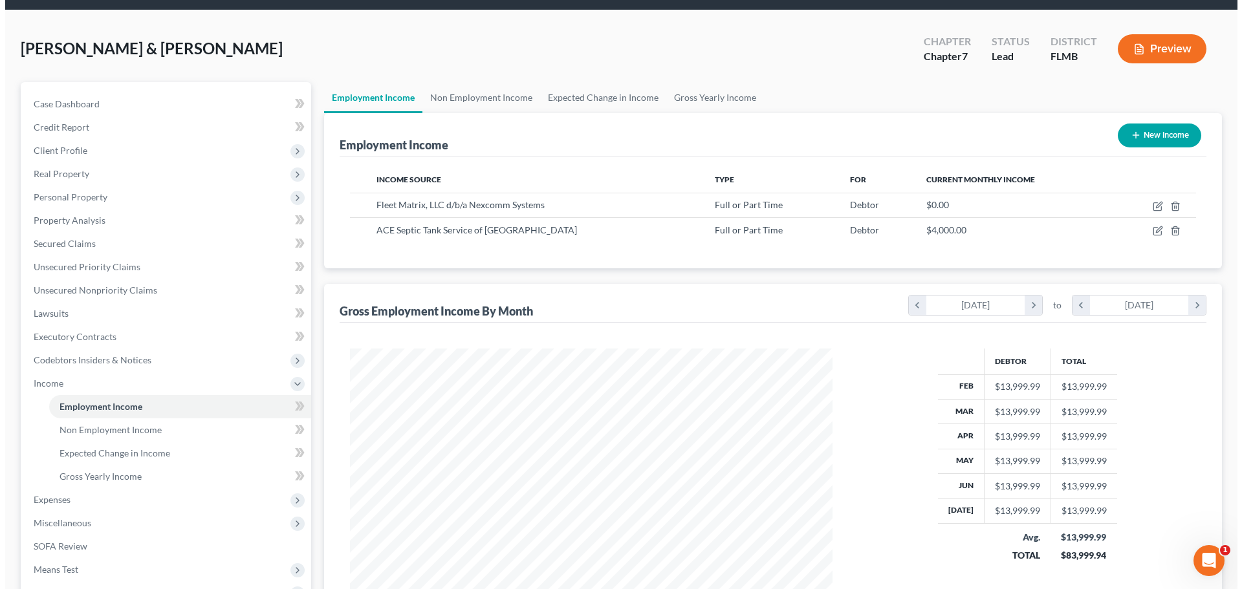
scroll to position [65, 0]
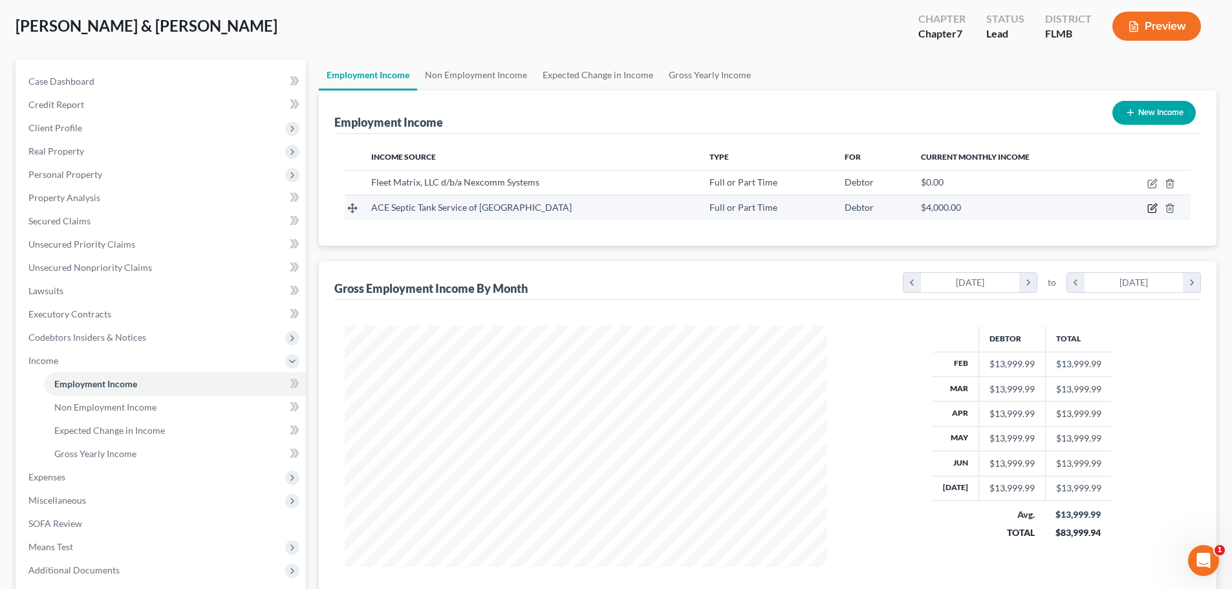
click at [1151, 207] on icon "button" at bounding box center [1153, 208] width 10 height 10
select select "0"
select select "9"
select select "0"
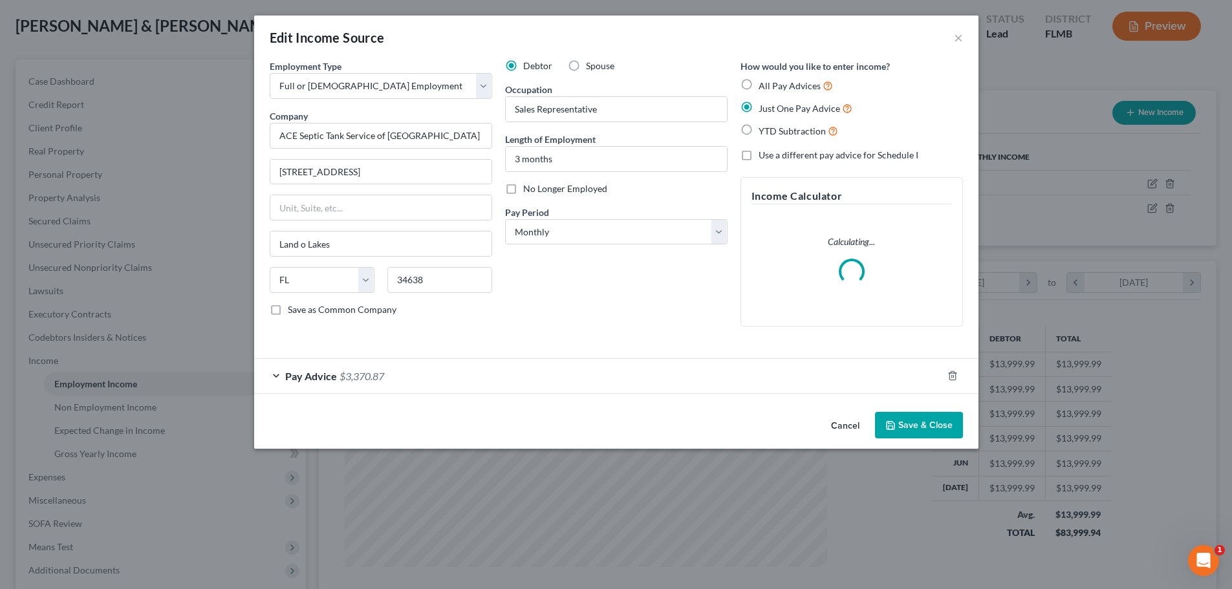
scroll to position [243, 513]
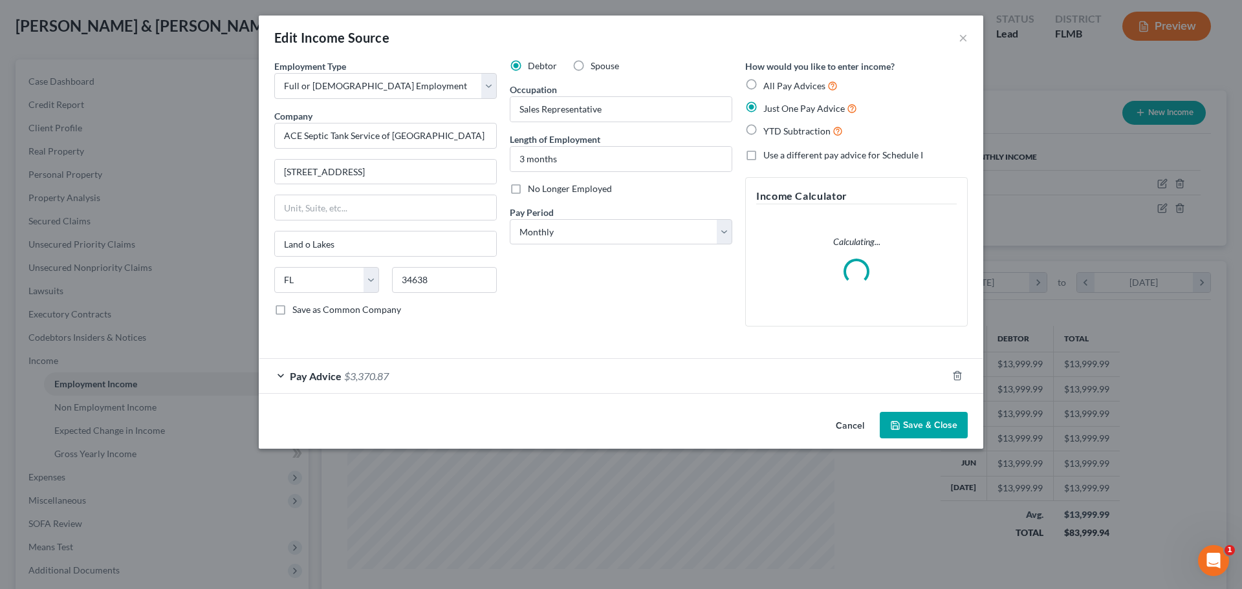
click at [928, 432] on button "Save & Close" at bounding box center [924, 425] width 88 height 27
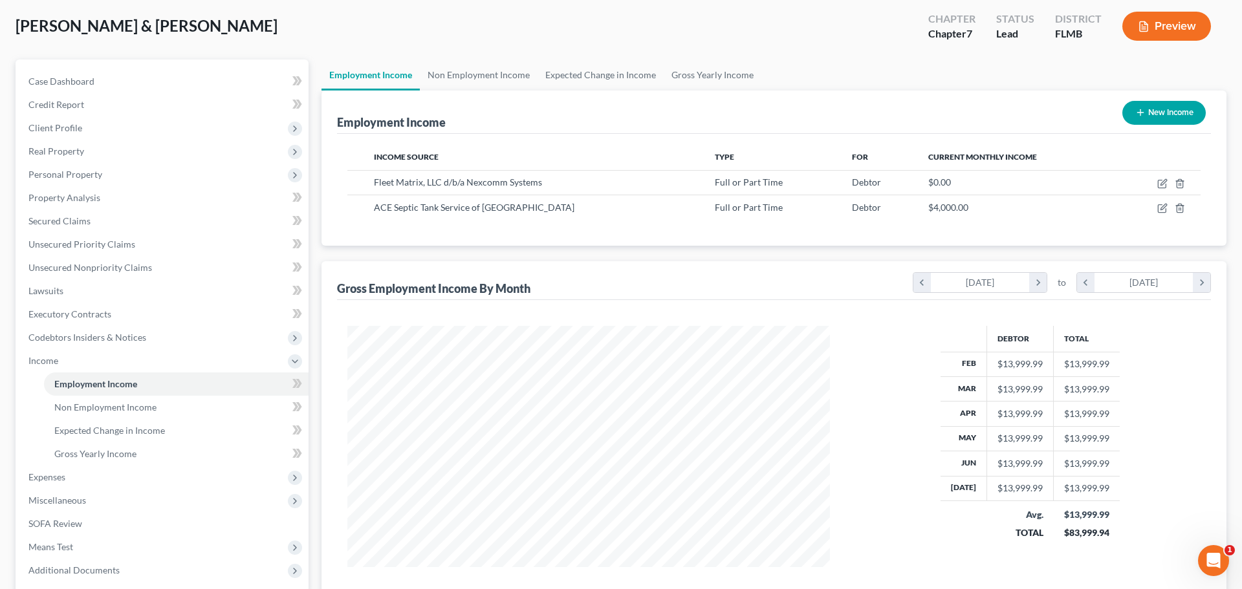
scroll to position [646704, 646437]
click at [1149, 186] on icon "button" at bounding box center [1152, 184] width 8 height 8
select select "0"
select select "9"
select select "3"
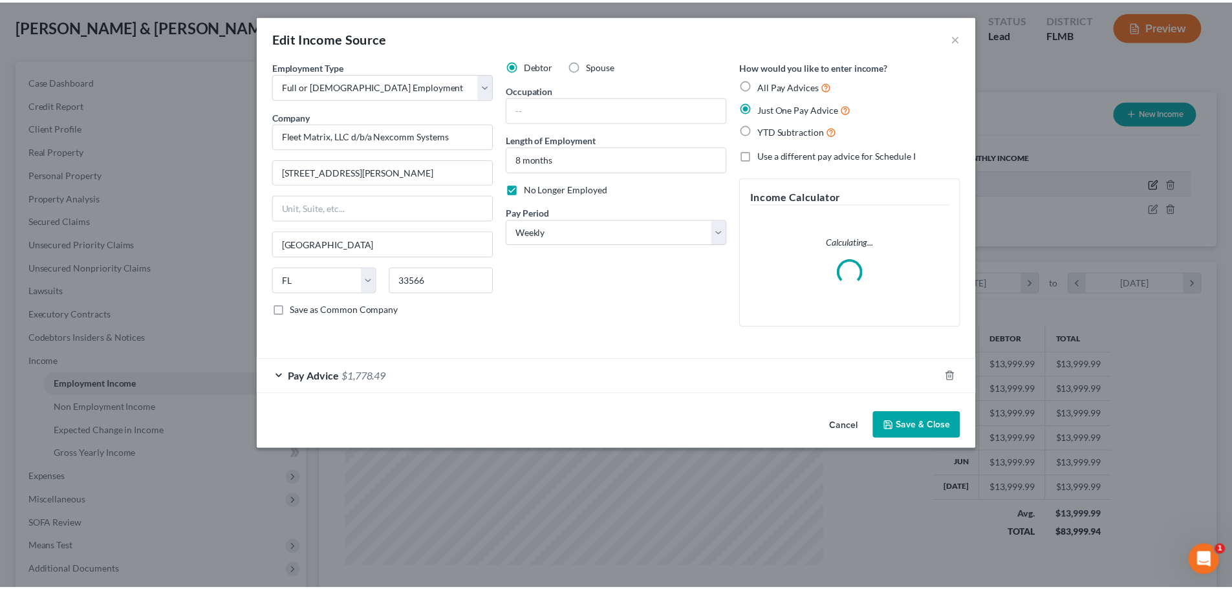
scroll to position [243, 513]
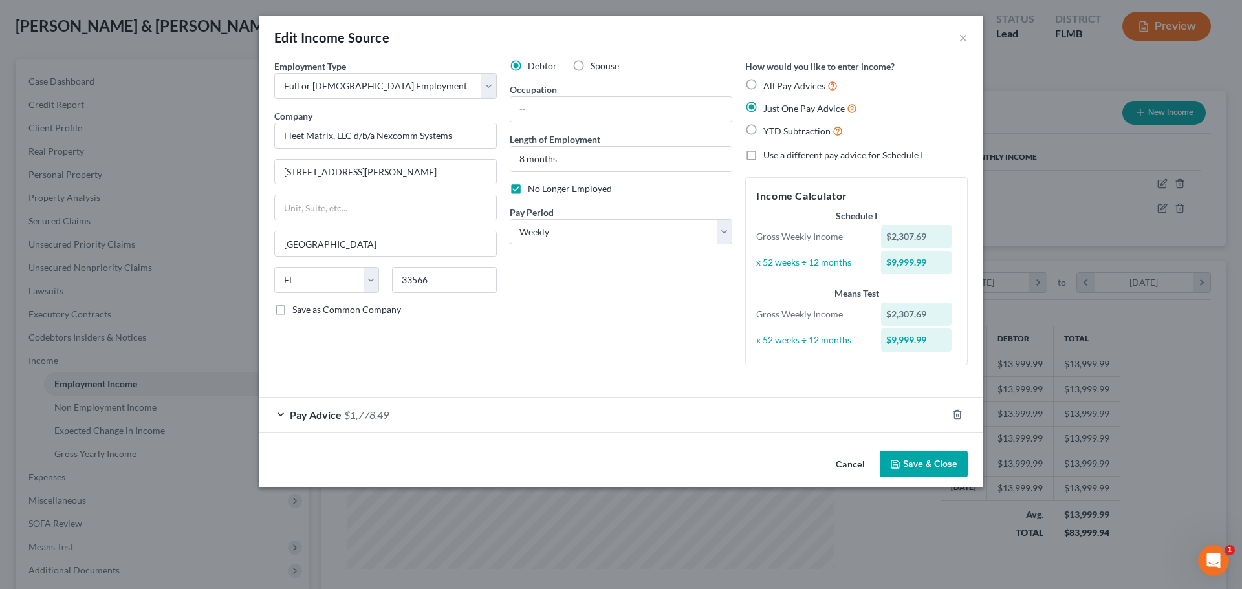
click at [946, 457] on button "Save & Close" at bounding box center [924, 464] width 88 height 27
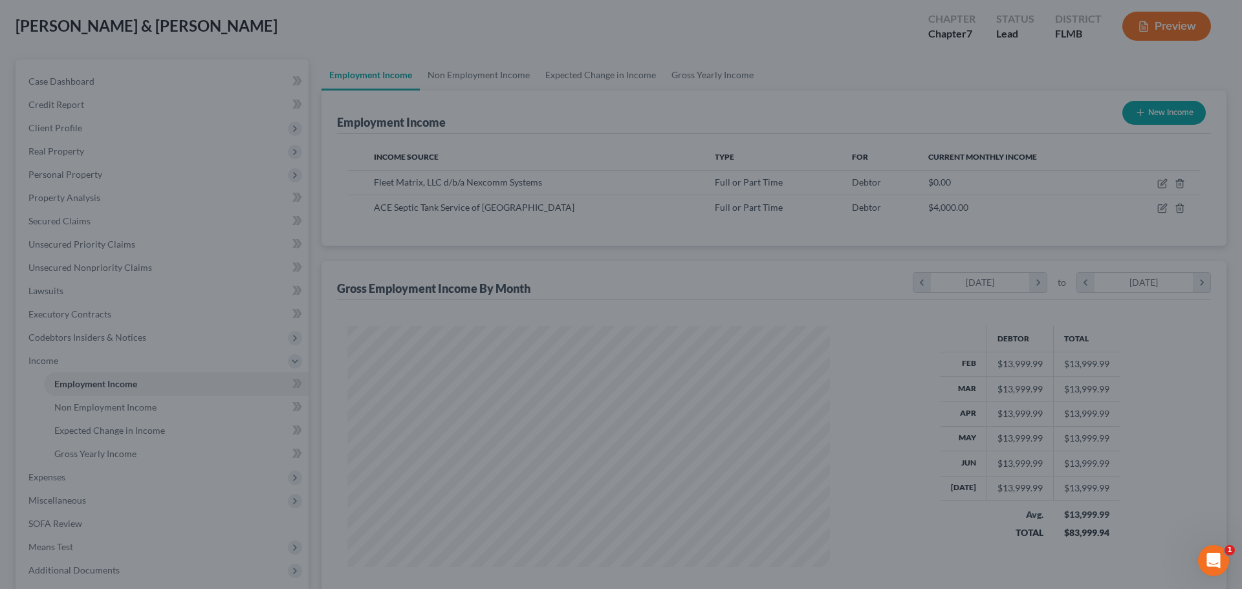
scroll to position [646704, 646437]
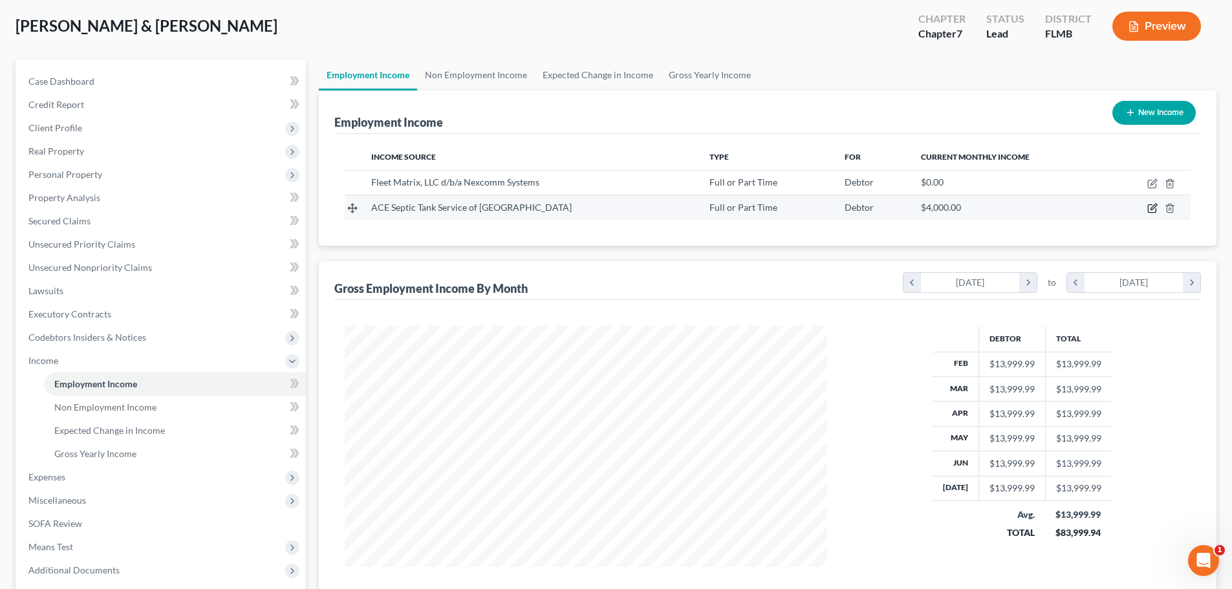
click at [1153, 207] on icon "button" at bounding box center [1154, 207] width 6 height 6
select select "0"
select select "9"
select select "0"
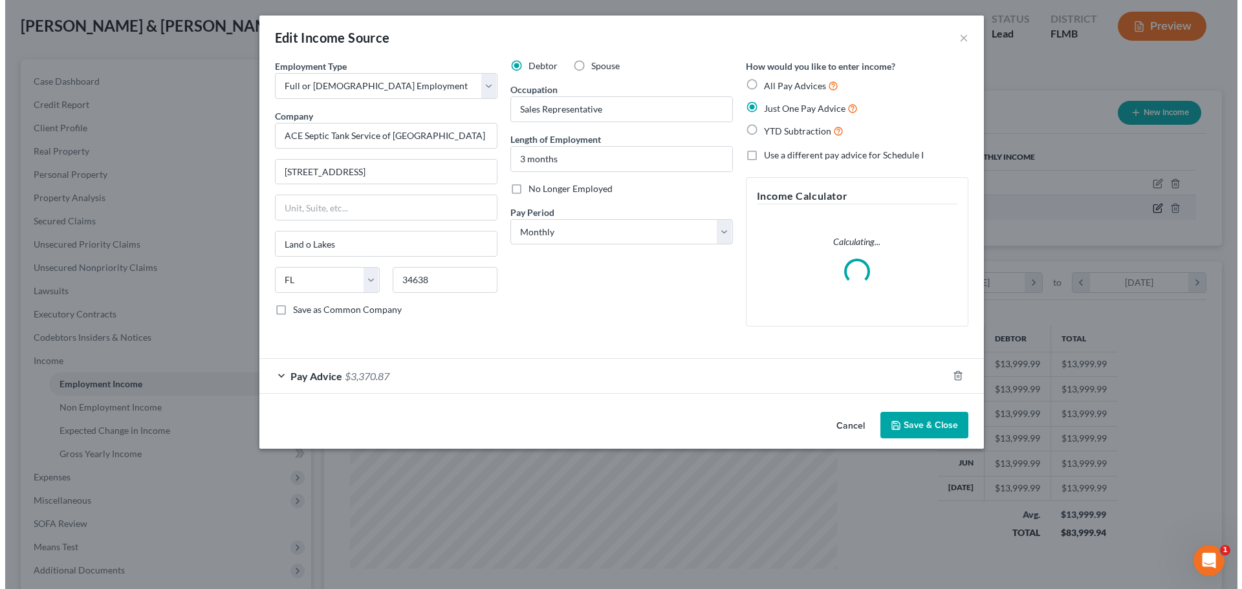
scroll to position [243, 513]
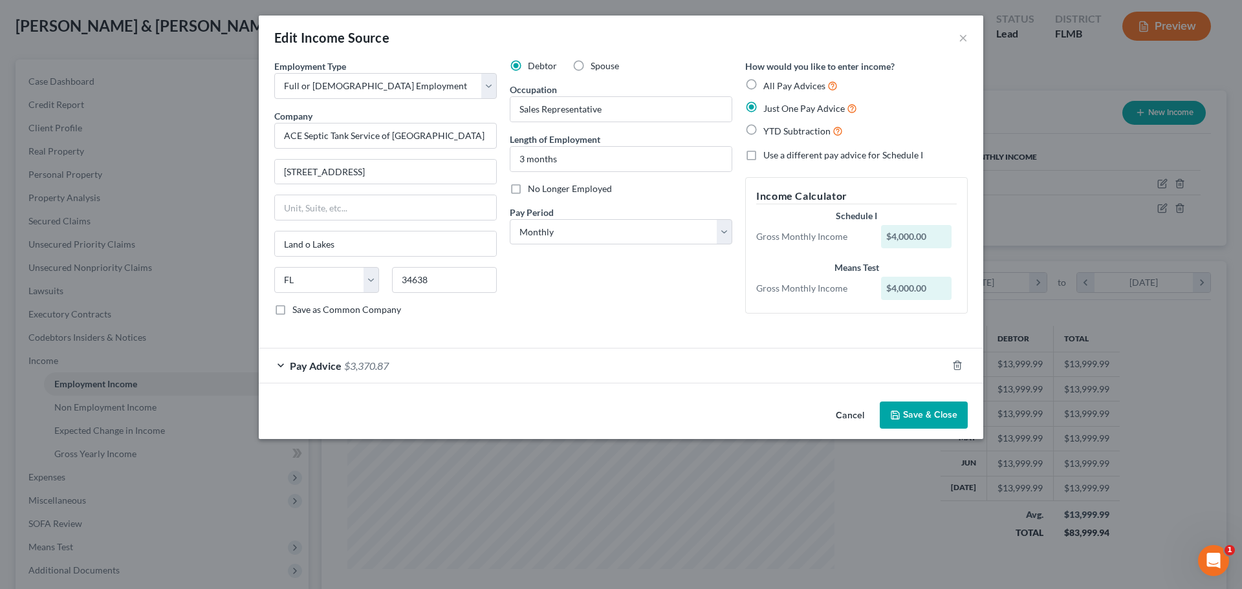
click at [355, 375] on div "Pay Advice $3,370.87" at bounding box center [603, 366] width 688 height 34
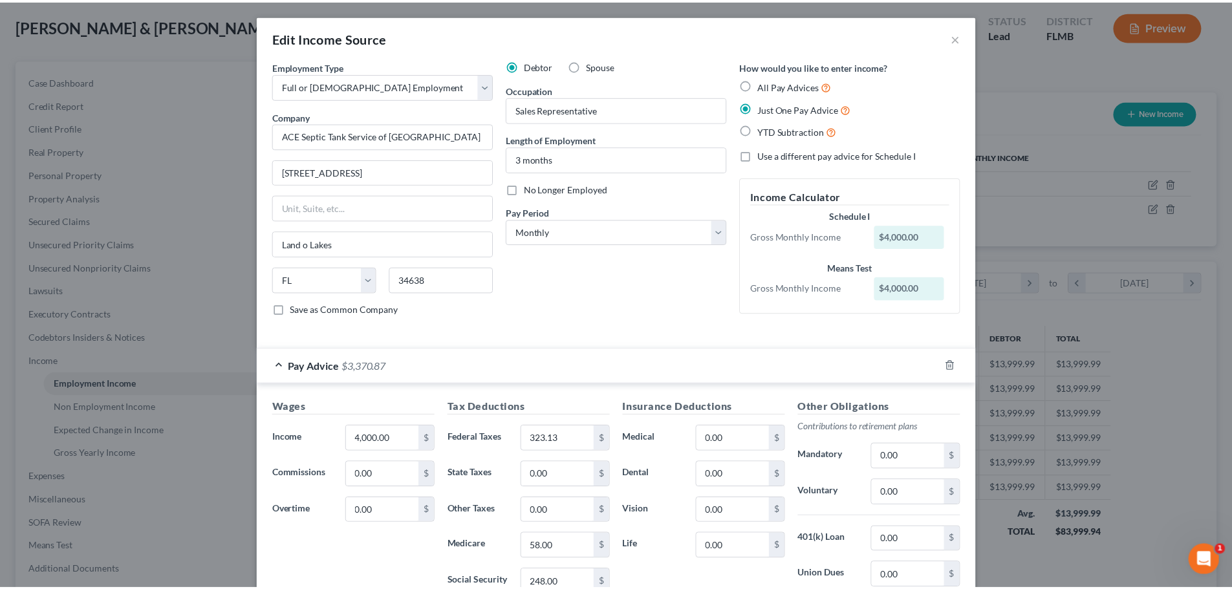
scroll to position [181, 0]
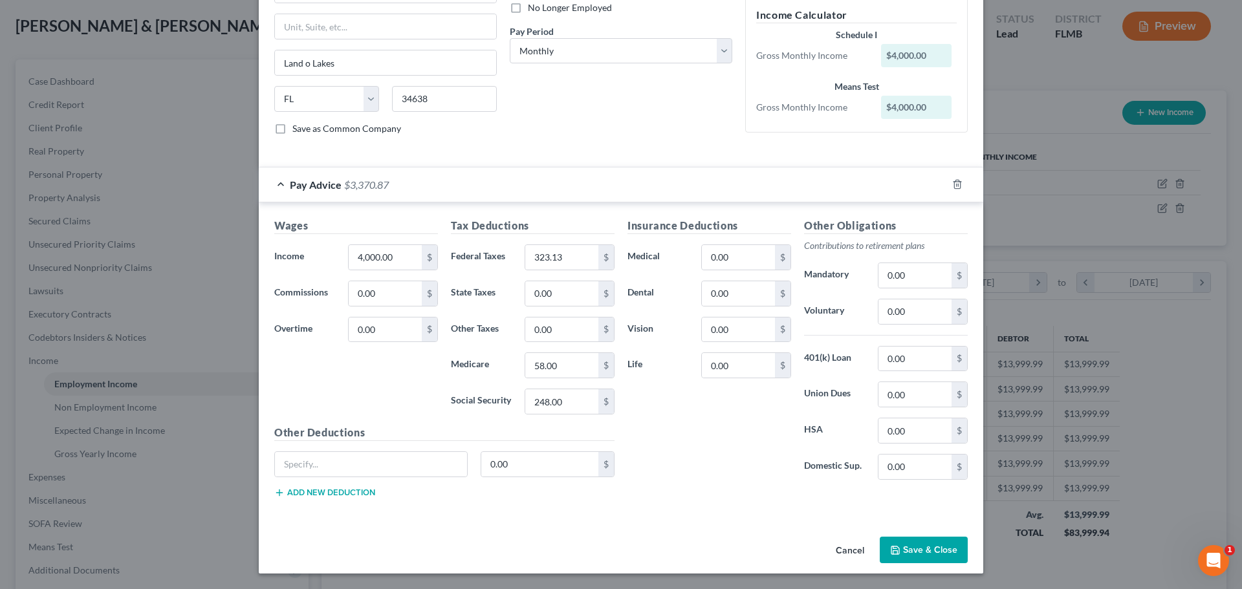
click at [933, 543] on button "Save & Close" at bounding box center [924, 550] width 88 height 27
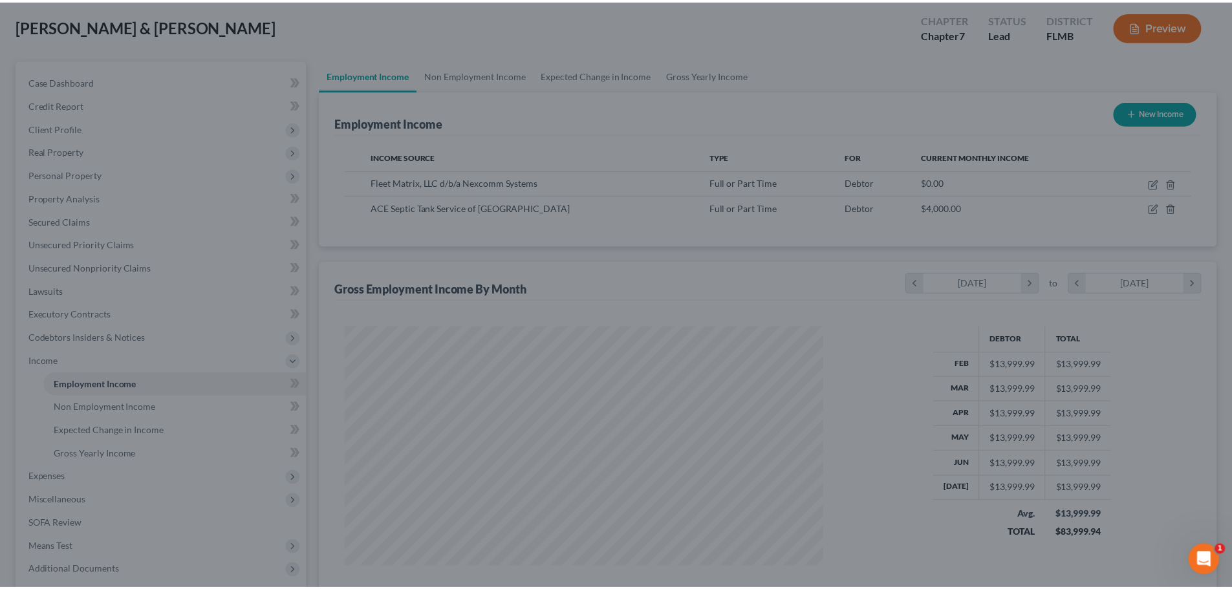
scroll to position [646704, 646437]
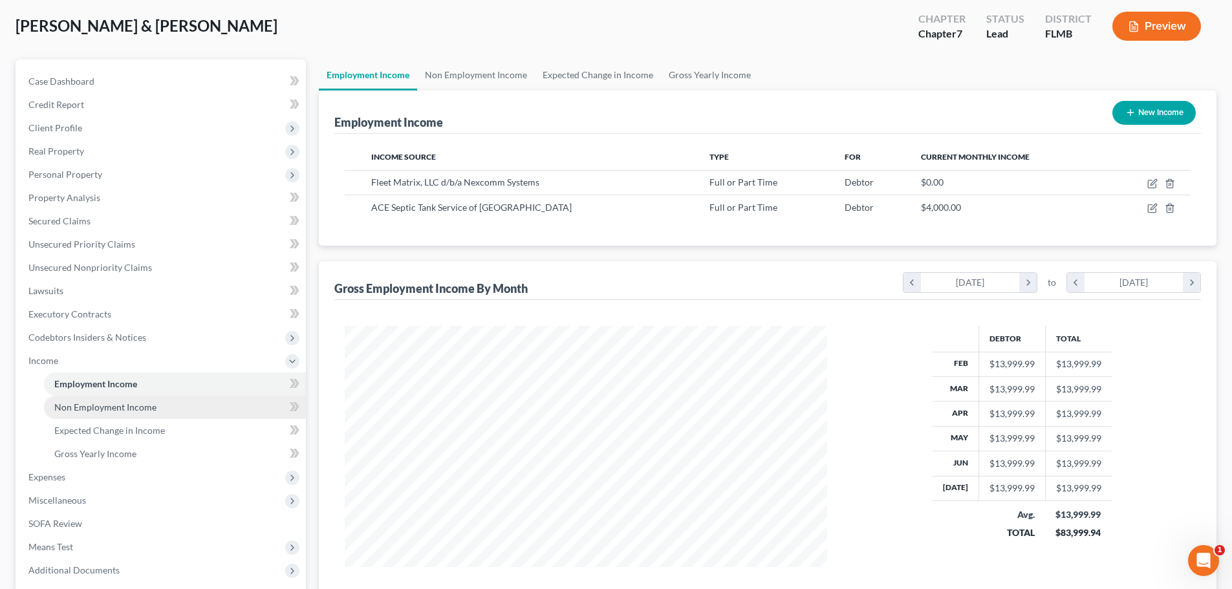
click at [95, 402] on span "Non Employment Income" at bounding box center [105, 407] width 102 height 11
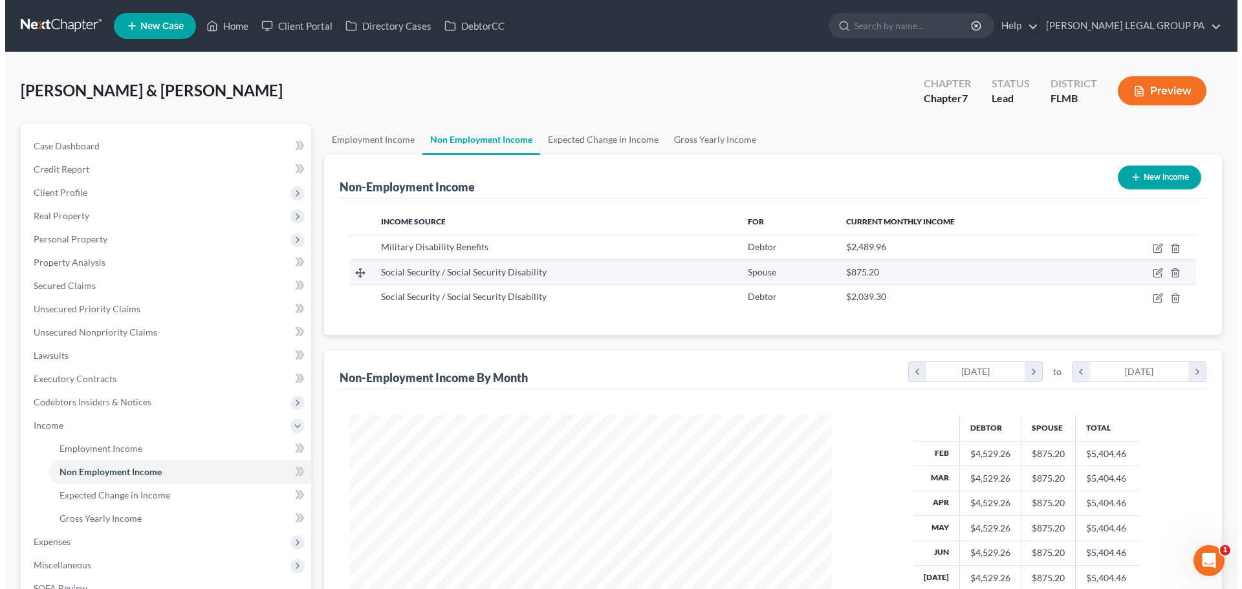
scroll to position [241, 508]
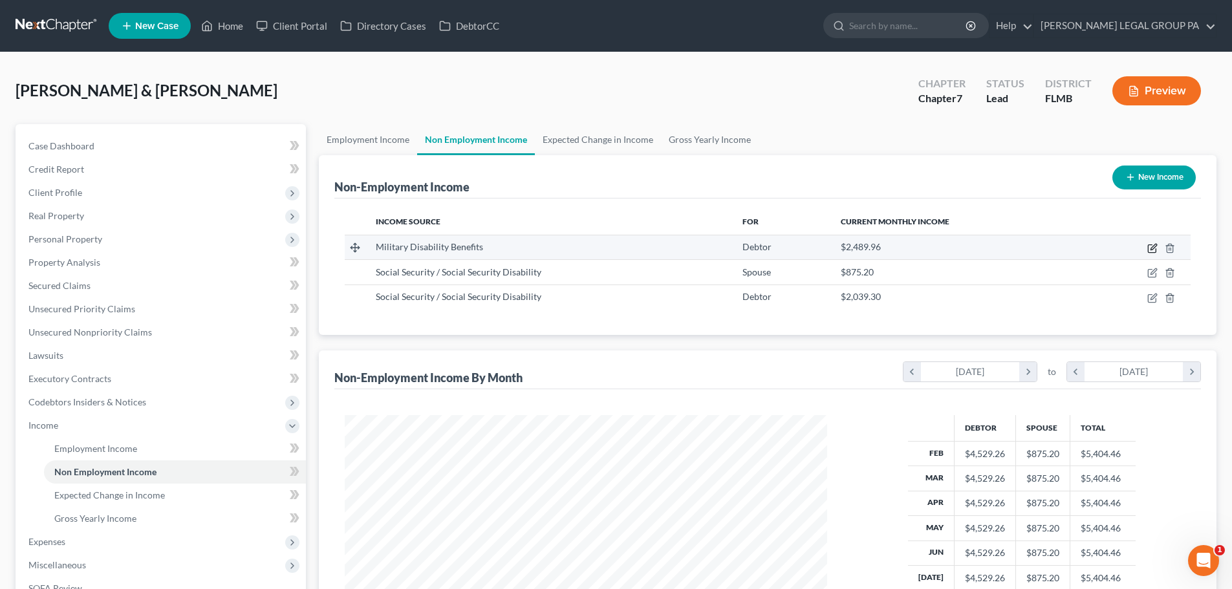
click at [1151, 243] on icon "button" at bounding box center [1153, 248] width 10 height 10
select select "12"
select select "0"
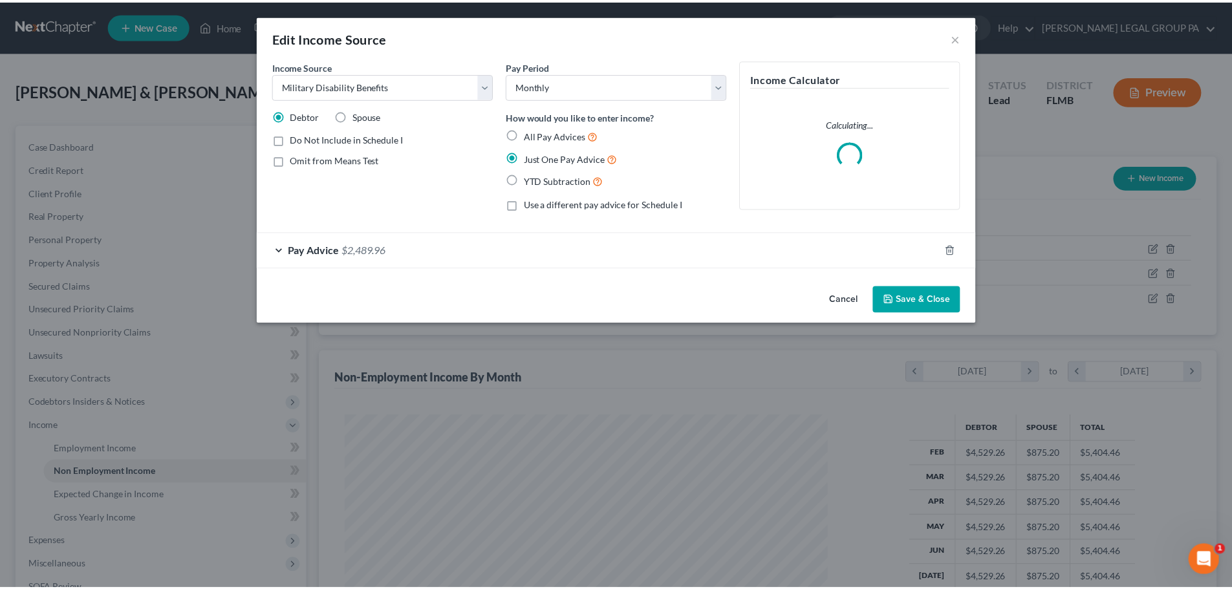
scroll to position [243, 513]
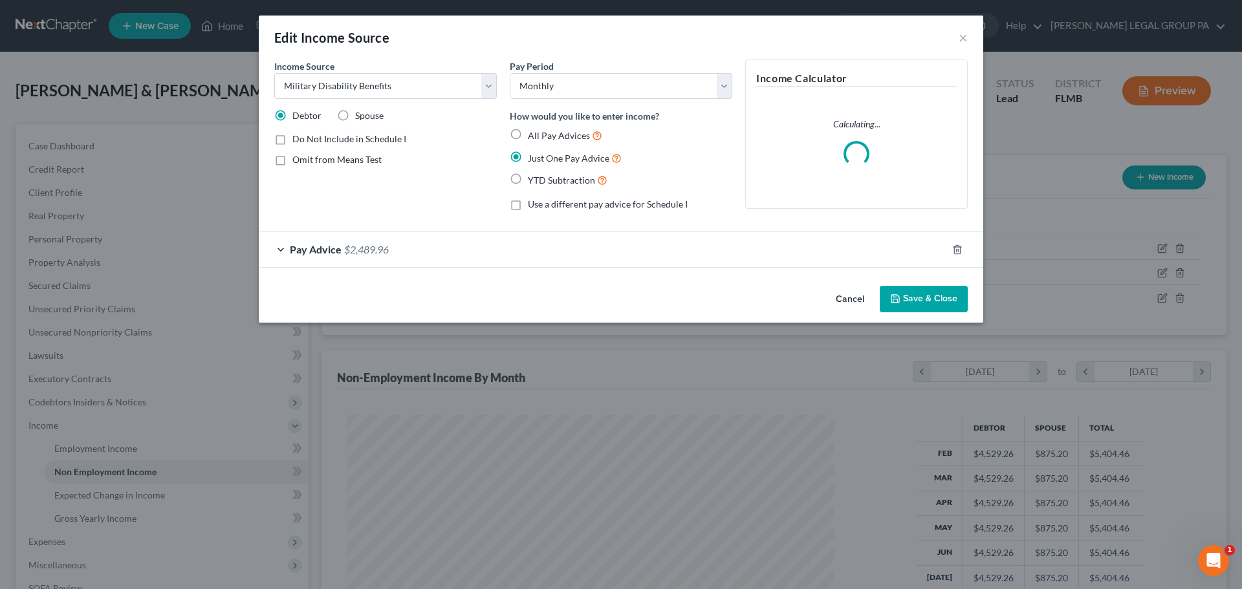
click at [912, 296] on button "Save & Close" at bounding box center [924, 299] width 88 height 27
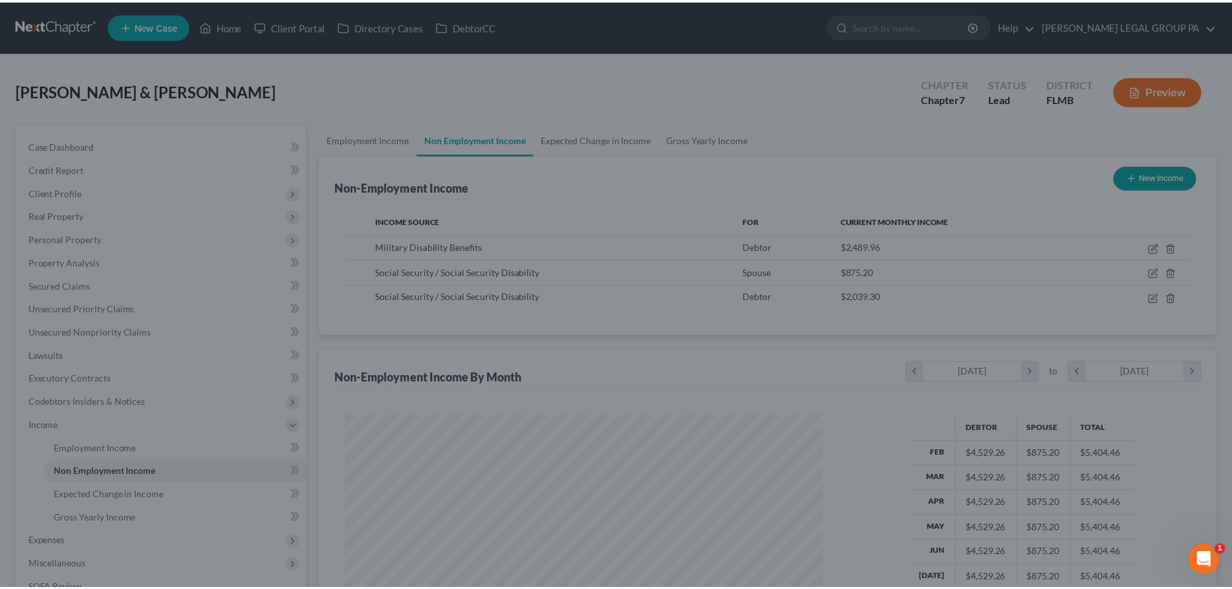
scroll to position [646704, 646437]
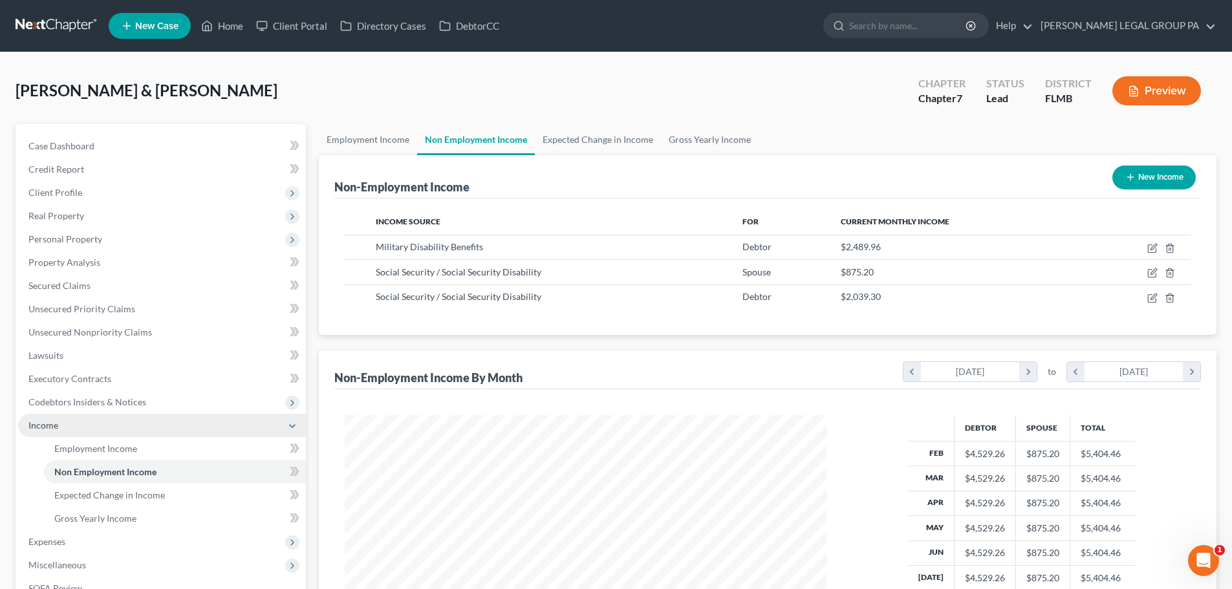
click at [114, 426] on span "Income" at bounding box center [162, 425] width 288 height 23
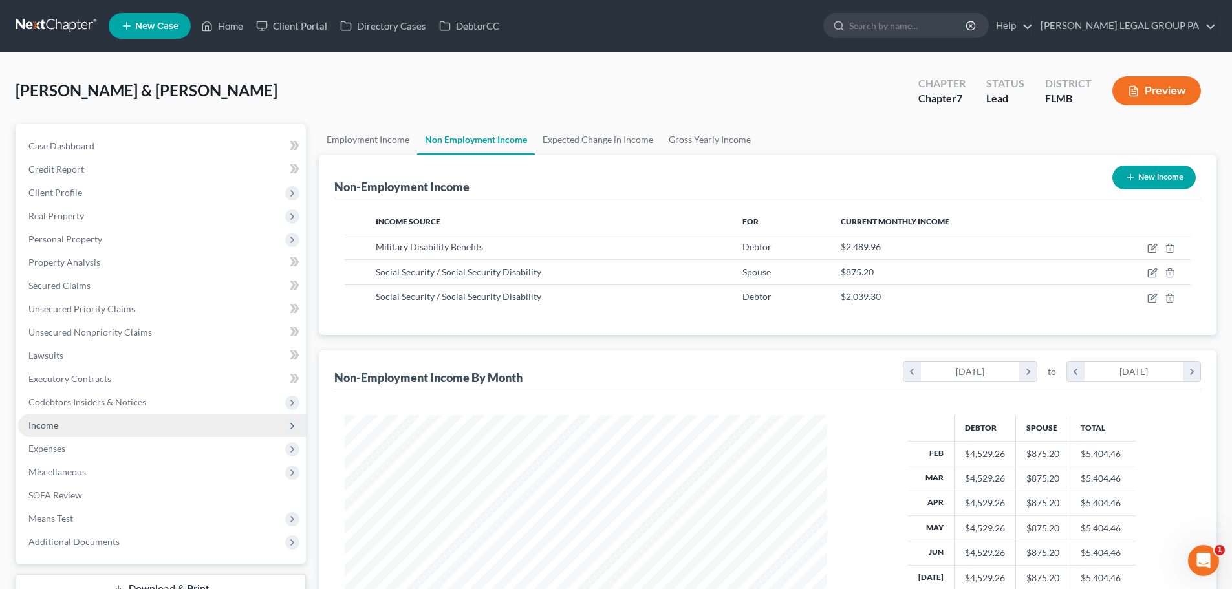
click at [96, 425] on span "Income" at bounding box center [162, 425] width 288 height 23
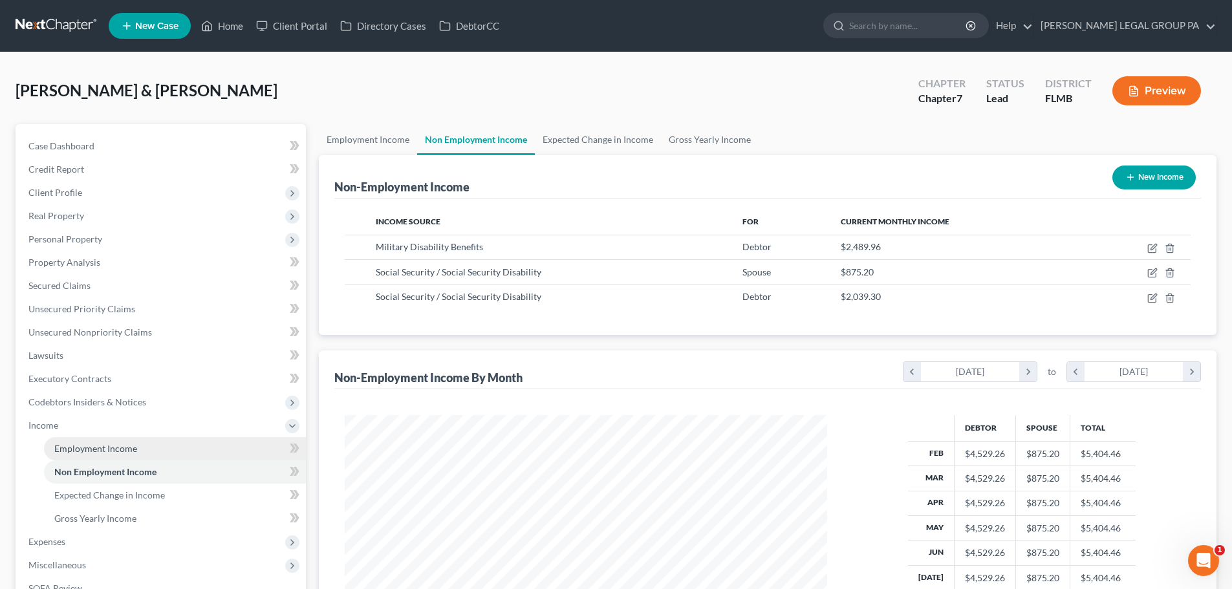
click at [102, 447] on span "Employment Income" at bounding box center [95, 448] width 83 height 11
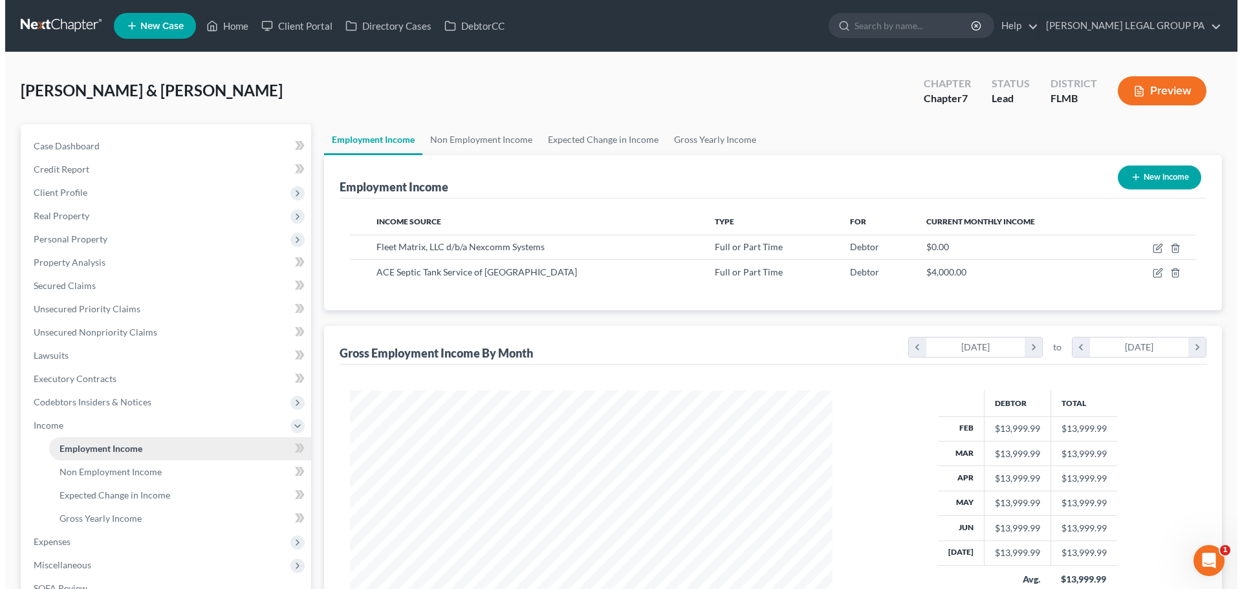
scroll to position [241, 508]
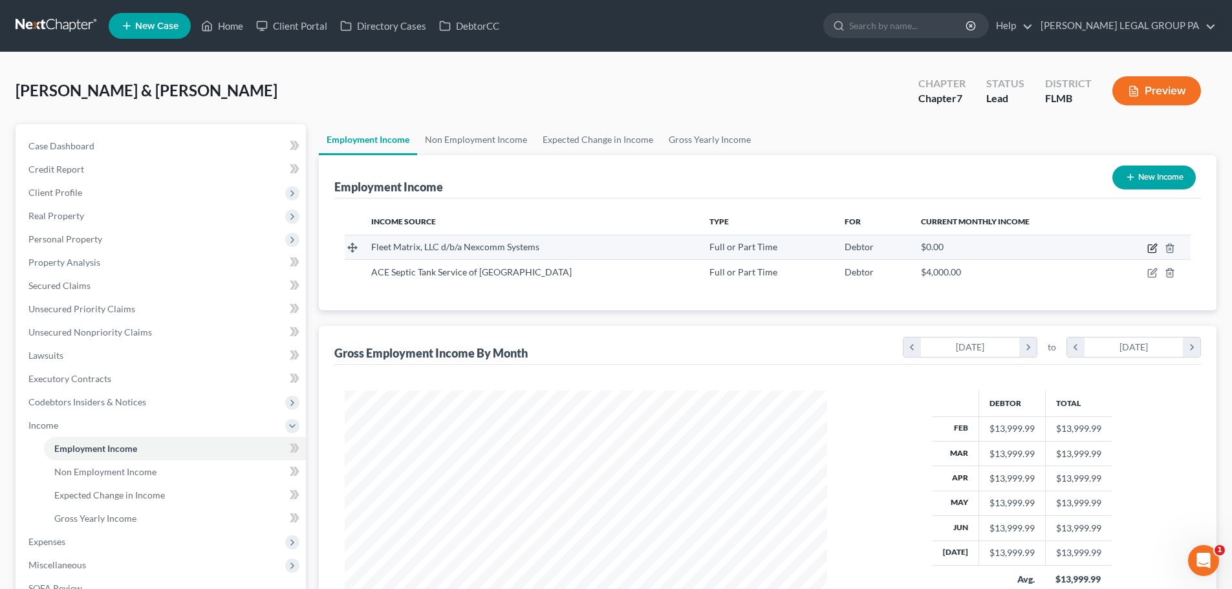
click at [1151, 251] on icon "button" at bounding box center [1153, 248] width 10 height 10
select select "0"
select select "9"
select select "3"
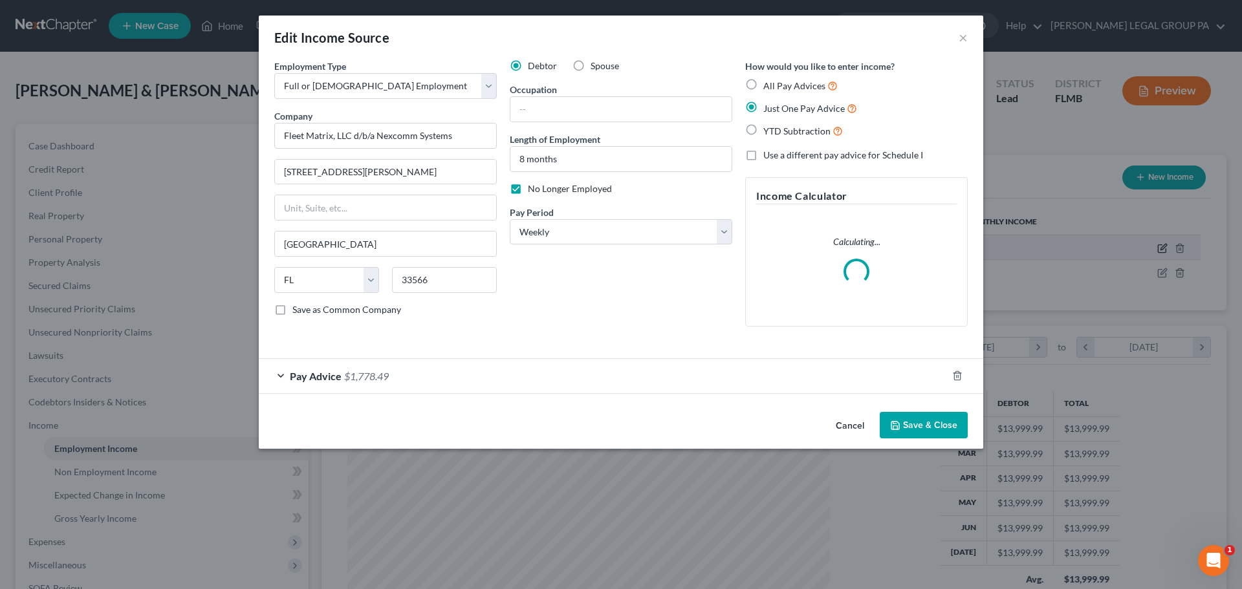
scroll to position [243, 513]
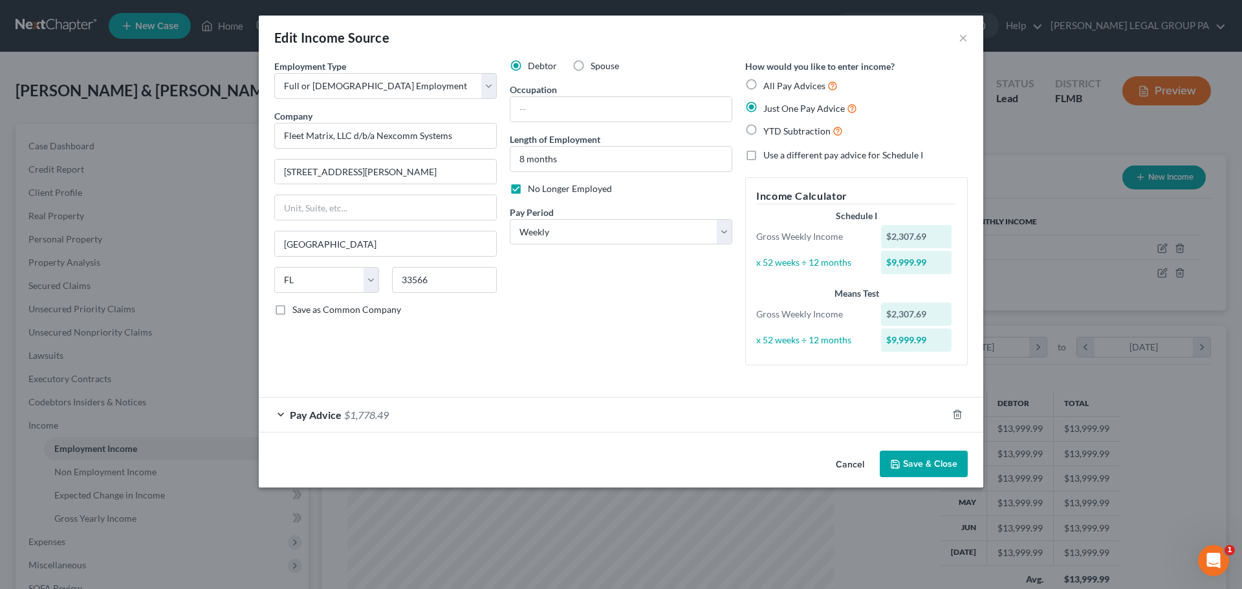
click at [362, 418] on span "$1,778.49" at bounding box center [366, 415] width 45 height 12
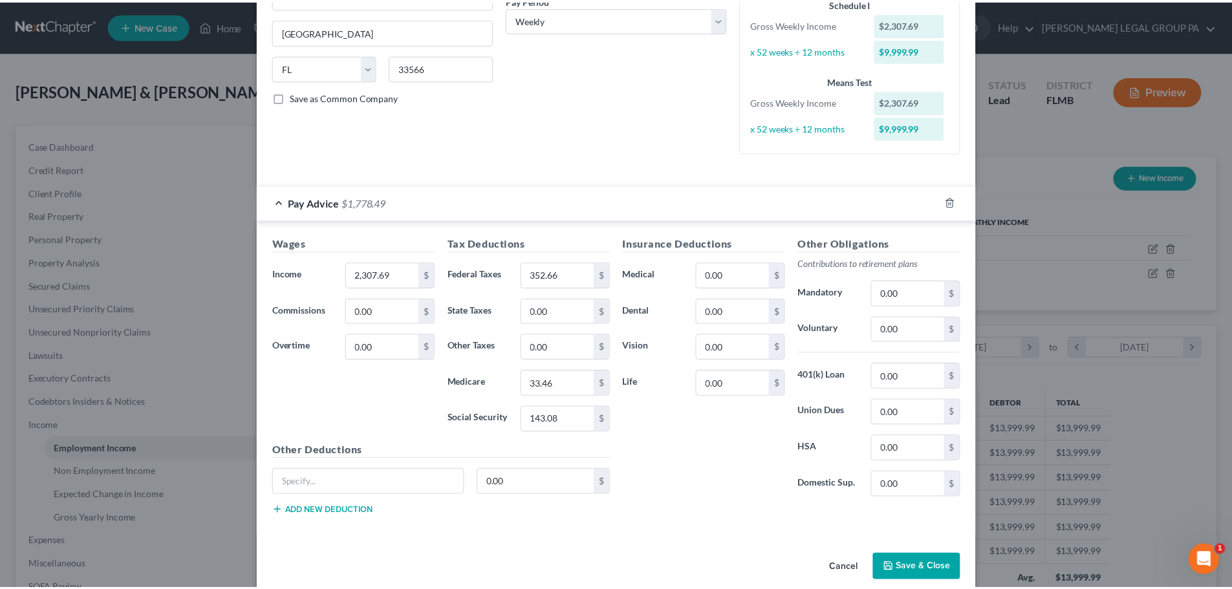
scroll to position [230, 0]
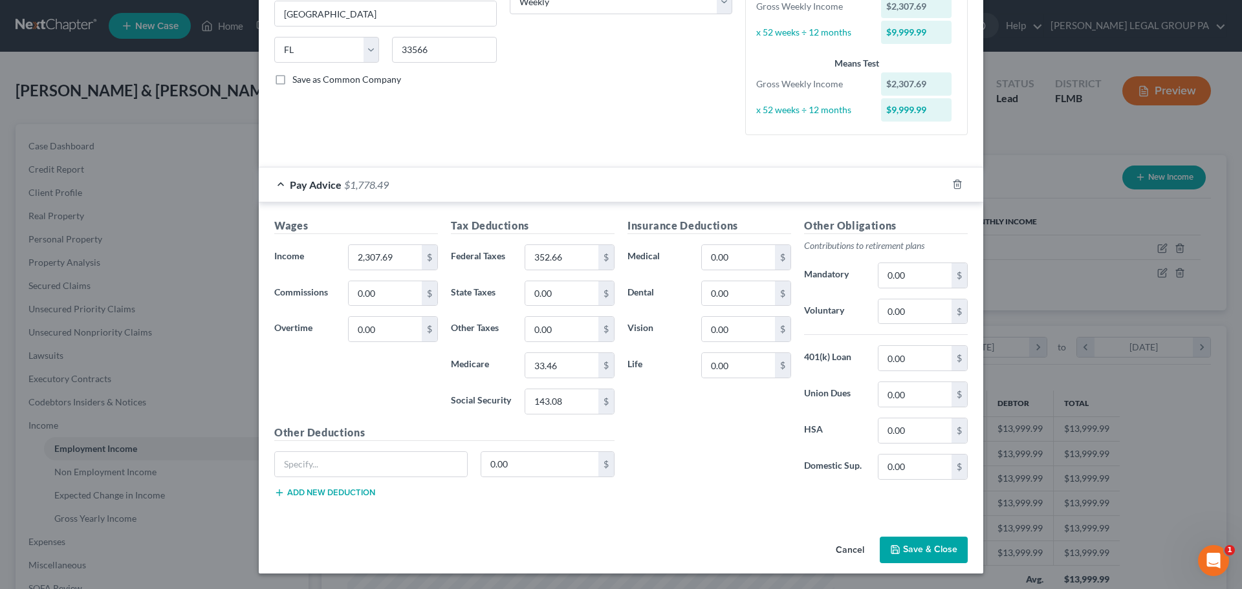
click at [907, 545] on button "Save & Close" at bounding box center [924, 550] width 88 height 27
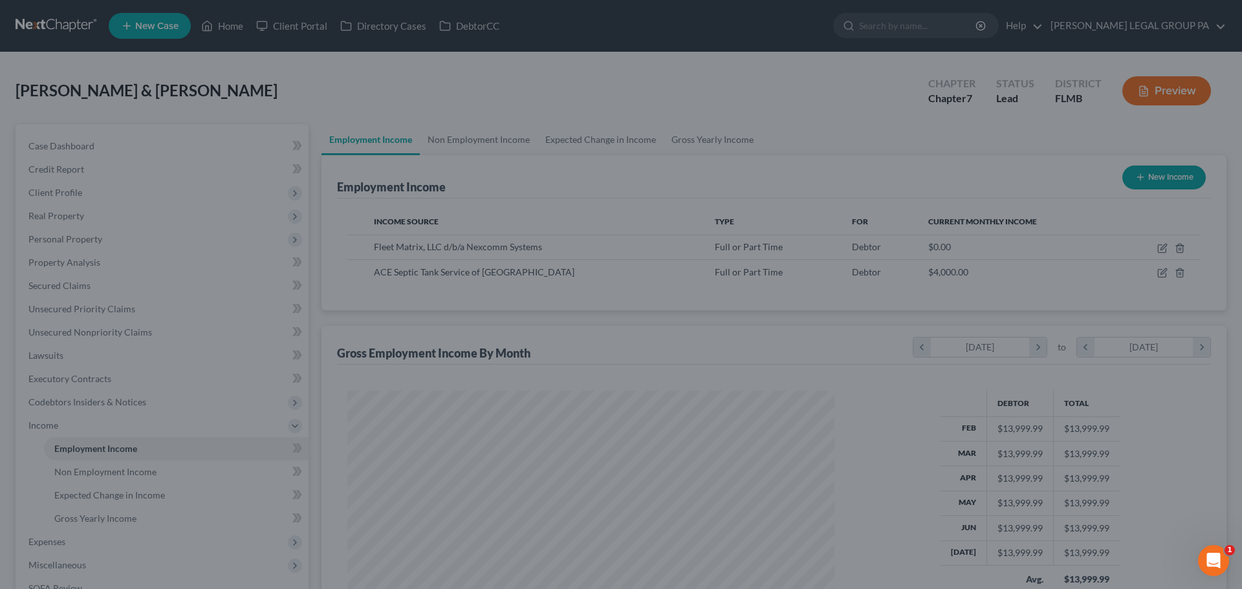
scroll to position [646704, 646437]
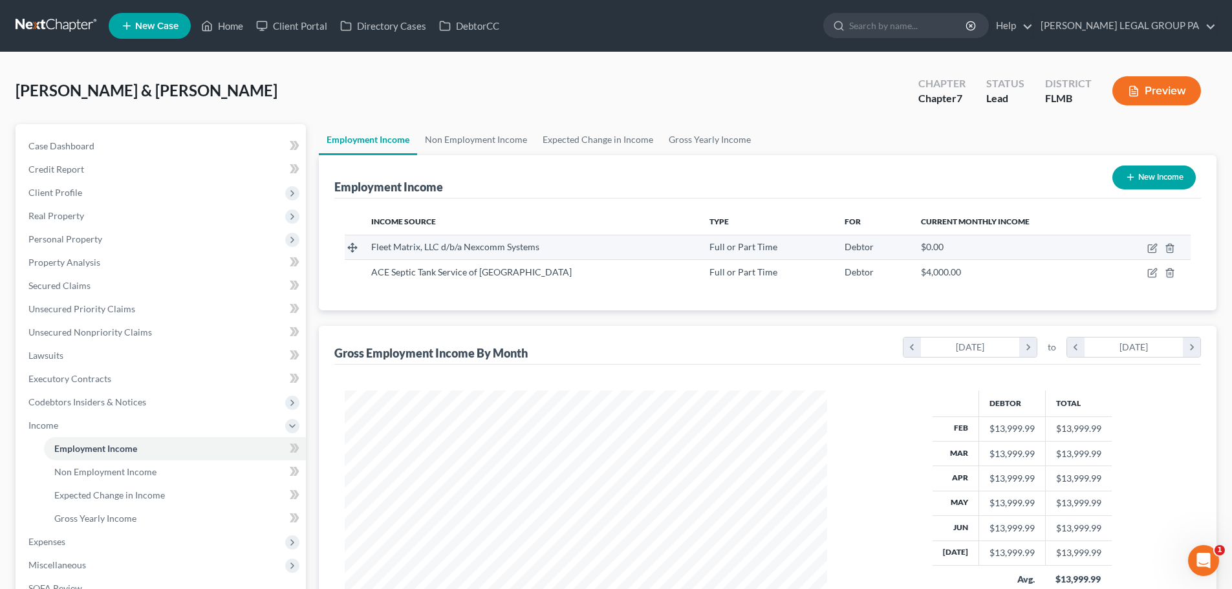
click at [1147, 247] on td at bounding box center [1150, 247] width 82 height 25
click at [1152, 247] on icon "button" at bounding box center [1153, 248] width 10 height 10
select select "0"
select select "9"
select select "3"
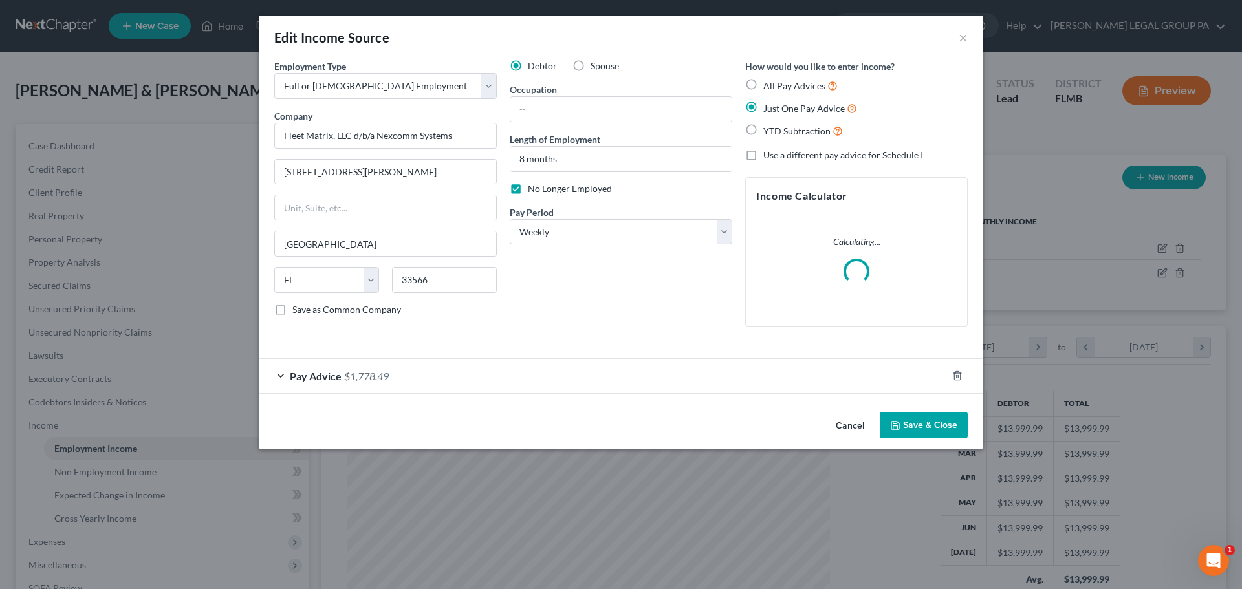
scroll to position [243, 513]
click at [336, 377] on span "Pay Advice" at bounding box center [316, 376] width 52 height 12
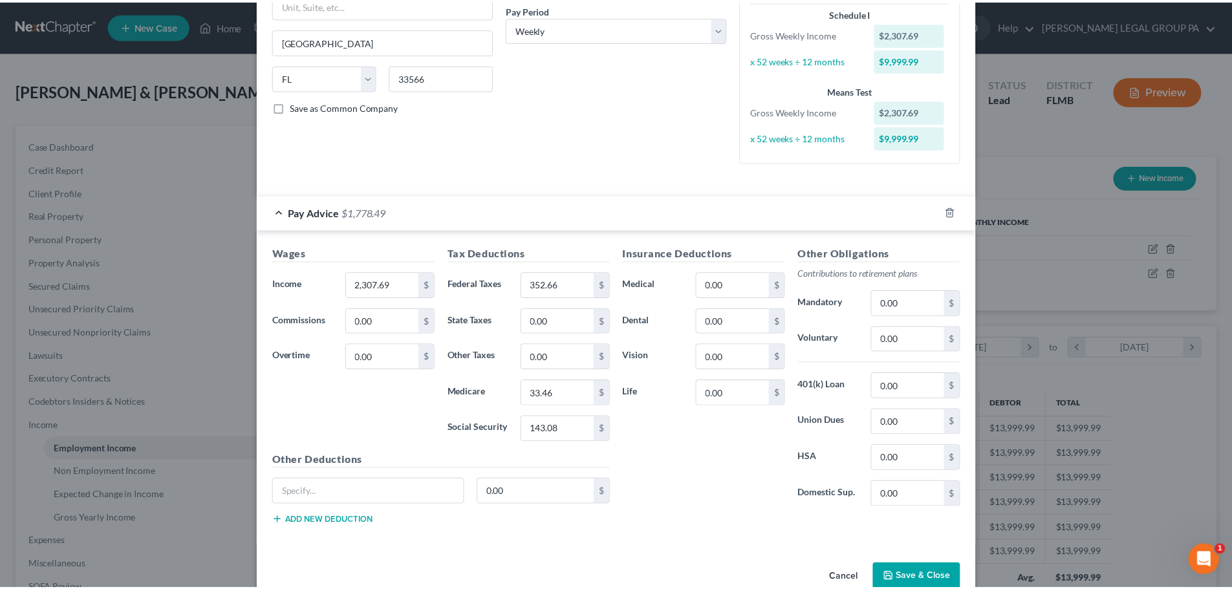
scroll to position [230, 0]
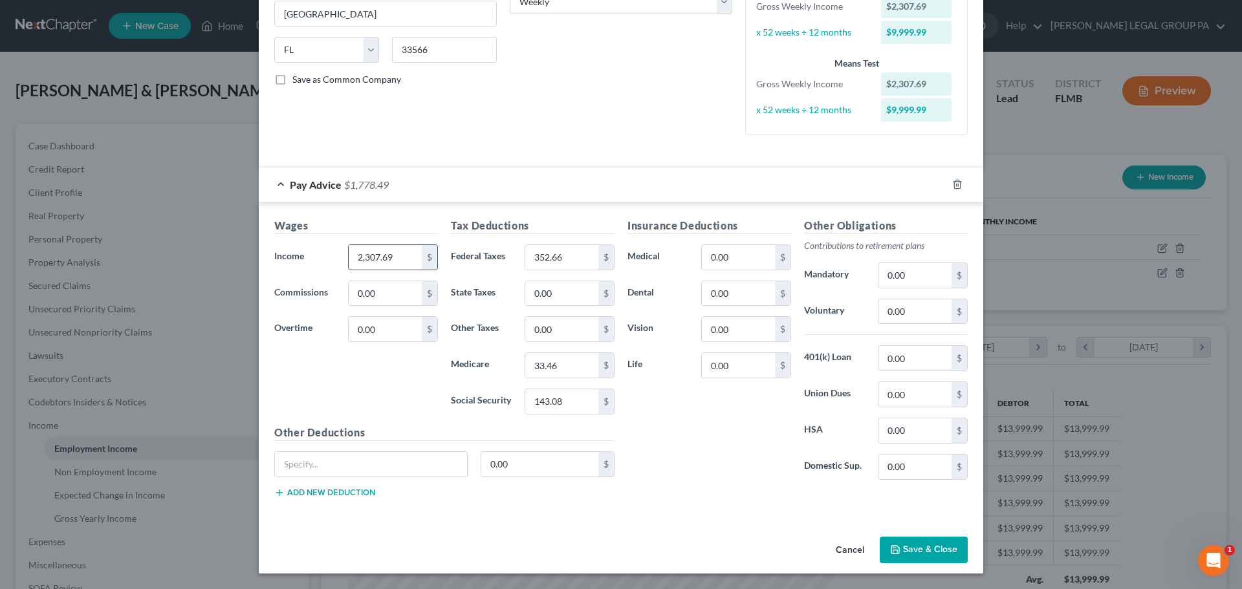
click at [373, 254] on input "2,307.69" at bounding box center [385, 257] width 73 height 25
click at [373, 256] on input "2,307.69" at bounding box center [385, 257] width 73 height 25
type input "2,308.69"
click at [923, 551] on button "Save & Close" at bounding box center [924, 550] width 88 height 27
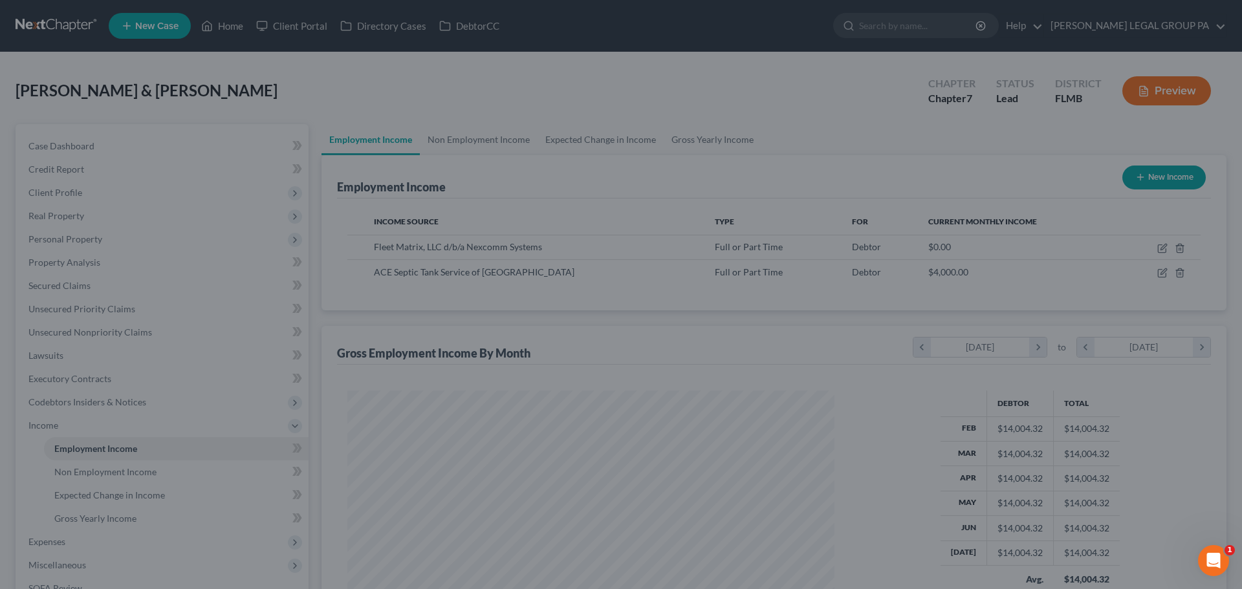
scroll to position [646704, 646437]
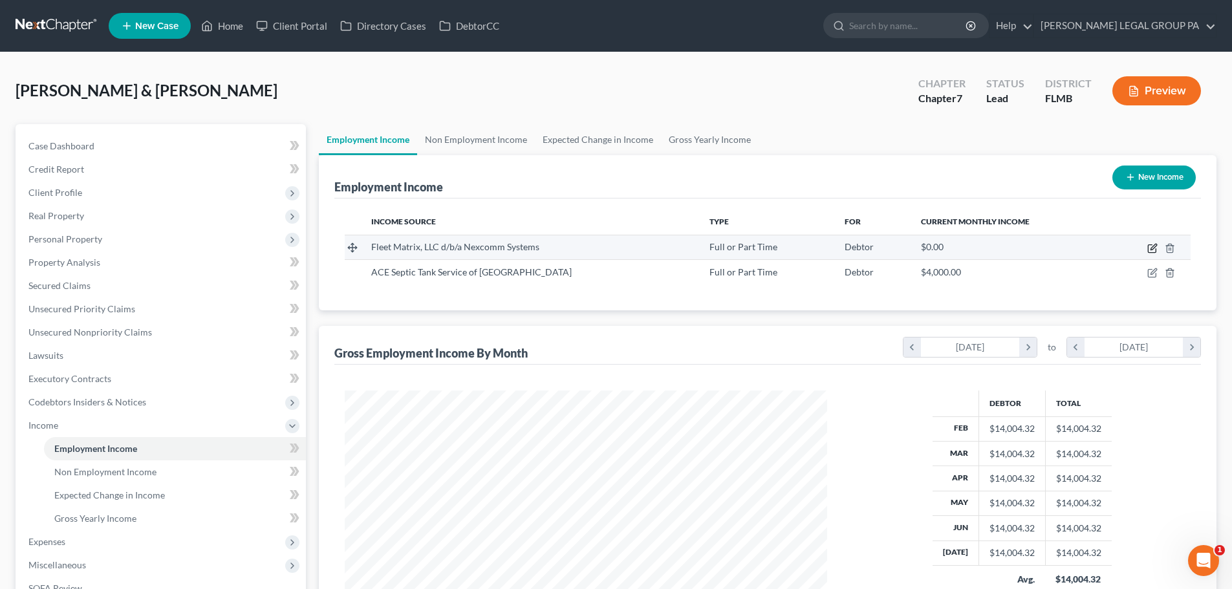
click at [1152, 246] on icon "button" at bounding box center [1153, 248] width 10 height 10
select select "0"
select select "9"
select select "3"
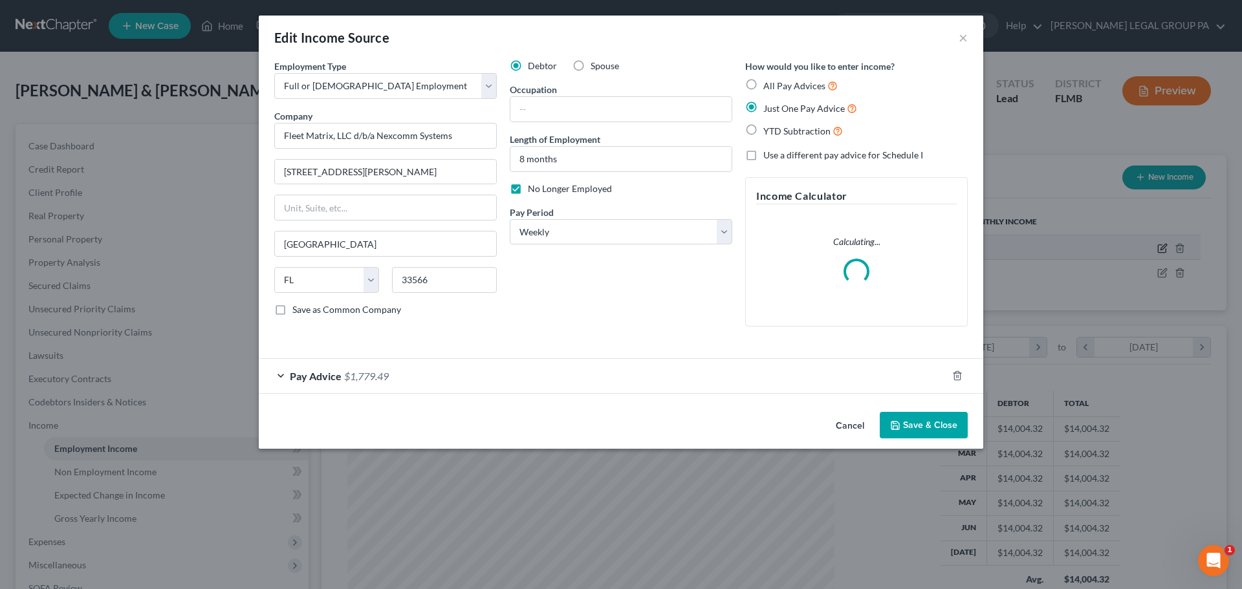
scroll to position [243, 513]
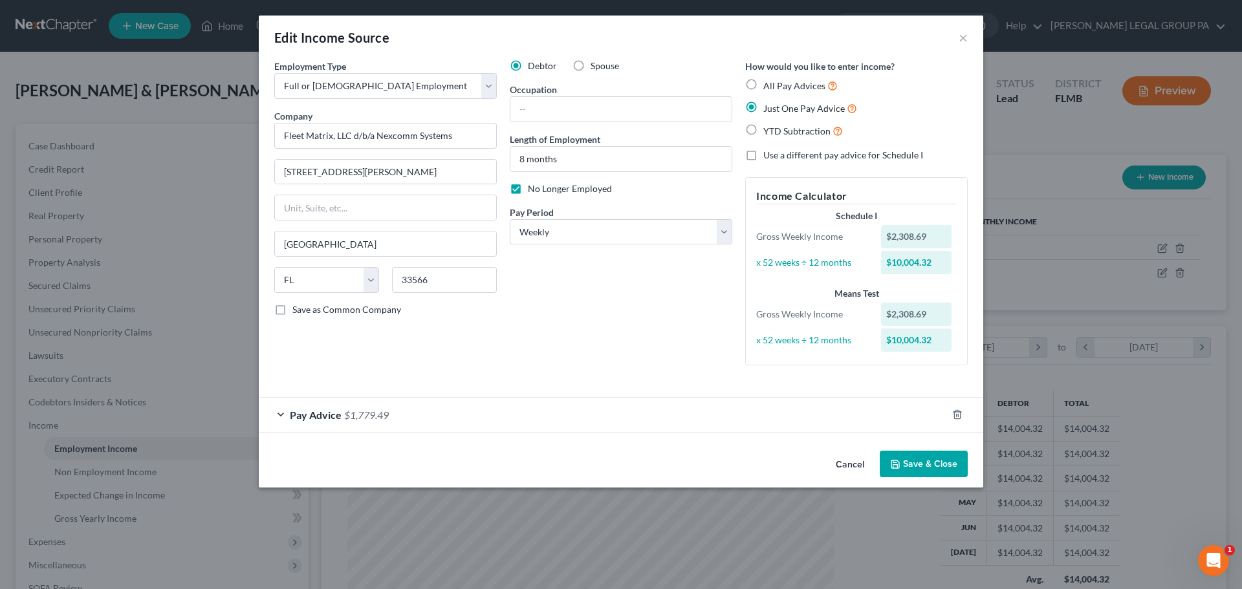
click at [341, 422] on div "Pay Advice $1,779.49" at bounding box center [603, 415] width 688 height 34
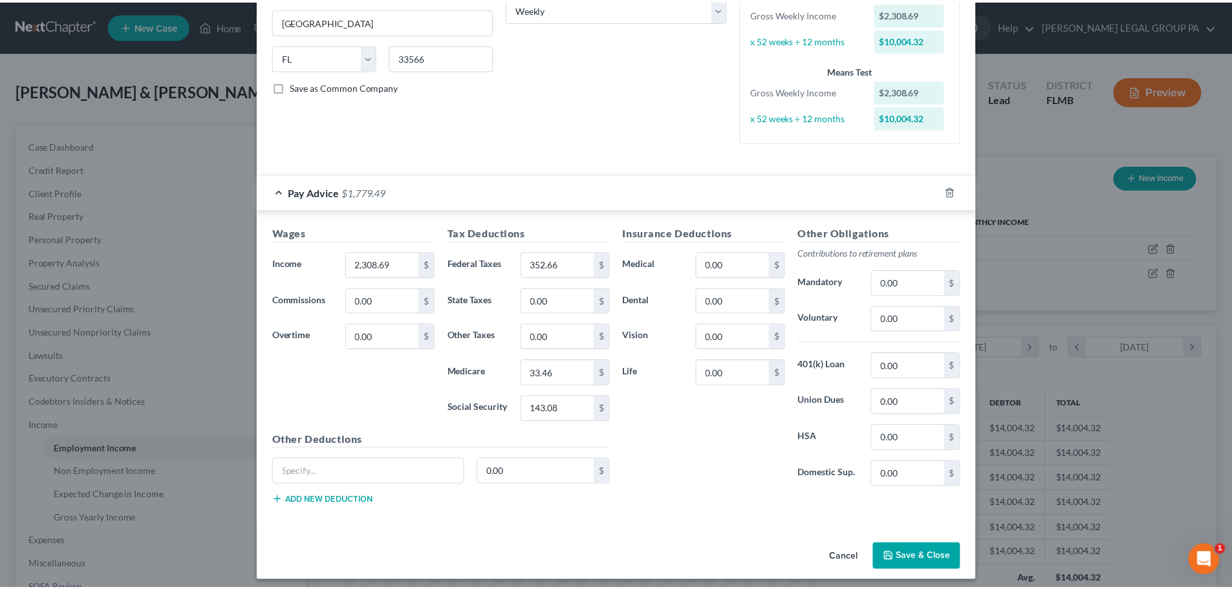
scroll to position [230, 0]
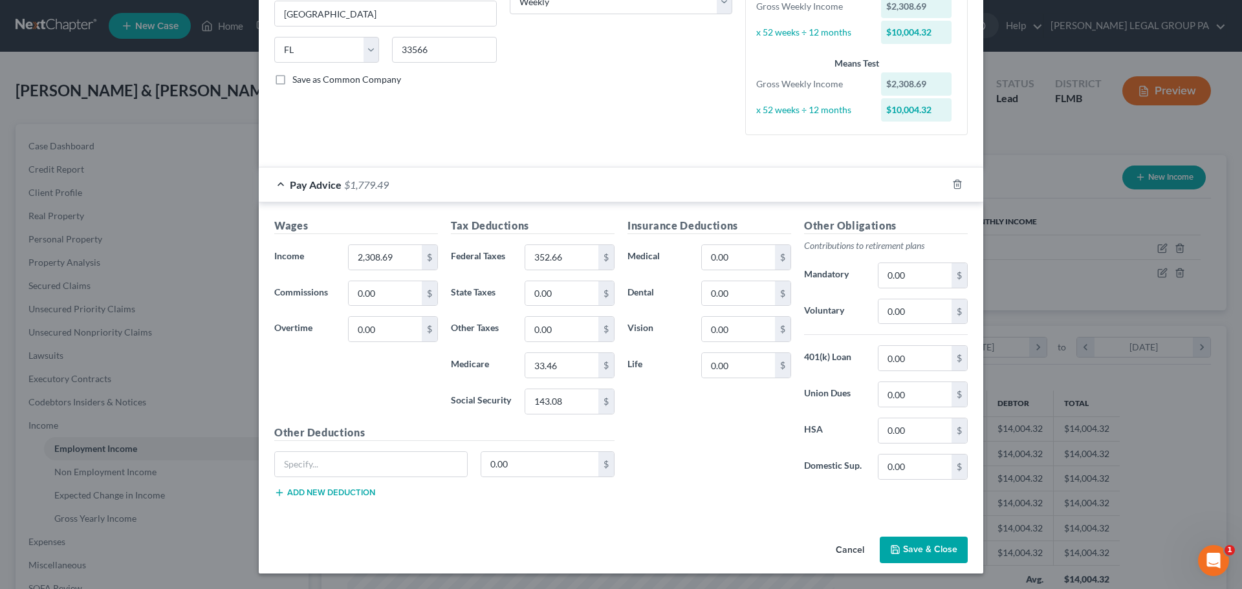
click at [911, 538] on button "Save & Close" at bounding box center [924, 550] width 88 height 27
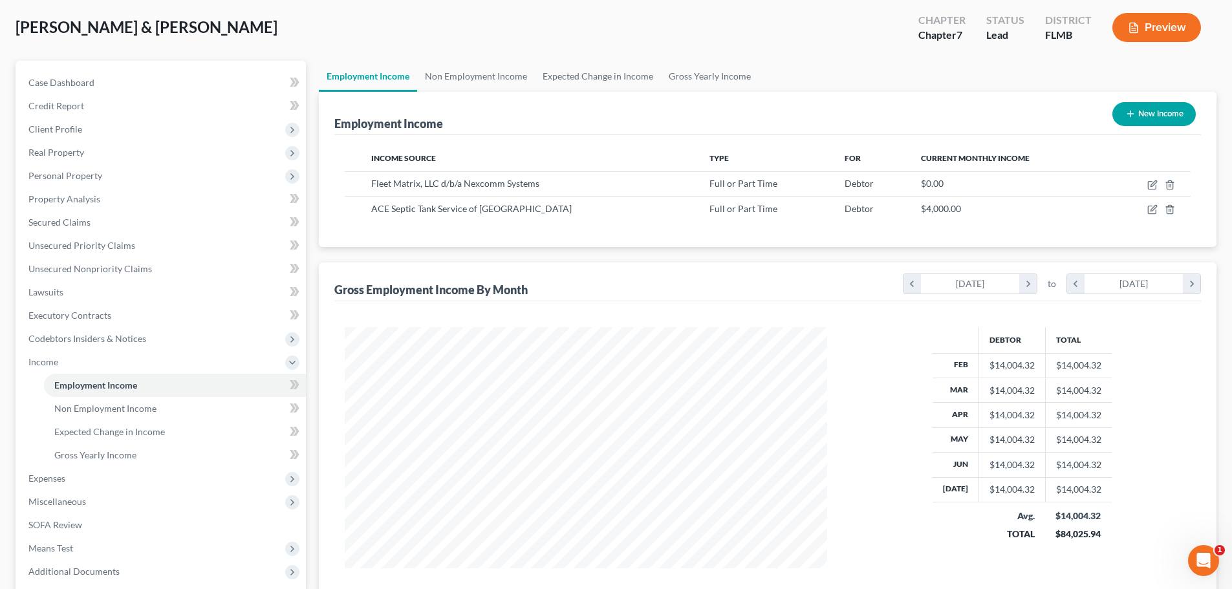
scroll to position [191, 0]
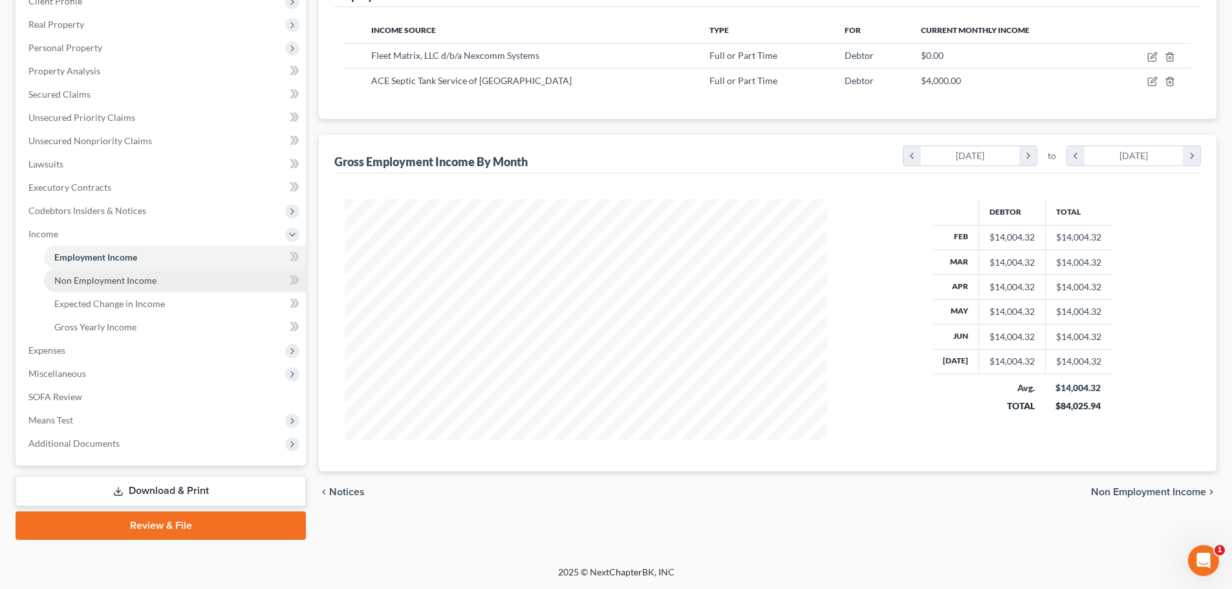
click at [81, 279] on span "Non Employment Income" at bounding box center [105, 280] width 102 height 11
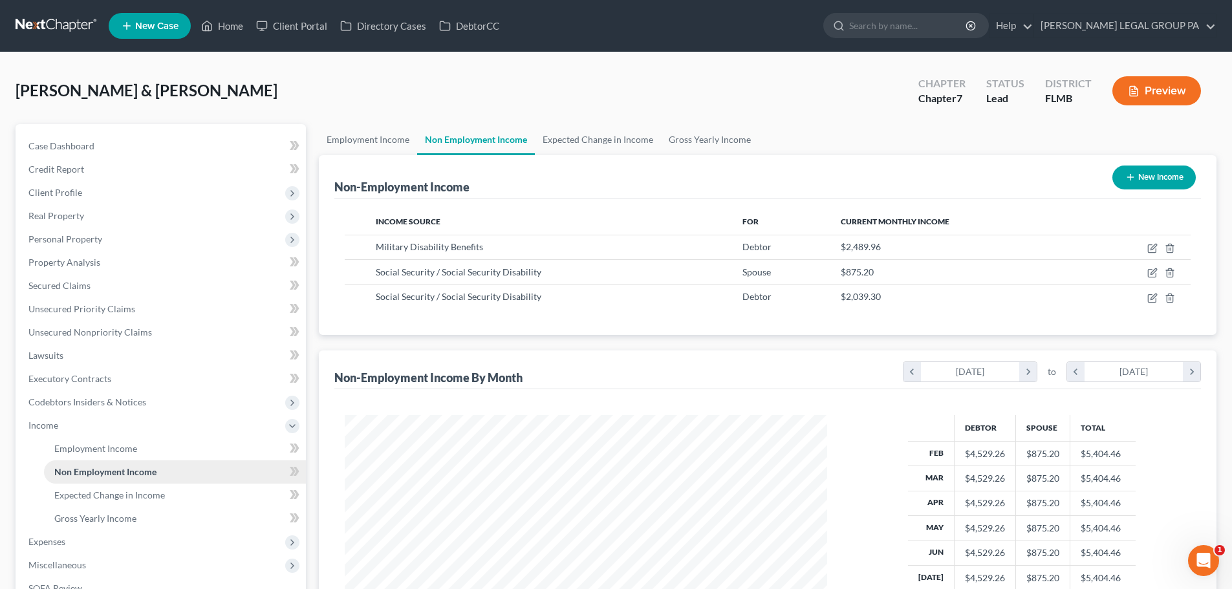
scroll to position [241, 508]
click at [104, 499] on span "Expected Change in Income" at bounding box center [109, 495] width 111 height 11
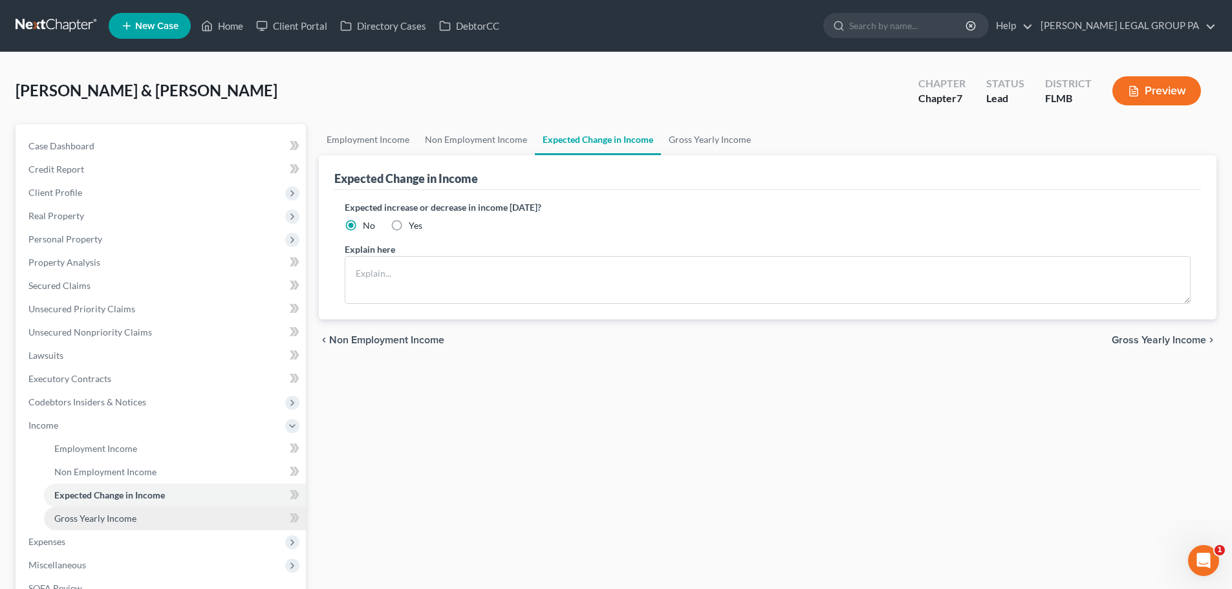
click at [115, 519] on span "Gross Yearly Income" at bounding box center [95, 518] width 82 height 11
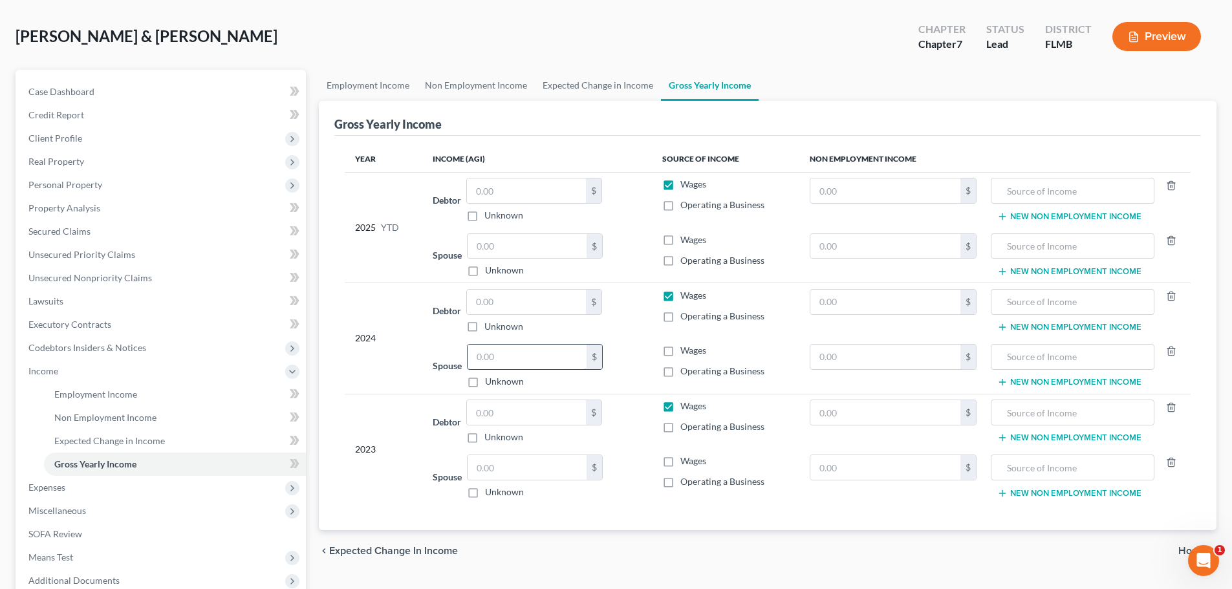
scroll to position [129, 0]
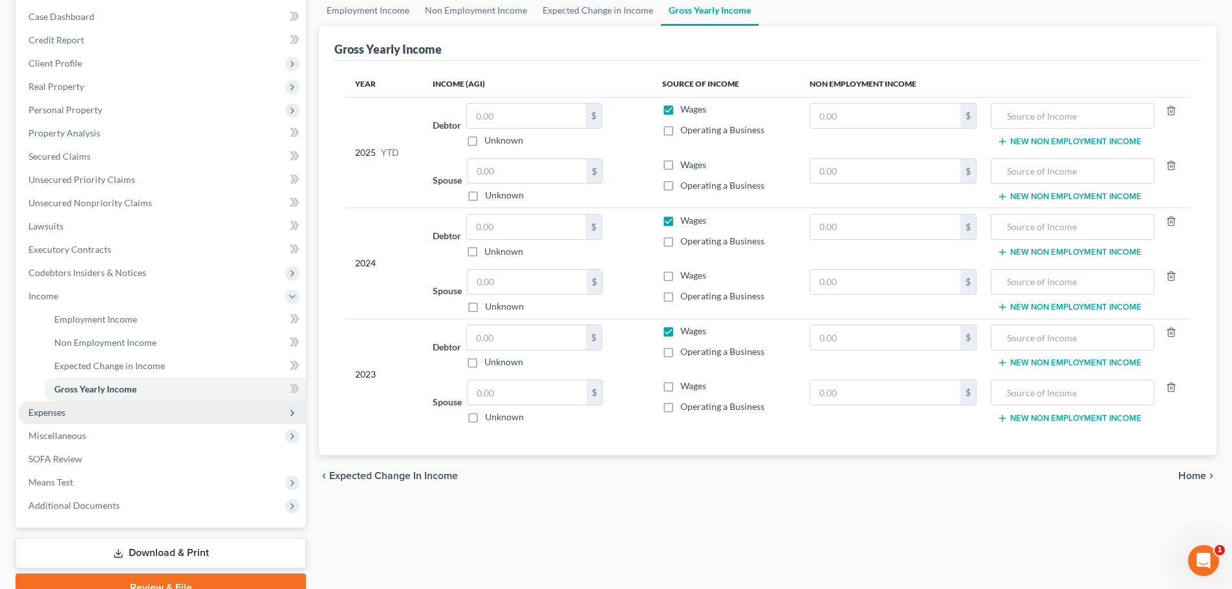
click at [66, 419] on span "Expenses" at bounding box center [162, 412] width 288 height 23
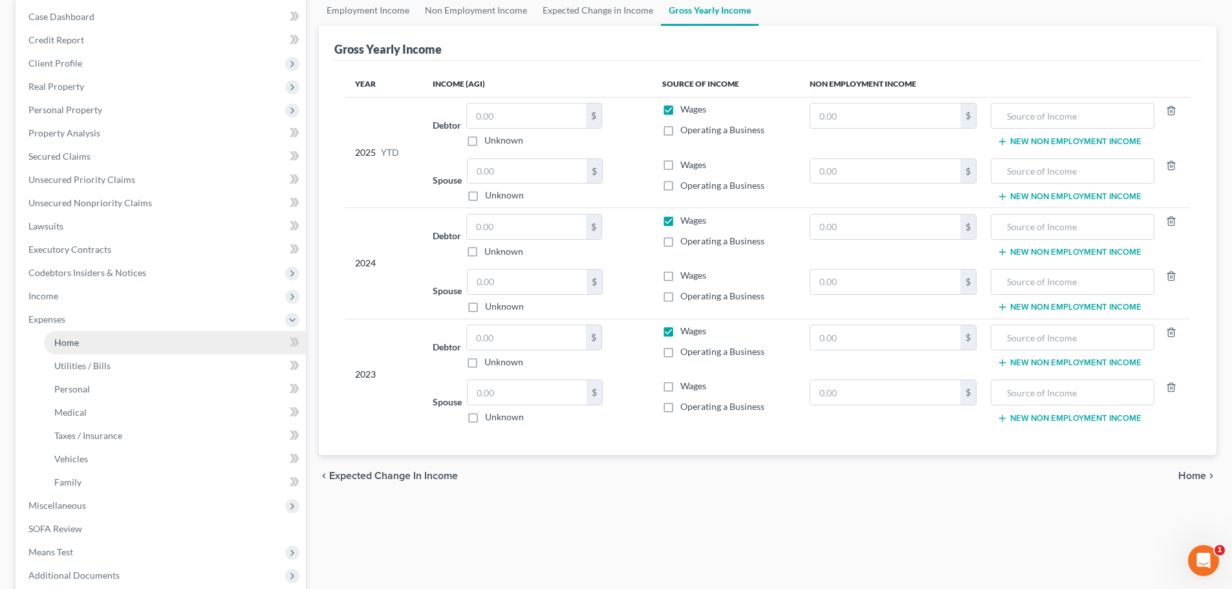
click at [59, 344] on span "Home" at bounding box center [66, 342] width 25 height 11
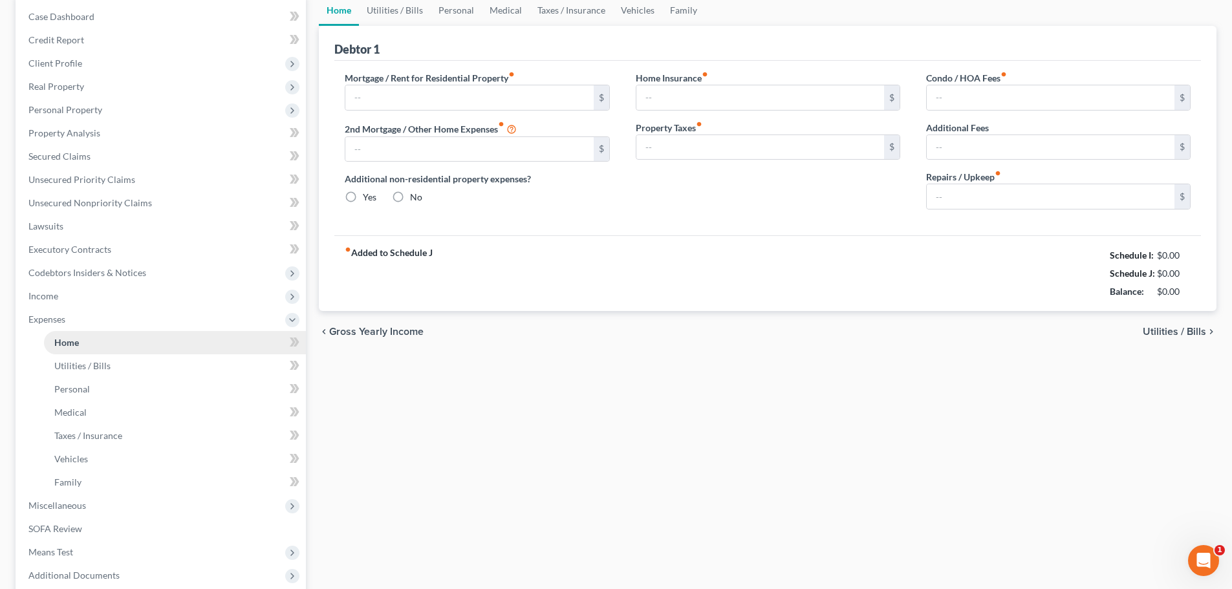
scroll to position [82, 0]
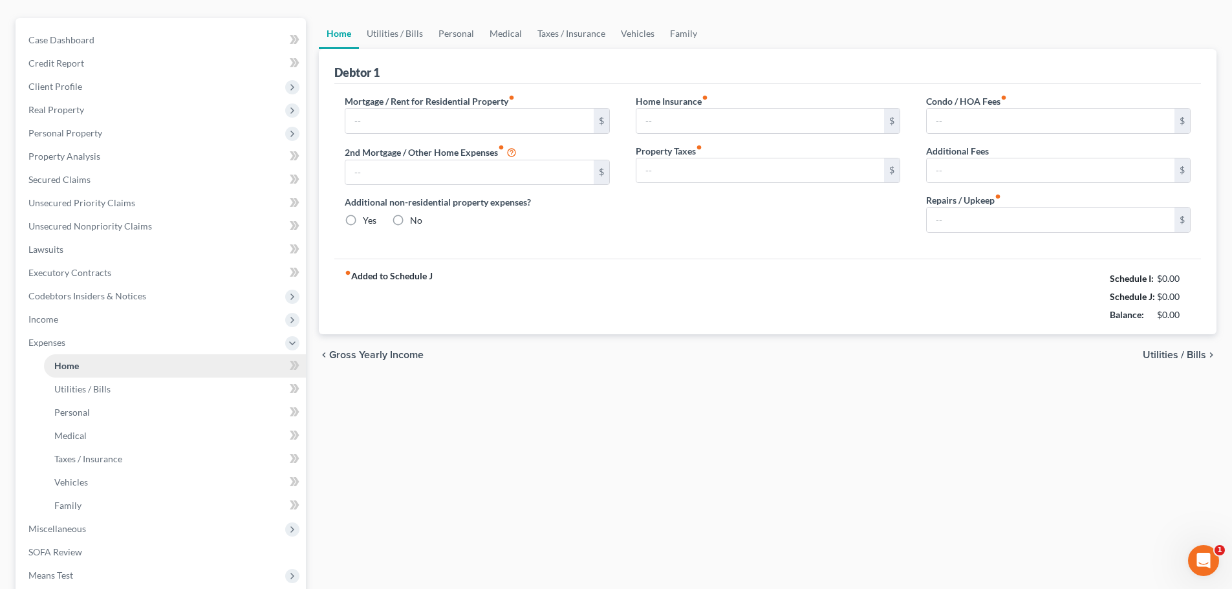
type input "2,639.91"
type input "700.00"
radio input "true"
type input "332.00"
type input "497.00"
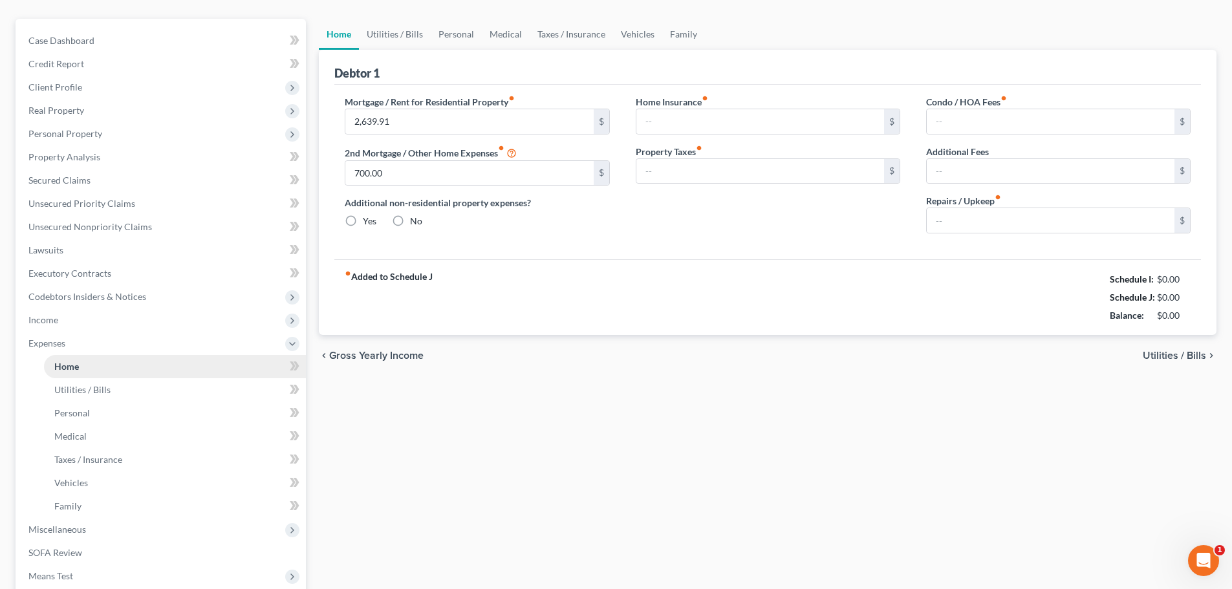
type input "0.00"
type input "100.00"
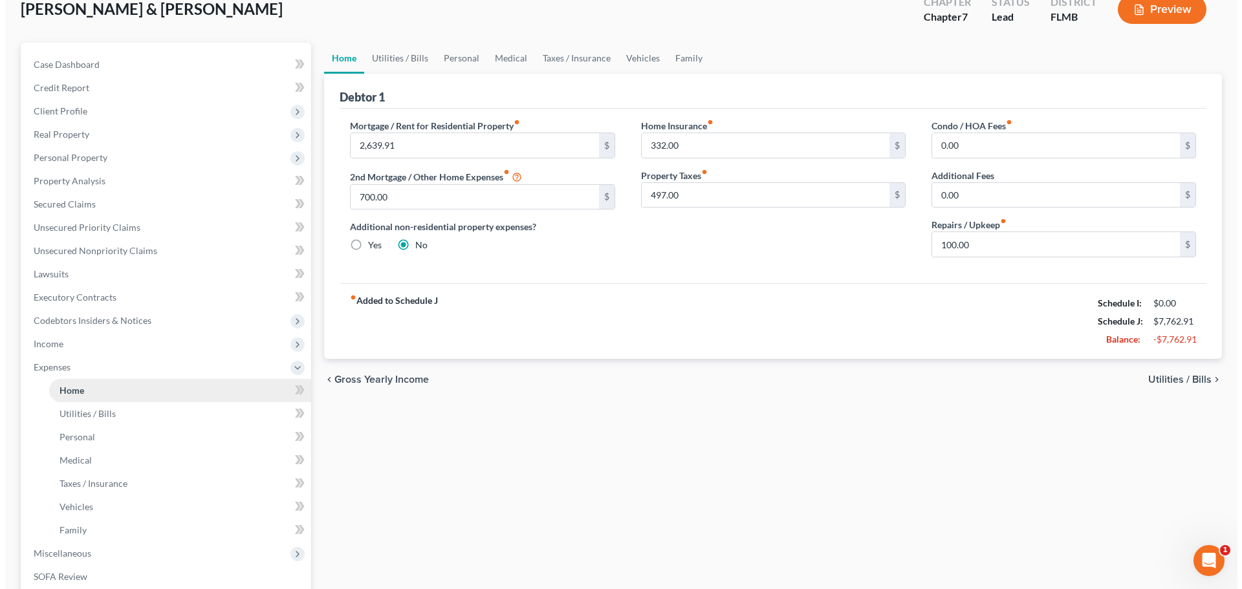
scroll to position [0, 0]
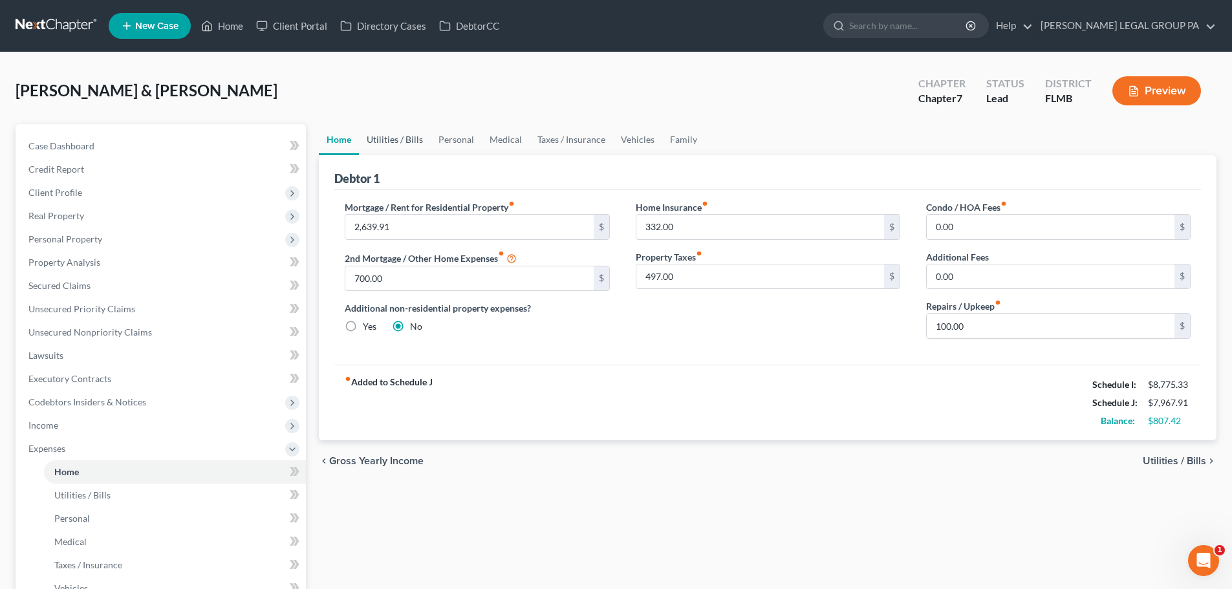
click at [391, 136] on link "Utilities / Bills" at bounding box center [395, 139] width 72 height 31
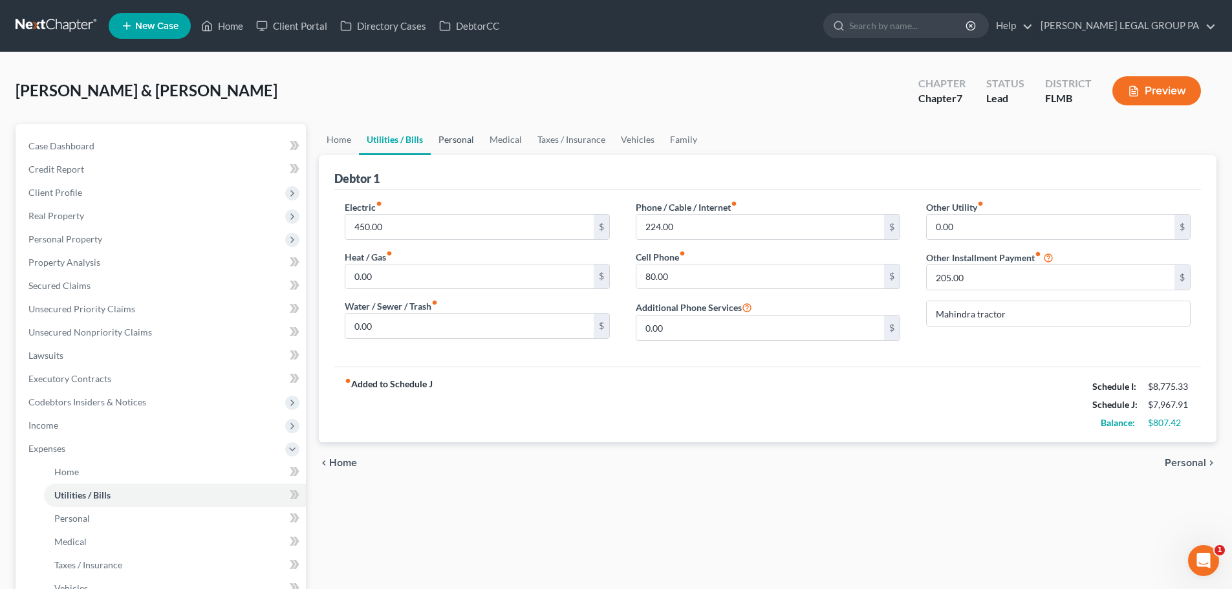
click at [448, 138] on link "Personal" at bounding box center [456, 139] width 51 height 31
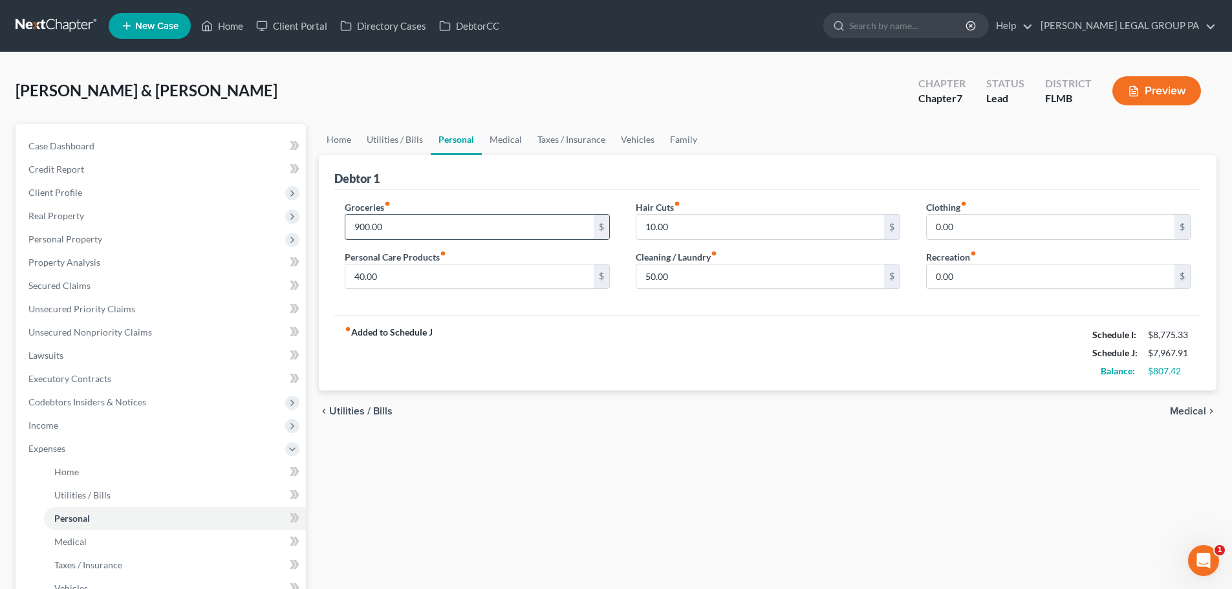
click at [405, 223] on input "900.00" at bounding box center [469, 227] width 248 height 25
type input "1,000"
click at [446, 188] on div "Debtor 1" at bounding box center [767, 172] width 867 height 35
click at [496, 136] on link "Medical" at bounding box center [506, 139] width 48 height 31
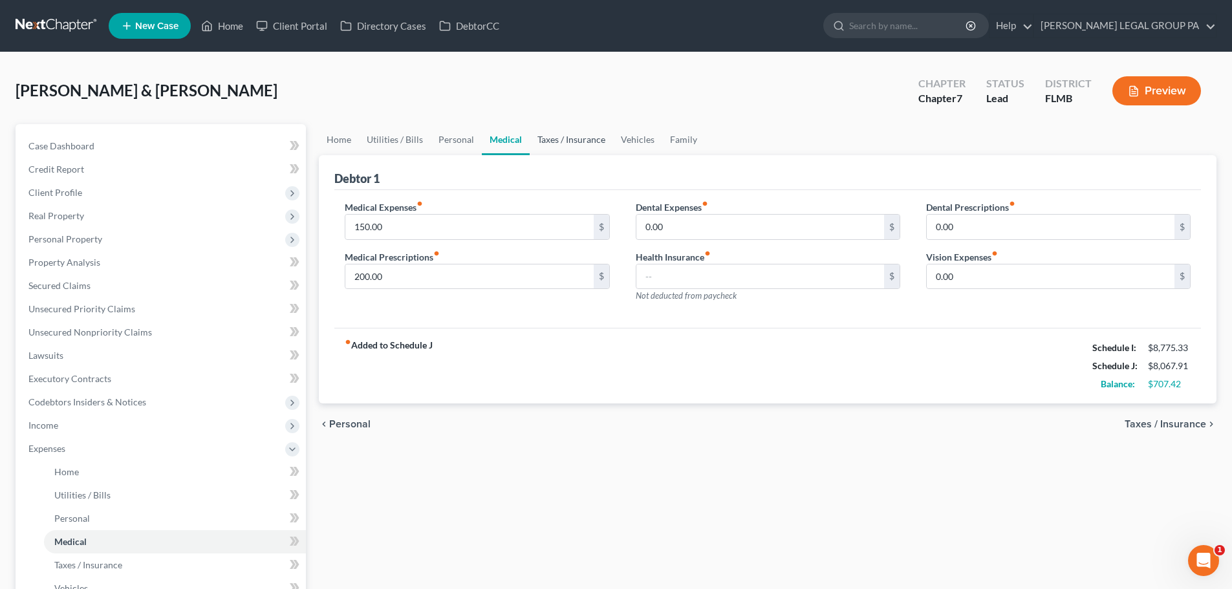
click at [538, 133] on link "Taxes / Insurance" at bounding box center [571, 139] width 83 height 31
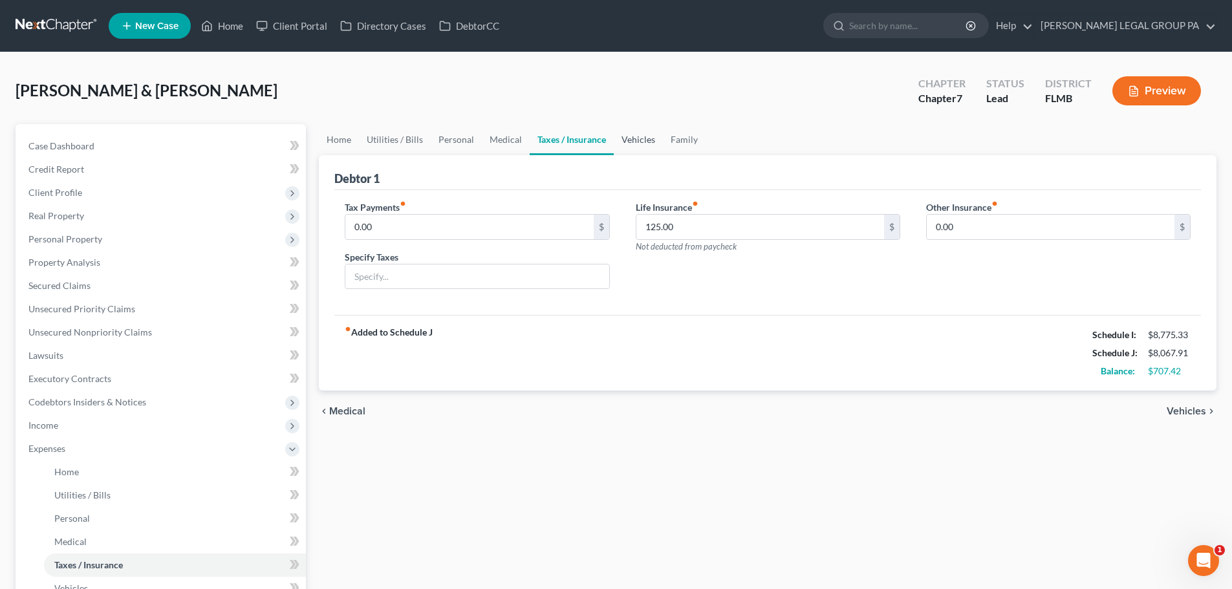
click at [645, 143] on link "Vehicles" at bounding box center [638, 139] width 49 height 31
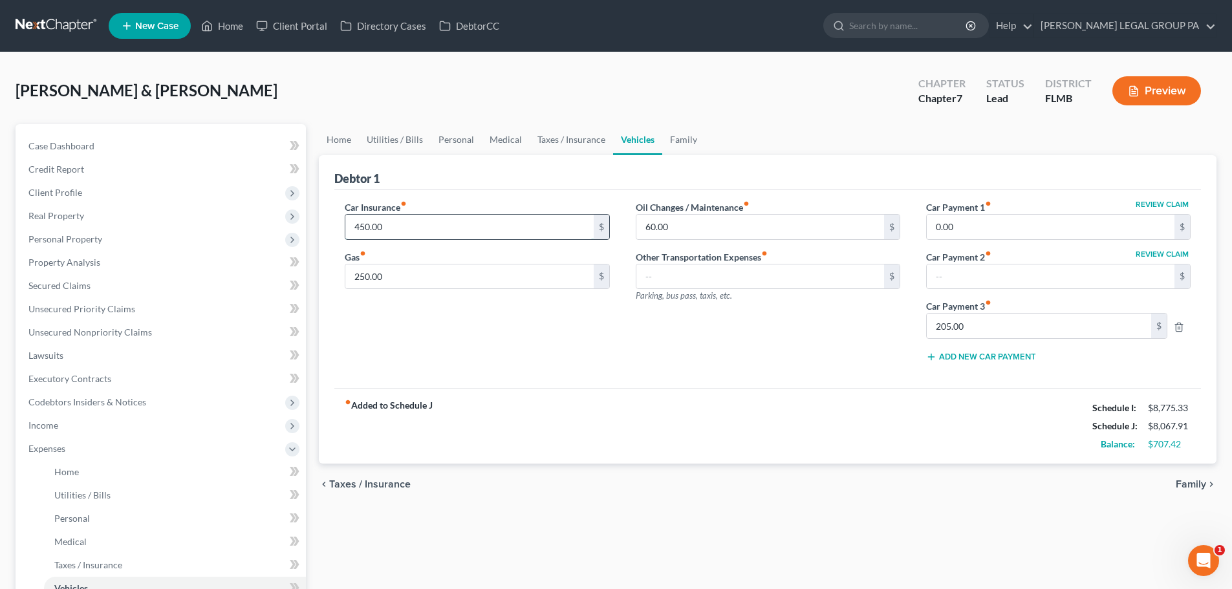
click at [436, 230] on input "450.00" at bounding box center [469, 227] width 248 height 25
type input "560"
click at [437, 271] on input "250.00" at bounding box center [469, 277] width 248 height 25
type input "500"
click at [617, 321] on div "Car Insurance fiber_manual_record 560 $ Gas fiber_manual_record 500 $" at bounding box center [477, 287] width 290 height 172
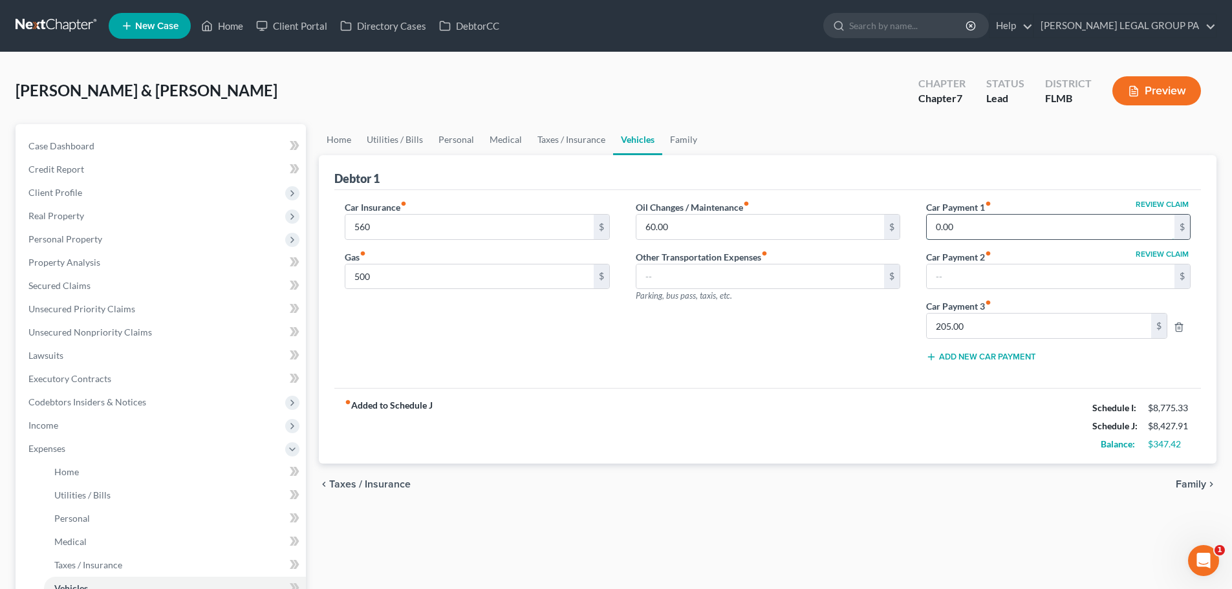
click at [976, 224] on input "0.00" at bounding box center [1051, 227] width 248 height 25
type input "700"
click at [979, 270] on input "text" at bounding box center [1051, 277] width 248 height 25
type input "625.65"
click at [866, 329] on div "Oil Changes / Maintenance fiber_manual_record 60.00 $ Other Transportation Expe…" at bounding box center [768, 287] width 290 height 172
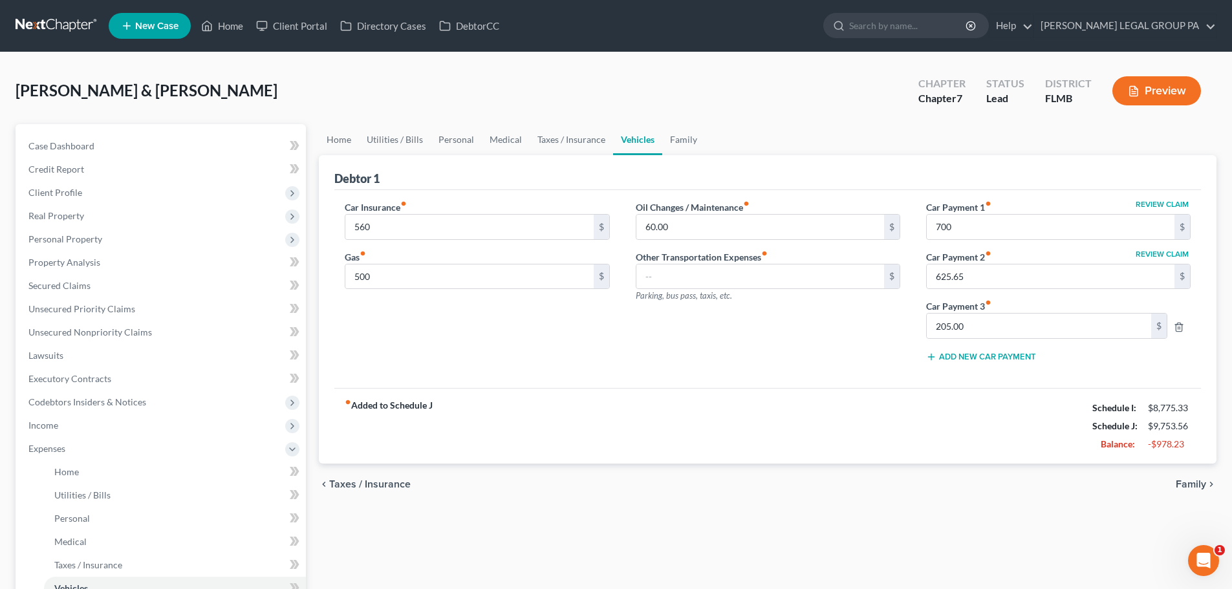
click at [1155, 252] on button "Review Claim" at bounding box center [1162, 254] width 57 height 8
select select "39"
select select "2"
select select "0"
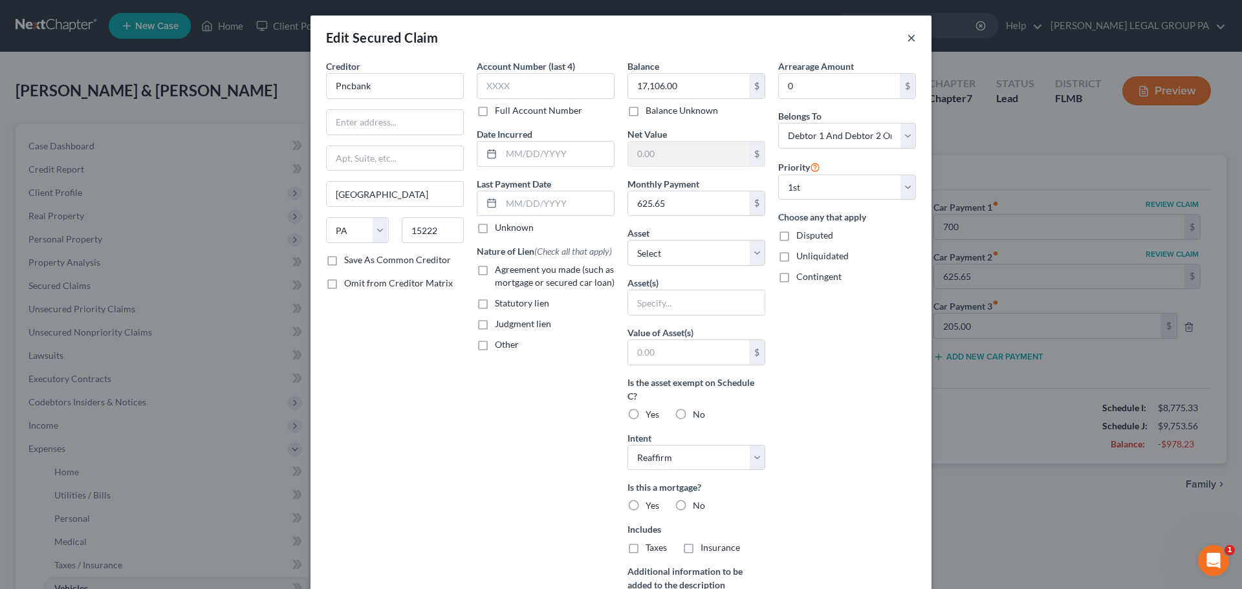
click at [908, 35] on button "×" at bounding box center [911, 38] width 9 height 16
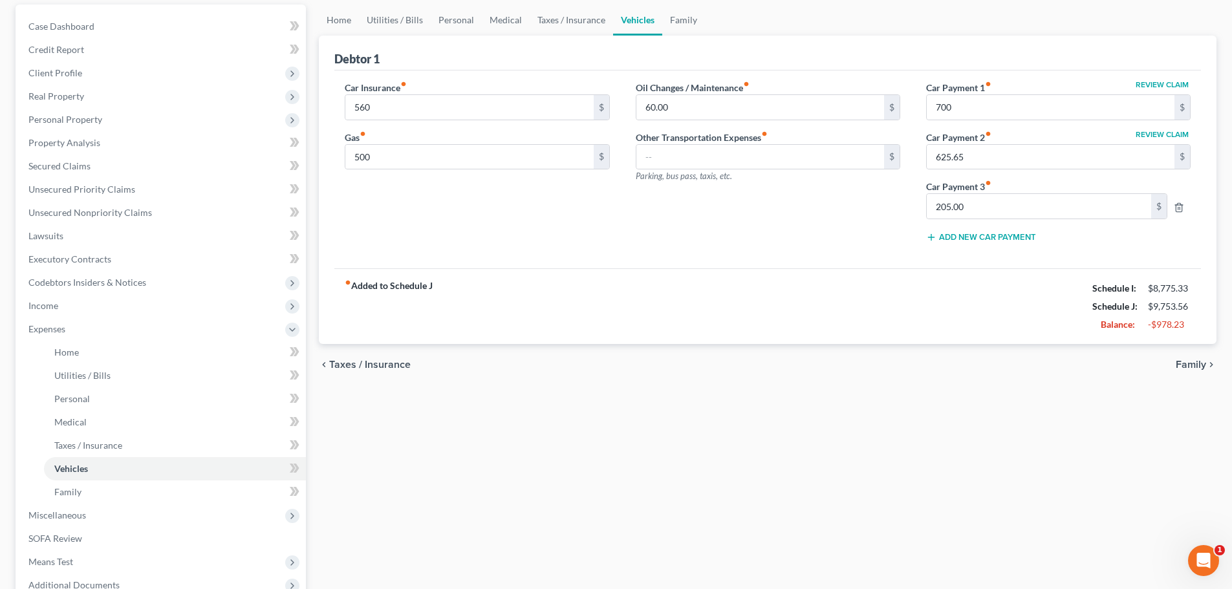
scroll to position [129, 0]
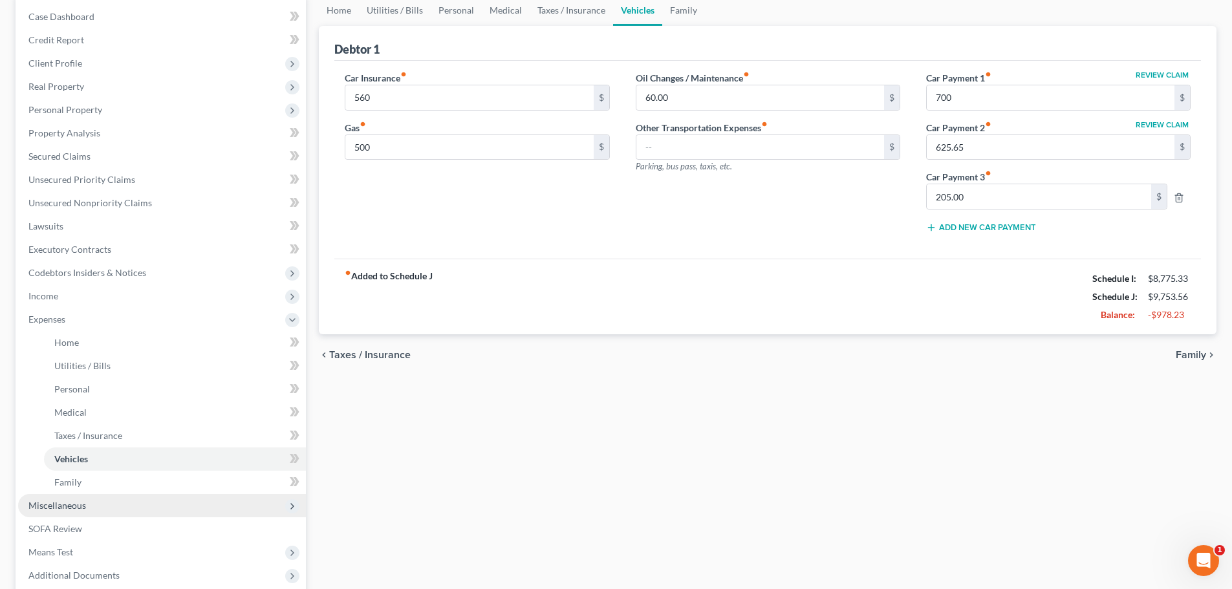
click at [83, 500] on span "Miscellaneous" at bounding box center [57, 505] width 58 height 11
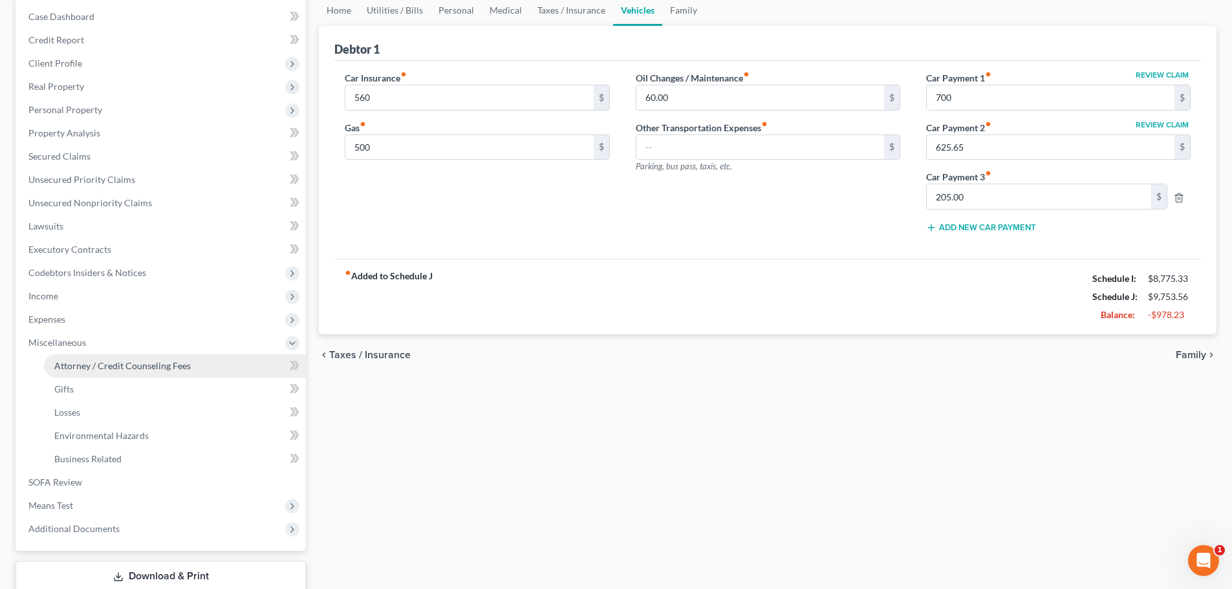
click at [99, 361] on span "Attorney / Credit Counseling Fees" at bounding box center [122, 365] width 137 height 11
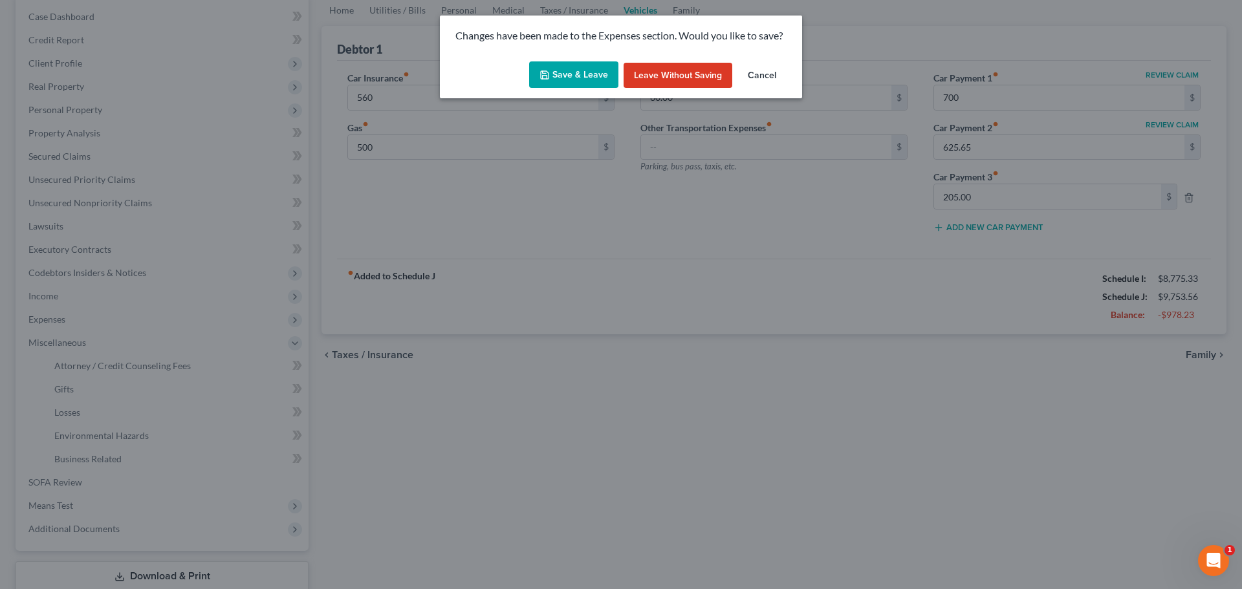
click at [162, 256] on div "Changes have been made to the Expenses section. Would you like to save? Save & …" at bounding box center [621, 294] width 1242 height 589
click at [566, 68] on button "Save & Leave" at bounding box center [573, 74] width 89 height 27
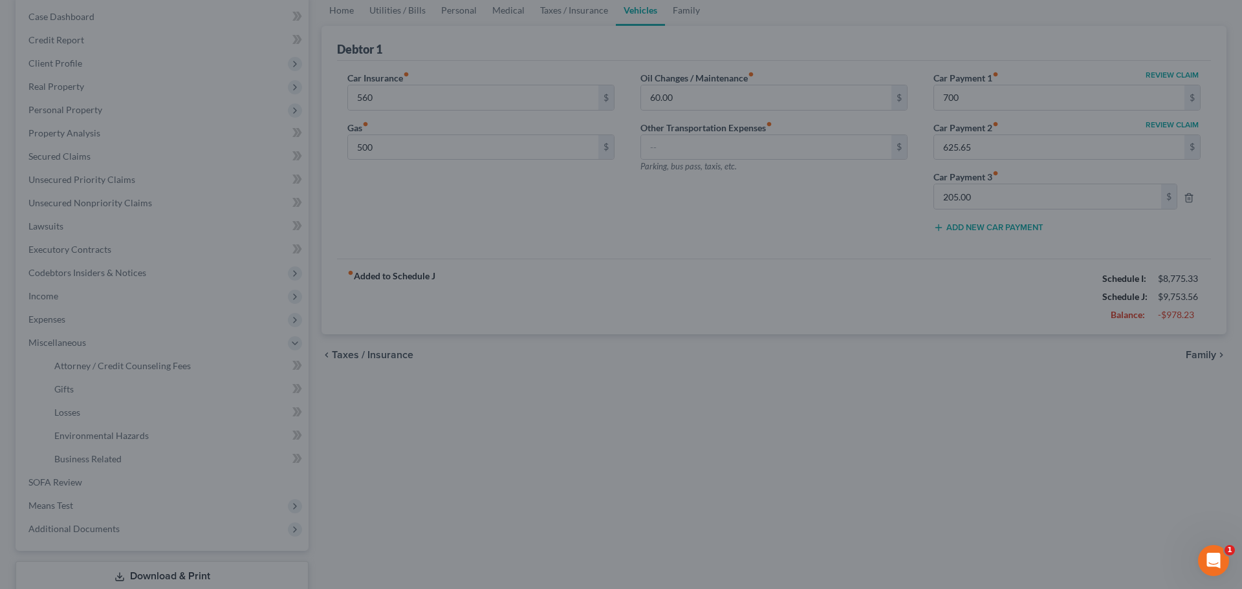
type input "560.00"
type input "500.00"
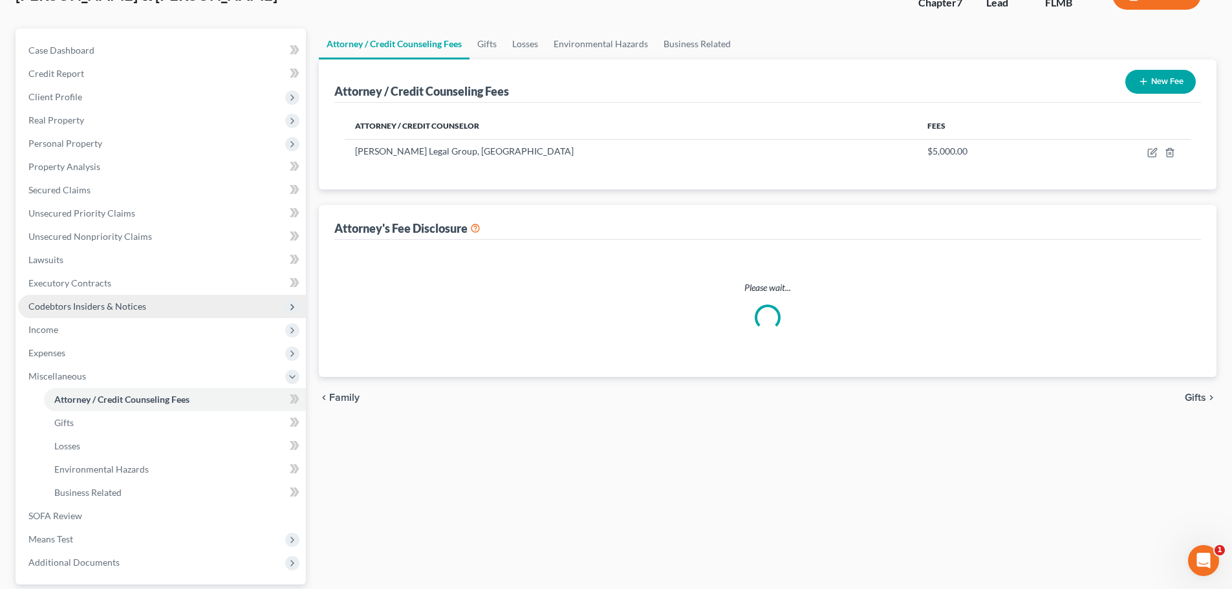
select select "0"
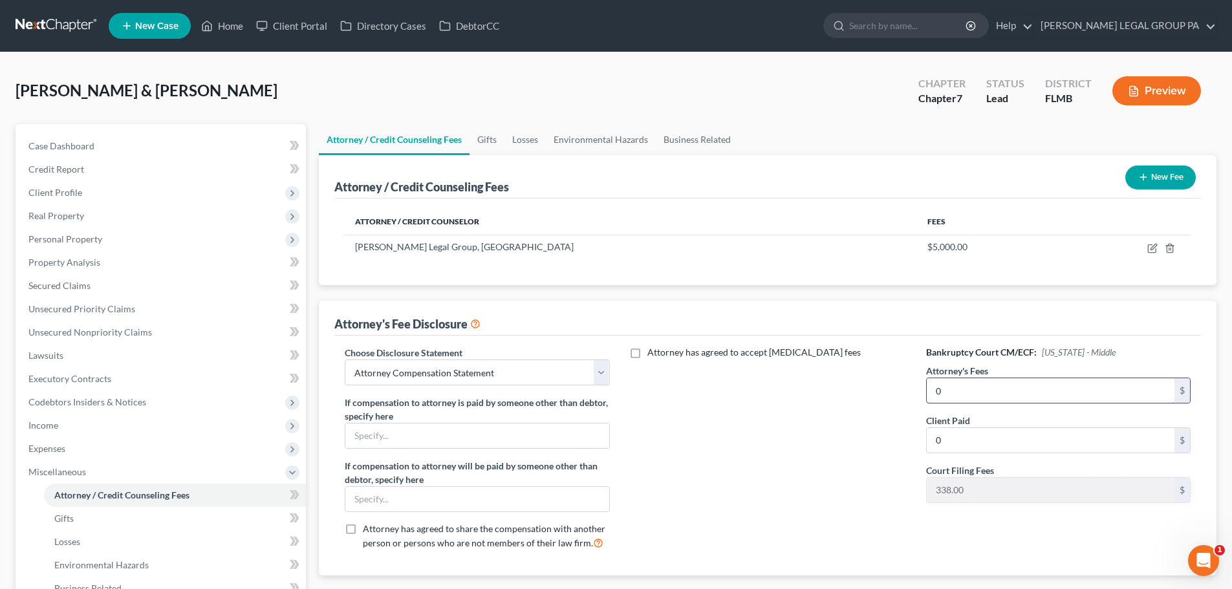
click at [982, 397] on input "0" at bounding box center [1051, 390] width 248 height 25
type input "5,000"
click at [967, 447] on input "0" at bounding box center [1051, 440] width 248 height 25
type input "5,000"
click at [888, 448] on div "Attorney has agreed to accept [MEDICAL_DATA] fees" at bounding box center [768, 453] width 290 height 214
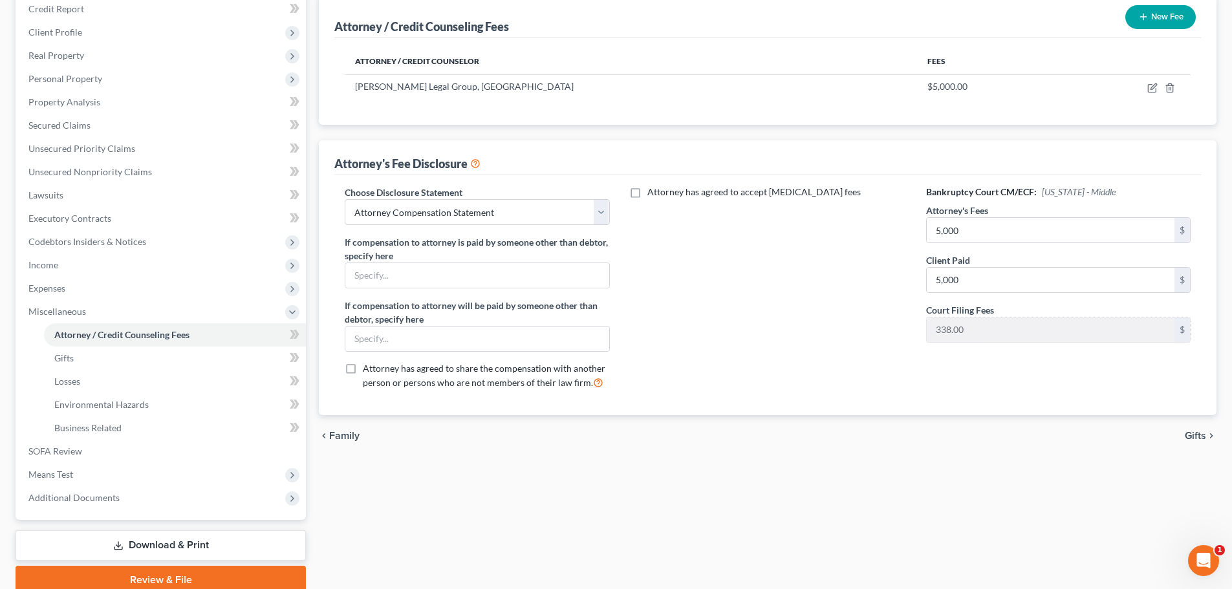
scroll to position [129, 0]
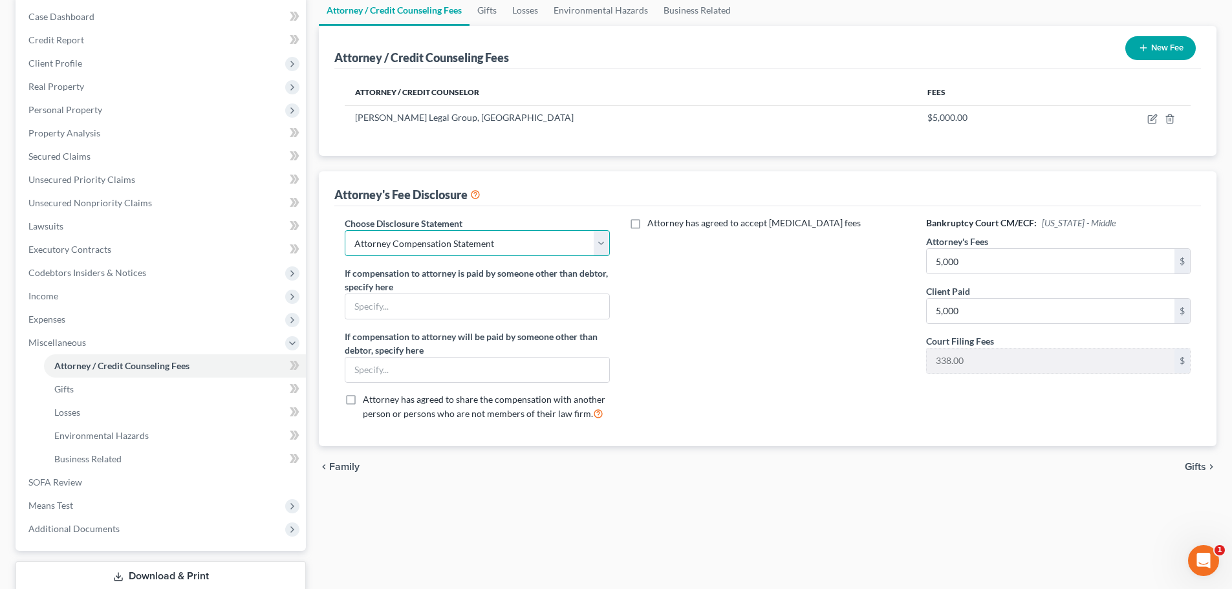
click at [538, 247] on select "Select Attorney Compensation Statement" at bounding box center [477, 243] width 265 height 26
click at [345, 230] on select "Select Attorney Compensation Statement" at bounding box center [477, 243] width 265 height 26
click at [75, 396] on link "Gifts" at bounding box center [175, 389] width 262 height 23
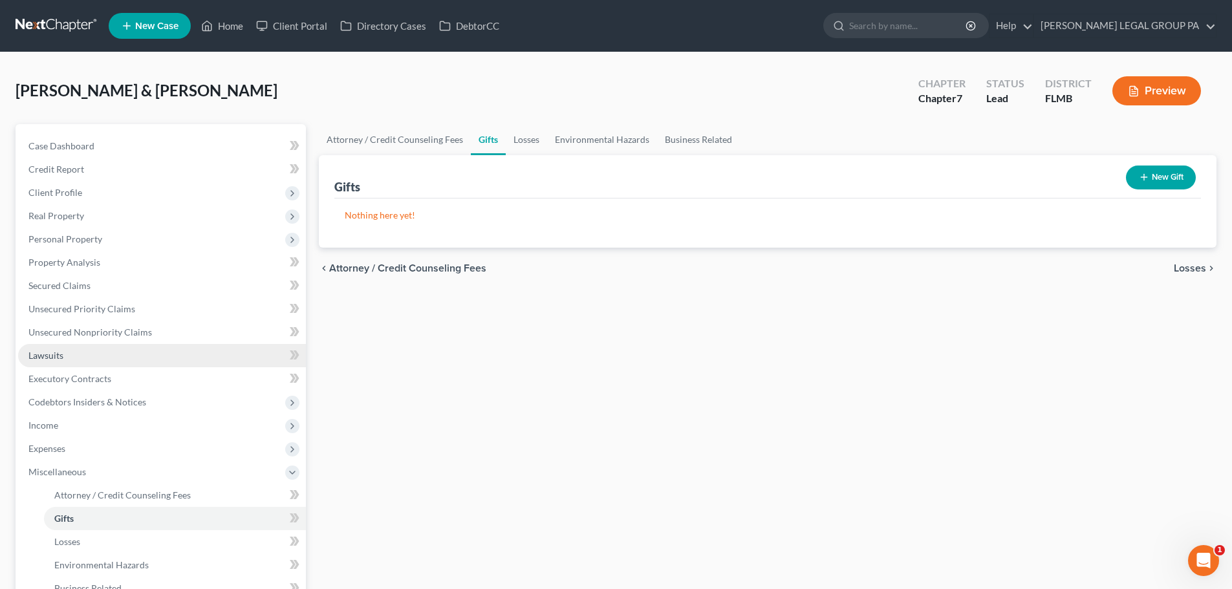
scroll to position [215, 0]
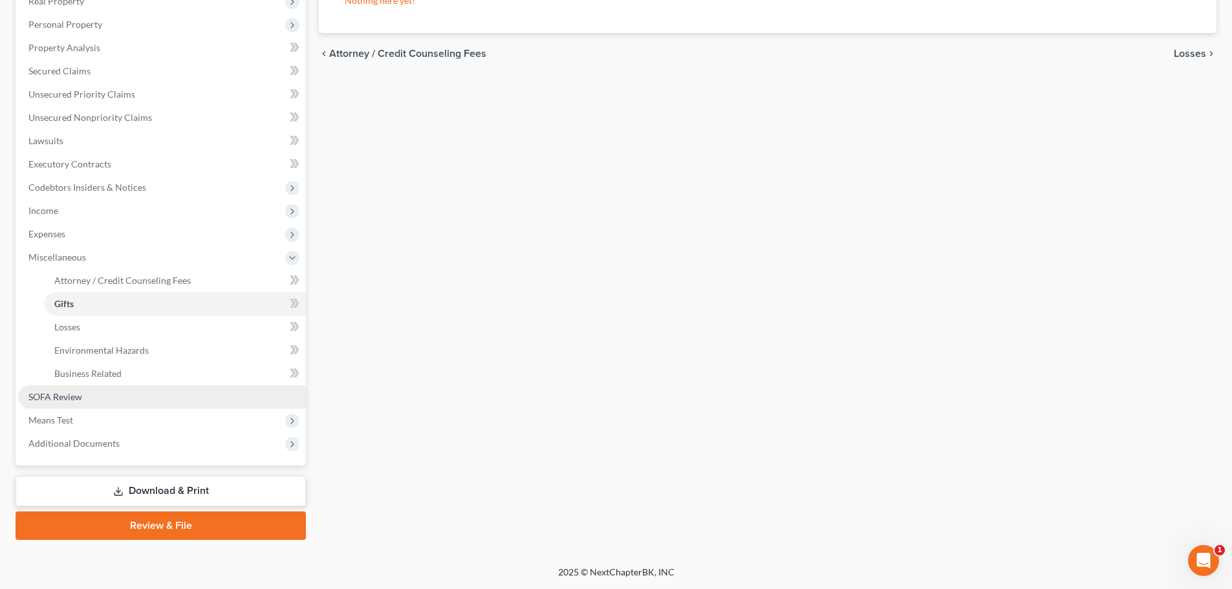
click at [78, 392] on span "SOFA Review" at bounding box center [55, 396] width 54 height 11
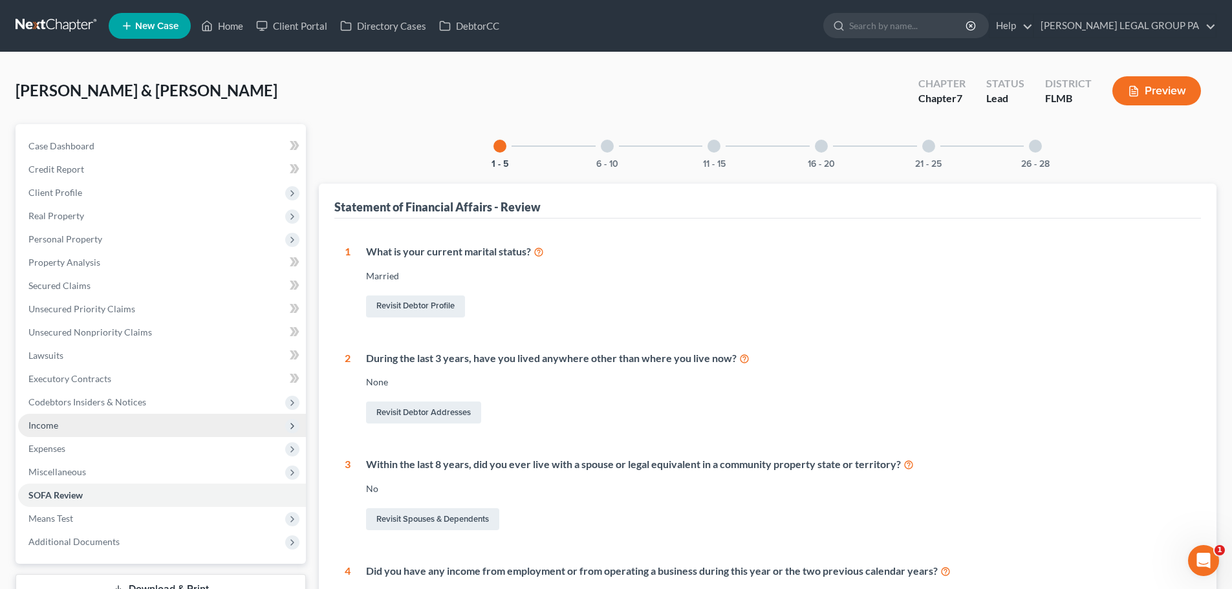
click at [62, 419] on span "Income" at bounding box center [162, 425] width 288 height 23
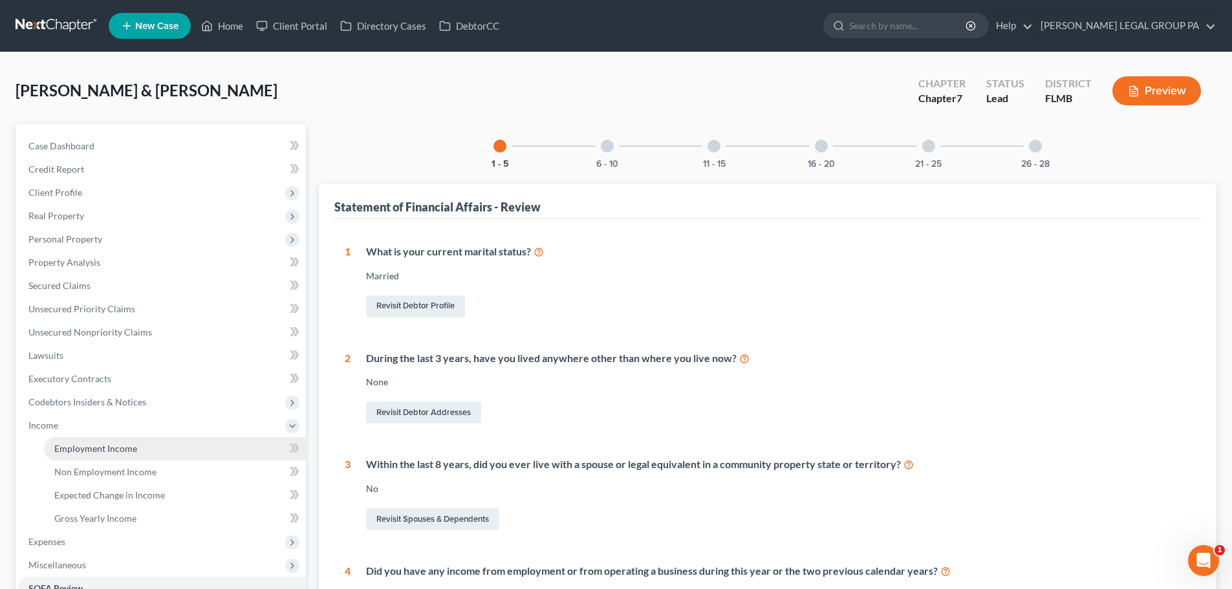
click at [94, 448] on span "Employment Income" at bounding box center [95, 448] width 83 height 11
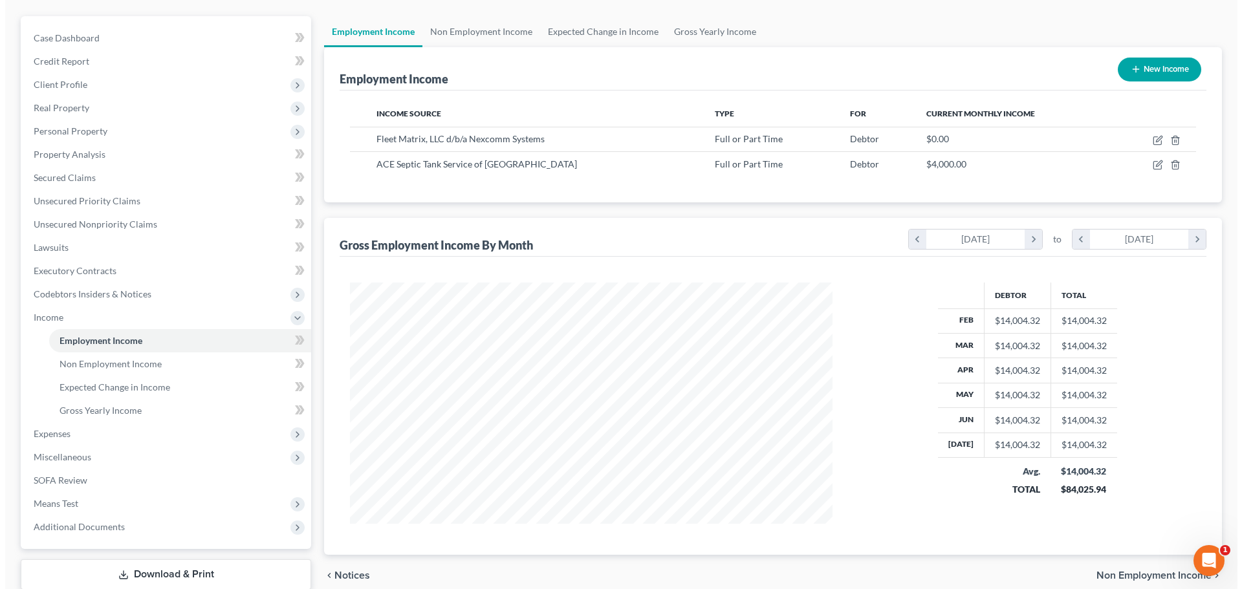
scroll to position [129, 0]
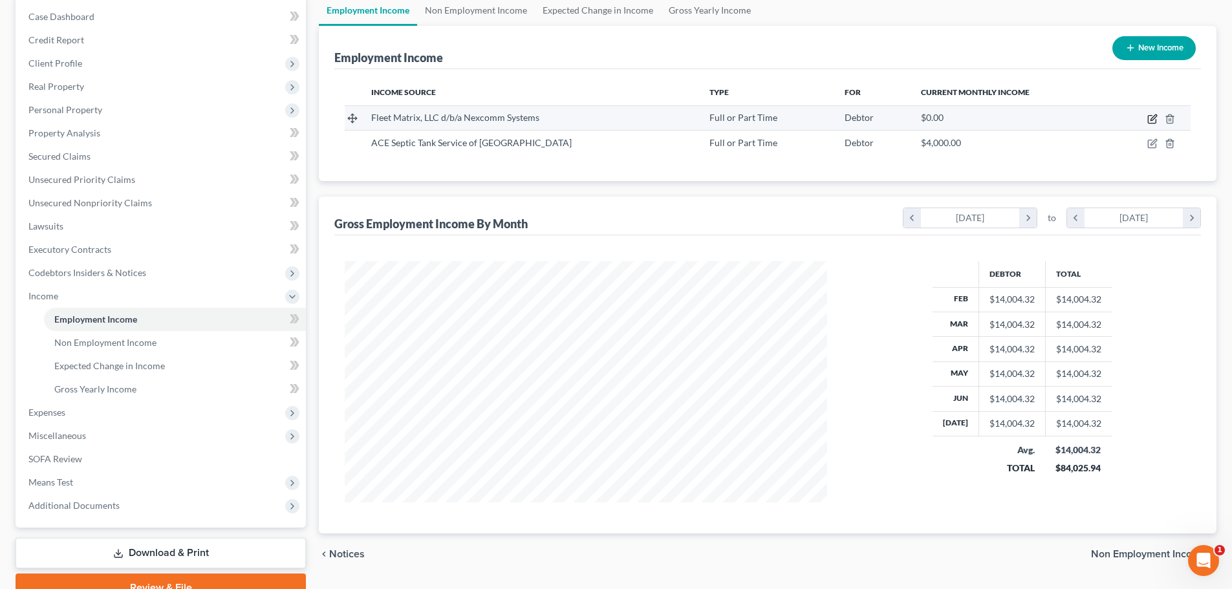
click at [1153, 121] on icon "button" at bounding box center [1153, 119] width 10 height 10
select select "0"
select select "9"
select select "3"
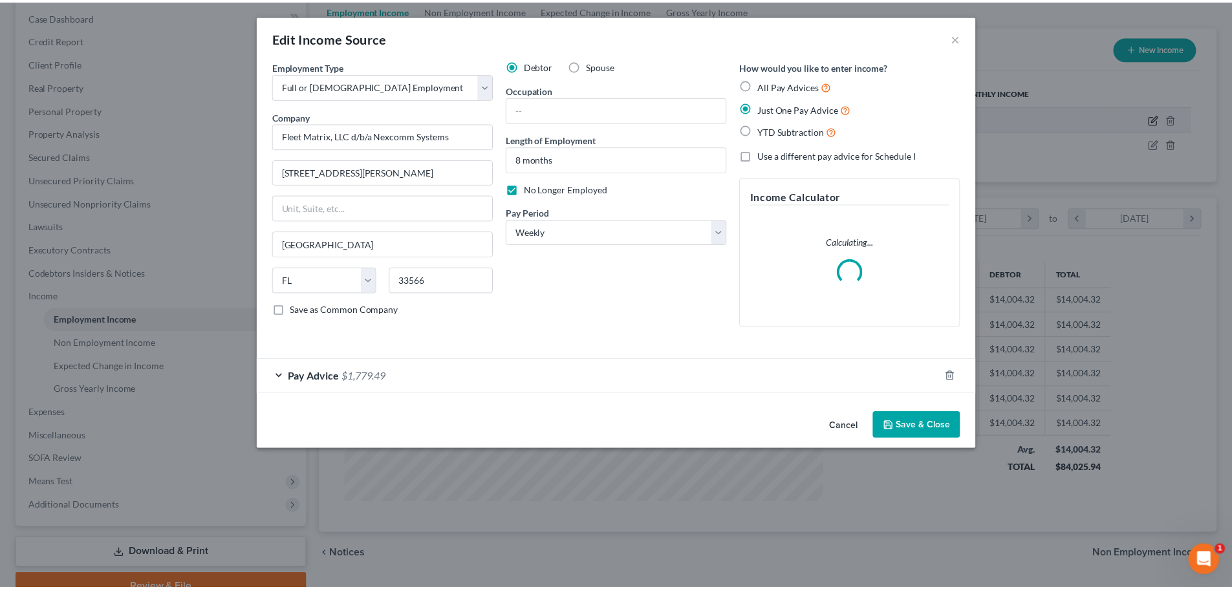
scroll to position [243, 513]
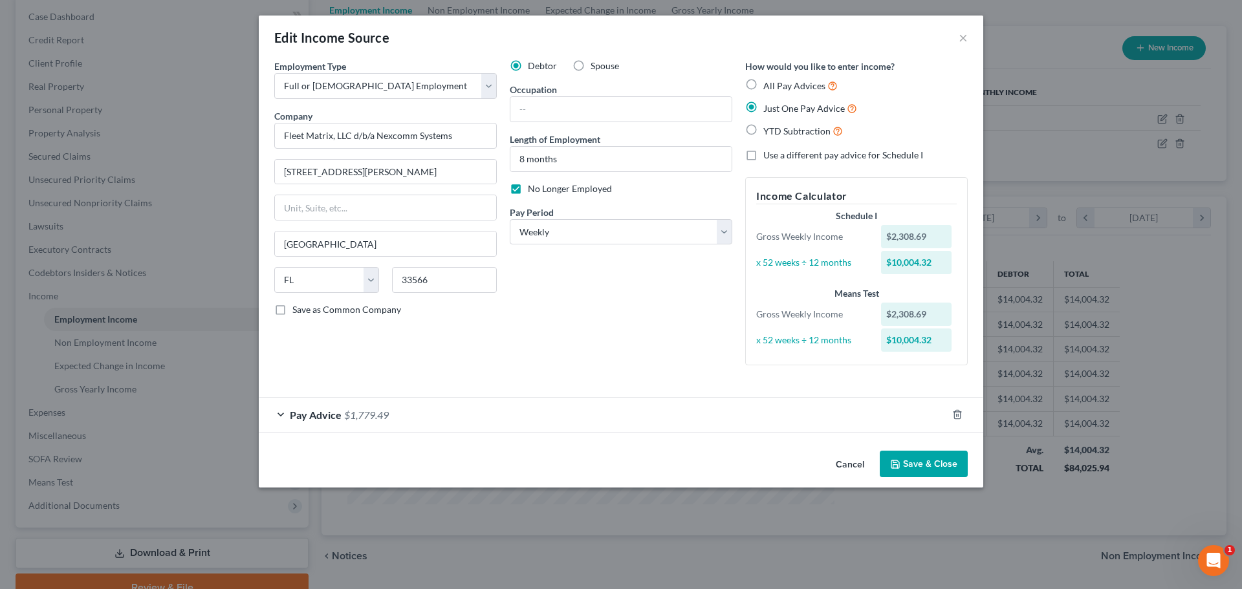
click at [528, 188] on label "No Longer Employed" at bounding box center [570, 188] width 84 height 13
click at [533, 188] on input "No Longer Employed" at bounding box center [537, 186] width 8 height 8
checkbox input "false"
click at [929, 461] on button "Save & Close" at bounding box center [924, 464] width 88 height 27
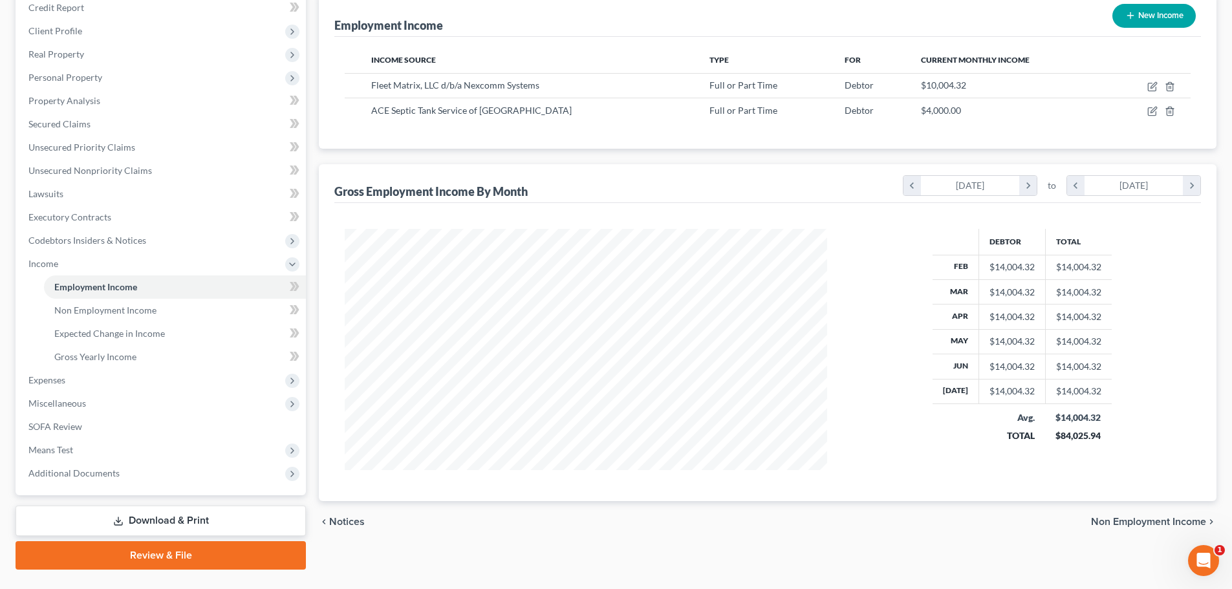
scroll to position [191, 0]
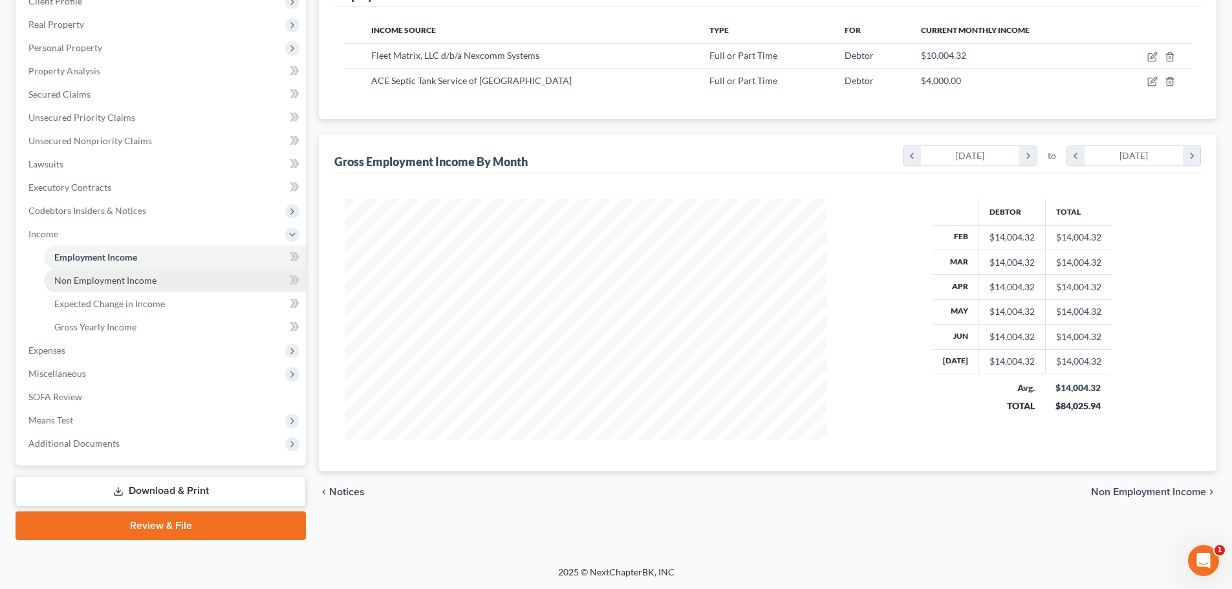
click at [99, 277] on span "Non Employment Income" at bounding box center [105, 280] width 102 height 11
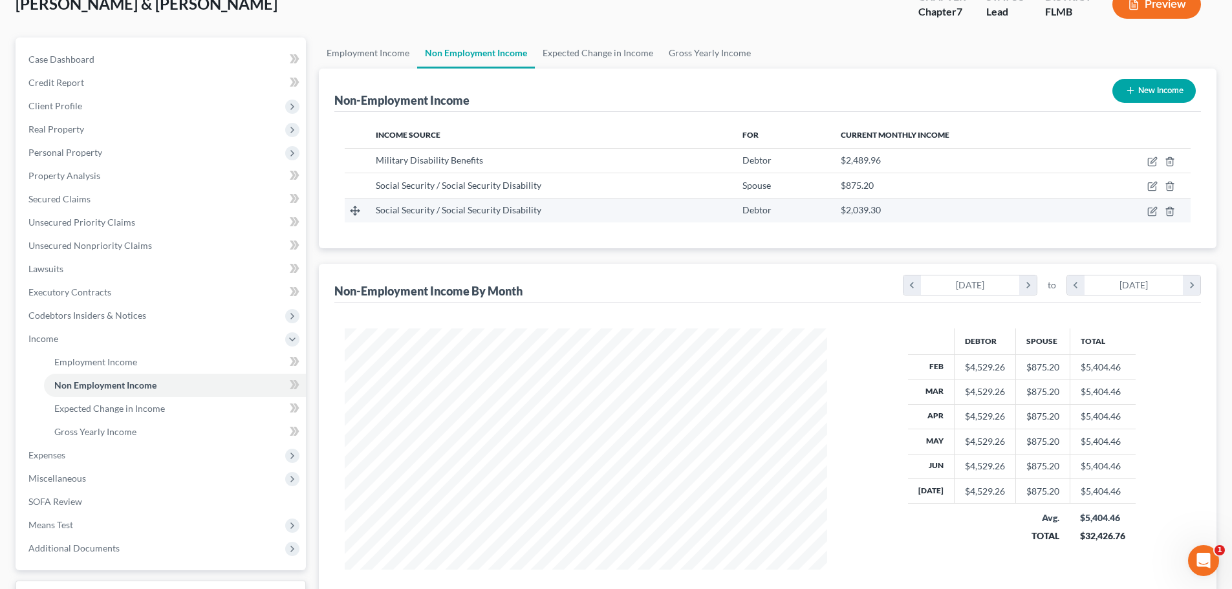
scroll to position [191, 0]
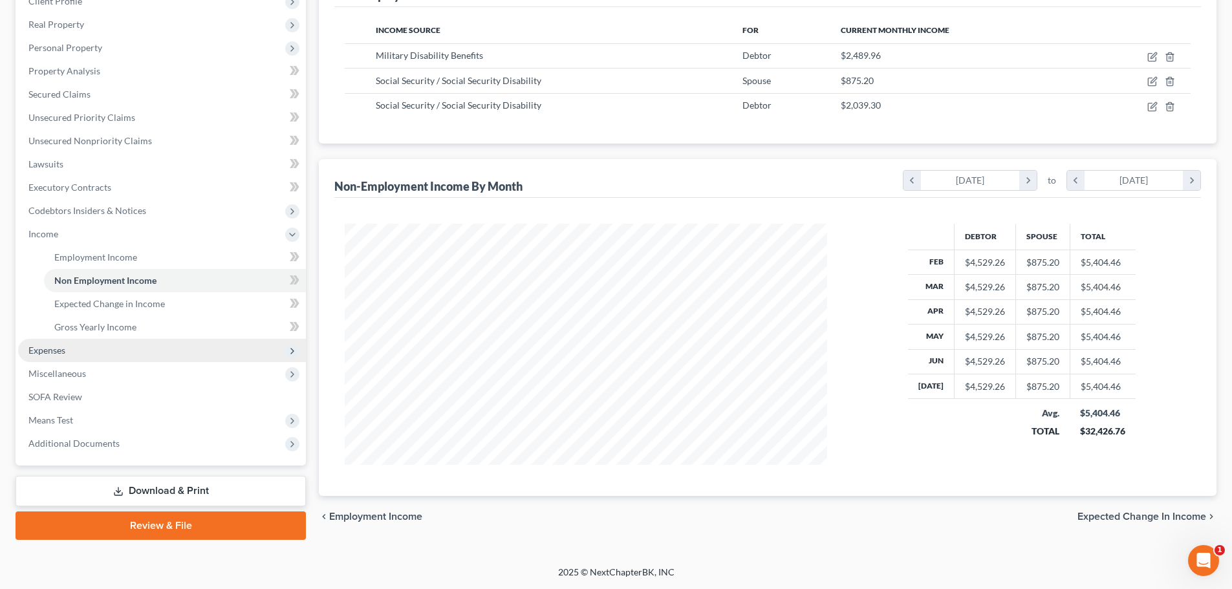
click at [101, 357] on span "Expenses" at bounding box center [162, 350] width 288 height 23
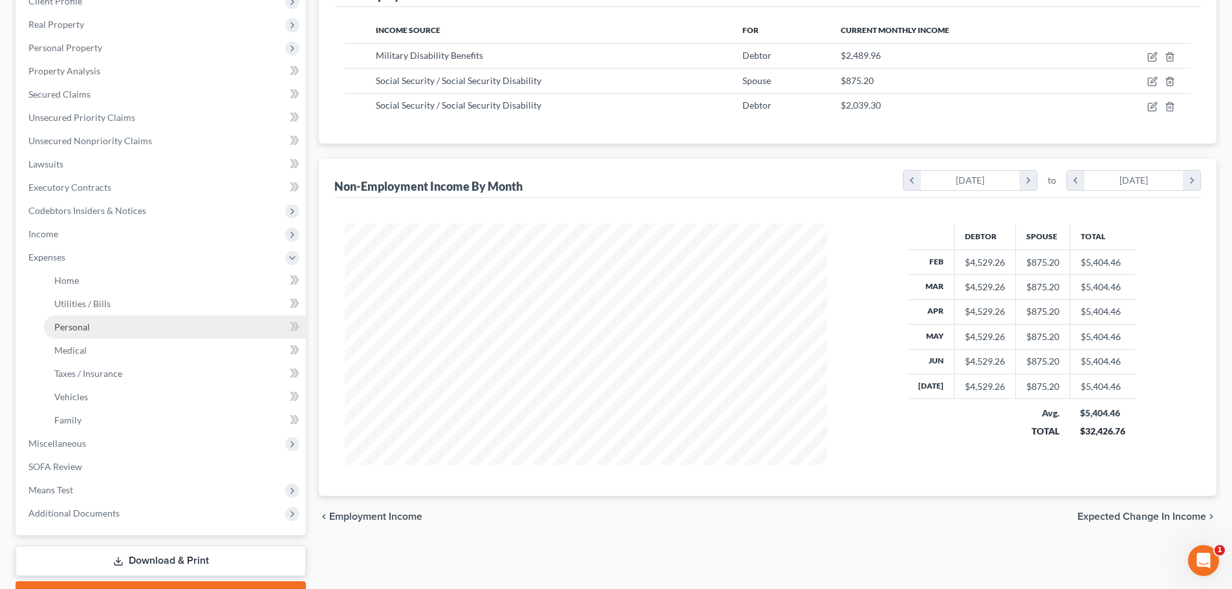
click at [67, 332] on span "Personal" at bounding box center [72, 327] width 36 height 11
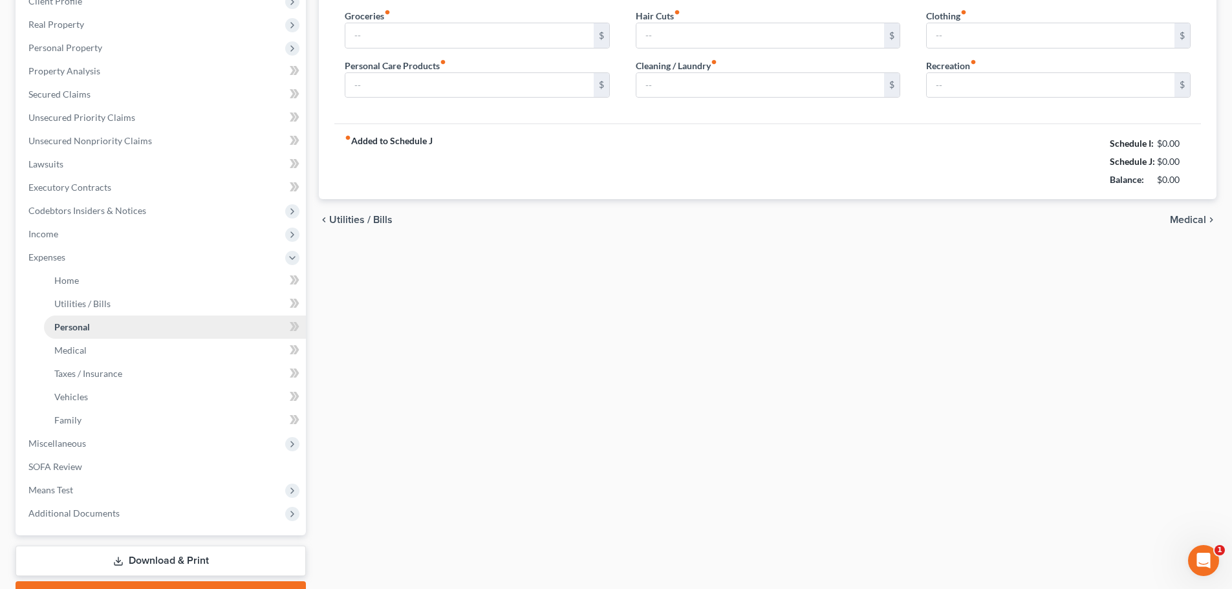
type input "1,000.00"
type input "40.00"
type input "10.00"
type input "50.00"
type input "0.00"
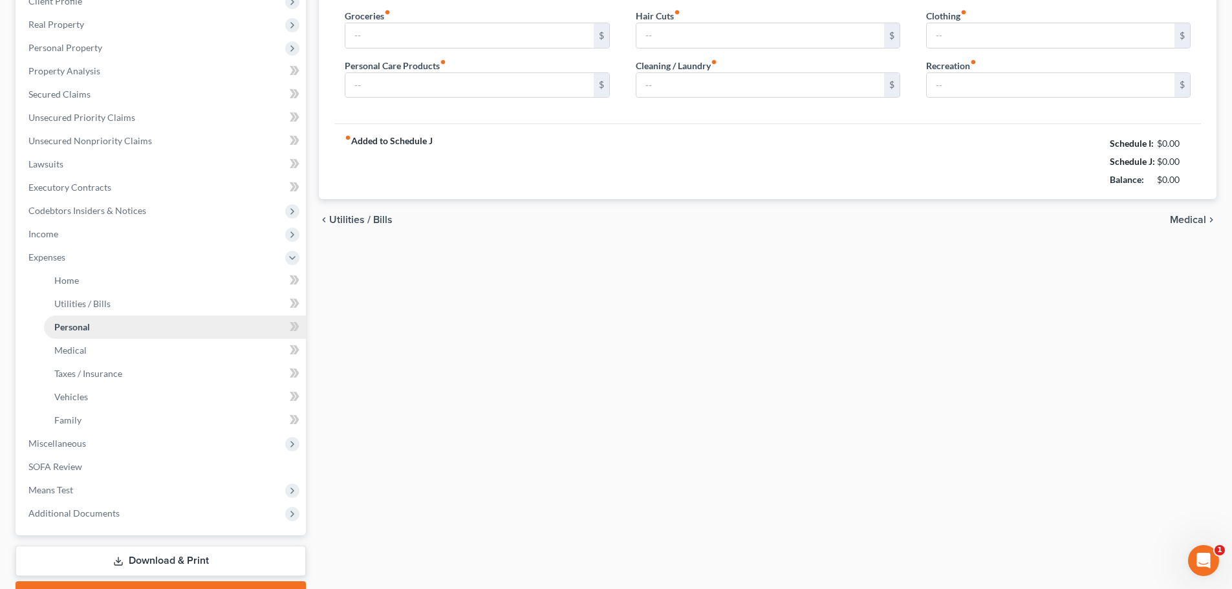
type input "0.00"
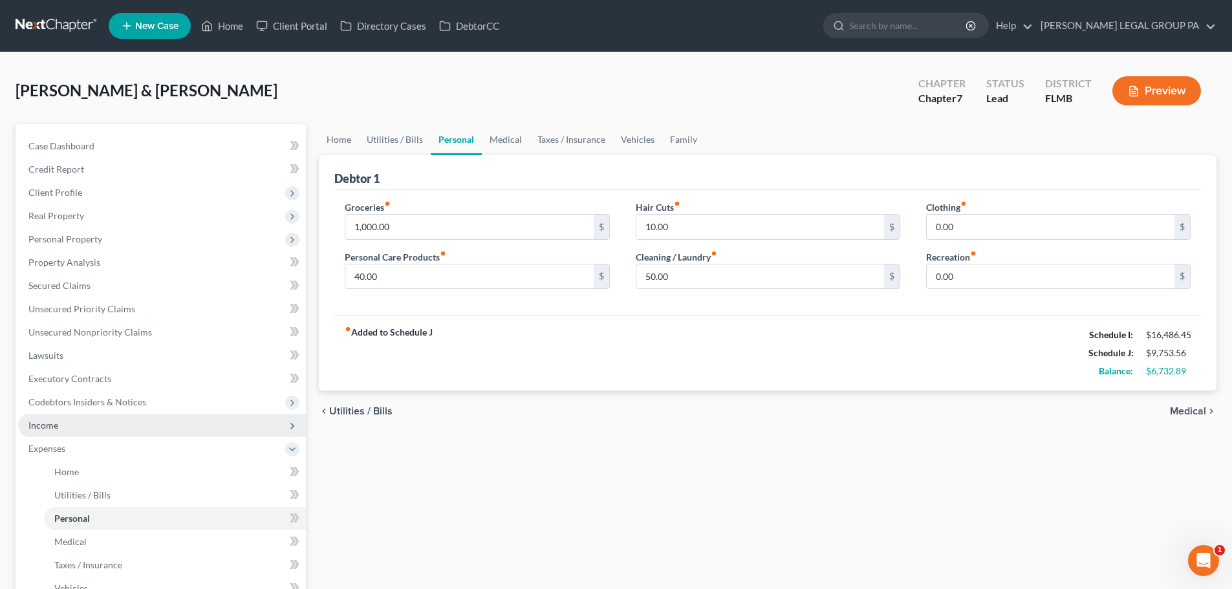
click at [68, 417] on span "Income" at bounding box center [162, 425] width 288 height 23
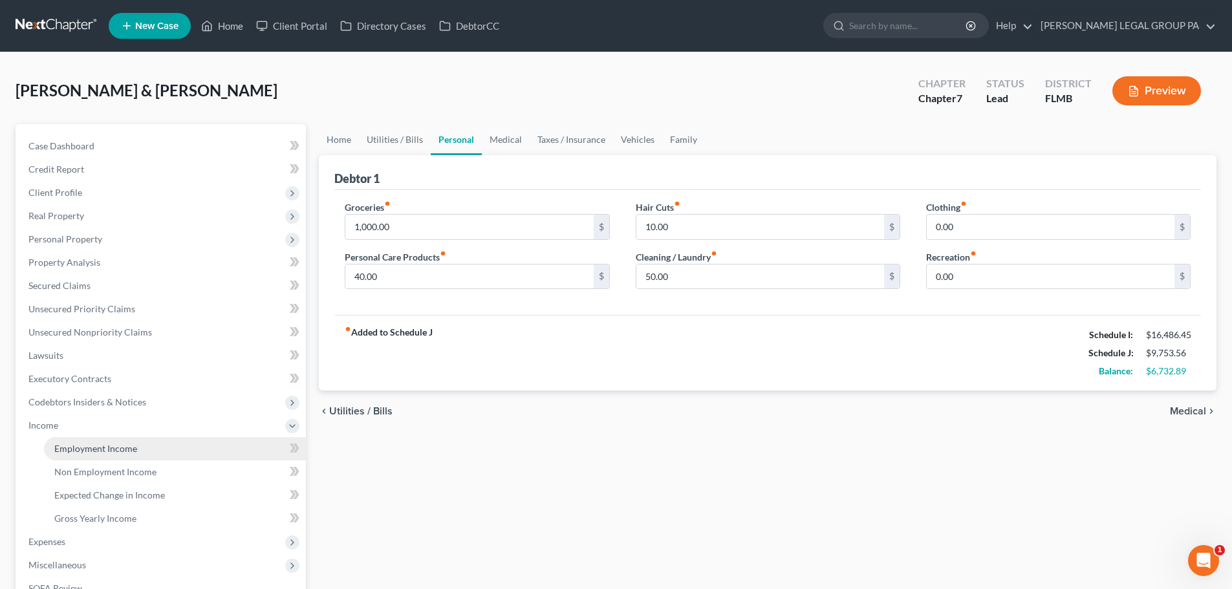
click at [127, 446] on span "Employment Income" at bounding box center [95, 448] width 83 height 11
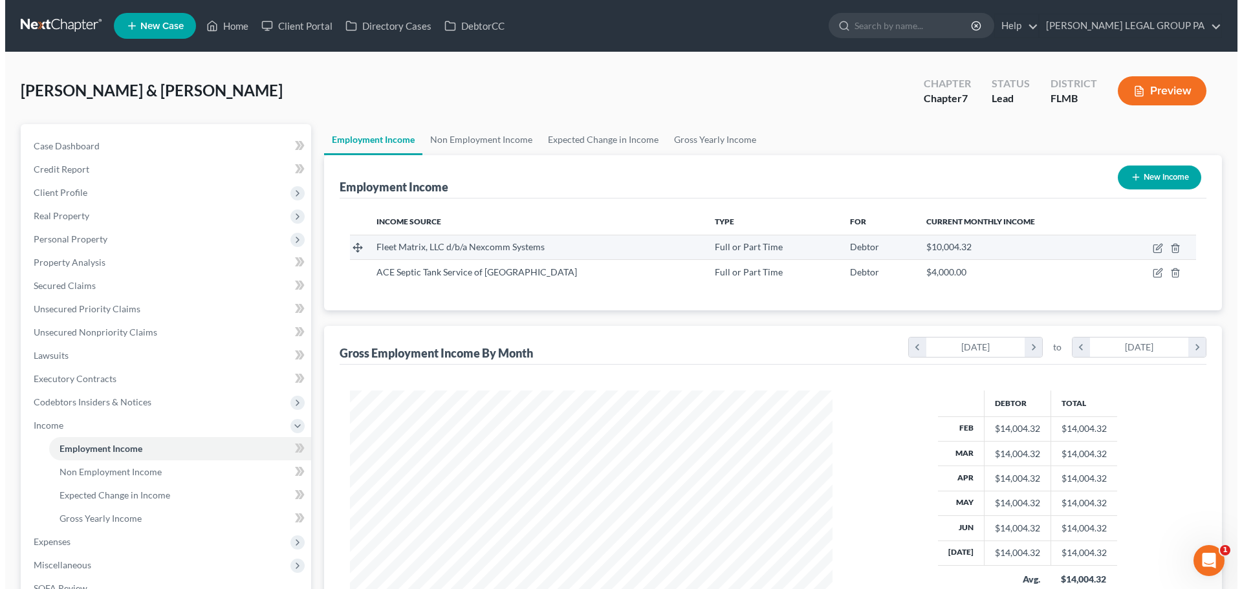
scroll to position [241, 508]
click at [1154, 248] on icon "button" at bounding box center [1153, 248] width 10 height 10
select select "0"
select select "9"
select select "3"
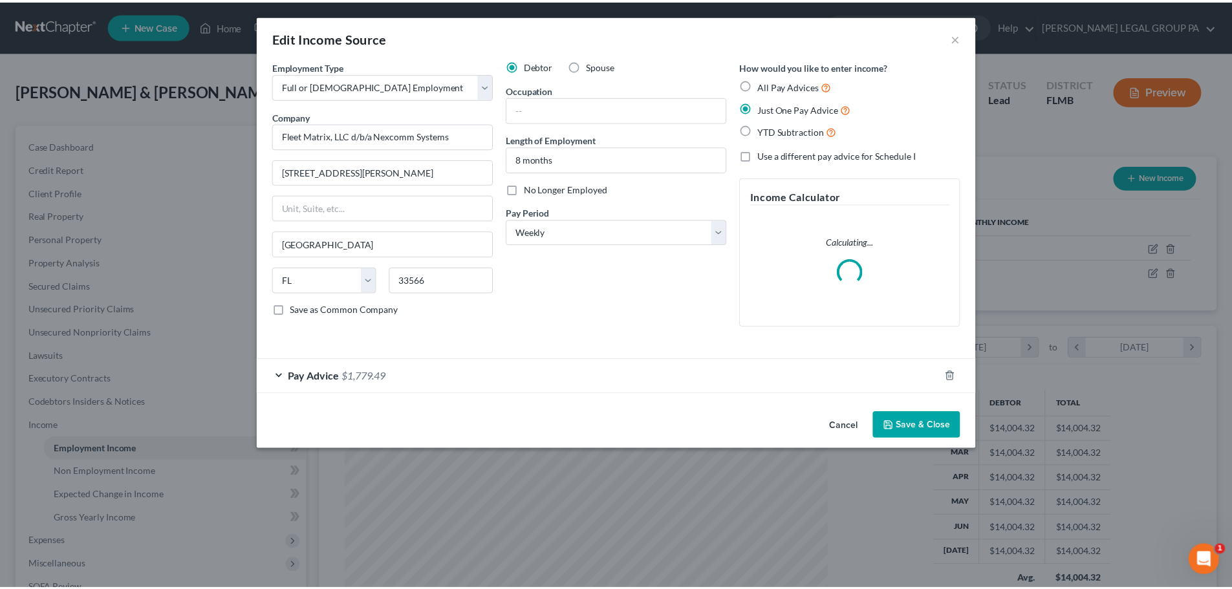
scroll to position [243, 513]
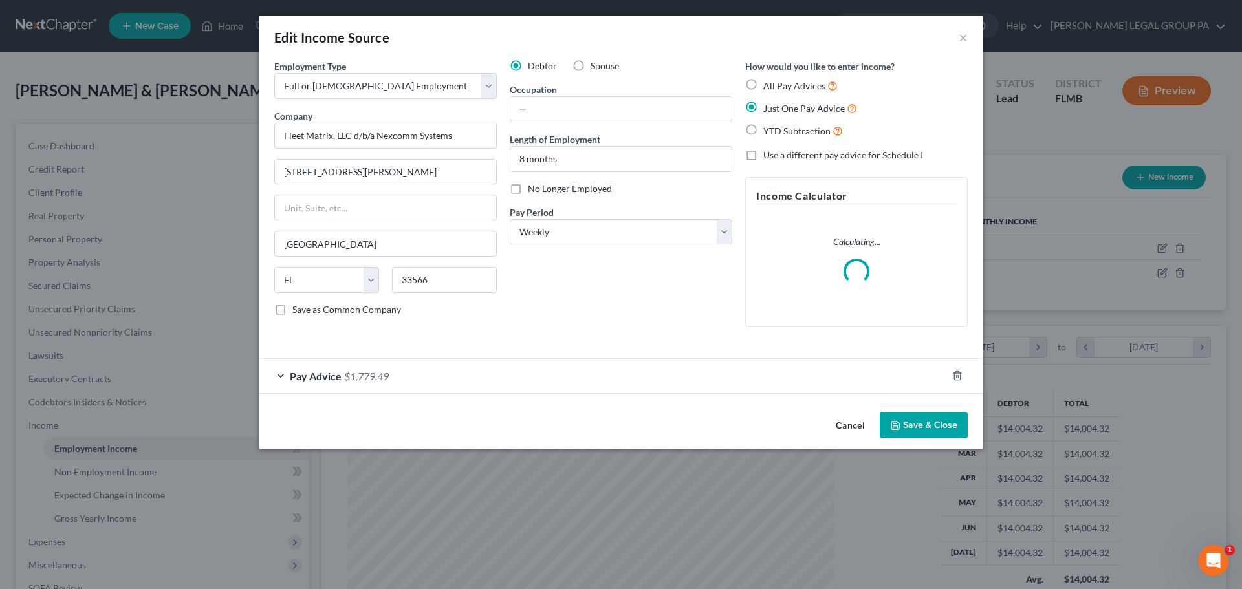
click at [511, 179] on div "Debtor Spouse Occupation Length of Employment 8 months No Longer Employed Pay P…" at bounding box center [620, 199] width 235 height 278
click at [528, 188] on label "No Longer Employed" at bounding box center [570, 188] width 84 height 13
click at [533, 188] on input "No Longer Employed" at bounding box center [537, 186] width 8 height 8
checkbox input "true"
click at [915, 430] on button "Save & Close" at bounding box center [924, 425] width 88 height 27
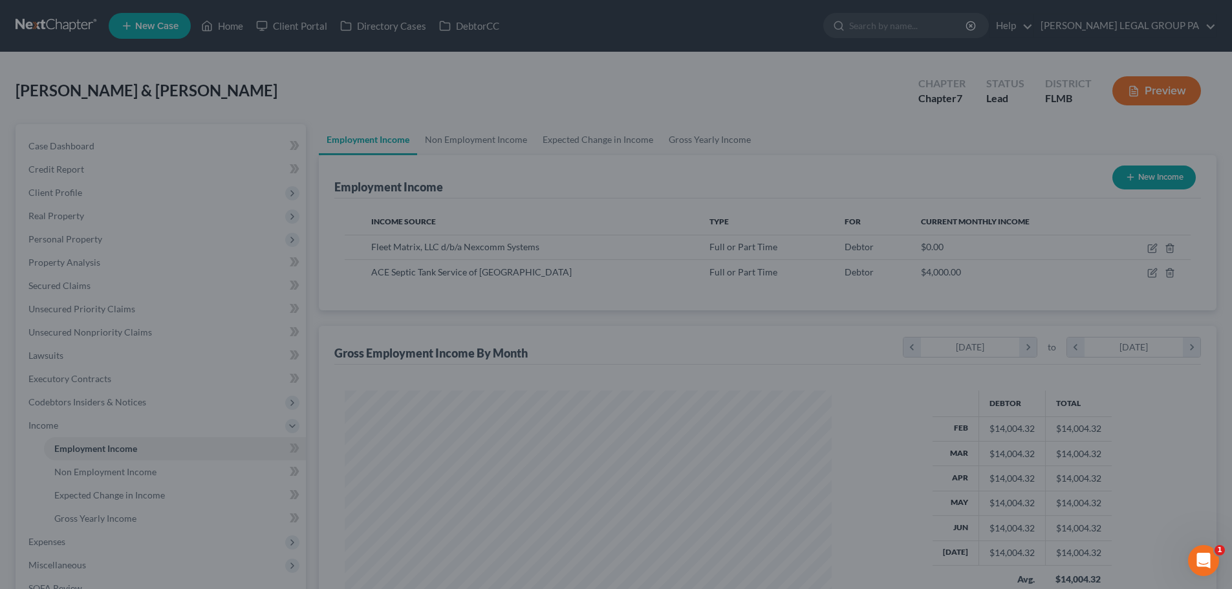
scroll to position [646704, 646437]
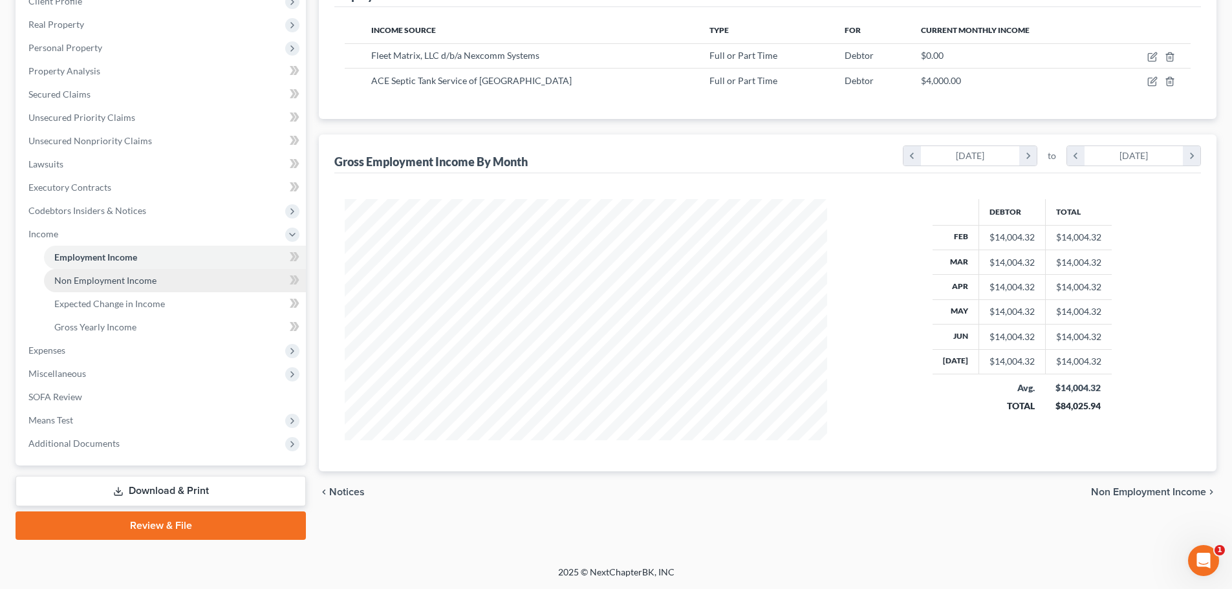
click at [107, 286] on link "Non Employment Income" at bounding box center [175, 280] width 262 height 23
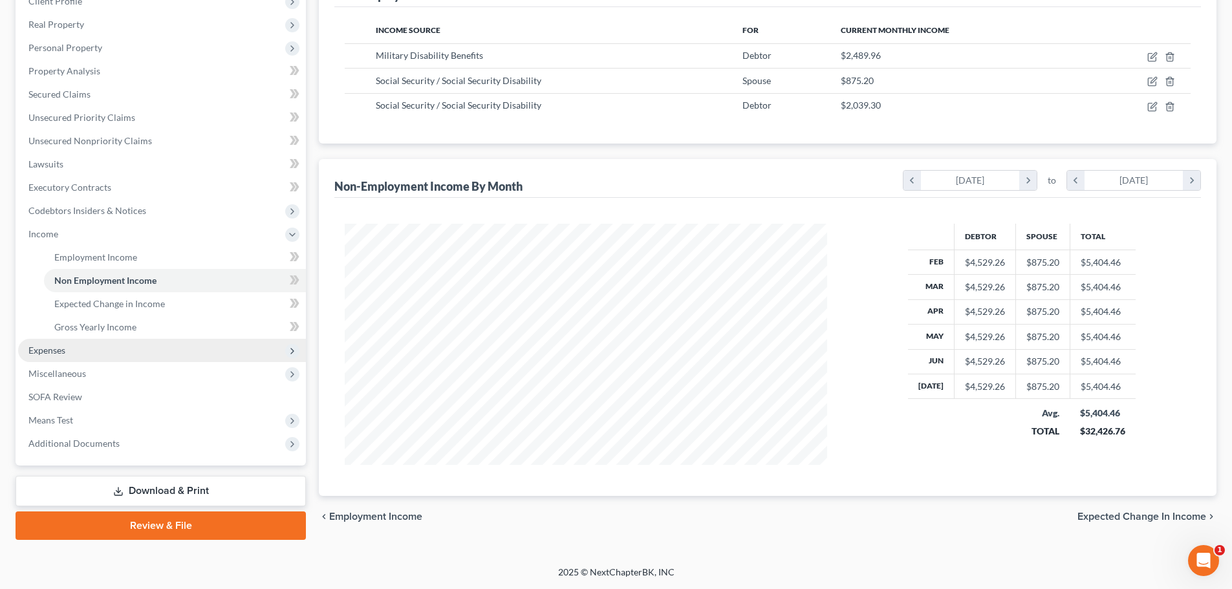
click at [85, 351] on span "Expenses" at bounding box center [162, 350] width 288 height 23
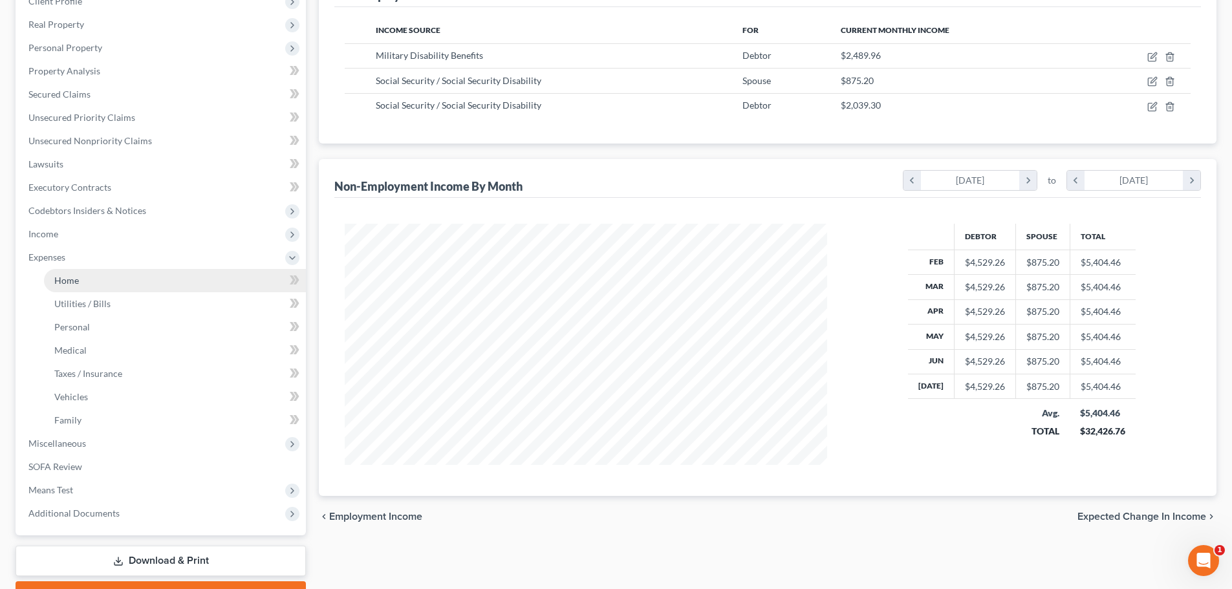
click at [78, 283] on span "Home" at bounding box center [66, 280] width 25 height 11
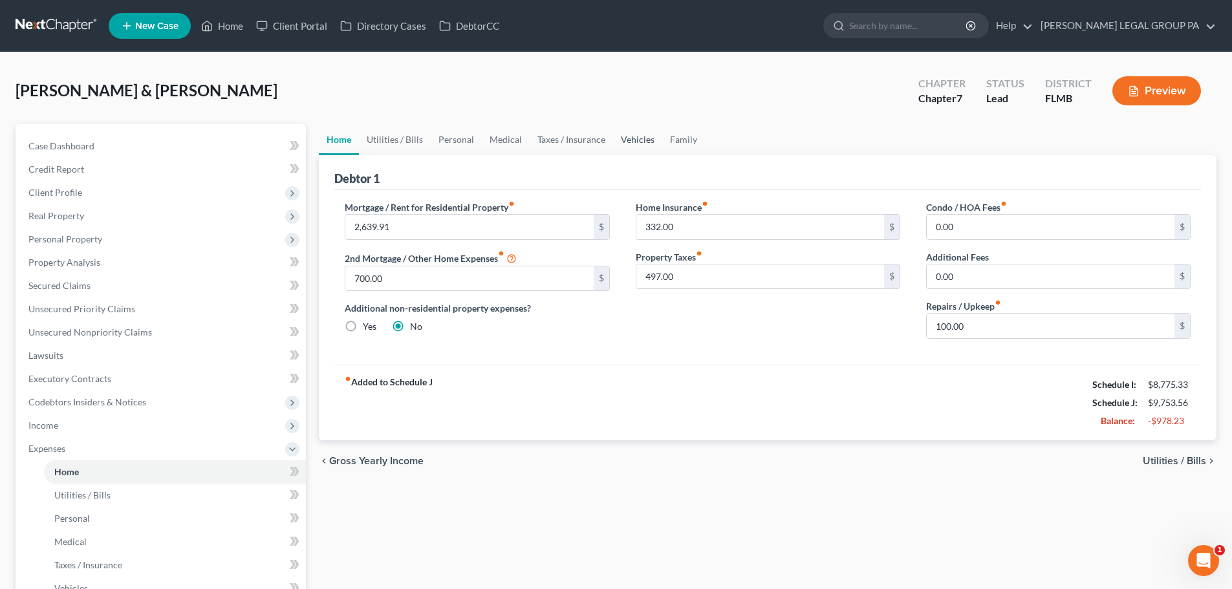
click at [630, 142] on link "Vehicles" at bounding box center [637, 139] width 49 height 31
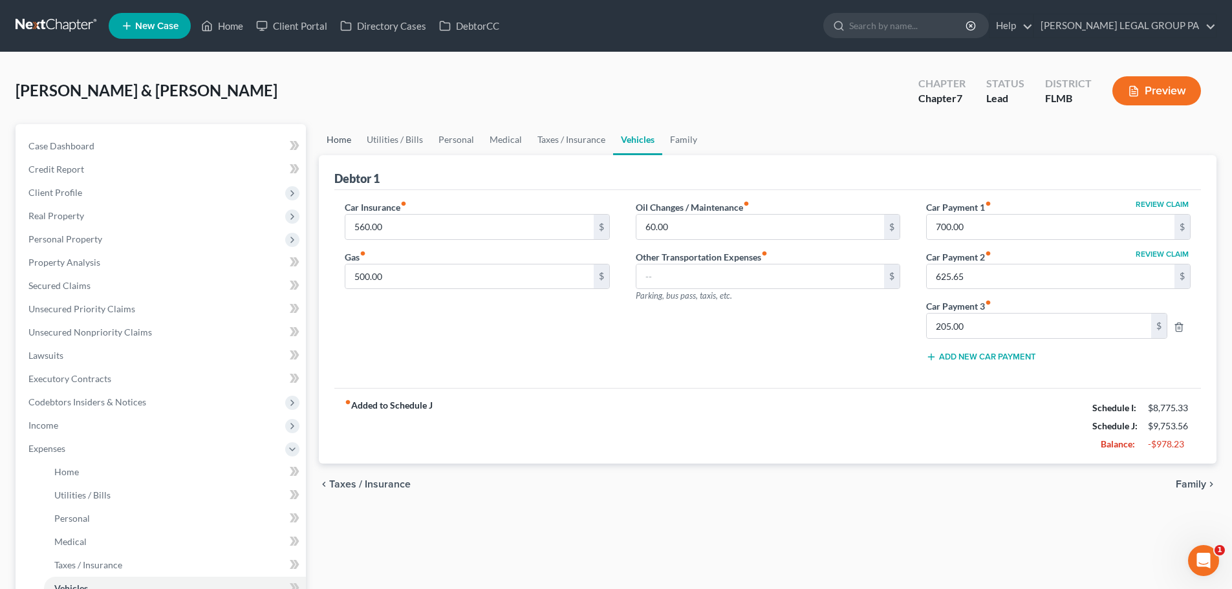
click at [341, 143] on link "Home" at bounding box center [339, 139] width 40 height 31
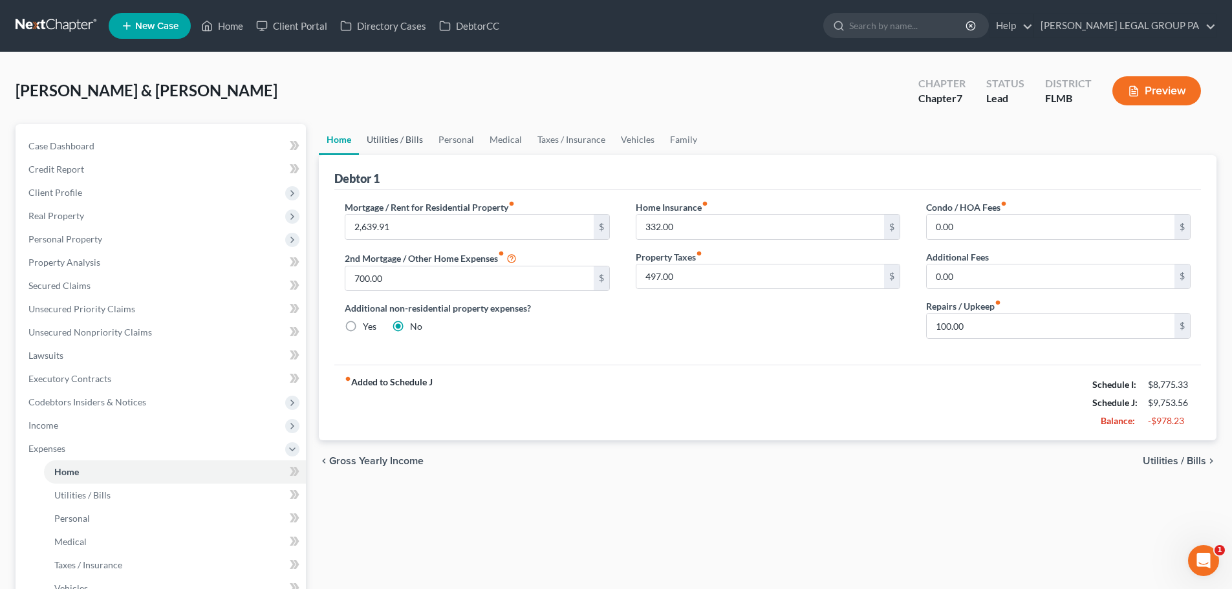
click at [384, 149] on link "Utilities / Bills" at bounding box center [395, 139] width 72 height 31
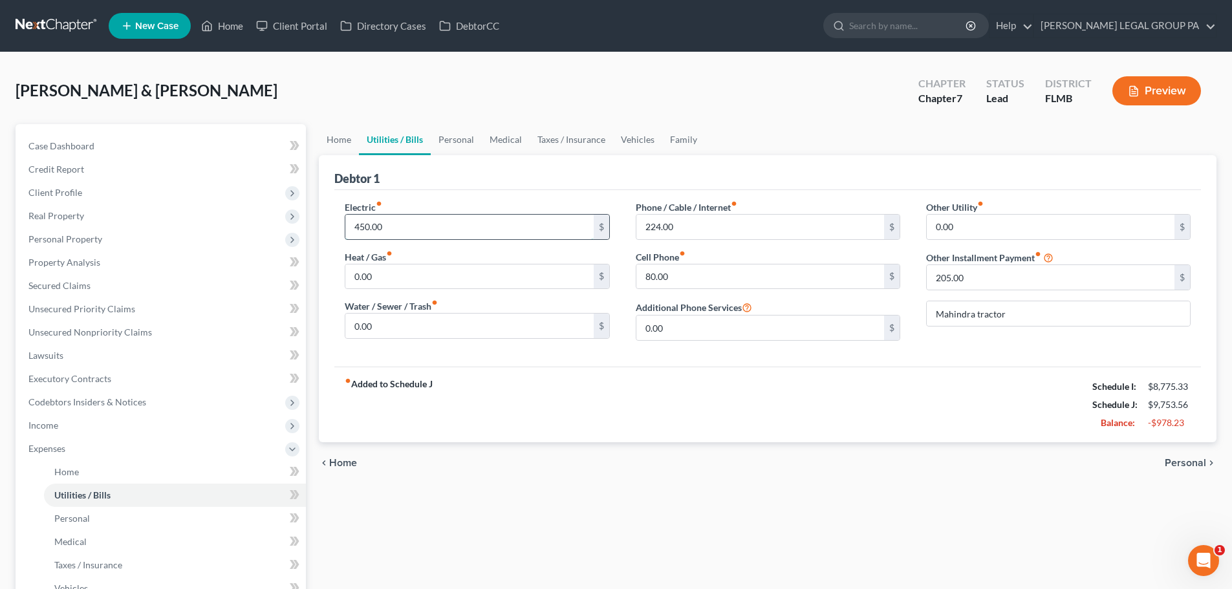
click at [417, 225] on input "450.00" at bounding box center [469, 227] width 248 height 25
type input "400"
click at [396, 247] on div "Electric fiber_manual_record 400 $ Heat / Gas fiber_manual_record 0.00 $ Water …" at bounding box center [477, 276] width 290 height 151
click at [731, 226] on input "224.00" at bounding box center [761, 227] width 248 height 25
type input "114"
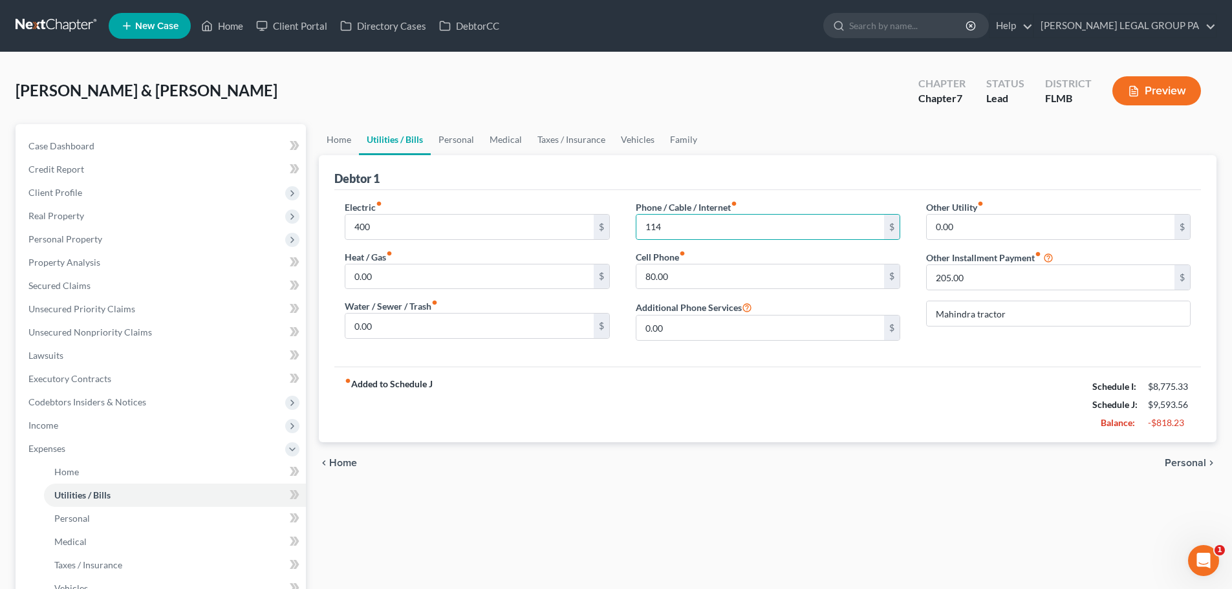
click at [694, 290] on div "Phone / Cable / Internet fiber_manual_record 114 $ Cell Phone fiber_manual_reco…" at bounding box center [768, 276] width 290 height 151
click at [691, 284] on input "80.00" at bounding box center [761, 277] width 248 height 25
type input "75"
click at [731, 387] on div "fiber_manual_record Added to Schedule J Schedule I: $8,775.33 Schedule J: $9,58…" at bounding box center [767, 405] width 867 height 76
click at [454, 135] on link "Personal" at bounding box center [456, 139] width 51 height 31
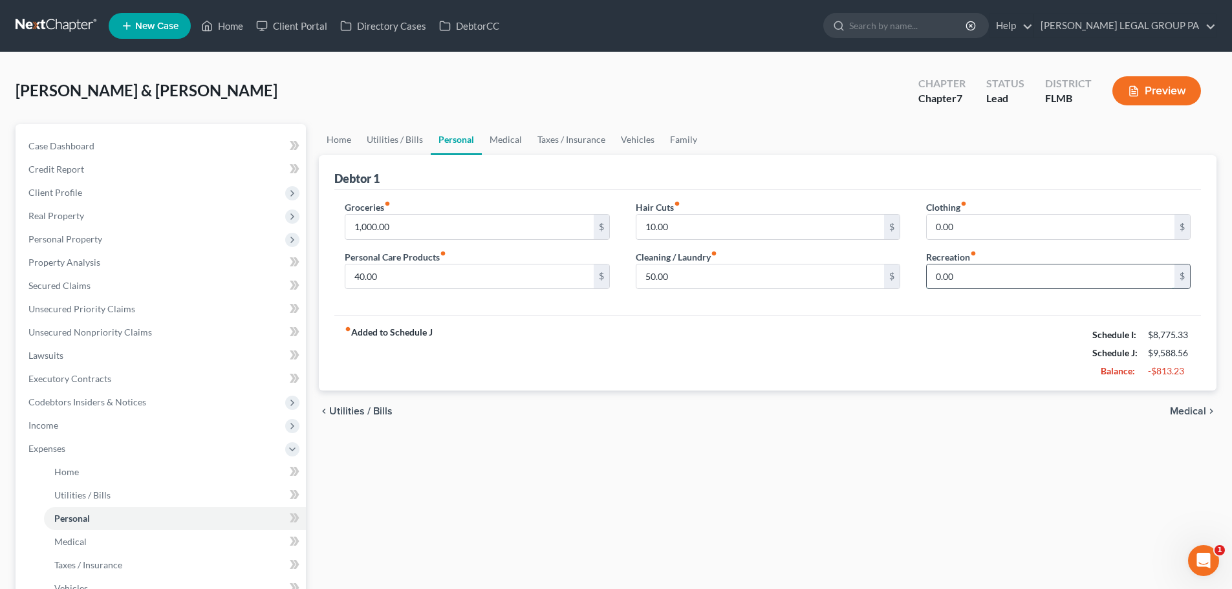
click at [978, 267] on input "0.00" at bounding box center [1051, 277] width 248 height 25
type input "100"
click at [898, 193] on div "Groceries fiber_manual_record 1,000.00 $ Personal Care Products fiber_manual_re…" at bounding box center [767, 253] width 867 height 126
click at [1020, 227] on input "0.00" at bounding box center [1051, 227] width 248 height 25
type input "45"
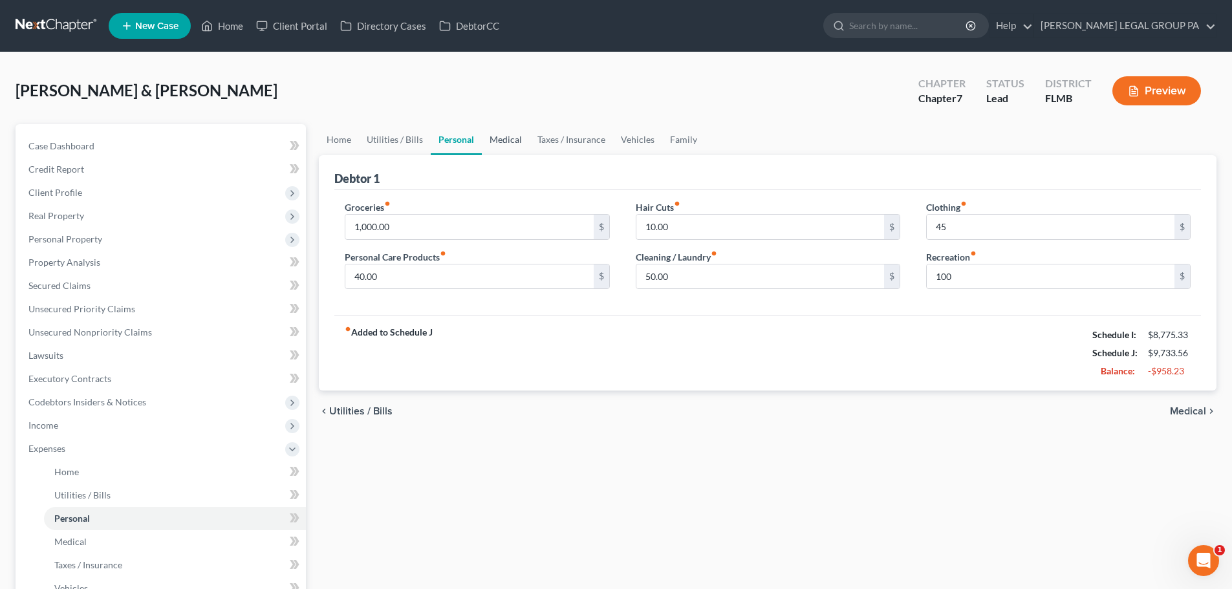
click at [514, 138] on link "Medical" at bounding box center [506, 139] width 48 height 31
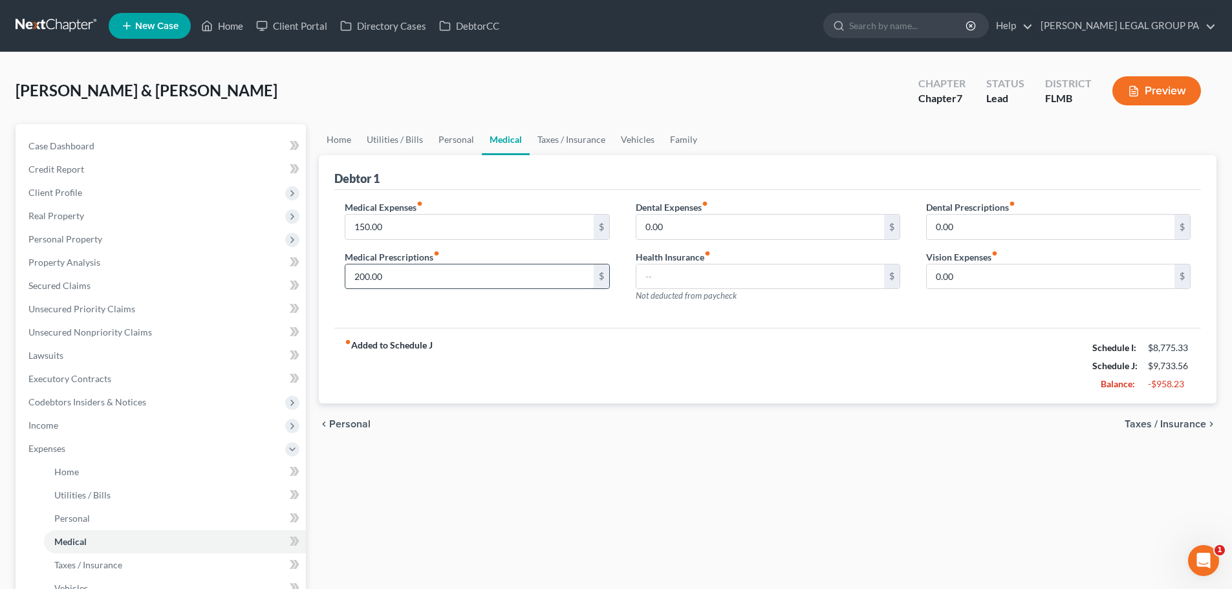
click at [390, 272] on input "200.00" at bounding box center [469, 277] width 248 height 25
click at [538, 307] on div "Medical Expenses fiber_manual_record 150.00 $ Medical Prescriptions fiber_manua…" at bounding box center [477, 257] width 290 height 113
click at [67, 239] on span "Personal Property" at bounding box center [65, 239] width 74 height 11
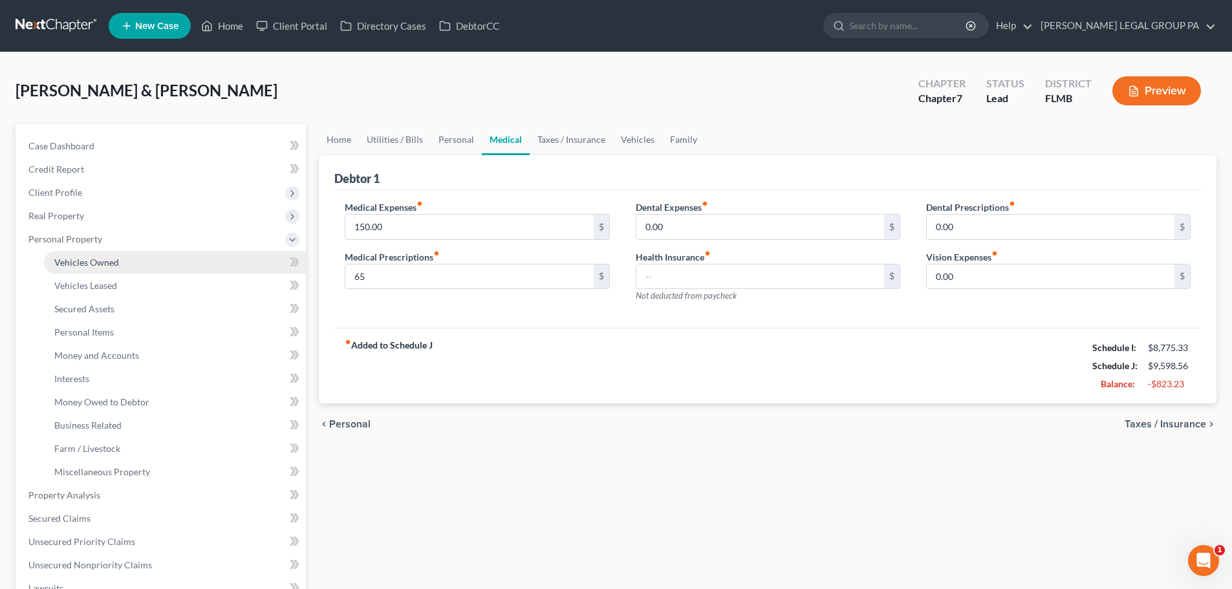
click at [96, 263] on span "Vehicles Owned" at bounding box center [86, 262] width 65 height 11
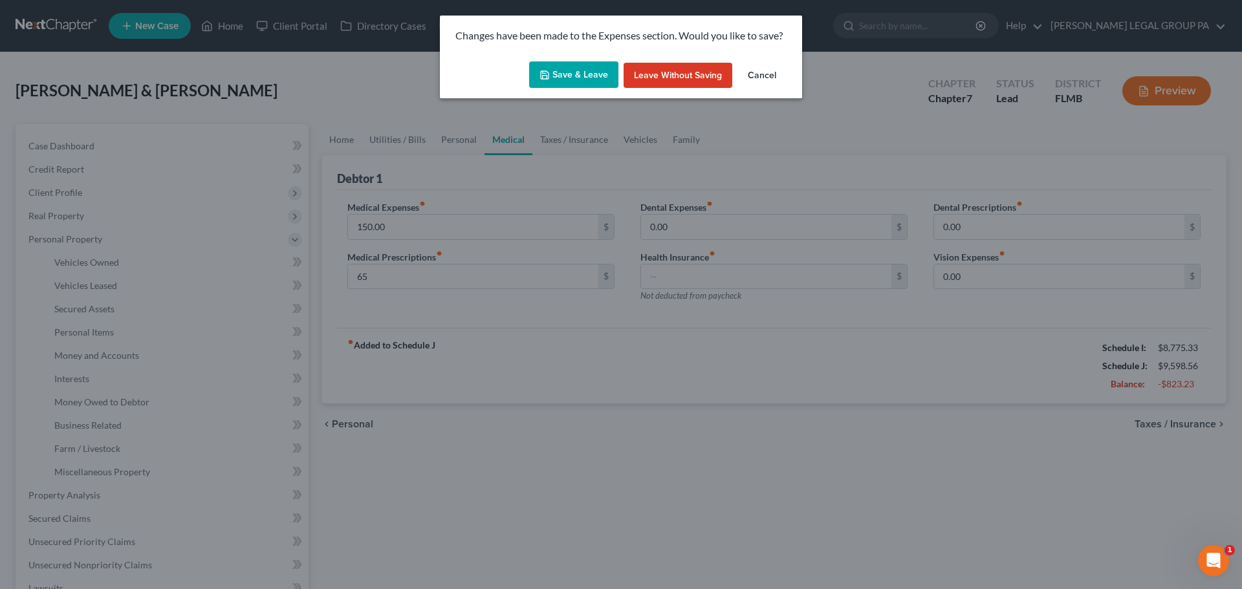
click at [582, 68] on button "Save & Leave" at bounding box center [573, 74] width 89 height 27
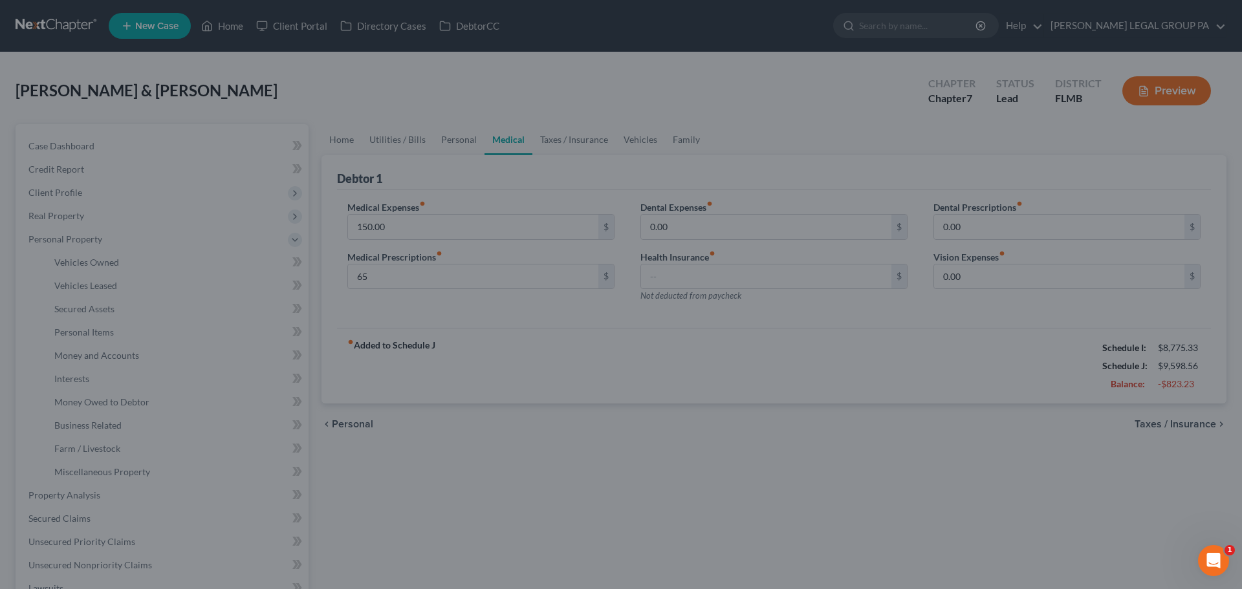
type input "65.00"
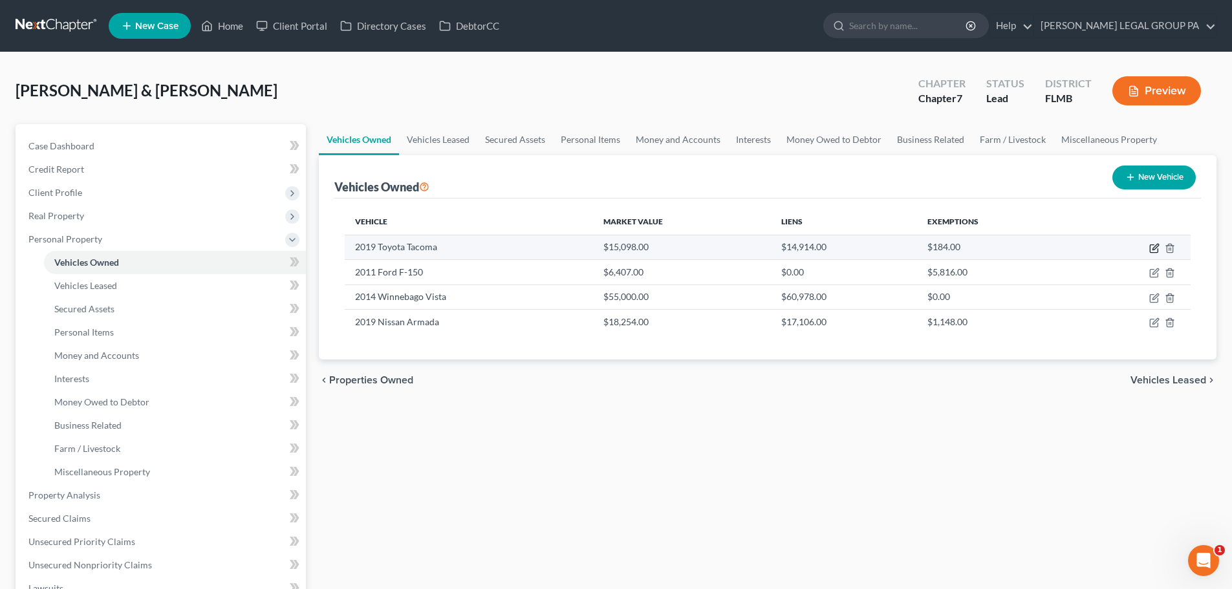
click at [1154, 253] on icon "button" at bounding box center [1154, 249] width 8 height 8
select select "0"
select select "7"
select select "2"
select select "0"
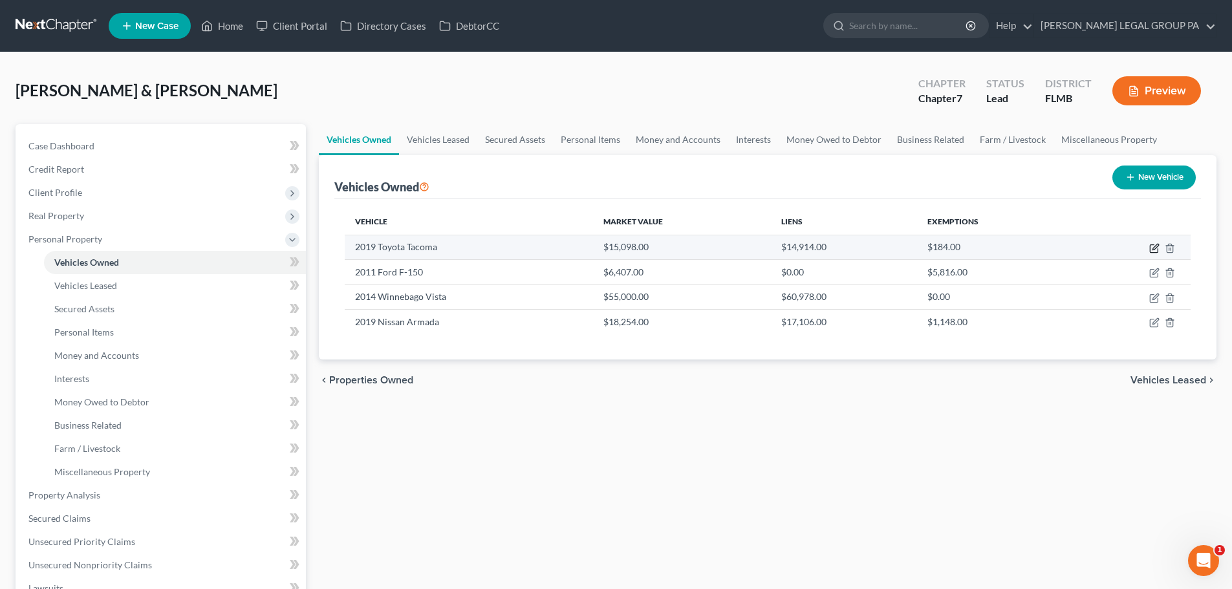
select select "45"
select select "0"
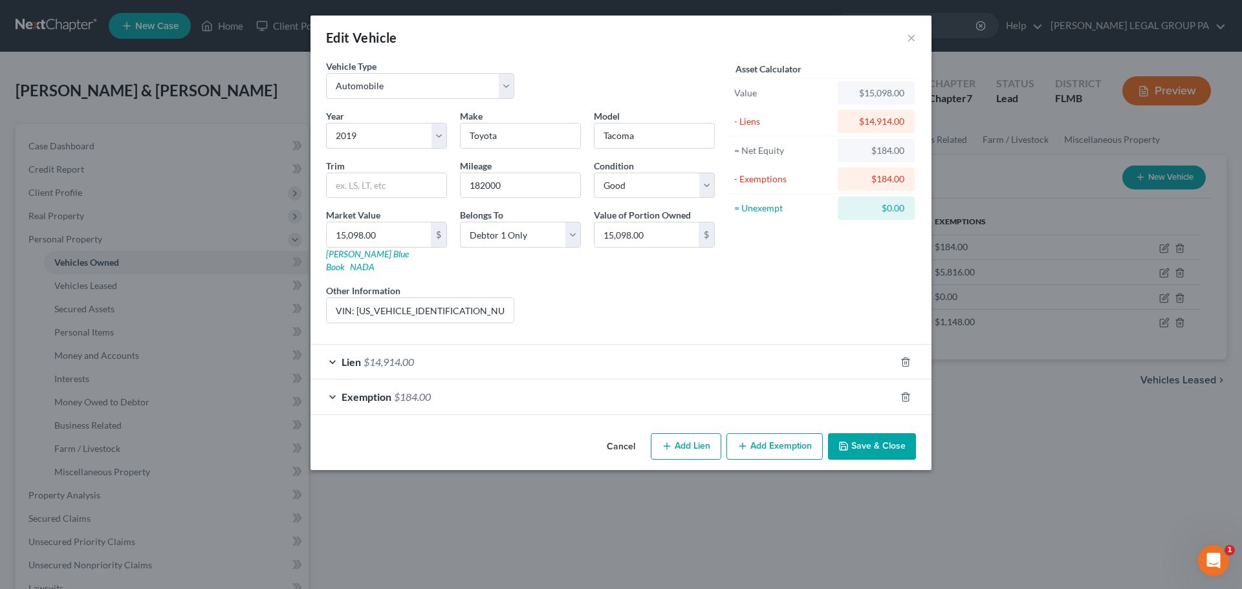
click at [381, 356] on span "$14,914.00" at bounding box center [389, 362] width 50 height 12
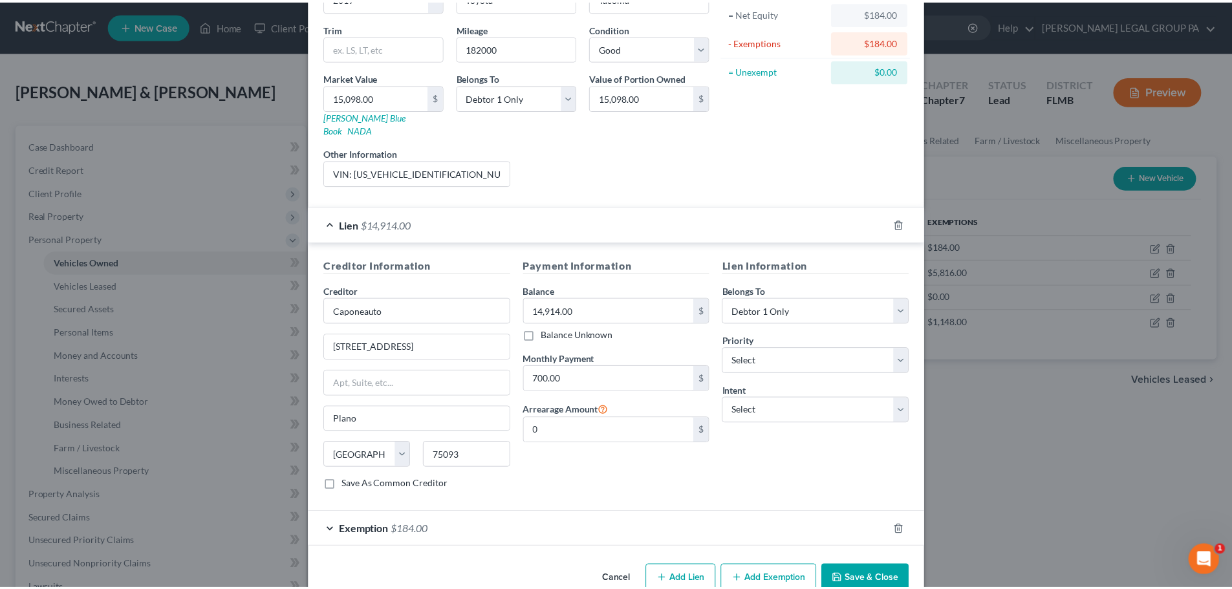
scroll to position [154, 0]
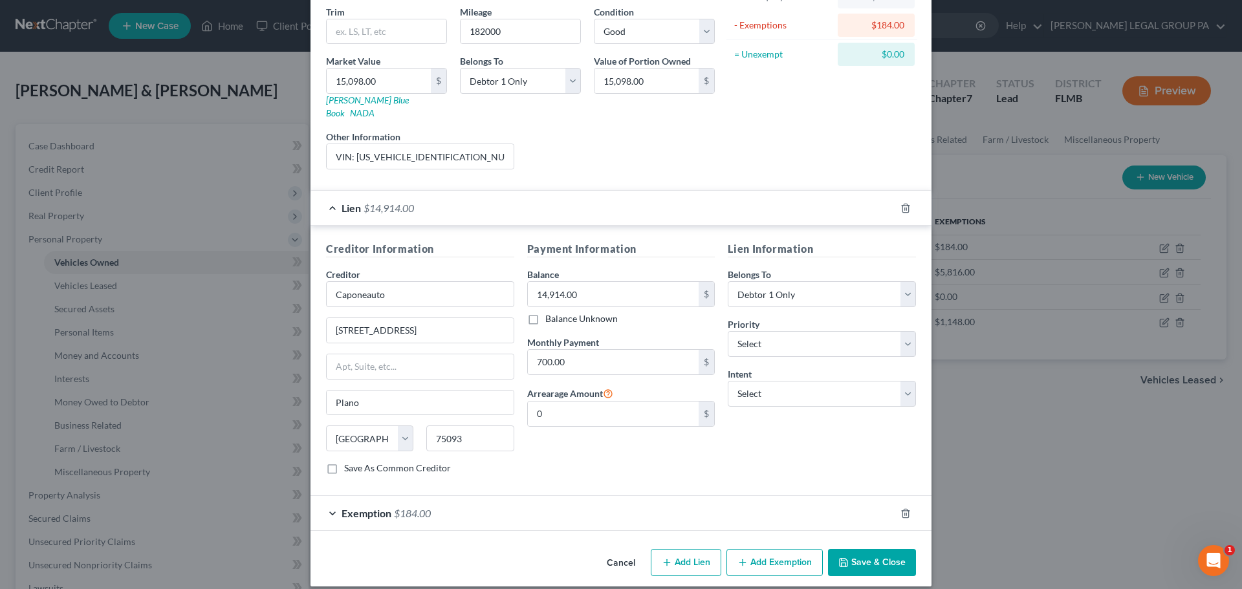
click at [862, 556] on button "Save & Close" at bounding box center [872, 562] width 88 height 27
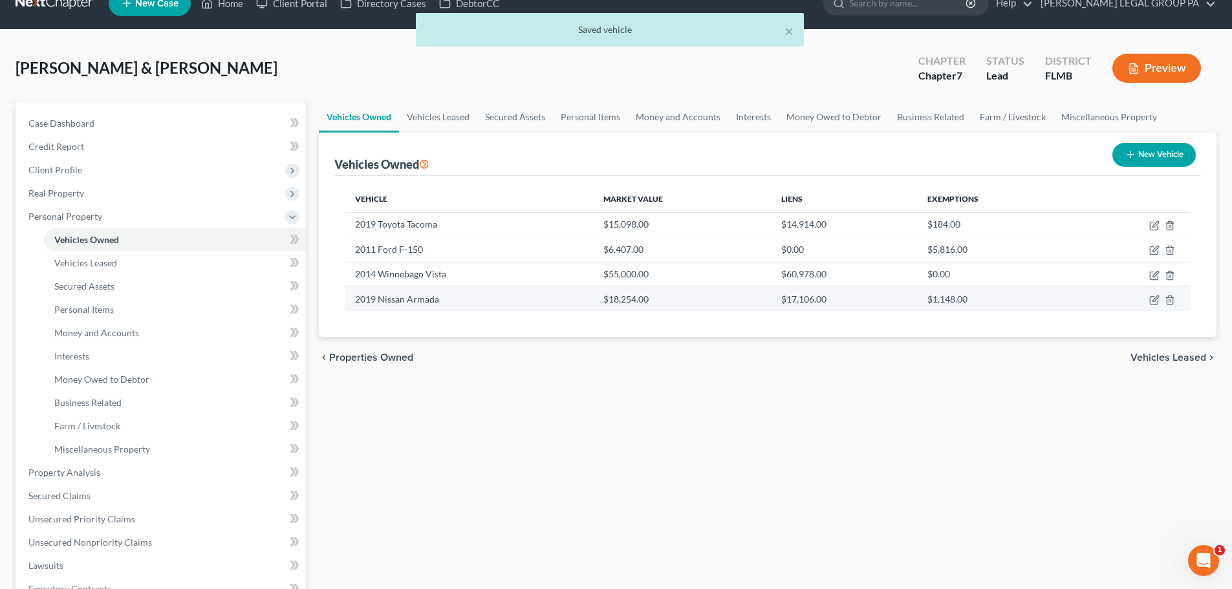
scroll to position [0, 0]
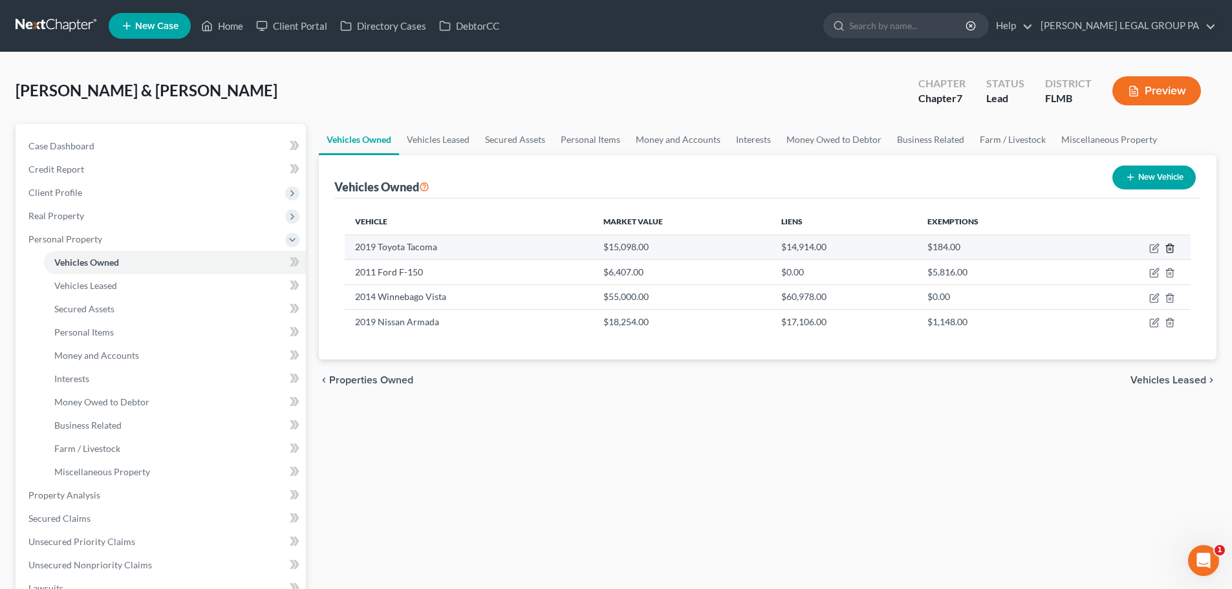
click at [1168, 245] on icon "button" at bounding box center [1170, 248] width 10 height 10
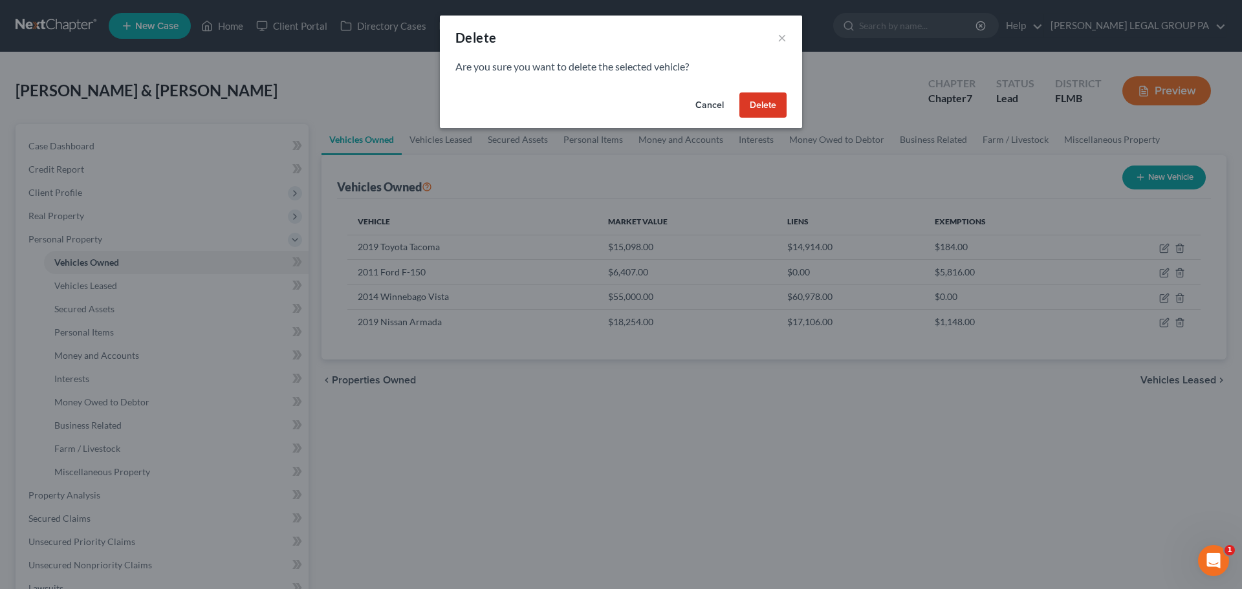
click at [760, 105] on button "Delete" at bounding box center [762, 106] width 47 height 26
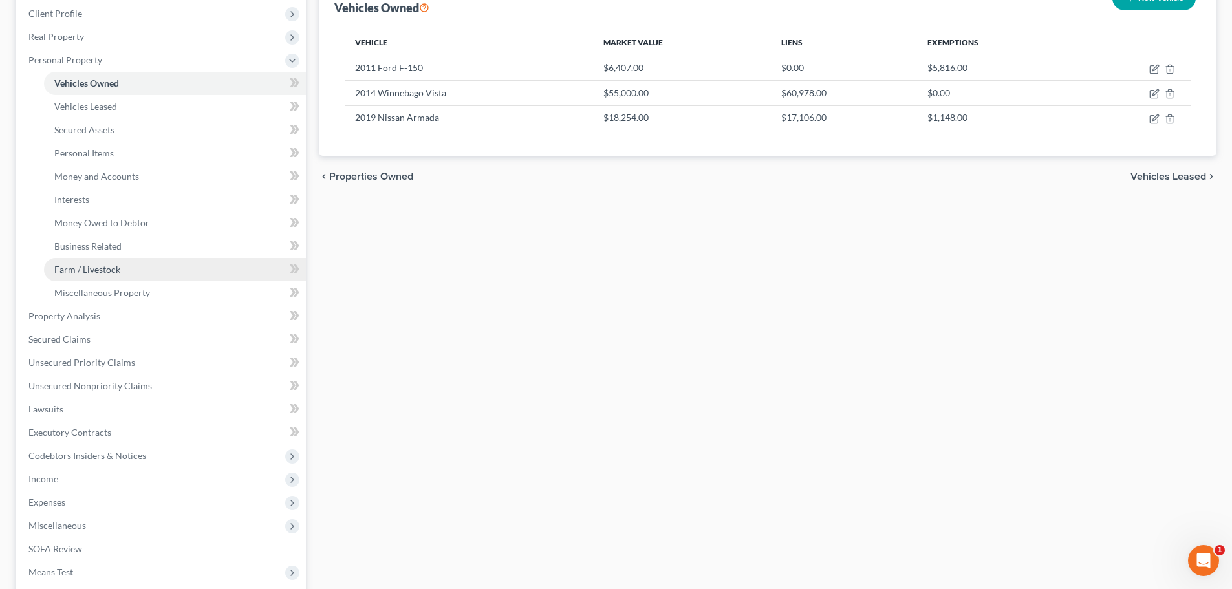
scroll to position [194, 0]
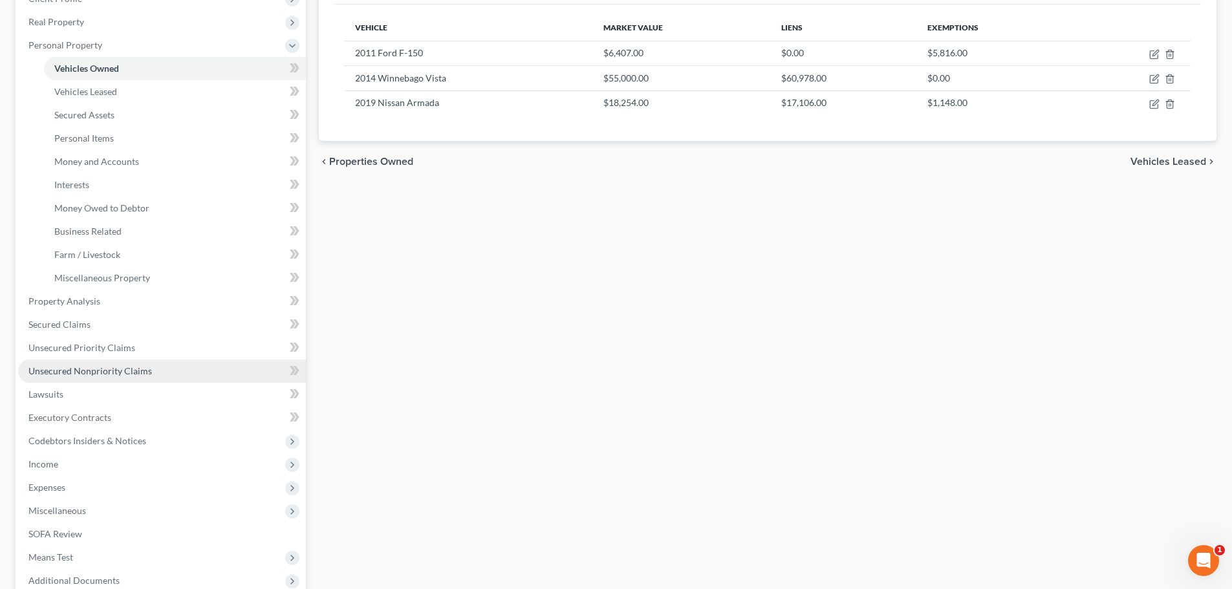
click at [83, 373] on span "Unsecured Nonpriority Claims" at bounding box center [90, 371] width 124 height 11
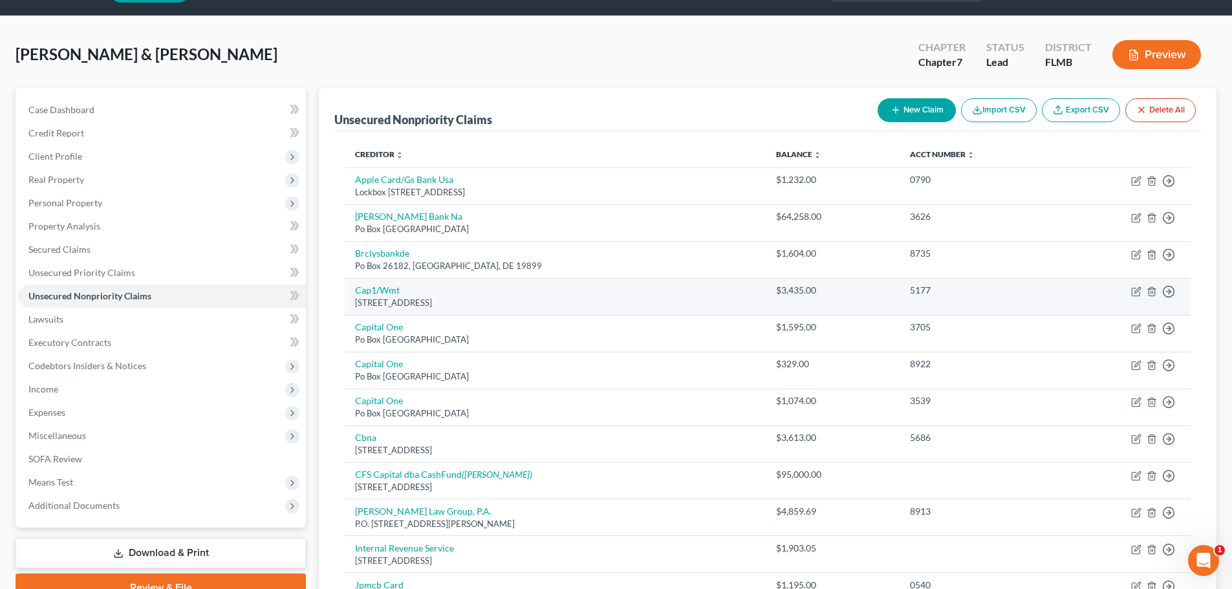
scroll to position [129, 0]
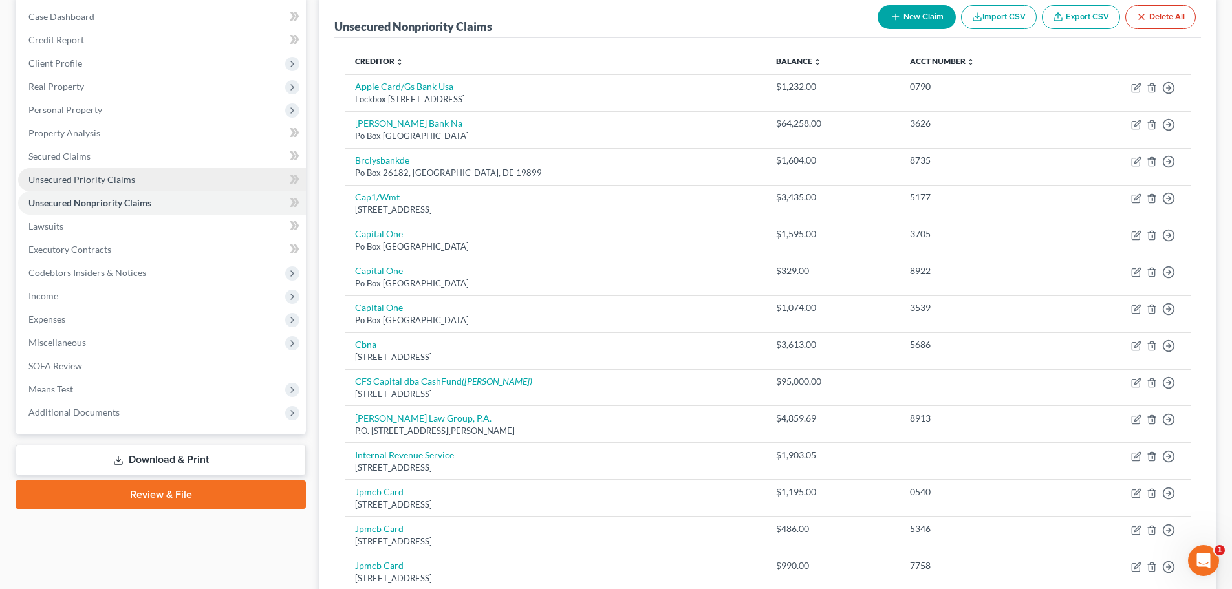
click at [67, 168] on link "Unsecured Priority Claims" at bounding box center [162, 179] width 288 height 23
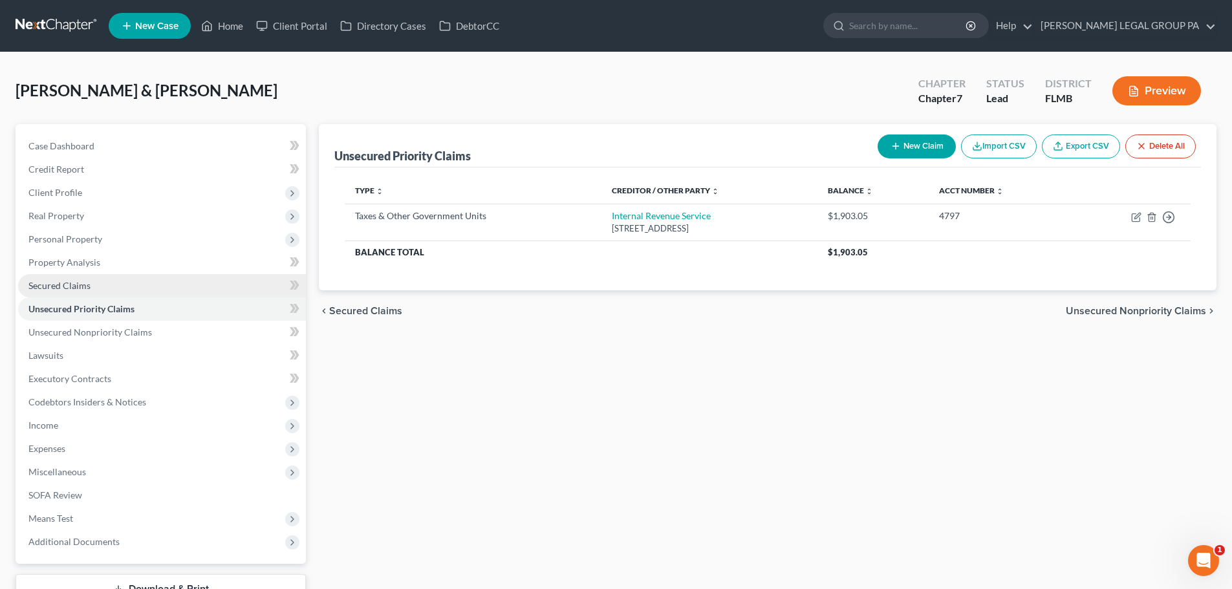
click at [100, 286] on link "Secured Claims" at bounding box center [162, 285] width 288 height 23
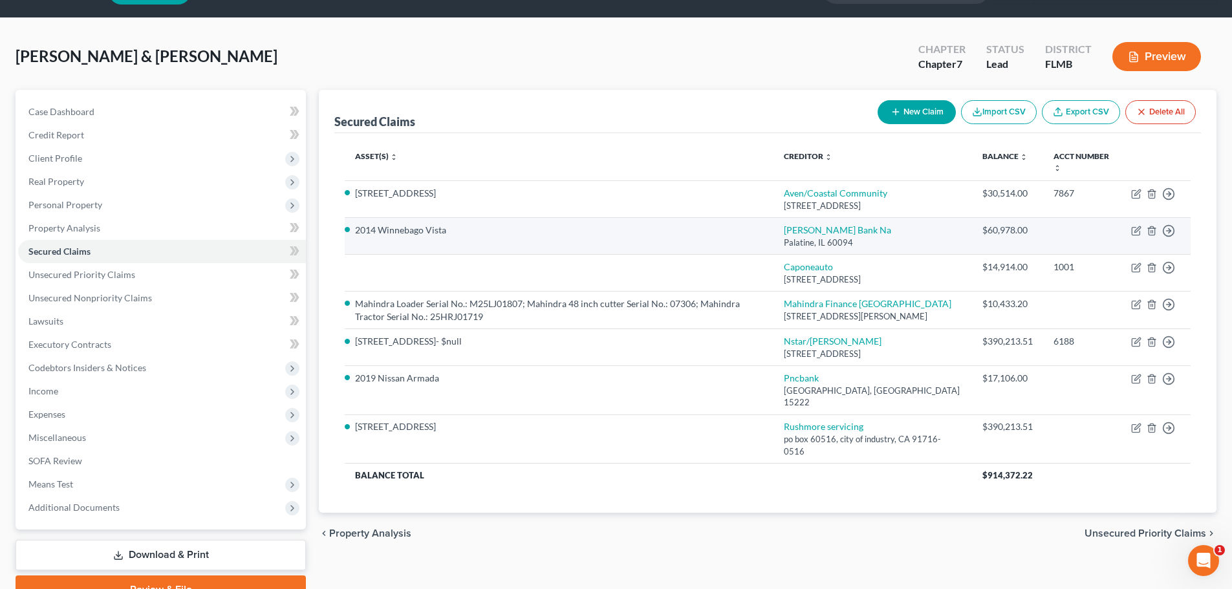
scroll to position [65, 0]
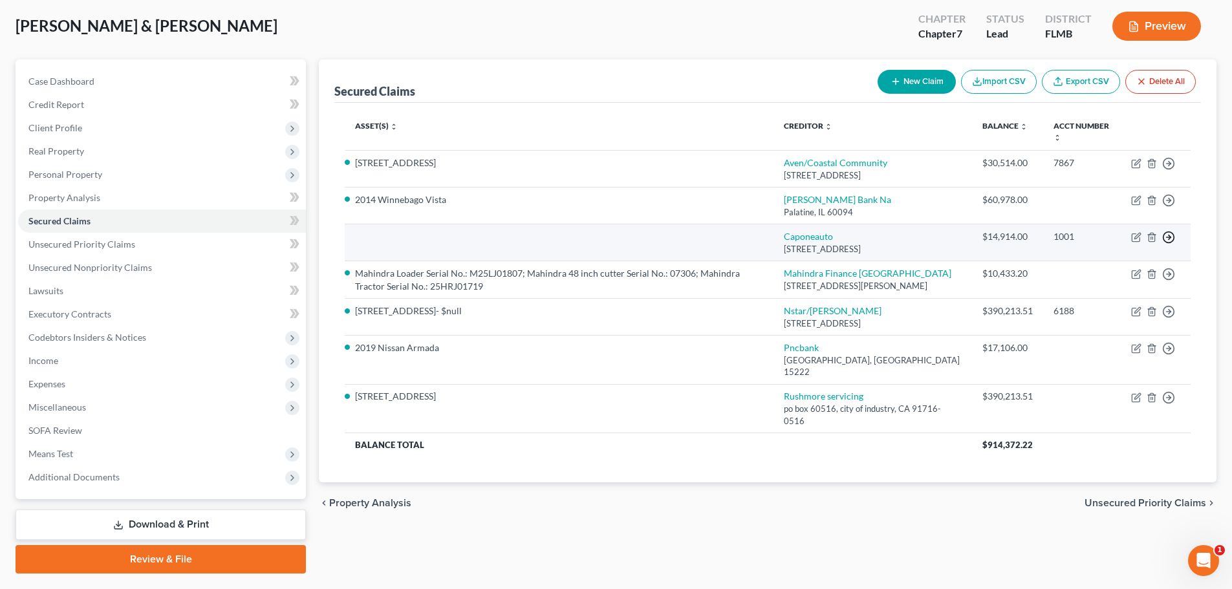
click at [1172, 170] on icon "button" at bounding box center [1169, 163] width 13 height 13
click at [1108, 279] on link "Move to F" at bounding box center [1110, 268] width 108 height 22
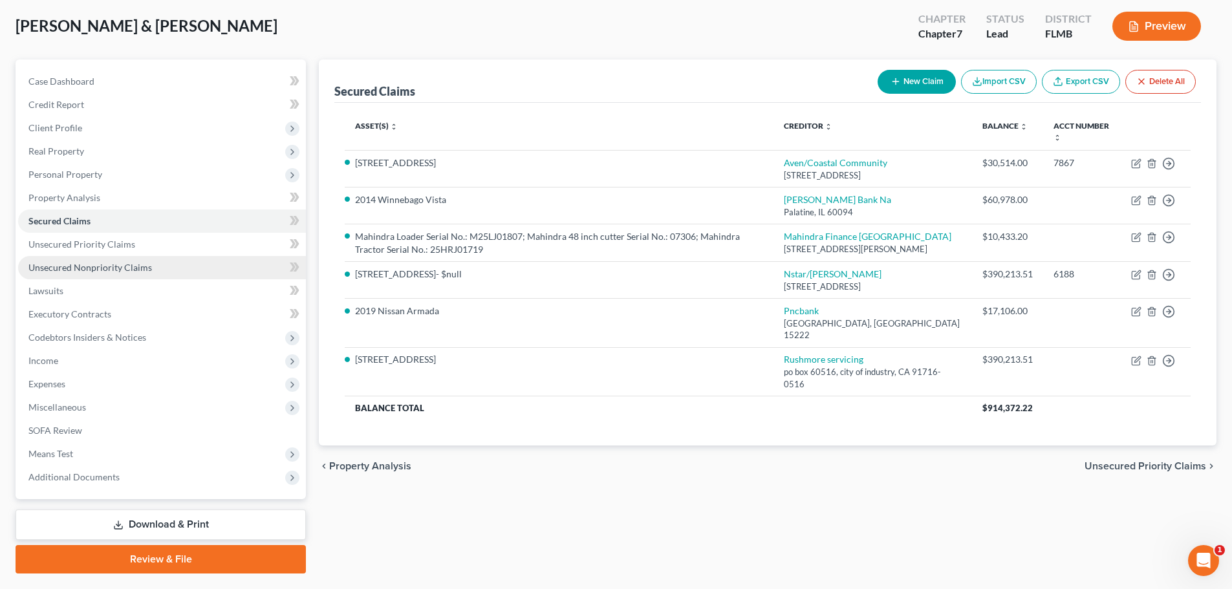
click at [80, 271] on span "Unsecured Nonpriority Claims" at bounding box center [90, 267] width 124 height 11
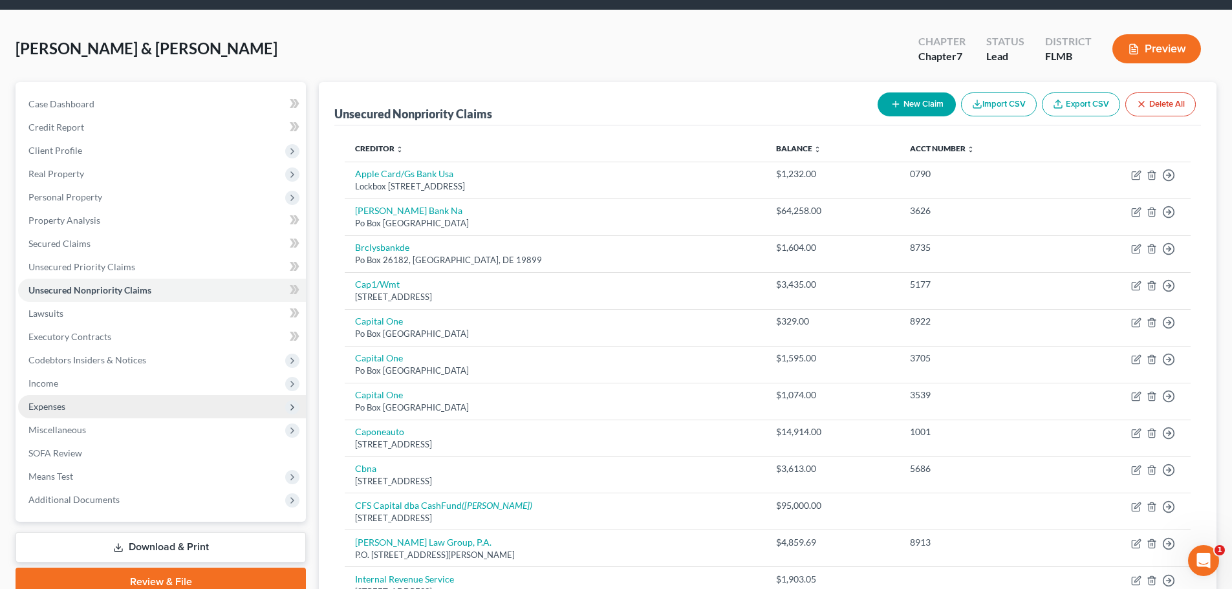
scroll to position [65, 0]
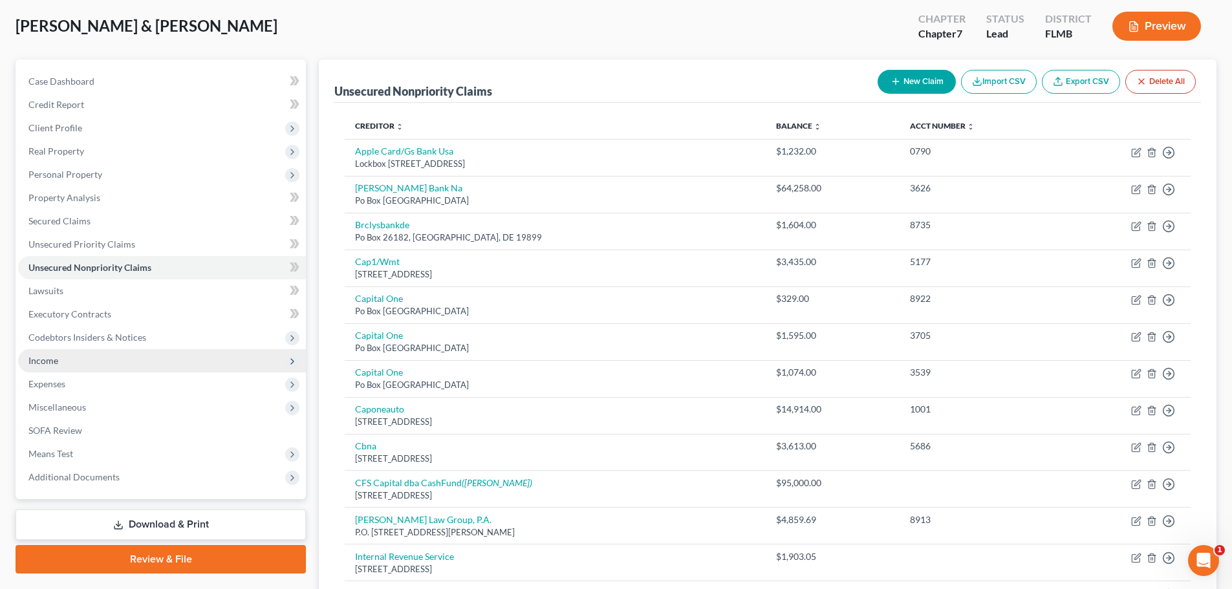
click at [44, 367] on span "Income" at bounding box center [162, 360] width 288 height 23
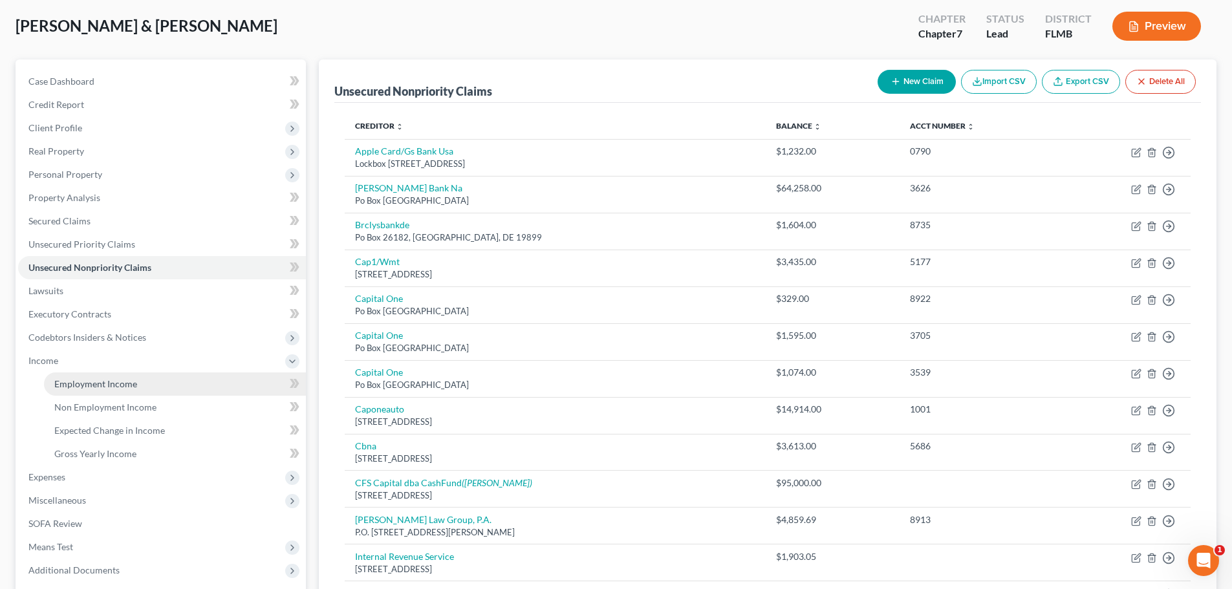
click at [109, 385] on span "Employment Income" at bounding box center [95, 383] width 83 height 11
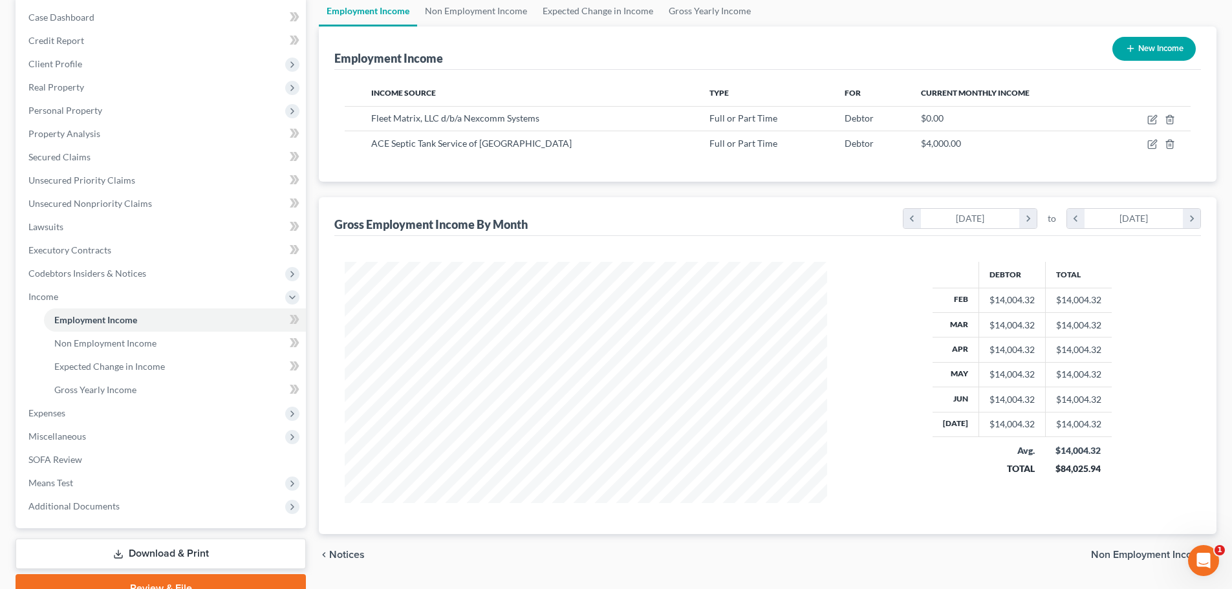
scroll to position [129, 0]
click at [94, 351] on link "Non Employment Income" at bounding box center [175, 342] width 262 height 23
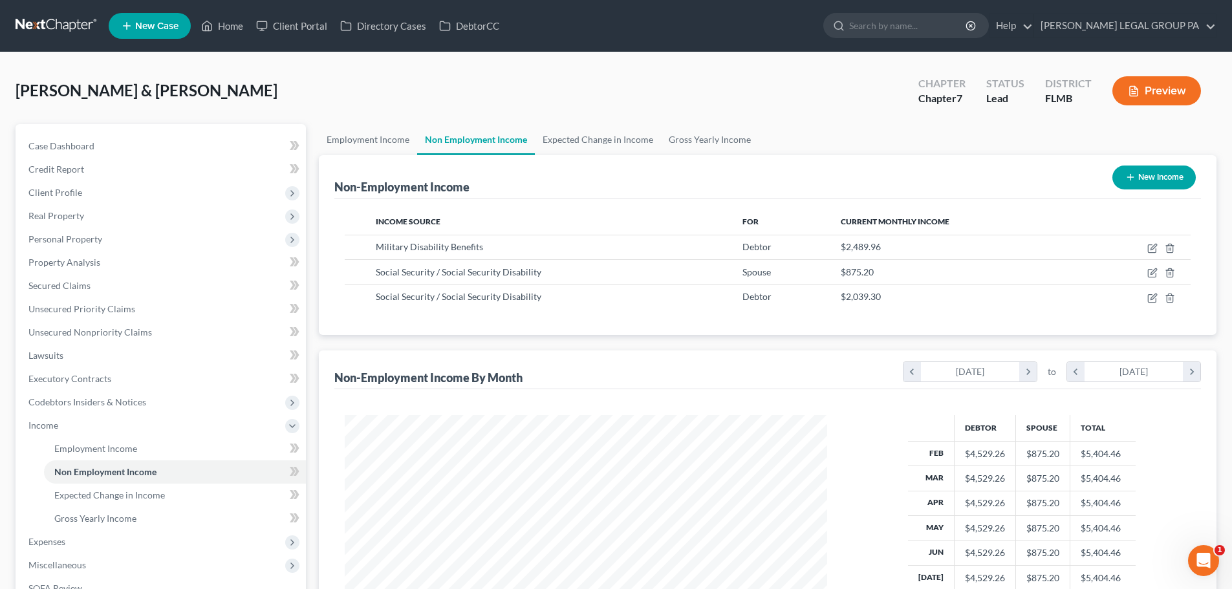
scroll to position [129, 0]
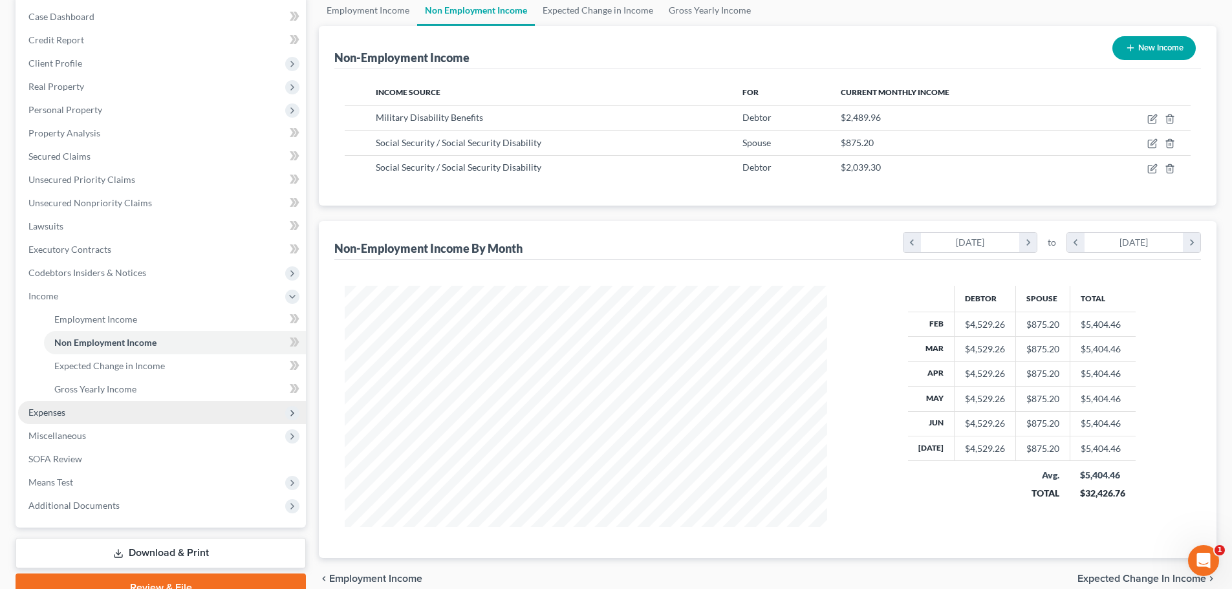
click at [49, 412] on span "Expenses" at bounding box center [46, 412] width 37 height 11
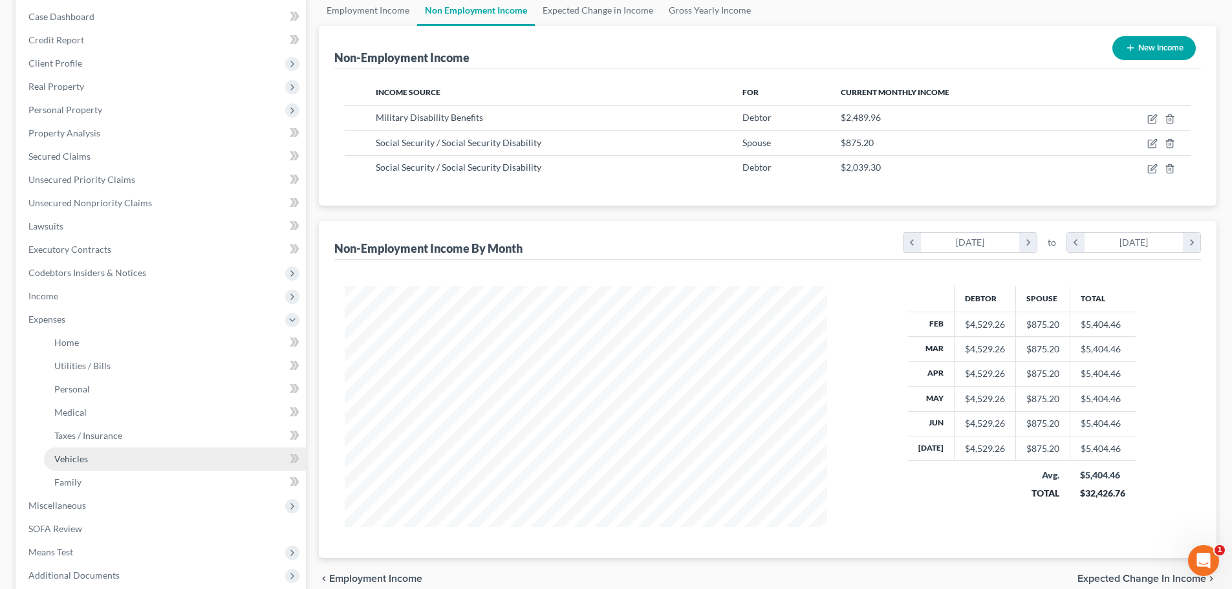
click at [69, 461] on span "Vehicles" at bounding box center [71, 459] width 34 height 11
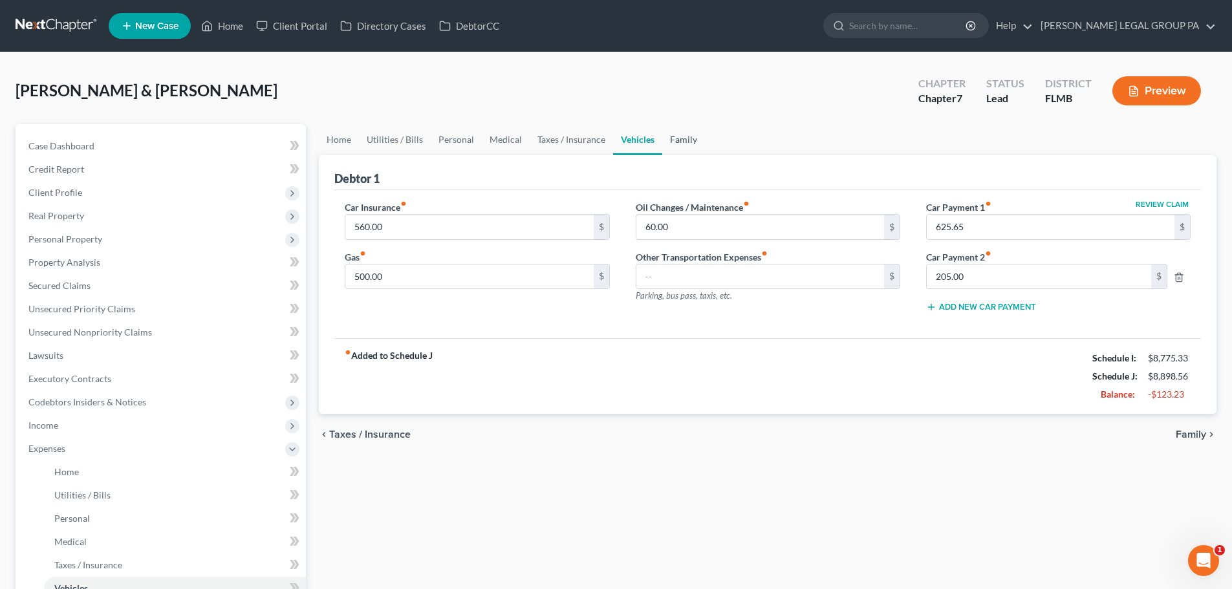
click at [666, 133] on link "Family" at bounding box center [683, 139] width 43 height 31
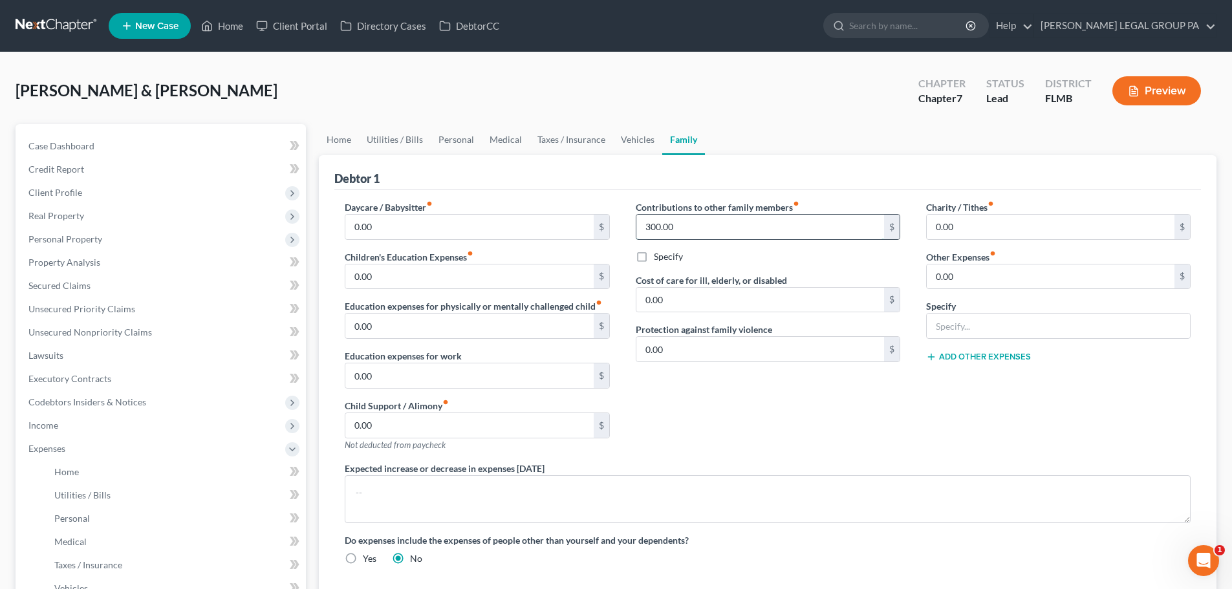
click at [720, 220] on input "300.00" at bounding box center [761, 227] width 248 height 25
click at [827, 368] on div "Contributions to other family members fiber_manual_record 150 $ Specify Cost of…" at bounding box center [768, 331] width 290 height 261
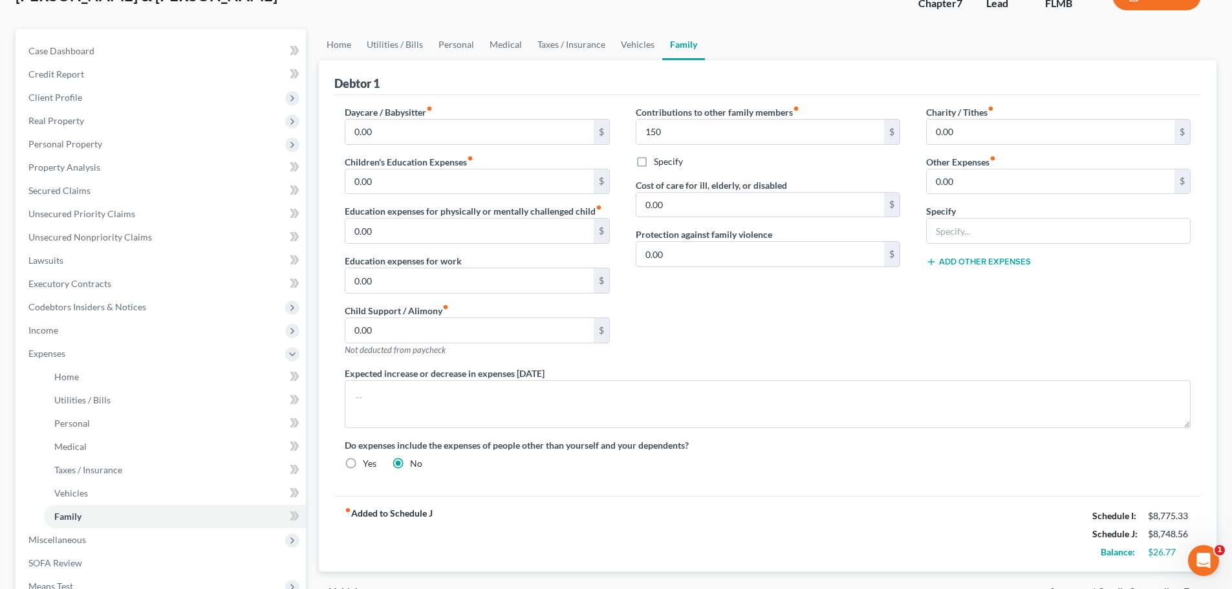
scroll to position [259, 0]
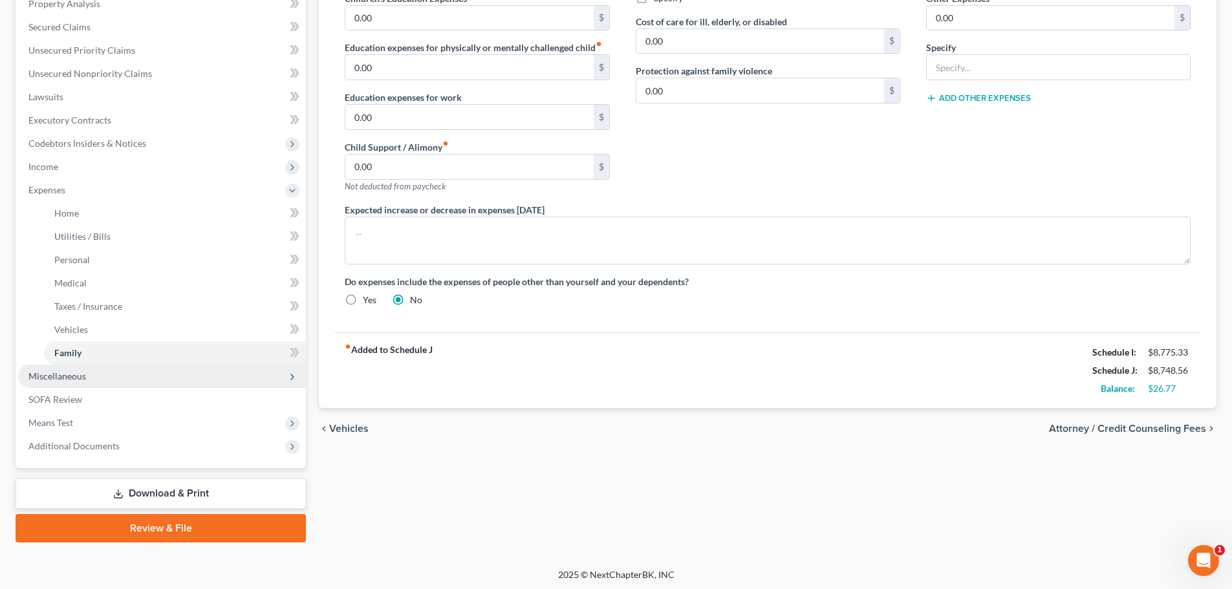
click at [71, 386] on span "Miscellaneous" at bounding box center [162, 376] width 288 height 23
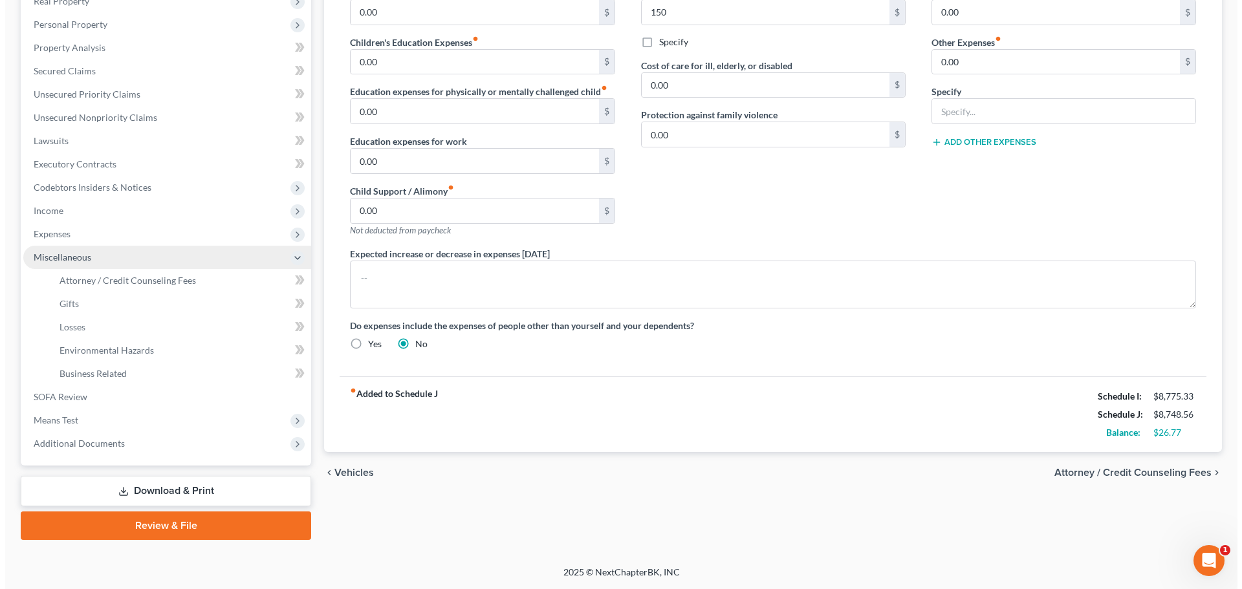
scroll to position [215, 0]
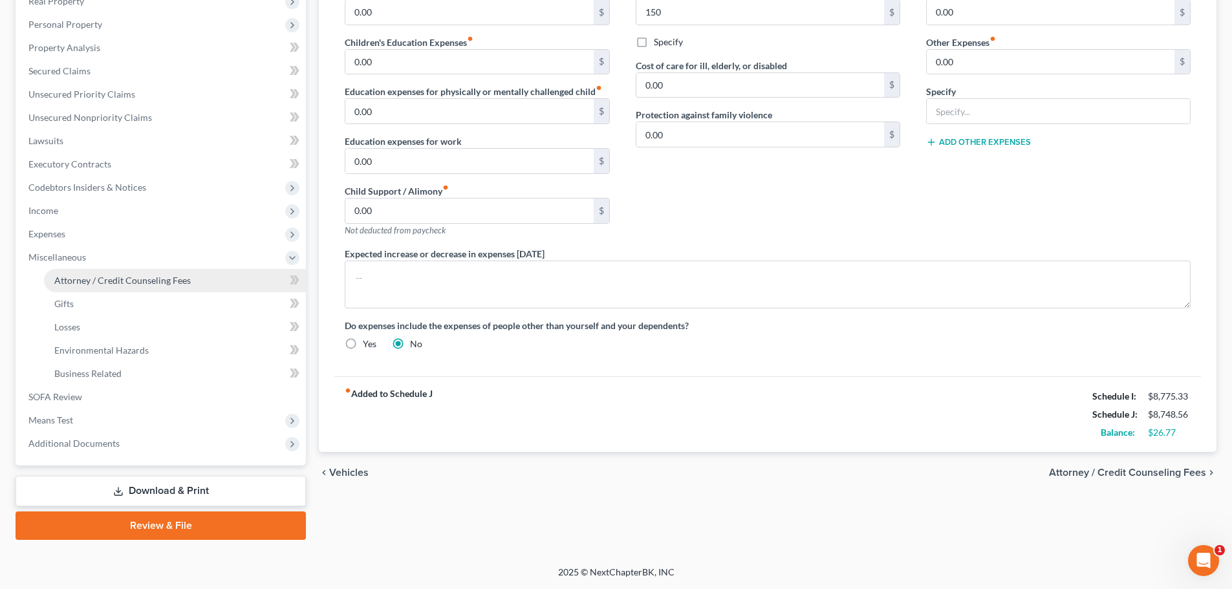
click at [93, 283] on span "Attorney / Credit Counseling Fees" at bounding box center [122, 280] width 137 height 11
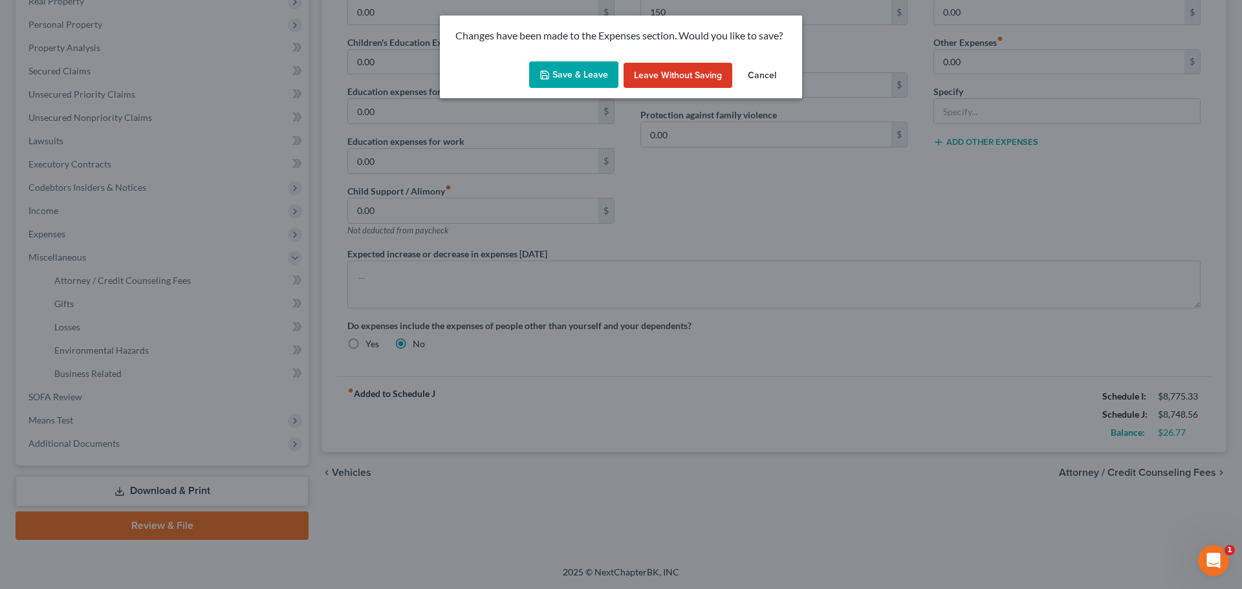
click at [590, 80] on button "Save & Leave" at bounding box center [573, 74] width 89 height 27
type input "150.00"
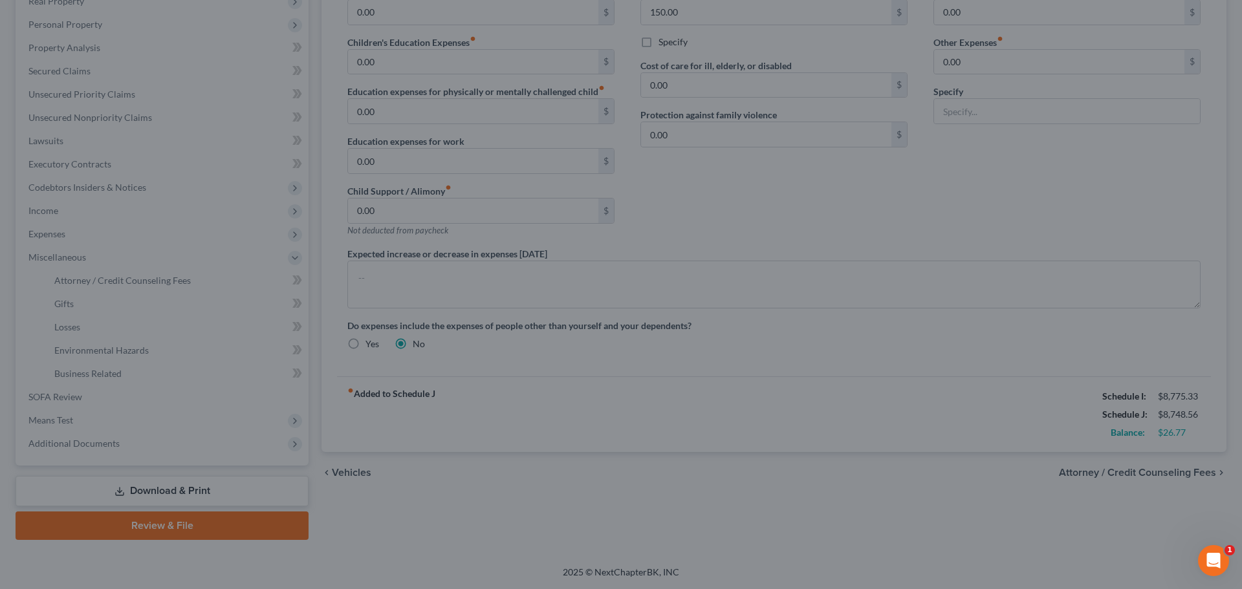
select select "0"
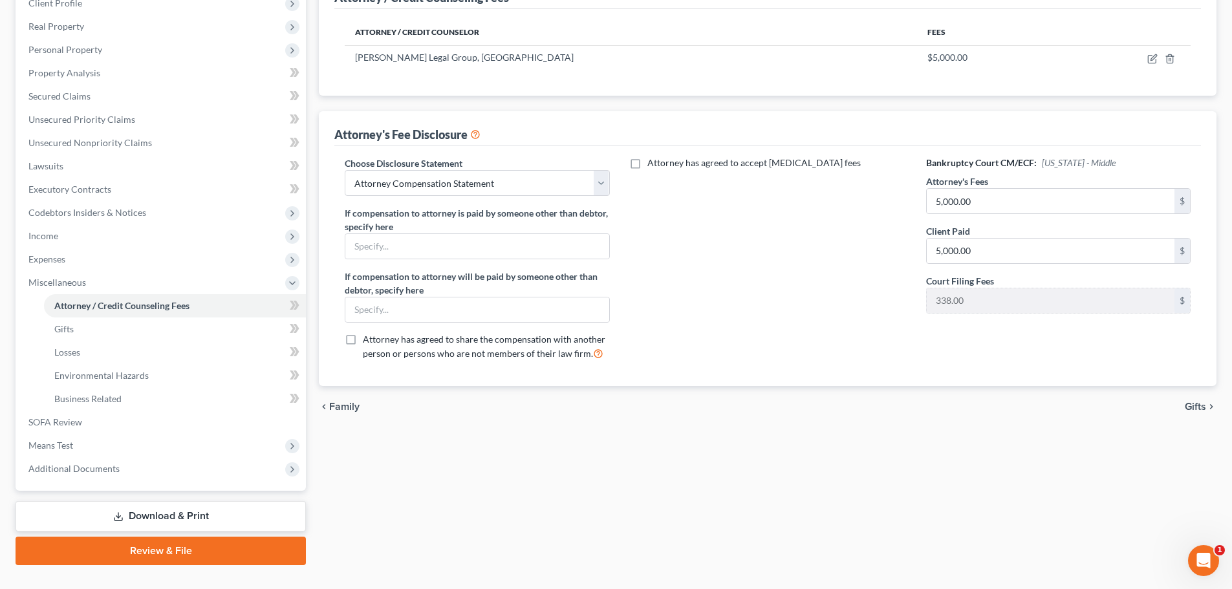
scroll to position [215, 0]
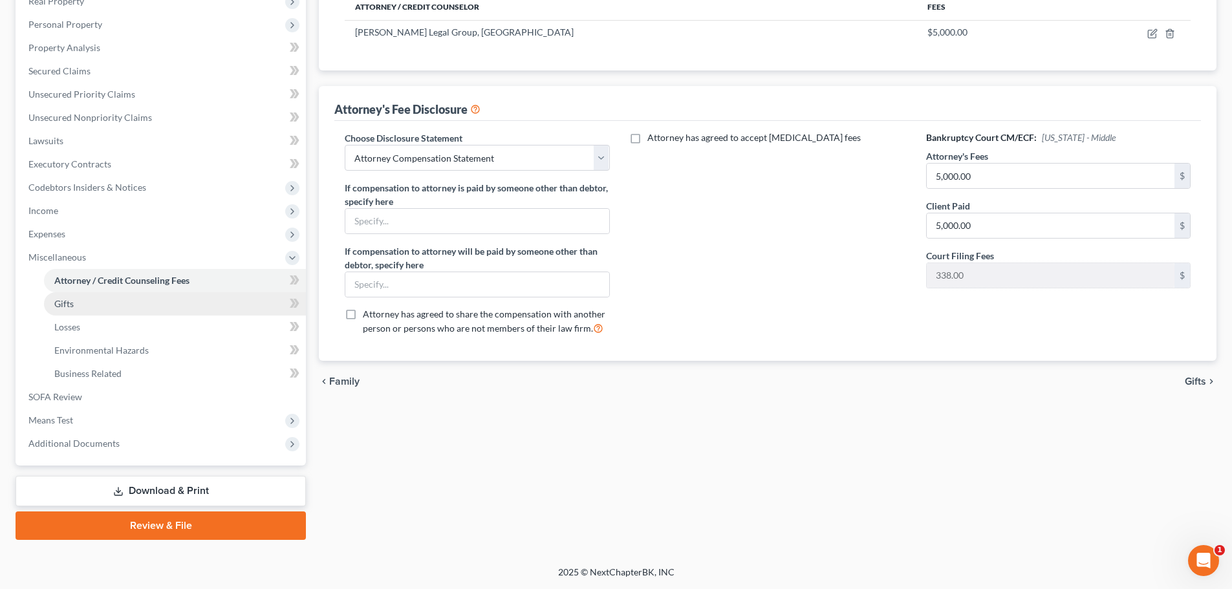
click at [90, 302] on link "Gifts" at bounding box center [175, 303] width 262 height 23
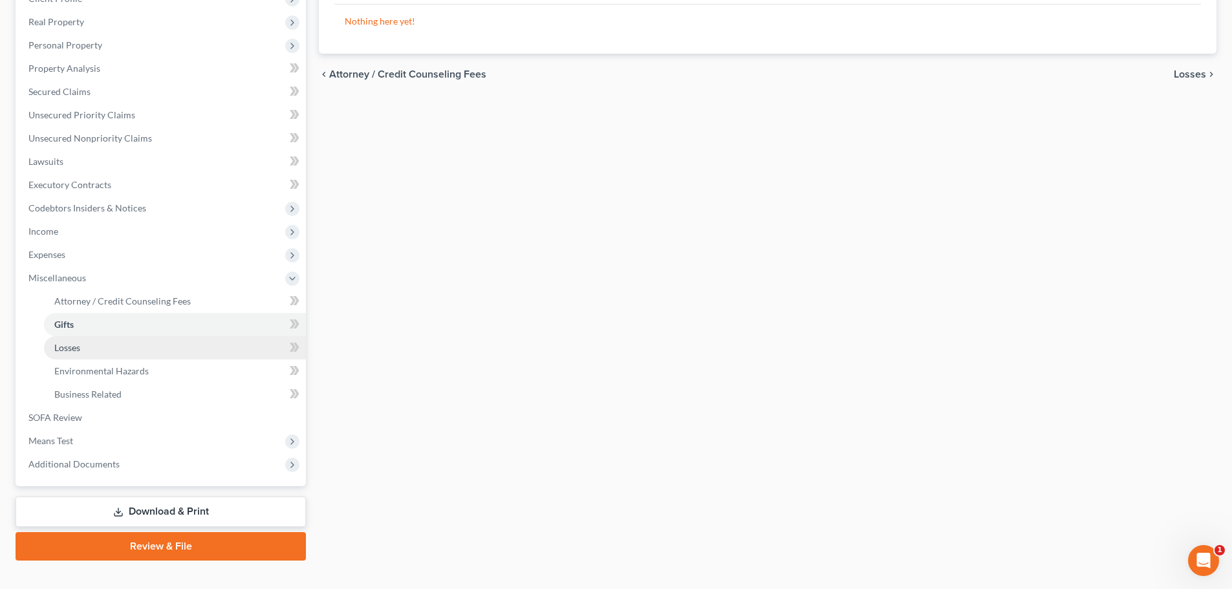
click at [83, 348] on link "Losses" at bounding box center [175, 347] width 262 height 23
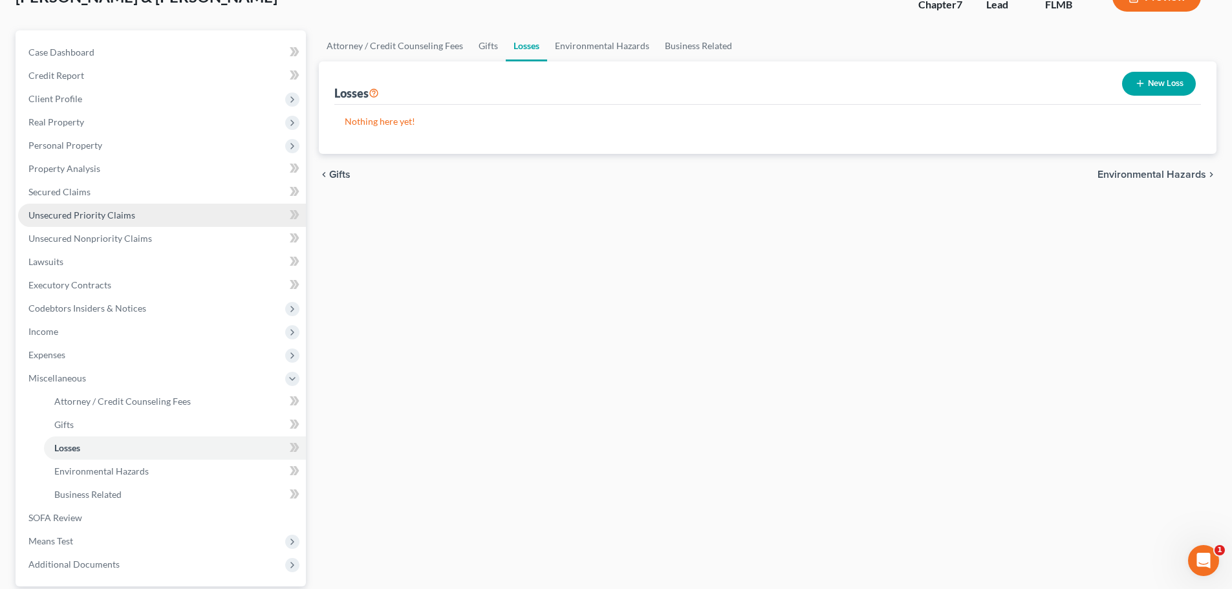
scroll to position [194, 0]
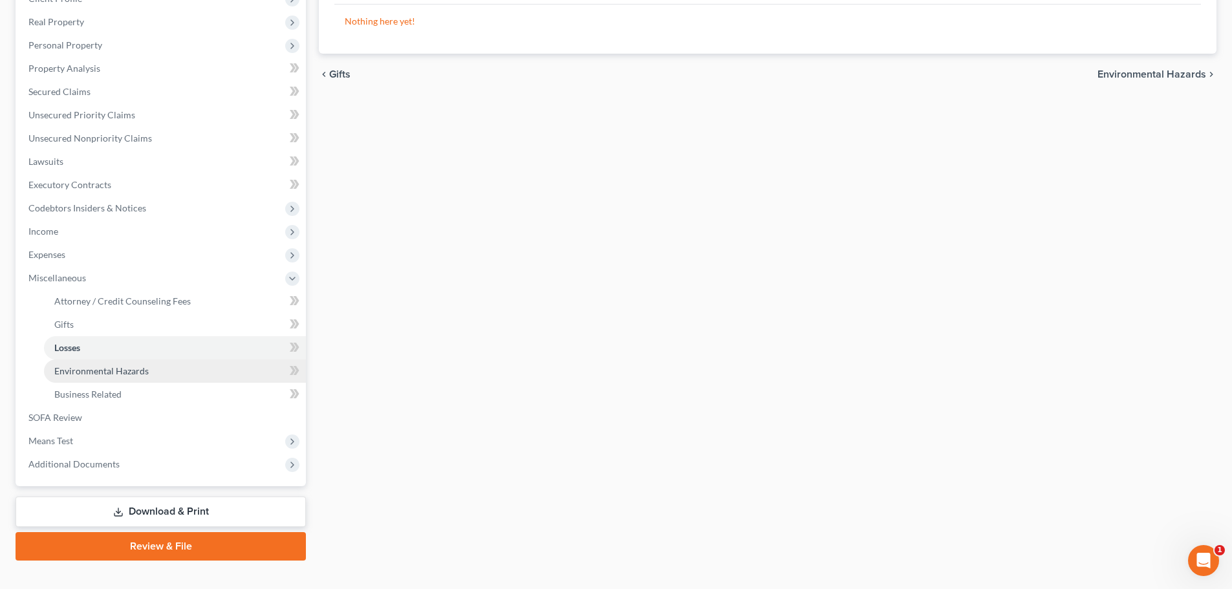
click at [89, 380] on link "Environmental Hazards" at bounding box center [175, 371] width 262 height 23
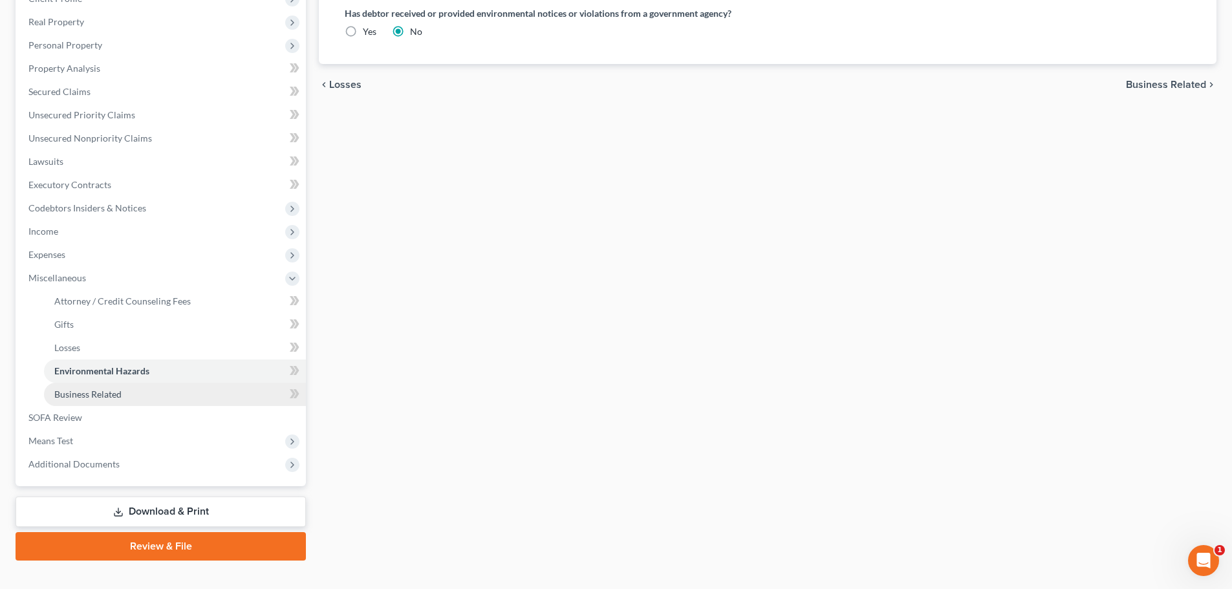
click at [88, 393] on span "Business Related" at bounding box center [87, 394] width 67 height 11
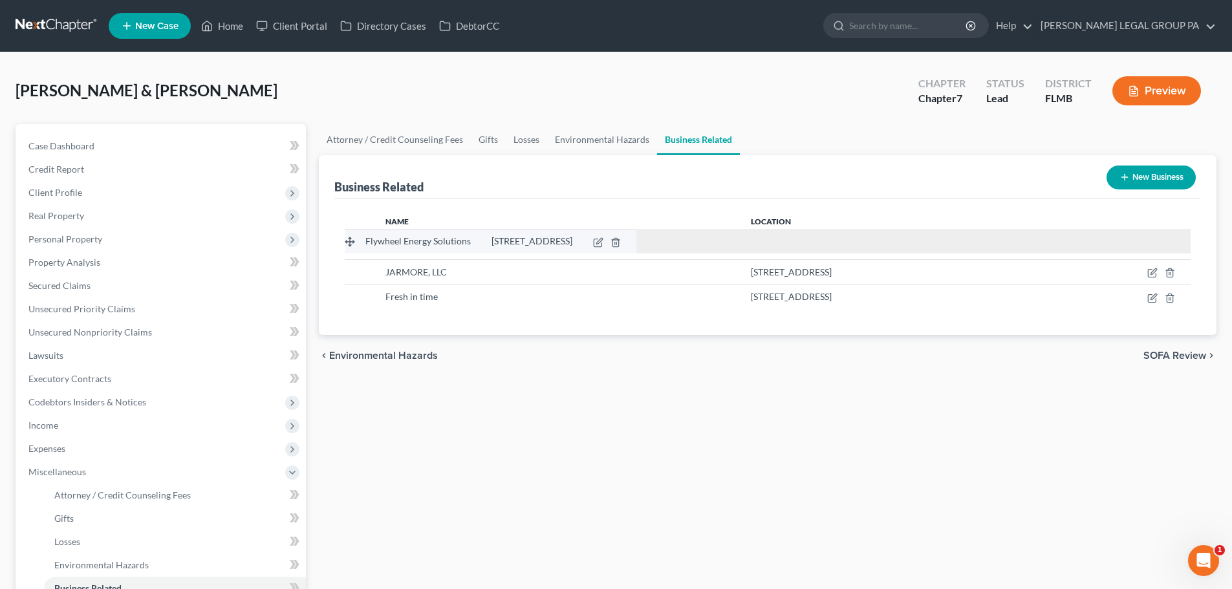
drag, startPoint x: 355, startPoint y: 272, endPoint x: 355, endPoint y: 241, distance: 31.1
click at [355, 241] on tbody "Flywheel Energy Solutions [STREET_ADDRESS] Flywheel Energy Solutions [STREET_AD…" at bounding box center [768, 272] width 846 height 74
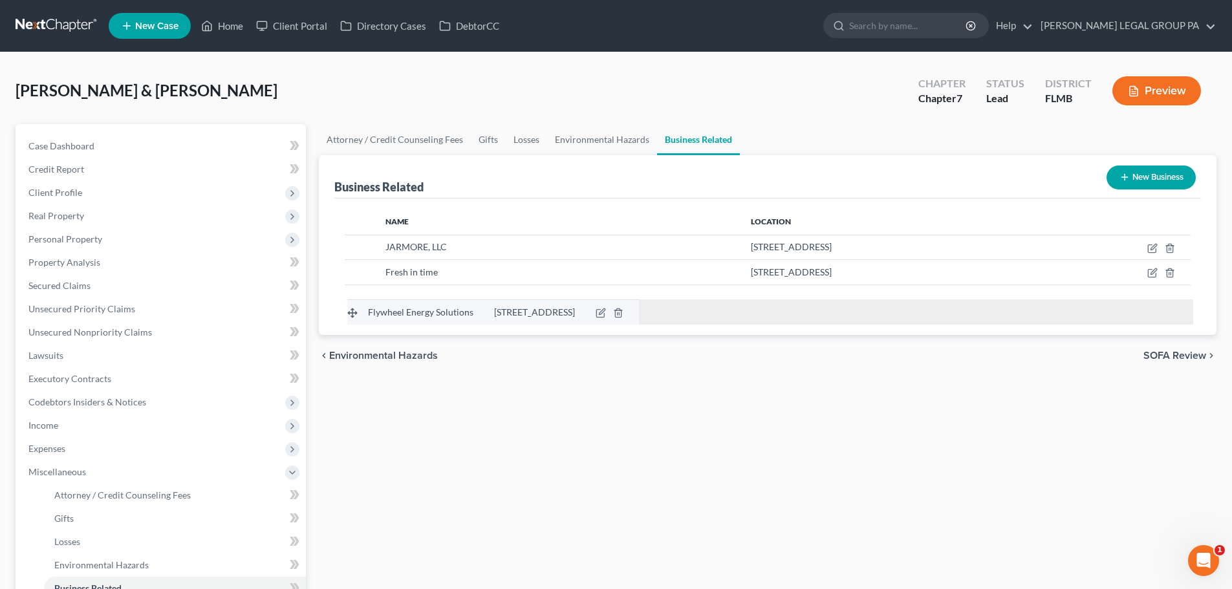
drag, startPoint x: 356, startPoint y: 248, endPoint x: 358, endPoint y: 313, distance: 64.7
click at [358, 310] on tbody "Flywheel Energy Solutions [STREET_ADDRESS] Flywheel Energy Solutions [STREET_AD…" at bounding box center [768, 272] width 846 height 75
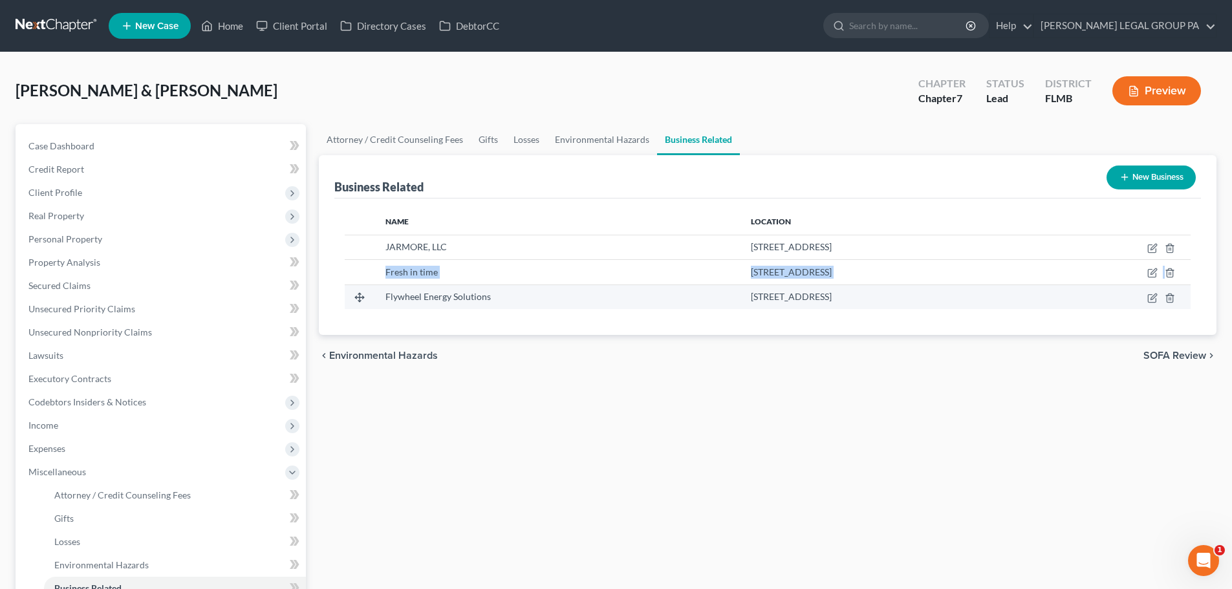
drag, startPoint x: 369, startPoint y: 271, endPoint x: 370, endPoint y: 298, distance: 26.6
click at [370, 298] on tbody "JARMORE, LLC [STREET_ADDRESS] Fresh in time [STREET_ADDRESS] Flywheel Energy So…" at bounding box center [768, 272] width 846 height 74
click at [534, 306] on td "Flywheel Energy Solutions" at bounding box center [558, 297] width 366 height 25
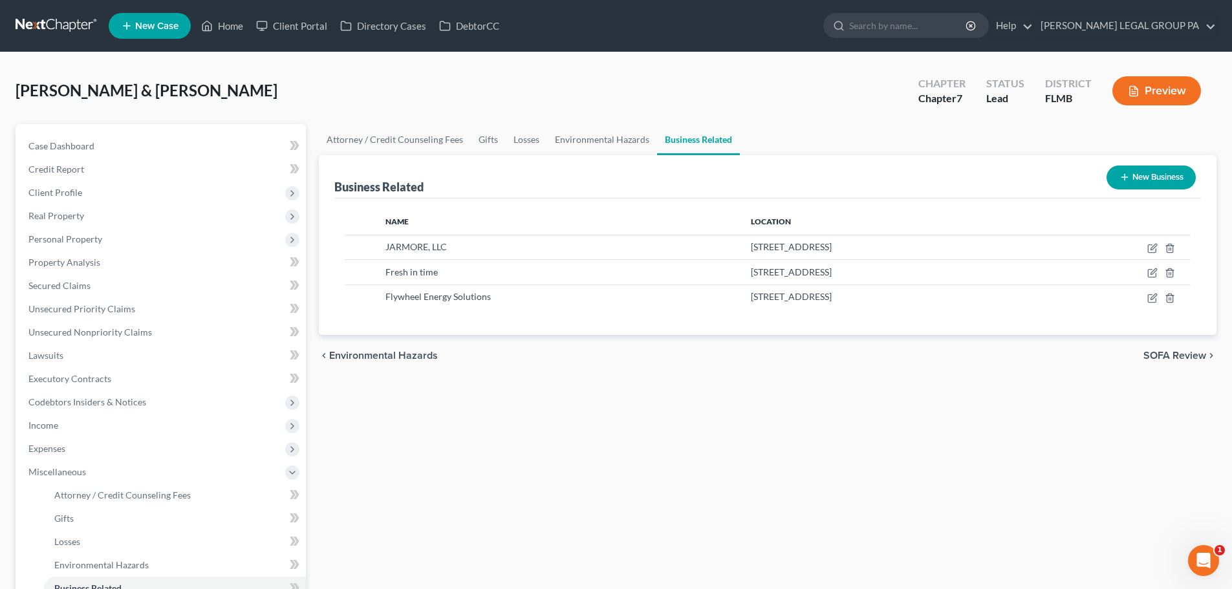
click at [1162, 174] on button "New Business" at bounding box center [1151, 178] width 89 height 24
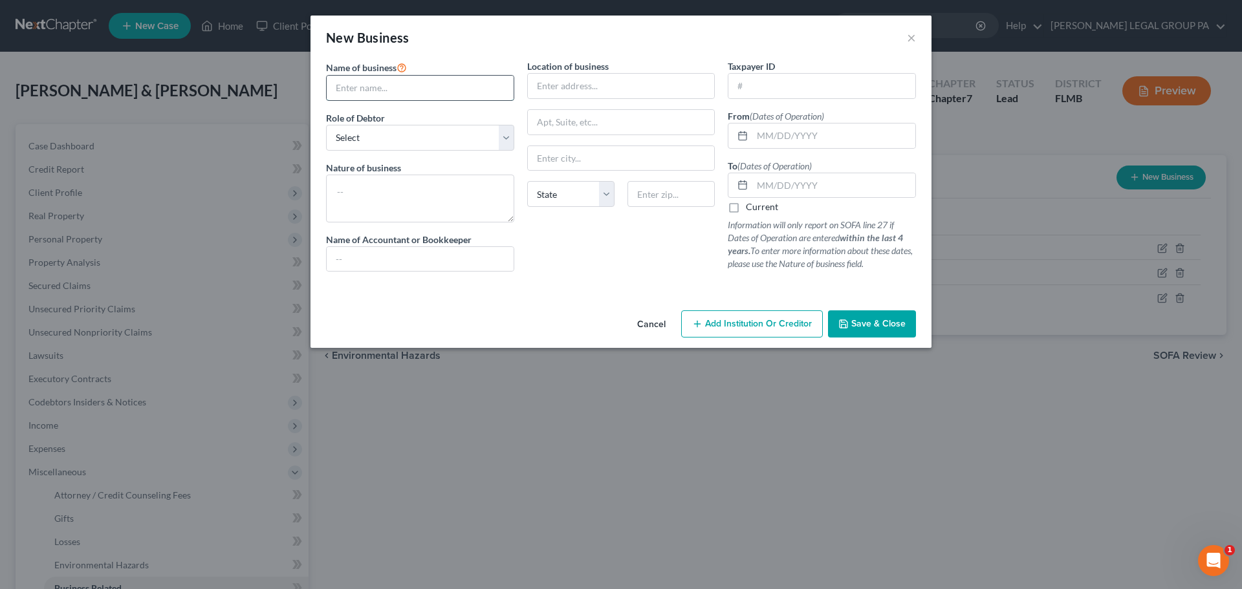
click at [430, 93] on input "text" at bounding box center [420, 88] width 187 height 25
click at [395, 87] on input "text" at bounding box center [420, 88] width 187 height 25
paste input "Innovative Motors Systems, LLC"
type input "Innovative Motors Systems, LLC"
click at [415, 149] on select "Select A member of a limited liability company (LLC) or limited liability partn…" at bounding box center [420, 138] width 188 height 26
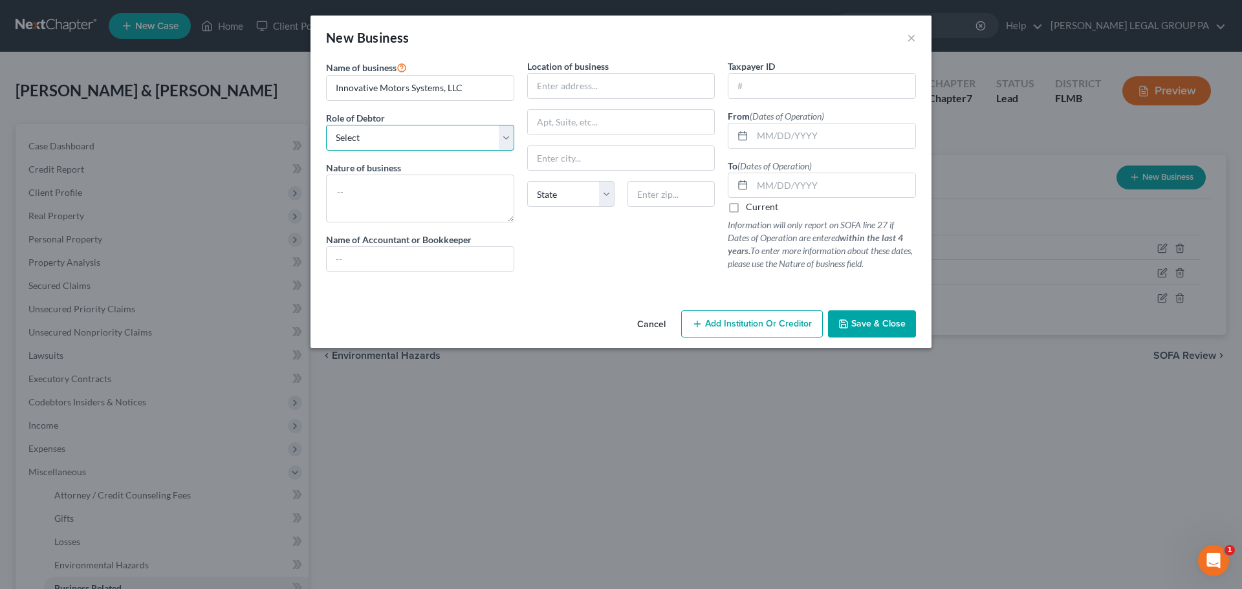
select select "owner"
click at [326, 125] on select "Select A member of a limited liability company (LLC) or limited liability partn…" at bounding box center [420, 138] width 188 height 26
click at [632, 72] on div "Location of business" at bounding box center [621, 79] width 188 height 39
click at [631, 89] on input "text" at bounding box center [621, 86] width 187 height 25
type input "[STREET_ADDRESS]"
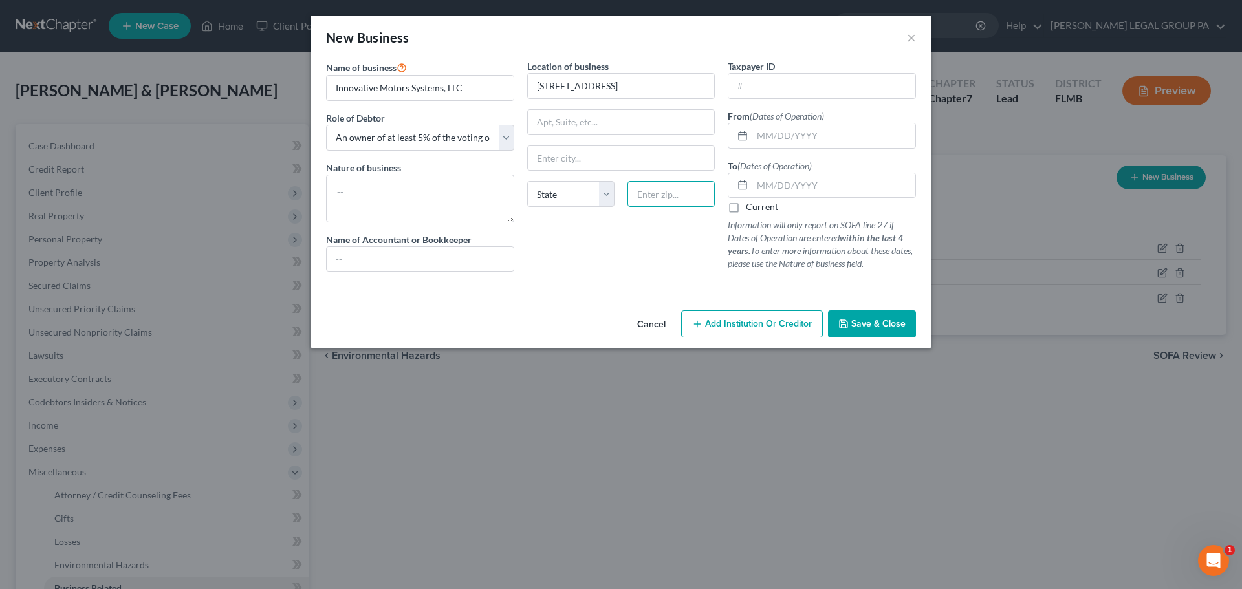
click at [684, 198] on input "text" at bounding box center [671, 194] width 87 height 26
type input "33566"
click at [682, 253] on div "Location of business [STREET_ADDRESS][GEOGRAPHIC_DATA][US_STATE] AZ [GEOGRAPHIC…" at bounding box center [621, 171] width 201 height 223
type input "[GEOGRAPHIC_DATA]"
select select "9"
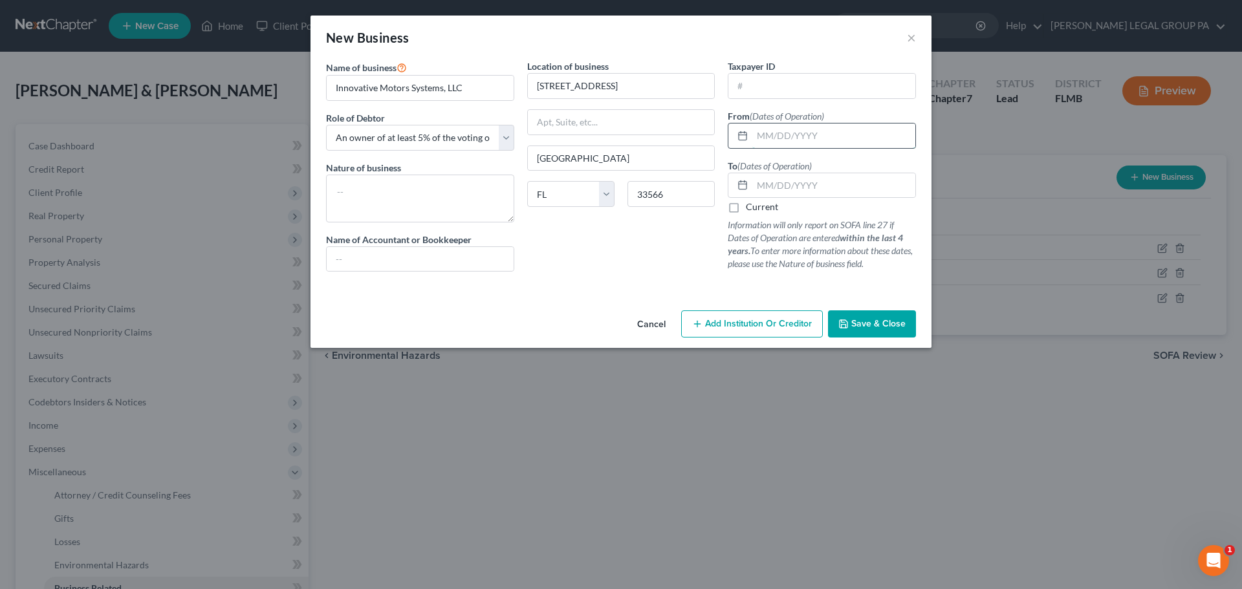
click at [839, 126] on input "text" at bounding box center [833, 136] width 163 height 25
type input "[DATE]"
click at [746, 205] on label "Current" at bounding box center [762, 207] width 32 height 13
click at [751, 205] on input "Current" at bounding box center [755, 205] width 8 height 8
checkbox input "true"
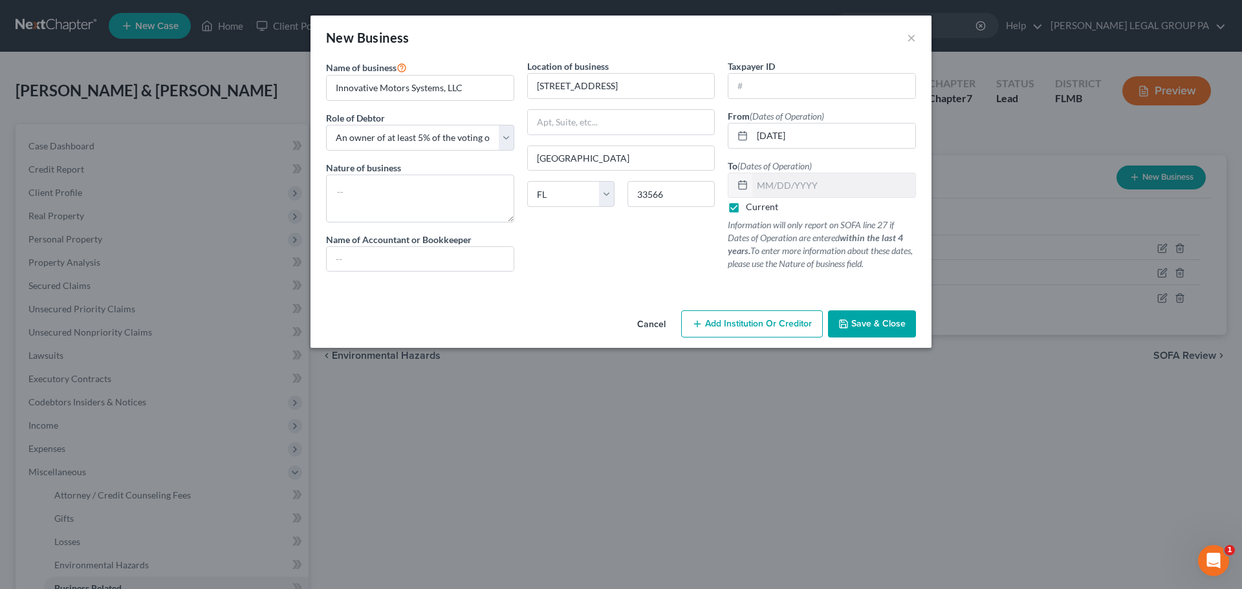
click at [888, 316] on button "Save & Close" at bounding box center [872, 324] width 88 height 27
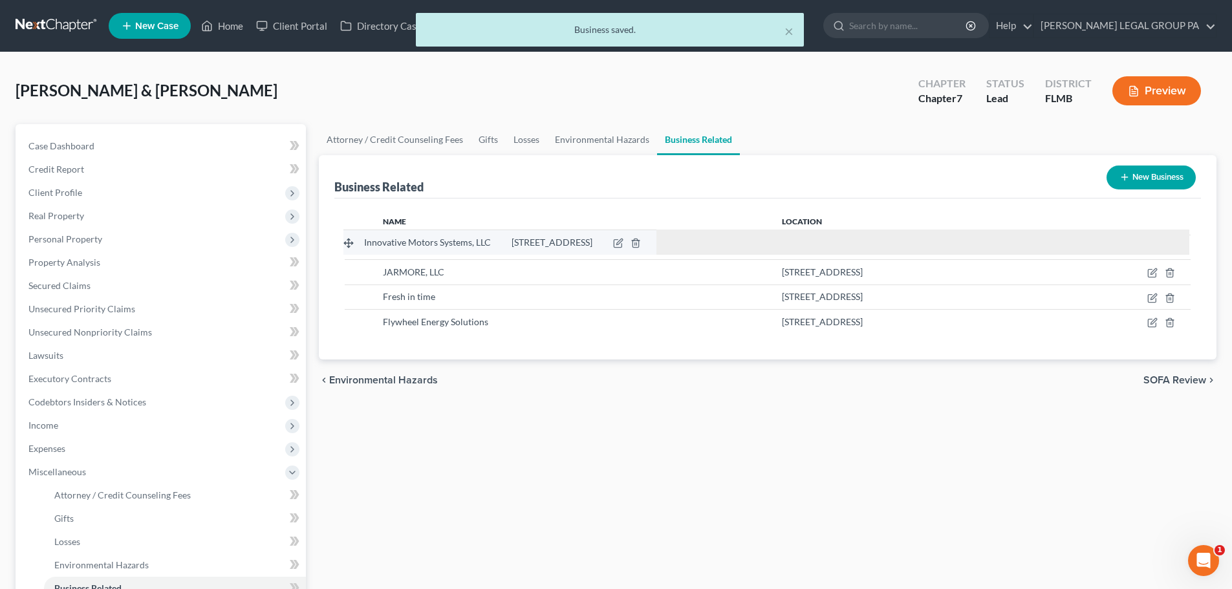
drag, startPoint x: 358, startPoint y: 319, endPoint x: 356, endPoint y: 239, distance: 80.2
click at [356, 239] on tbody "Innovative Motors Systems, LLC [STREET_ADDRESS] Innovative Motors Systems, LLC …" at bounding box center [768, 285] width 846 height 100
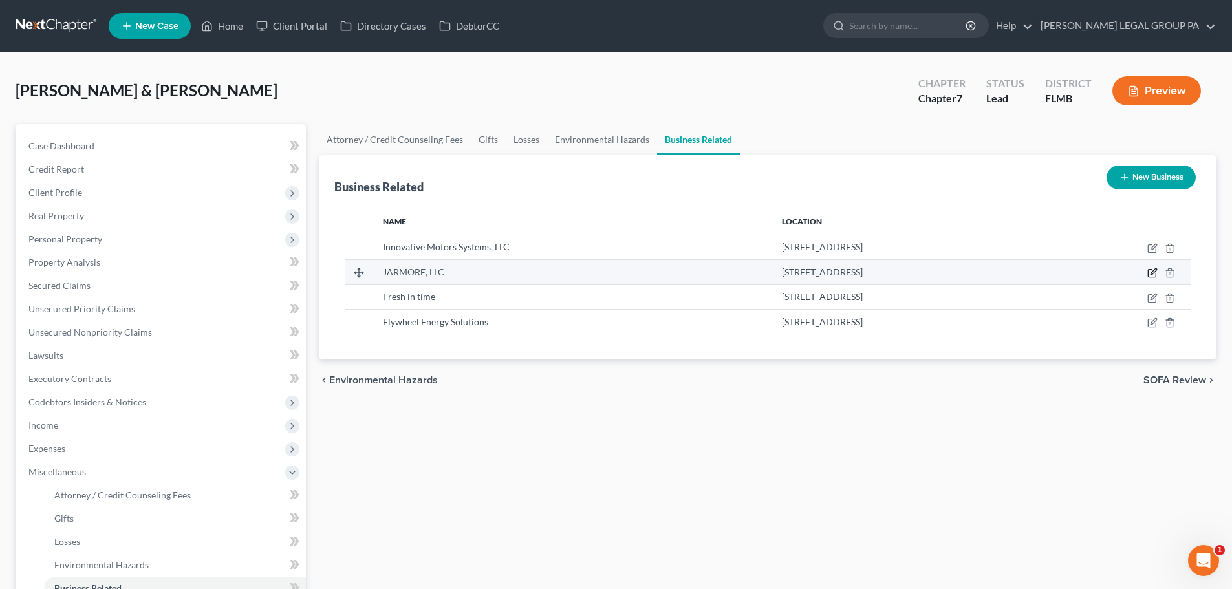
click at [1156, 274] on icon "button" at bounding box center [1152, 274] width 8 height 8
select select "member"
select select "9"
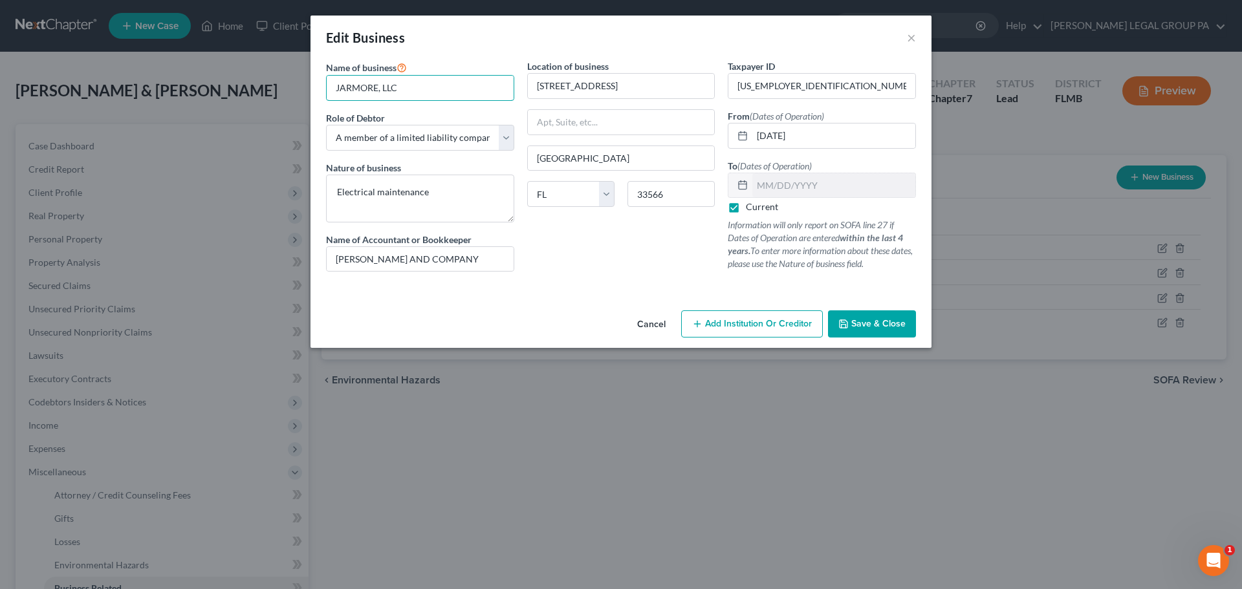
drag, startPoint x: 373, startPoint y: 93, endPoint x: 276, endPoint y: 96, distance: 96.4
click at [261, 94] on div "Edit Business × Name of business * JARMORE, LLC Role of Debtor * Select A membe…" at bounding box center [621, 294] width 1242 height 589
paste input "armore"
type input "Jarmore, LLC"
click at [410, 134] on select "Select A member of a limited liability company (LLC) or limited liability partn…" at bounding box center [420, 138] width 188 height 26
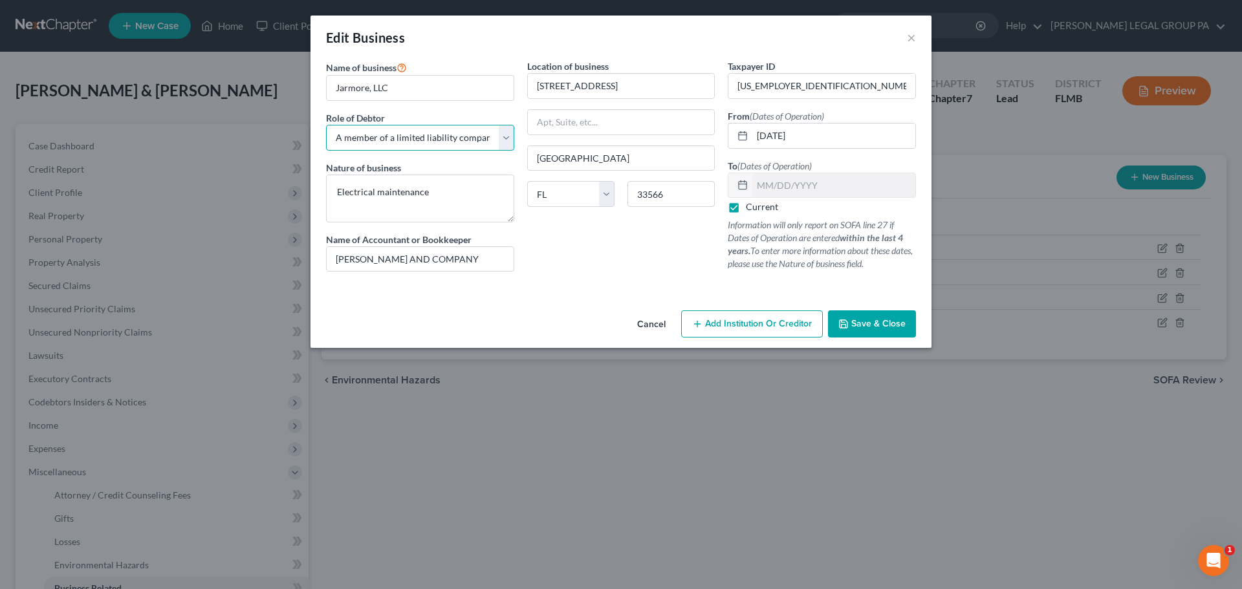
select select "owner"
click at [326, 125] on select "Select A member of a limited liability company (LLC) or limited liability partn…" at bounding box center [420, 138] width 188 height 26
drag, startPoint x: 822, startPoint y: 131, endPoint x: 747, endPoint y: 138, distance: 75.3
click at [747, 138] on div "[DATE]" at bounding box center [822, 136] width 188 height 26
click at [899, 323] on span "Save & Close" at bounding box center [878, 323] width 54 height 11
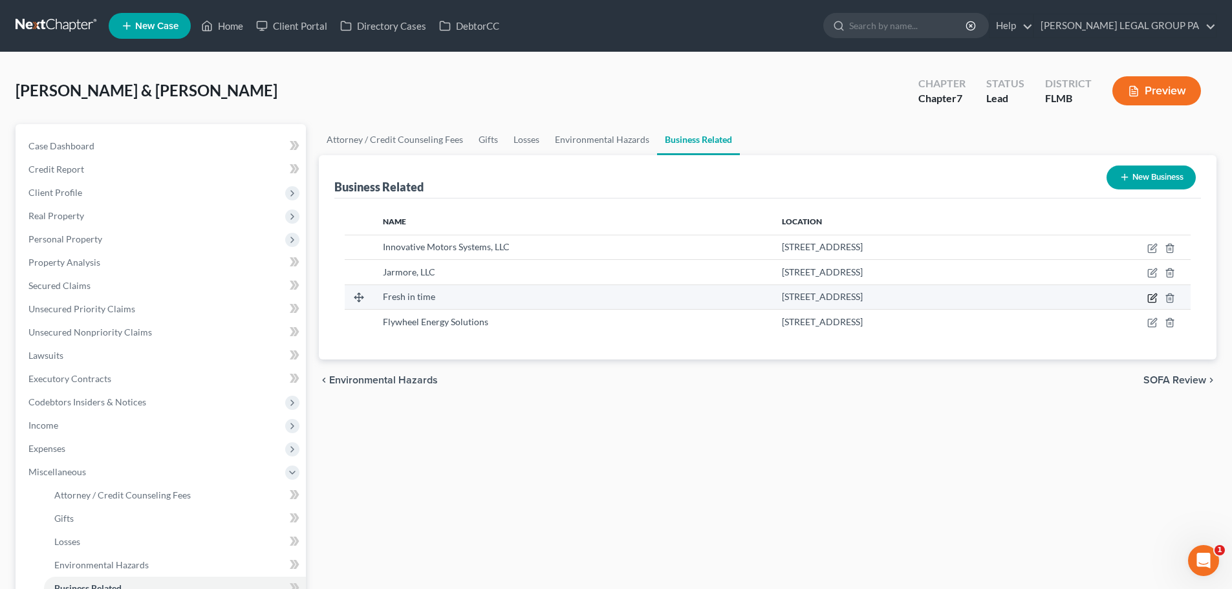
click at [1150, 298] on icon "button" at bounding box center [1153, 298] width 10 height 10
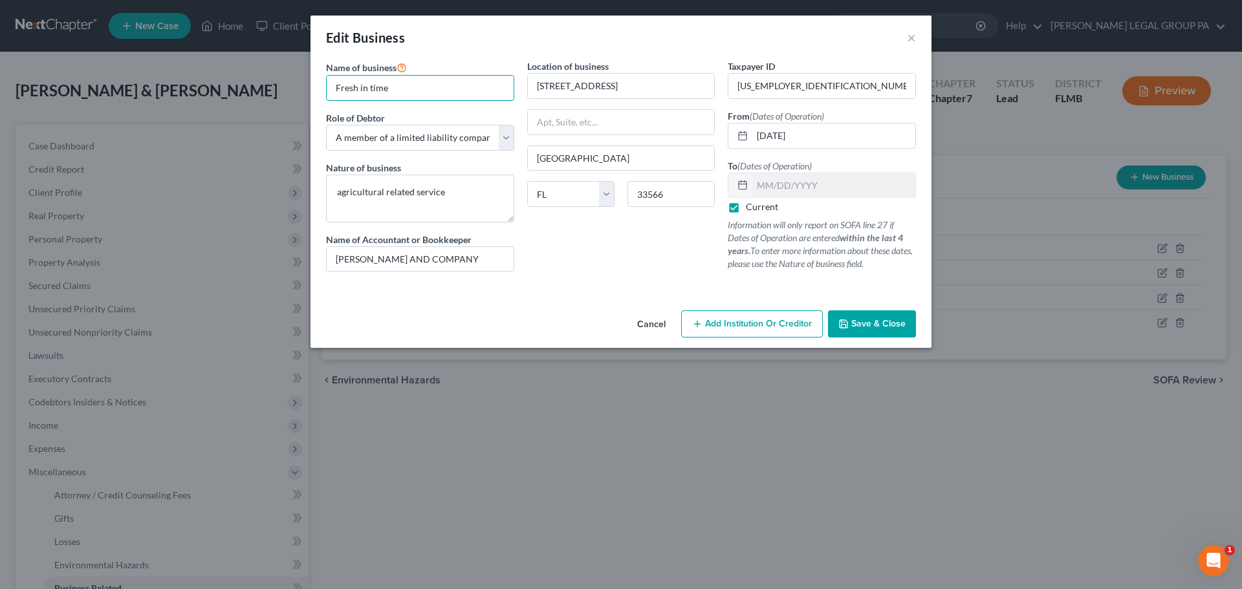
drag, startPoint x: 412, startPoint y: 85, endPoint x: 316, endPoint y: 91, distance: 95.9
click at [279, 89] on div "Edit Business × Name of business * Fresh in time Role of Debtor * Select A memb…" at bounding box center [621, 294] width 1242 height 589
paste input "Time, LLC"
click at [466, 140] on select "Select A member of a limited liability company (LLC) or limited liability partn…" at bounding box center [420, 138] width 188 height 26
click at [326, 125] on select "Select A member of a limited liability company (LLC) or limited liability partn…" at bounding box center [420, 138] width 188 height 26
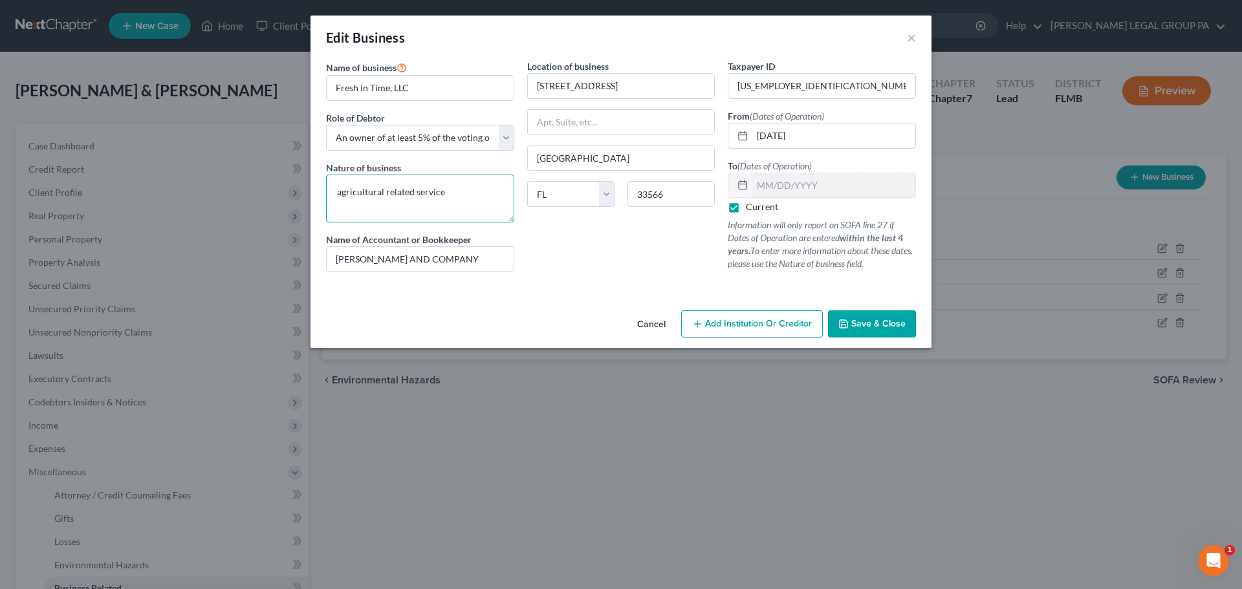
drag, startPoint x: 468, startPoint y: 195, endPoint x: 335, endPoint y: 191, distance: 132.7
click at [335, 191] on textarea "agricultural related service" at bounding box center [420, 199] width 188 height 48
click at [345, 190] on textarea "agricultural related service" at bounding box center [420, 199] width 188 height 48
click at [340, 190] on textarea "agricultural related service" at bounding box center [420, 199] width 188 height 48
click at [569, 87] on input "[STREET_ADDRESS]" at bounding box center [621, 86] width 187 height 25
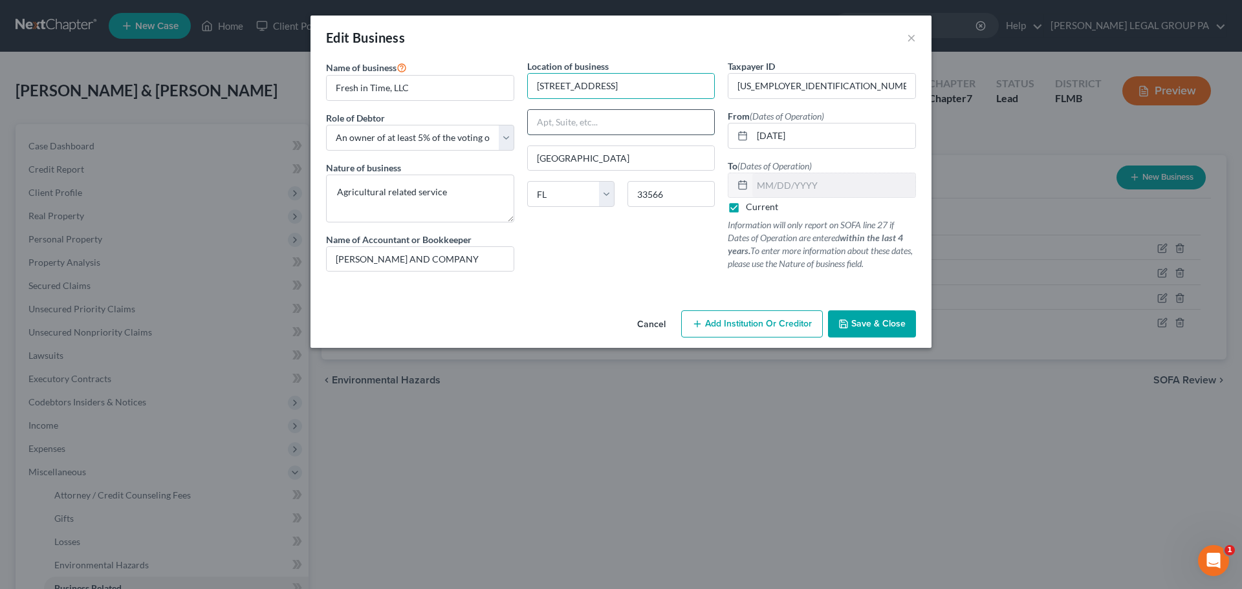
click at [591, 131] on input "text" at bounding box center [621, 122] width 187 height 25
click at [553, 237] on div "Location of business [STREET_ADDRESS] [GEOGRAPHIC_DATA] [US_STATE][GEOGRAPHIC_D…" at bounding box center [621, 171] width 201 height 223
click at [778, 133] on input "[DATE]" at bounding box center [833, 136] width 163 height 25
click at [780, 133] on input "[DATE]" at bounding box center [833, 136] width 163 height 25
click at [746, 205] on label "Current" at bounding box center [762, 207] width 32 height 13
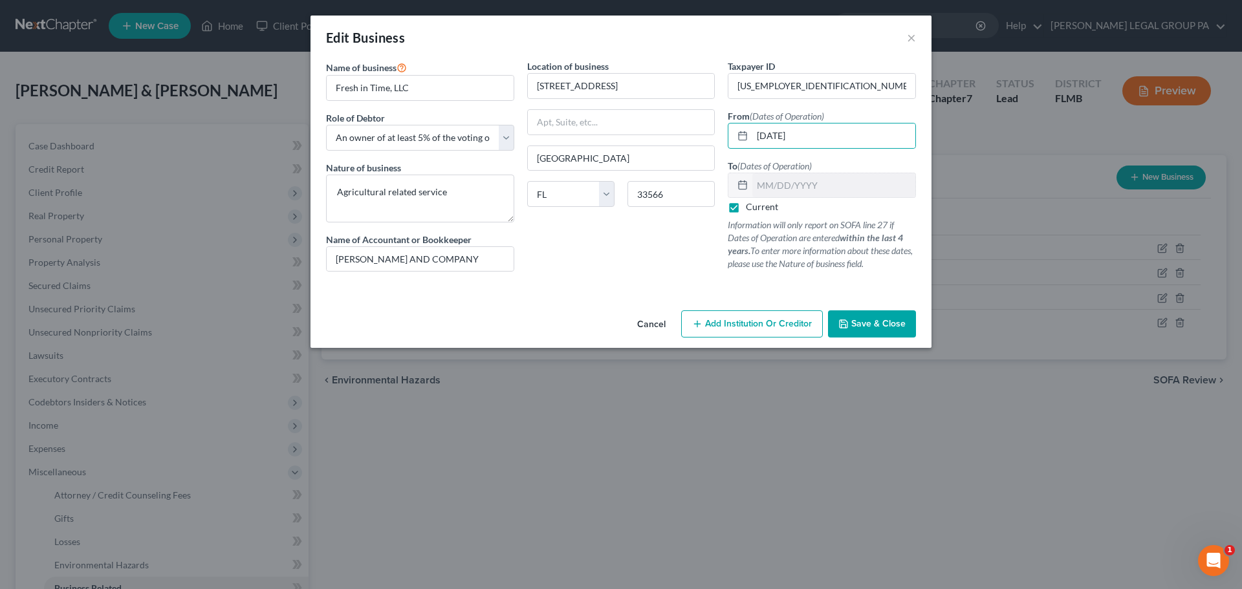
click at [751, 205] on input "Current" at bounding box center [755, 205] width 8 height 8
click at [880, 331] on button "Save & Close" at bounding box center [872, 324] width 88 height 27
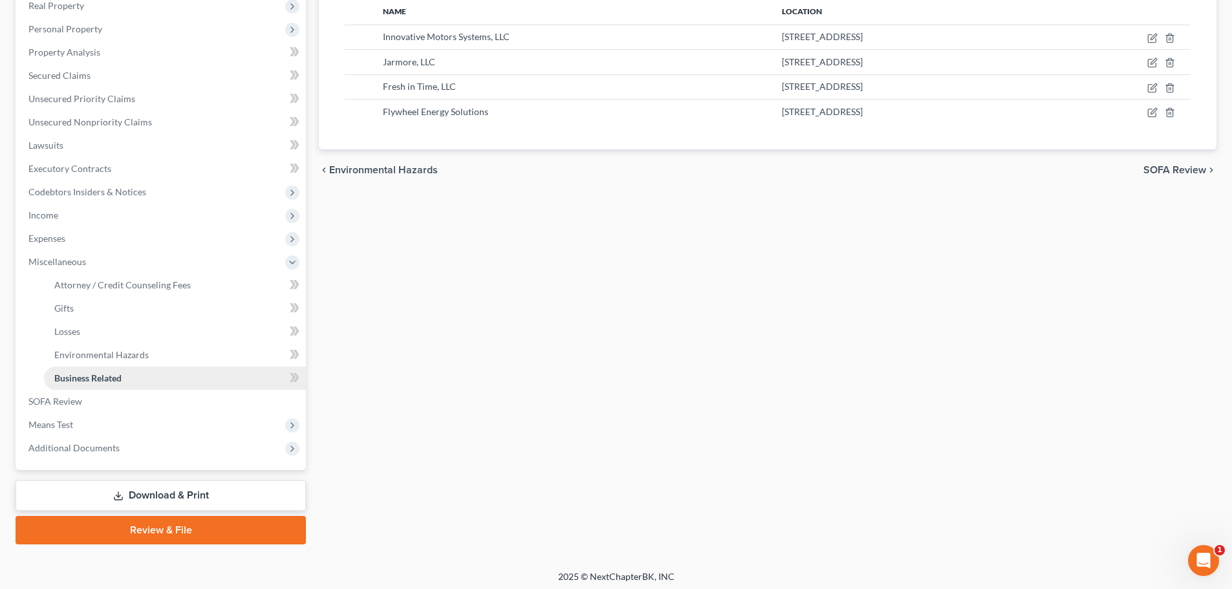
scroll to position [215, 0]
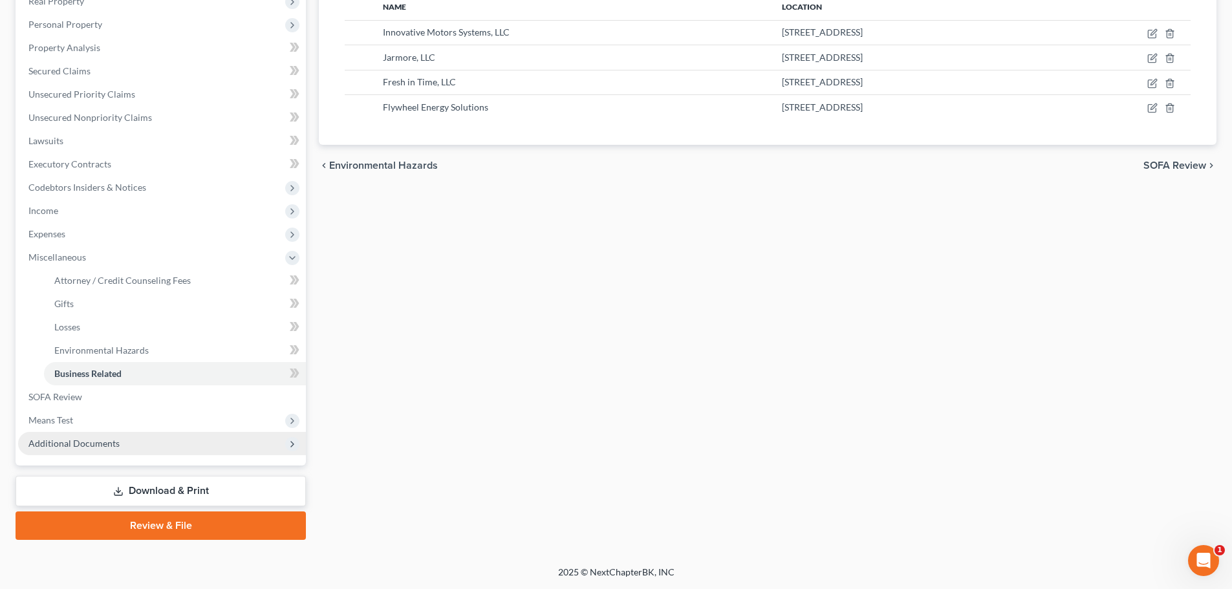
click at [89, 446] on span "Additional Documents" at bounding box center [73, 443] width 91 height 11
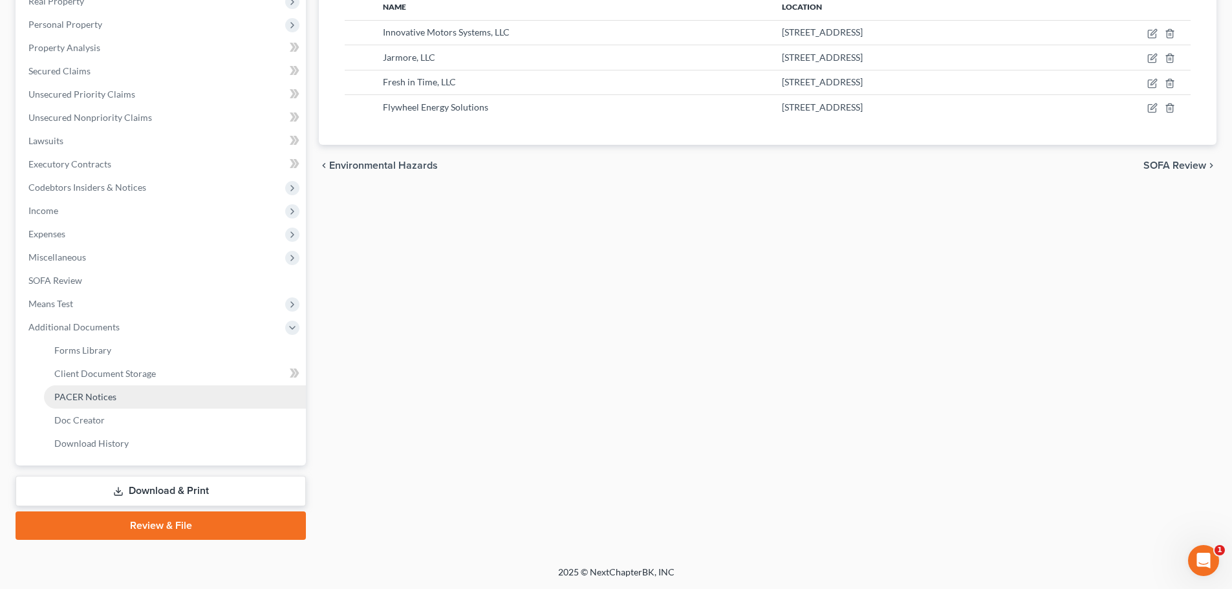
click at [108, 386] on link "PACER Notices" at bounding box center [175, 397] width 262 height 23
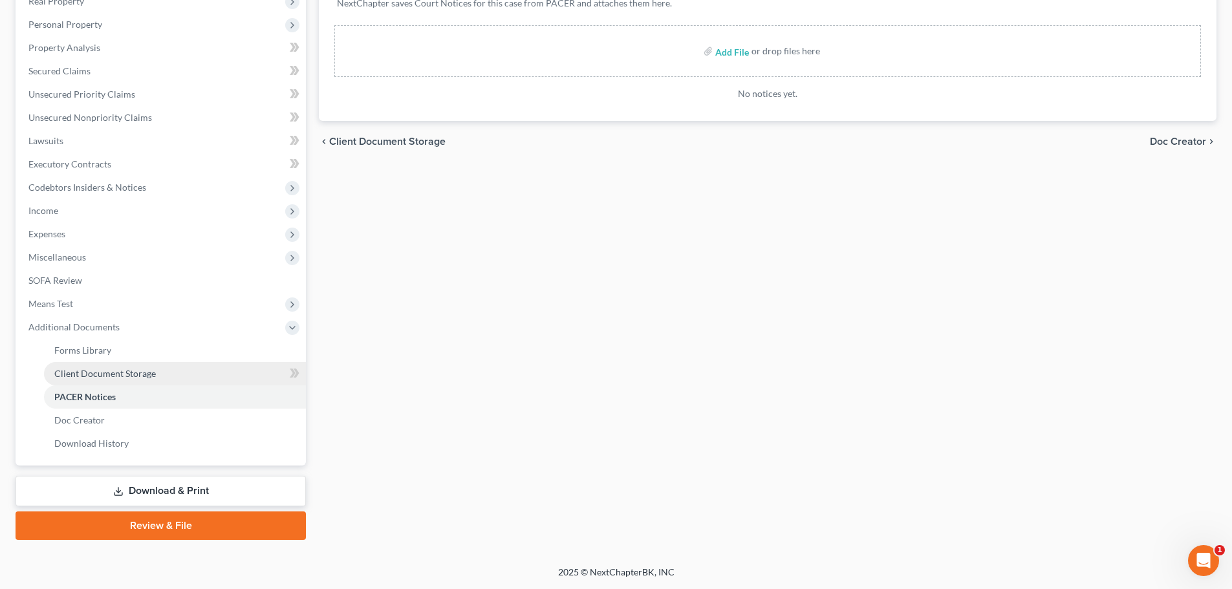
click at [155, 380] on link "Client Document Storage" at bounding box center [175, 373] width 262 height 23
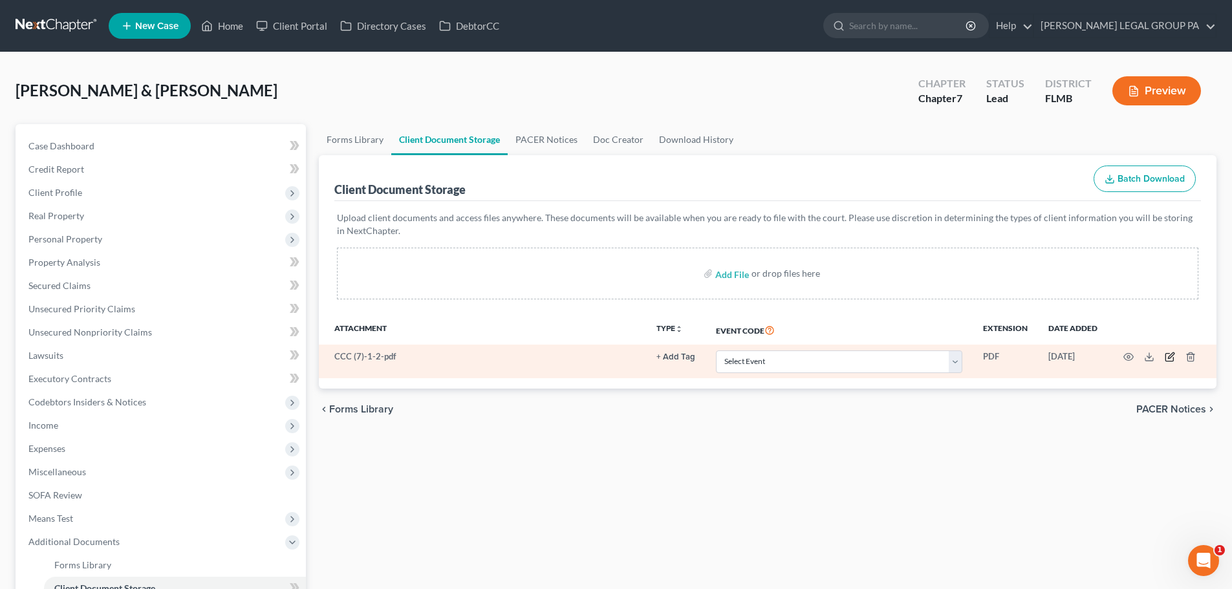
click at [1172, 355] on icon "button" at bounding box center [1170, 357] width 10 height 10
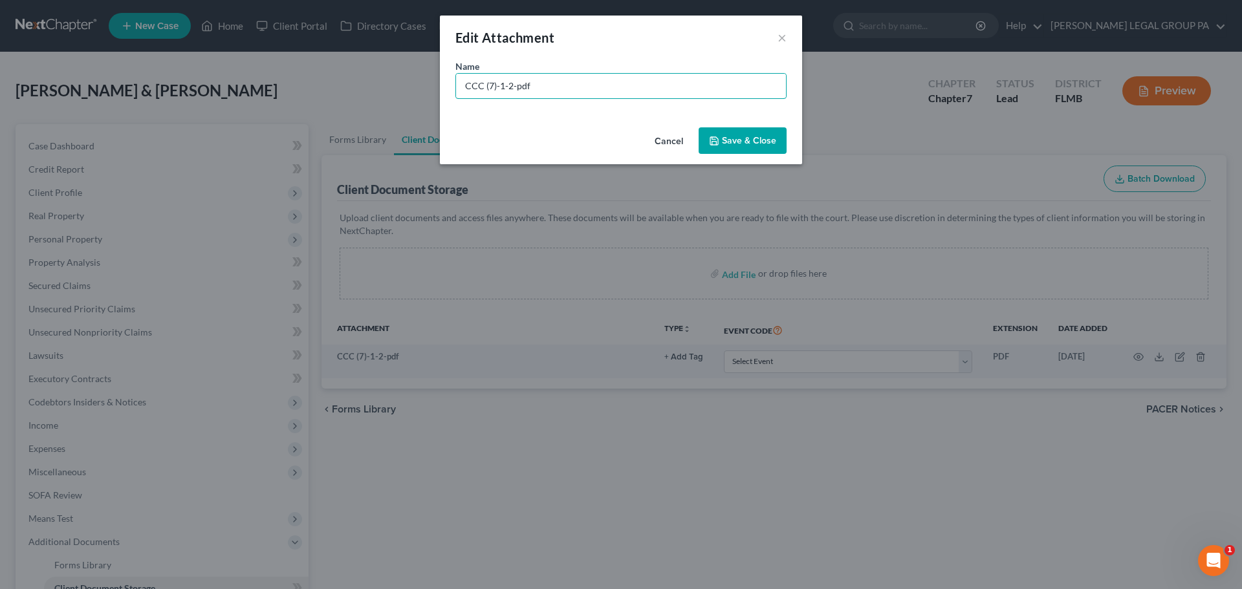
drag, startPoint x: 551, startPoint y: 91, endPoint x: 386, endPoint y: 85, distance: 165.1
click at [386, 85] on div "Edit Attachment × Name * CCC (7)-1-2-pdf Cancel Save & Close" at bounding box center [621, 294] width 1242 height 589
click at [752, 132] on button "Save & Close" at bounding box center [743, 140] width 88 height 27
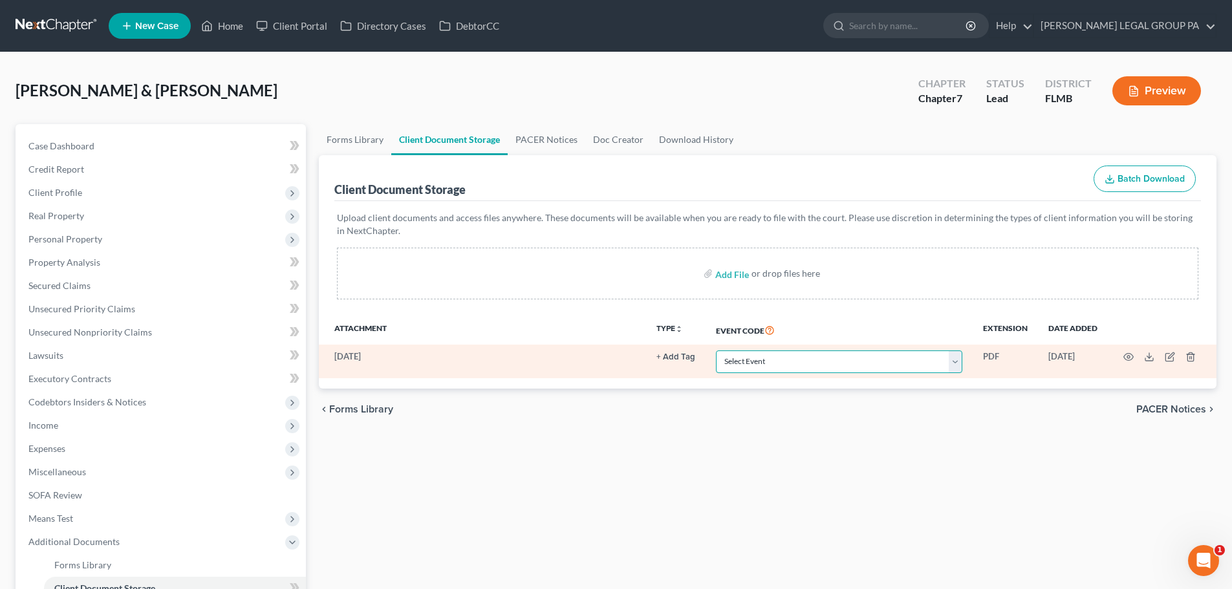
click at [848, 363] on select "Select Event 20 Largest Unsecured Creditors Amended Chapter 13 Plan Amended Cre…" at bounding box center [839, 362] width 246 height 23
click at [716, 351] on select "Select Event 20 Largest Unsecured Creditors Amended Chapter 13 Plan Amended Cre…" at bounding box center [839, 362] width 246 height 23
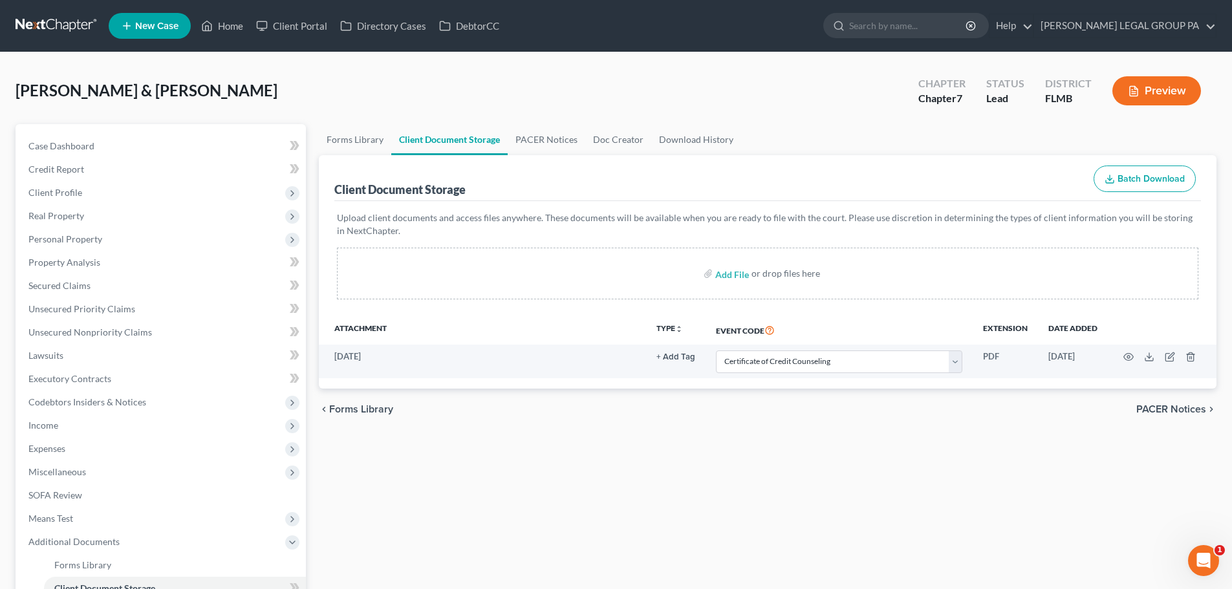
click at [739, 421] on div "chevron_left Forms Library PACER Notices chevron_right" at bounding box center [768, 409] width 898 height 41
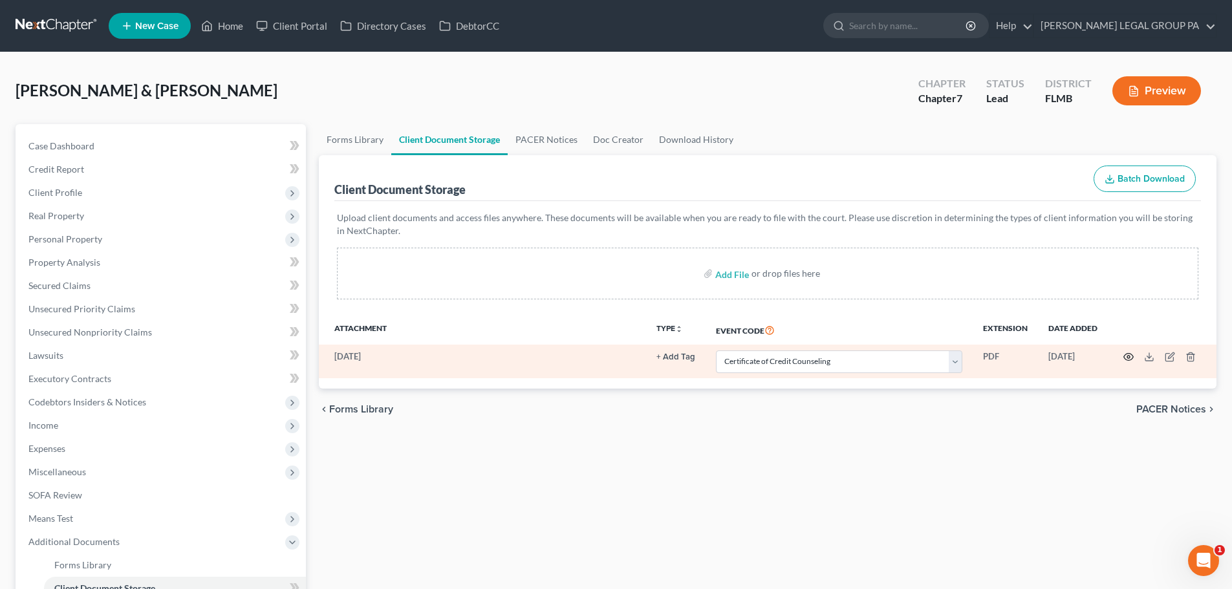
click at [1133, 358] on icon "button" at bounding box center [1129, 357] width 10 height 7
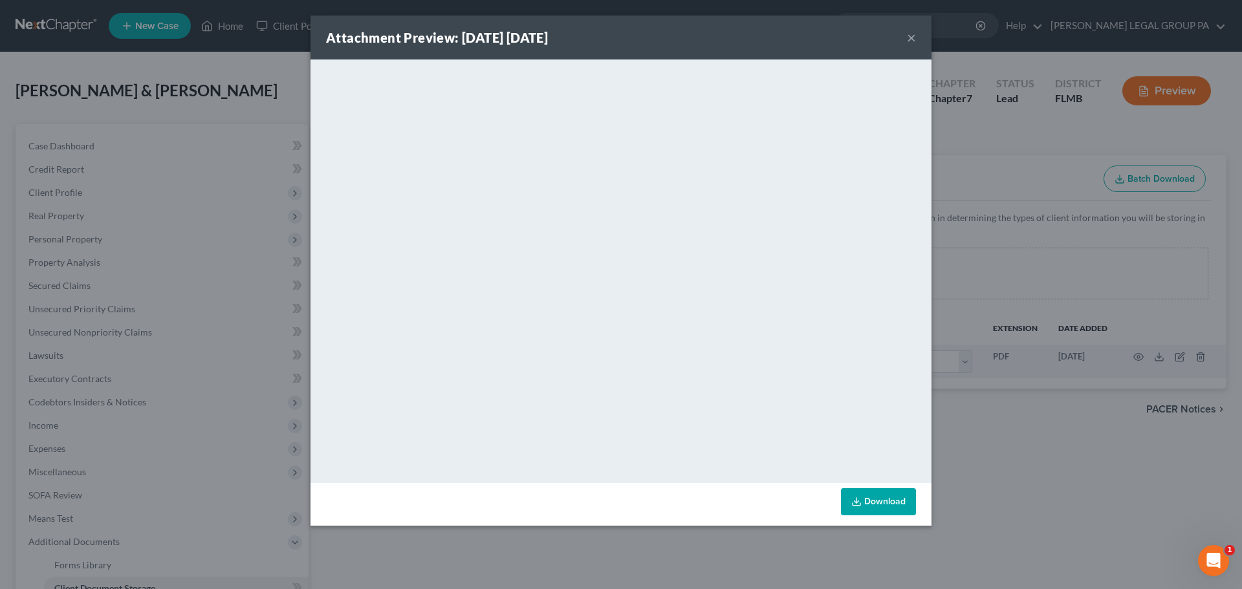
click at [907, 36] on button "×" at bounding box center [911, 38] width 9 height 16
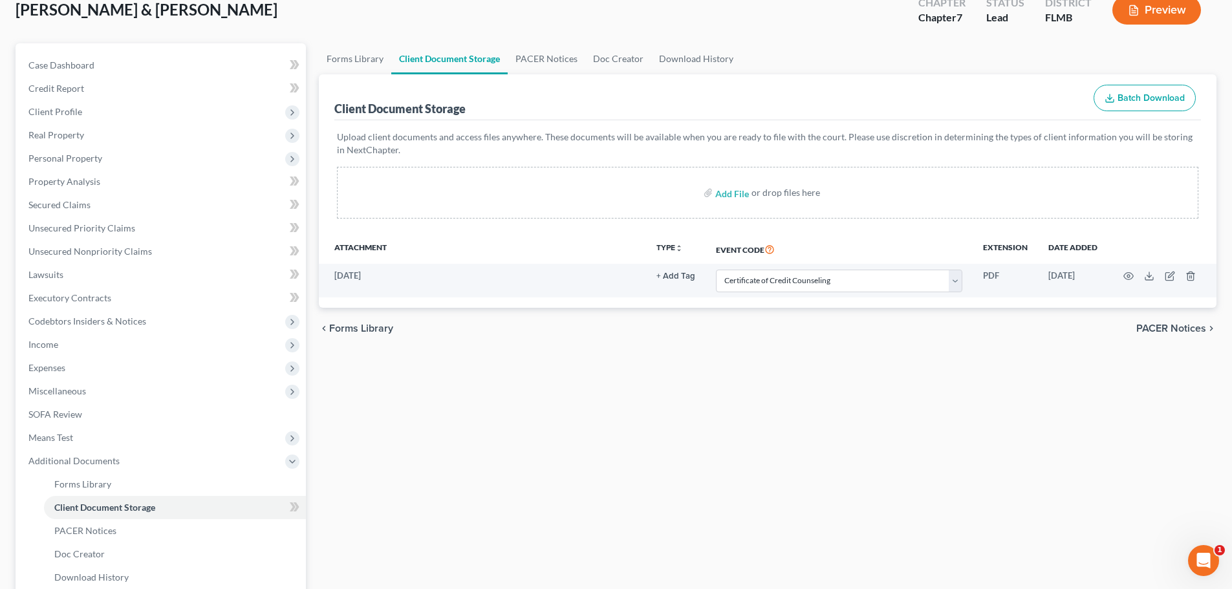
scroll to position [194, 0]
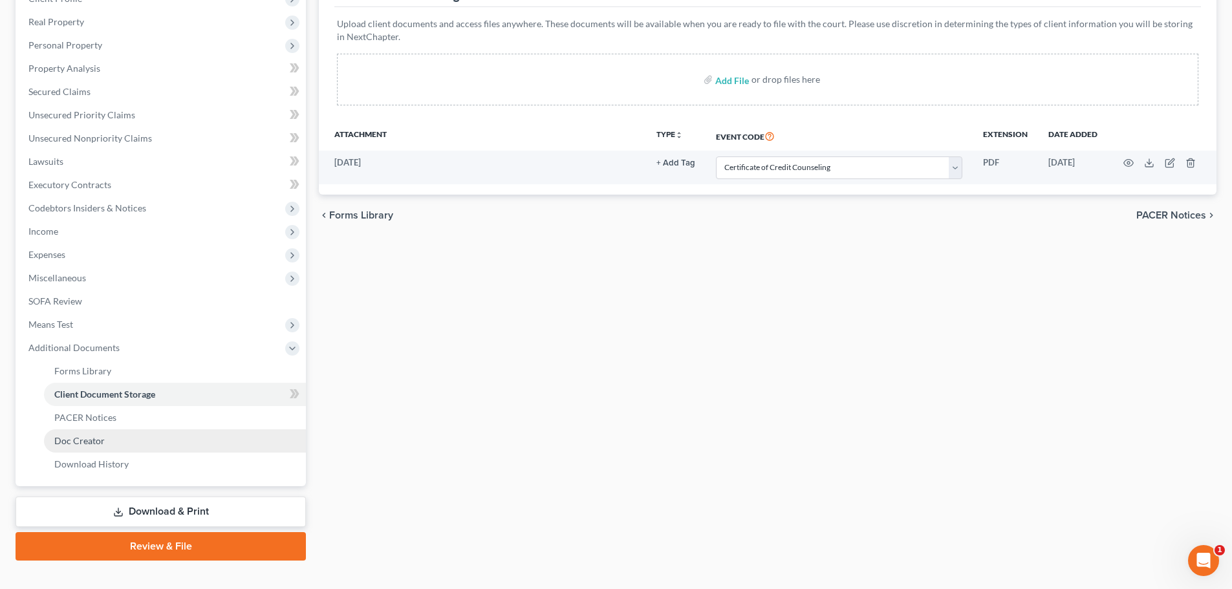
click at [96, 434] on link "Doc Creator" at bounding box center [175, 441] width 262 height 23
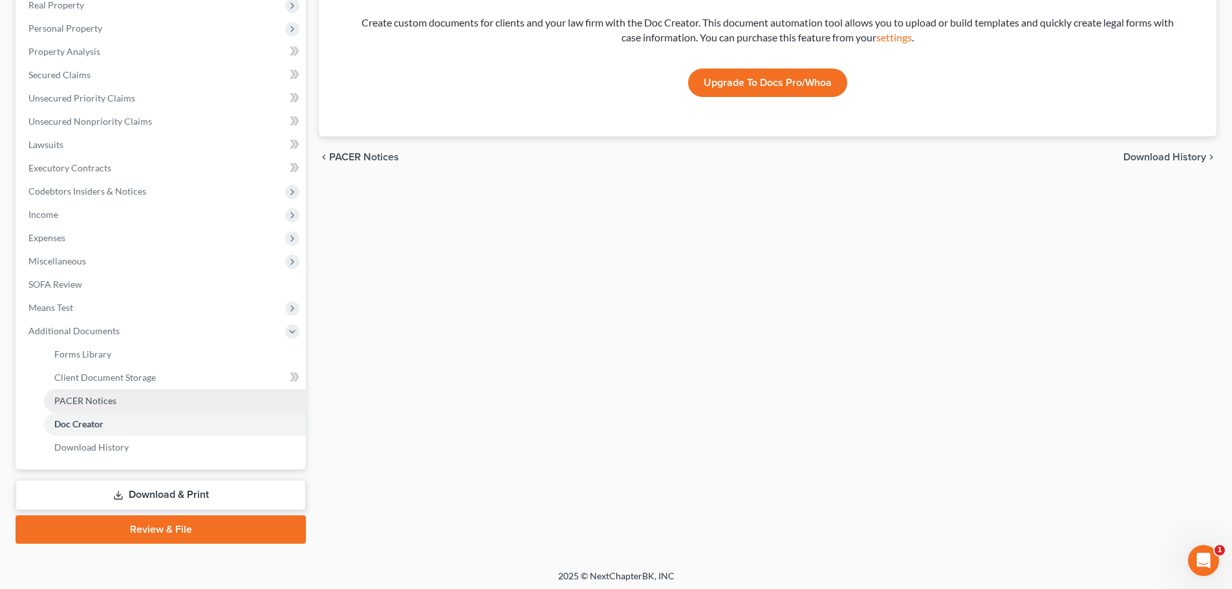
scroll to position [215, 0]
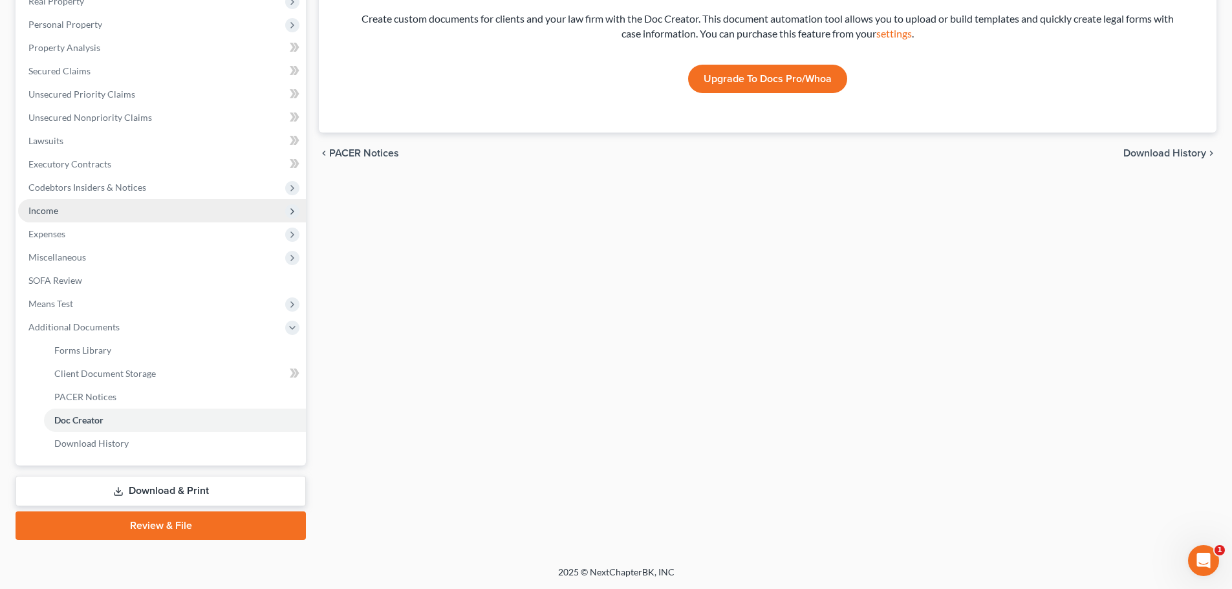
click at [61, 217] on span "Income" at bounding box center [162, 210] width 288 height 23
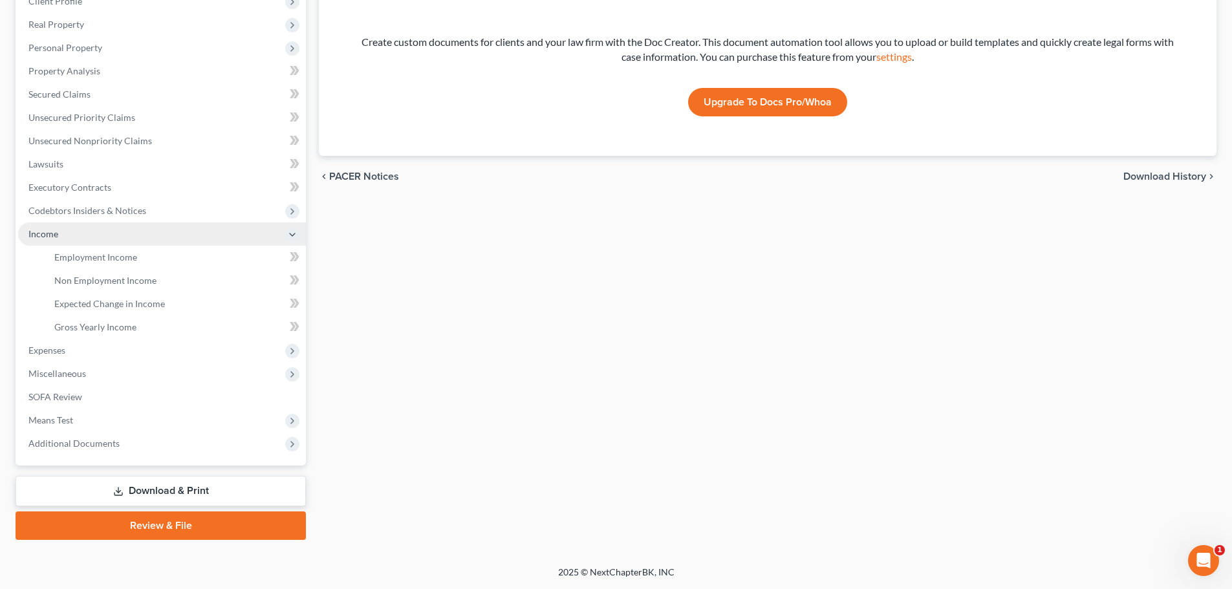
scroll to position [191, 0]
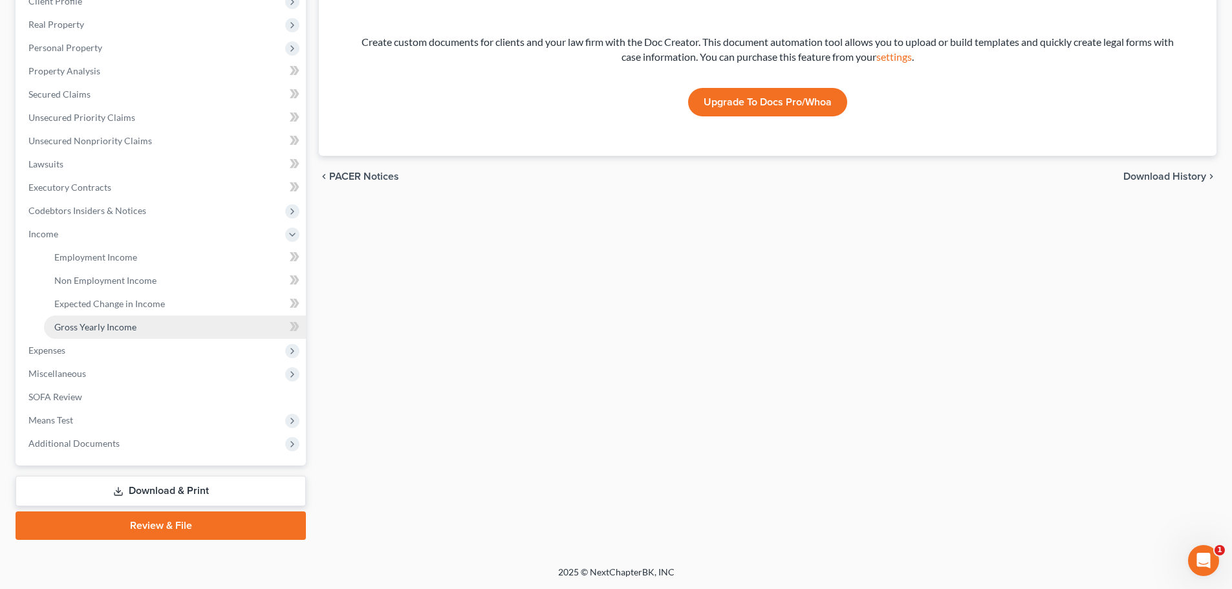
click at [117, 325] on span "Gross Yearly Income" at bounding box center [95, 327] width 82 height 11
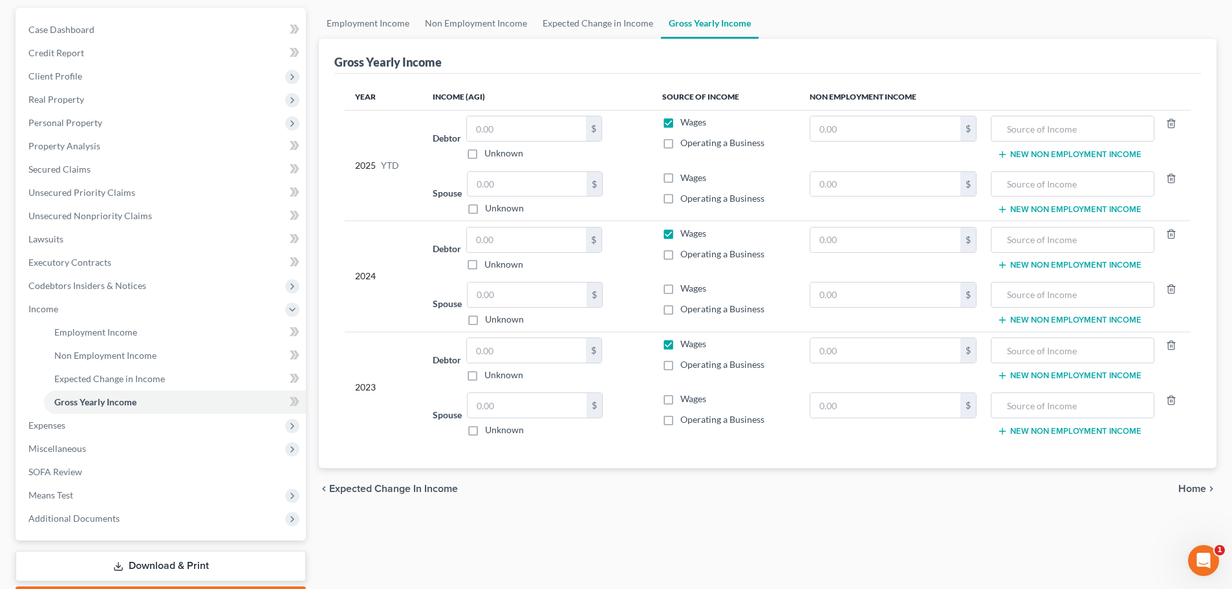
scroll to position [129, 0]
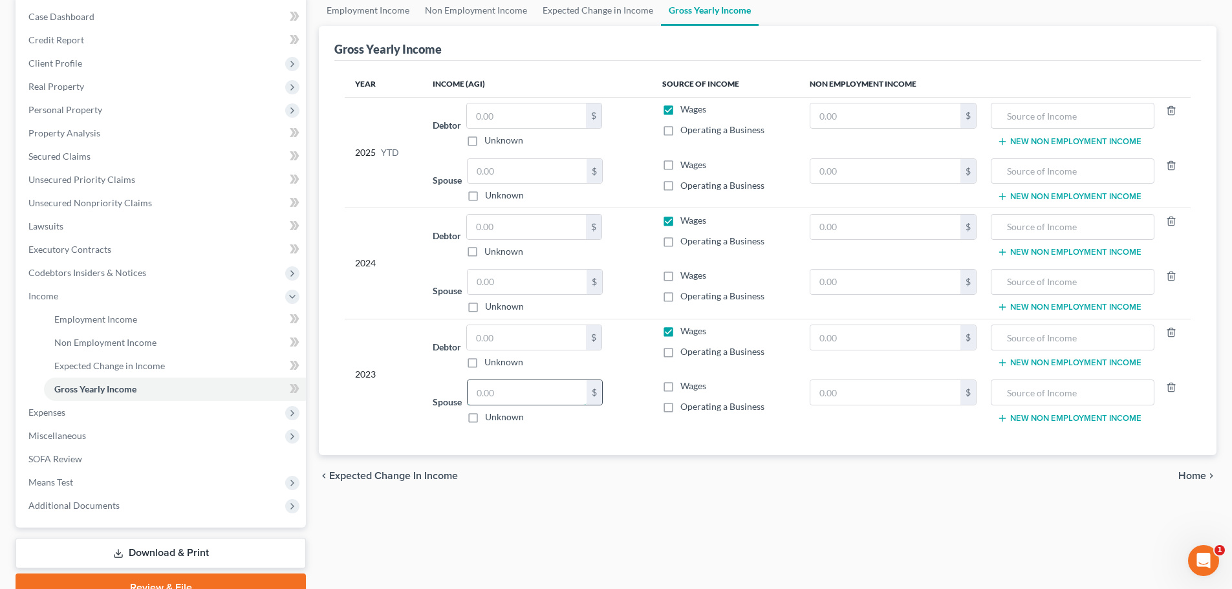
click at [531, 396] on input "text" at bounding box center [527, 392] width 119 height 25
click at [849, 393] on input "text" at bounding box center [886, 392] width 151 height 25
paste input "10,155.6"
click at [1012, 393] on input "text" at bounding box center [1072, 392] width 149 height 25
click at [1011, 466] on div "chevron_left Expected Change in Income Home chevron_right" at bounding box center [768, 475] width 898 height 41
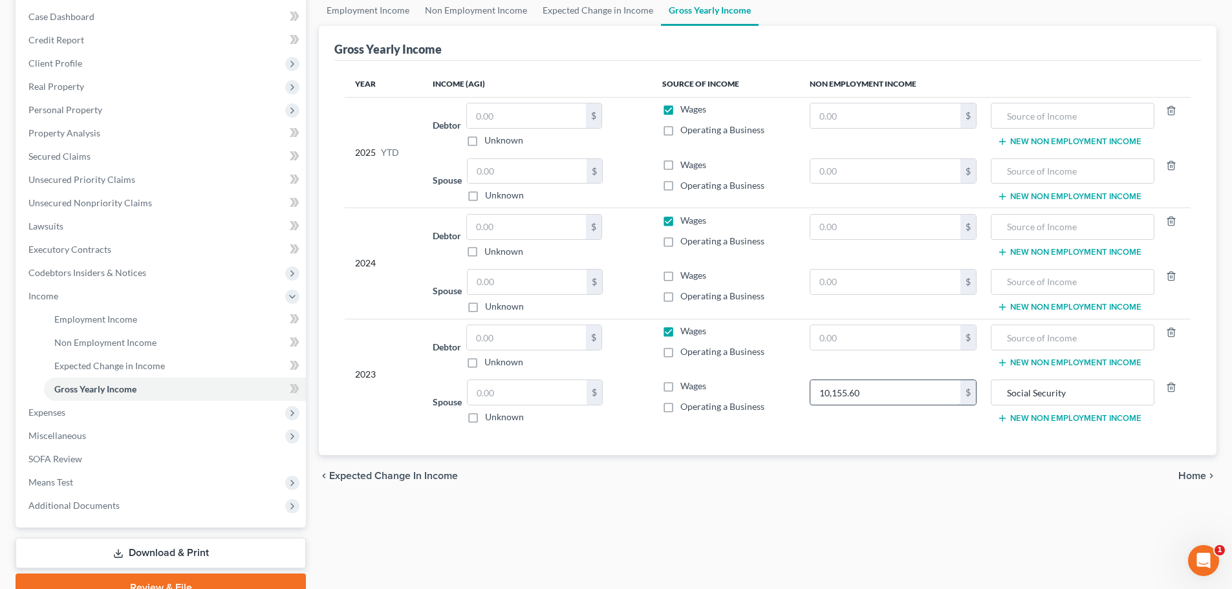
click at [871, 399] on input "10,155.60" at bounding box center [886, 392] width 151 height 25
click at [848, 280] on input "text" at bounding box center [886, 282] width 151 height 25
paste input "10,155.60"
drag, startPoint x: 1080, startPoint y: 395, endPoint x: 1003, endPoint y: 396, distance: 77.0
click at [1003, 396] on input "Social Security" at bounding box center [1072, 392] width 149 height 25
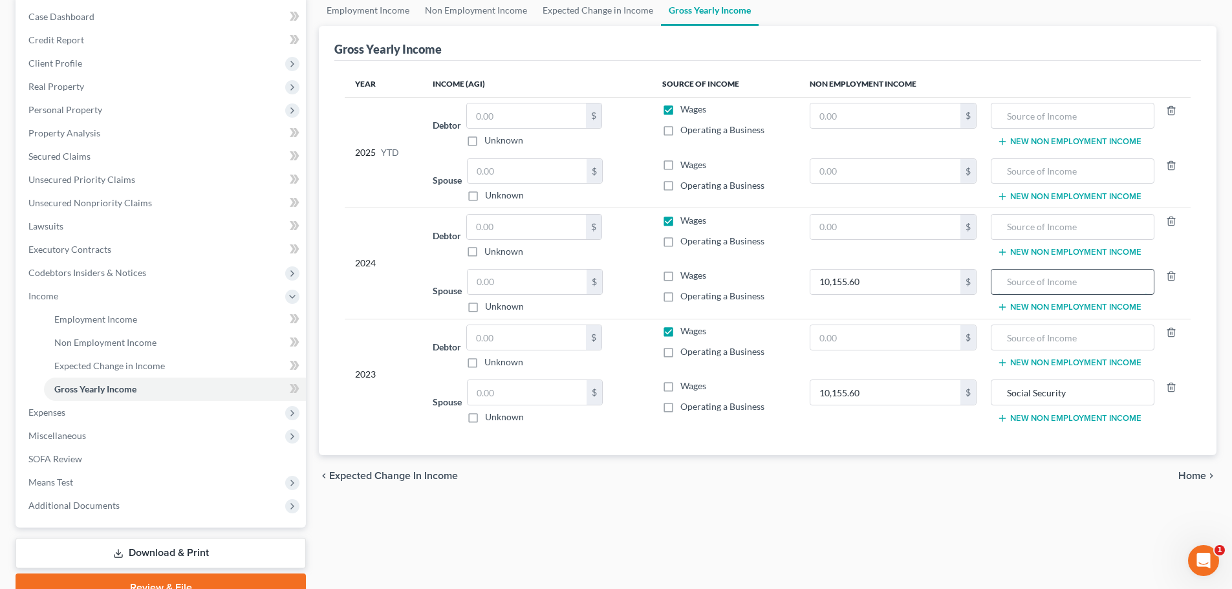
click at [1040, 281] on input "text" at bounding box center [1072, 282] width 149 height 25
paste input "Social Security"
click at [868, 228] on input "text" at bounding box center [886, 227] width 151 height 25
click at [857, 162] on input "text" at bounding box center [886, 171] width 151 height 25
paste input "6,936"
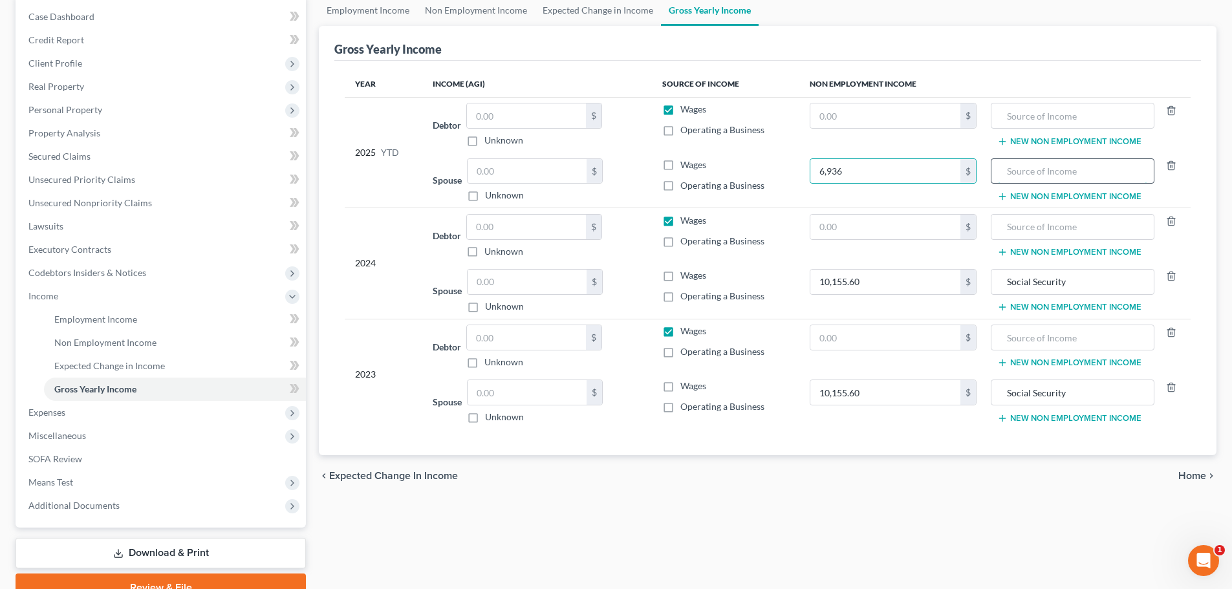
click at [1011, 172] on input "text" at bounding box center [1072, 171] width 149 height 25
drag, startPoint x: 1027, startPoint y: 285, endPoint x: 994, endPoint y: 283, distance: 33.1
click at [994, 283] on div "Social Security" at bounding box center [1072, 282] width 163 height 26
click at [1035, 171] on input "text" at bounding box center [1072, 171] width 149 height 25
paste input "Social Security"
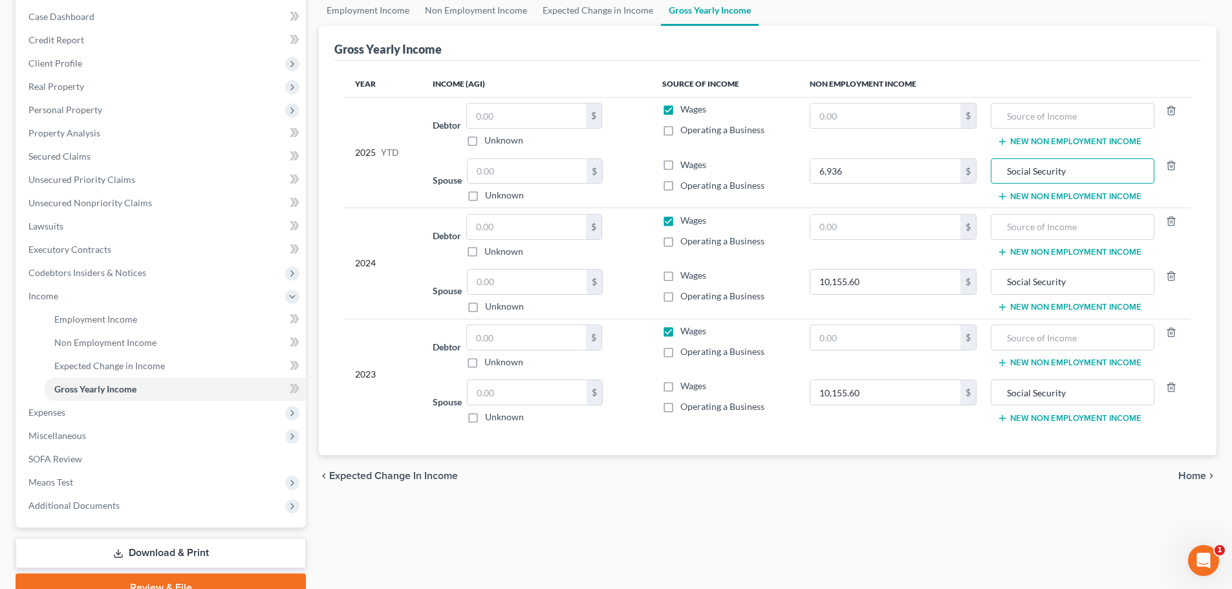
click at [980, 141] on td "$" at bounding box center [894, 125] width 188 height 56
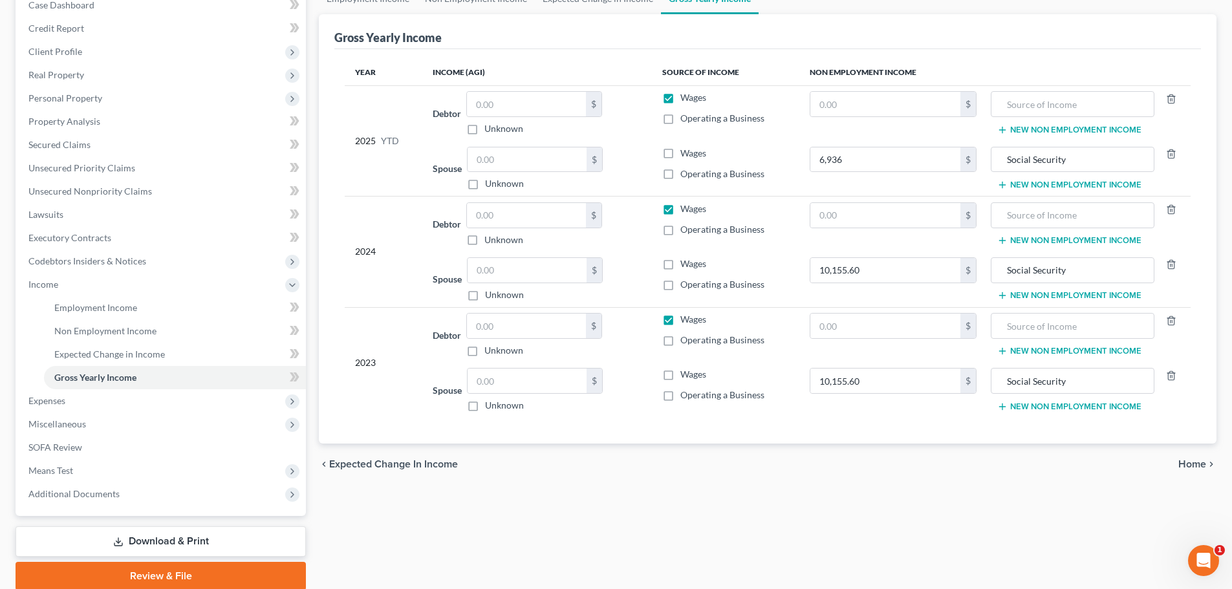
scroll to position [62, 0]
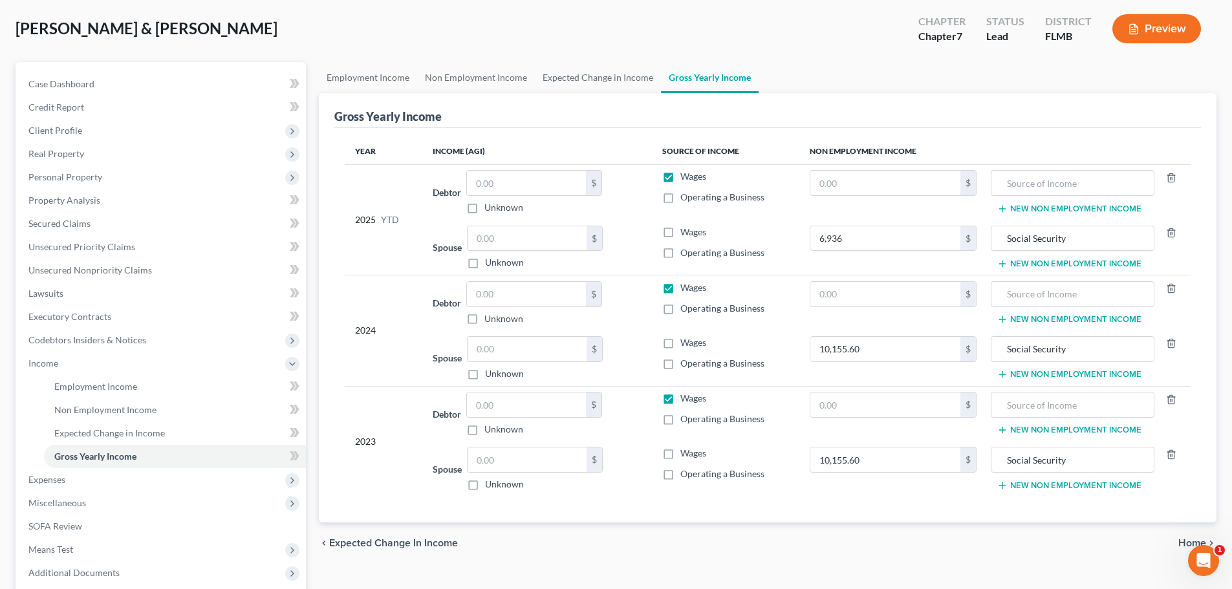
click at [824, 210] on td "$" at bounding box center [894, 192] width 188 height 56
click at [833, 189] on input "text" at bounding box center [886, 183] width 151 height 25
click at [889, 347] on input "10,155.60" at bounding box center [886, 349] width 151 height 25
click at [878, 311] on td "$" at bounding box center [894, 304] width 188 height 56
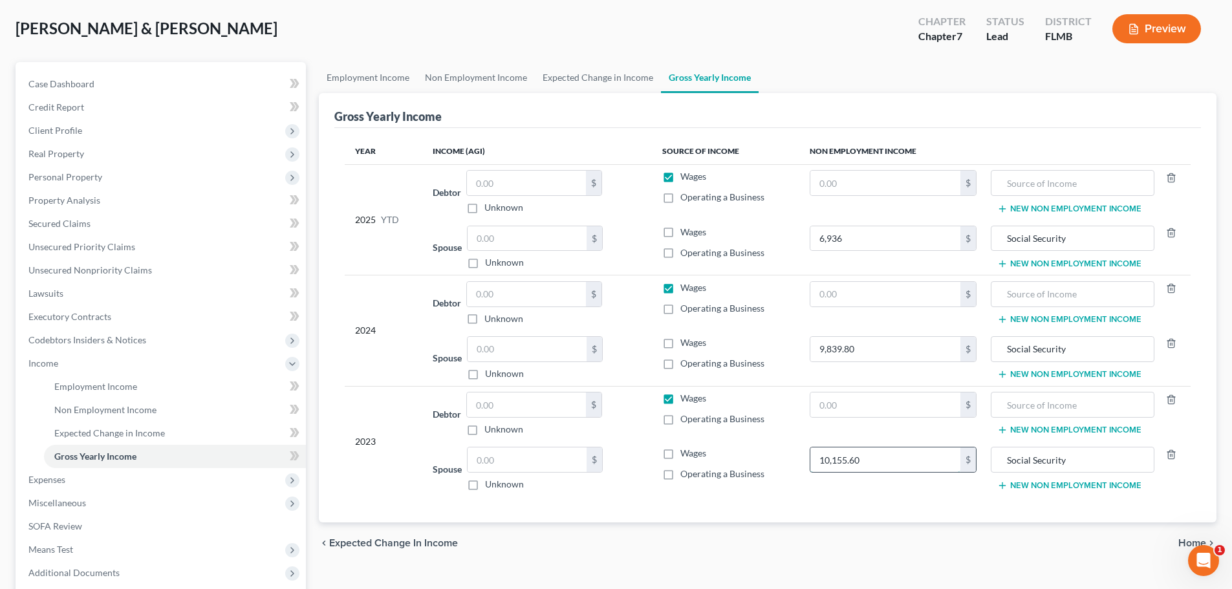
click at [885, 466] on input "10,155.60" at bounding box center [886, 460] width 151 height 25
click at [932, 428] on td "$" at bounding box center [894, 414] width 188 height 56
click at [864, 296] on input "text" at bounding box center [886, 294] width 151 height 25
click at [957, 316] on td "16,751.52 $" at bounding box center [894, 304] width 188 height 56
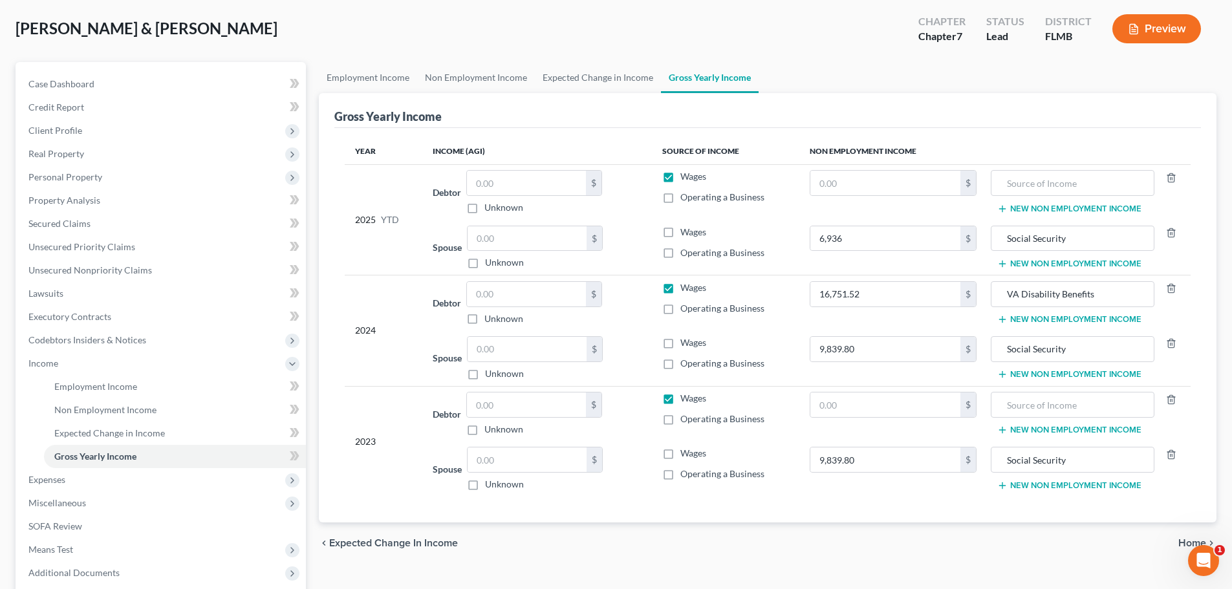
click at [1052, 318] on button "New Non Employment Income" at bounding box center [1070, 319] width 144 height 10
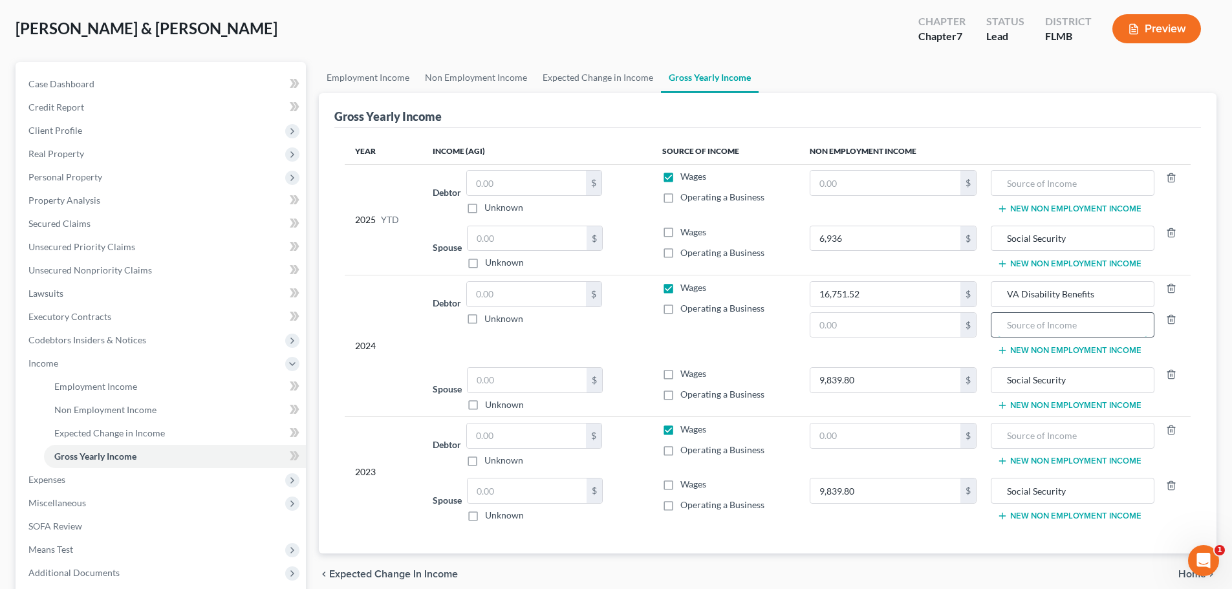
click at [1051, 326] on input "text" at bounding box center [1072, 325] width 149 height 25
click at [879, 321] on input "text" at bounding box center [886, 325] width 151 height 25
click at [785, 342] on td "Wages Operating a Business" at bounding box center [726, 319] width 148 height 86
click at [846, 180] on input "text" at bounding box center [886, 183] width 151 height 25
click at [856, 182] on input "text" at bounding box center [886, 183] width 151 height 25
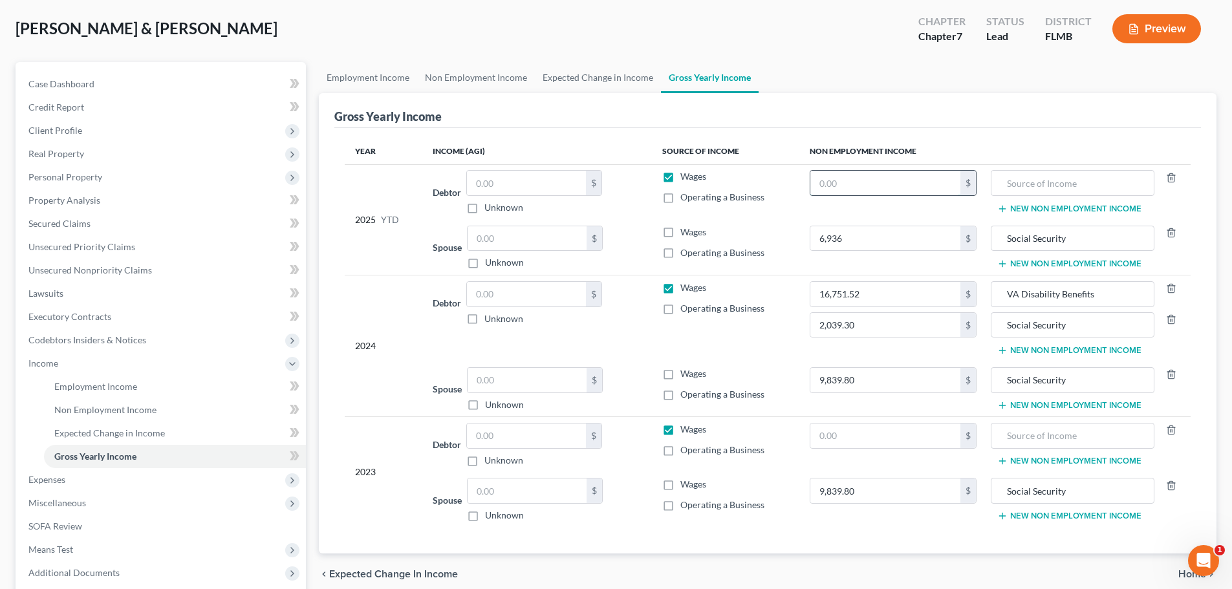
paste input "16,314.4"
click at [1014, 183] on input "text" at bounding box center [1072, 183] width 149 height 25
drag, startPoint x: 1077, startPoint y: 242, endPoint x: 998, endPoint y: 239, distance: 78.3
click at [991, 239] on td "Social Security New Non Employment Income" at bounding box center [1089, 248] width 204 height 56
click at [1026, 209] on button "New Non Employment Income" at bounding box center [1070, 209] width 144 height 10
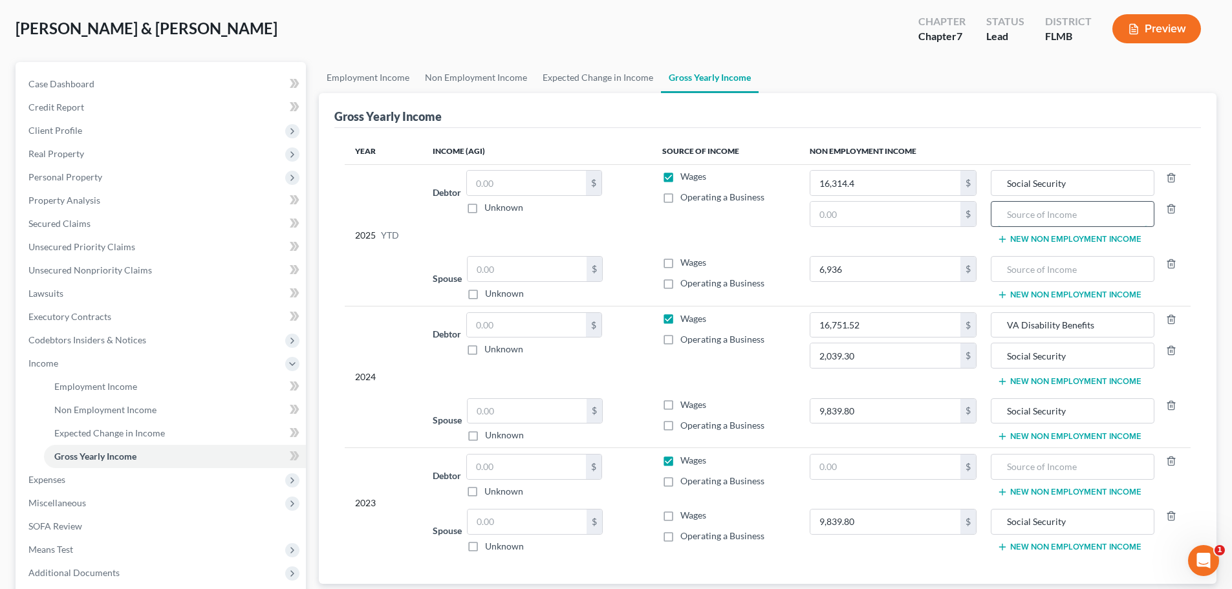
click at [1024, 212] on input "text" at bounding box center [1072, 214] width 149 height 25
drag, startPoint x: 1104, startPoint y: 325, endPoint x: 988, endPoint y: 323, distance: 115.8
click at [988, 323] on td "VA Disability Benefits Social Security New Non Employment Income" at bounding box center [1089, 349] width 204 height 86
click at [893, 217] on input "text" at bounding box center [886, 214] width 151 height 25
drag, startPoint x: 1104, startPoint y: 206, endPoint x: 1000, endPoint y: 208, distance: 104.2
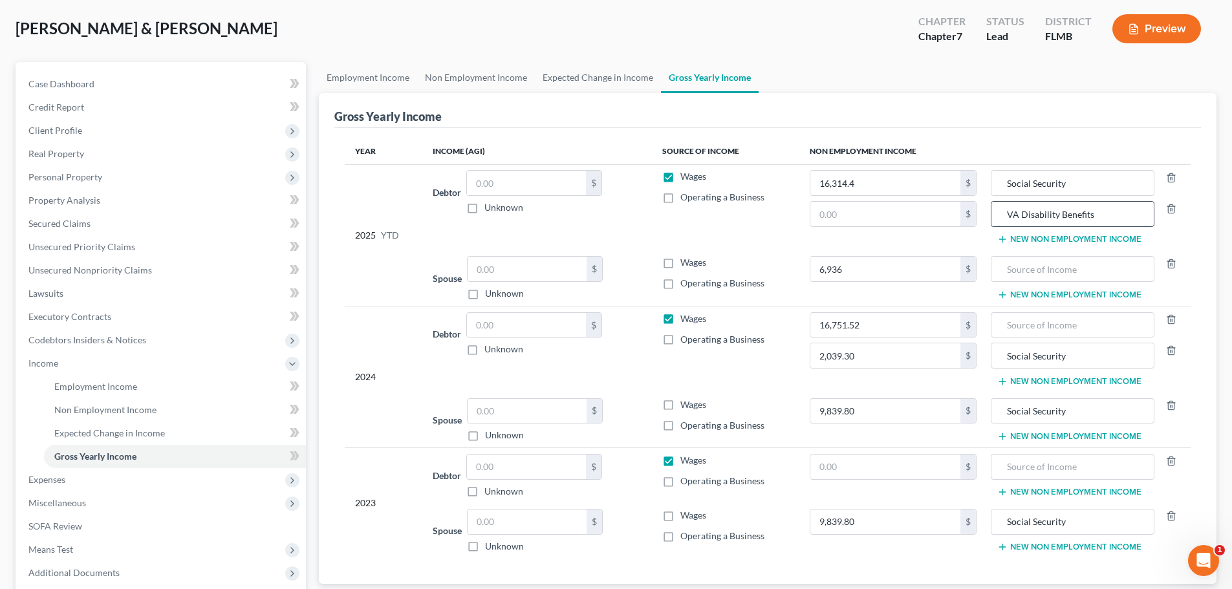
click at [1000, 208] on input "VA Disability Benefits" at bounding box center [1072, 214] width 149 height 25
click at [1044, 213] on input "text" at bounding box center [1072, 214] width 149 height 25
click at [900, 217] on input "text" at bounding box center [886, 214] width 151 height 25
click at [886, 214] on input "text" at bounding box center [886, 214] width 151 height 25
drag, startPoint x: 886, startPoint y: 214, endPoint x: 797, endPoint y: 242, distance: 93.5
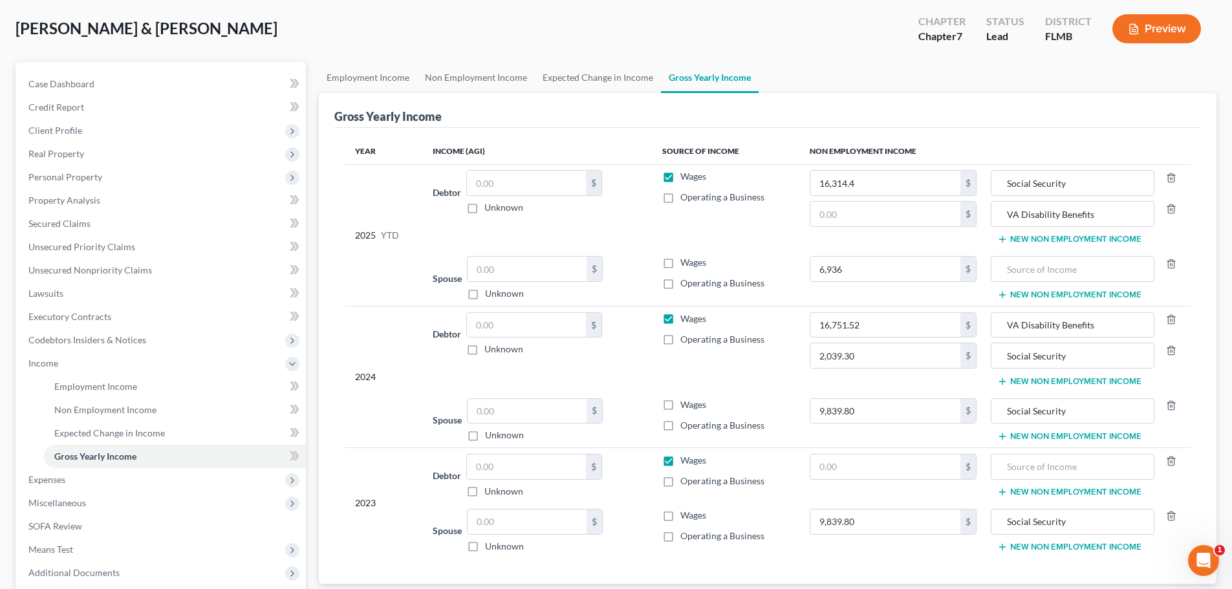
click at [797, 242] on td "Wages Operating a Business" at bounding box center [726, 207] width 148 height 86
click at [876, 360] on input "2,039.30" at bounding box center [886, 356] width 151 height 25
paste input "489.96"
click at [860, 219] on input "text" at bounding box center [886, 214] width 151 height 25
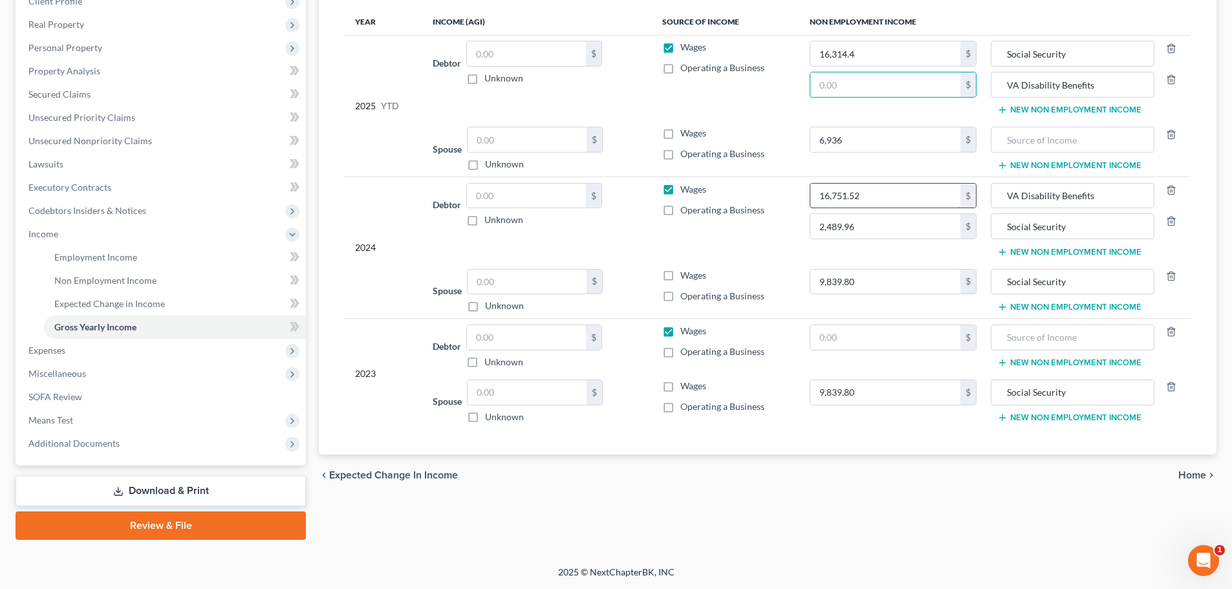
click at [883, 195] on input "16,751.52" at bounding box center [886, 196] width 151 height 25
paste input "2,489.96"
drag, startPoint x: 859, startPoint y: 196, endPoint x: 806, endPoint y: 196, distance: 53.0
click at [806, 196] on td "2,489.96 $ 2,489.96 $" at bounding box center [894, 220] width 188 height 86
drag, startPoint x: 867, startPoint y: 188, endPoint x: 853, endPoint y: 194, distance: 15.4
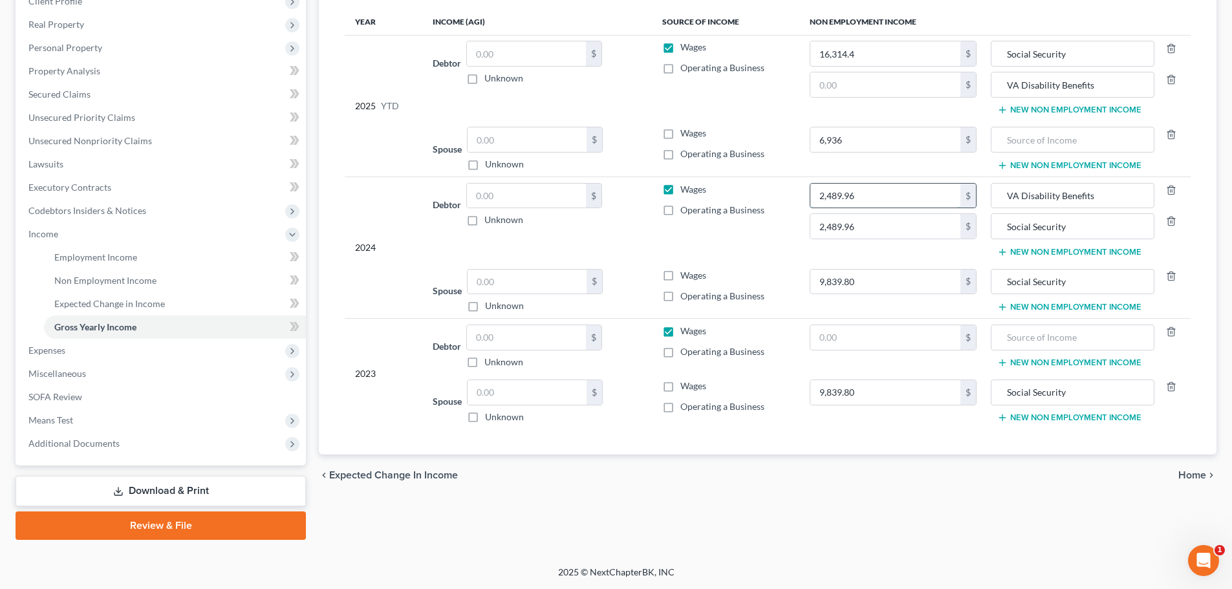
click at [867, 188] on input "2,489.96" at bounding box center [886, 196] width 151 height 25
drag, startPoint x: 866, startPoint y: 195, endPoint x: 817, endPoint y: 196, distance: 48.5
click at [817, 196] on input "2,489.96" at bounding box center [886, 196] width 151 height 25
paste input "2,335.3"
click at [788, 243] on td "Wages Operating a Business" at bounding box center [726, 220] width 148 height 86
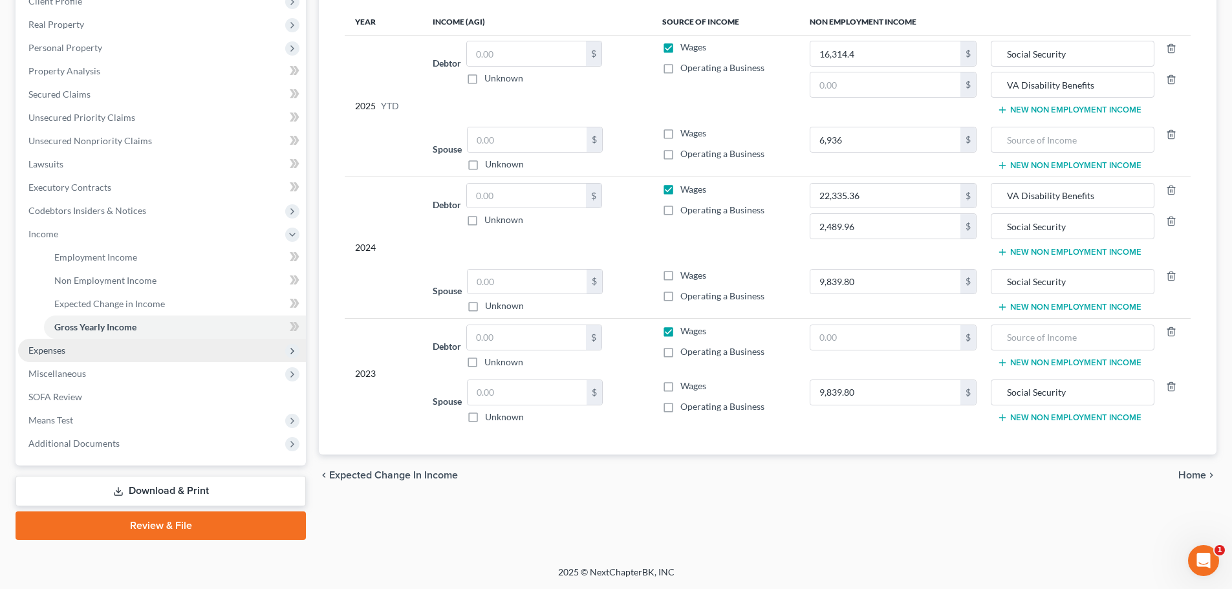
click at [67, 351] on span "Expenses" at bounding box center [162, 350] width 288 height 23
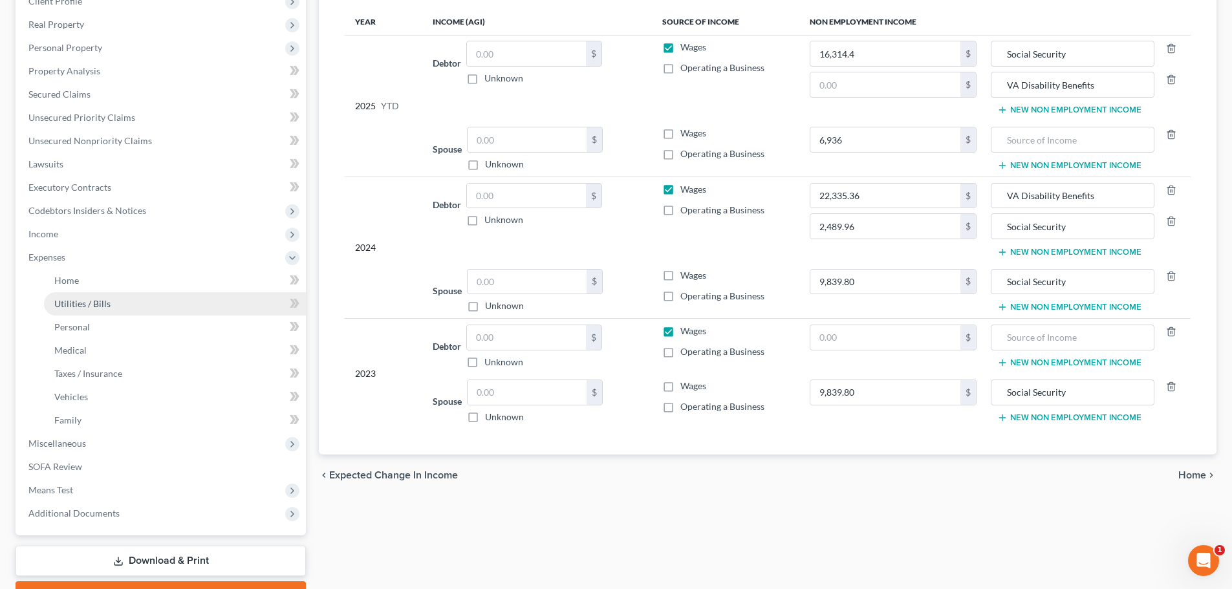
click at [80, 306] on span "Utilities / Bills" at bounding box center [82, 303] width 56 height 11
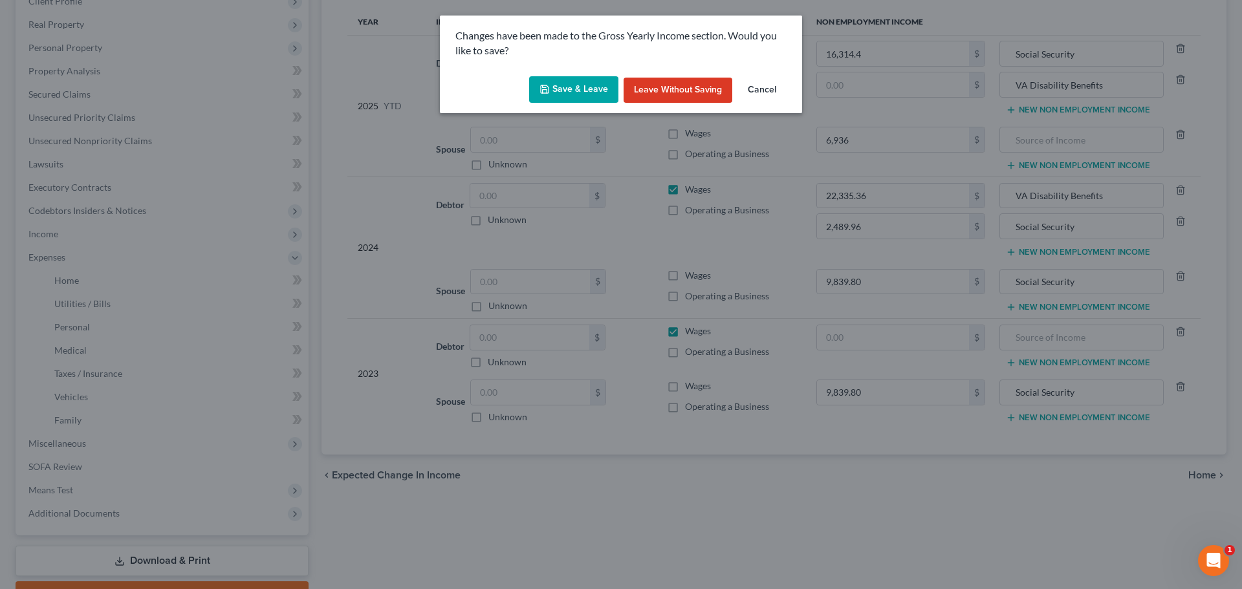
click at [585, 76] on button "Save & Leave" at bounding box center [573, 89] width 89 height 27
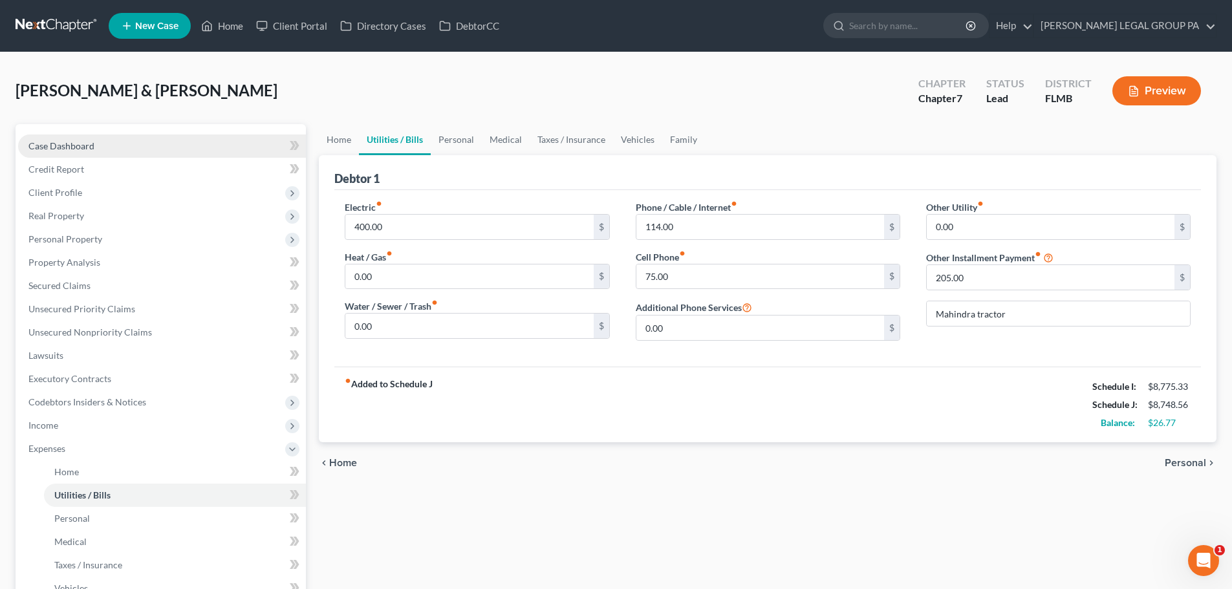
click at [78, 139] on link "Case Dashboard" at bounding box center [162, 146] width 288 height 23
click at [91, 144] on span "Case Dashboard" at bounding box center [61, 145] width 66 height 11
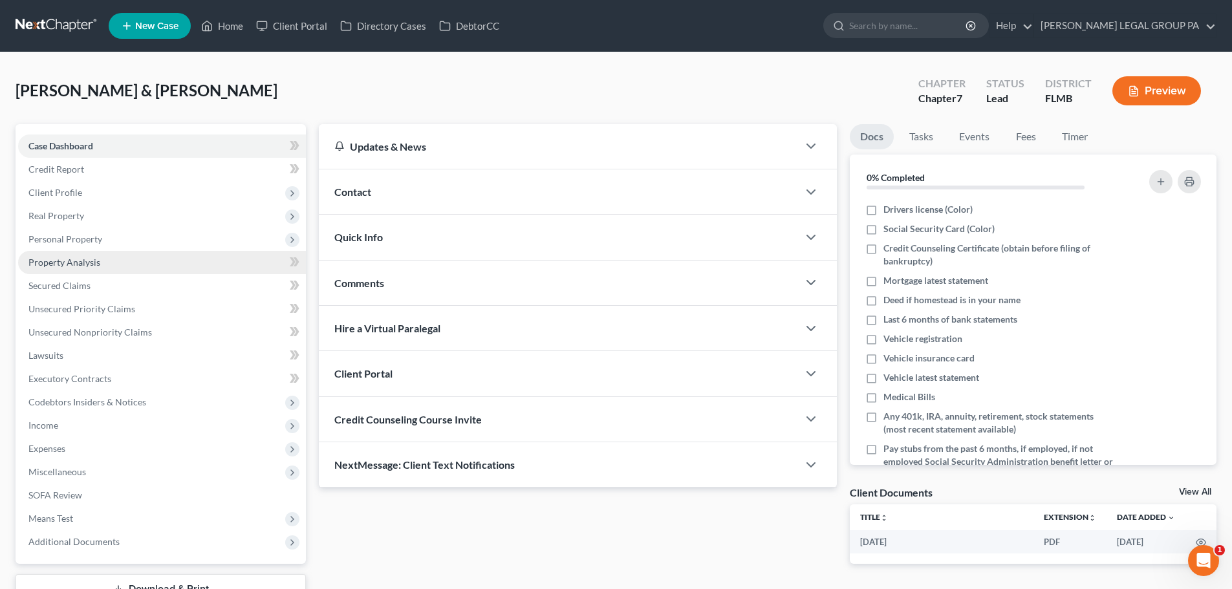
drag, startPoint x: 87, startPoint y: 255, endPoint x: 51, endPoint y: 254, distance: 36.3
click at [87, 255] on link "Property Analysis" at bounding box center [162, 262] width 288 height 23
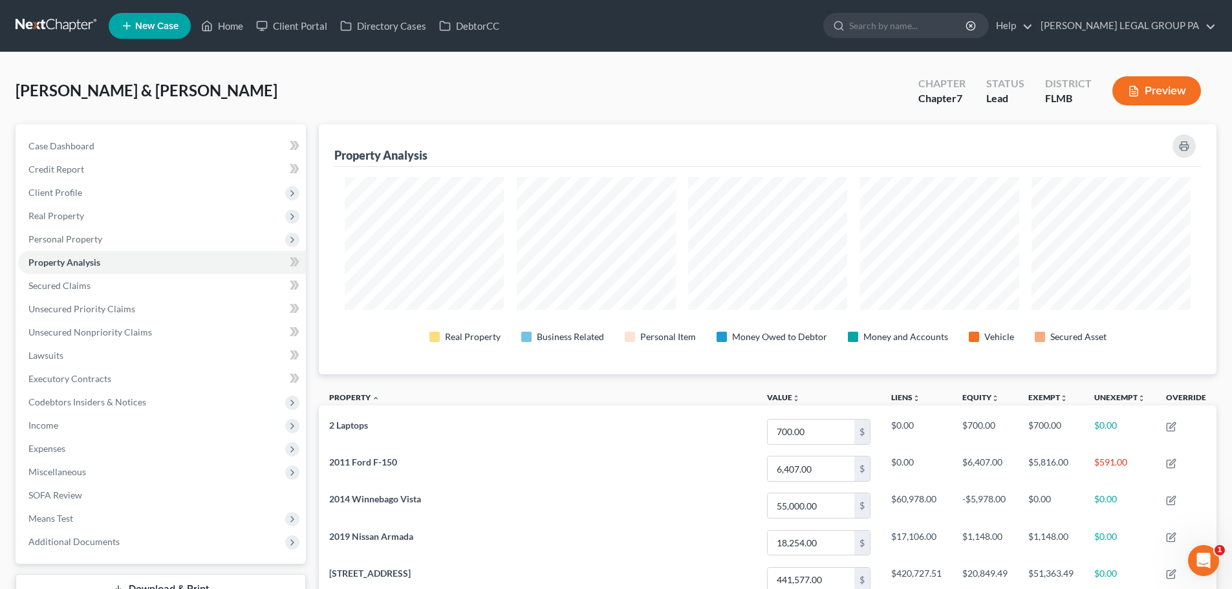
click at [52, 25] on link at bounding box center [57, 25] width 83 height 23
